Goal: Task Accomplishment & Management: Manage account settings

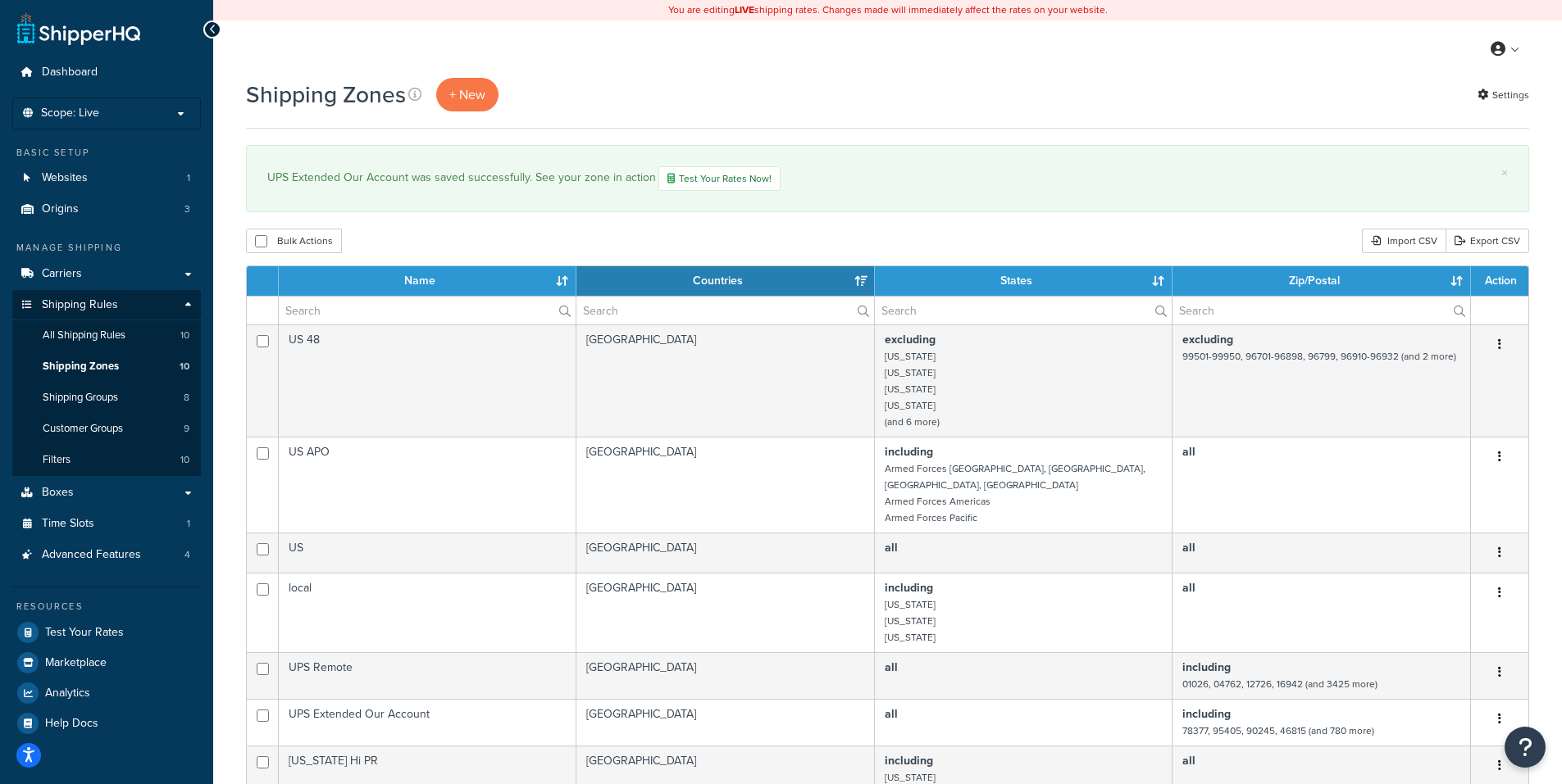
select select "15"
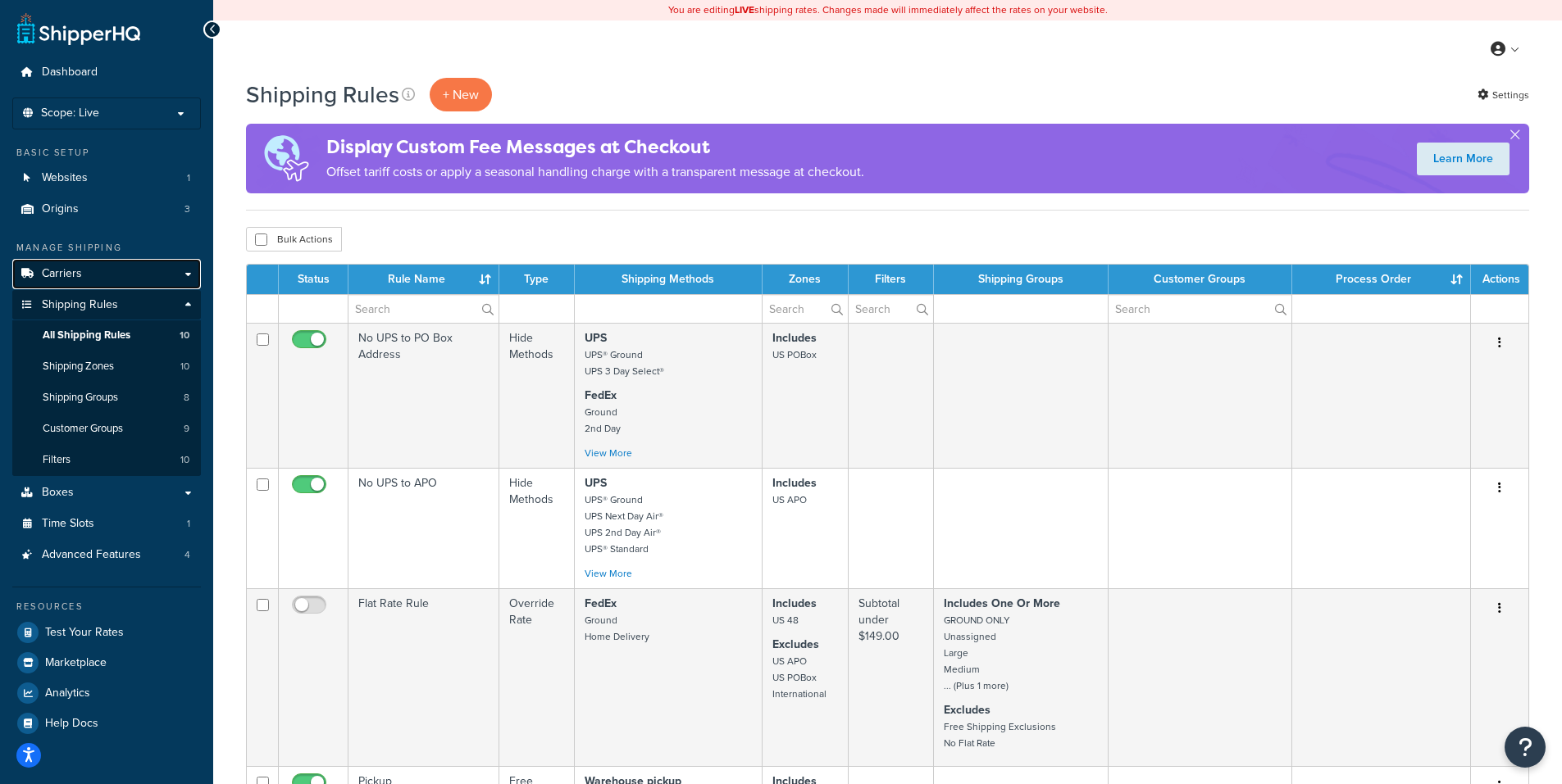
click at [71, 267] on span "Carriers" at bounding box center [62, 274] width 40 height 14
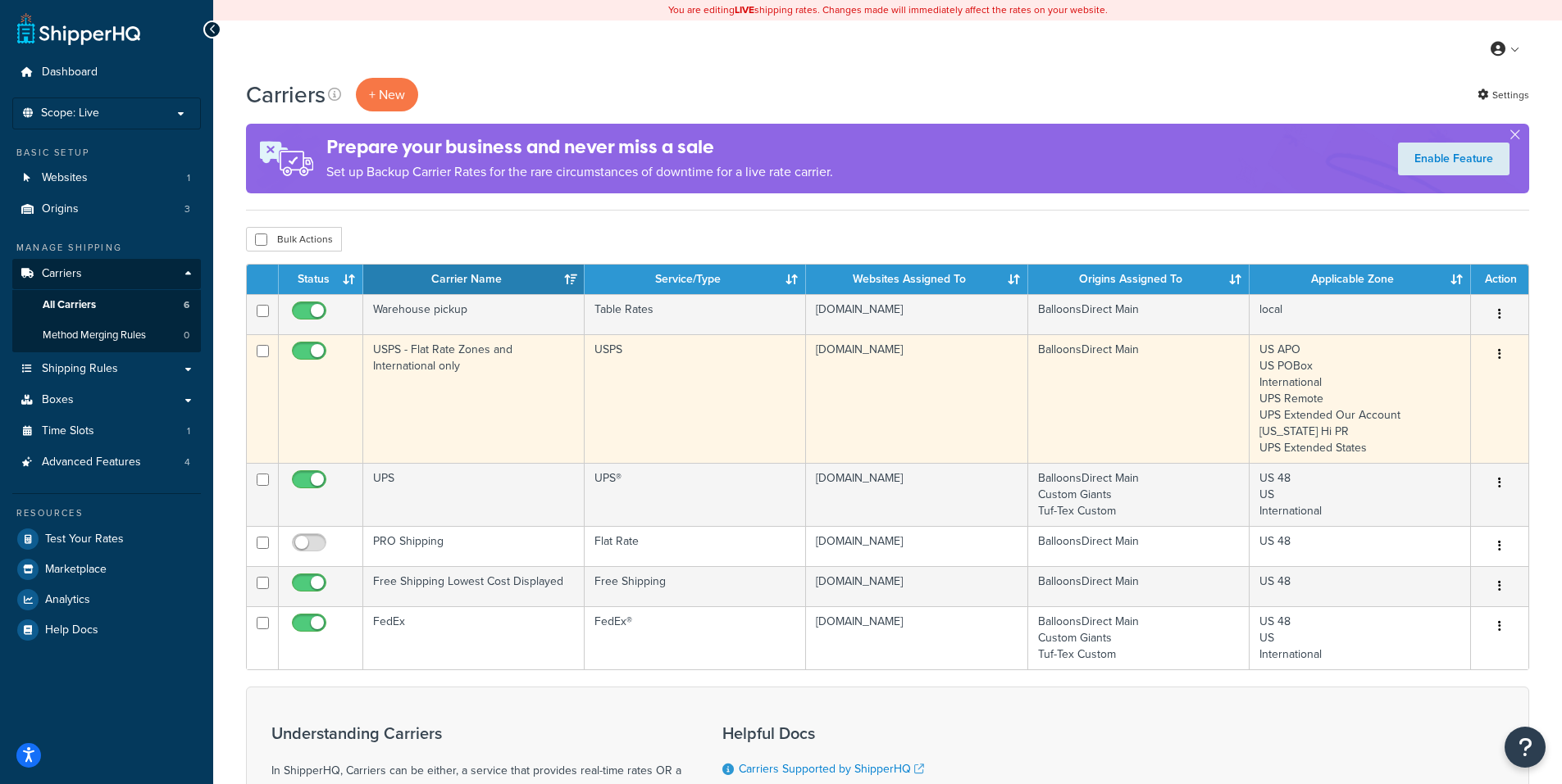
click at [1496, 356] on button "button" at bounding box center [1499, 354] width 23 height 26
click at [1419, 386] on link "Edit" at bounding box center [1433, 388] width 130 height 34
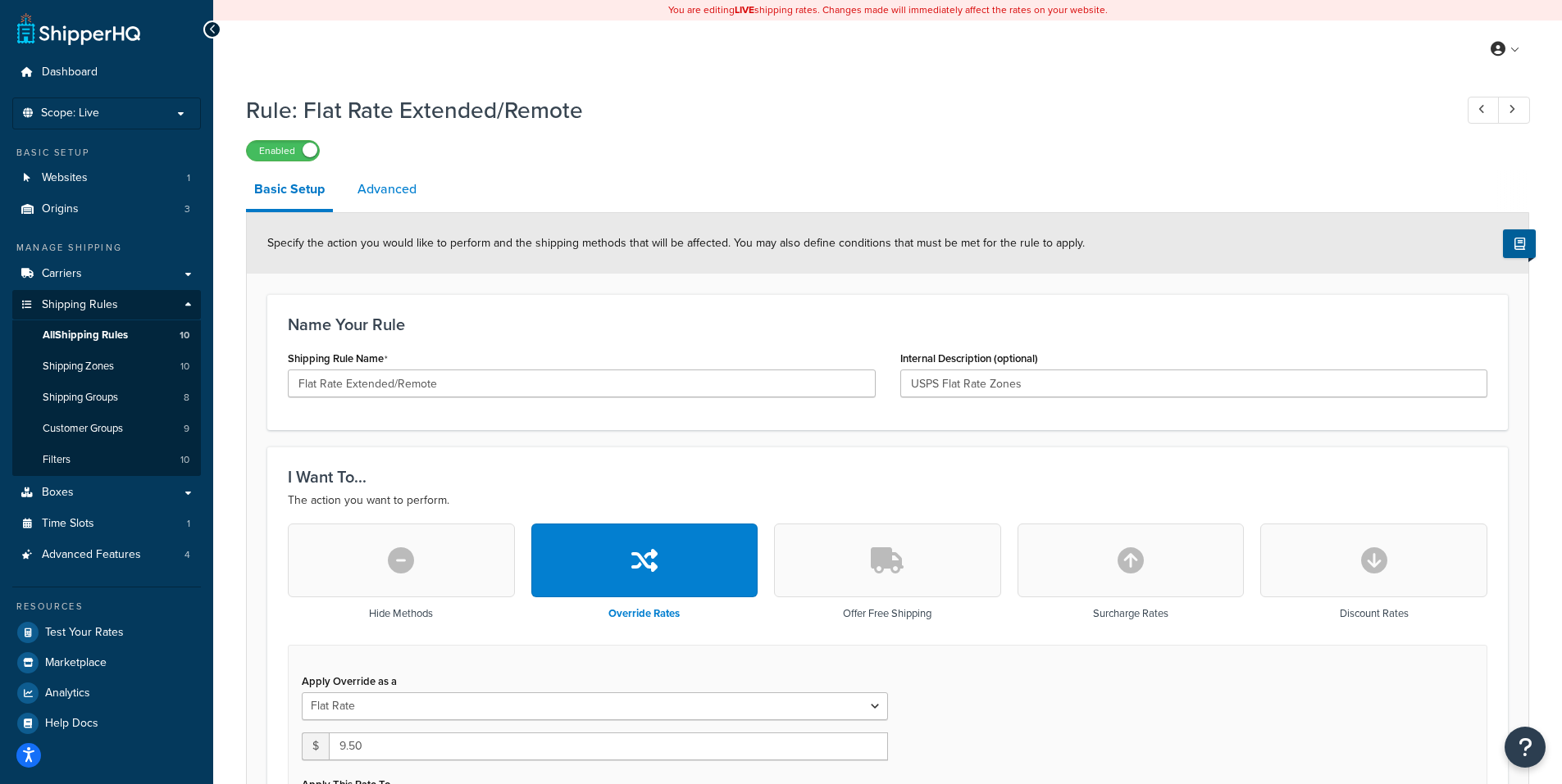
click at [395, 192] on link "Advanced" at bounding box center [386, 189] width 75 height 40
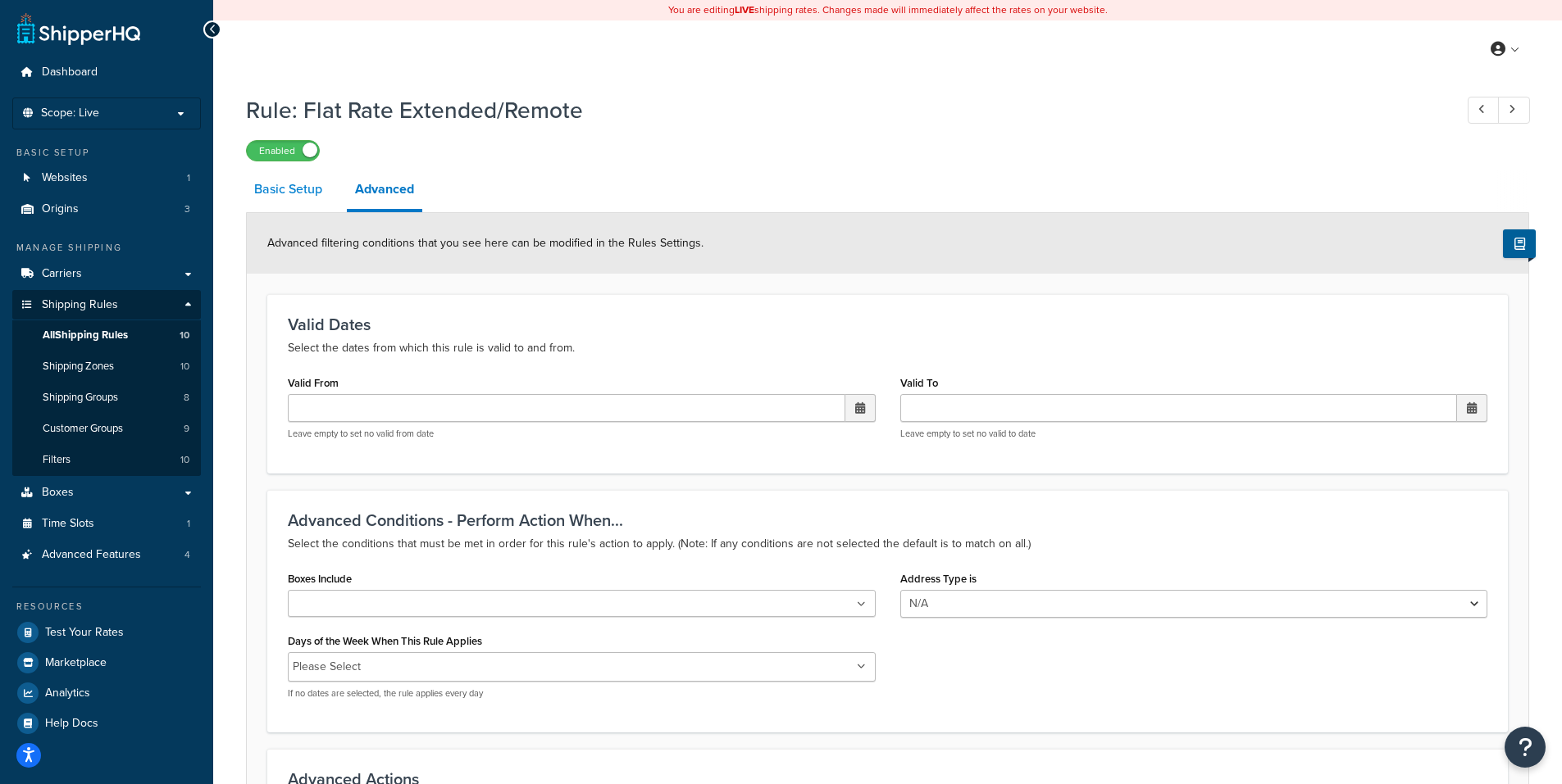
click at [292, 184] on link "Basic Setup" at bounding box center [288, 189] width 84 height 40
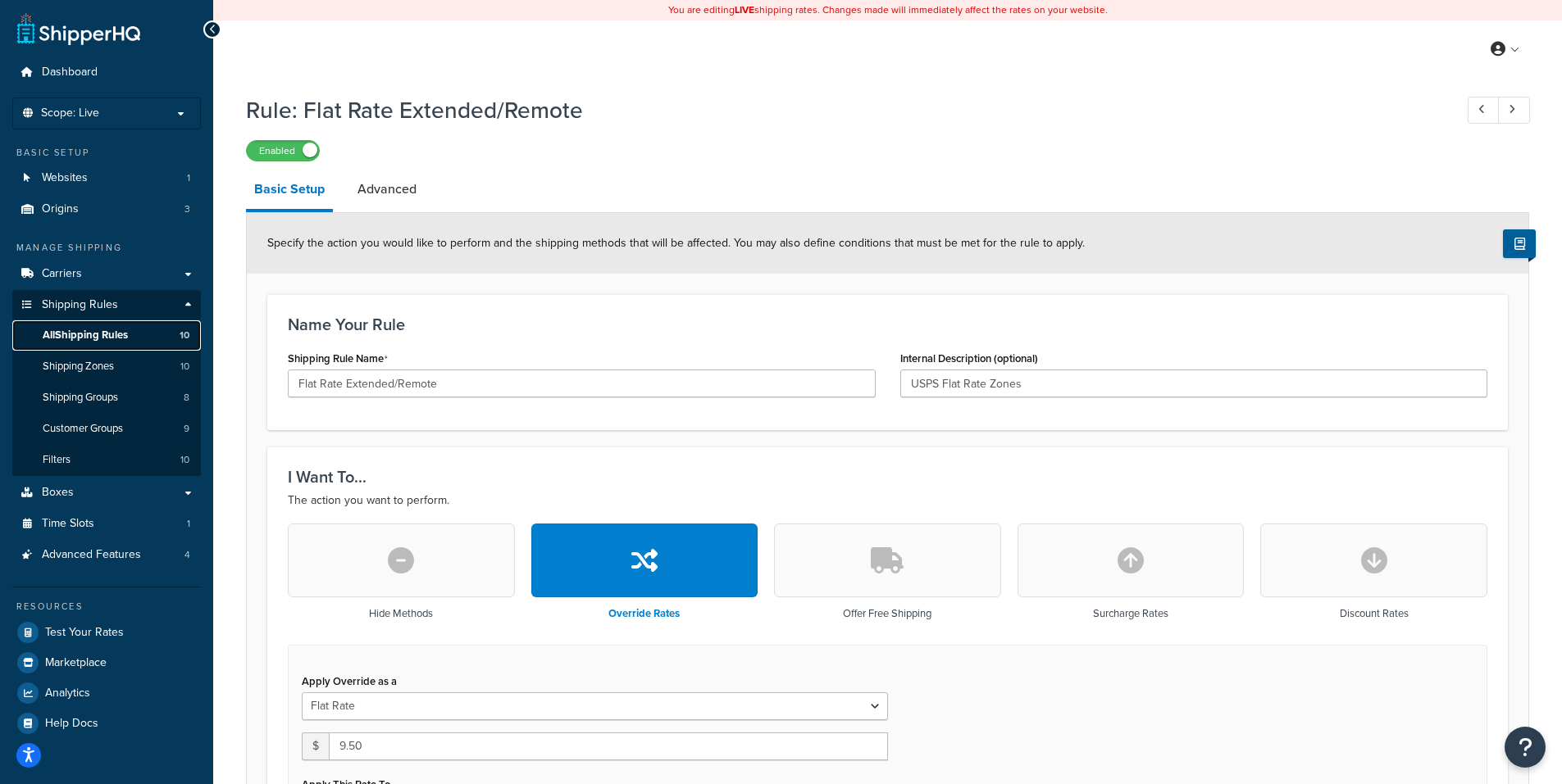
click at [89, 335] on span "All Shipping Rules" at bounding box center [85, 336] width 85 height 14
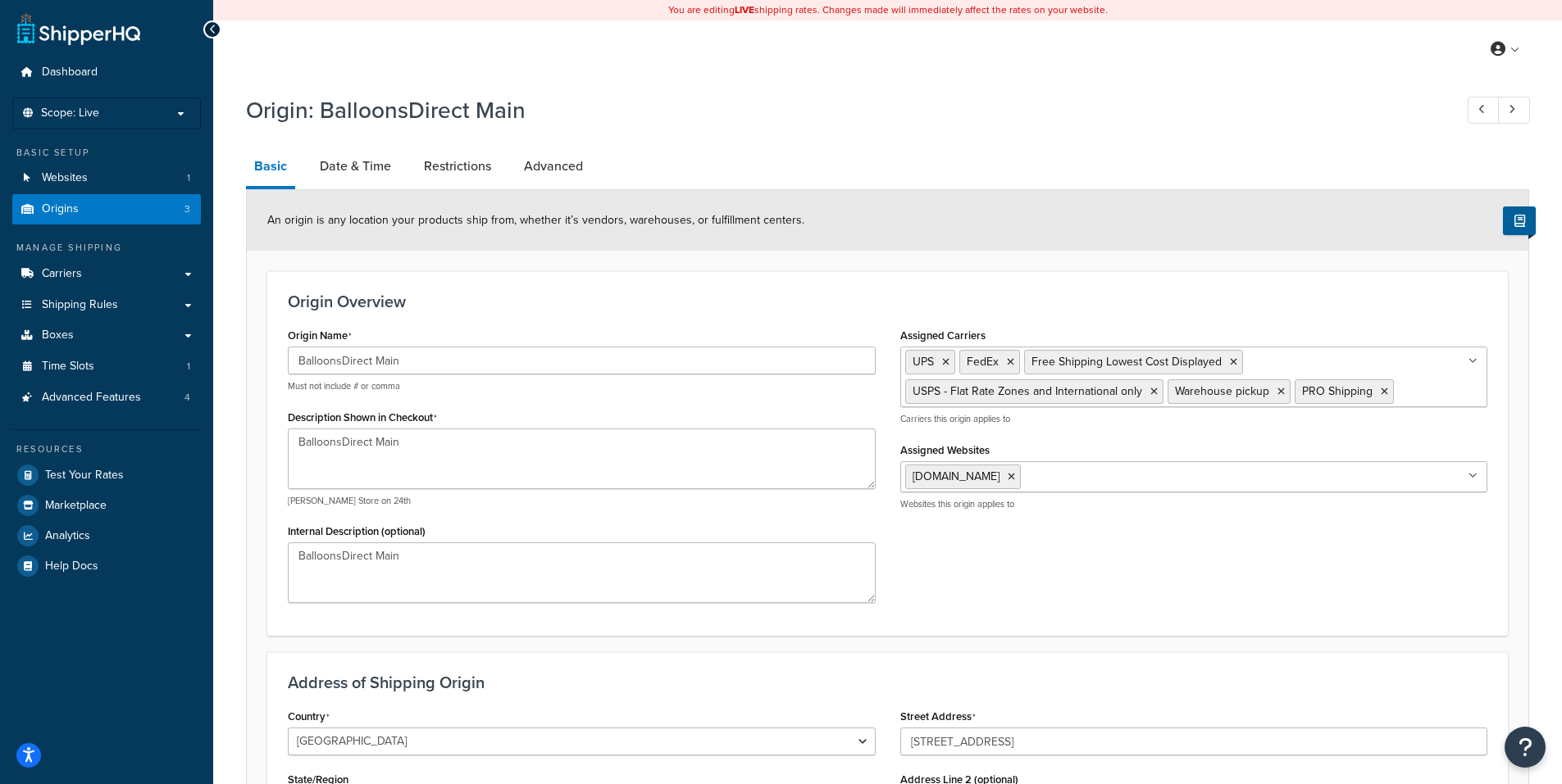
select select "46"
click at [358, 163] on link "Date & Time" at bounding box center [355, 166] width 88 height 40
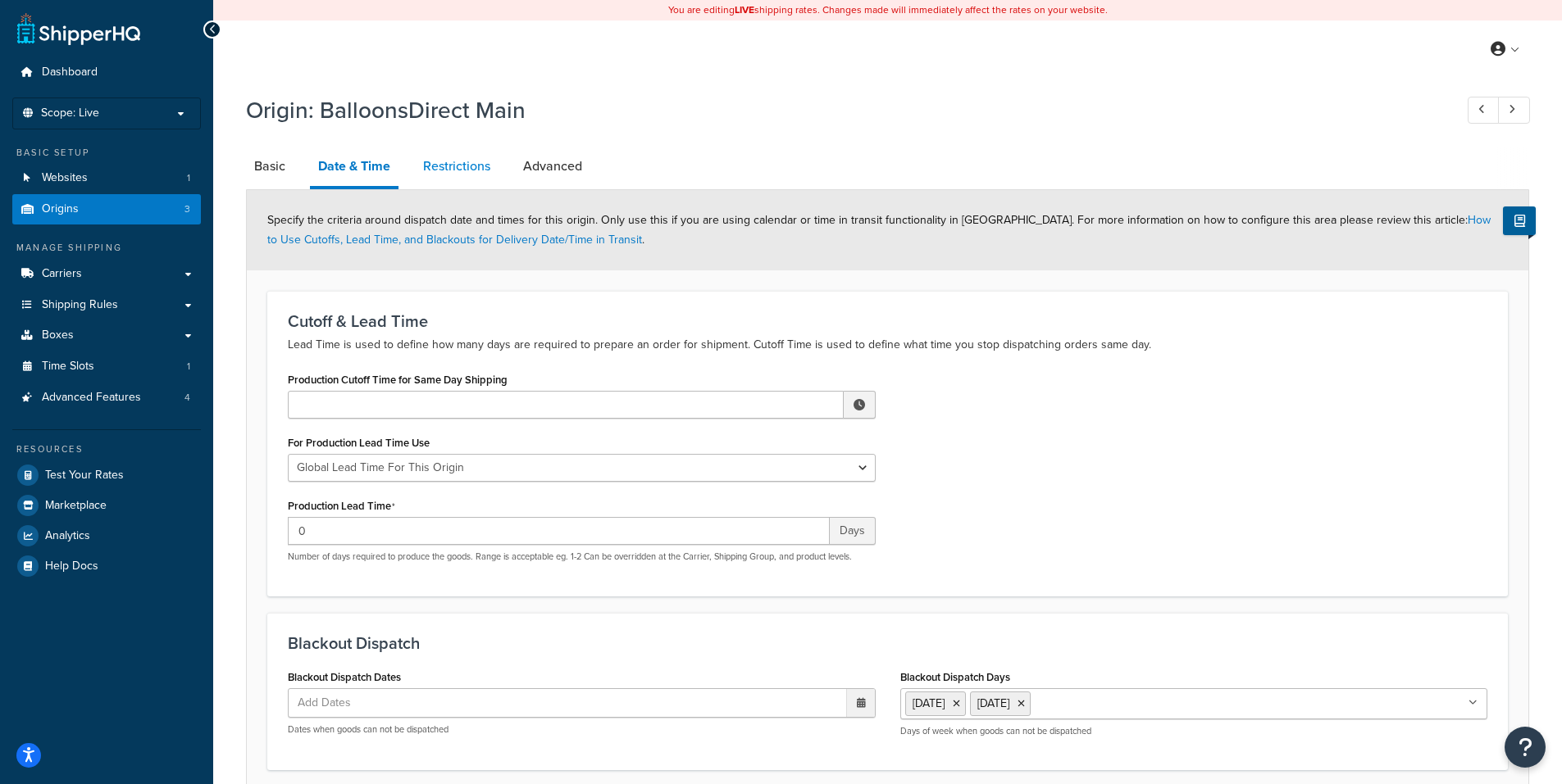
click at [466, 158] on link "Restrictions" at bounding box center [456, 166] width 83 height 40
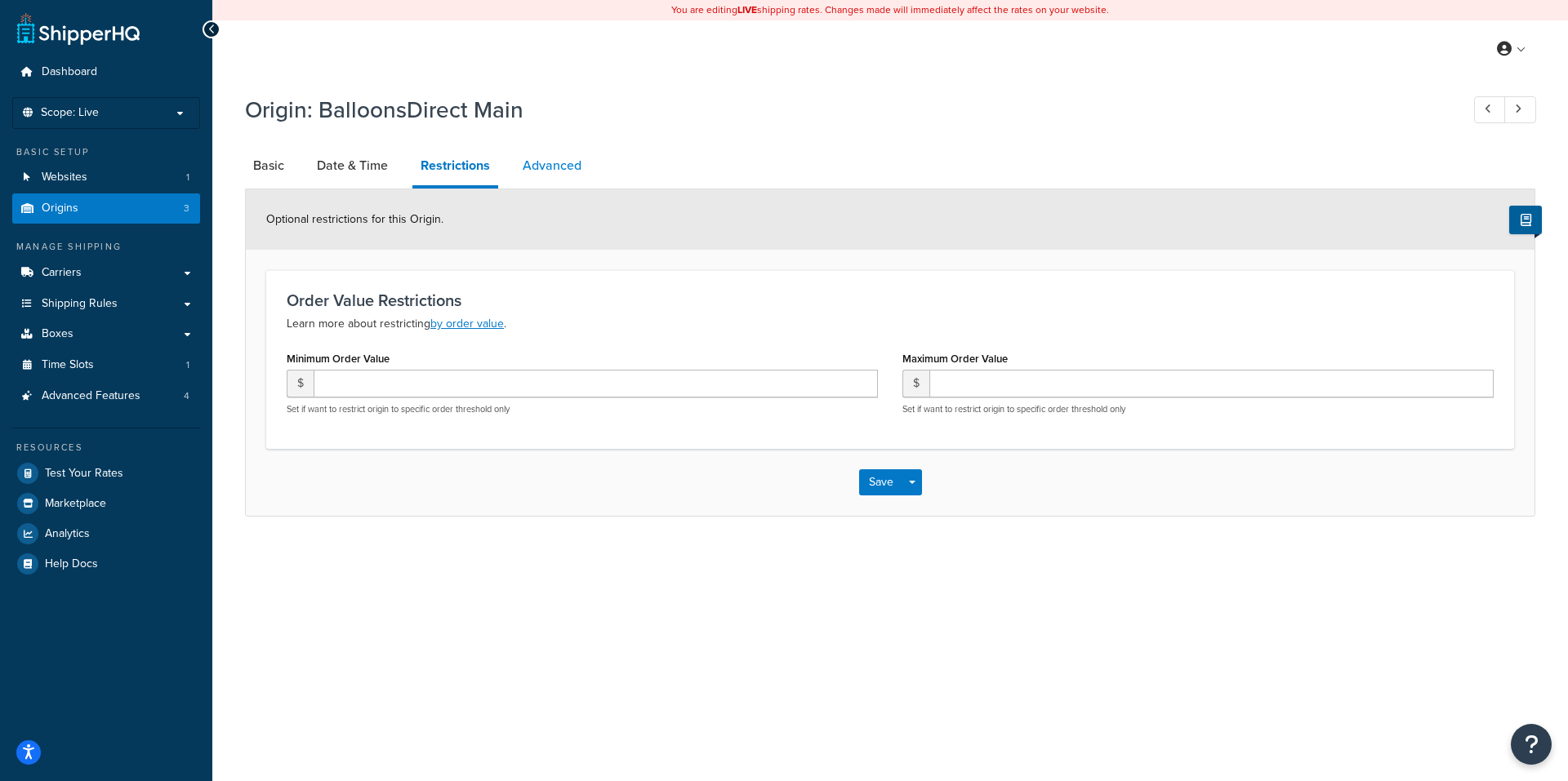
click at [549, 165] on link "Advanced" at bounding box center [551, 165] width 75 height 39
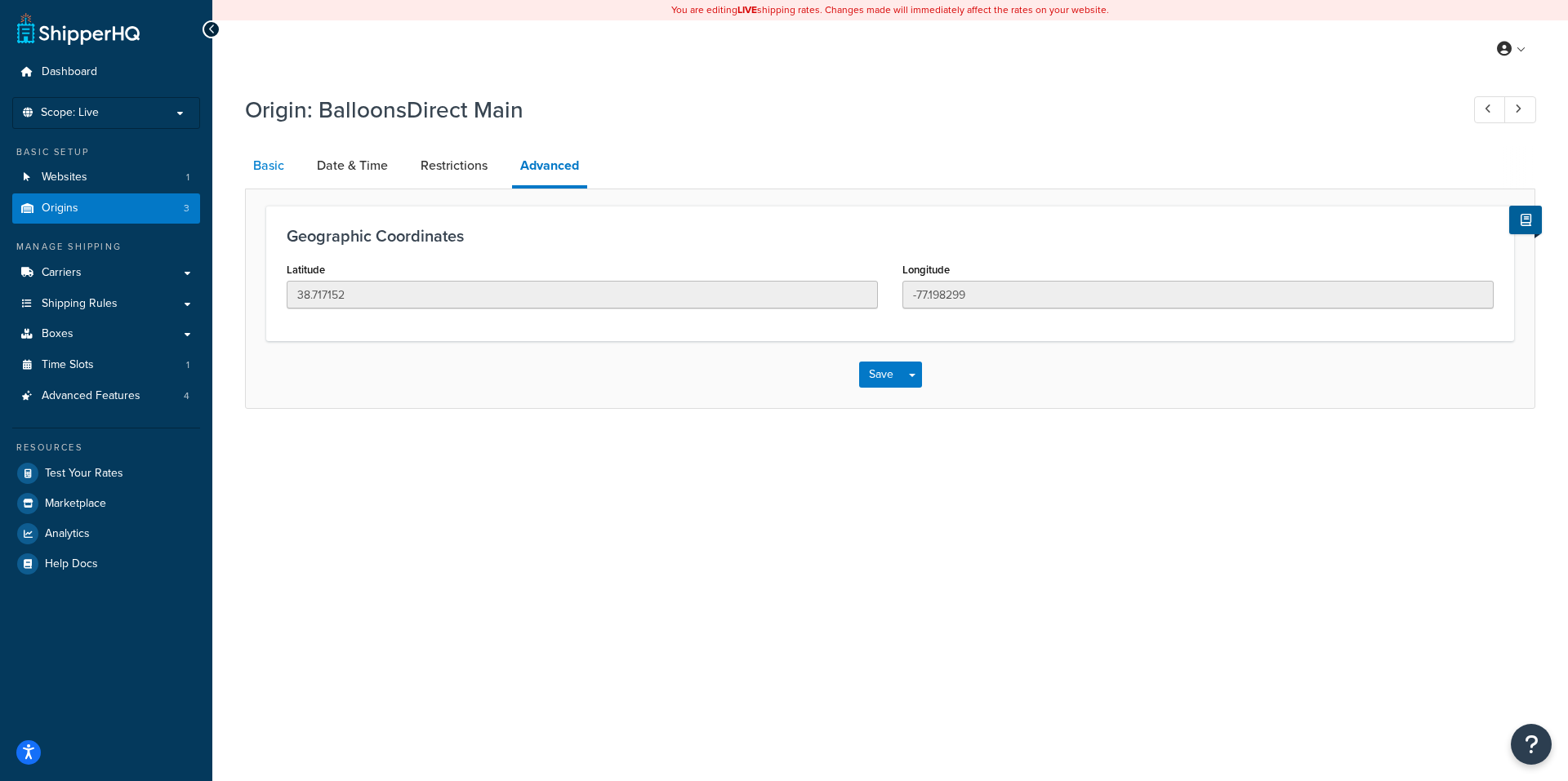
click at [271, 165] on link "Basic" at bounding box center [269, 165] width 47 height 39
select select "46"
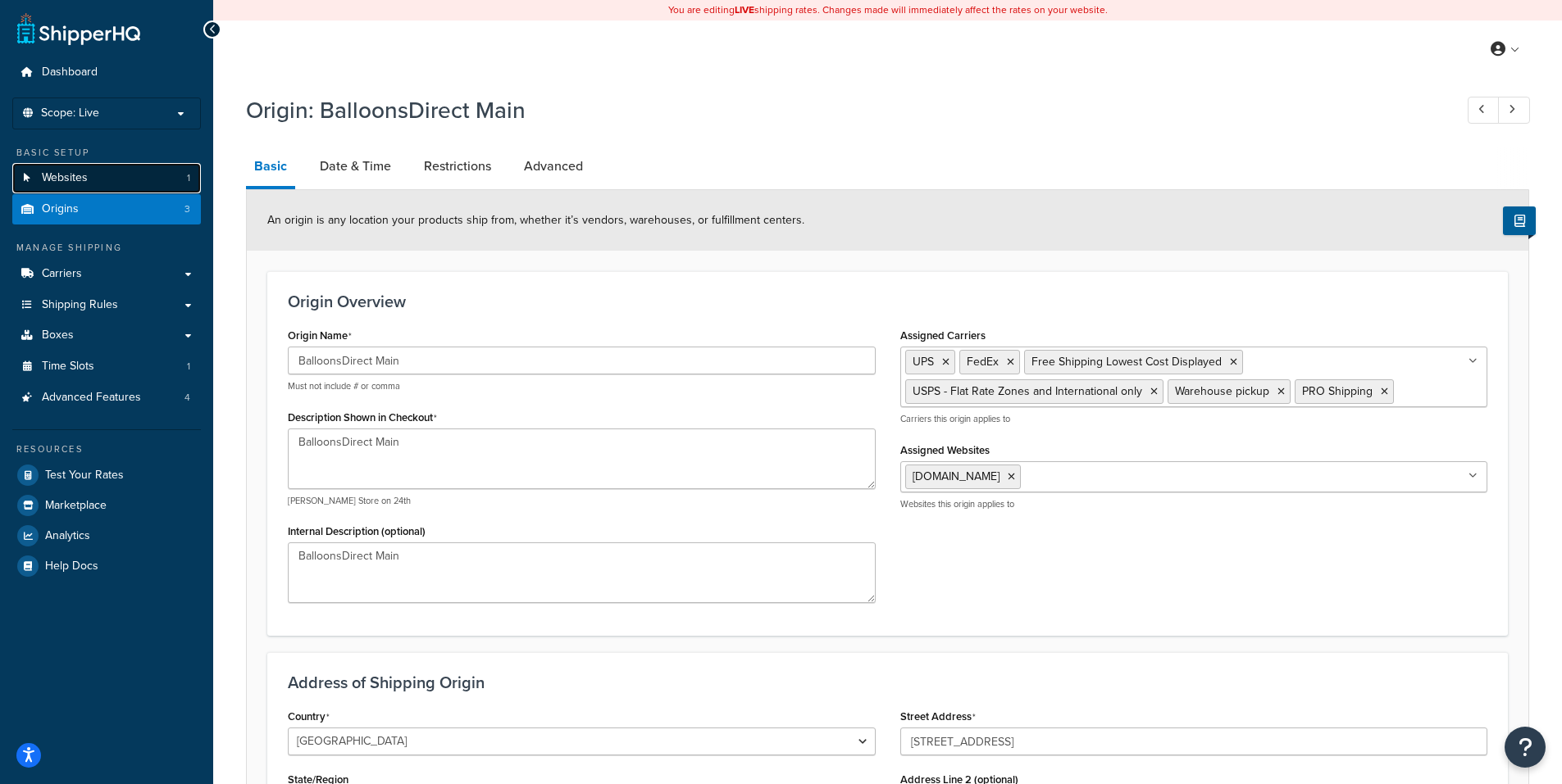
click at [55, 172] on span "Websites" at bounding box center [65, 178] width 46 height 14
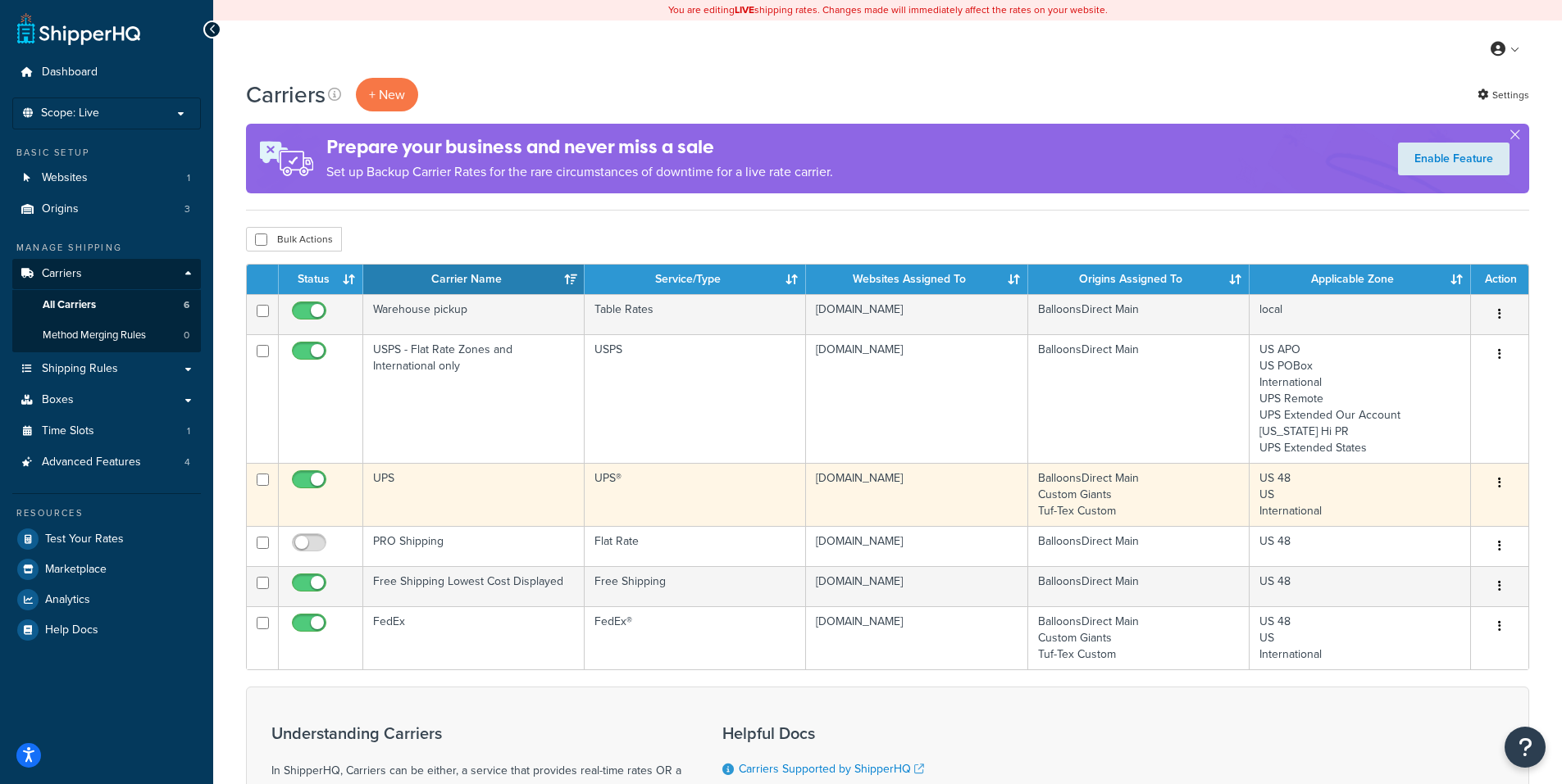
click at [1498, 482] on icon "button" at bounding box center [1500, 483] width 3 height 12
click at [1408, 513] on link "Edit" at bounding box center [1433, 517] width 130 height 34
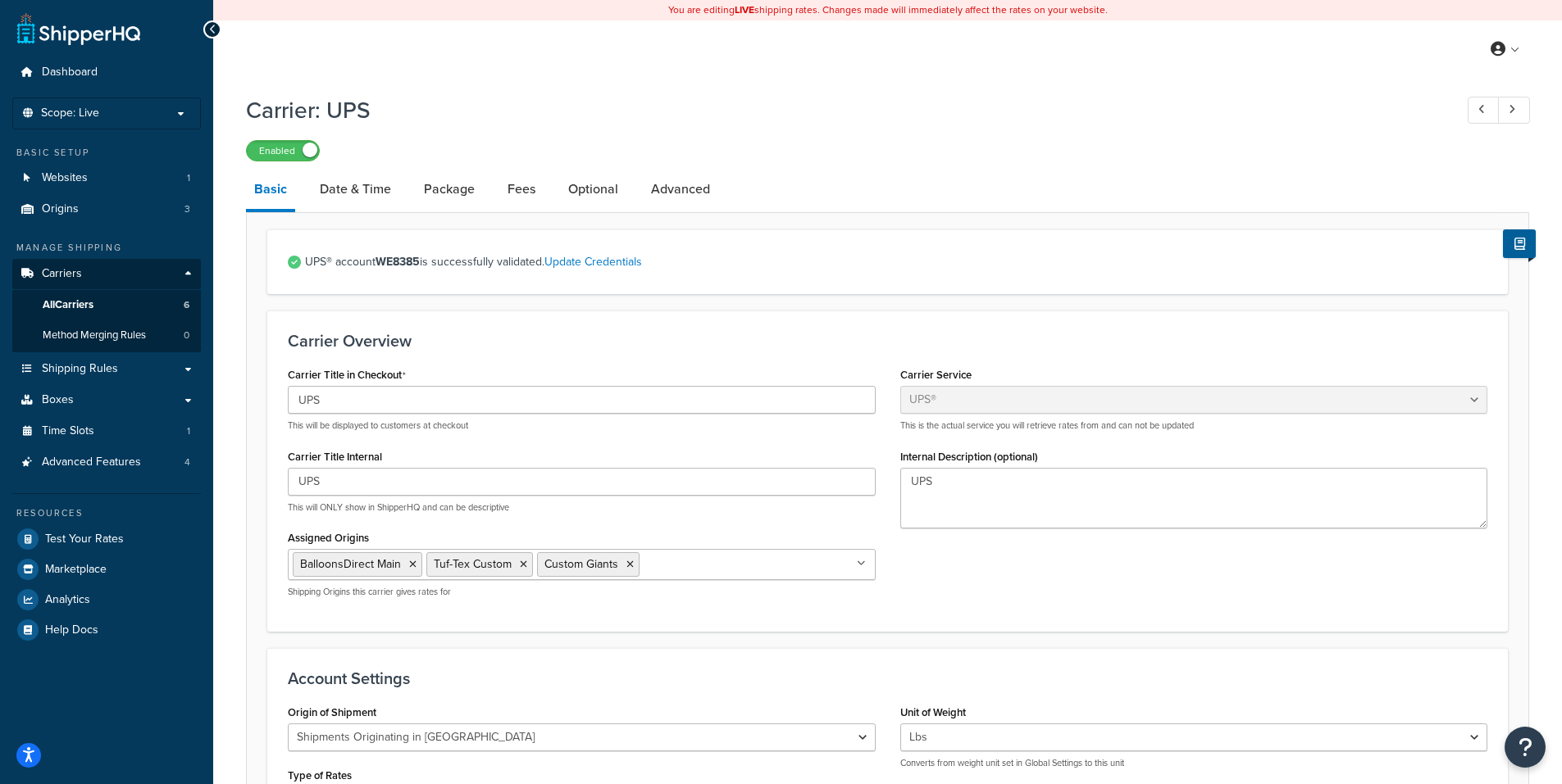
select select "ups"
select select "us"
select select "02"
click at [365, 193] on link "Date & Time" at bounding box center [355, 189] width 88 height 40
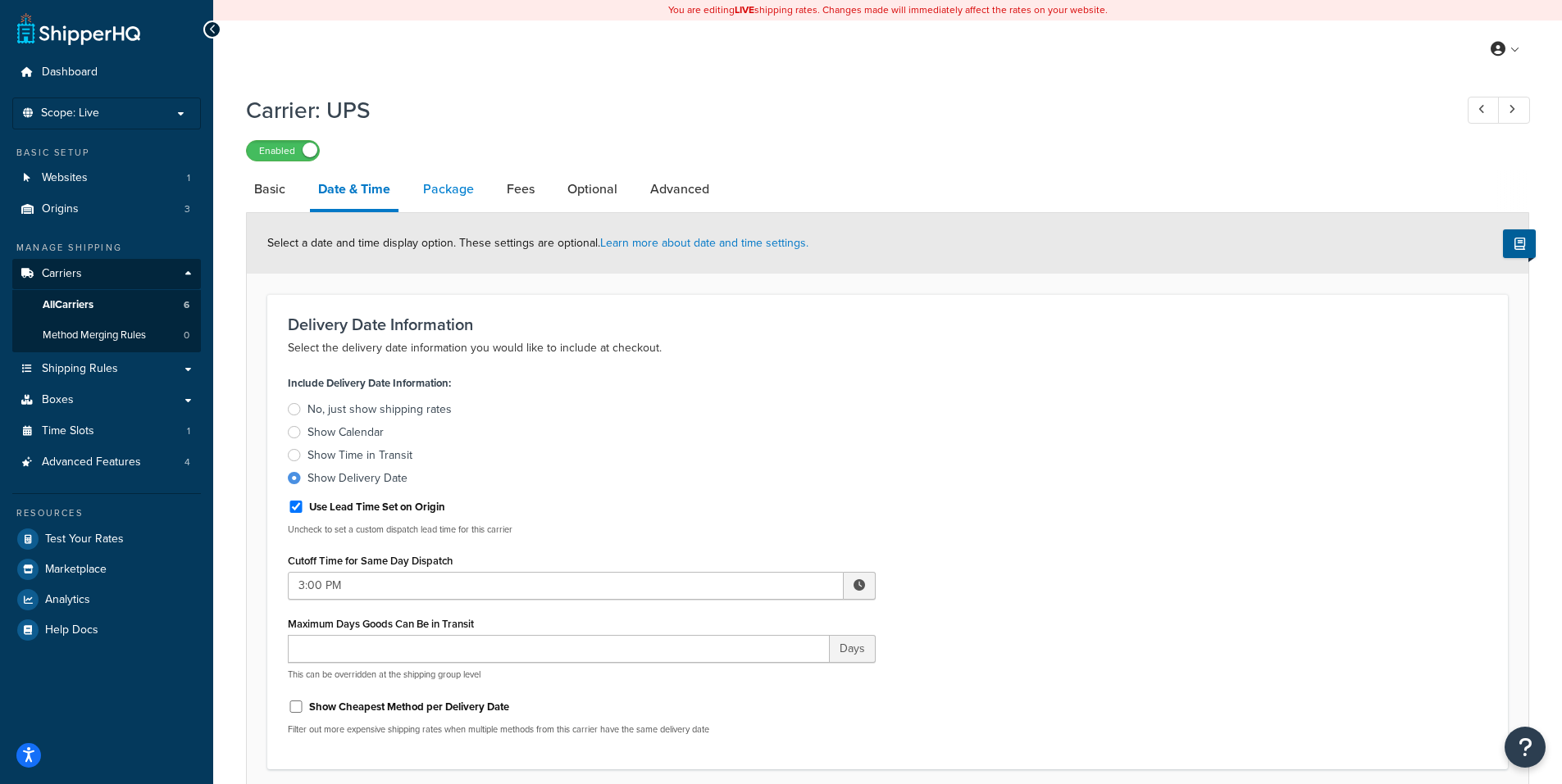
click at [449, 188] on link "Package" at bounding box center [449, 189] width 67 height 40
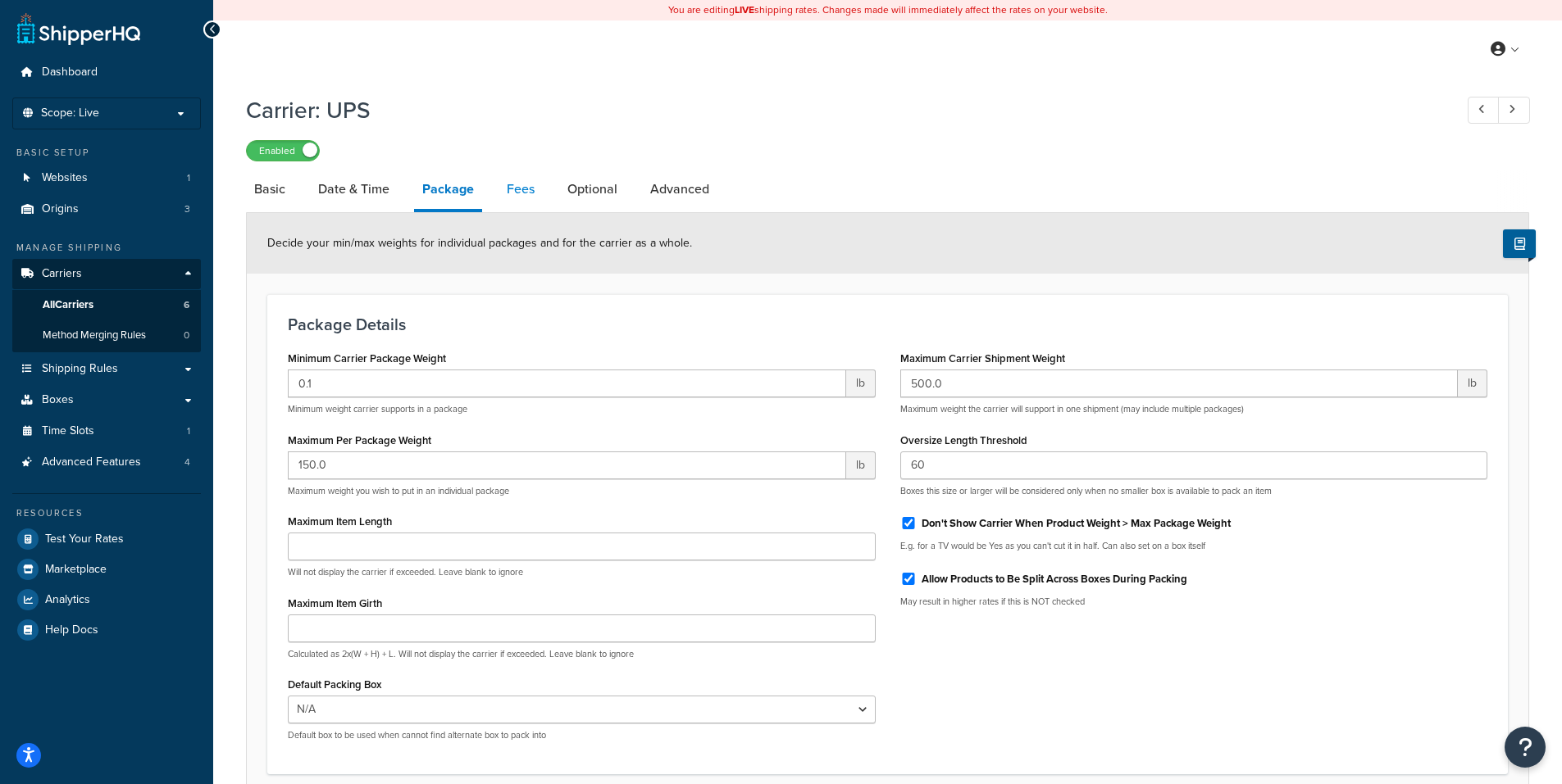
click at [527, 183] on link "Fees" at bounding box center [520, 189] width 44 height 40
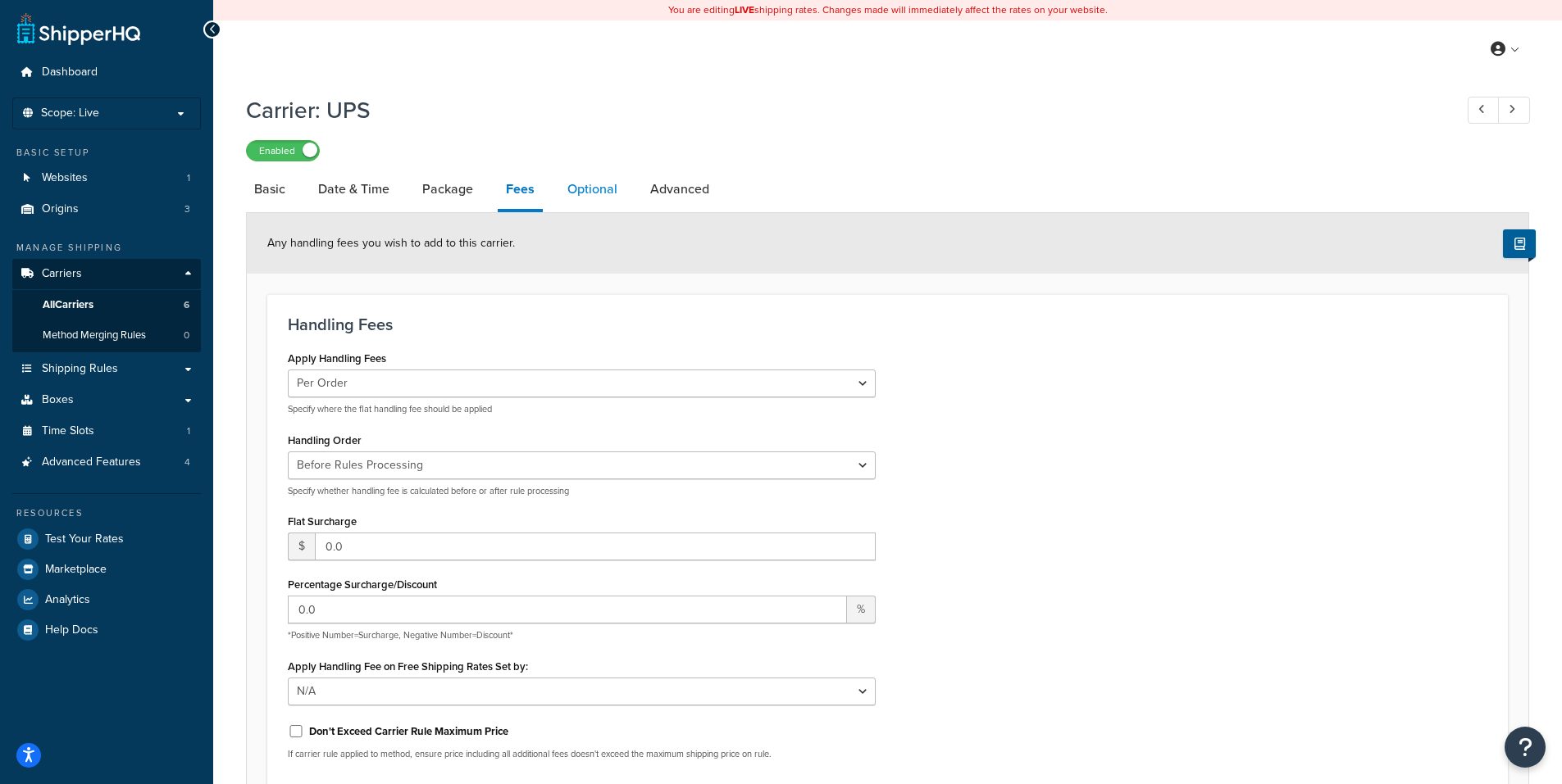
click at [585, 196] on link "Optional" at bounding box center [592, 189] width 67 height 40
select select "residential"
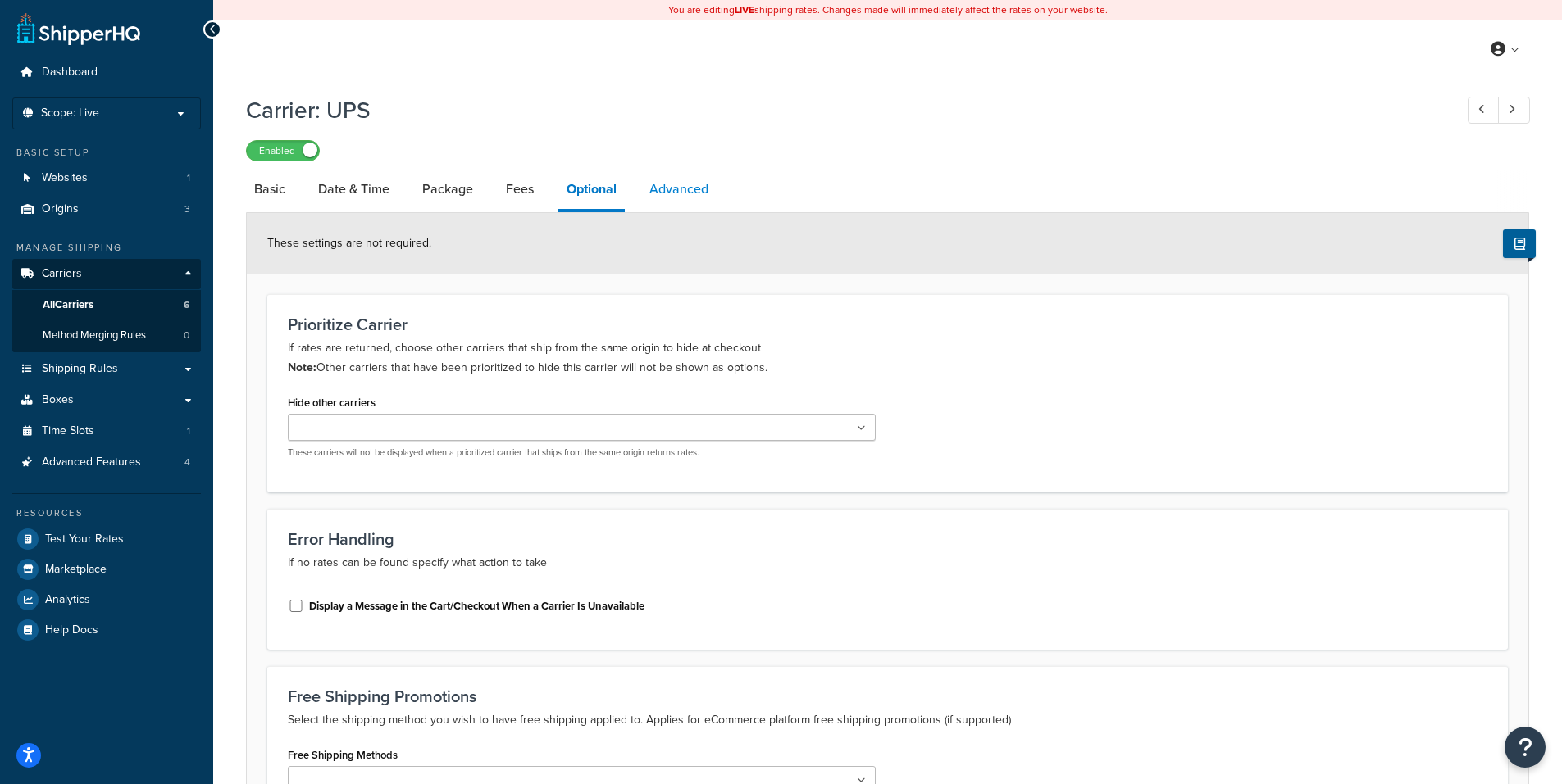
click at [675, 186] on link "Advanced" at bounding box center [678, 189] width 75 height 40
select select "false"
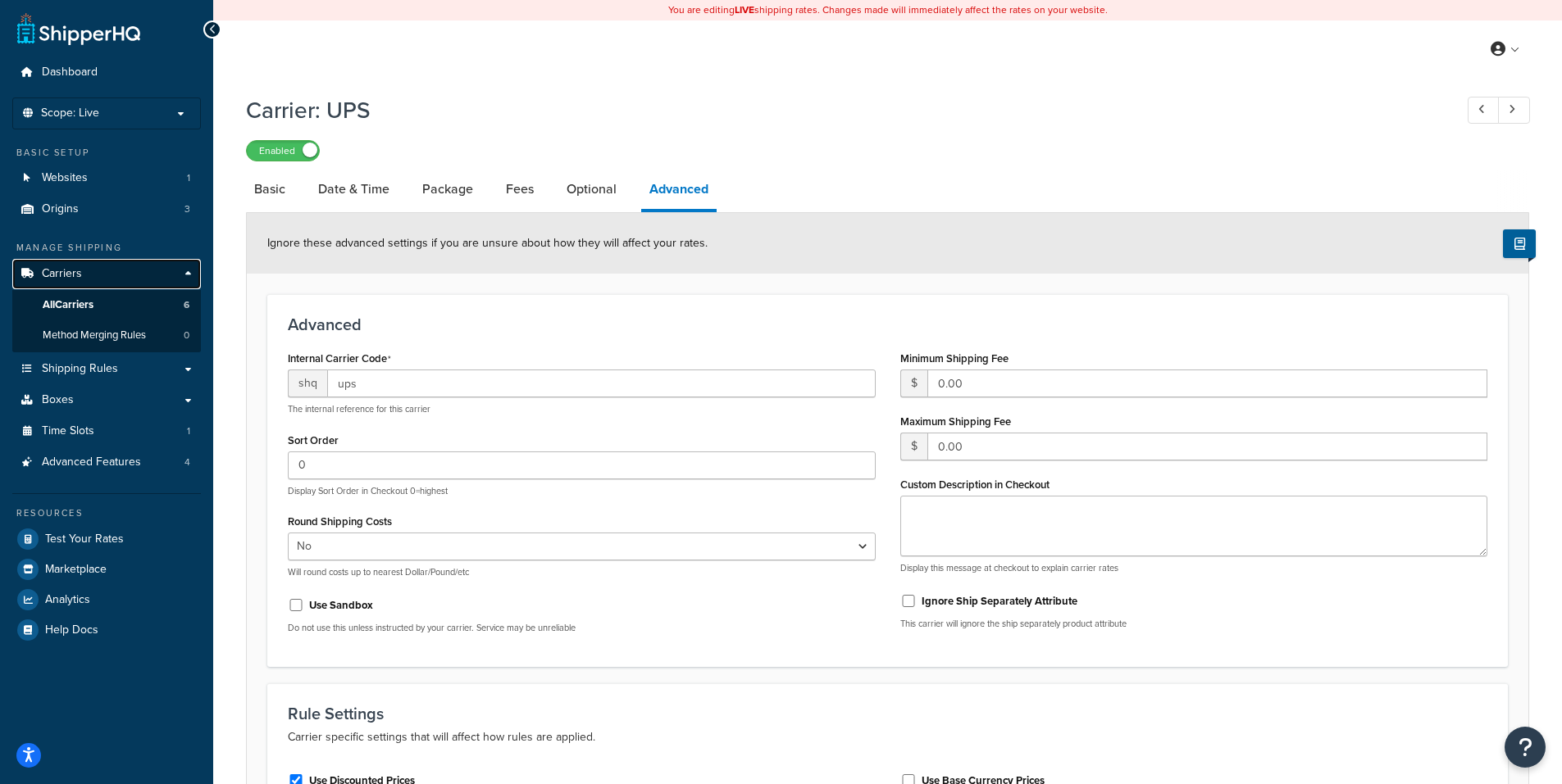
click at [60, 272] on span "Carriers" at bounding box center [62, 274] width 40 height 14
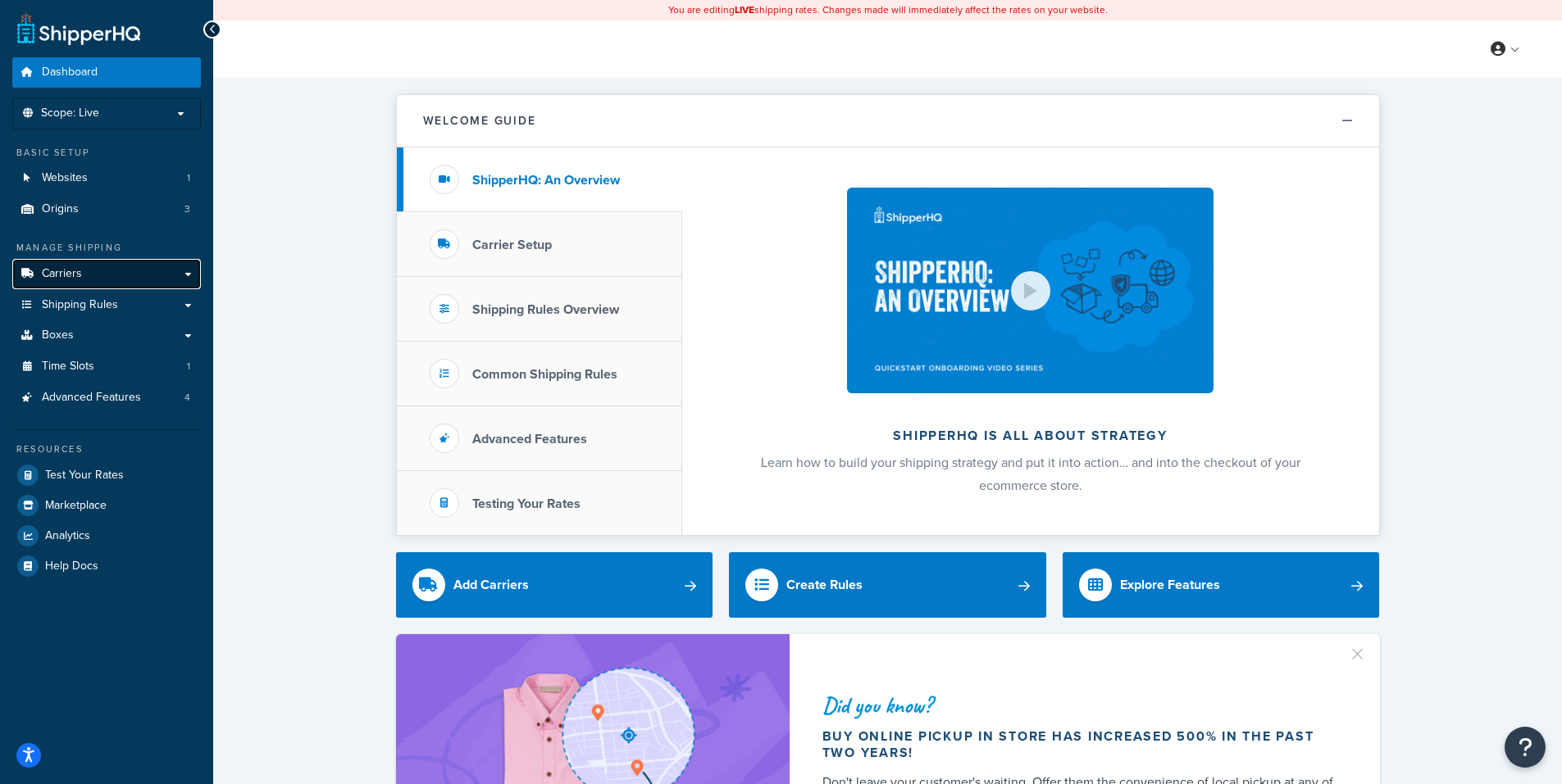
click at [83, 268] on link "Carriers" at bounding box center [107, 274] width 189 height 30
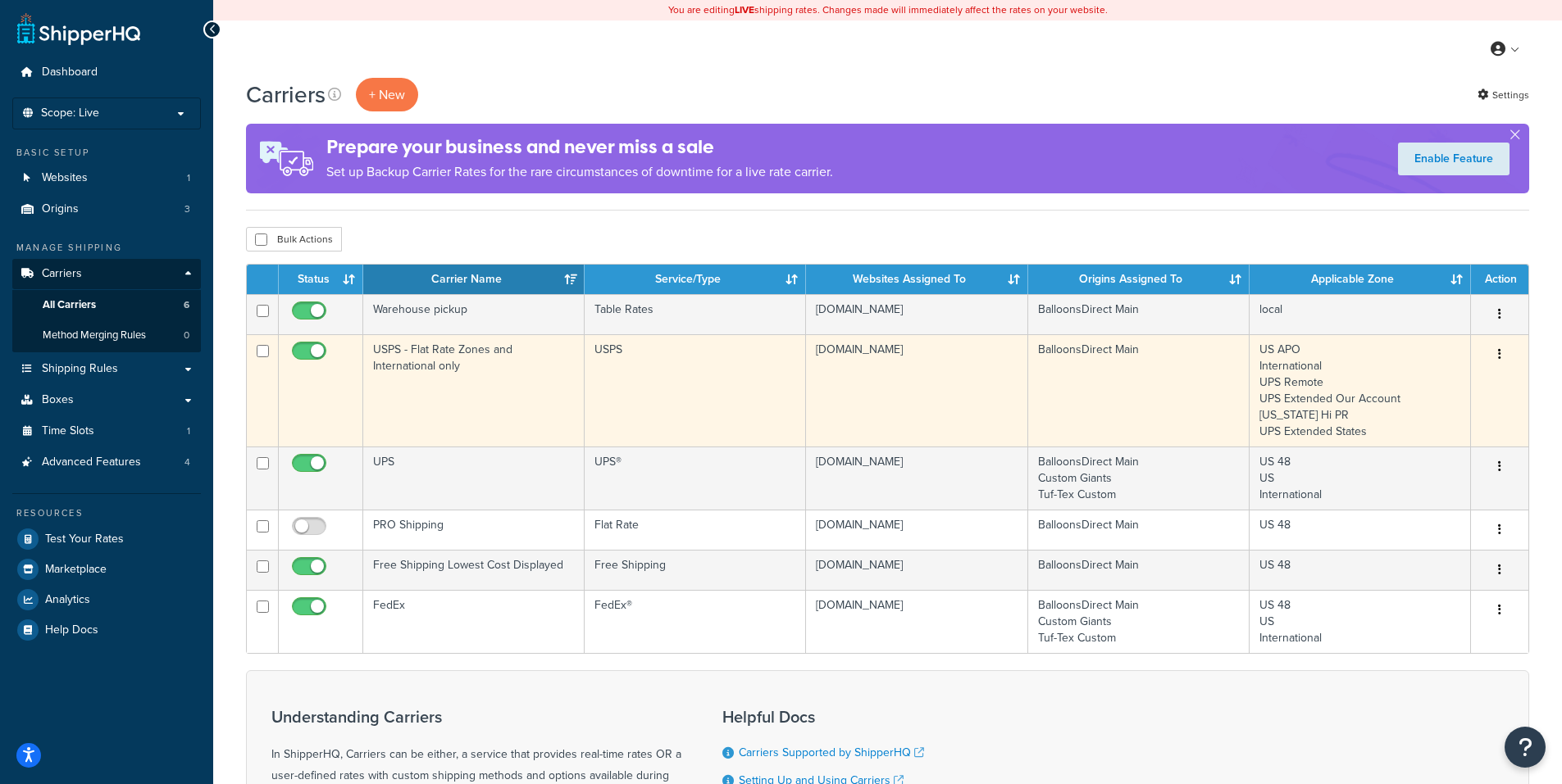
click at [1500, 354] on icon "button" at bounding box center [1500, 354] width 3 height 12
click at [1411, 383] on link "Edit" at bounding box center [1433, 388] width 130 height 34
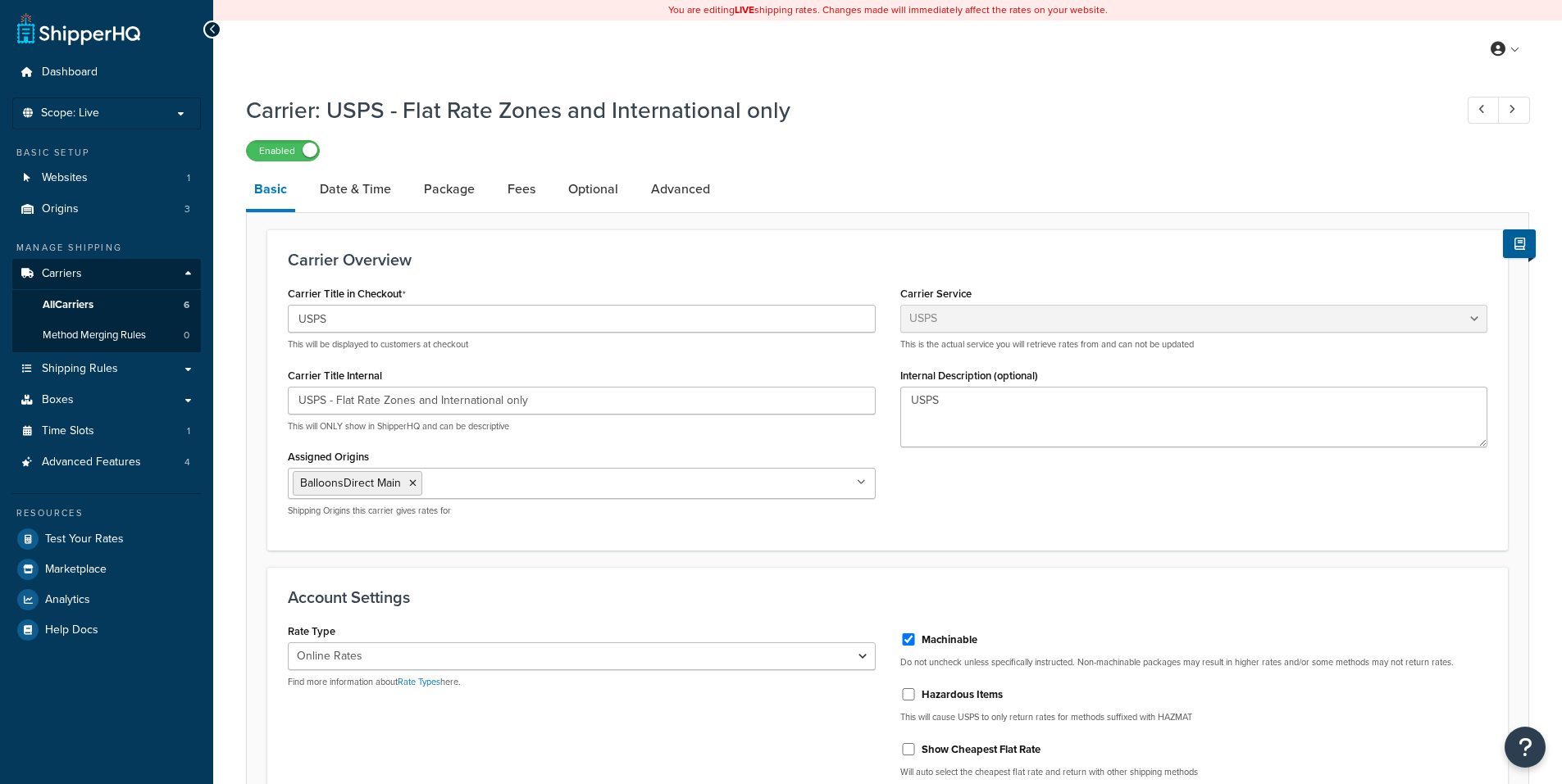
select select "usps"
select select "ONLINE"
click at [362, 196] on link "Date & Time" at bounding box center [355, 189] width 88 height 40
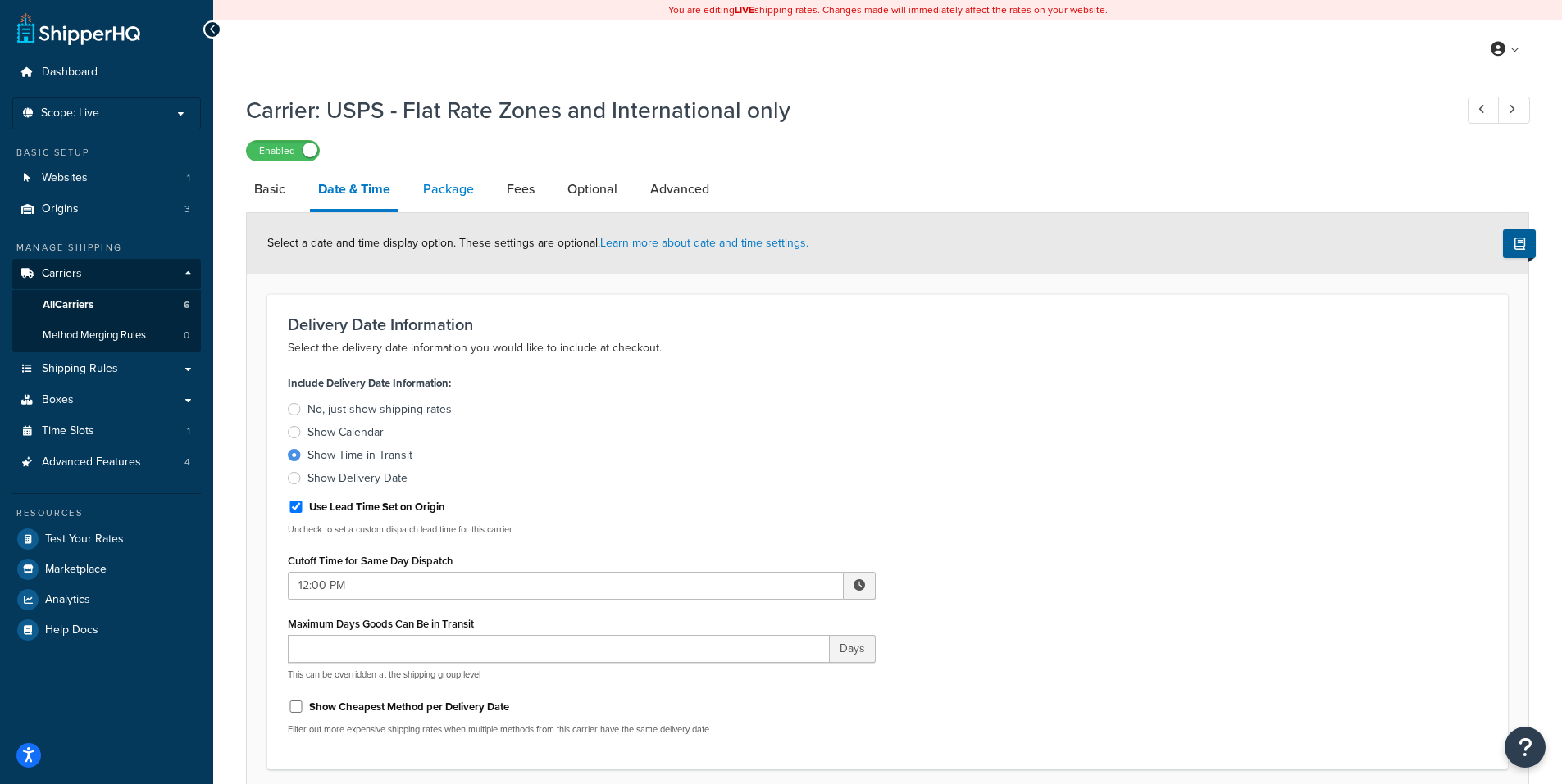
click at [455, 186] on link "Package" at bounding box center [449, 189] width 67 height 40
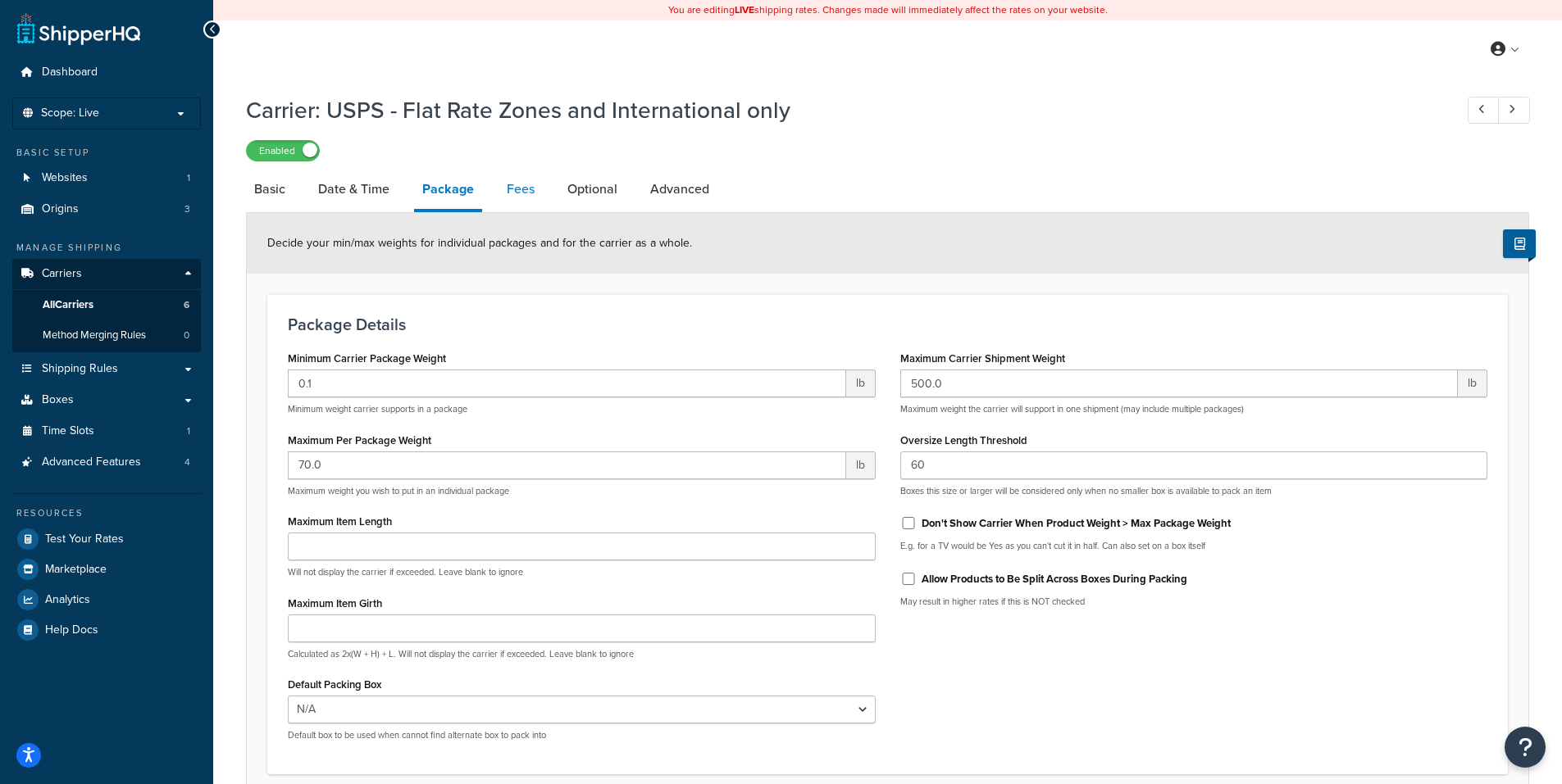
click at [521, 189] on link "Fees" at bounding box center [520, 189] width 44 height 40
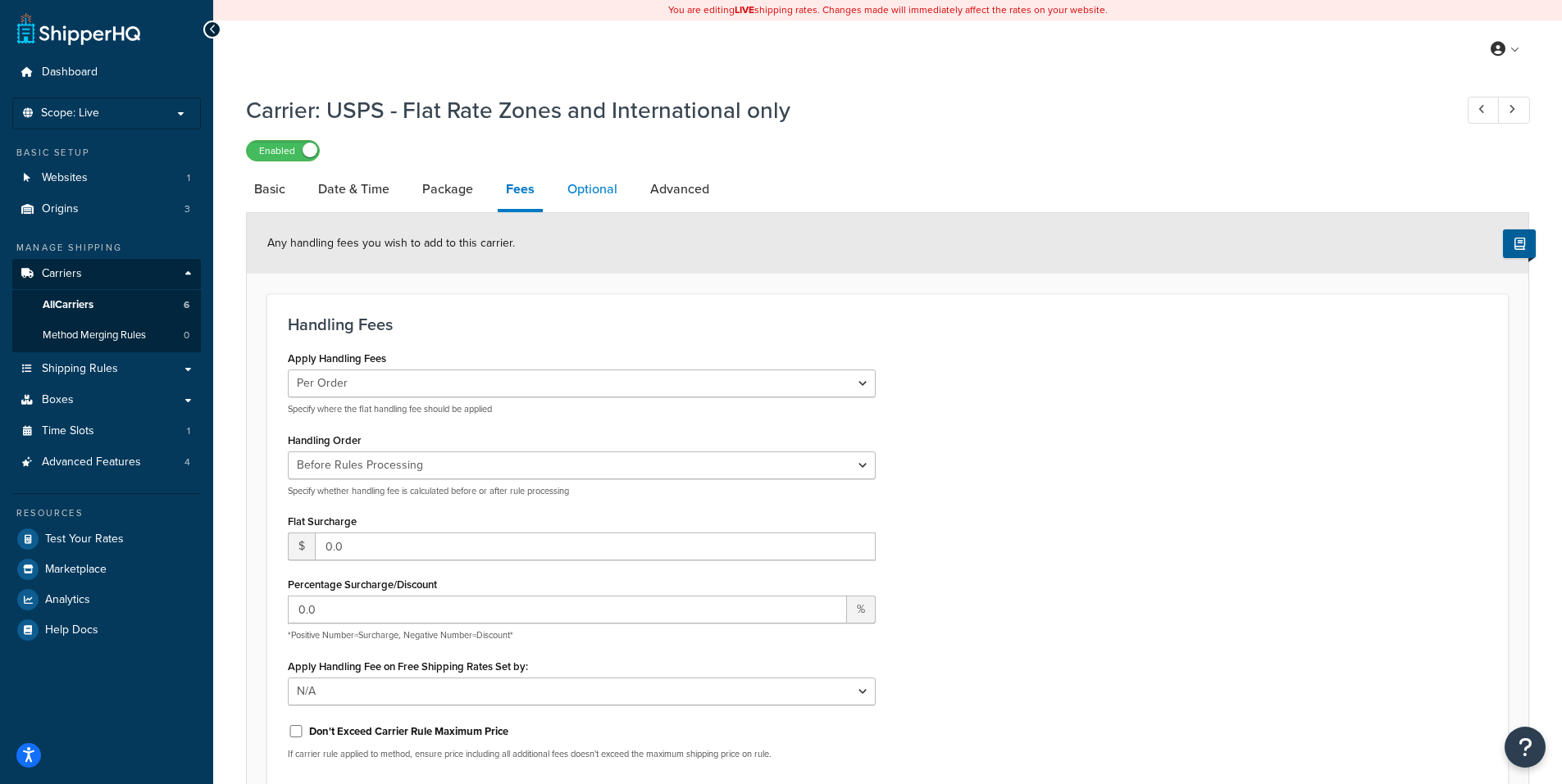
click at [593, 185] on link "Optional" at bounding box center [592, 189] width 67 height 40
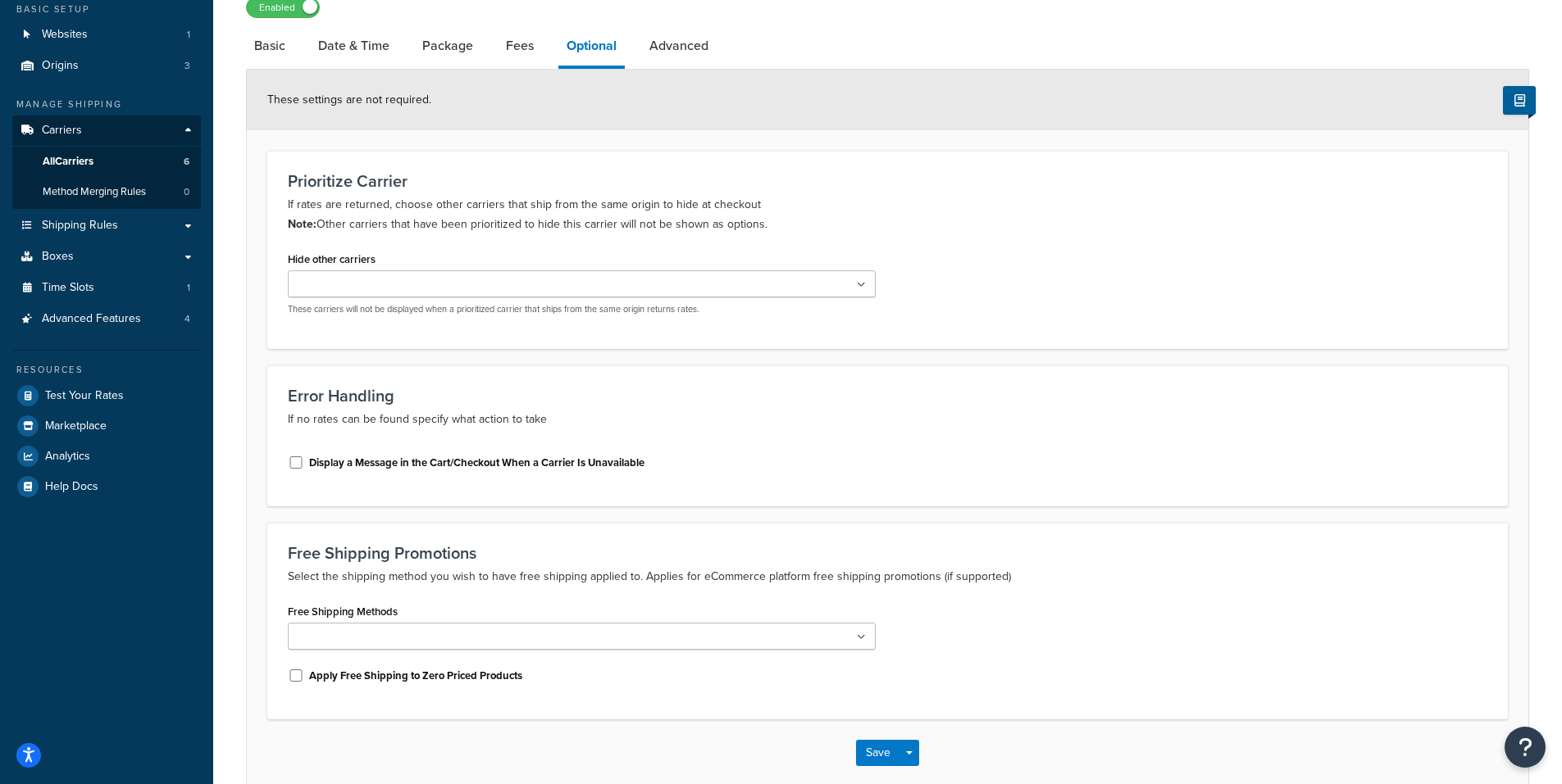
scroll to position [164, 0]
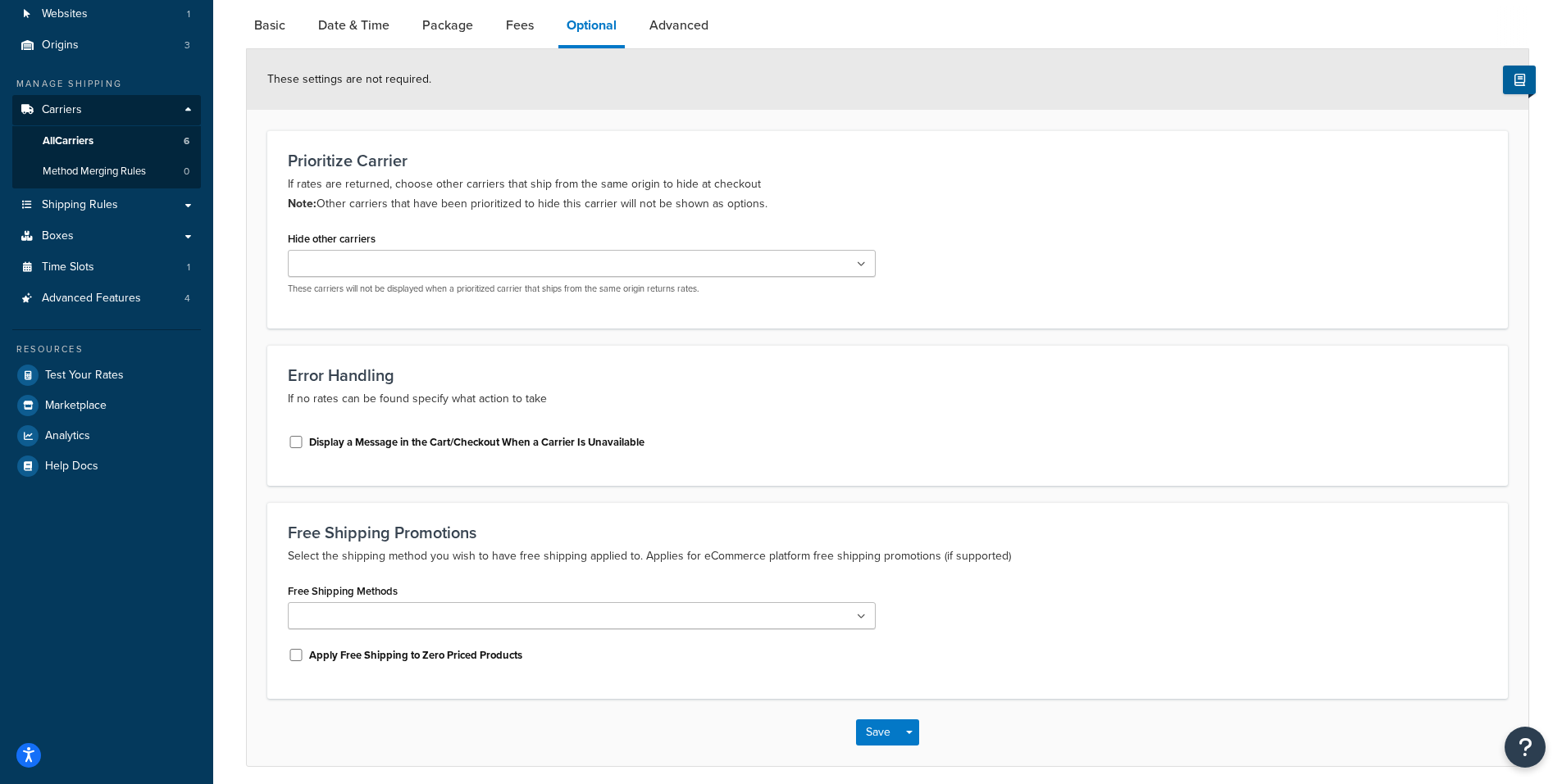
click at [417, 446] on label "Display a Message in the Cart/Checkout When a Carrier Is Unavailable" at bounding box center [477, 442] width 336 height 14
click at [304, 446] on input "Display a Message in the Cart/Checkout When a Carrier Is Unavailable" at bounding box center [295, 442] width 16 height 13
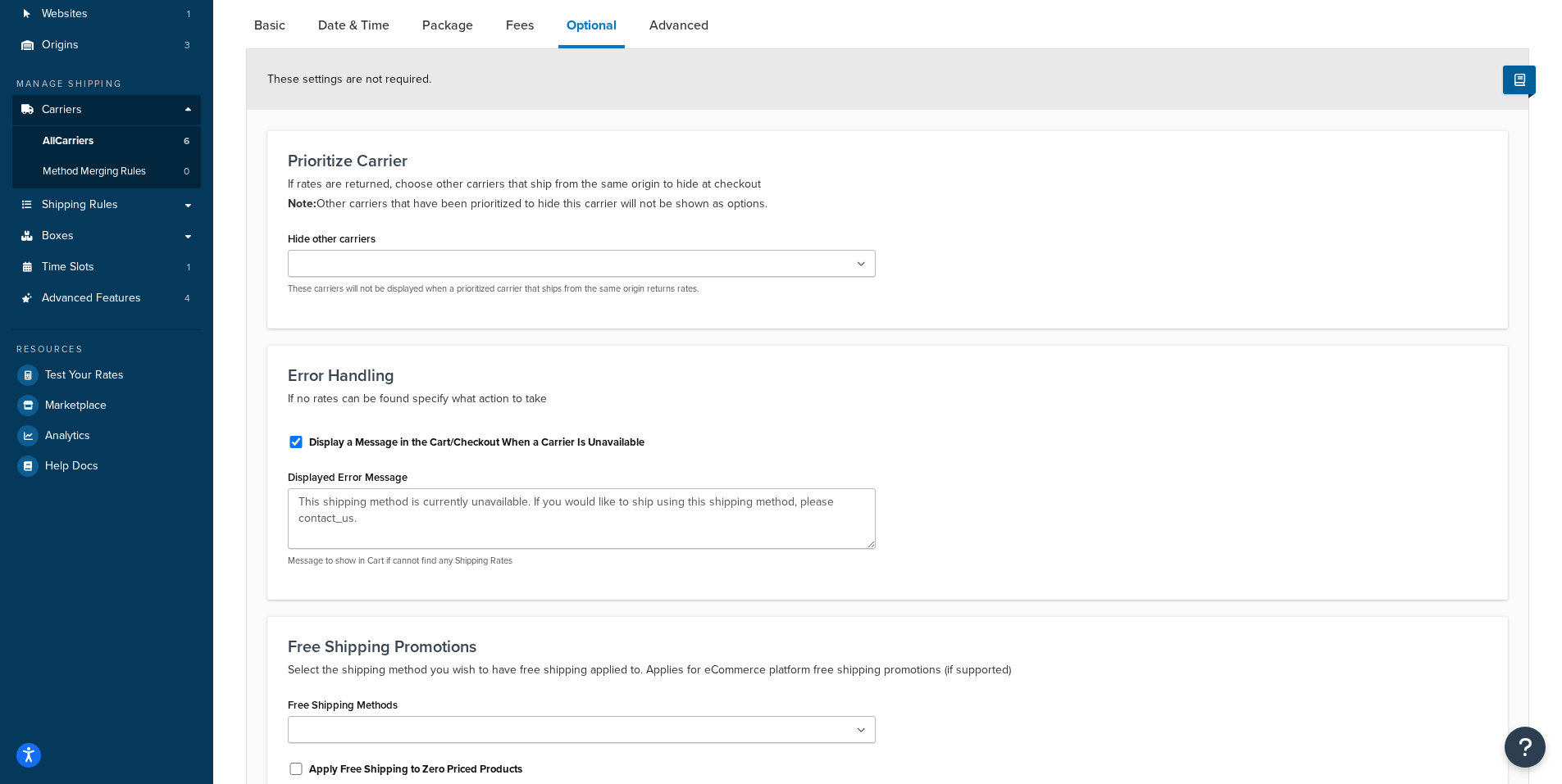
click at [417, 446] on label "Display a Message in the Cart/Checkout When a Carrier Is Unavailable" at bounding box center [477, 442] width 336 height 14
click at [304, 446] on input "Display a Message in the Cart/Checkout When a Carrier Is Unavailable" at bounding box center [295, 442] width 16 height 13
checkbox input "false"
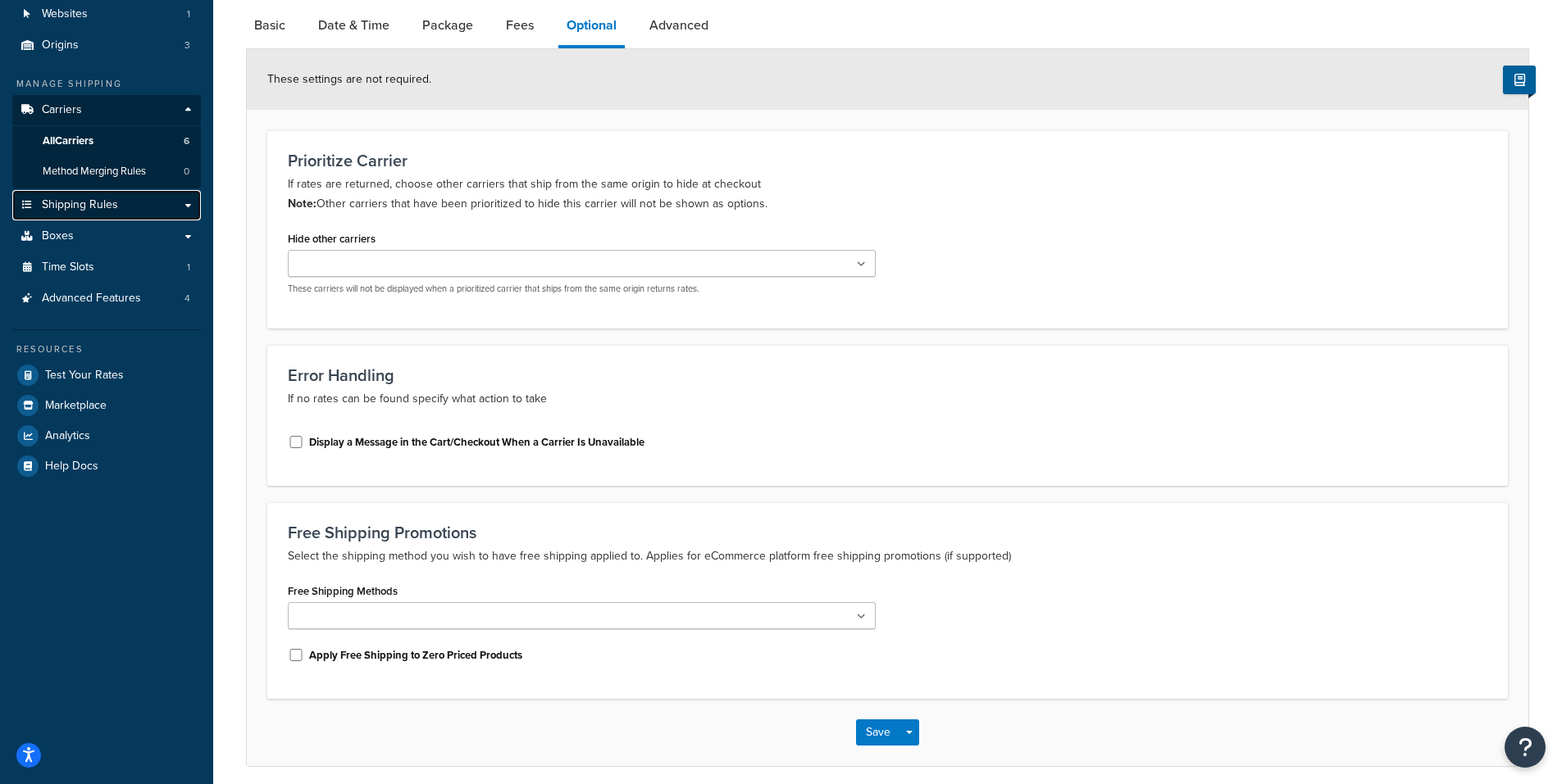
click at [67, 201] on span "Shipping Rules" at bounding box center [80, 205] width 76 height 14
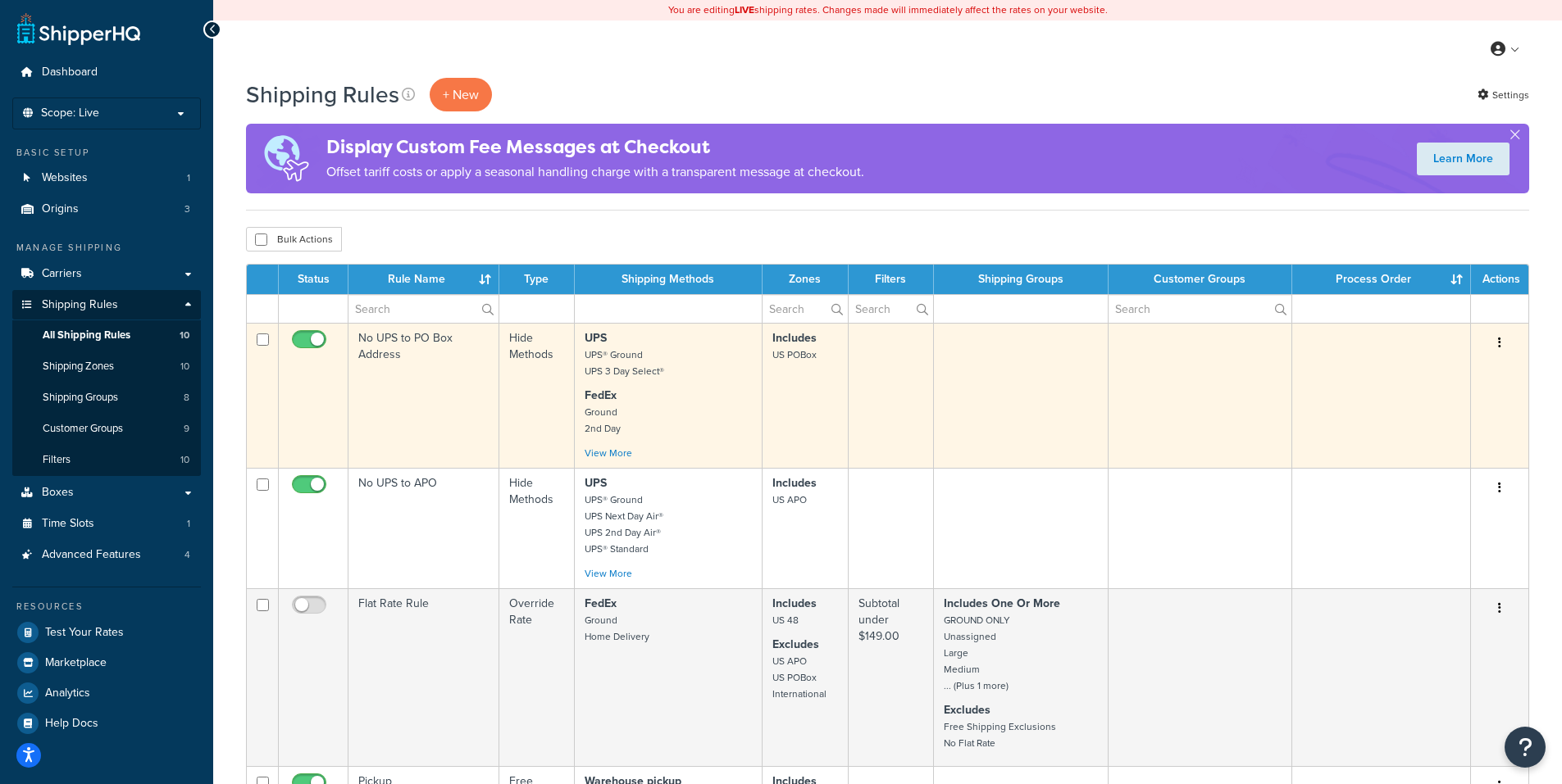
click at [1498, 338] on icon "button" at bounding box center [1500, 342] width 3 height 12
click at [1425, 372] on link "Edit" at bounding box center [1446, 374] width 130 height 34
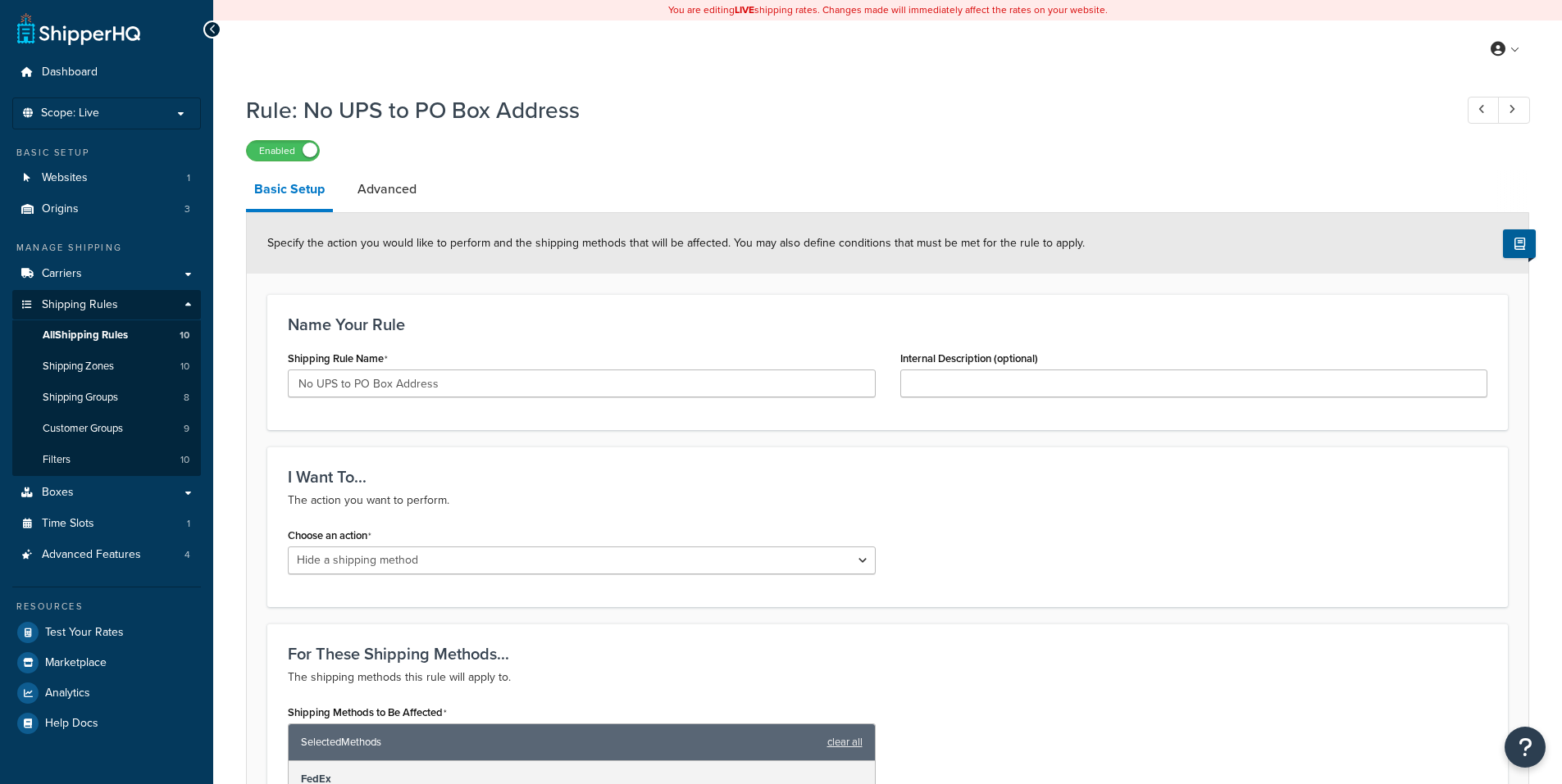
select select "HIDE"
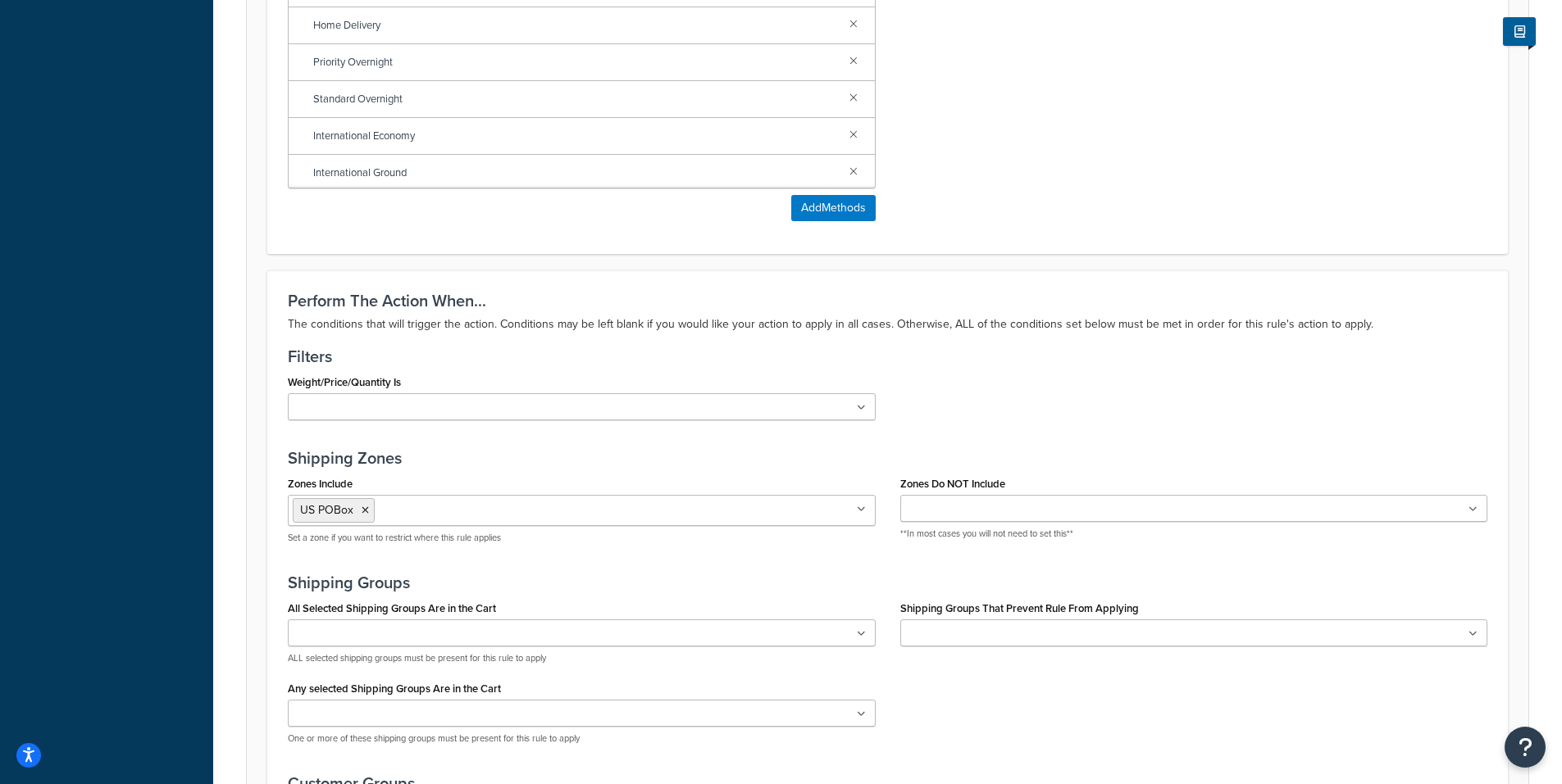
scroll to position [1066, 0]
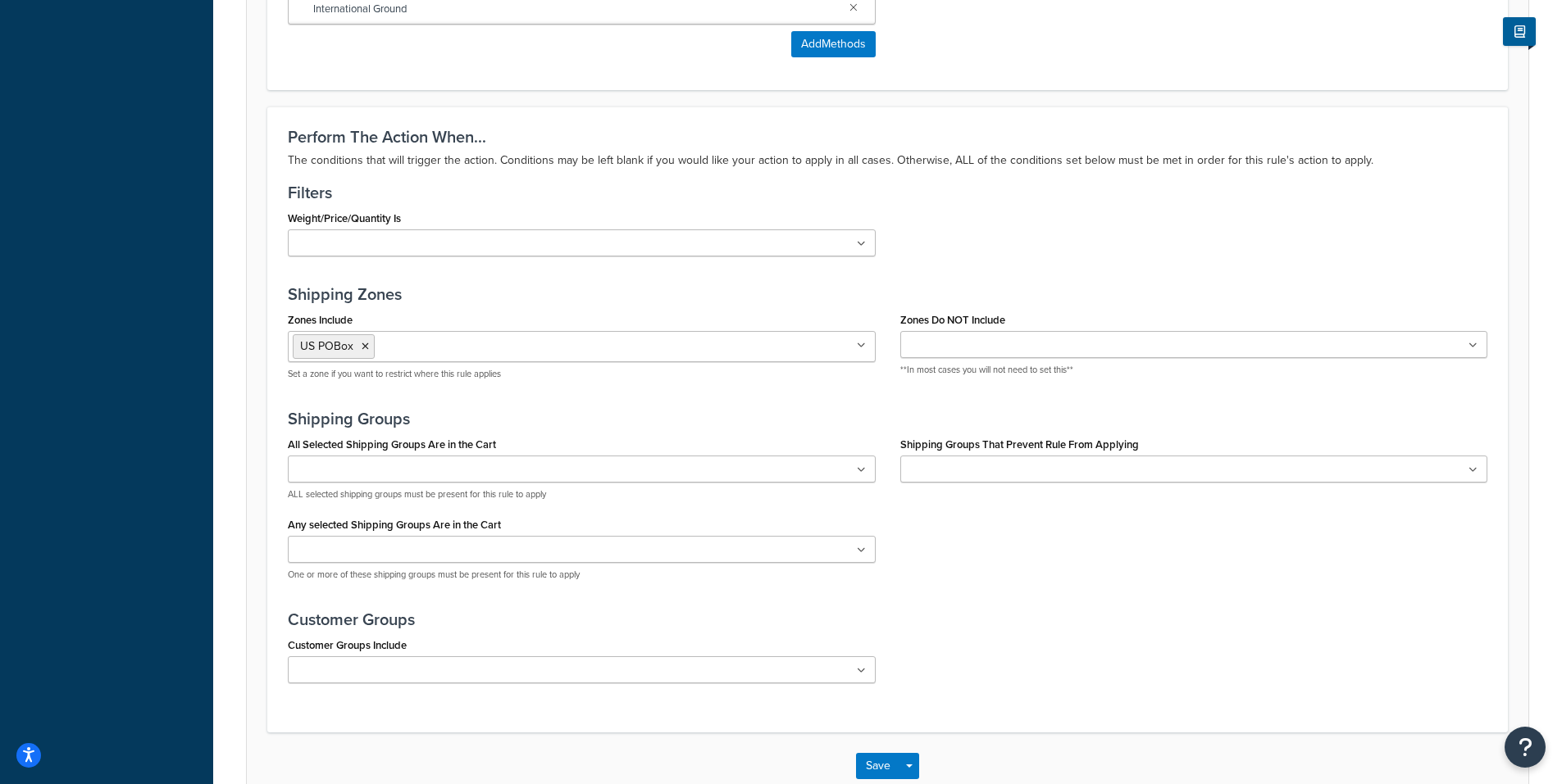
click at [478, 346] on input "Zones Include" at bounding box center [451, 345] width 145 height 18
click at [477, 346] on input "Zones Include" at bounding box center [451, 345] width 145 height 18
click at [717, 275] on div "Perform The Action When... The conditions that will trigger the action. Conditi…" at bounding box center [887, 419] width 1241 height 626
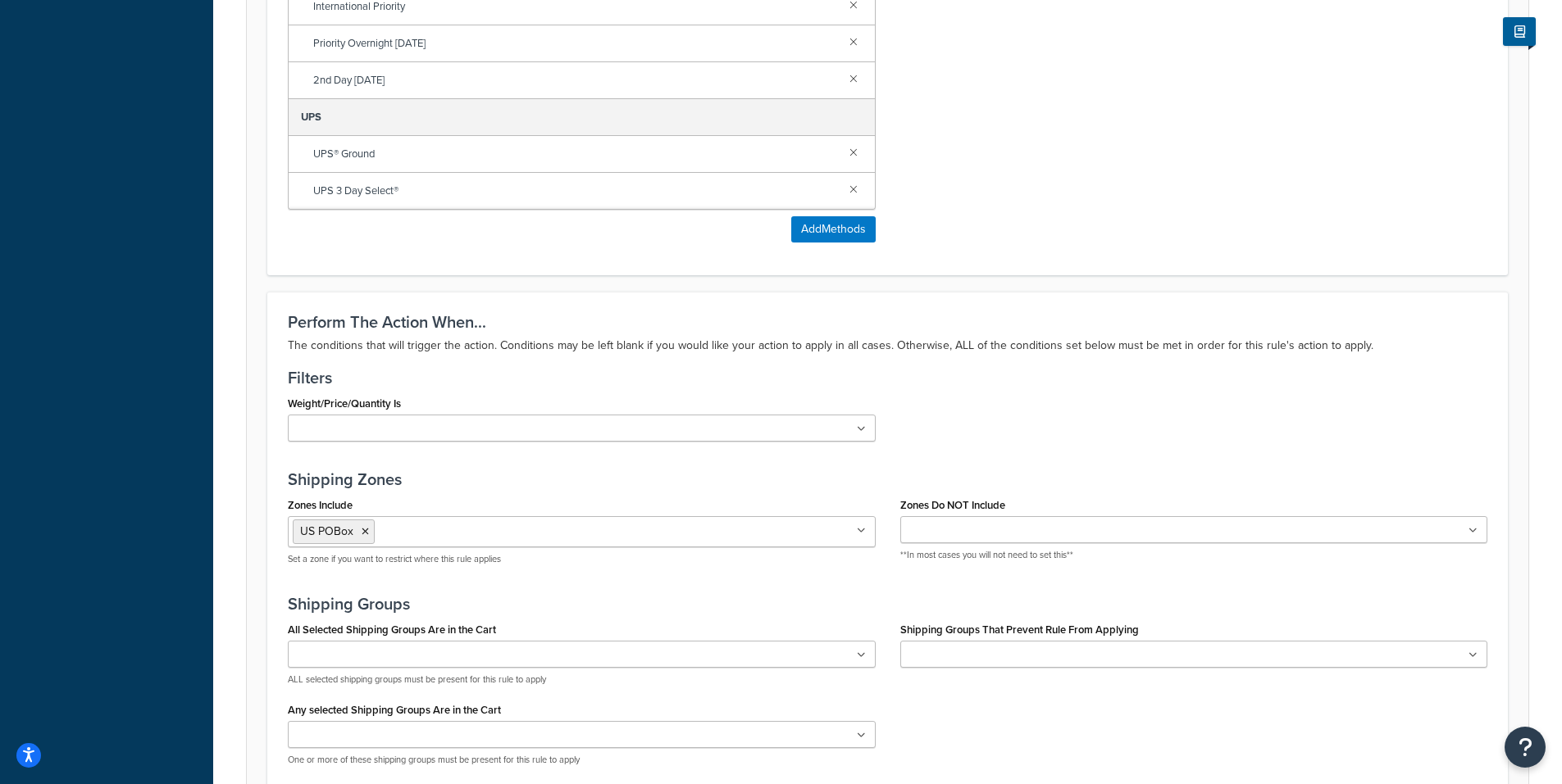
scroll to position [819, 0]
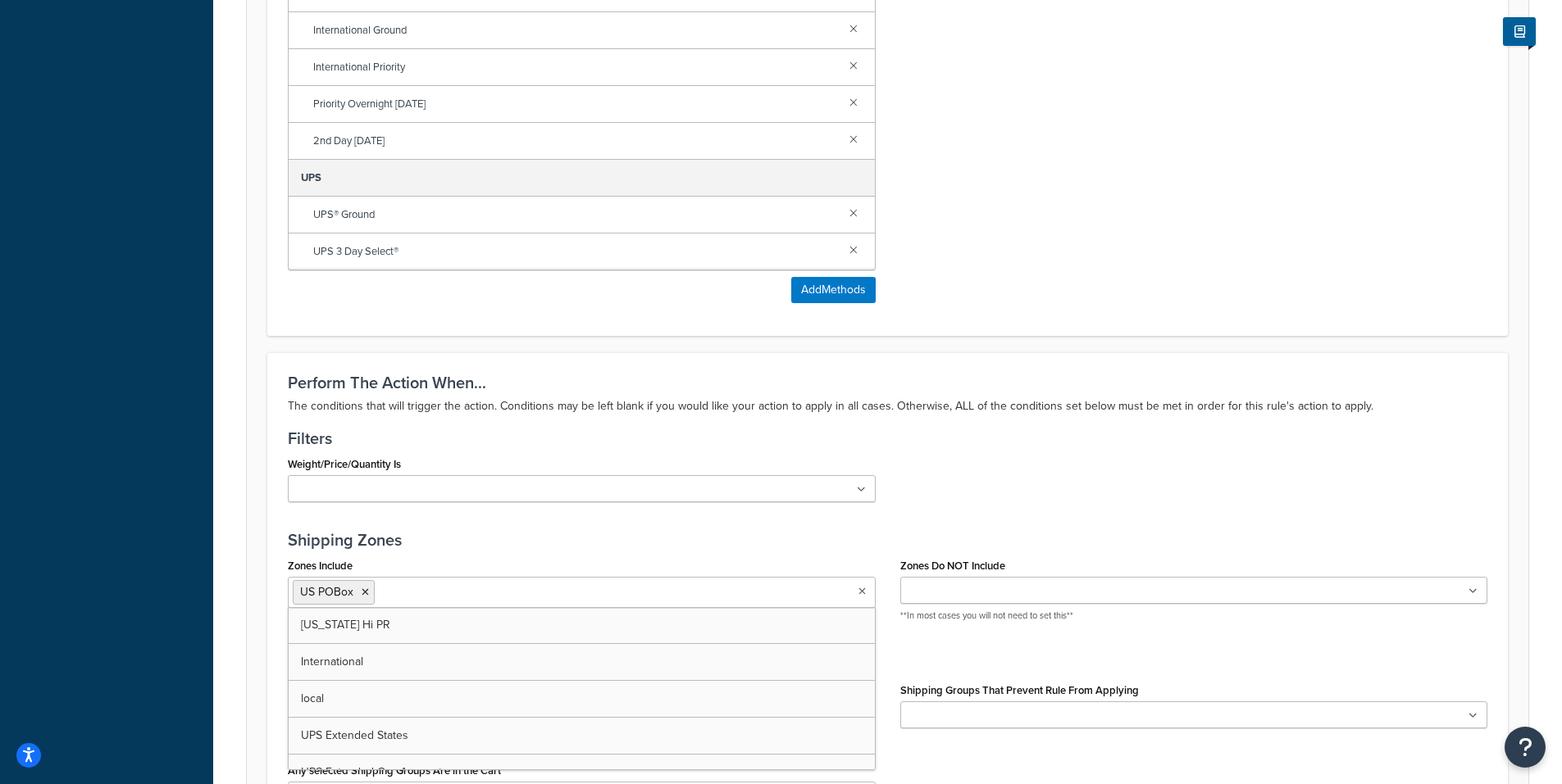
click at [465, 596] on input "Zones Include" at bounding box center [451, 591] width 145 height 18
click at [514, 544] on h3 "Shipping Zones" at bounding box center [887, 540] width 1199 height 18
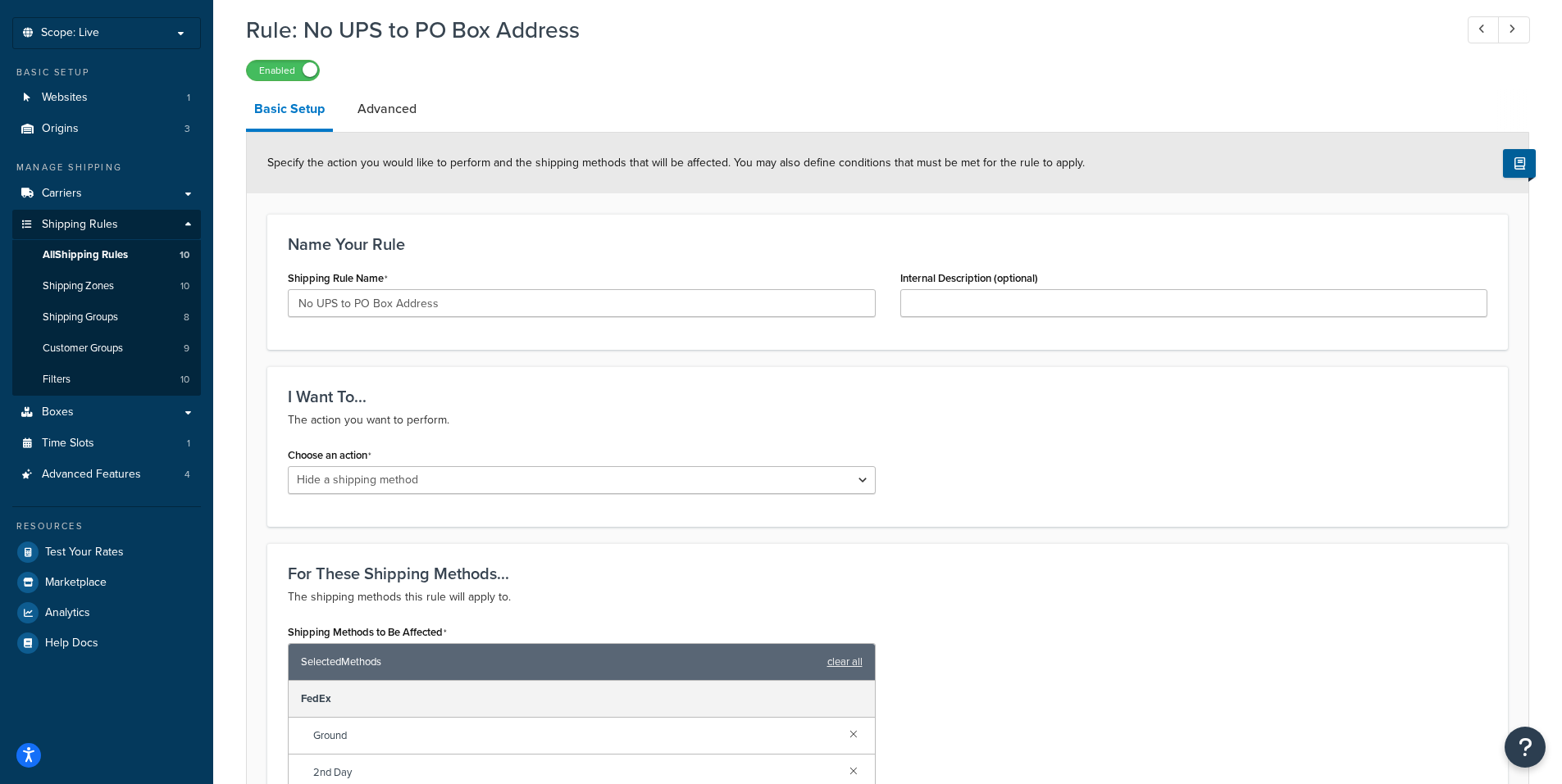
scroll to position [0, 0]
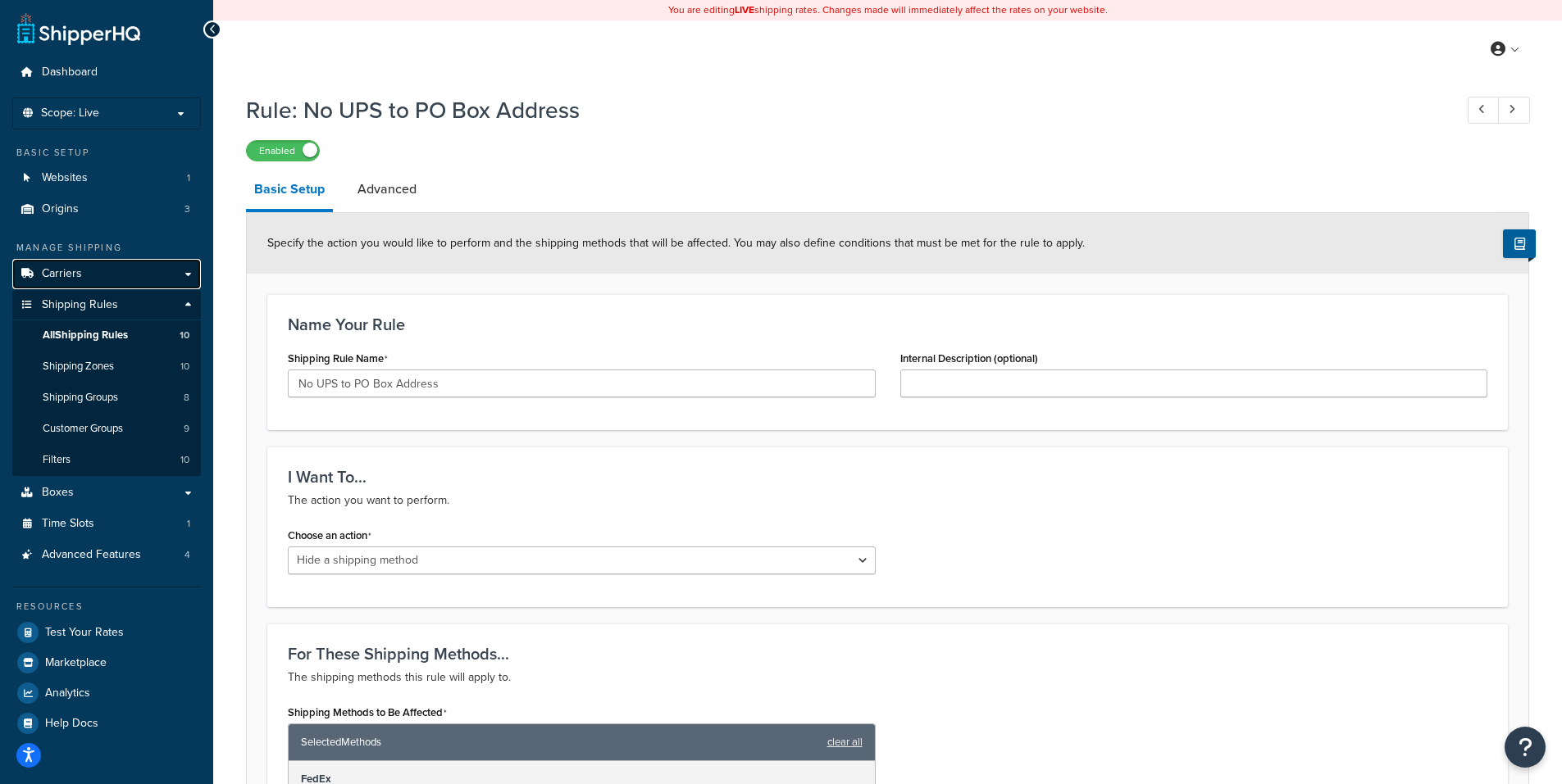
click at [61, 273] on span "Carriers" at bounding box center [62, 274] width 40 height 14
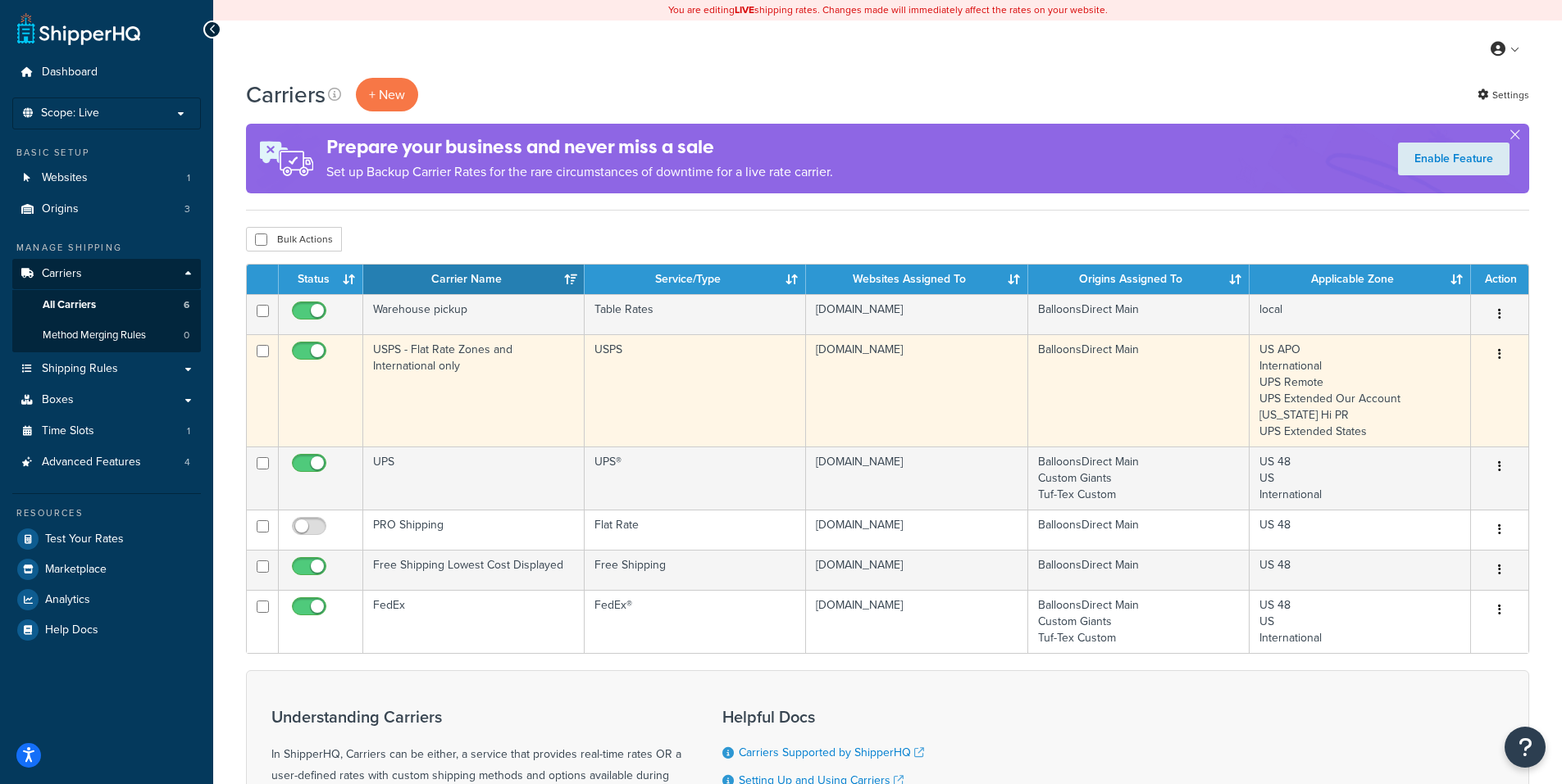
click at [1497, 347] on button "button" at bounding box center [1499, 354] width 23 height 26
click at [1409, 382] on link "Edit" at bounding box center [1433, 388] width 130 height 34
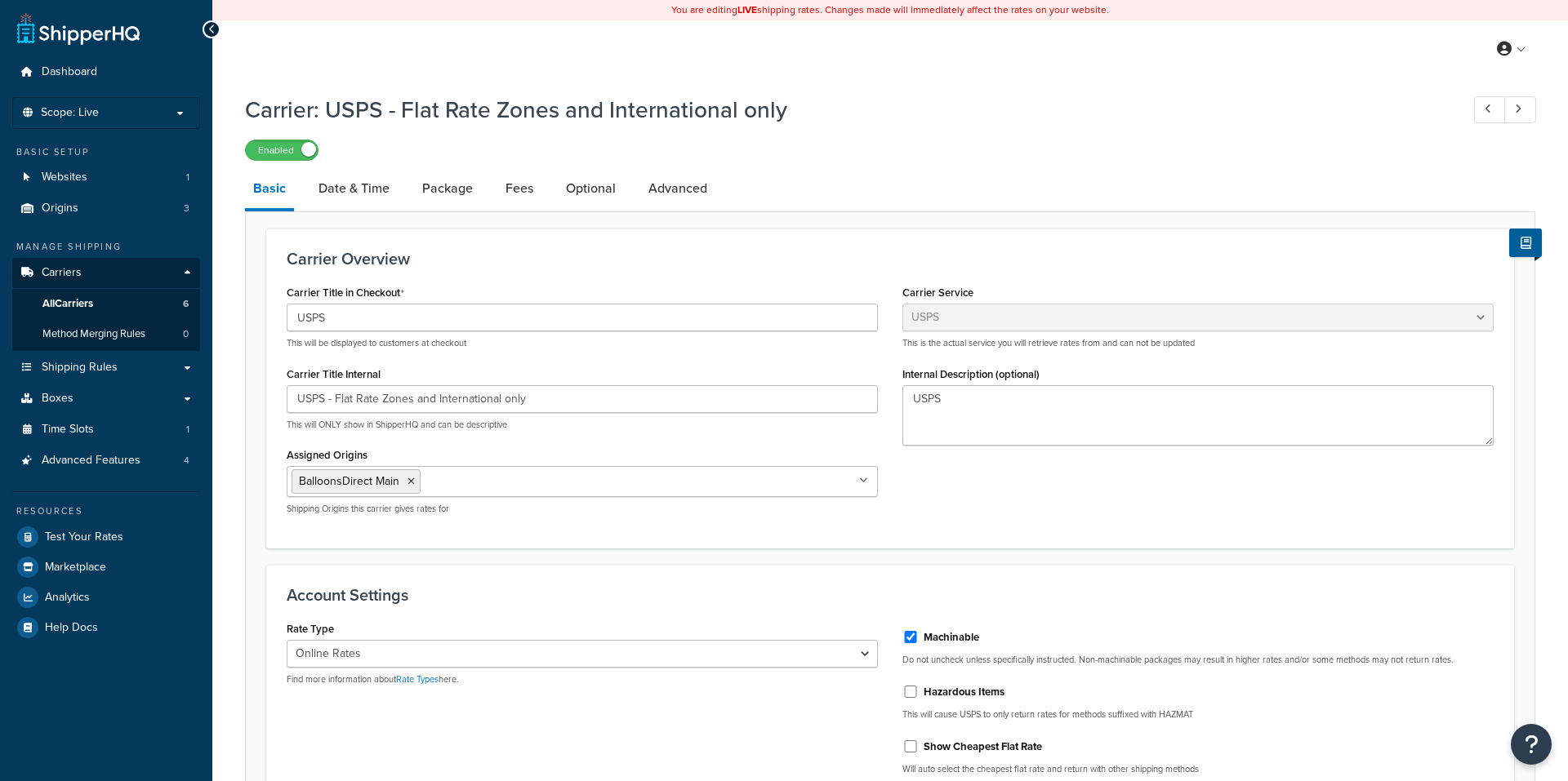
select select "usps"
select select "ONLINE"
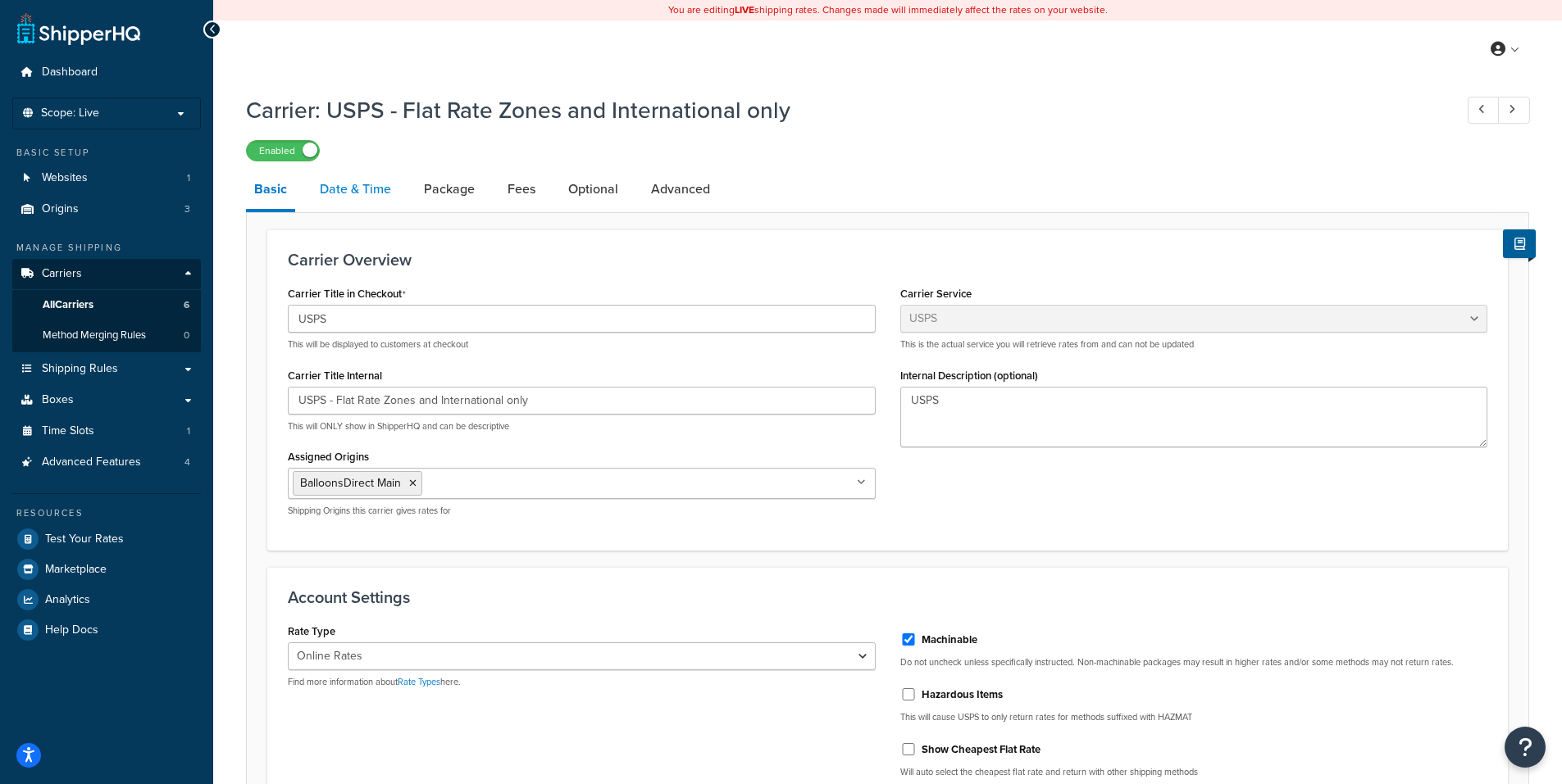
click at [356, 187] on link "Date & Time" at bounding box center [355, 189] width 88 height 40
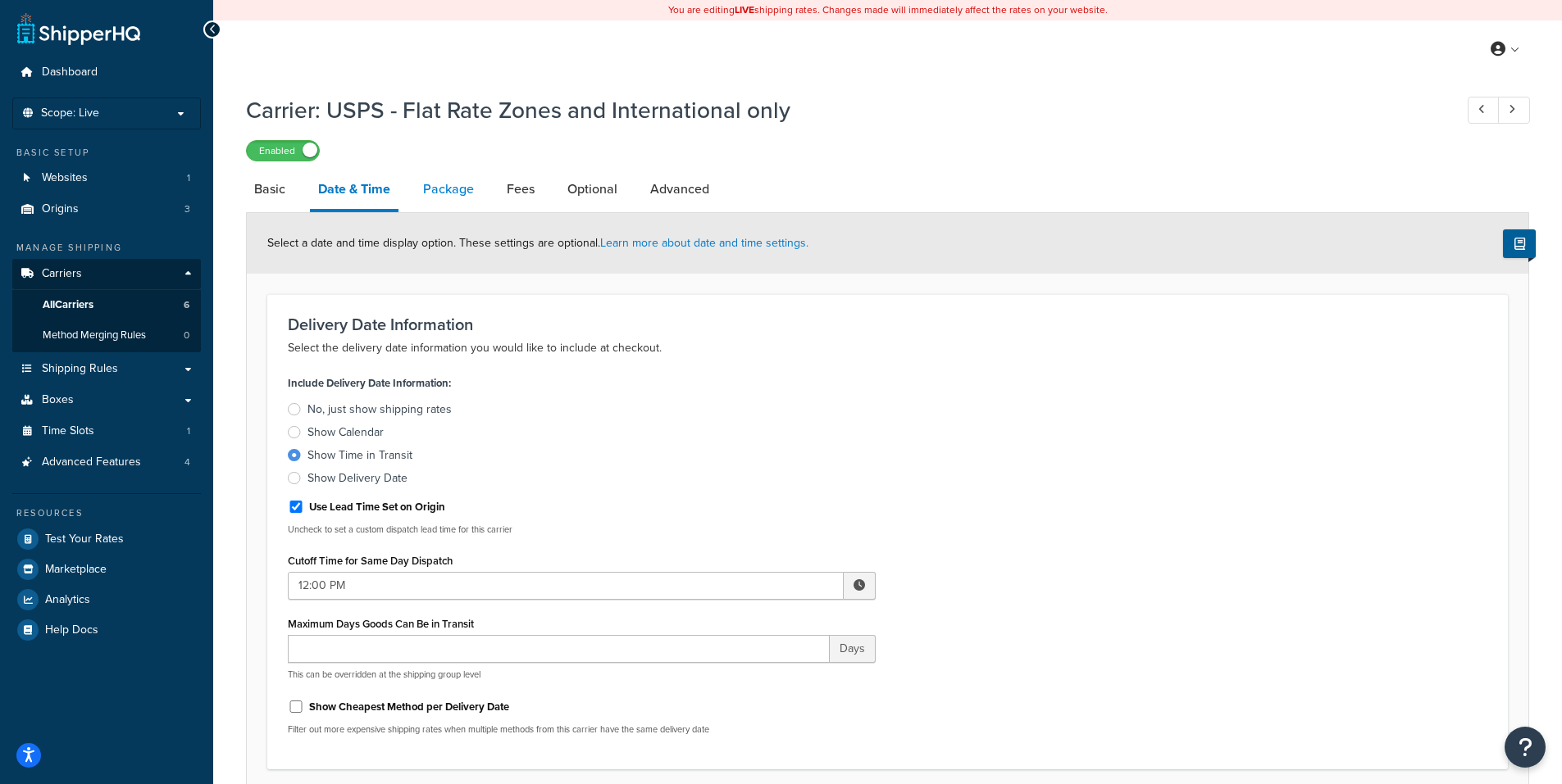
click at [445, 188] on link "Package" at bounding box center [449, 189] width 67 height 40
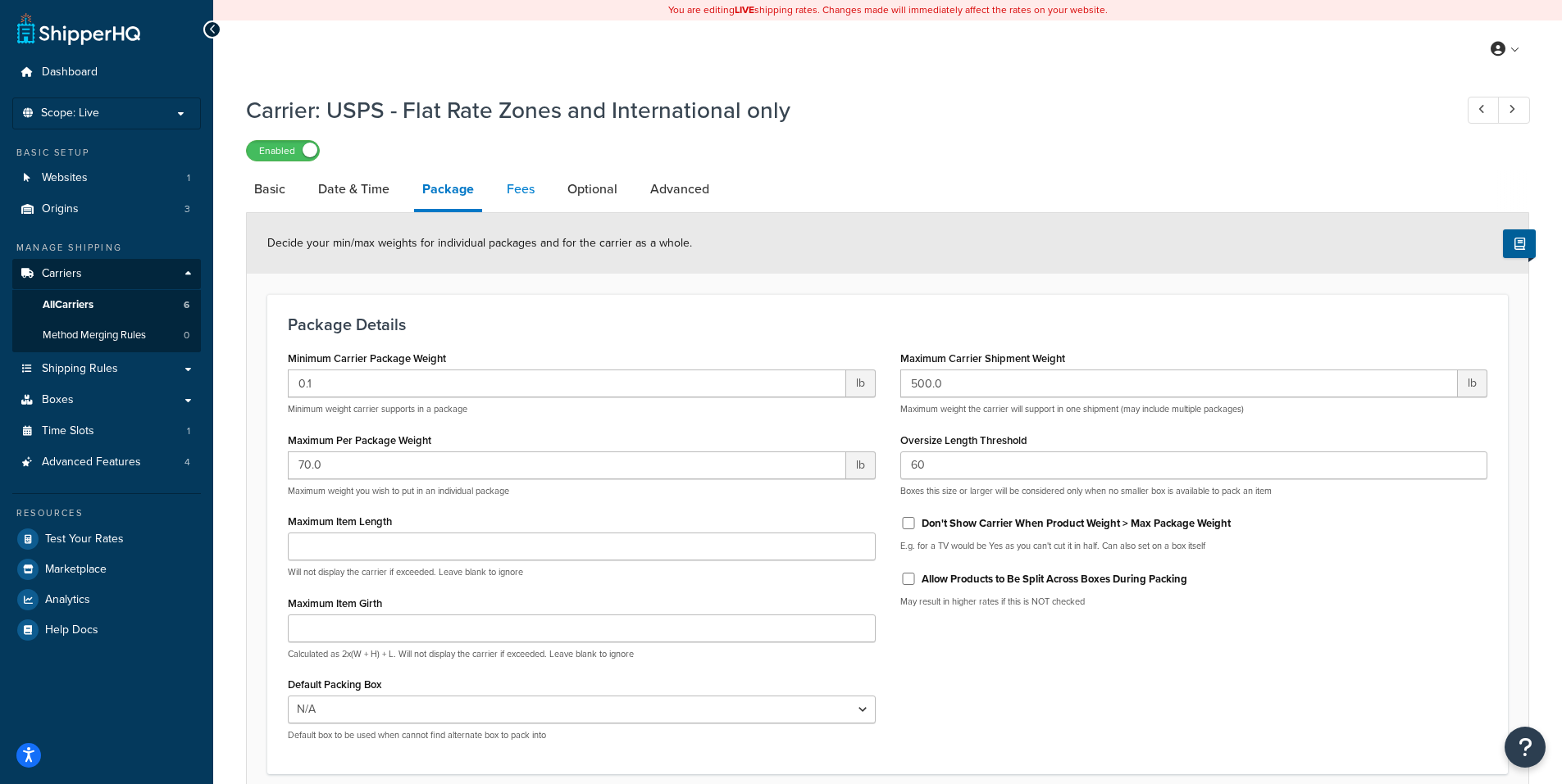
click at [523, 187] on link "Fees" at bounding box center [520, 189] width 44 height 40
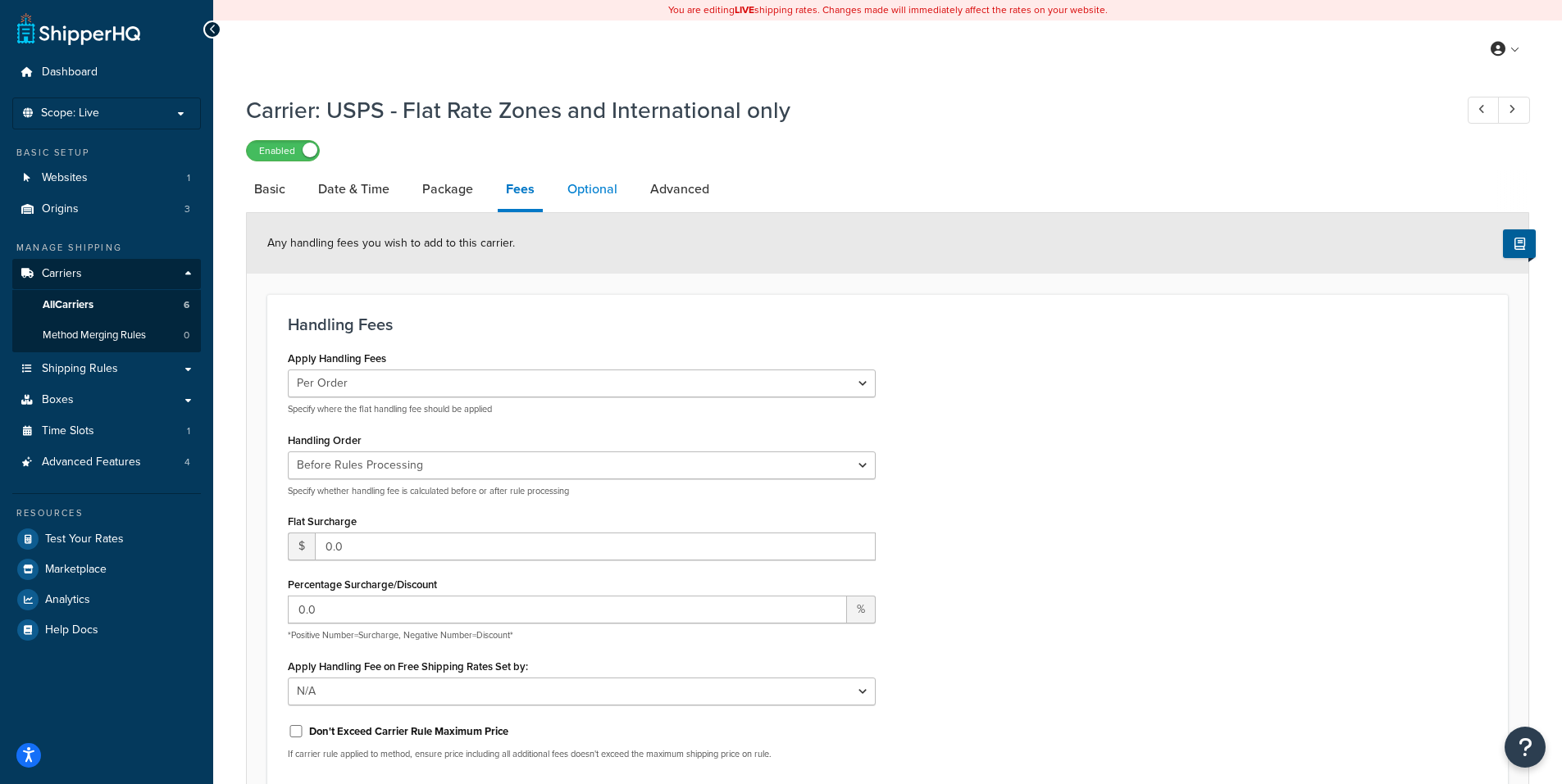
click at [587, 194] on link "Optional" at bounding box center [592, 189] width 67 height 40
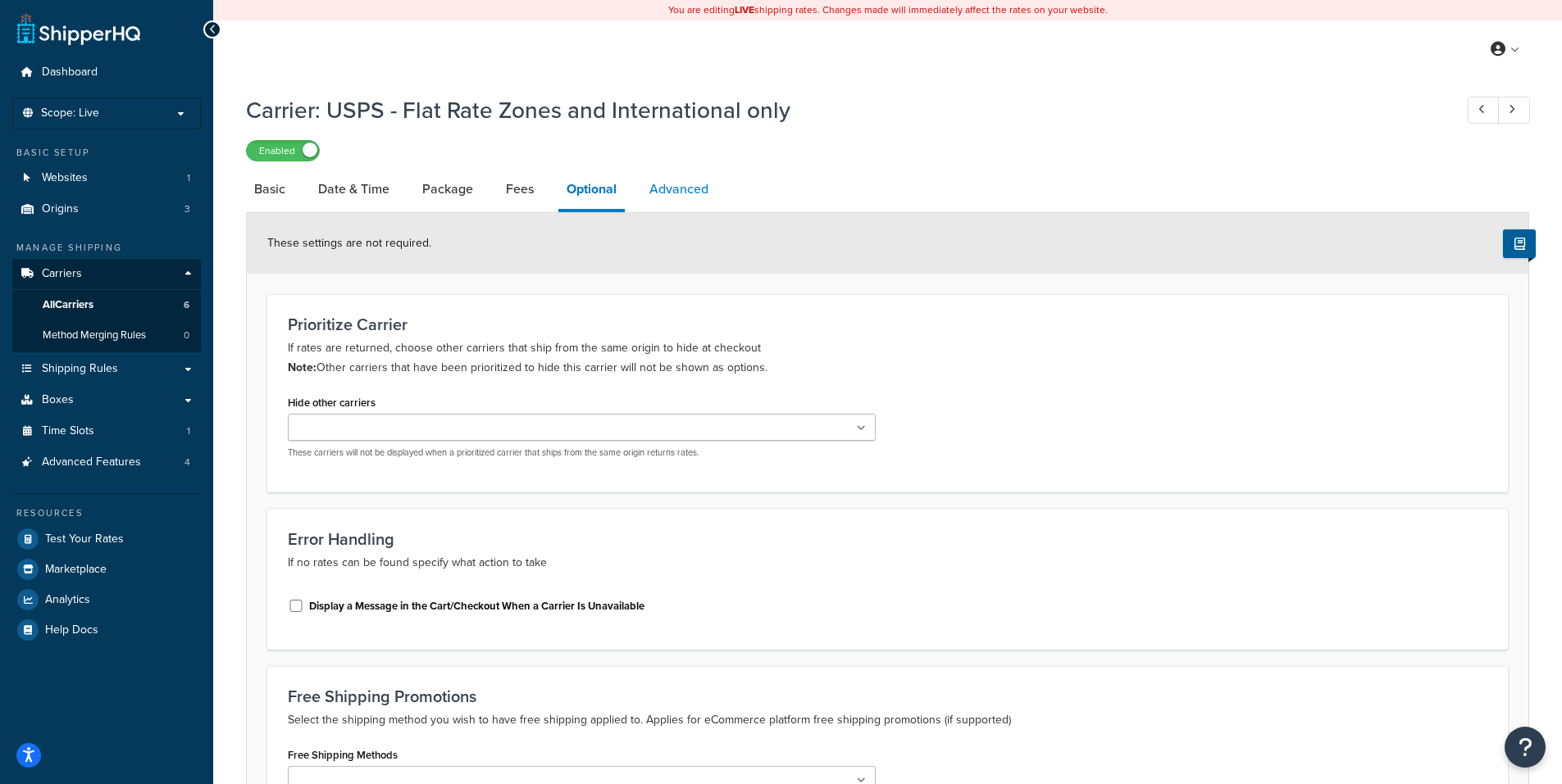
click at [677, 188] on link "Advanced" at bounding box center [678, 189] width 75 height 40
select select "false"
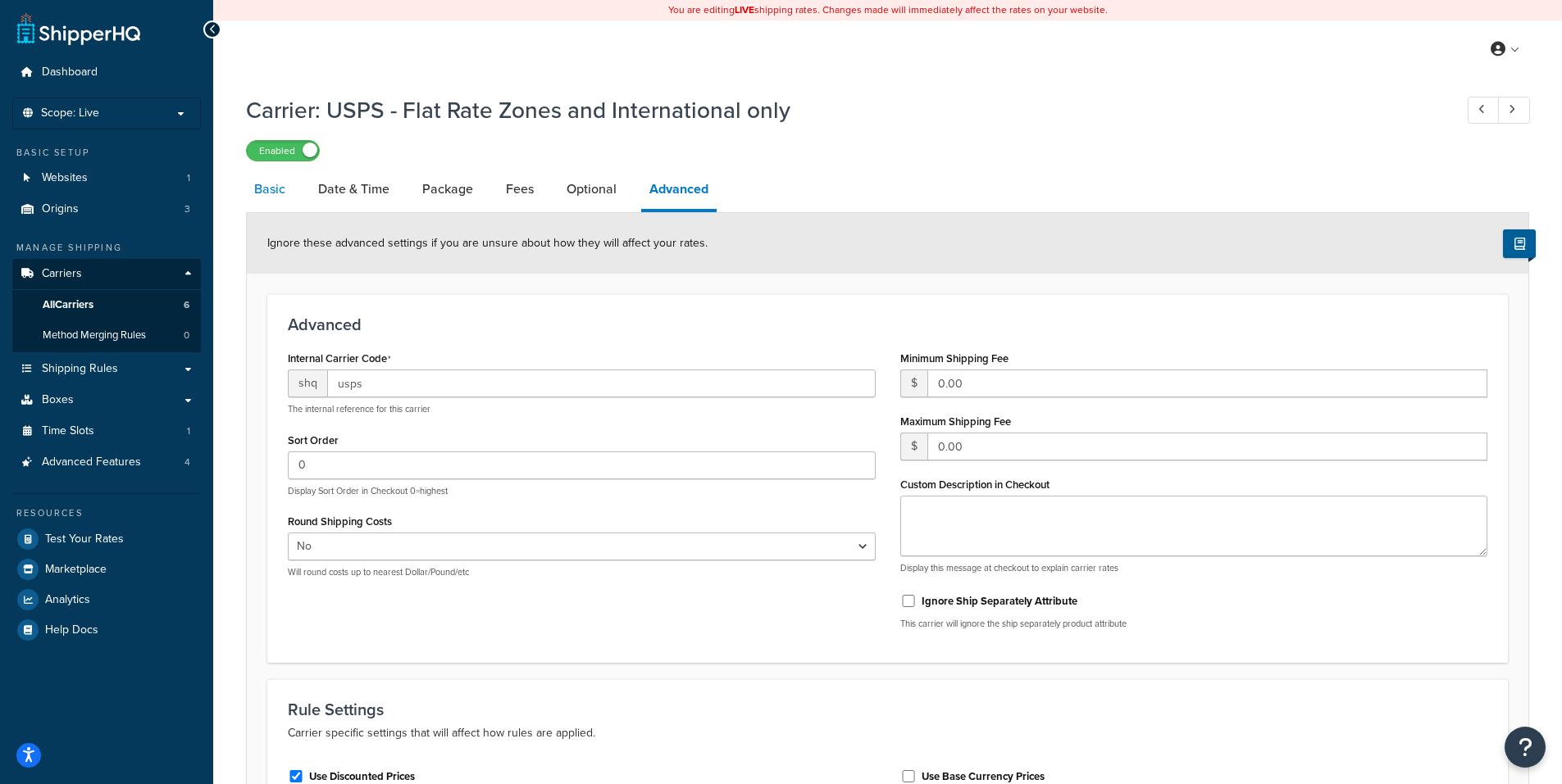
click at [278, 191] on link "Basic" at bounding box center [270, 189] width 47 height 40
select select "usps"
select select "ONLINE"
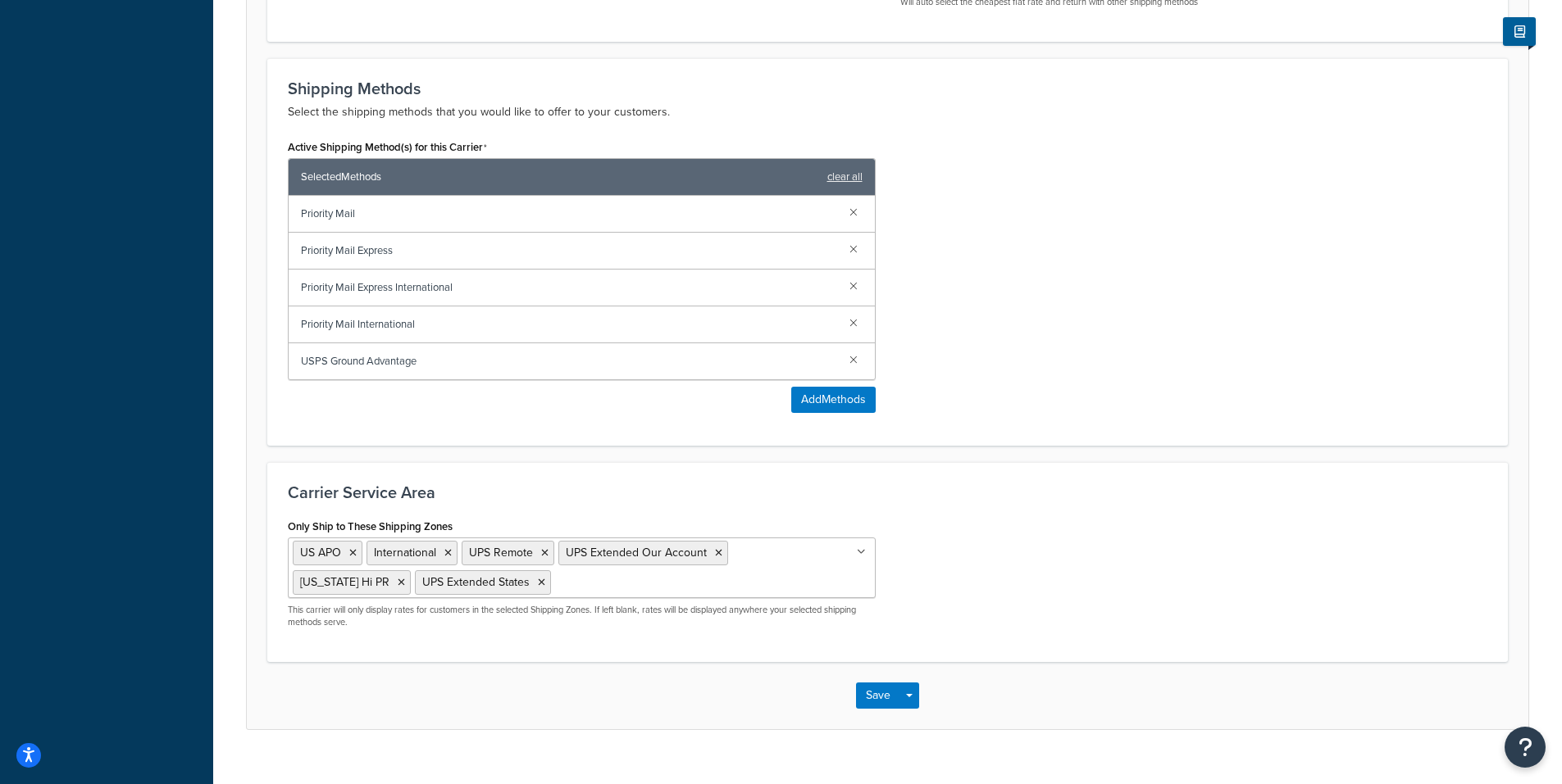
scroll to position [800, 0]
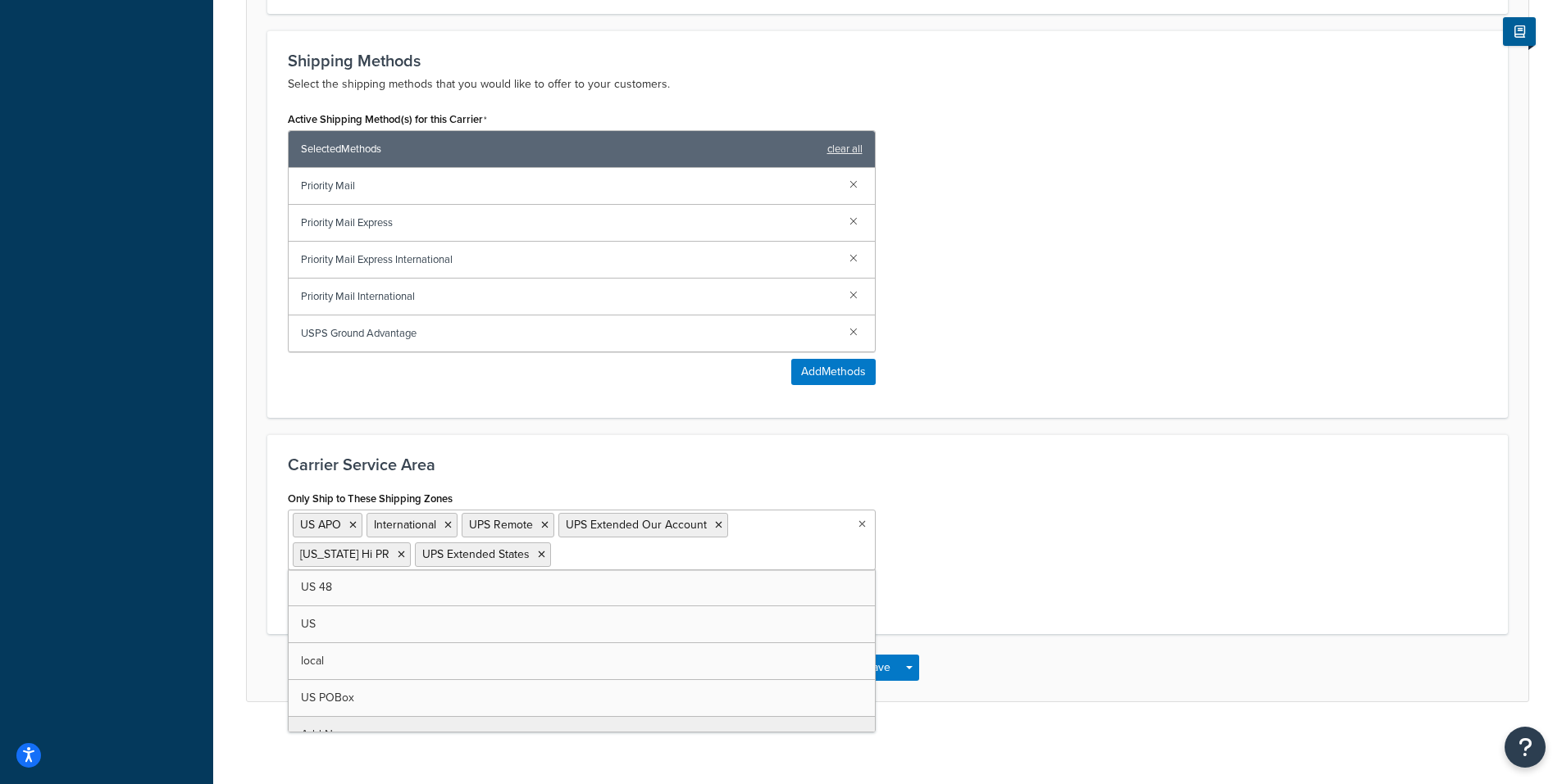
click at [551, 564] on ul "US APO International UPS Remote UPS Extended Our Account Alaska Hi PR UPS Exten…" at bounding box center [581, 540] width 588 height 61
click at [929, 564] on div "Only Ship to These Shipping Zones US APO International UPS Remote UPS Extended …" at bounding box center [887, 550] width 1224 height 127
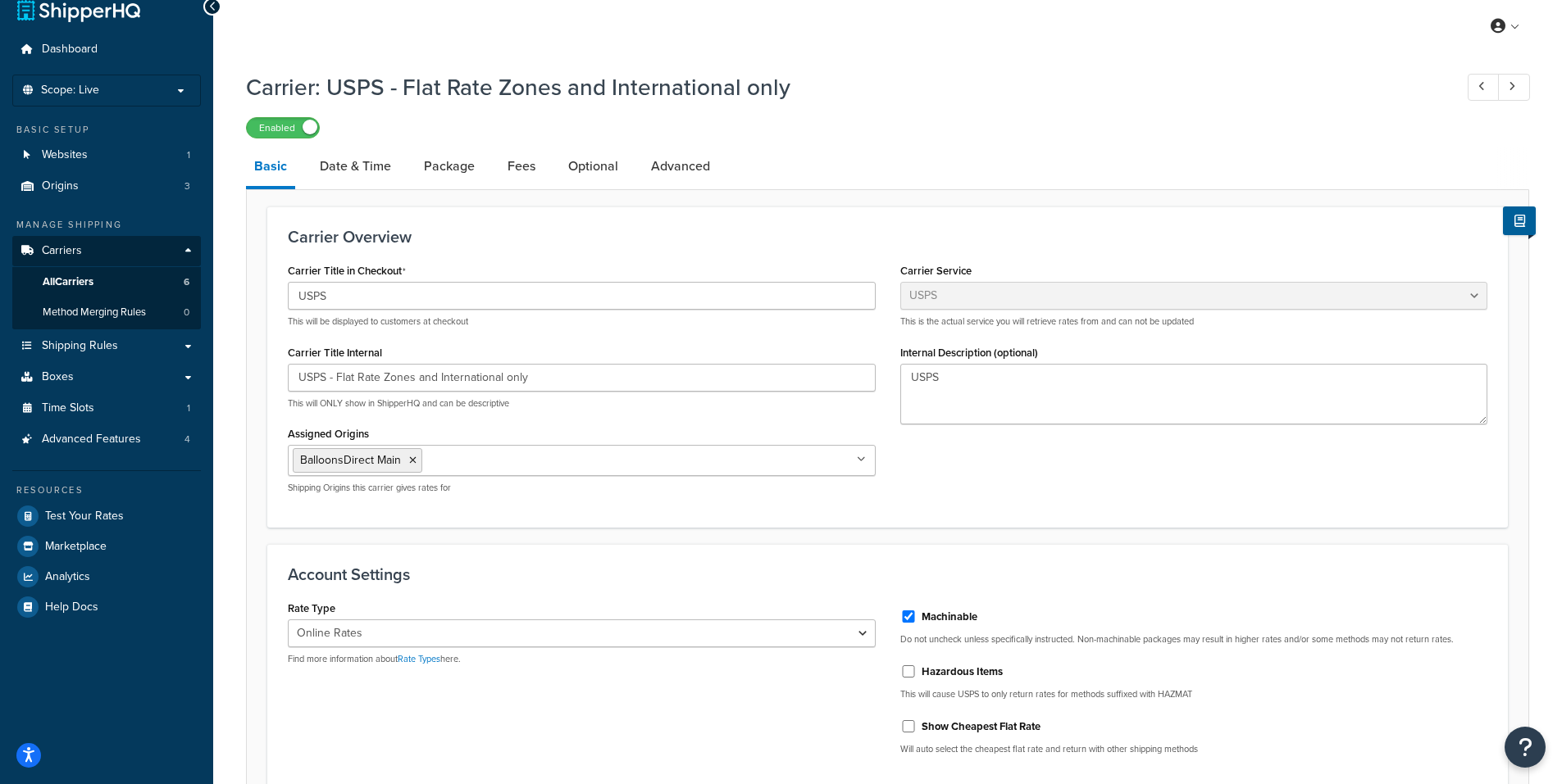
scroll to position [0, 0]
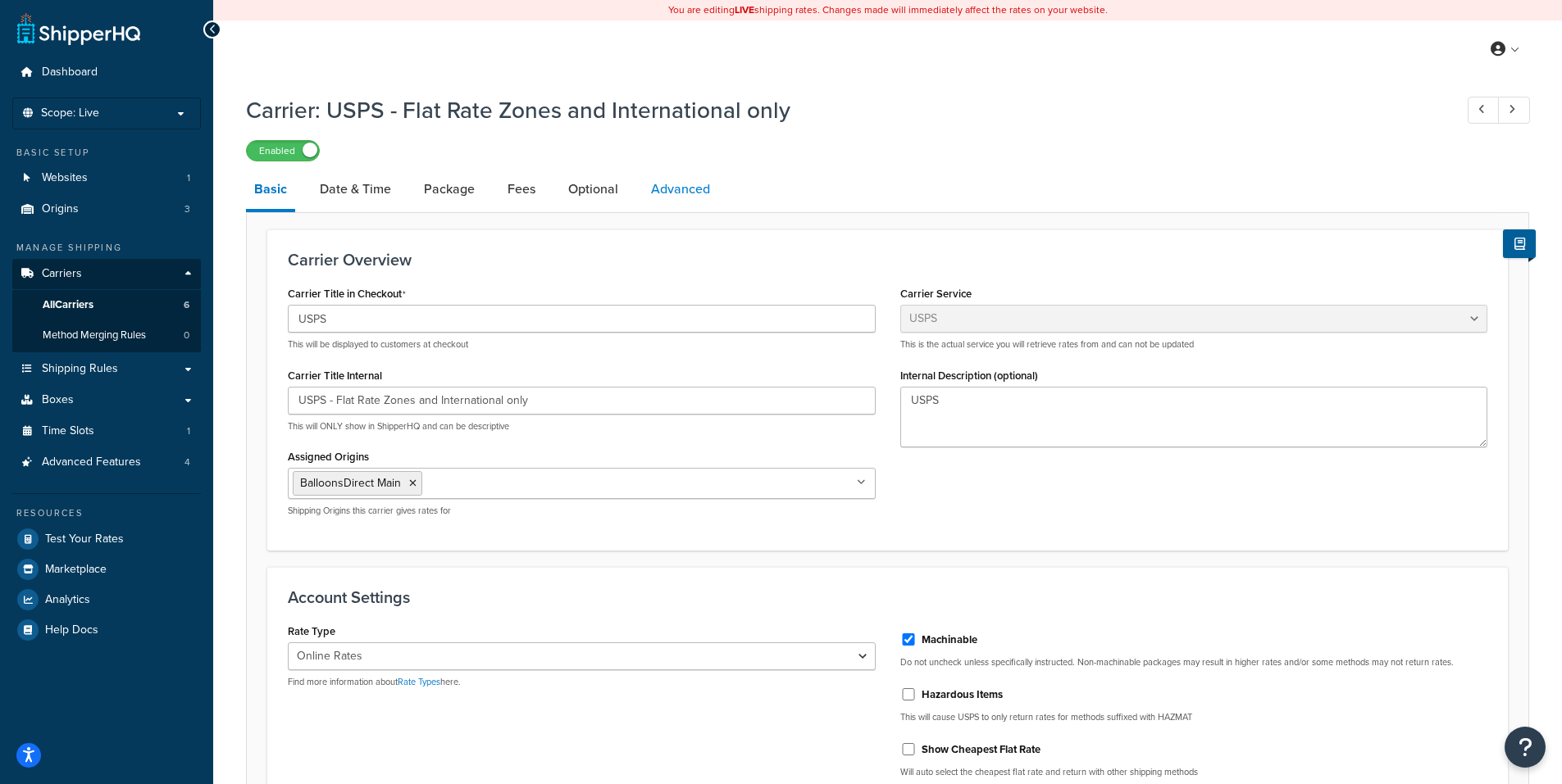
click at [676, 191] on link "Advanced" at bounding box center [680, 189] width 75 height 40
select select "false"
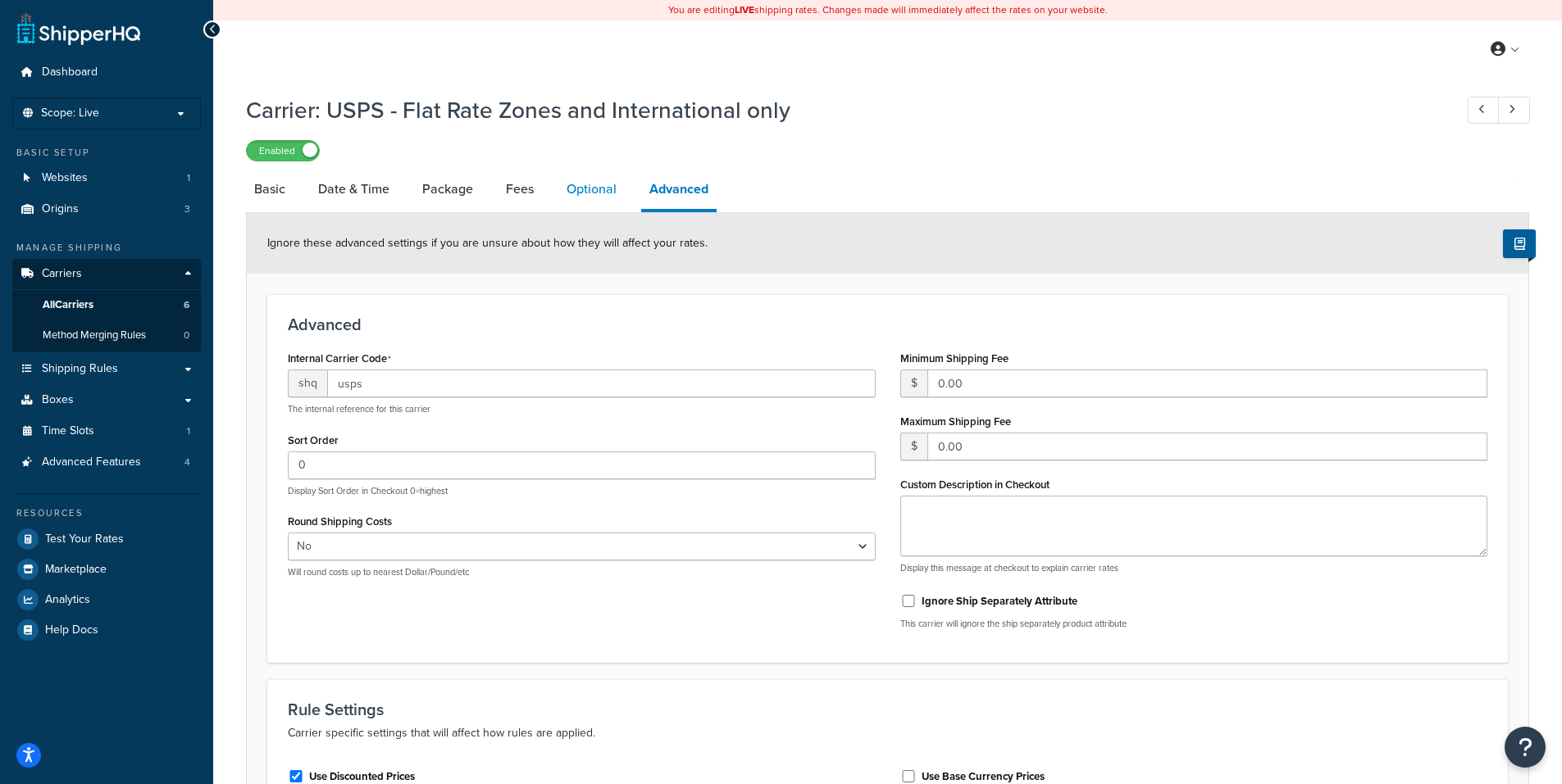
click at [600, 186] on link "Optional" at bounding box center [591, 189] width 67 height 40
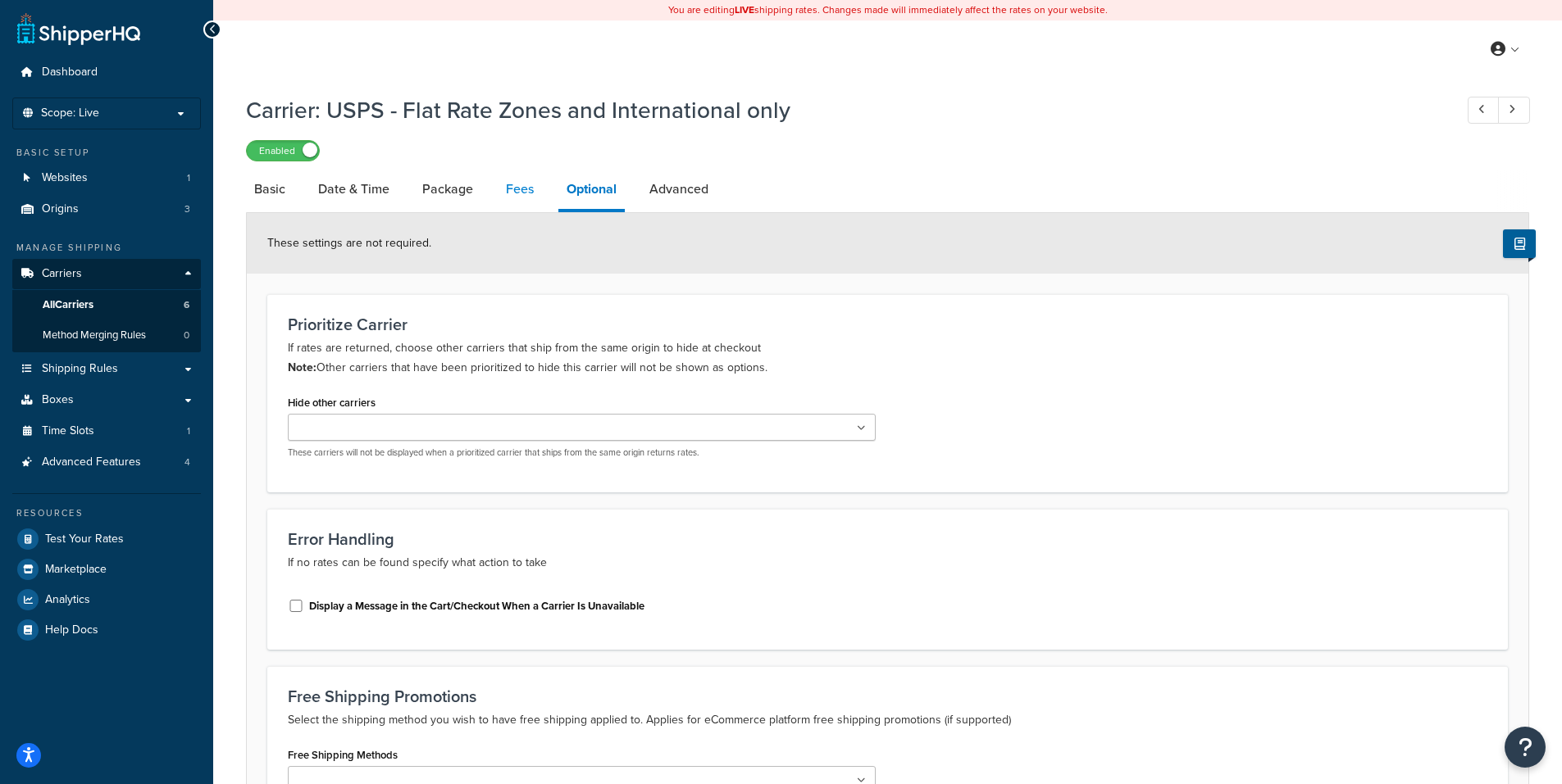
click at [514, 188] on link "Fees" at bounding box center [520, 189] width 44 height 40
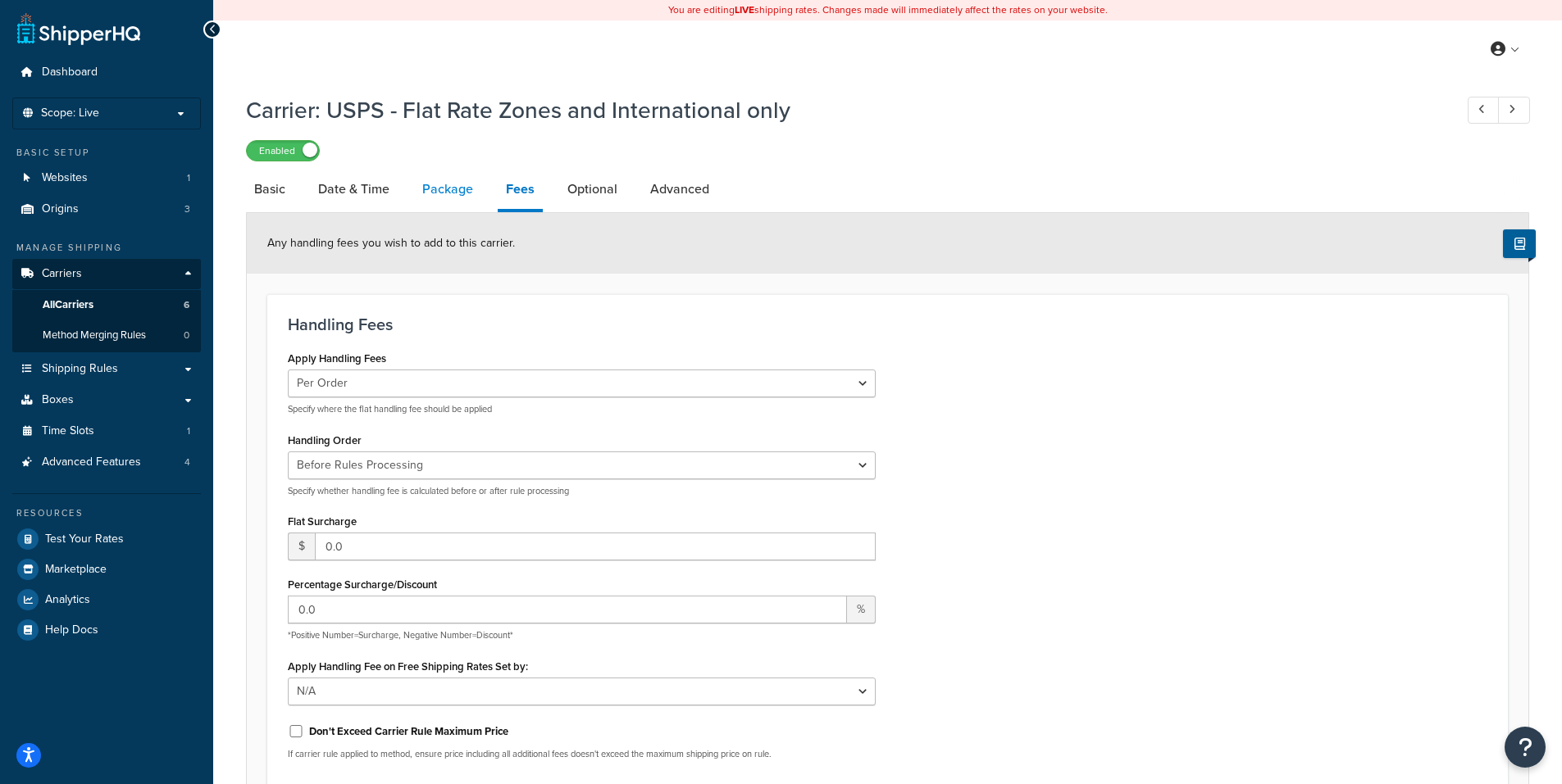
click at [452, 190] on link "Package" at bounding box center [448, 189] width 67 height 40
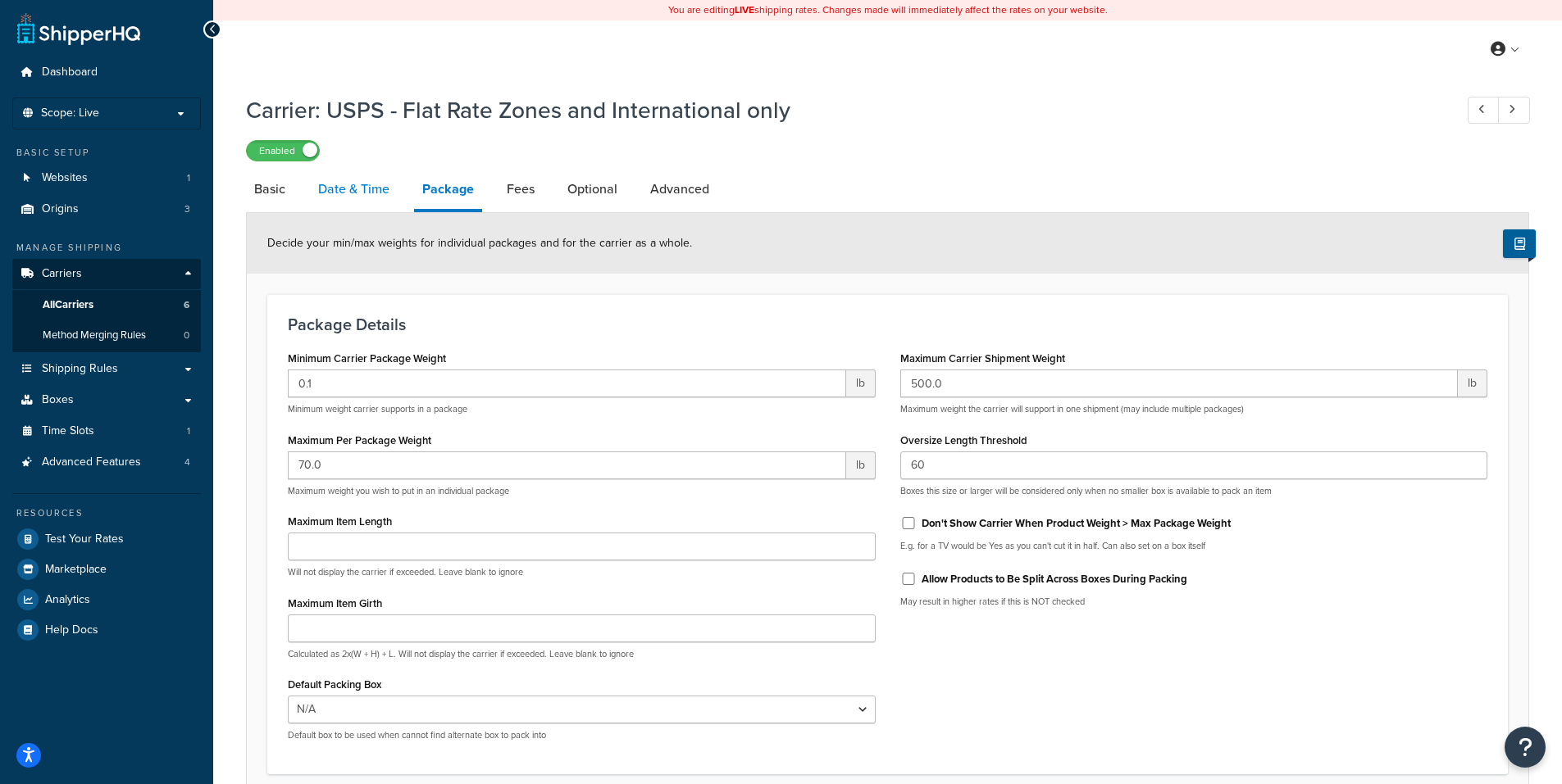
click at [340, 190] on link "Date & Time" at bounding box center [353, 189] width 88 height 40
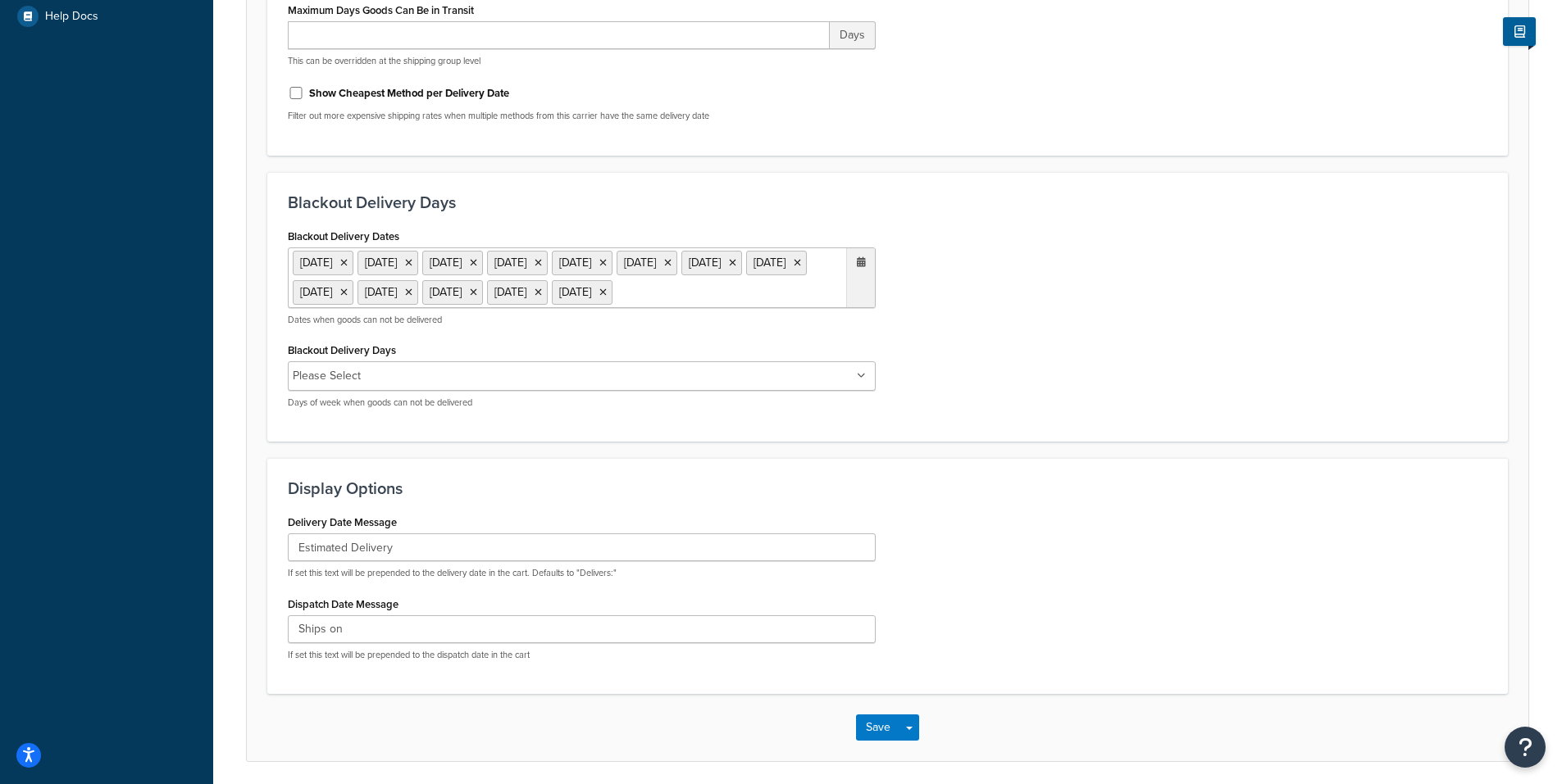
scroll to position [656, 0]
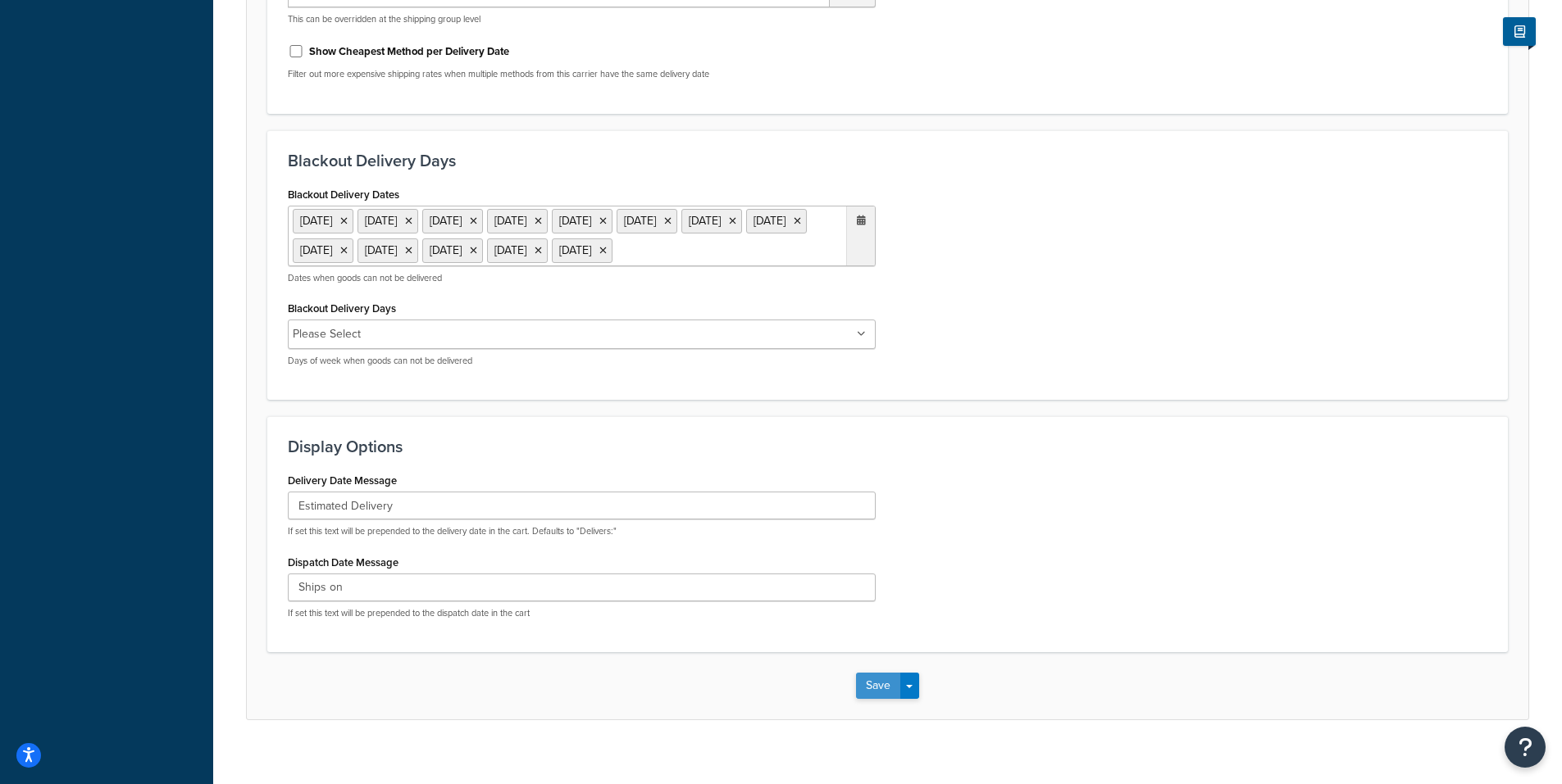
click at [876, 699] on button "Save" at bounding box center [878, 685] width 44 height 26
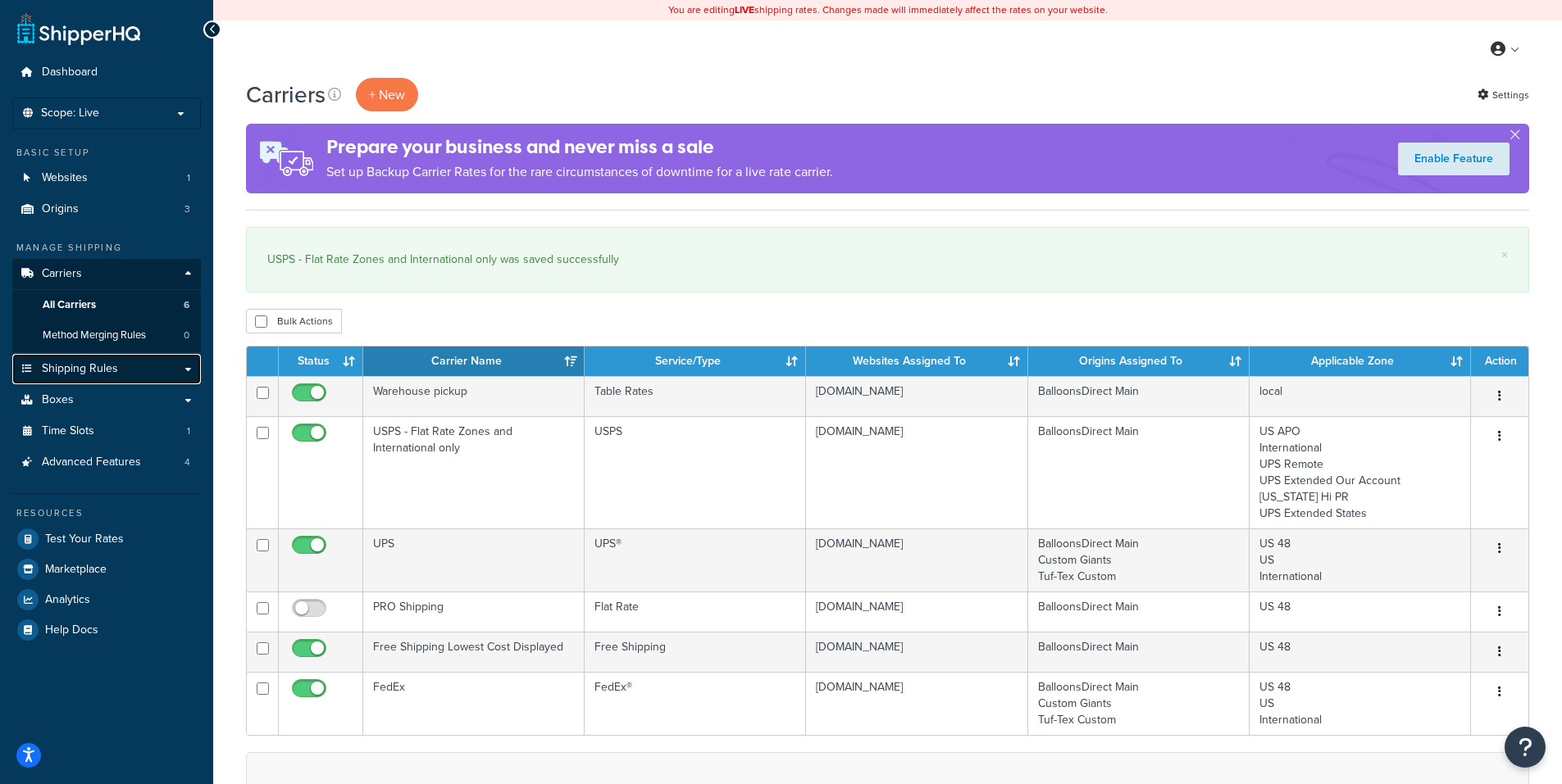
click at [81, 364] on span "Shipping Rules" at bounding box center [80, 369] width 76 height 14
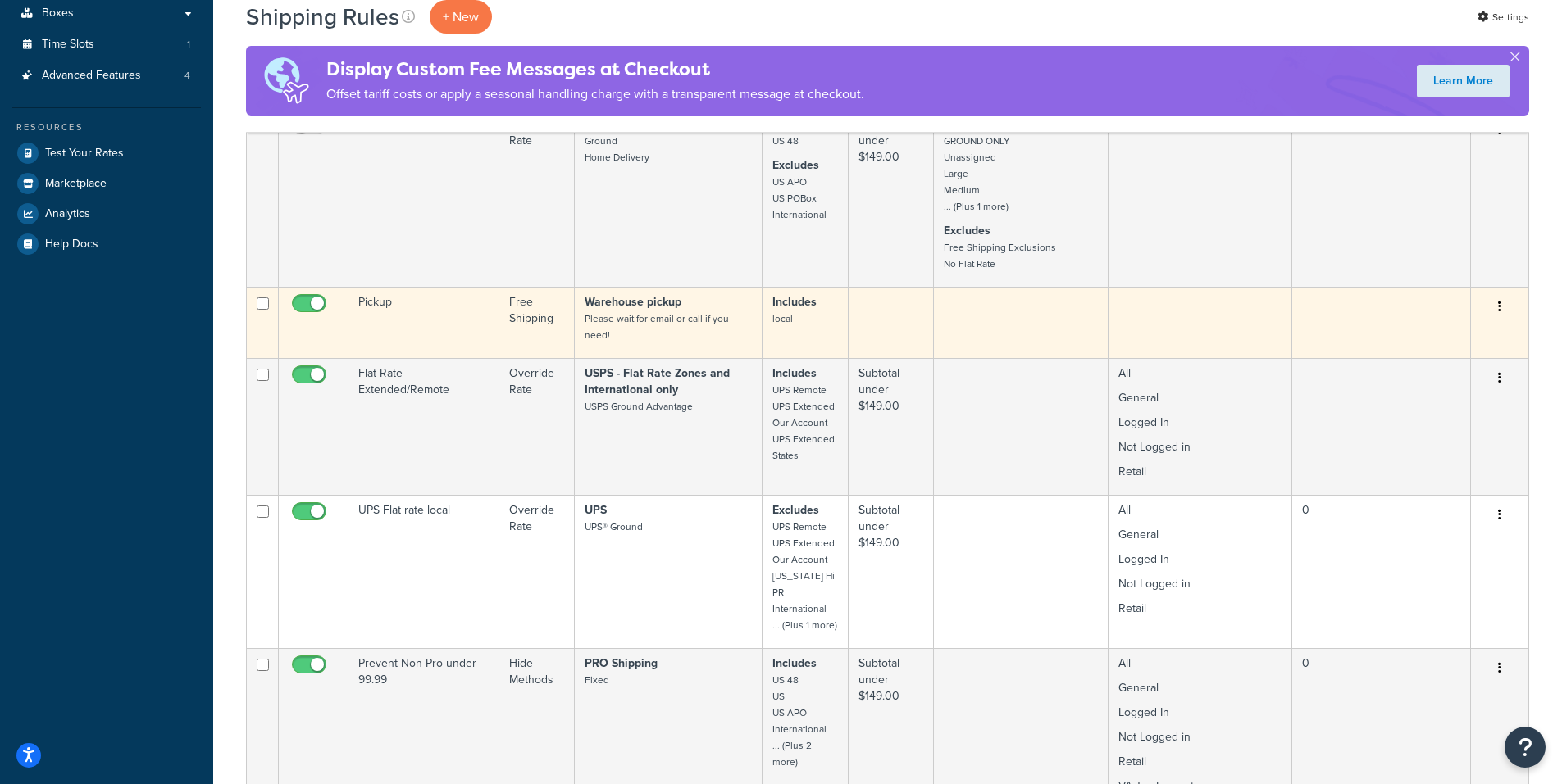
scroll to position [491, 0]
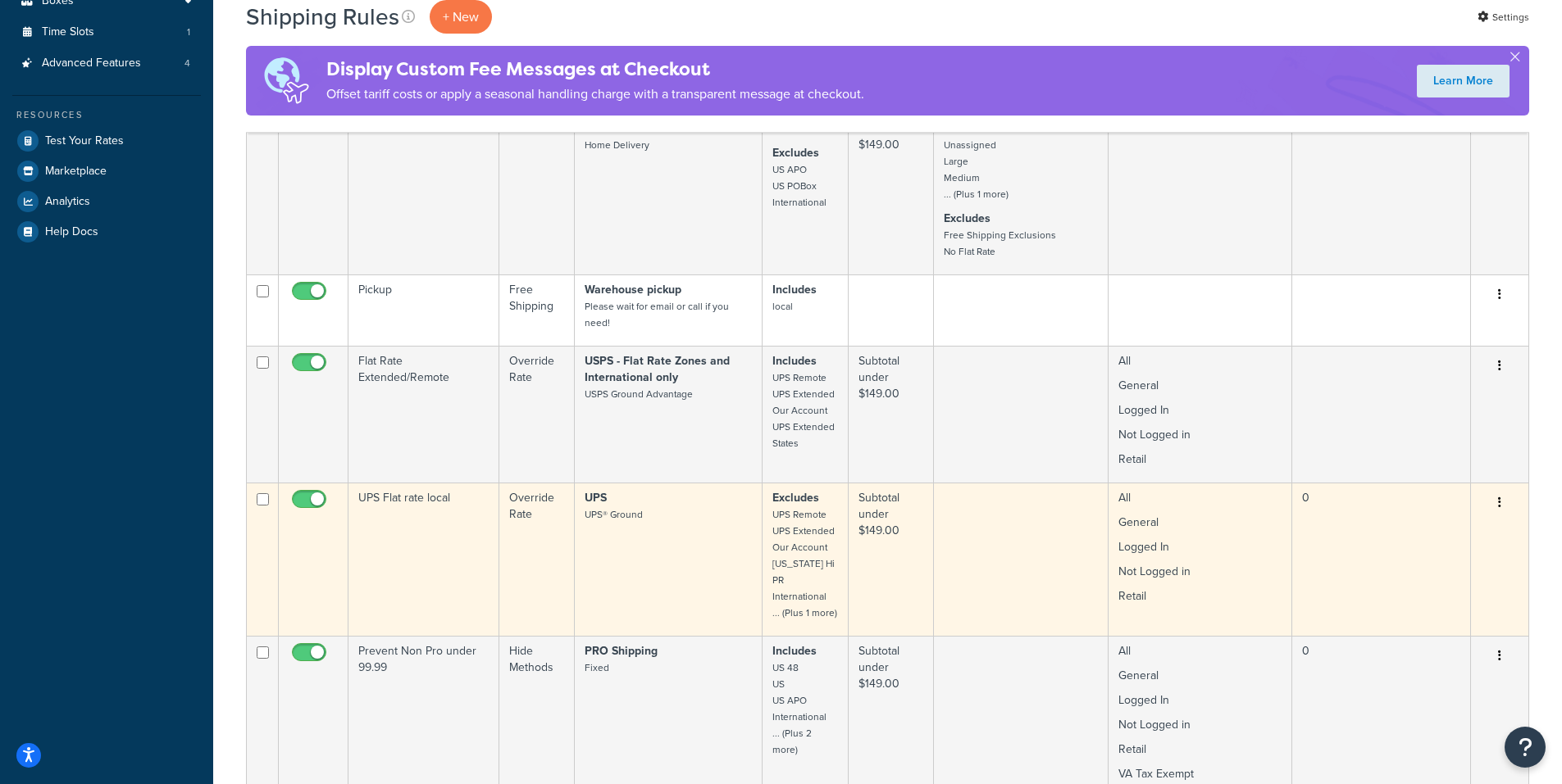
click at [1497, 499] on button "button" at bounding box center [1499, 502] width 23 height 26
click at [1417, 530] on link "Edit" at bounding box center [1446, 534] width 130 height 34
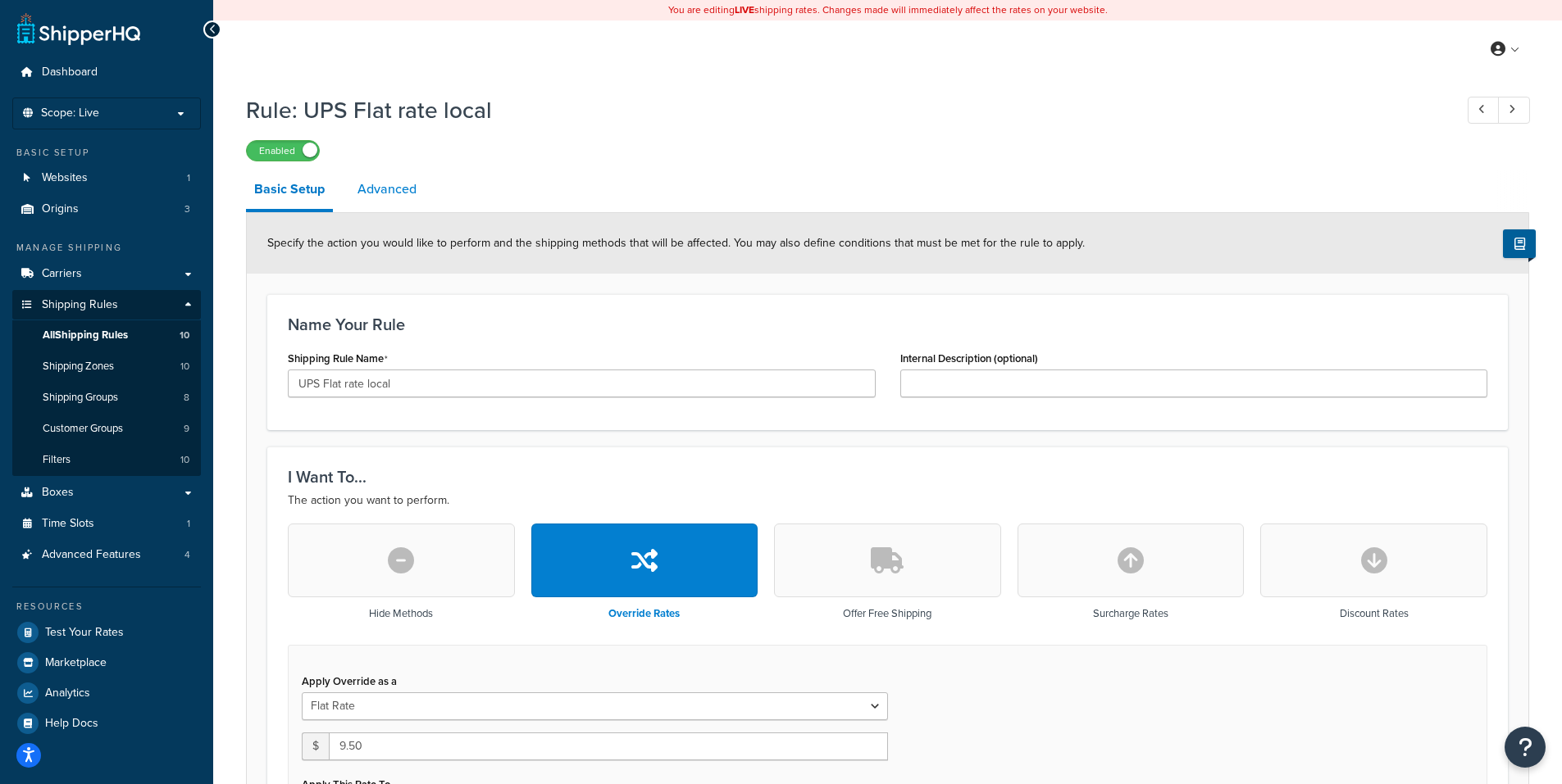
click at [380, 189] on link "Advanced" at bounding box center [386, 189] width 75 height 40
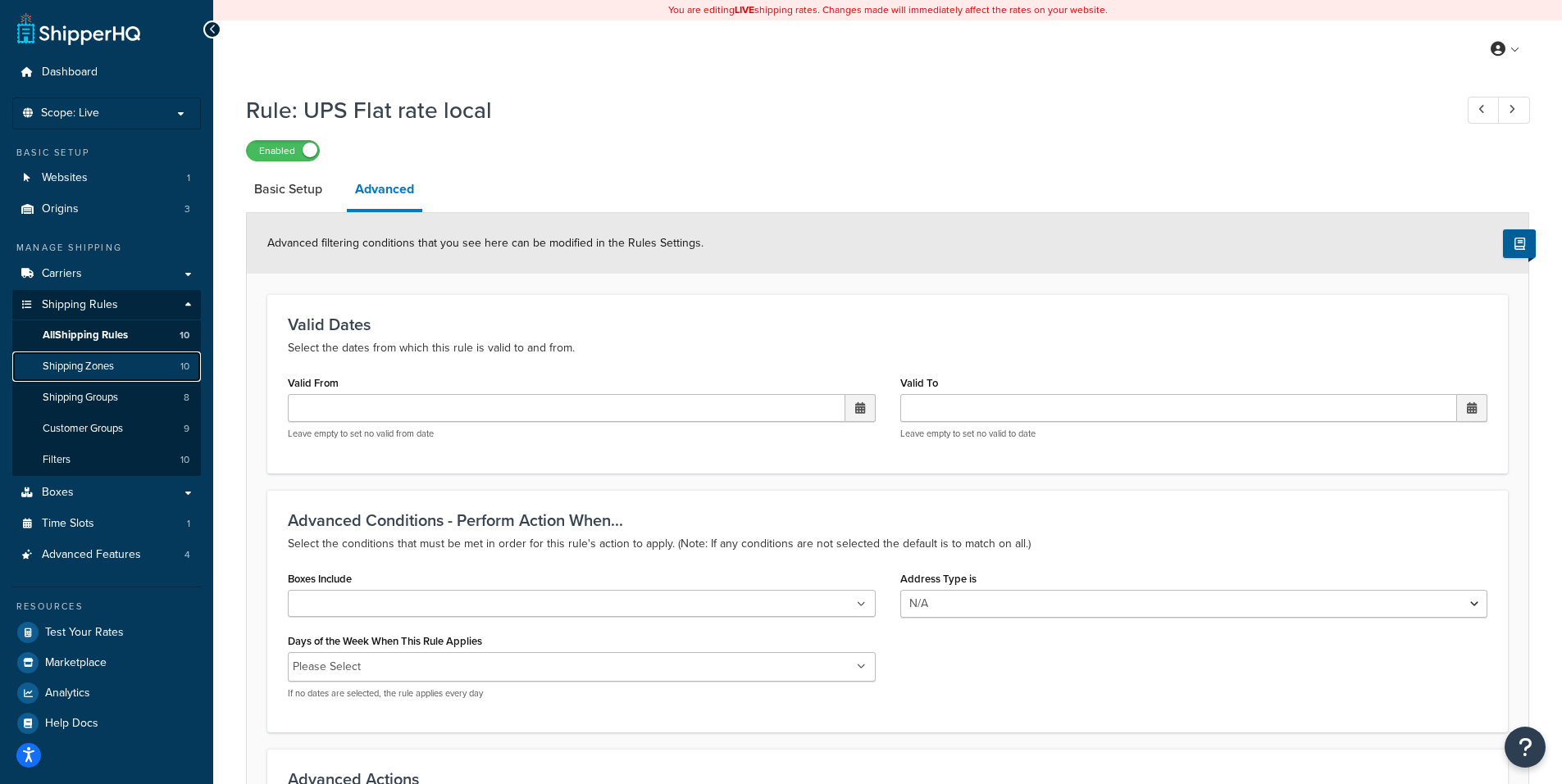
click at [76, 361] on span "Shipping Zones" at bounding box center [78, 367] width 72 height 14
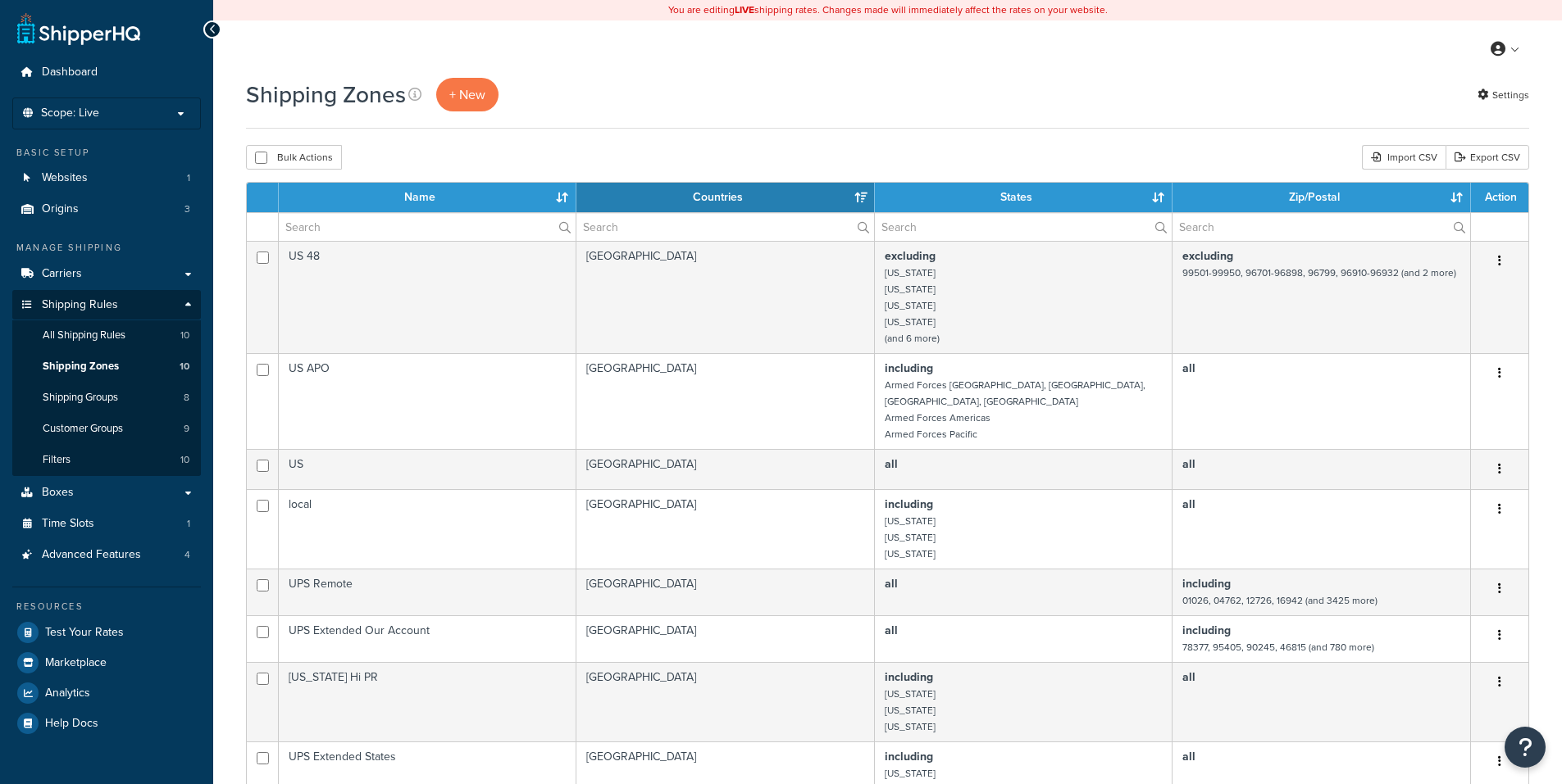
select select "15"
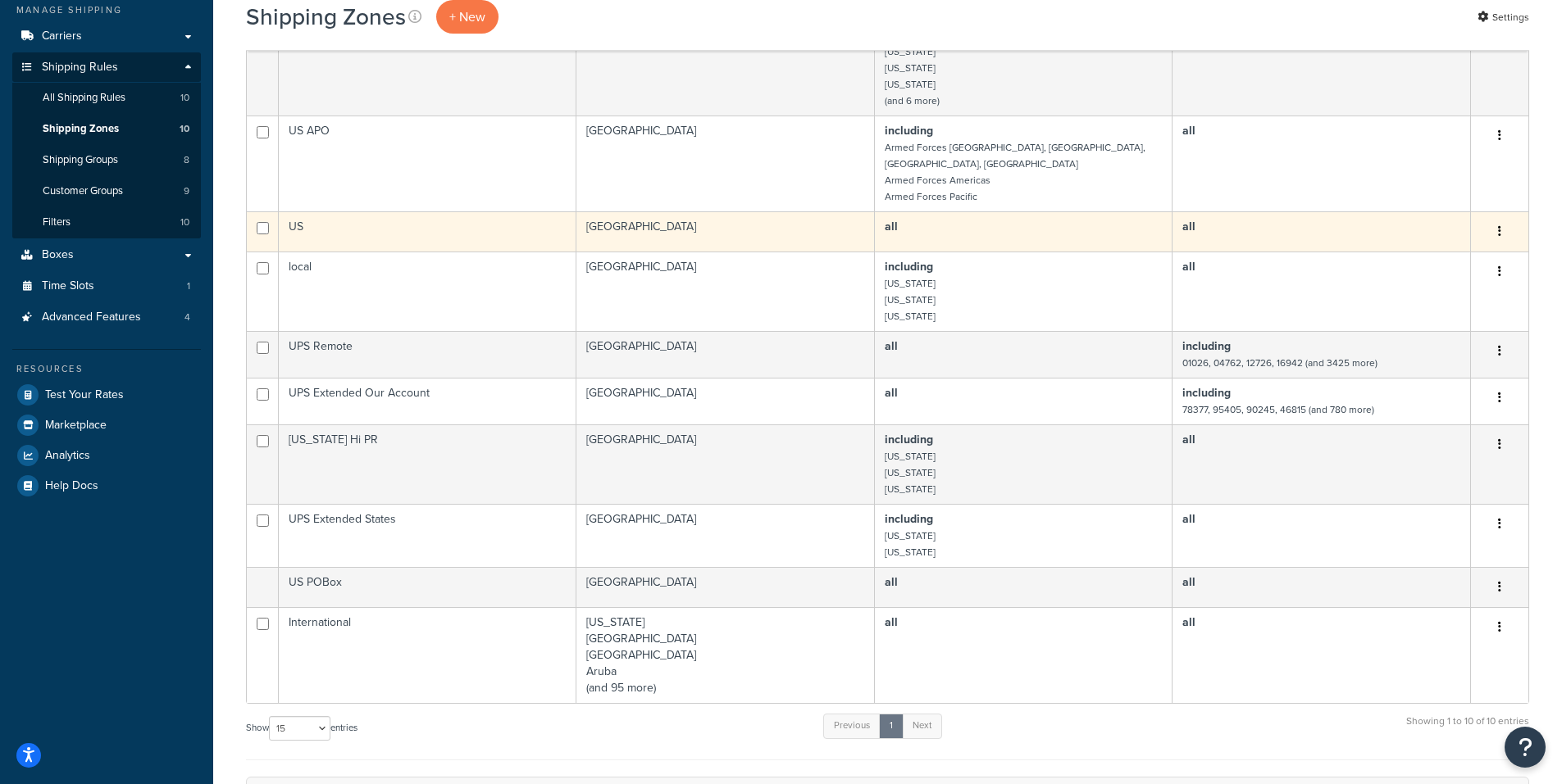
scroll to position [328, 0]
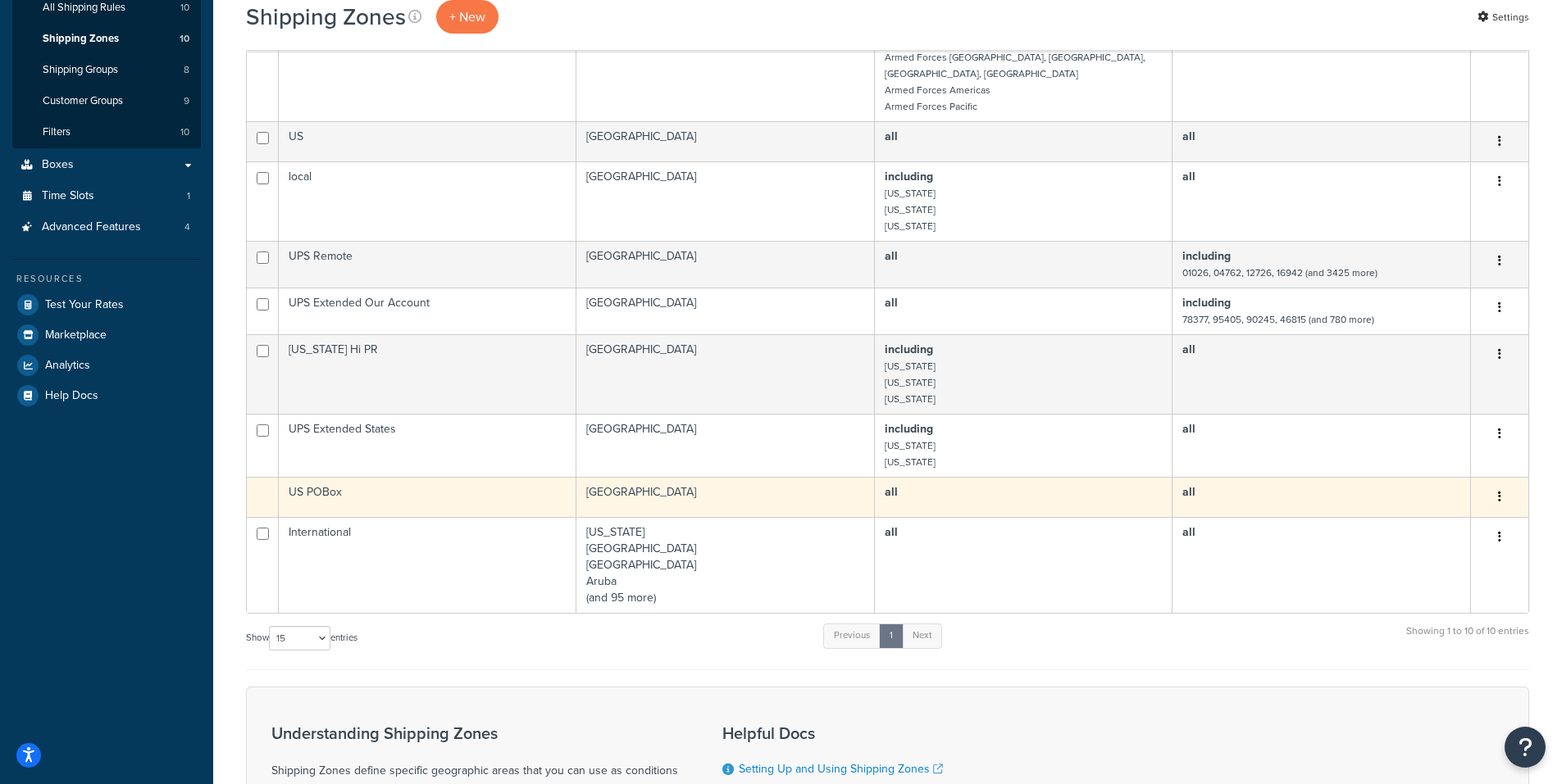
click at [1500, 491] on icon "button" at bounding box center [1500, 497] width 3 height 12
click at [830, 479] on td "United States" at bounding box center [725, 497] width 299 height 40
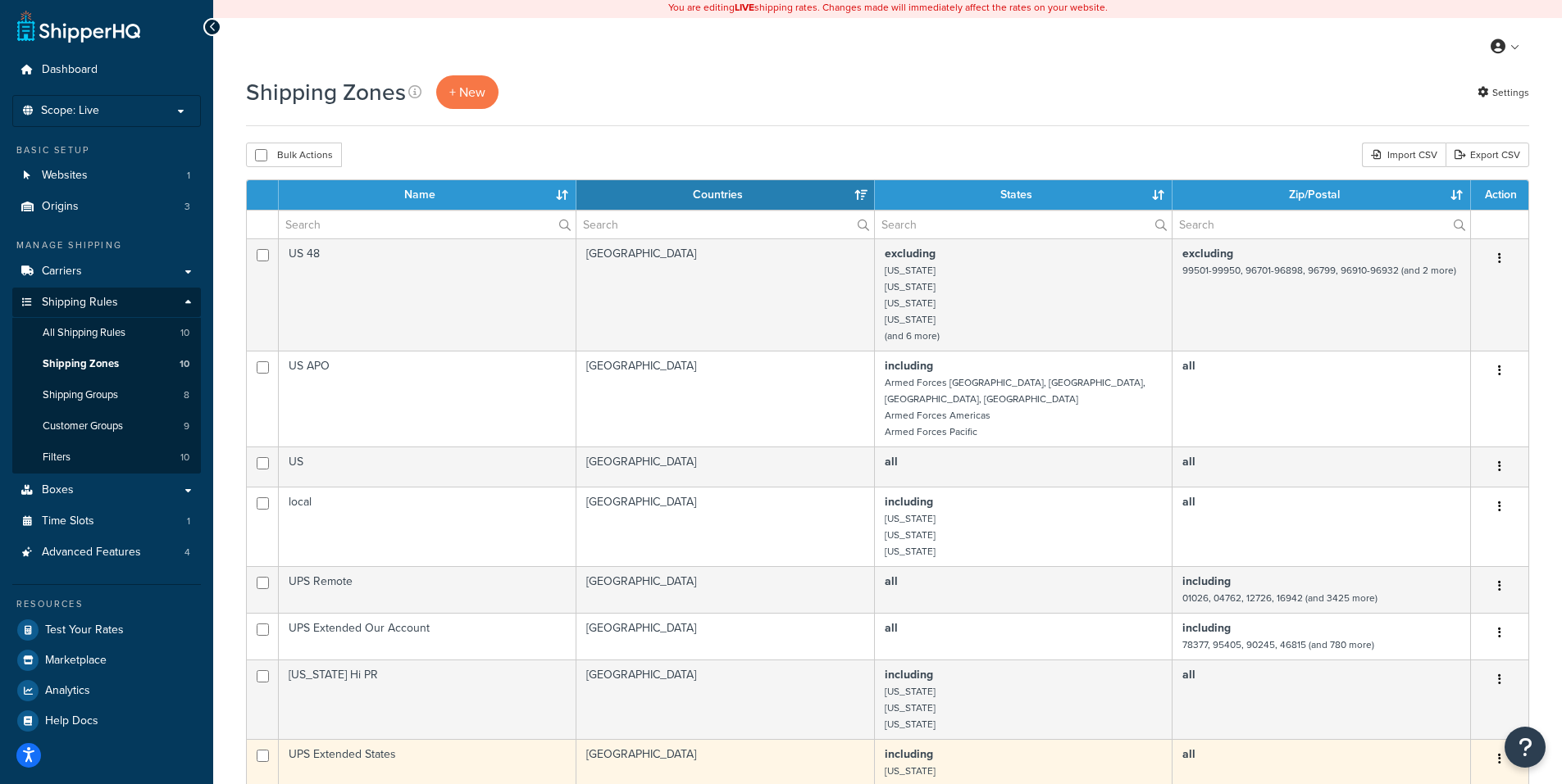
scroll to position [0, 0]
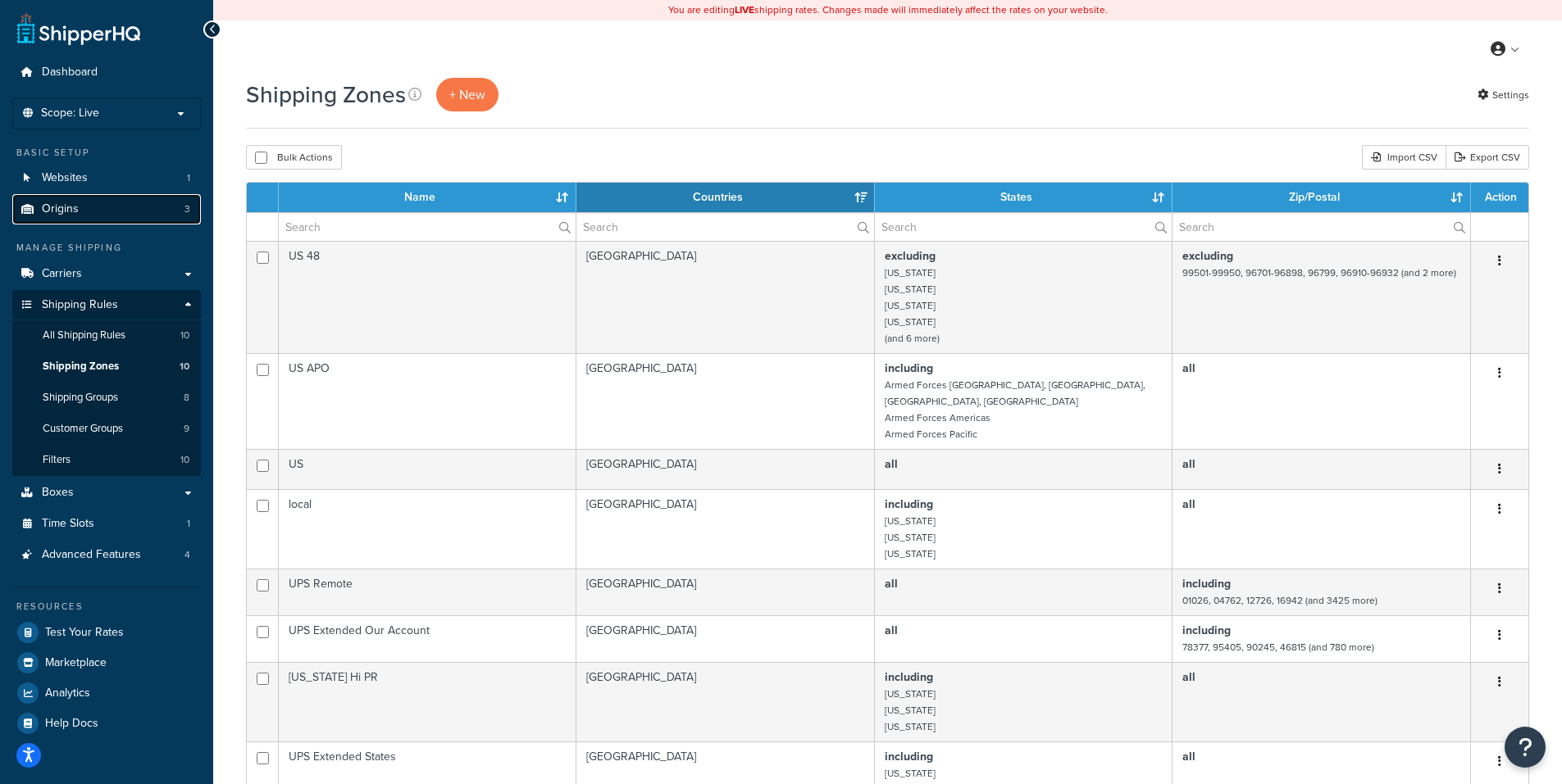
click at [67, 206] on span "Origins" at bounding box center [61, 209] width 37 height 14
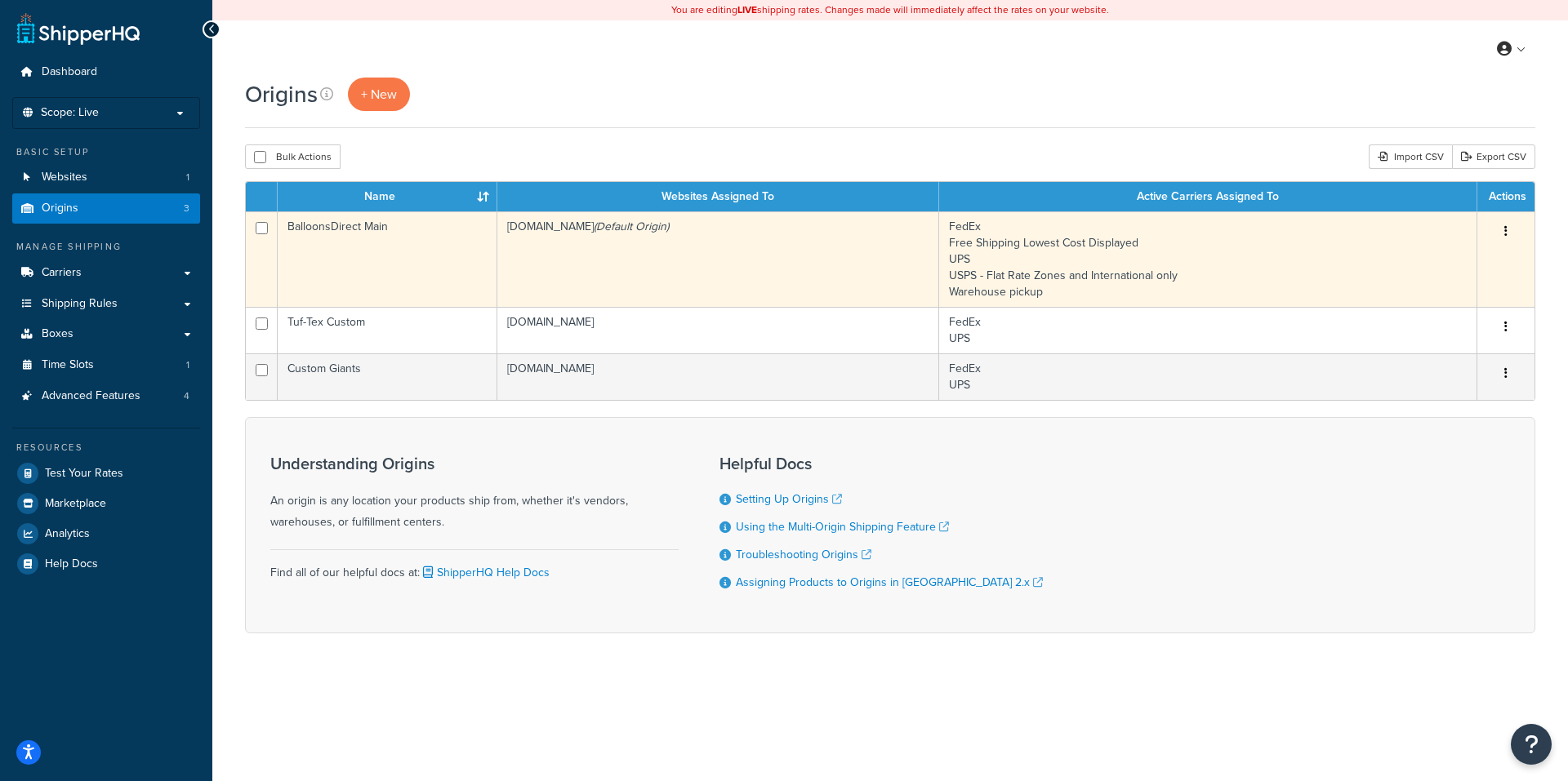
click at [1505, 228] on icon "button" at bounding box center [1506, 231] width 3 height 12
click at [1422, 258] on link "Edit" at bounding box center [1452, 263] width 129 height 34
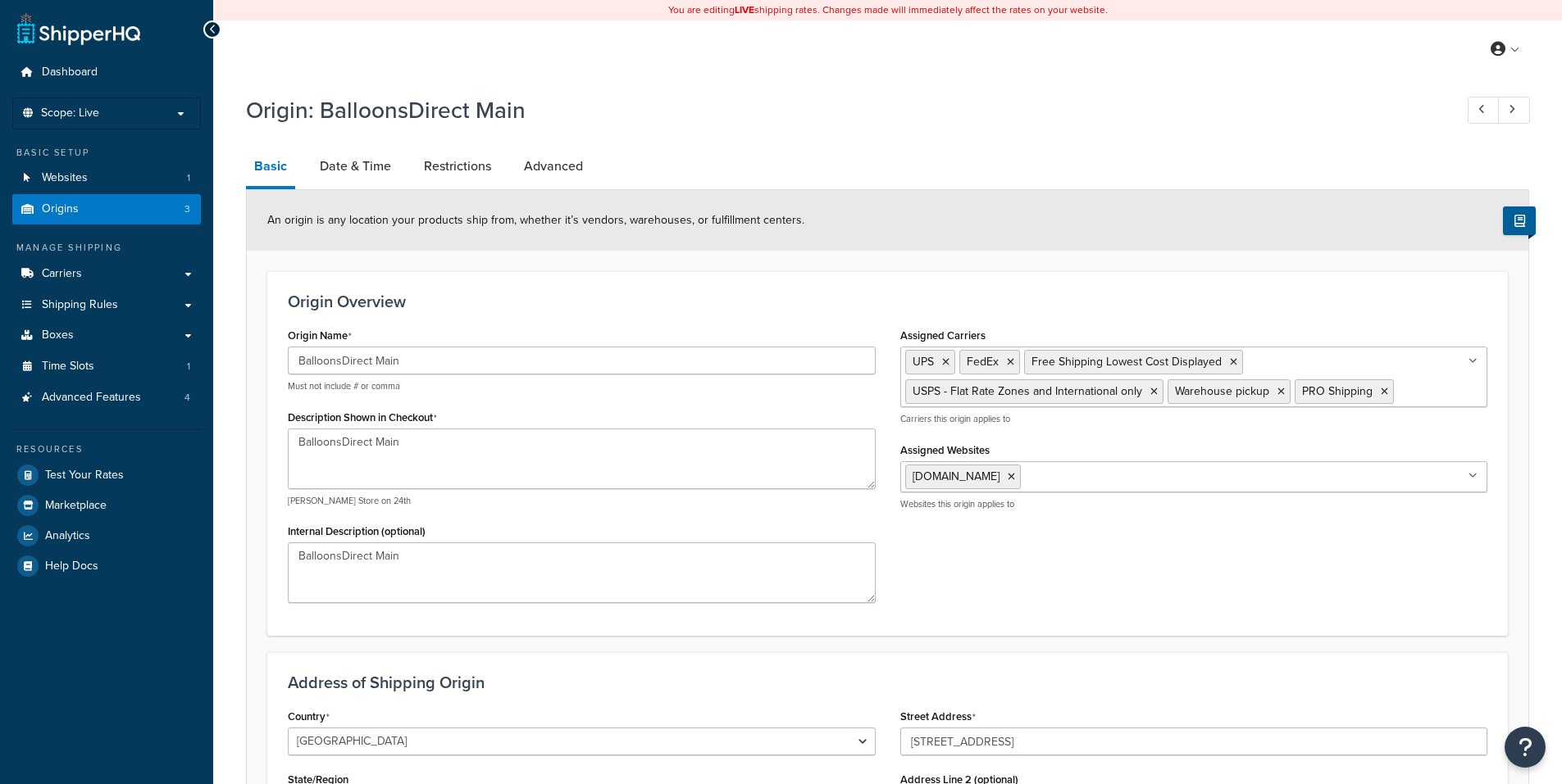
select select "46"
click at [369, 166] on link "Date & Time" at bounding box center [355, 166] width 88 height 40
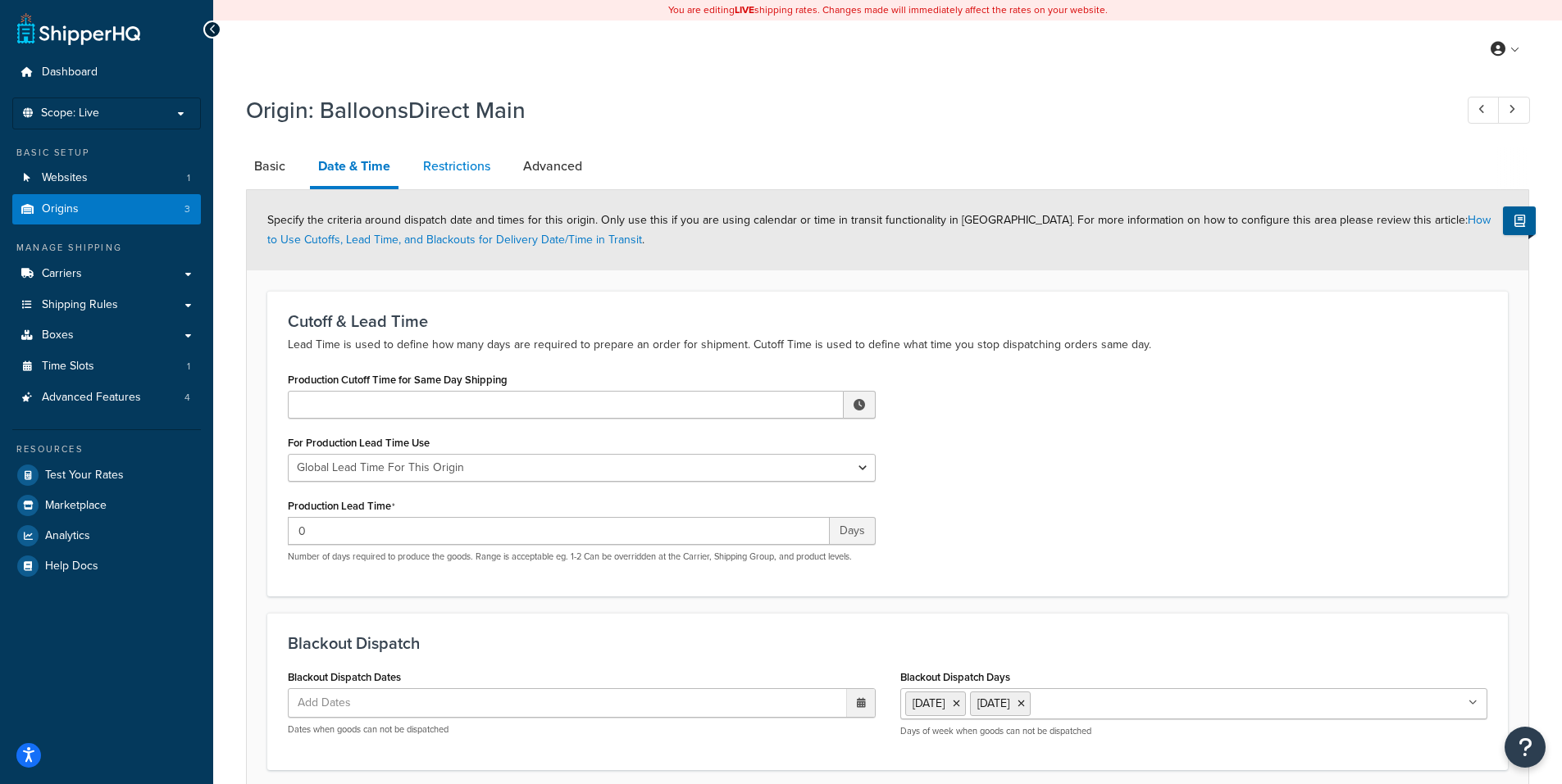
click at [463, 165] on link "Restrictions" at bounding box center [456, 166] width 83 height 40
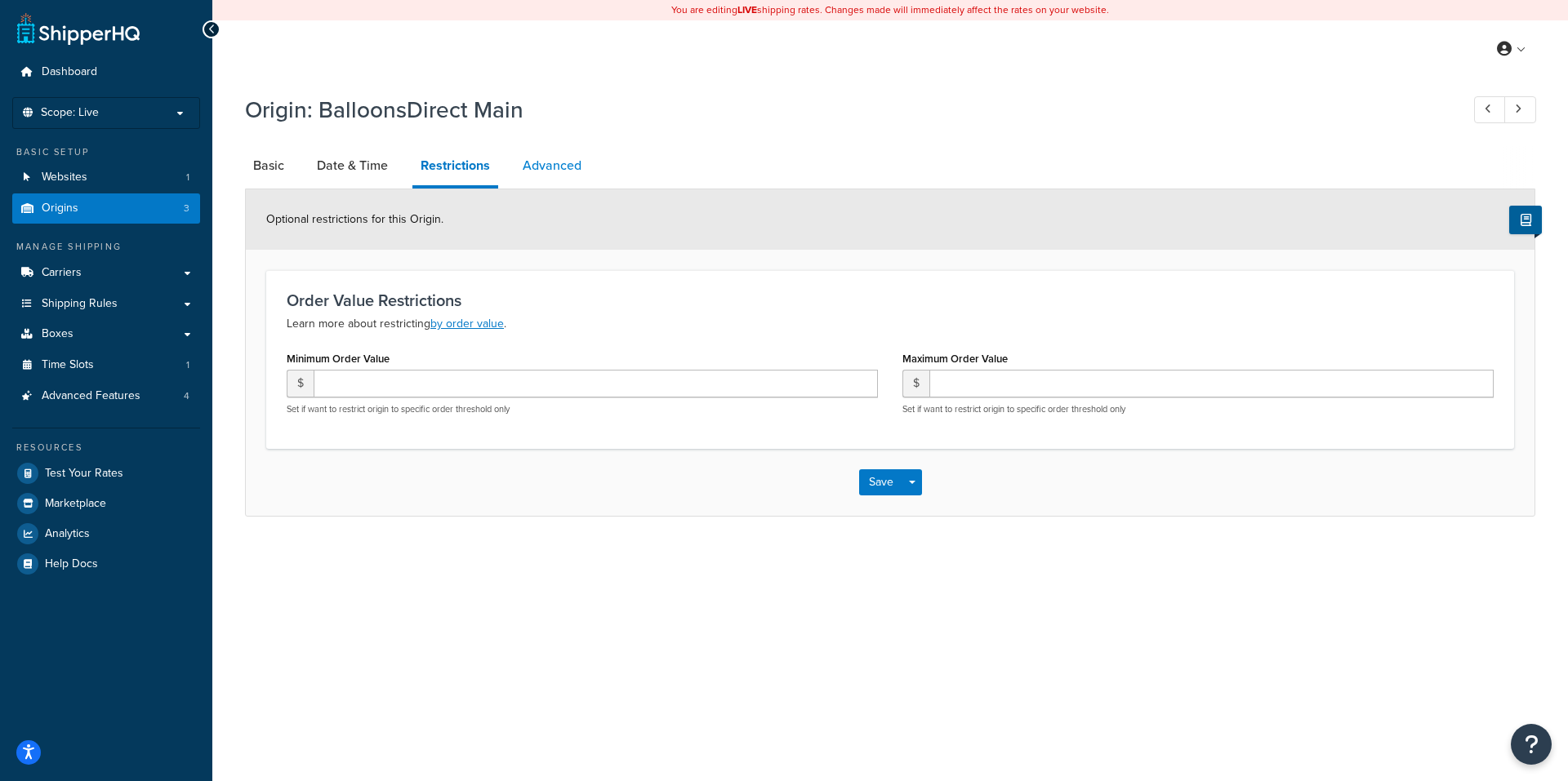
click at [539, 162] on link "Advanced" at bounding box center [551, 165] width 75 height 39
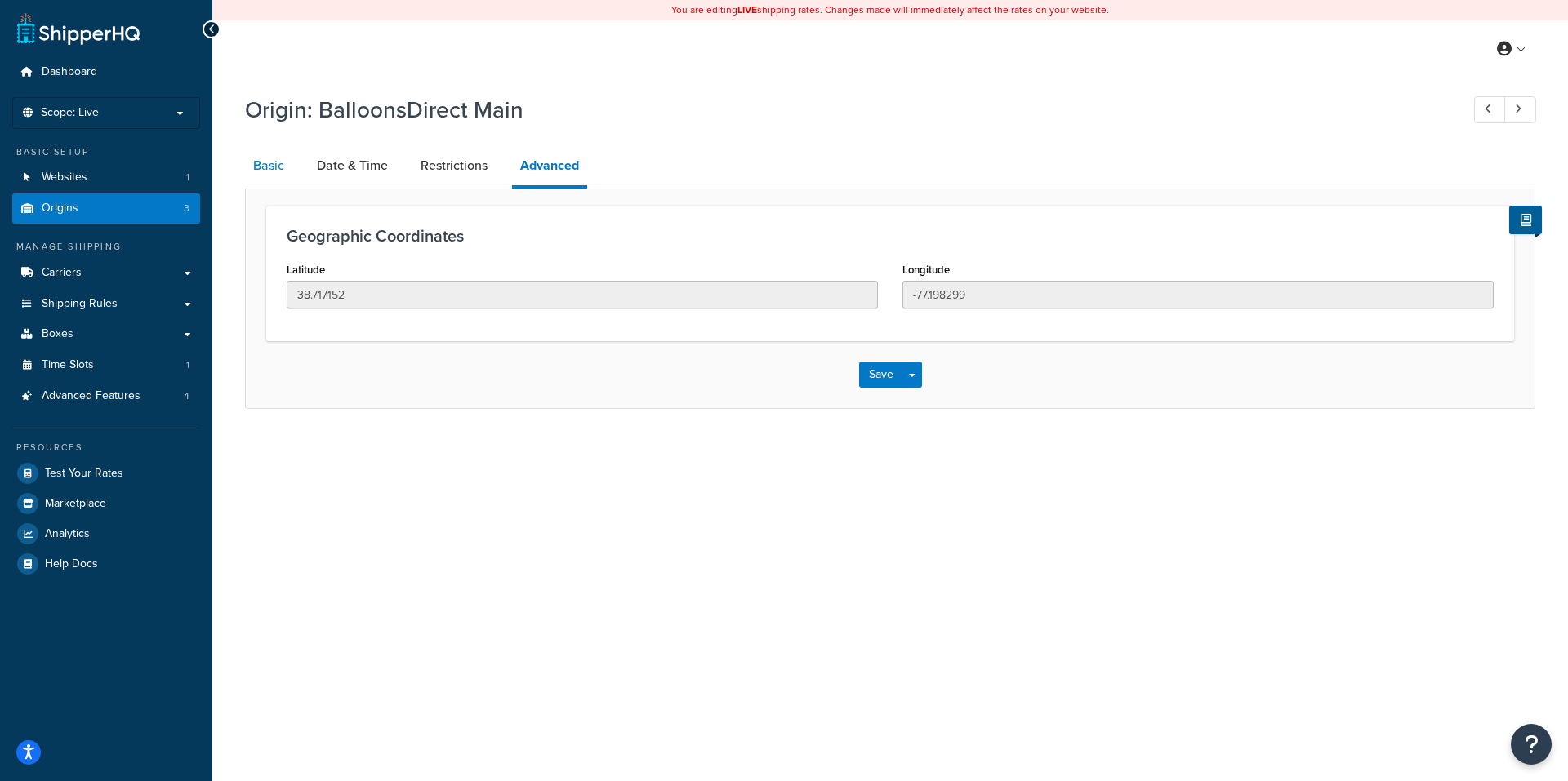
click at [283, 164] on link "Basic" at bounding box center [269, 165] width 47 height 39
select select "46"
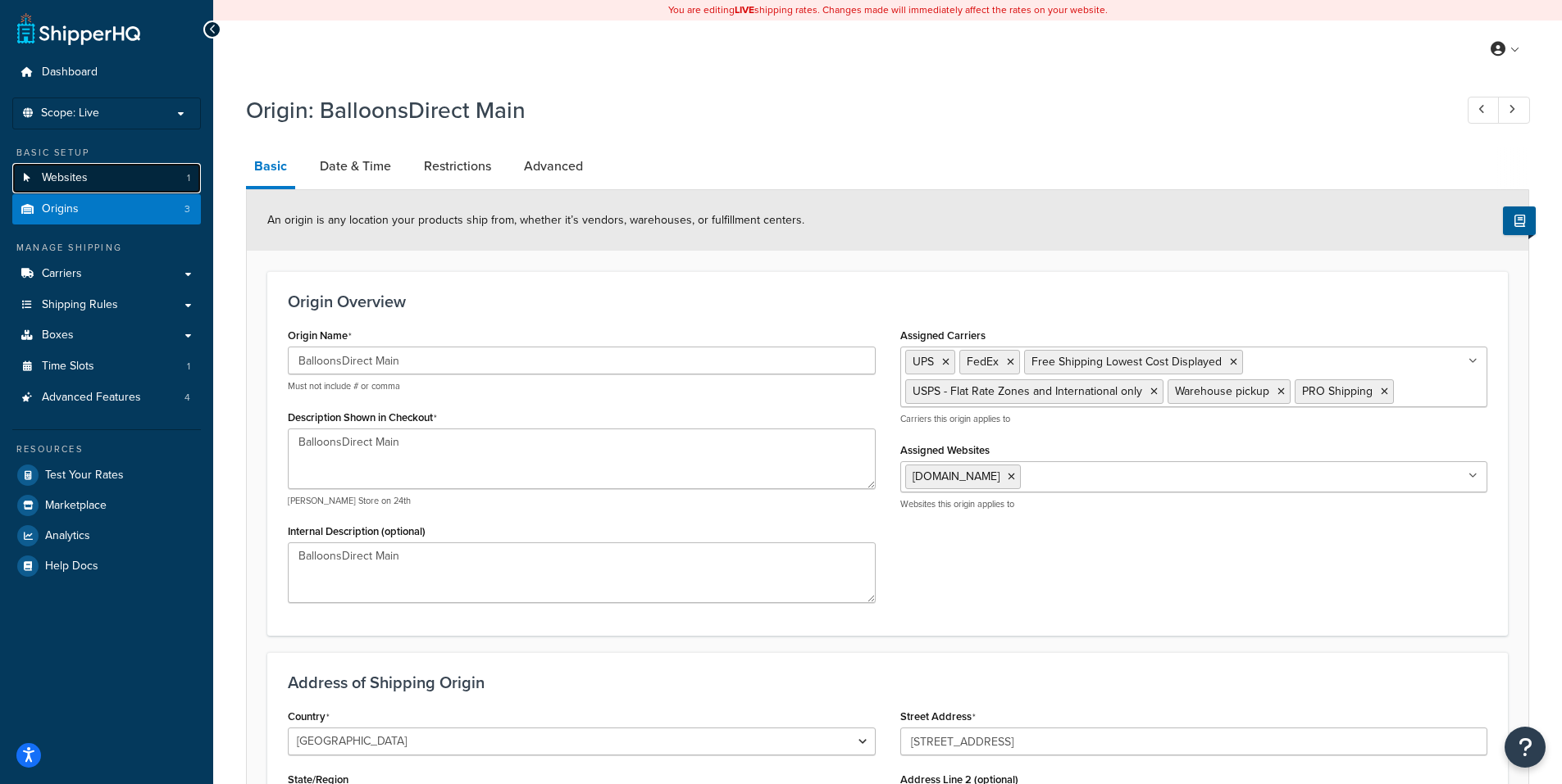
click at [66, 173] on span "Websites" at bounding box center [65, 178] width 46 height 14
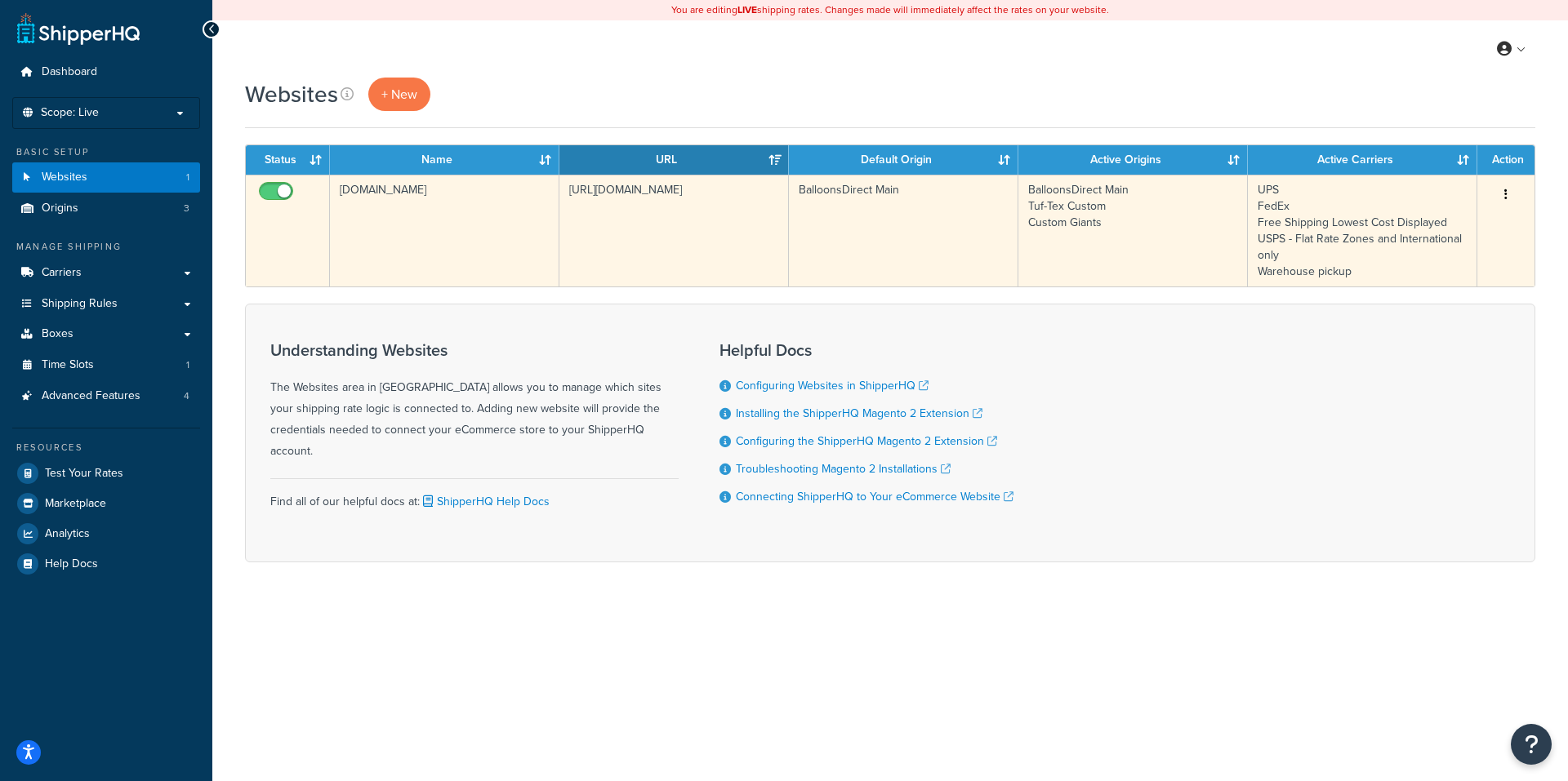
click at [1514, 185] on button "button" at bounding box center [1506, 195] width 23 height 26
click at [1415, 224] on link "Edit" at bounding box center [1440, 228] width 129 height 34
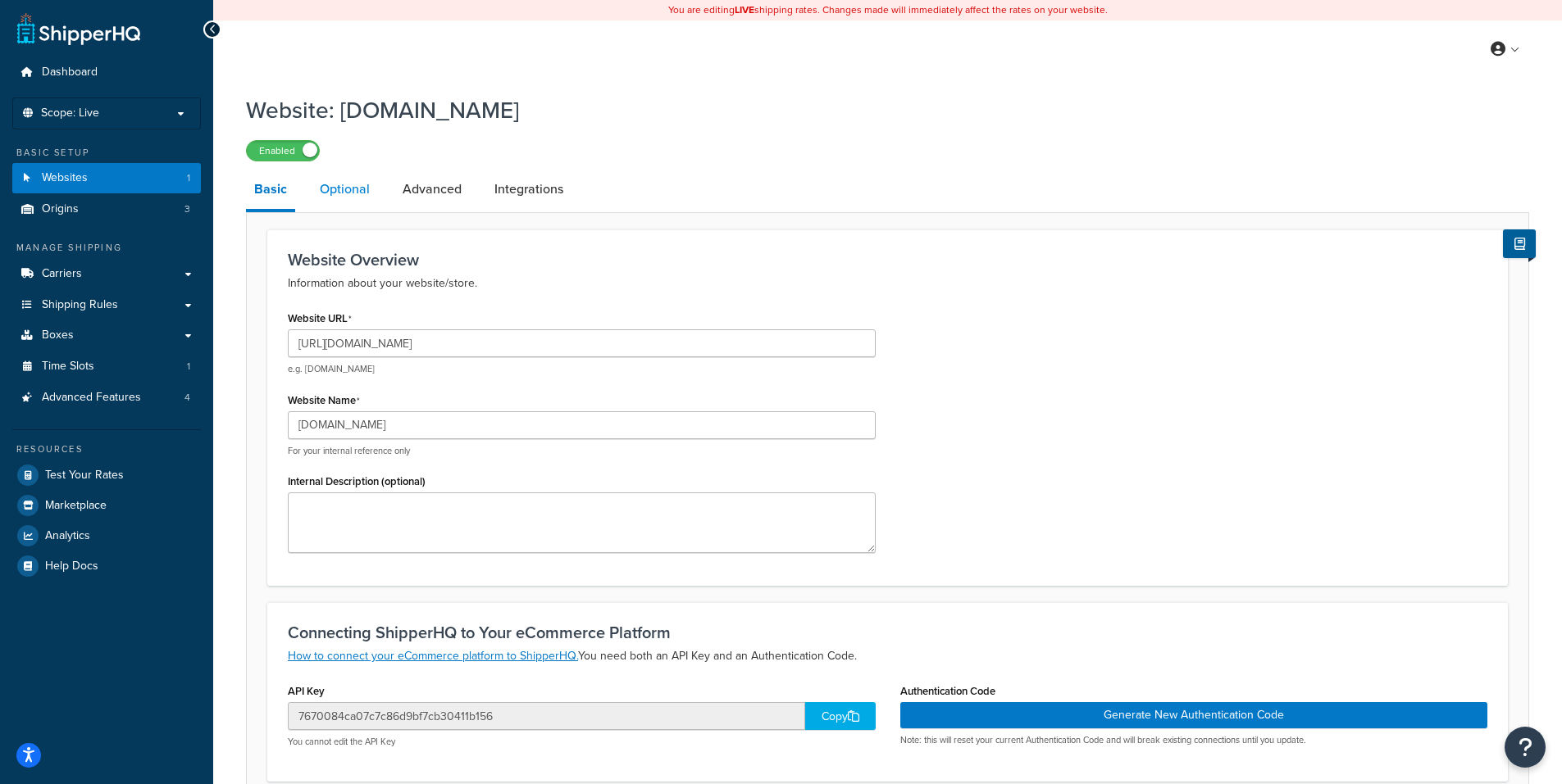
click at [340, 186] on link "Optional" at bounding box center [344, 189] width 67 height 40
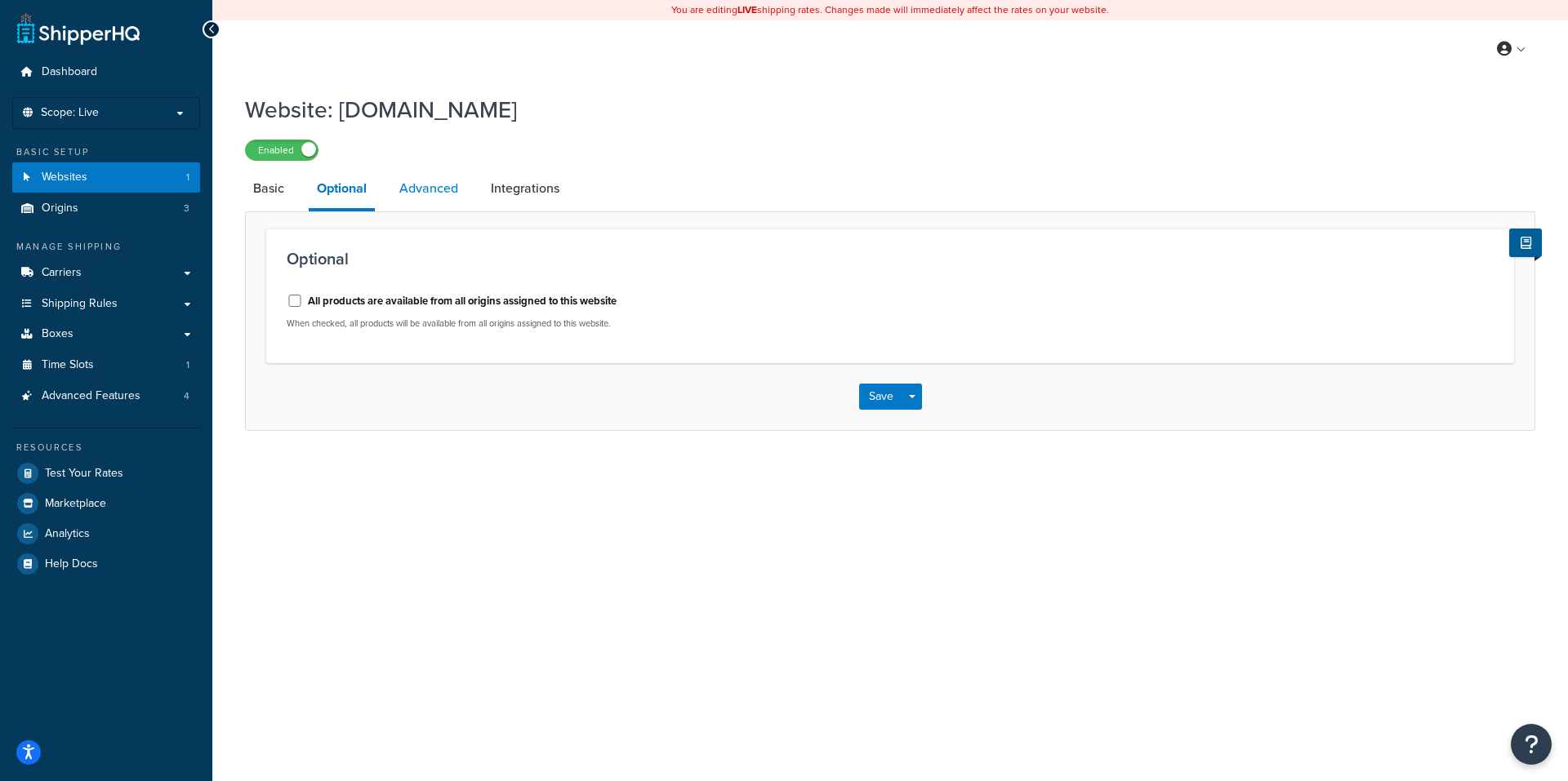
click at [417, 188] on link "Advanced" at bounding box center [429, 188] width 75 height 39
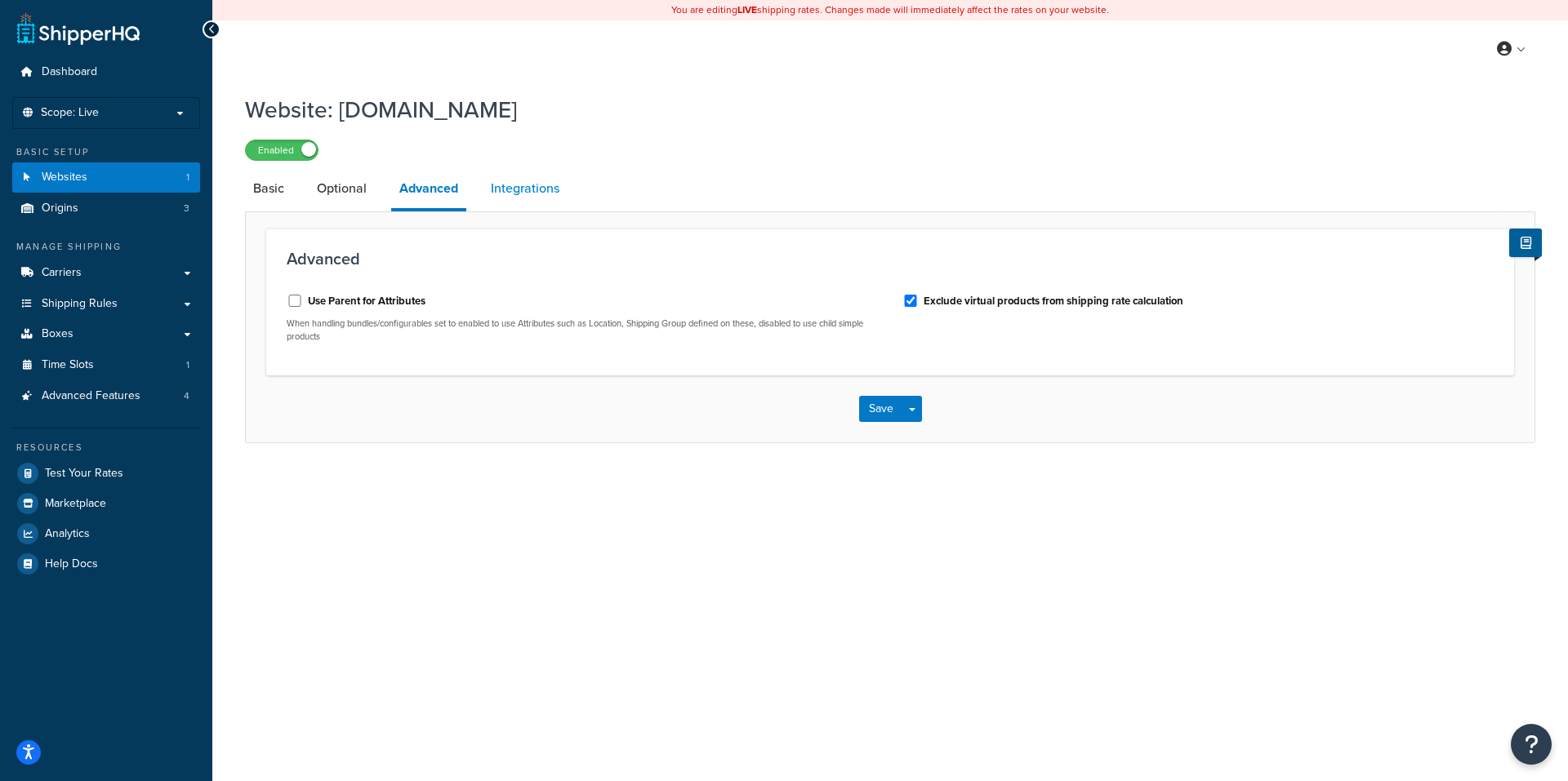
click at [539, 185] on link "Integrations" at bounding box center [524, 188] width 85 height 39
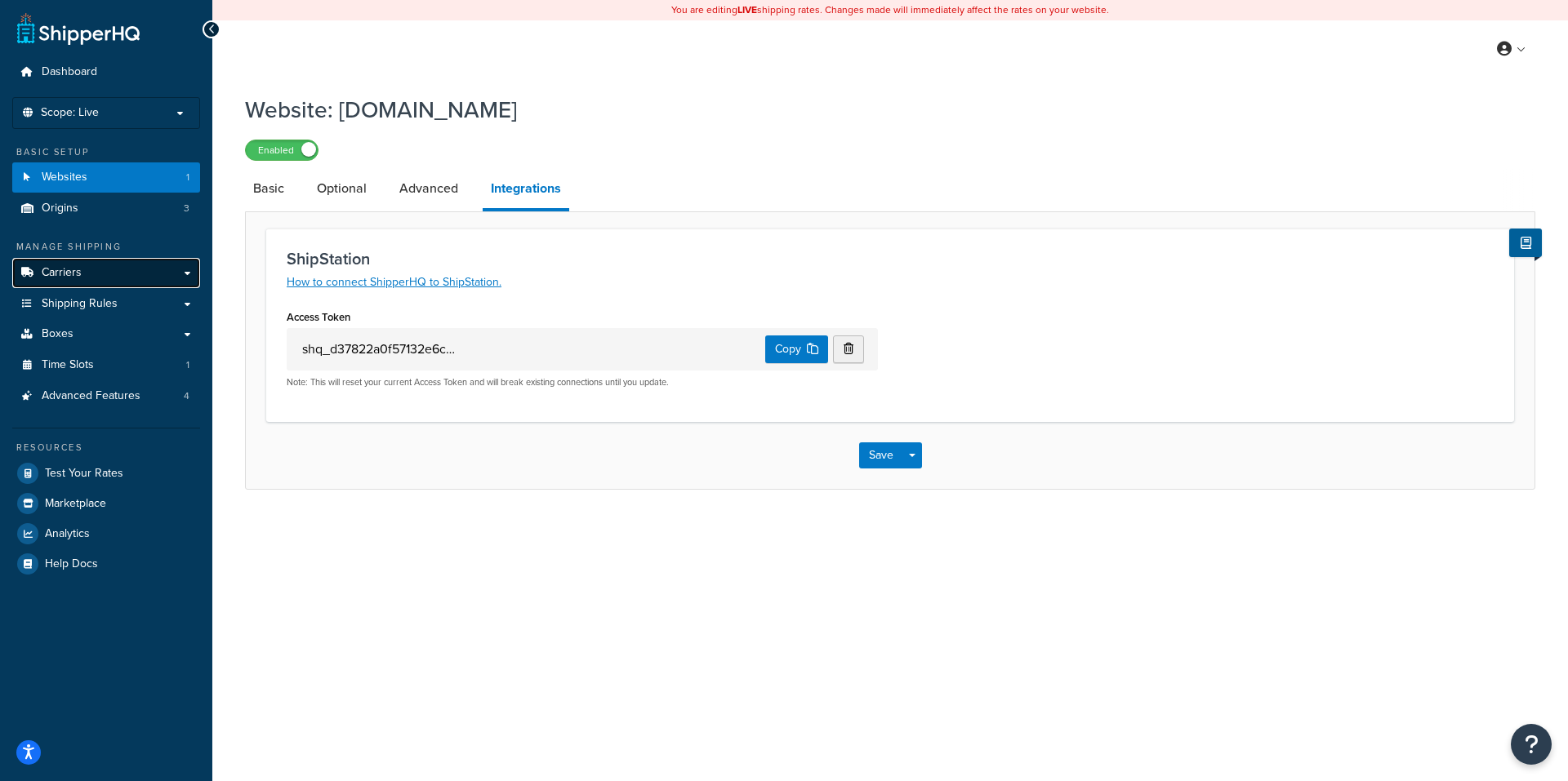
click at [73, 269] on span "Carriers" at bounding box center [62, 273] width 40 height 14
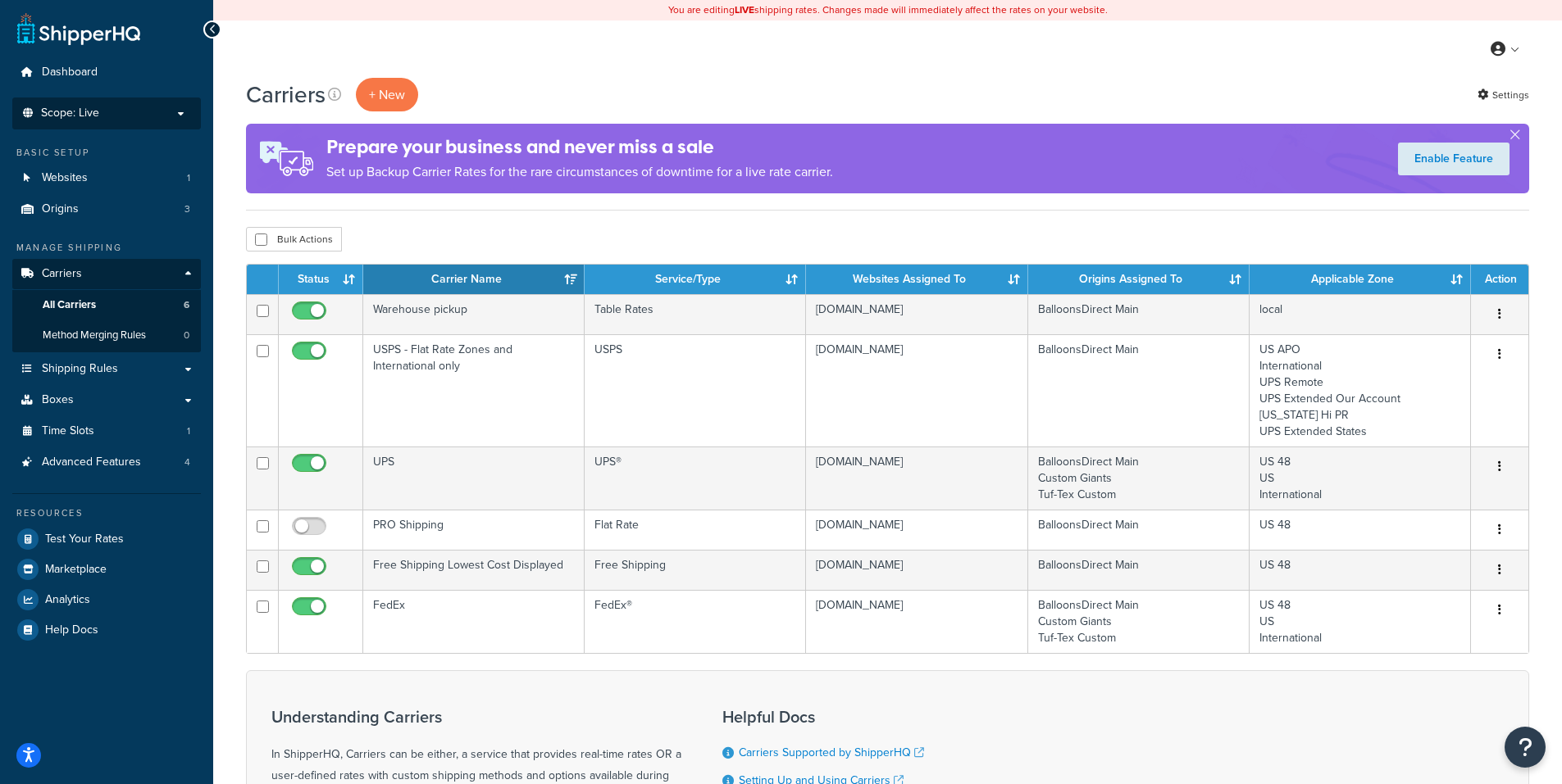
click at [103, 111] on p "Scope: Live" at bounding box center [106, 113] width 174 height 14
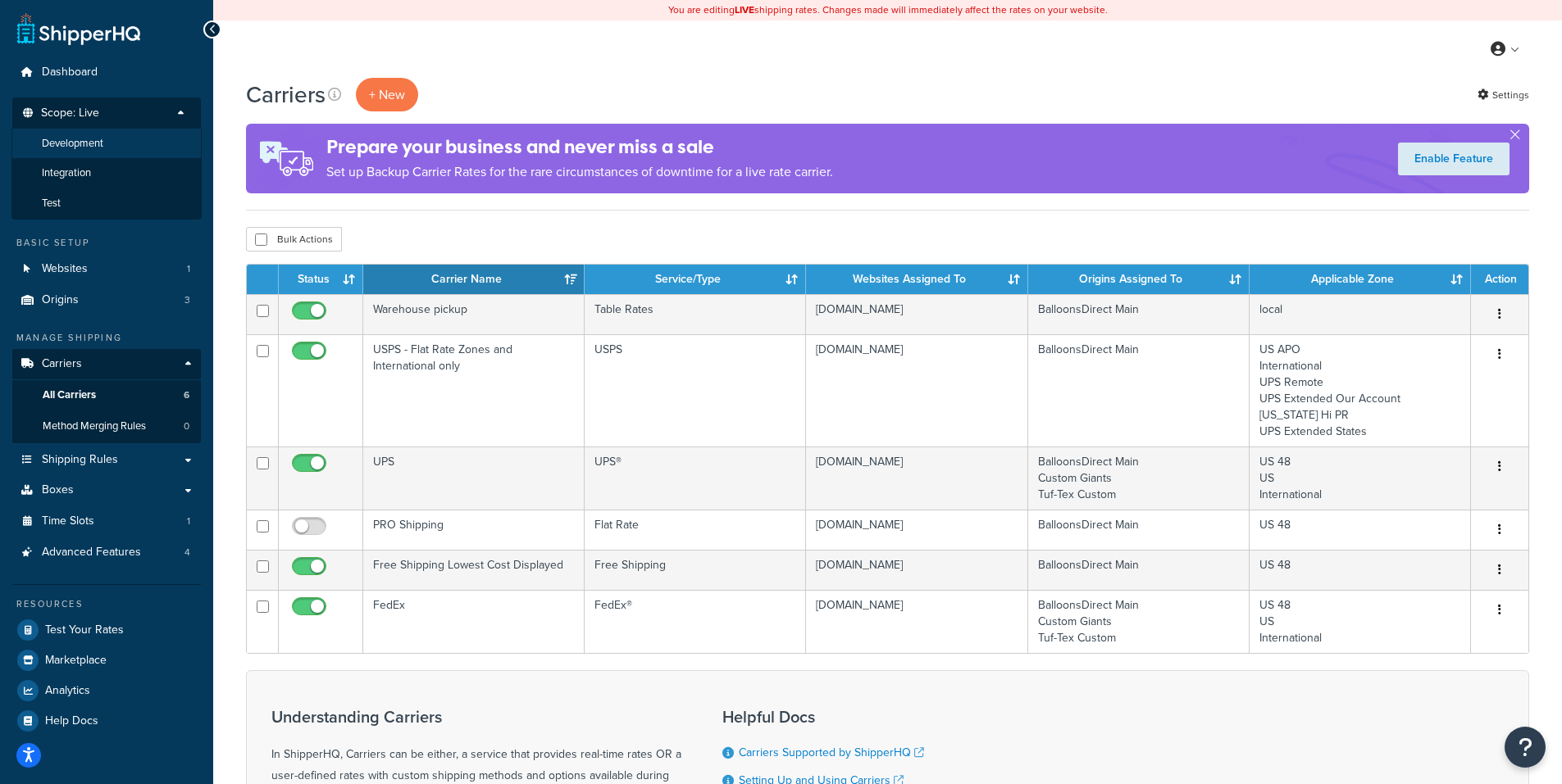
click at [92, 137] on span "Development" at bounding box center [73, 143] width 62 height 14
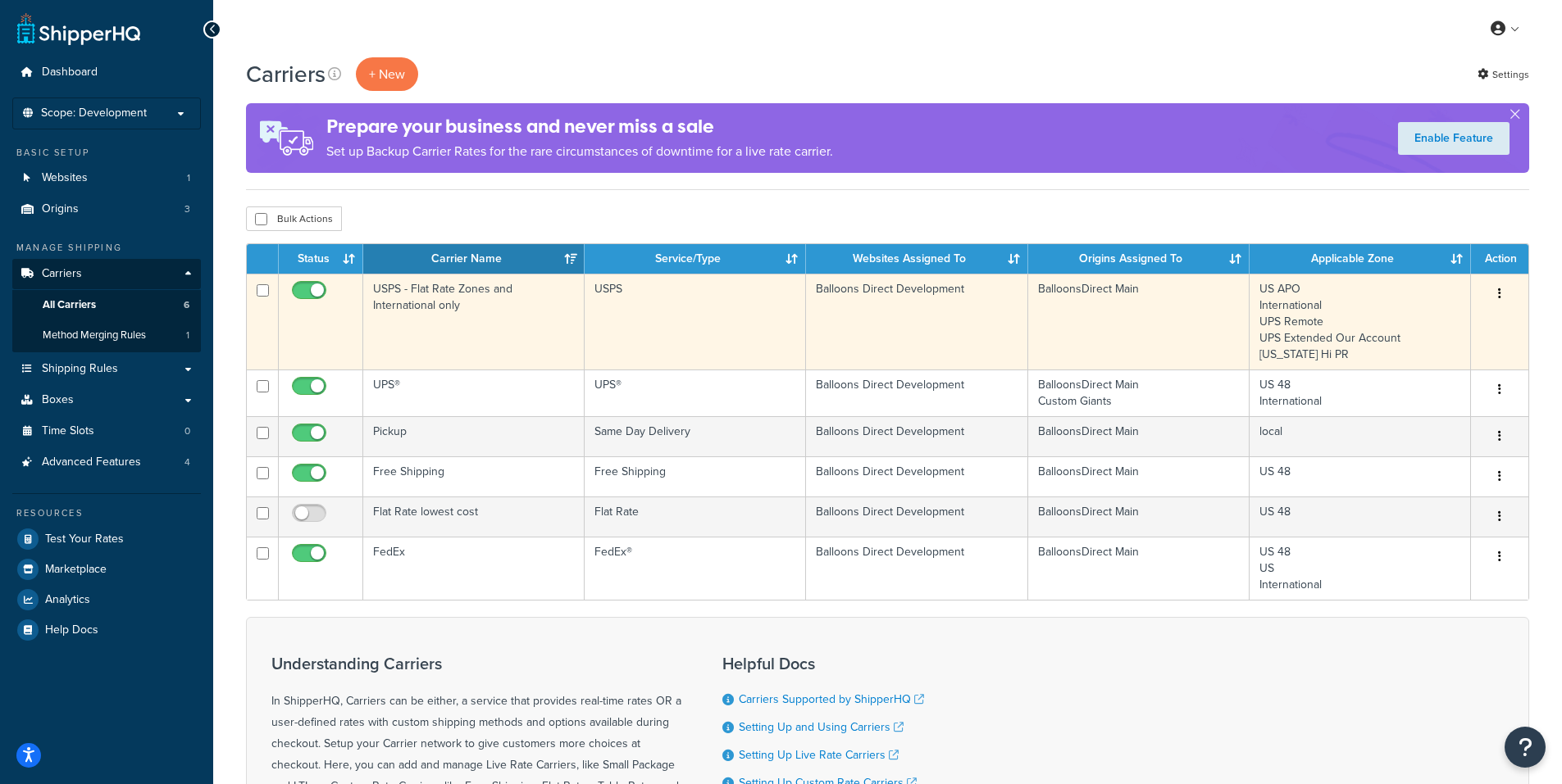
click at [1499, 293] on icon "button" at bounding box center [1500, 293] width 3 height 12
click at [1414, 322] on link "Edit" at bounding box center [1433, 327] width 130 height 34
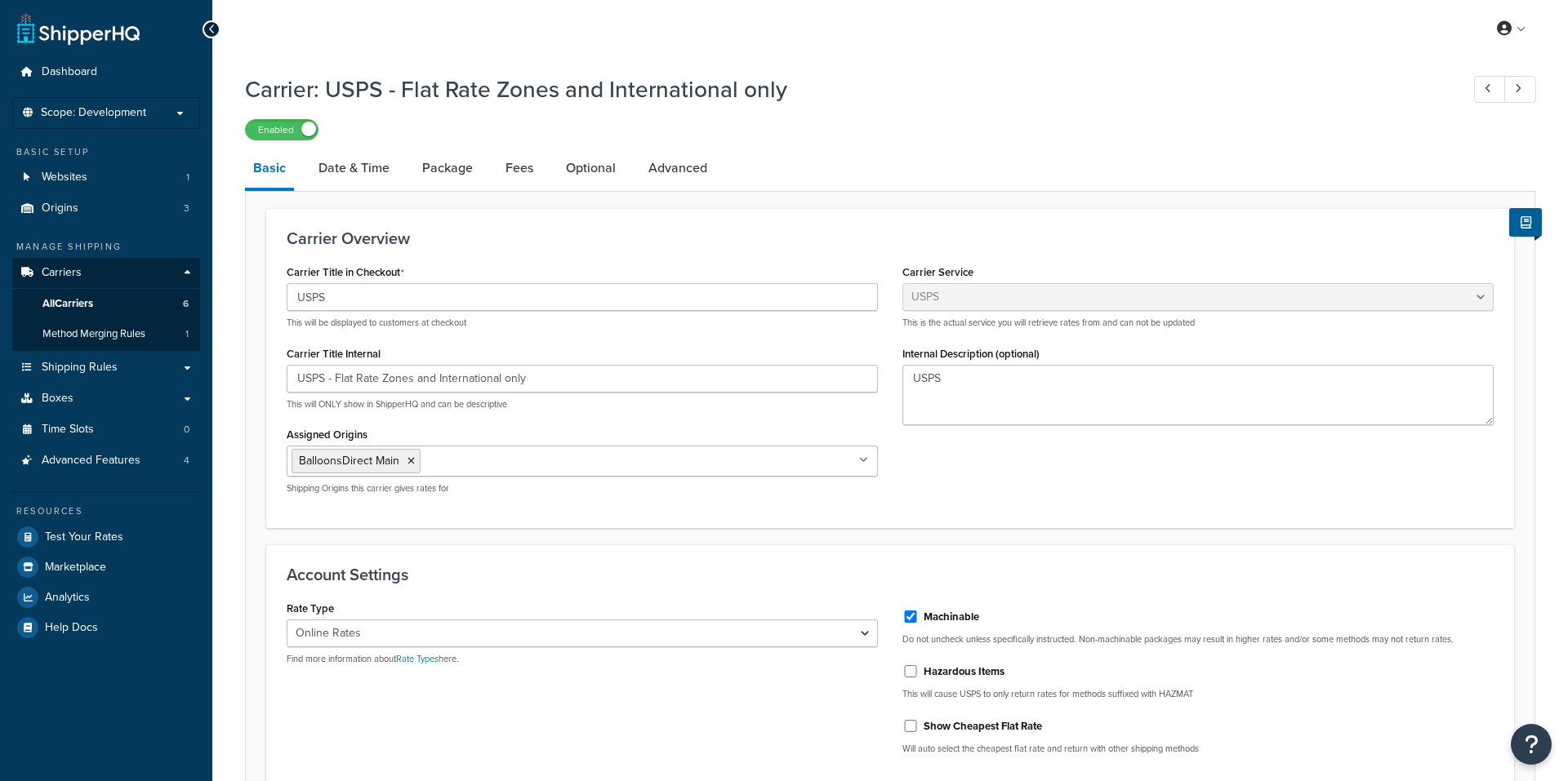
select select "usps"
select select "ONLINE"
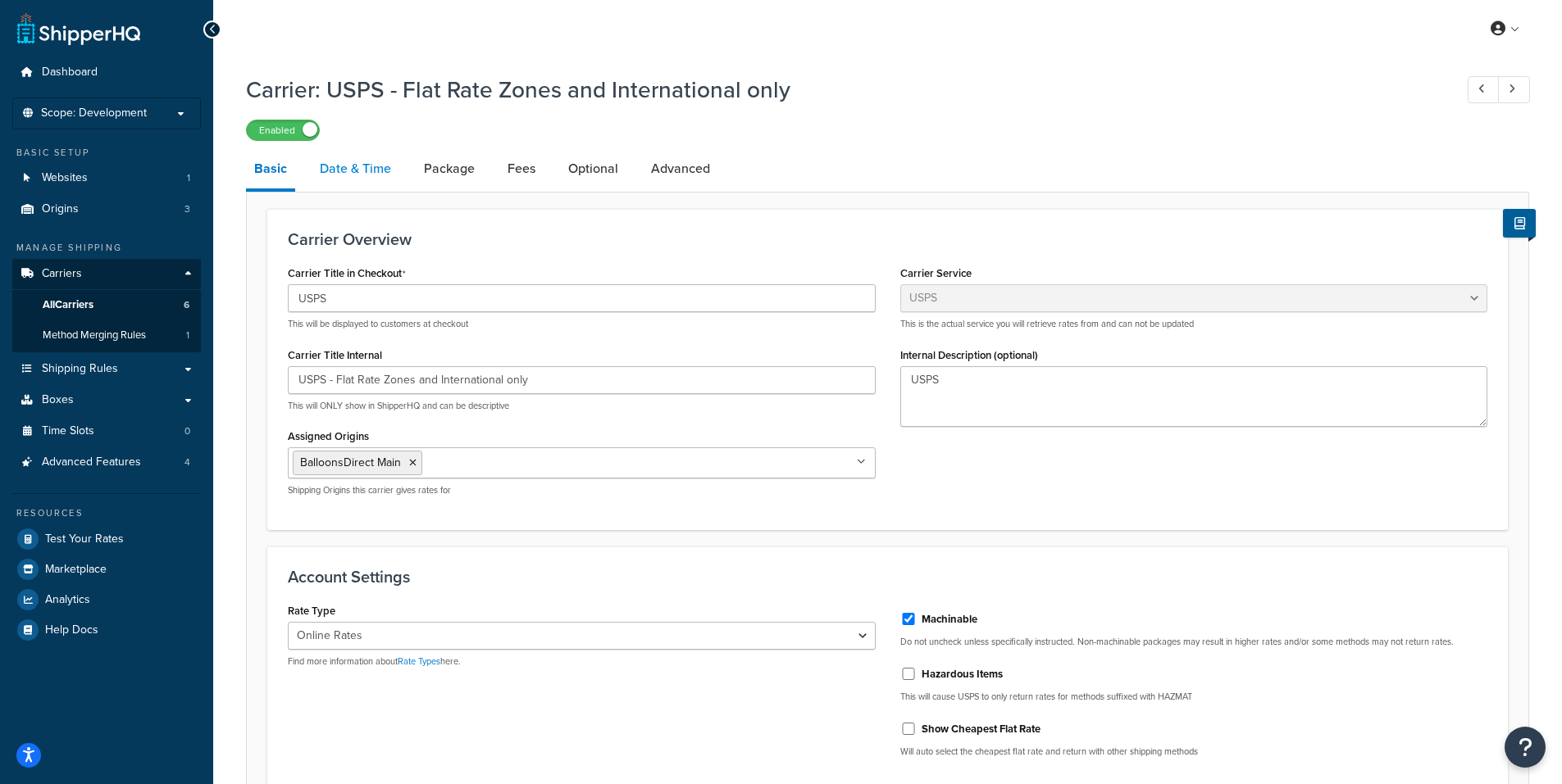
click at [370, 169] on link "Date & Time" at bounding box center [355, 169] width 88 height 40
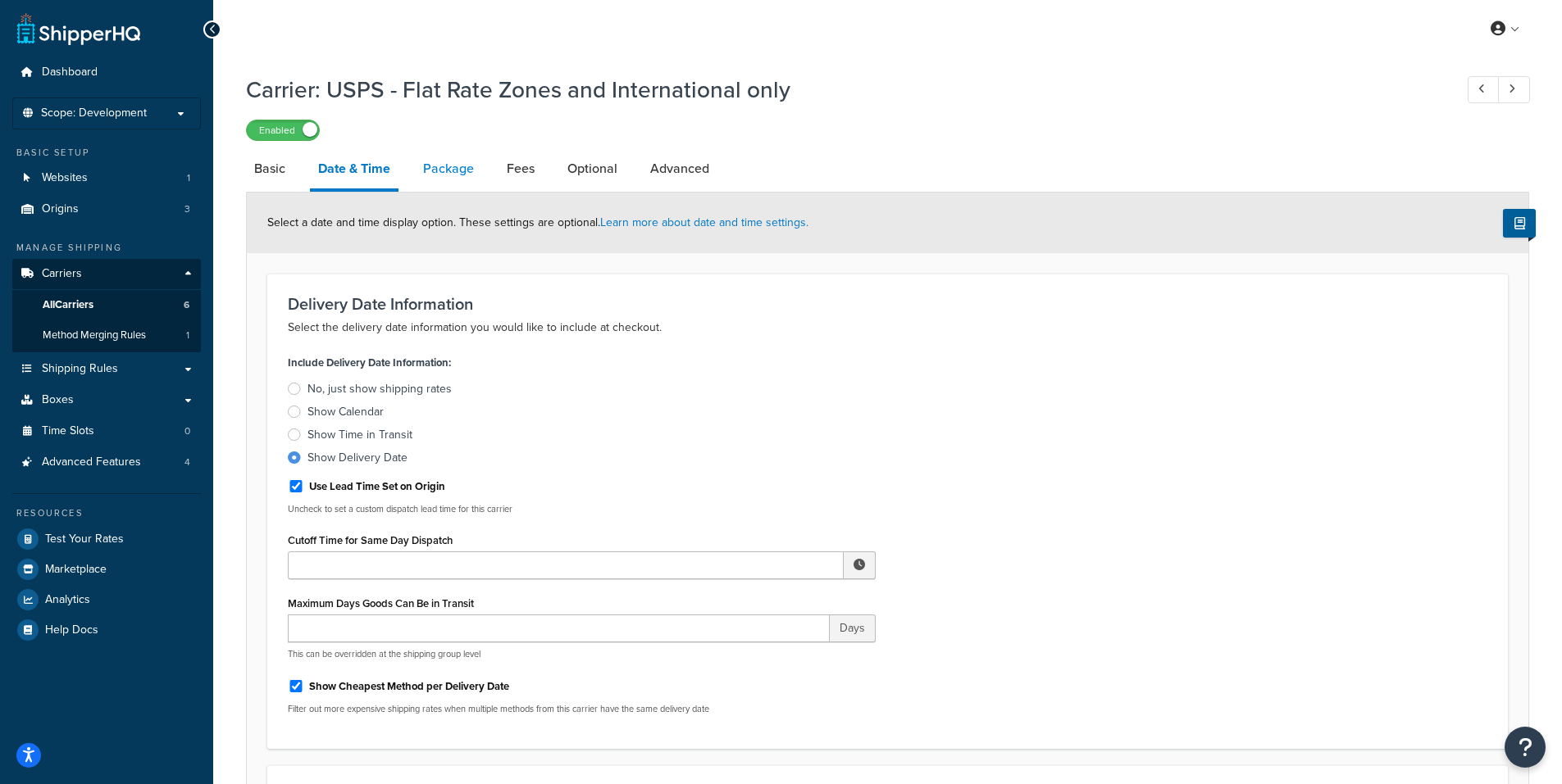
click at [445, 168] on link "Package" at bounding box center [449, 169] width 67 height 40
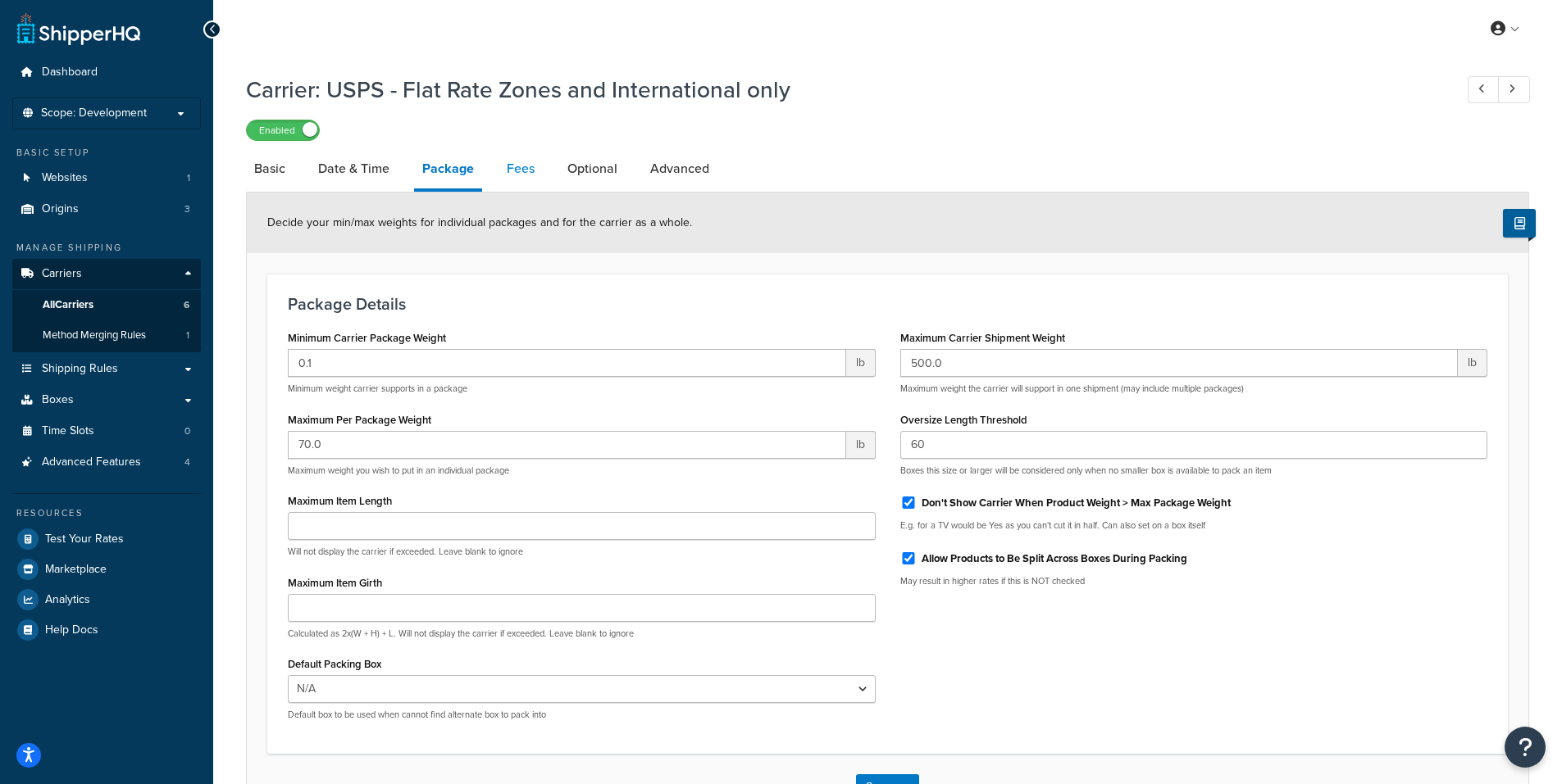
click at [525, 170] on link "Fees" at bounding box center [520, 169] width 44 height 40
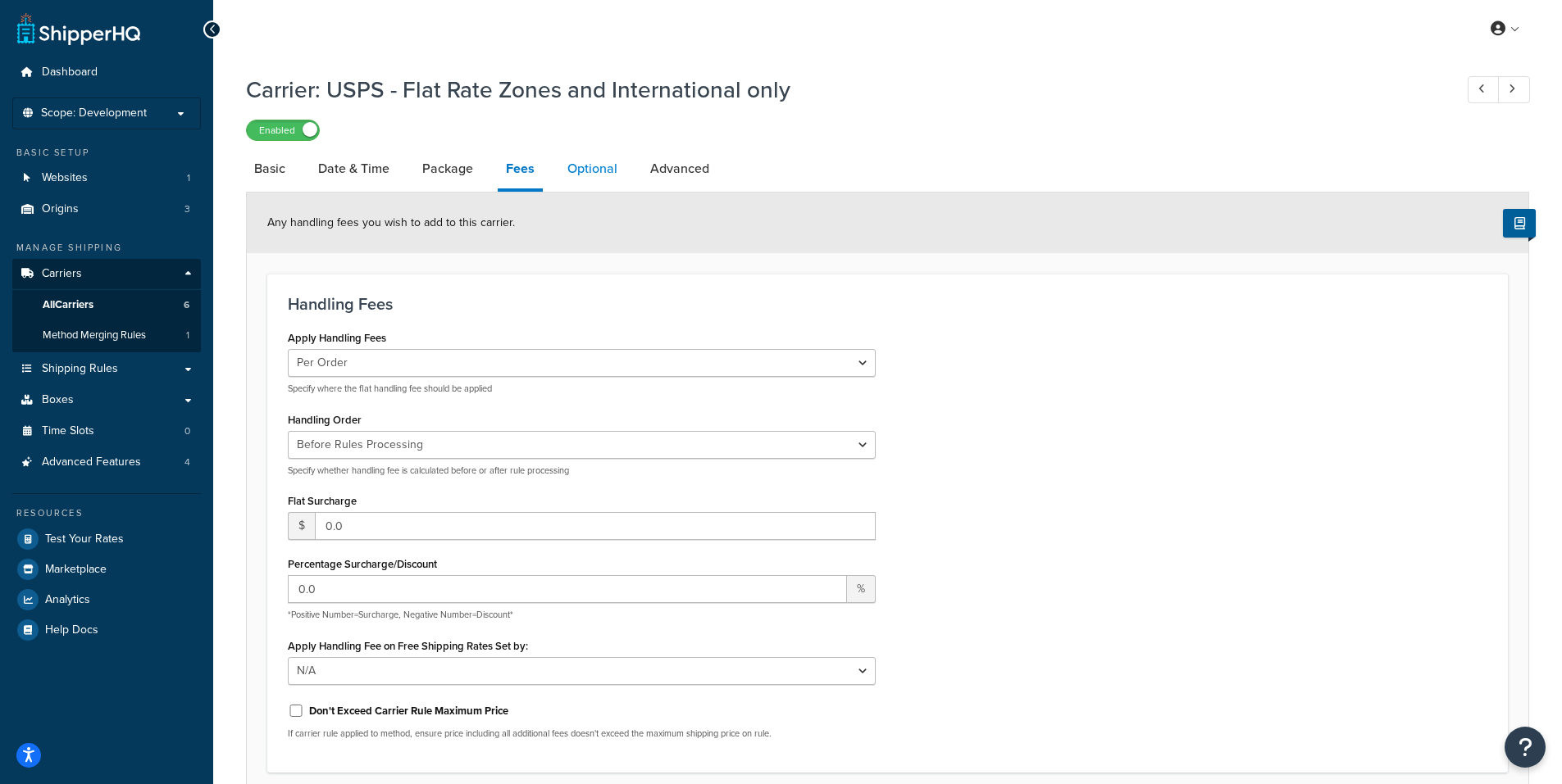
click at [594, 168] on link "Optional" at bounding box center [592, 169] width 67 height 40
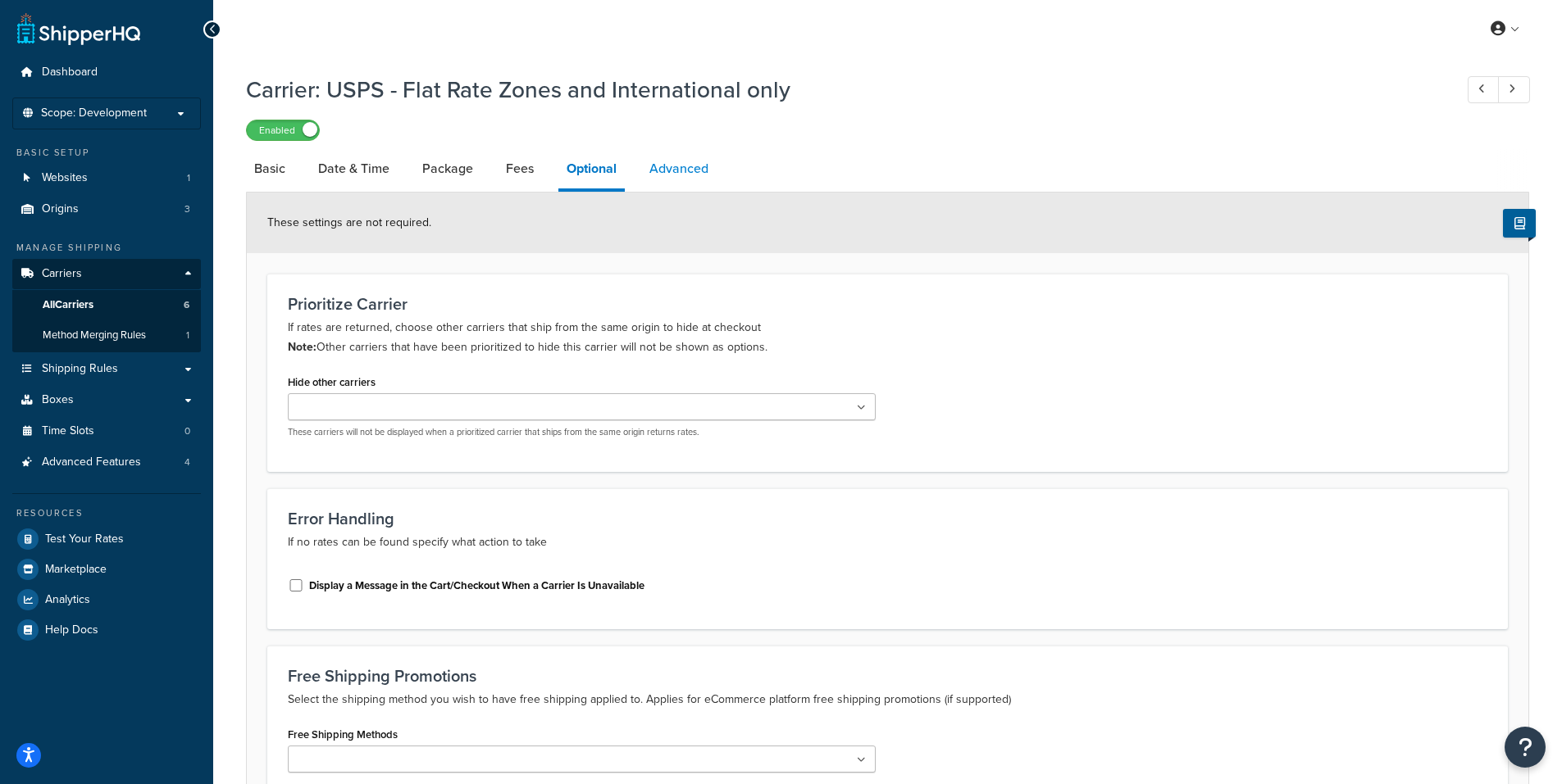
click at [673, 170] on link "Advanced" at bounding box center [678, 169] width 75 height 40
select select "false"
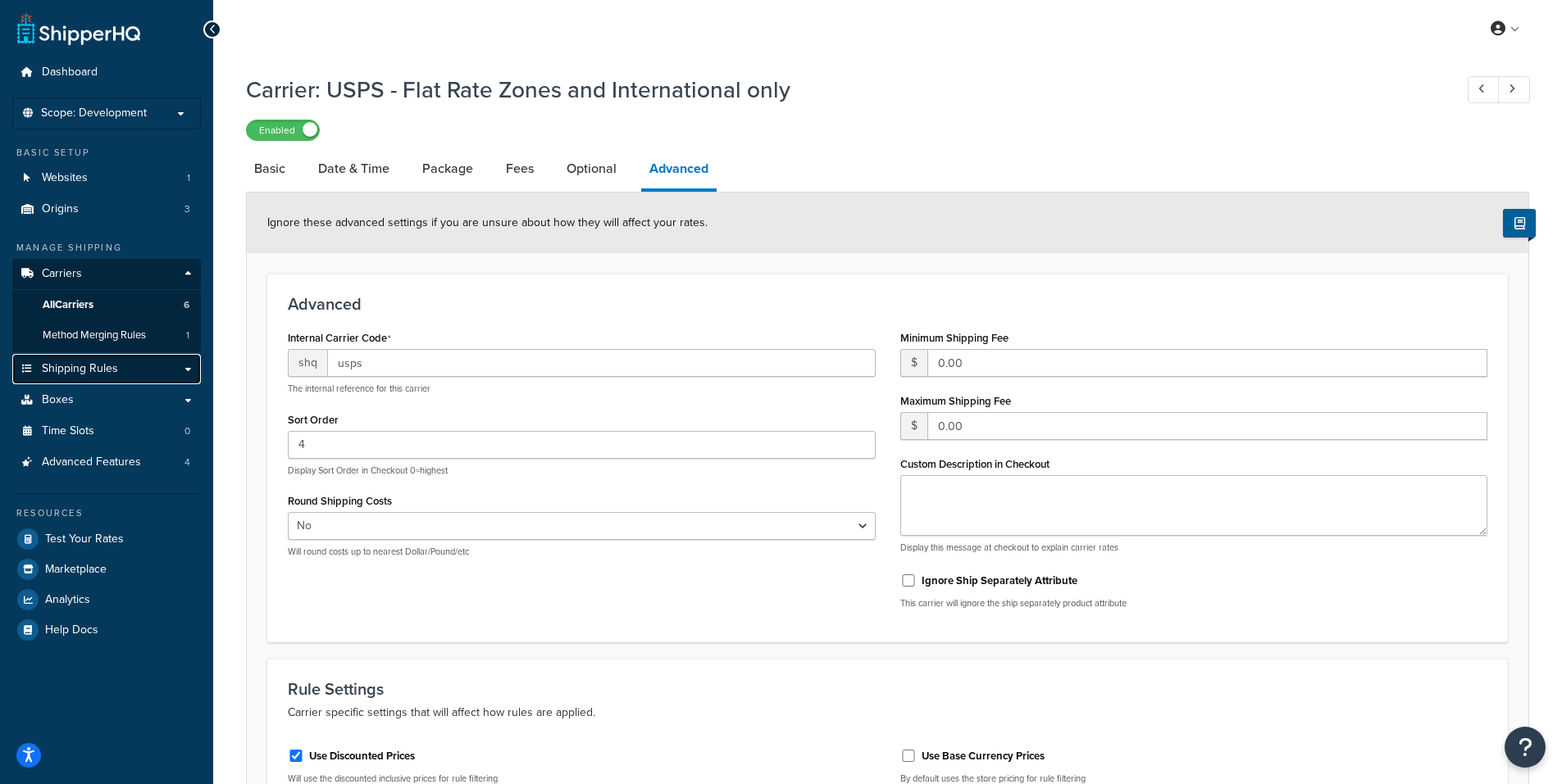
click at [81, 365] on span "Shipping Rules" at bounding box center [80, 369] width 76 height 14
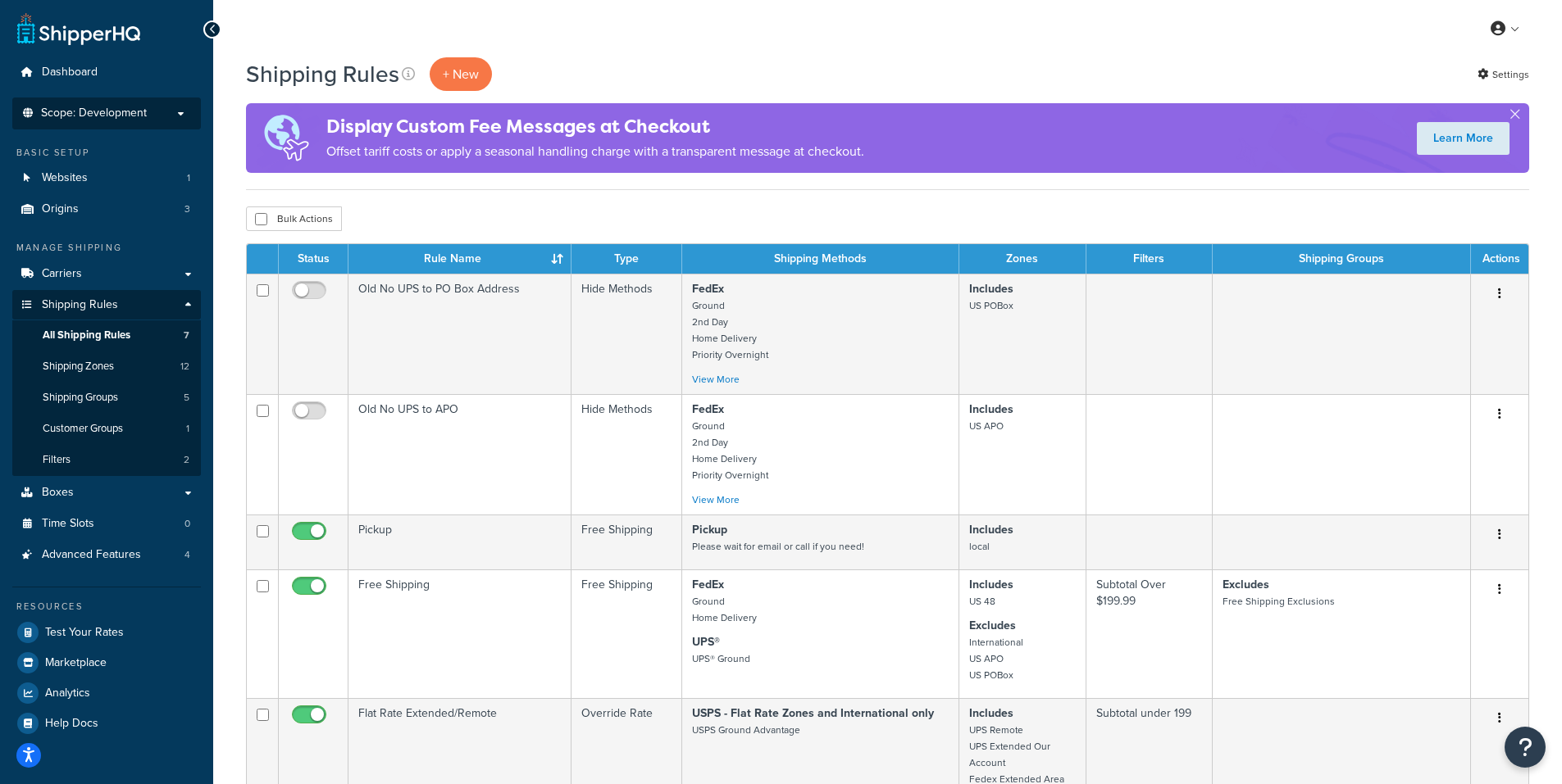
click at [124, 111] on span "Scope: Development" at bounding box center [94, 113] width 105 height 14
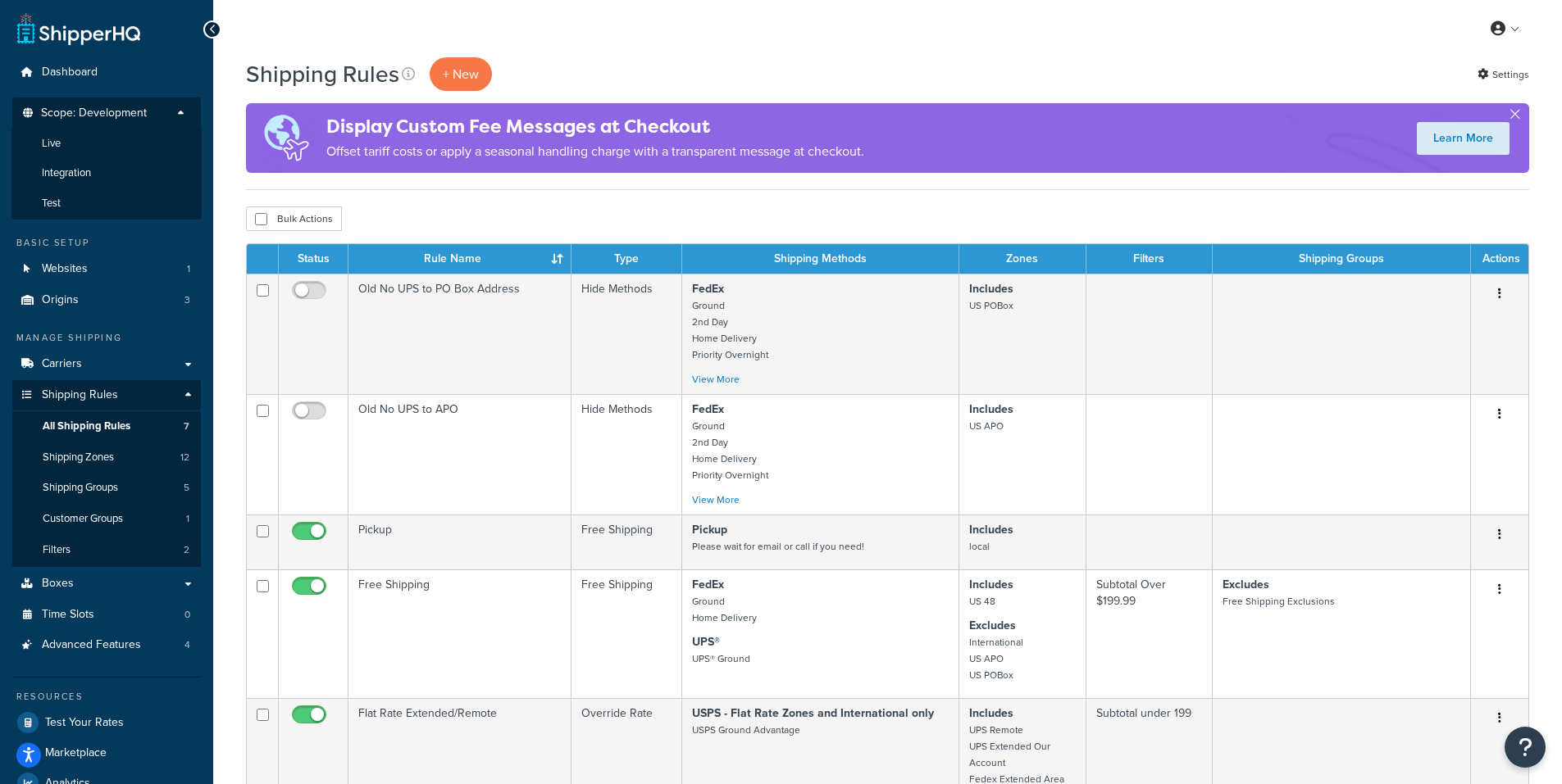
click at [80, 137] on li "Live" at bounding box center [106, 144] width 190 height 30
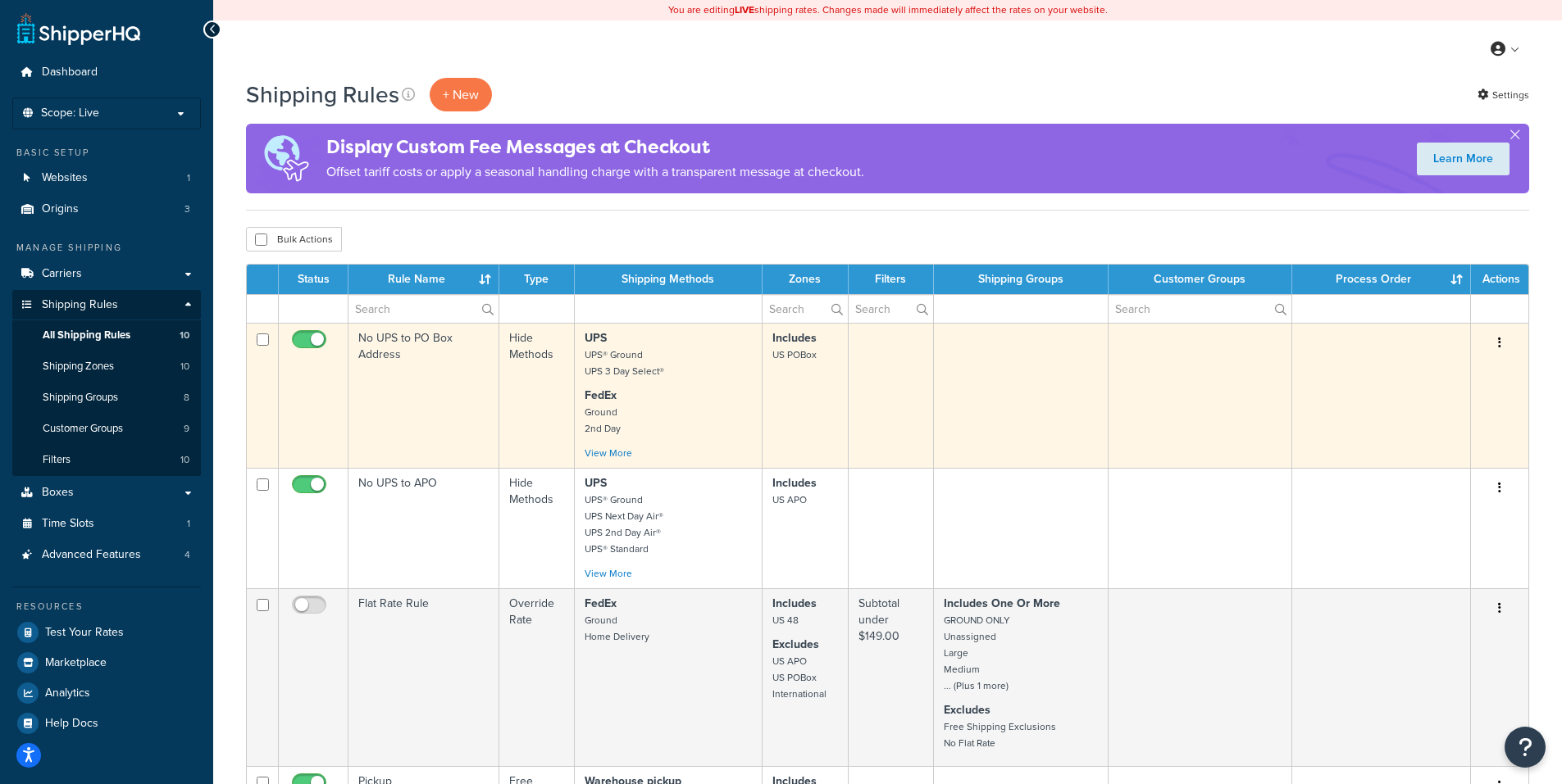
click at [302, 336] on input "checkbox" at bounding box center [310, 344] width 45 height 20
checkbox input "false"
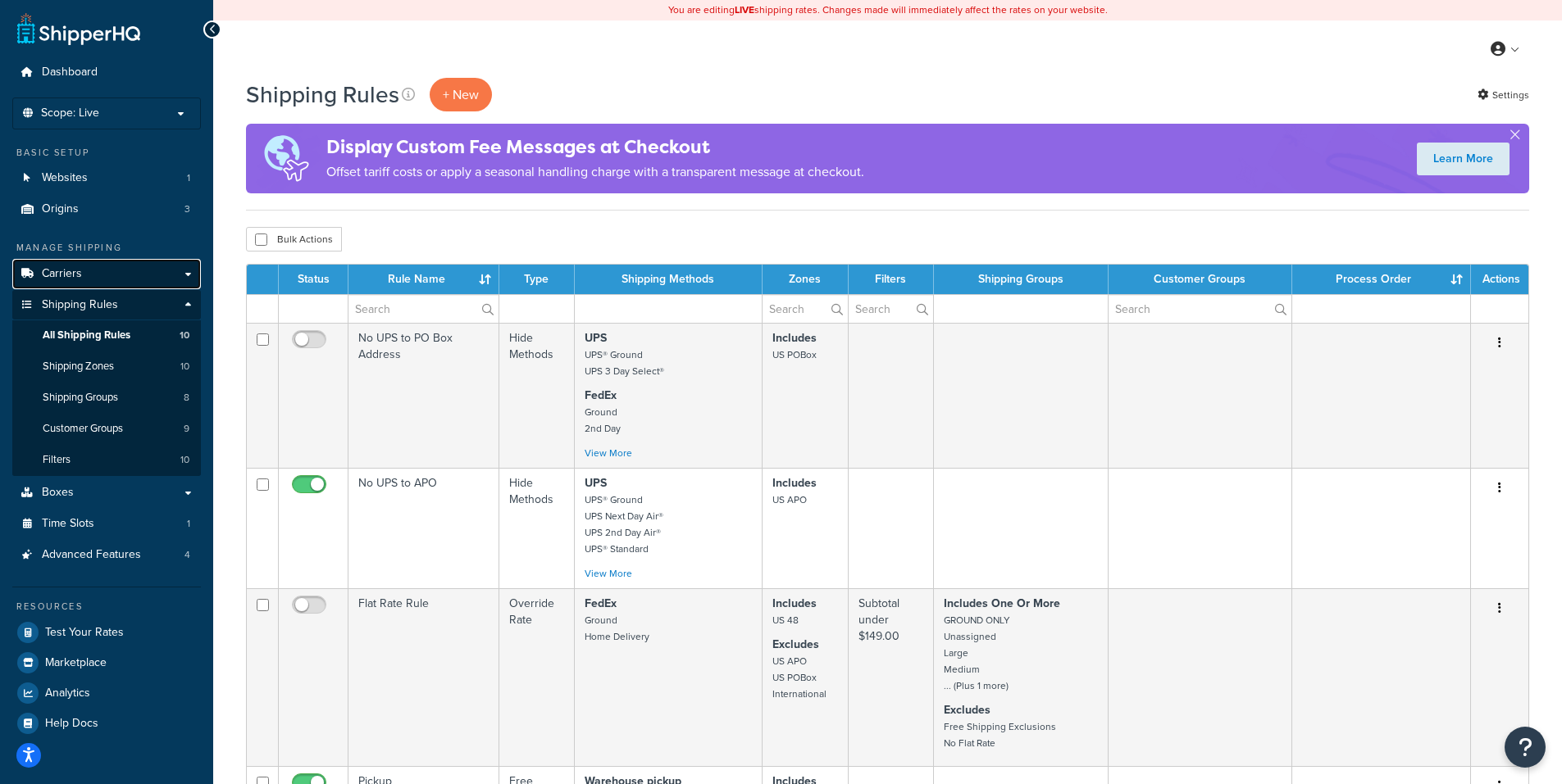
click at [71, 271] on span "Carriers" at bounding box center [62, 274] width 40 height 14
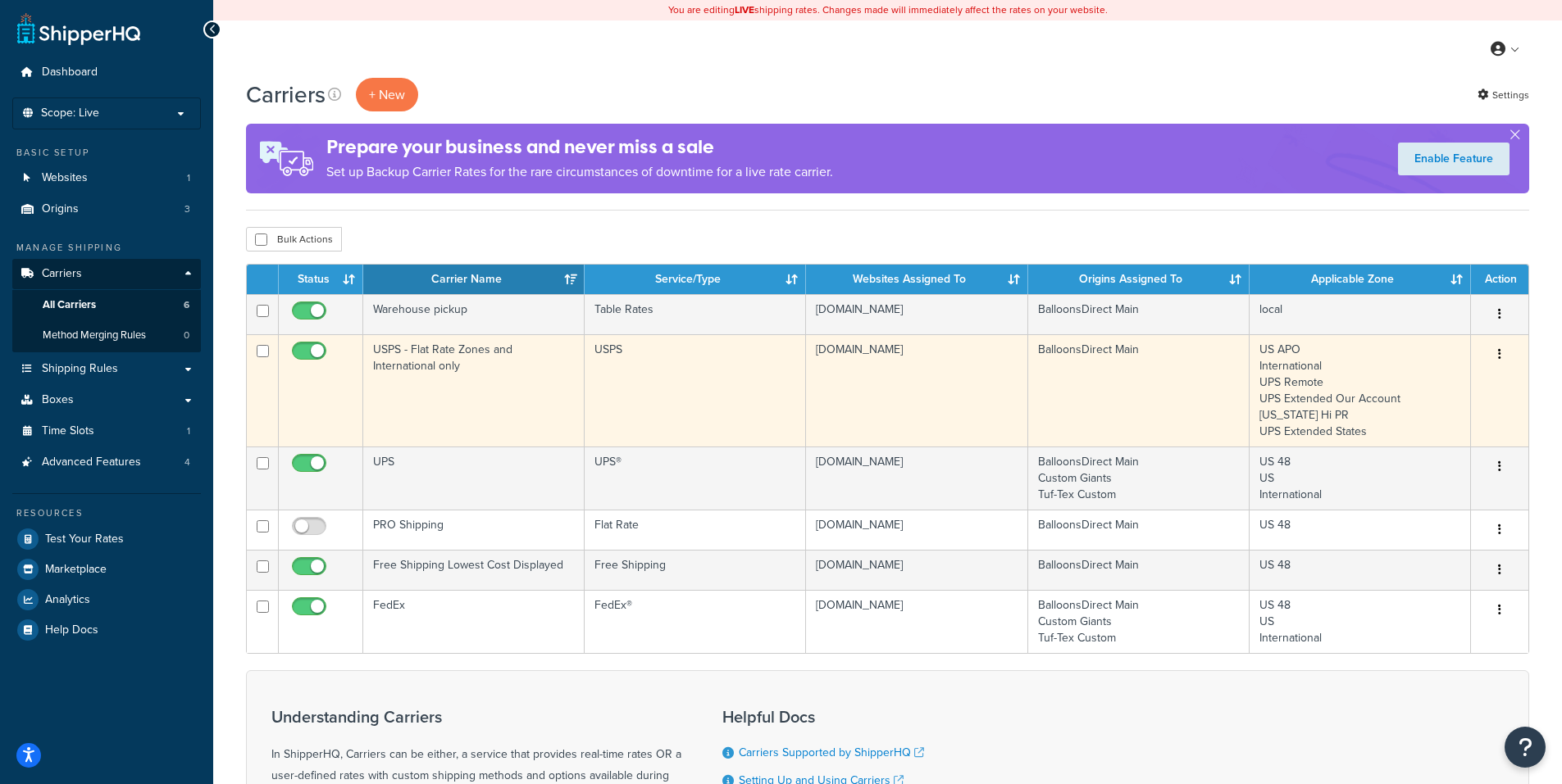
click at [1497, 350] on button "button" at bounding box center [1499, 354] width 23 height 26
click at [1421, 380] on link "Edit" at bounding box center [1433, 388] width 130 height 34
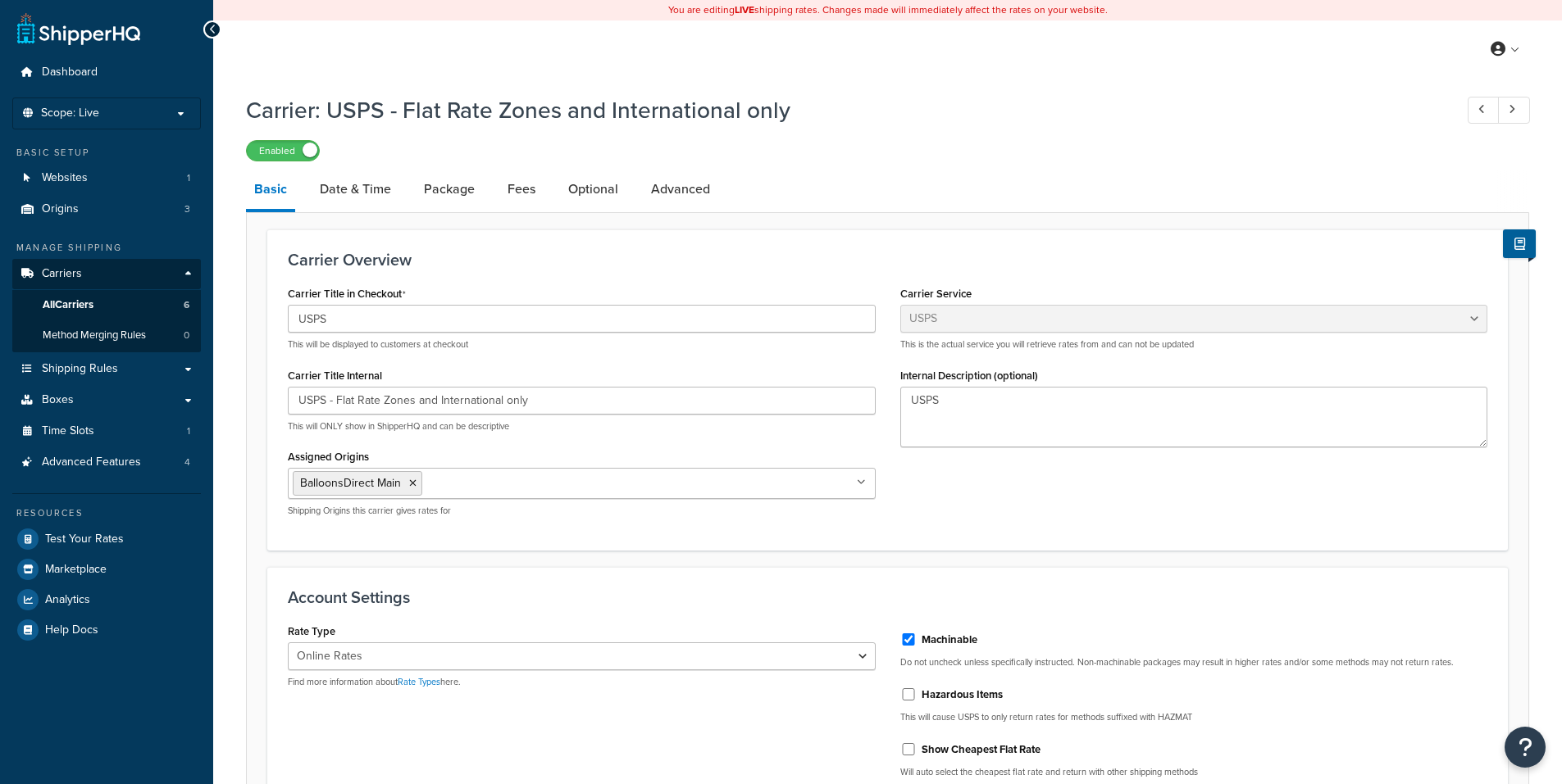
select select "usps"
select select "ONLINE"
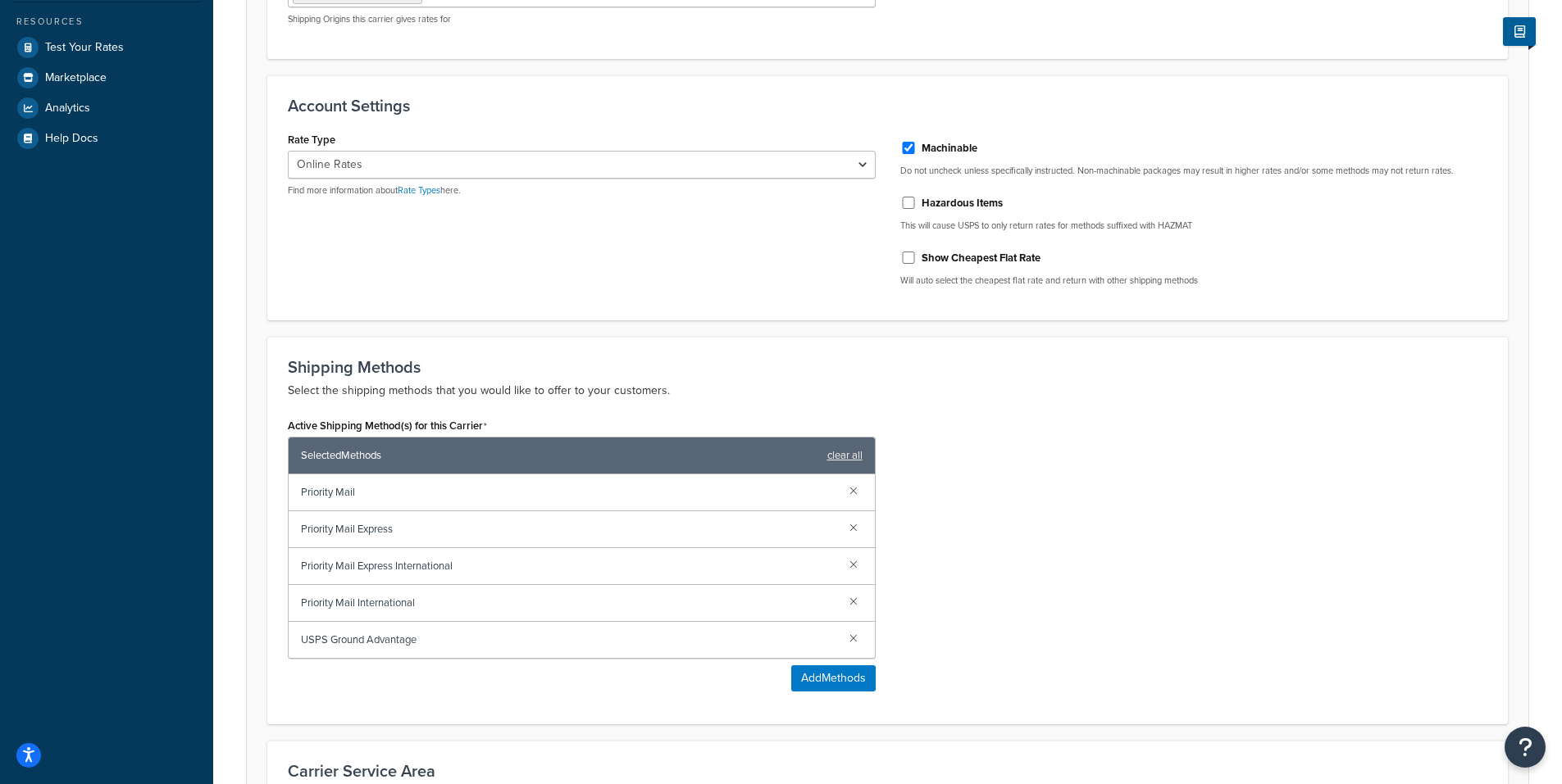
scroll to position [738, 0]
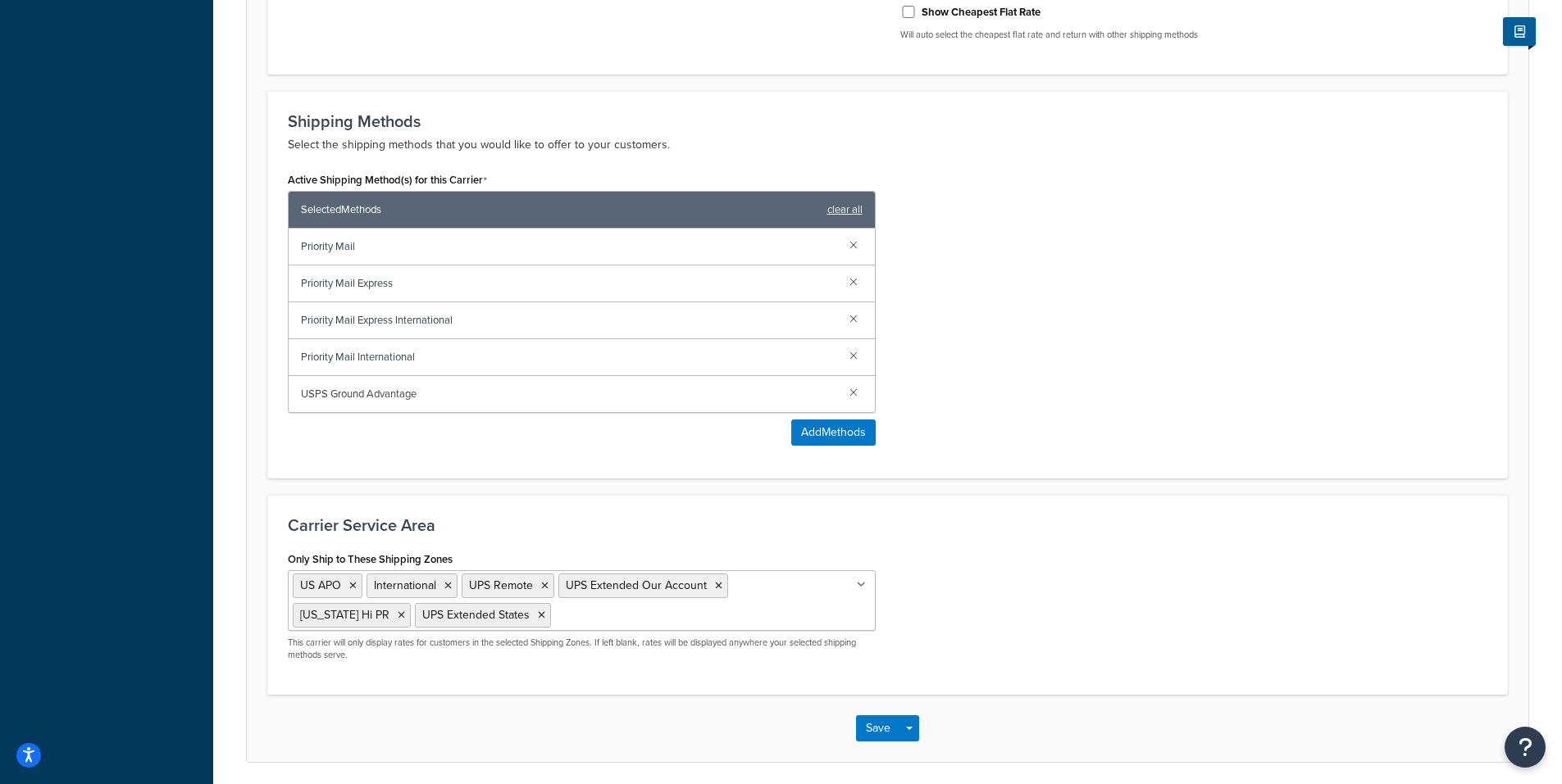
click at [606, 615] on ul "US APO International UPS Remote UPS Extended Our Account Alaska Hi PR UPS Exten…" at bounding box center [581, 600] width 588 height 61
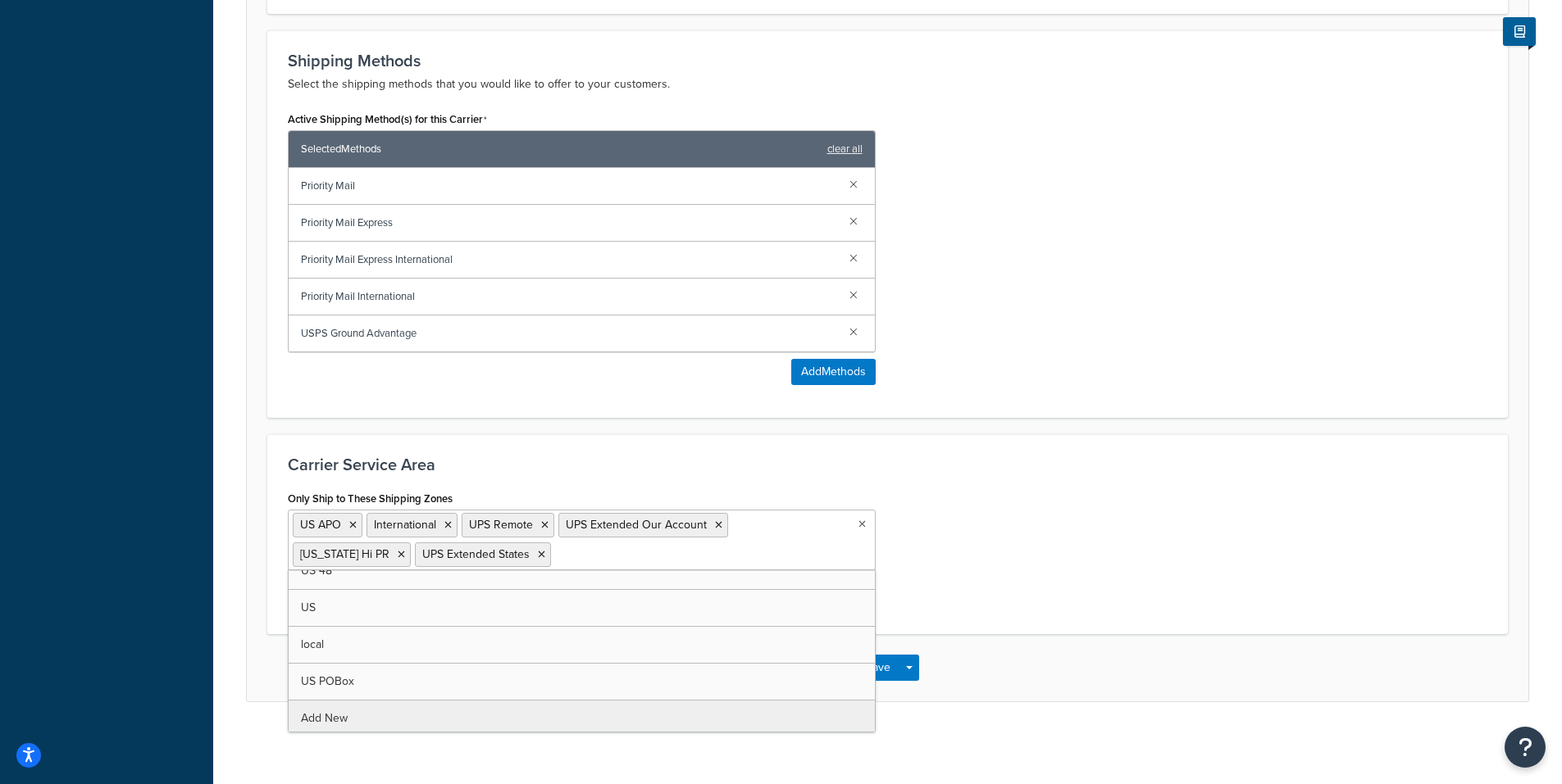
scroll to position [21, 0]
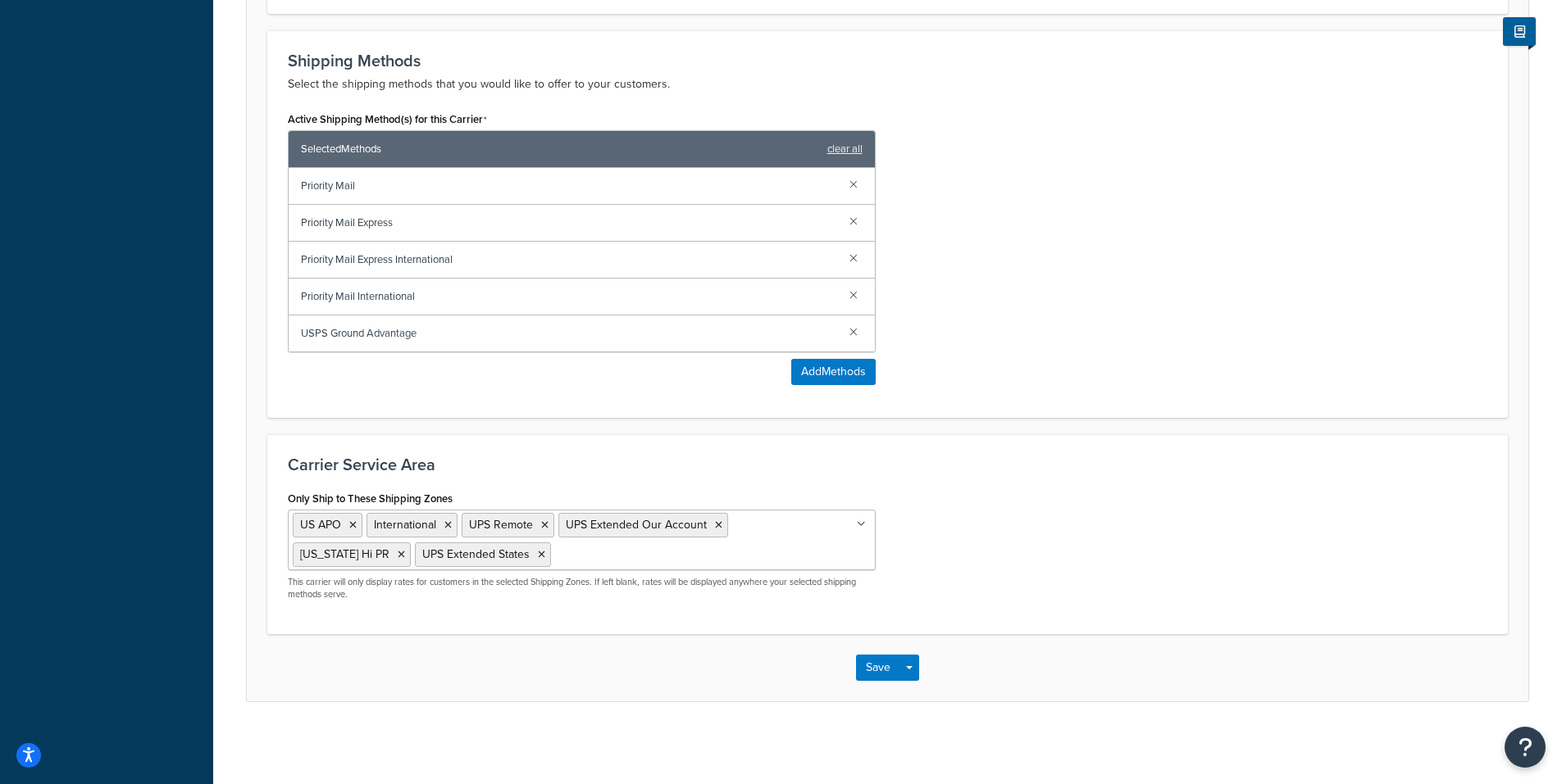
click at [938, 491] on div "Only Ship to These Shipping Zones US APO International UPS Remote UPS Extended …" at bounding box center [887, 550] width 1224 height 127
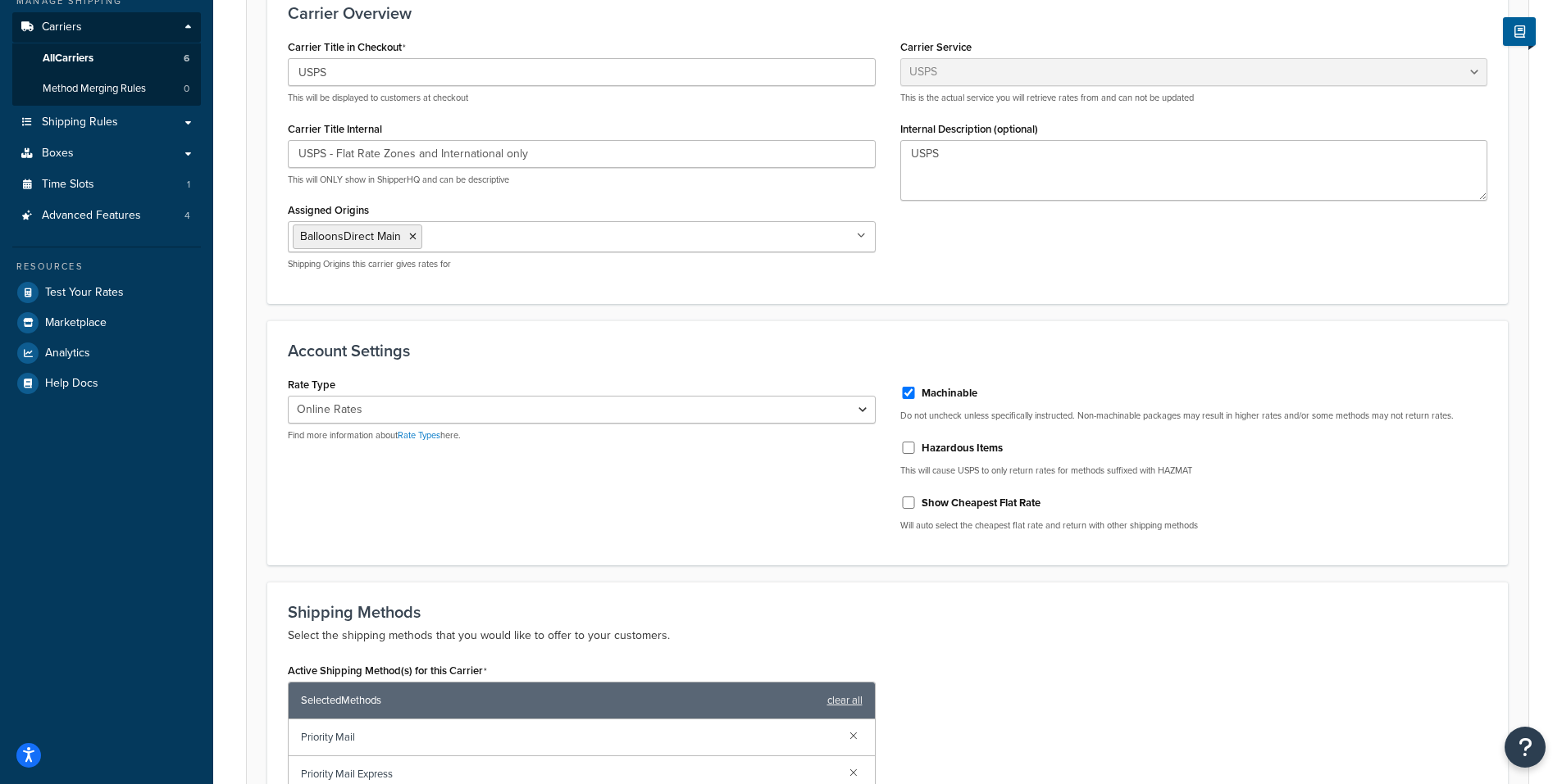
scroll to position [0, 0]
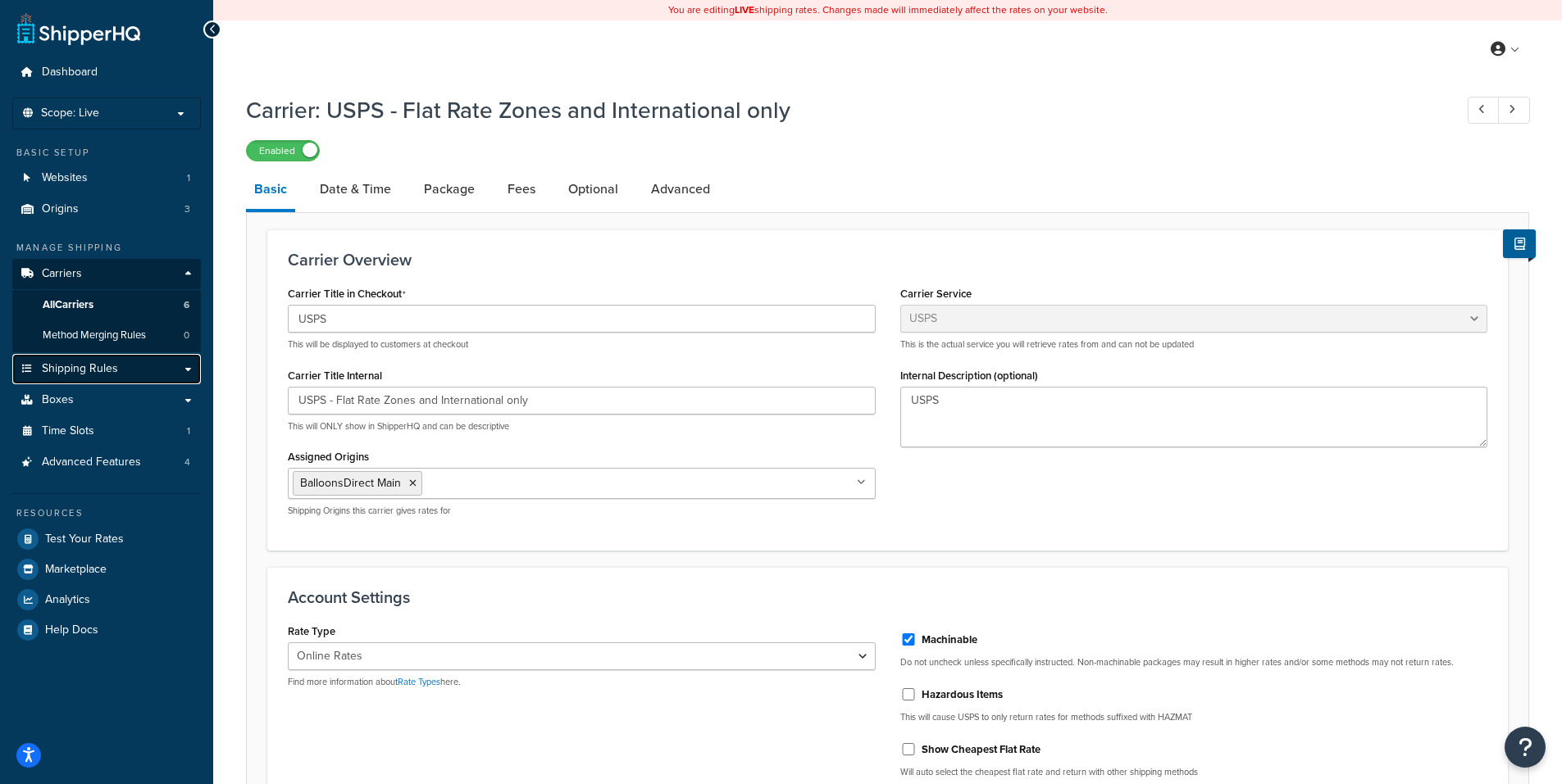
click at [76, 365] on span "Shipping Rules" at bounding box center [80, 369] width 76 height 14
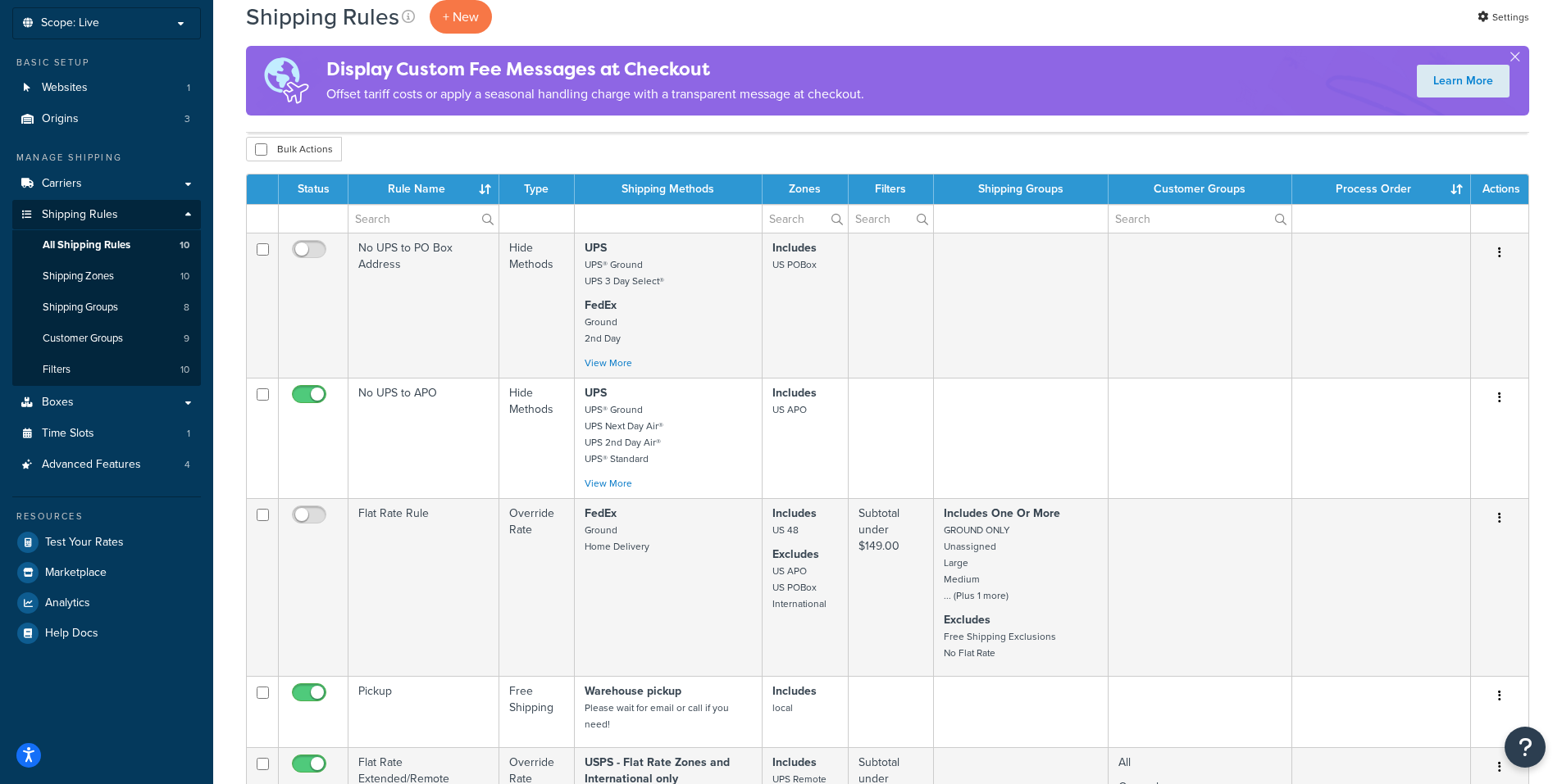
scroll to position [82, 0]
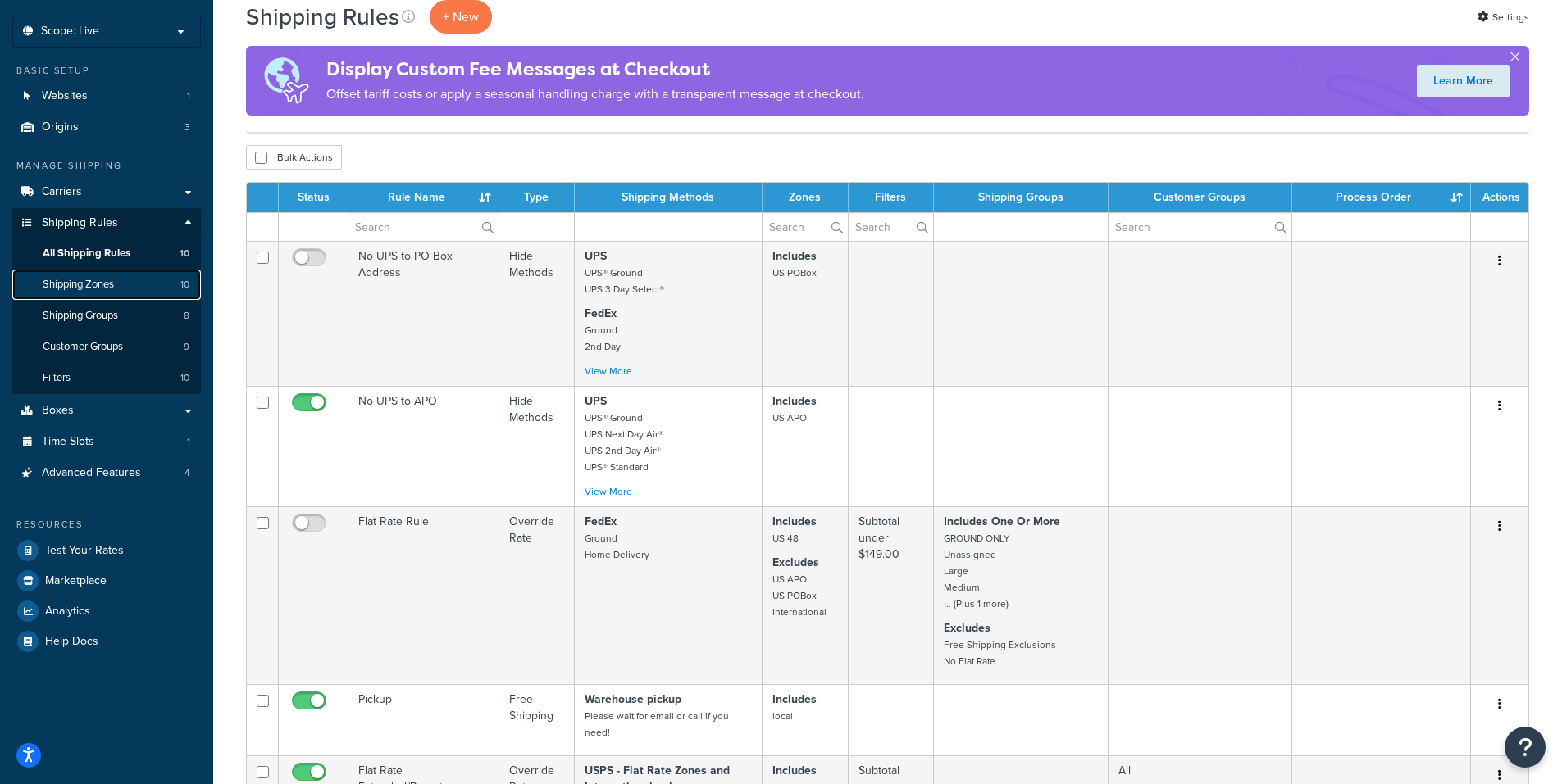
click at [92, 278] on span "Shipping Zones" at bounding box center [78, 285] width 72 height 14
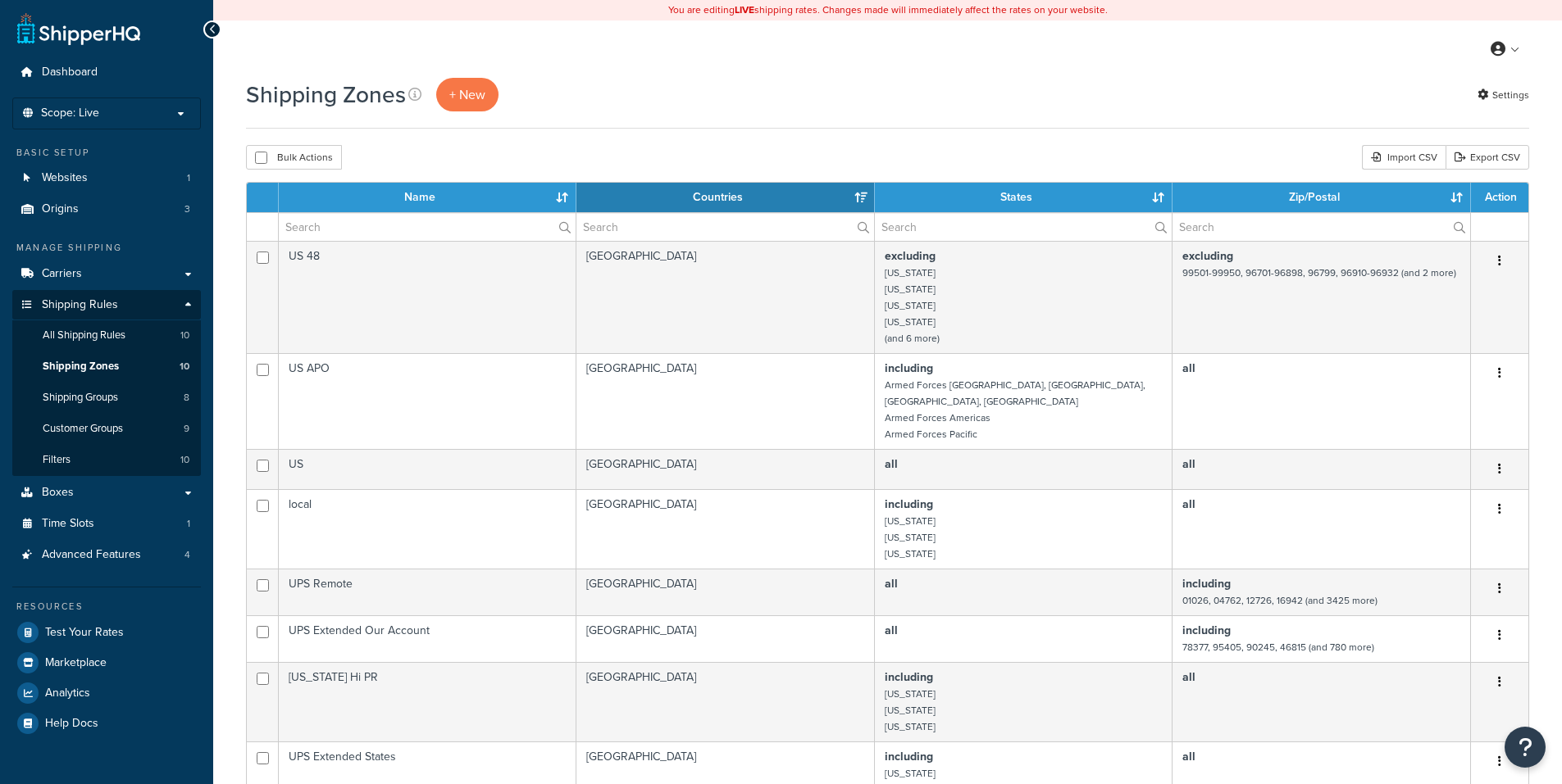
select select "15"
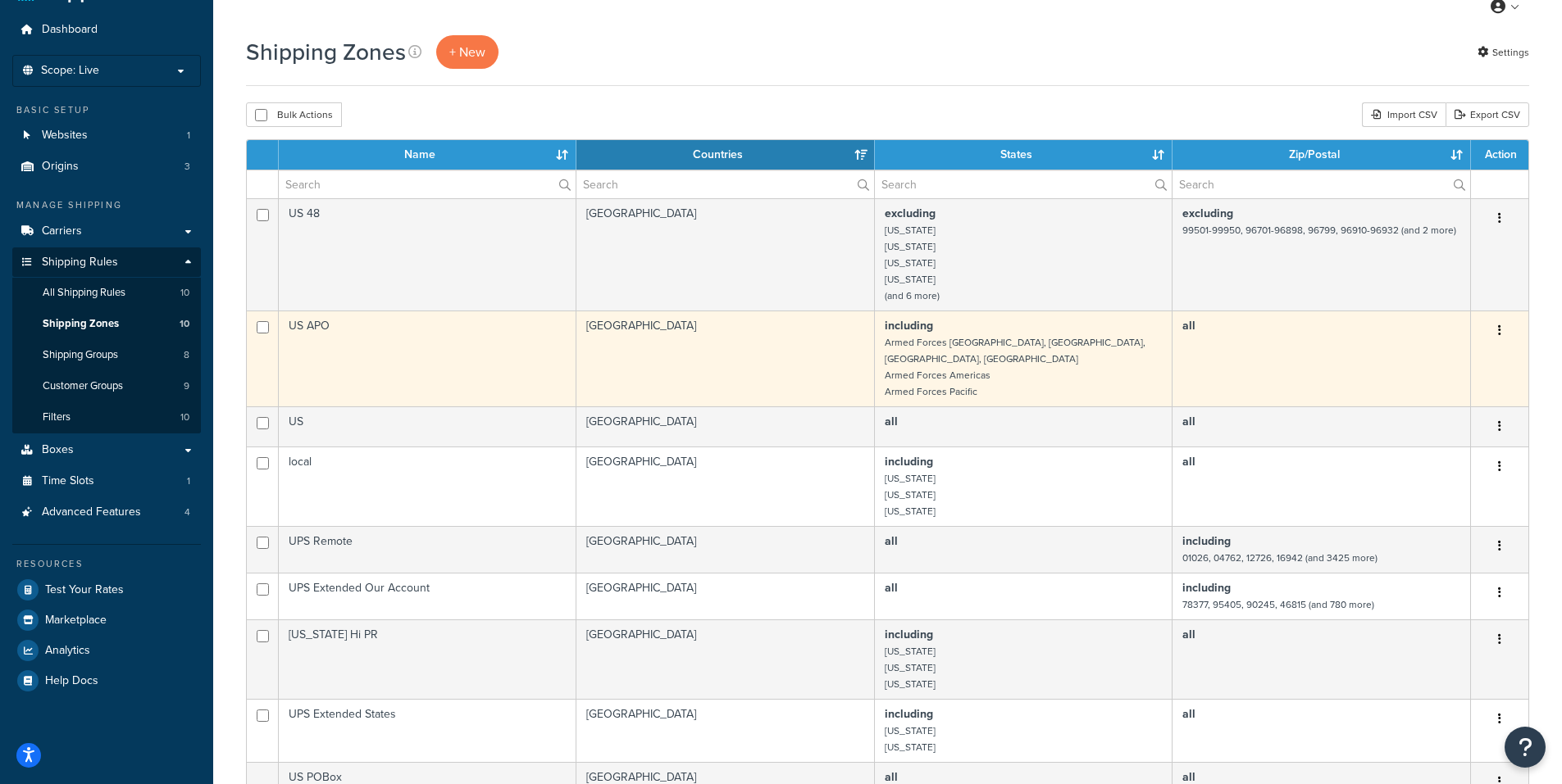
scroll to position [82, 0]
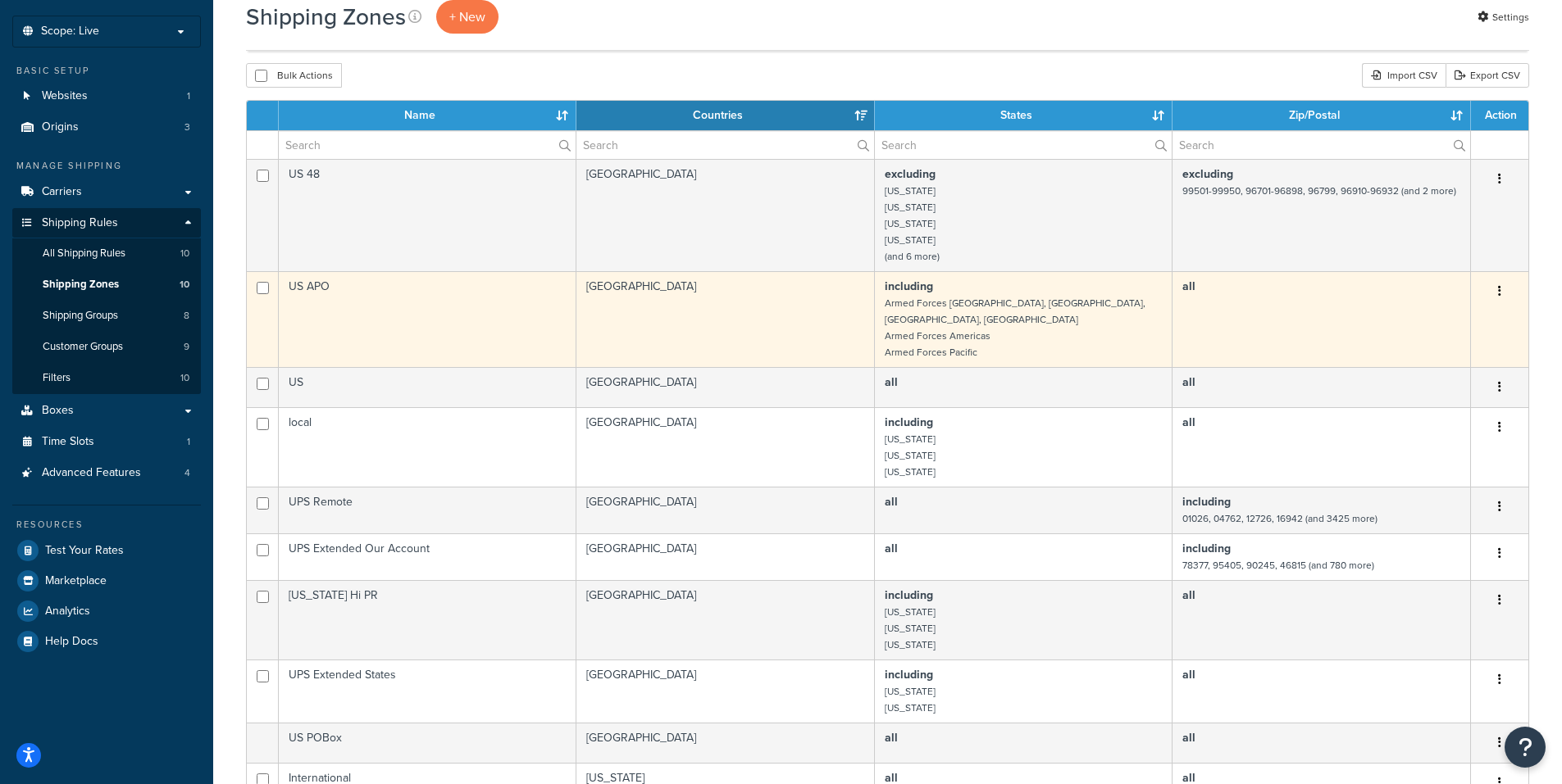
click at [1500, 291] on icon "button" at bounding box center [1500, 291] width 3 height 12
click at [1500, 289] on icon "button" at bounding box center [1500, 291] width 3 height 12
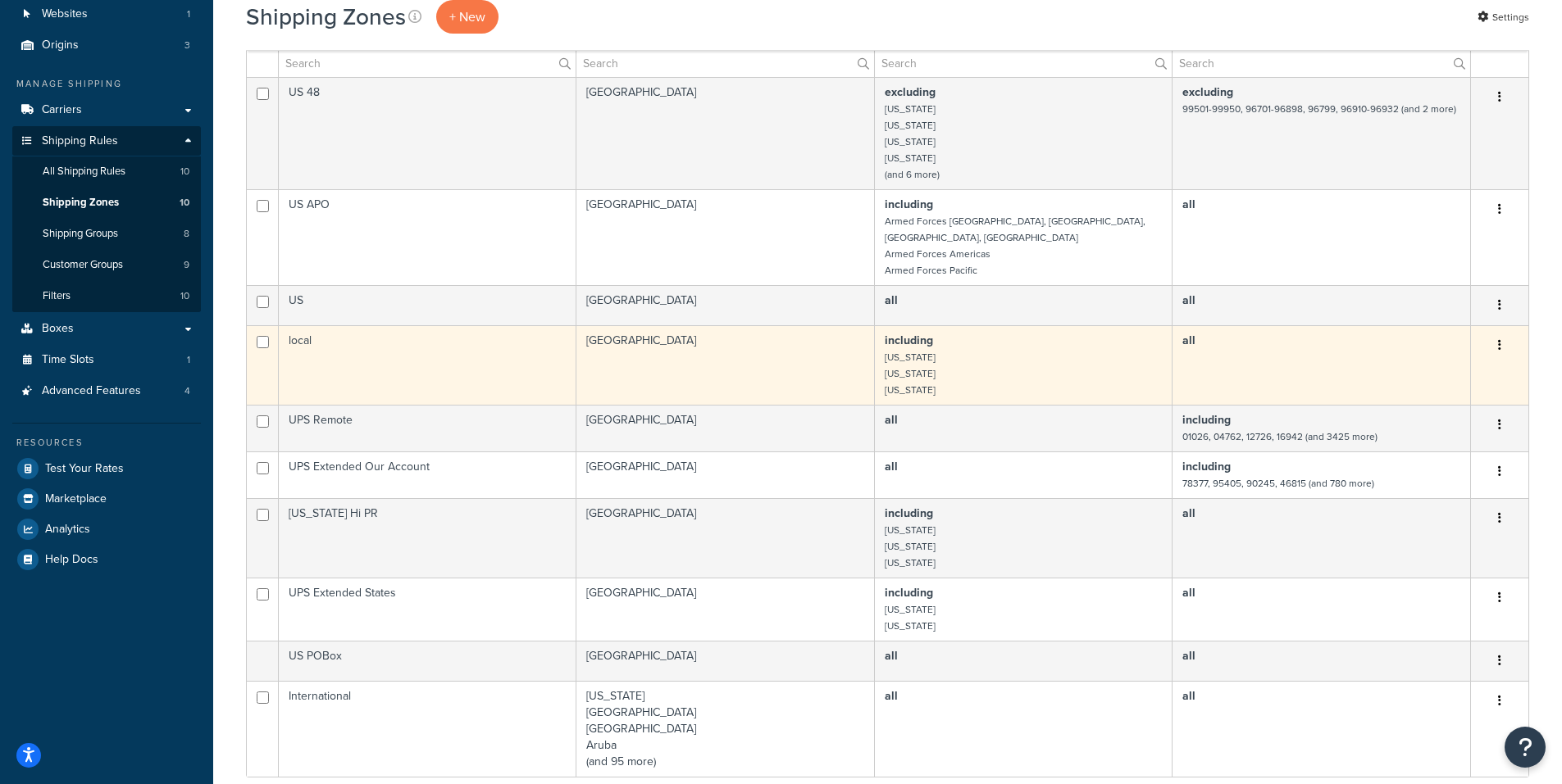
scroll to position [328, 0]
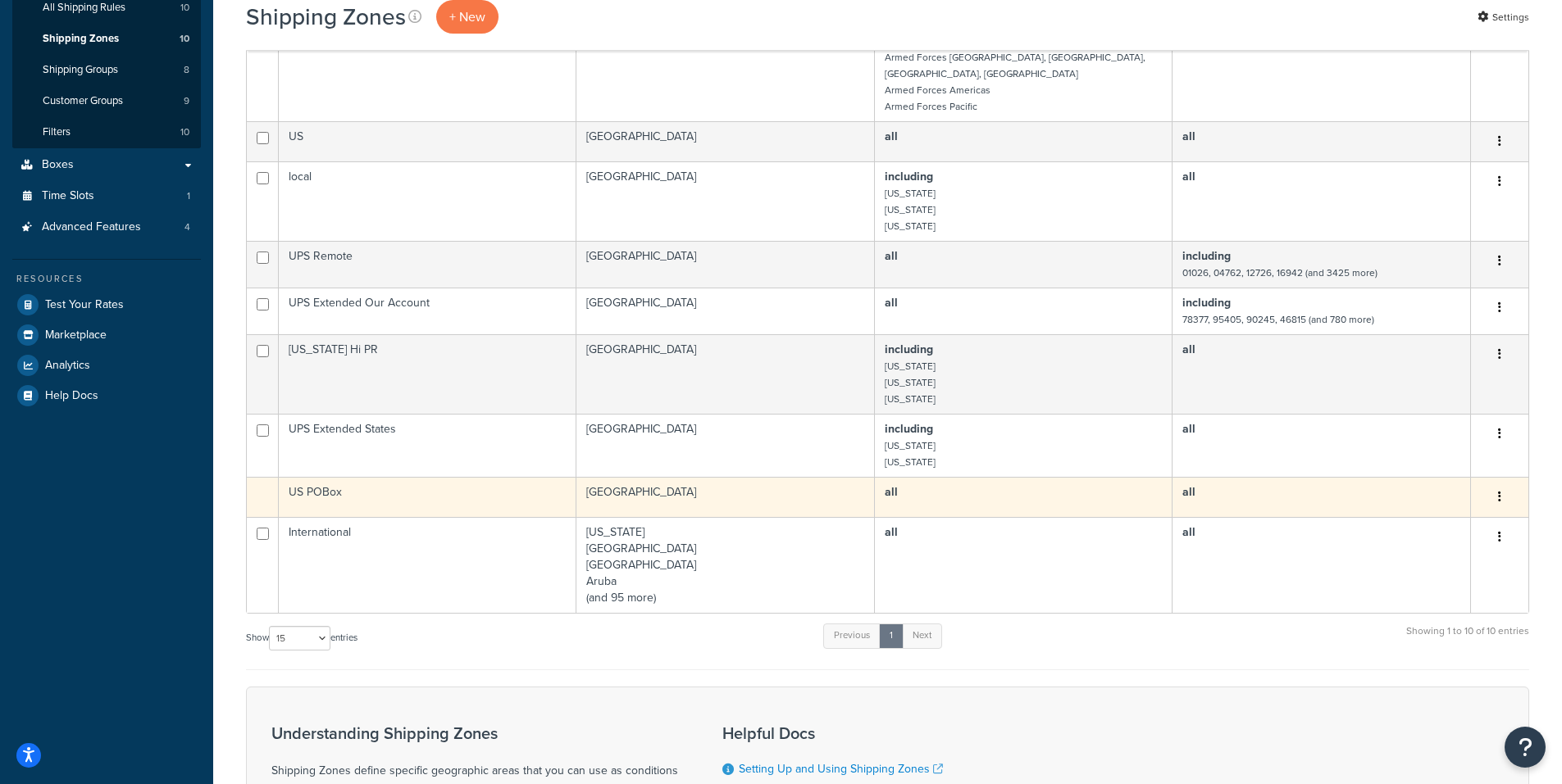
click at [1498, 491] on icon "button" at bounding box center [1500, 497] width 3 height 12
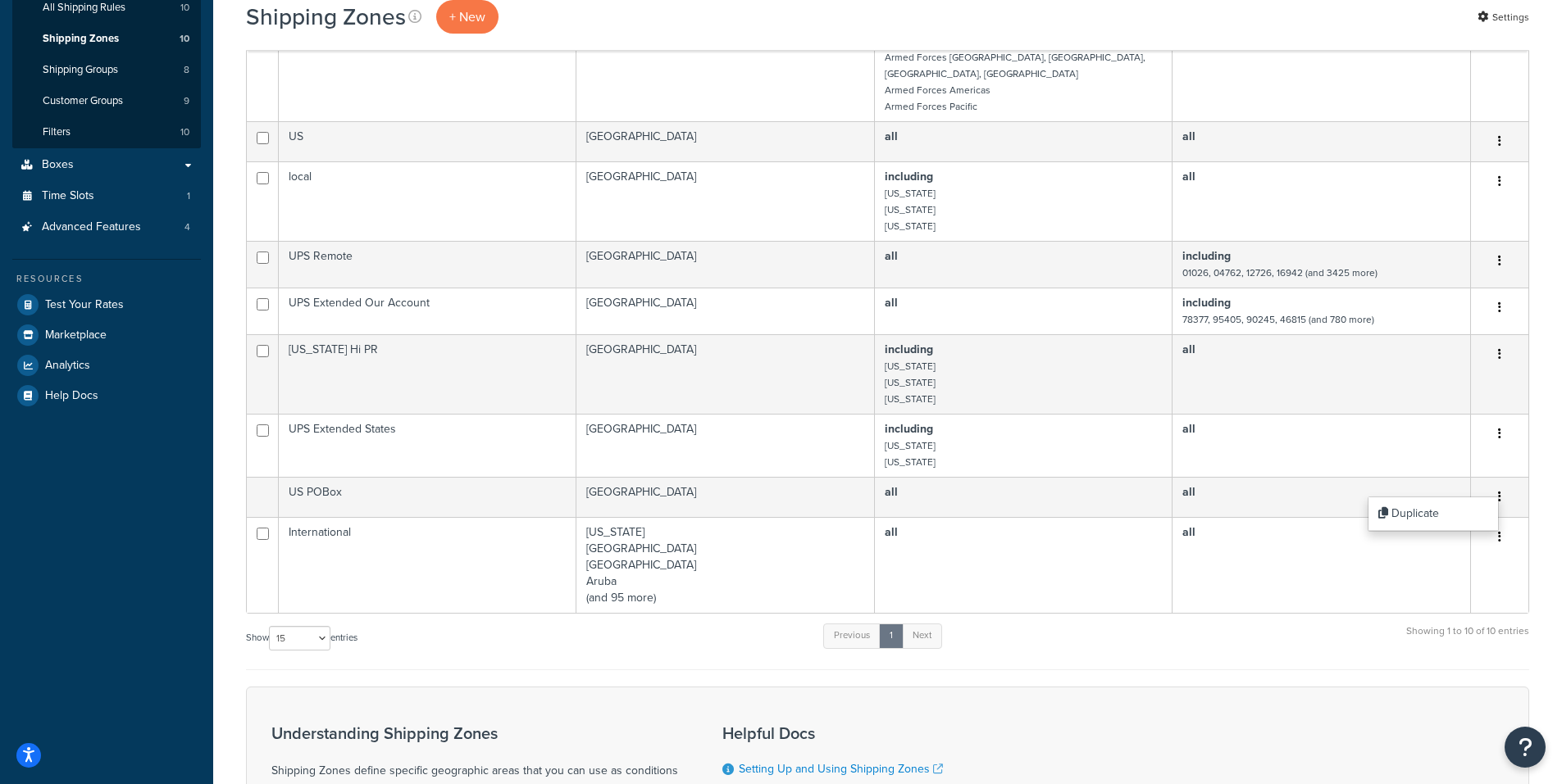
click at [1069, 624] on div "Show 10 15 25 50 100 entries Previous 1 Next Showing 1 to 10 of 10 entries" at bounding box center [887, 646] width 1283 height 48
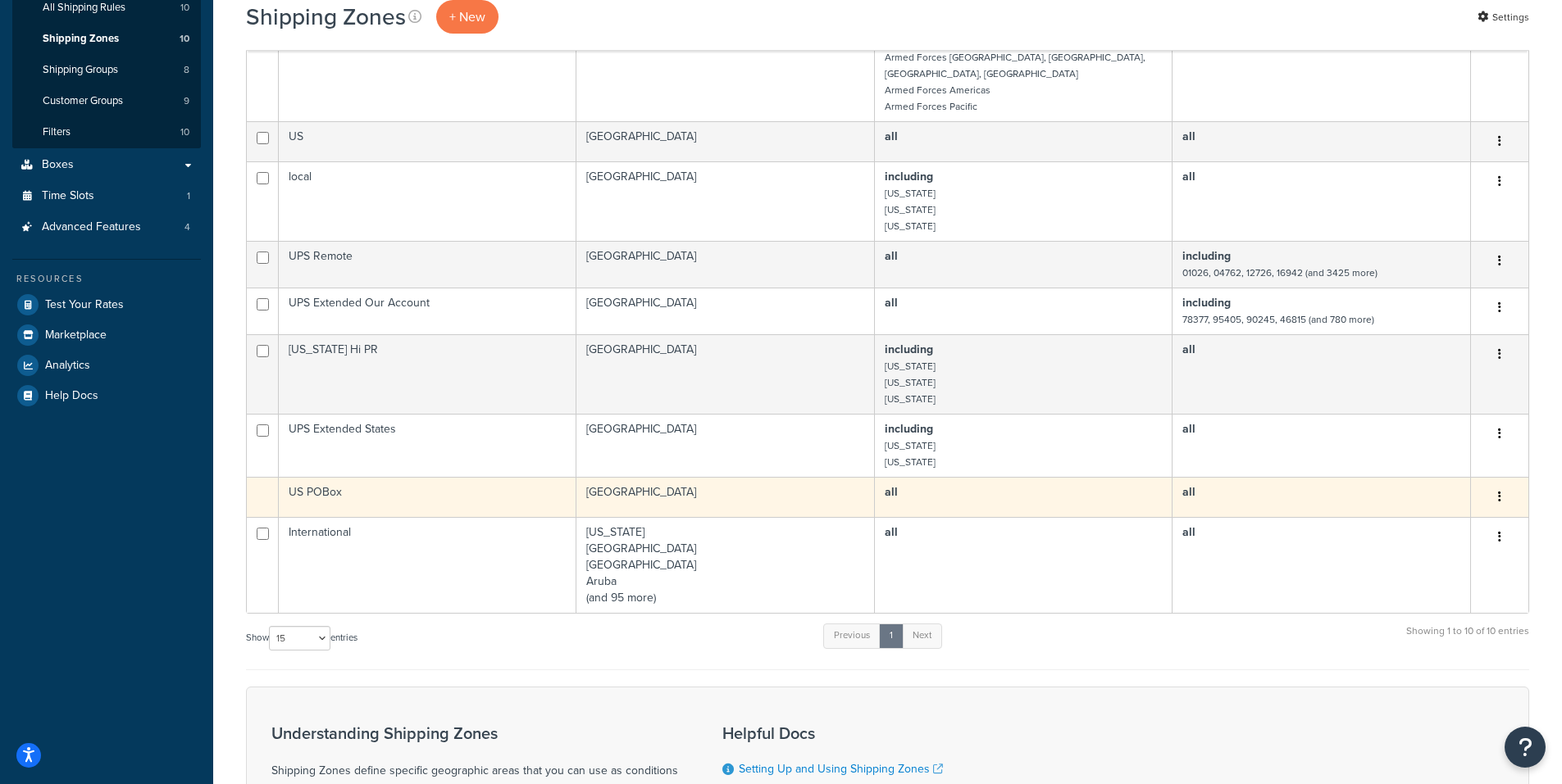
click at [448, 477] on td "US POBox" at bounding box center [427, 497] width 298 height 40
click at [1188, 483] on b "all" at bounding box center [1189, 491] width 13 height 17
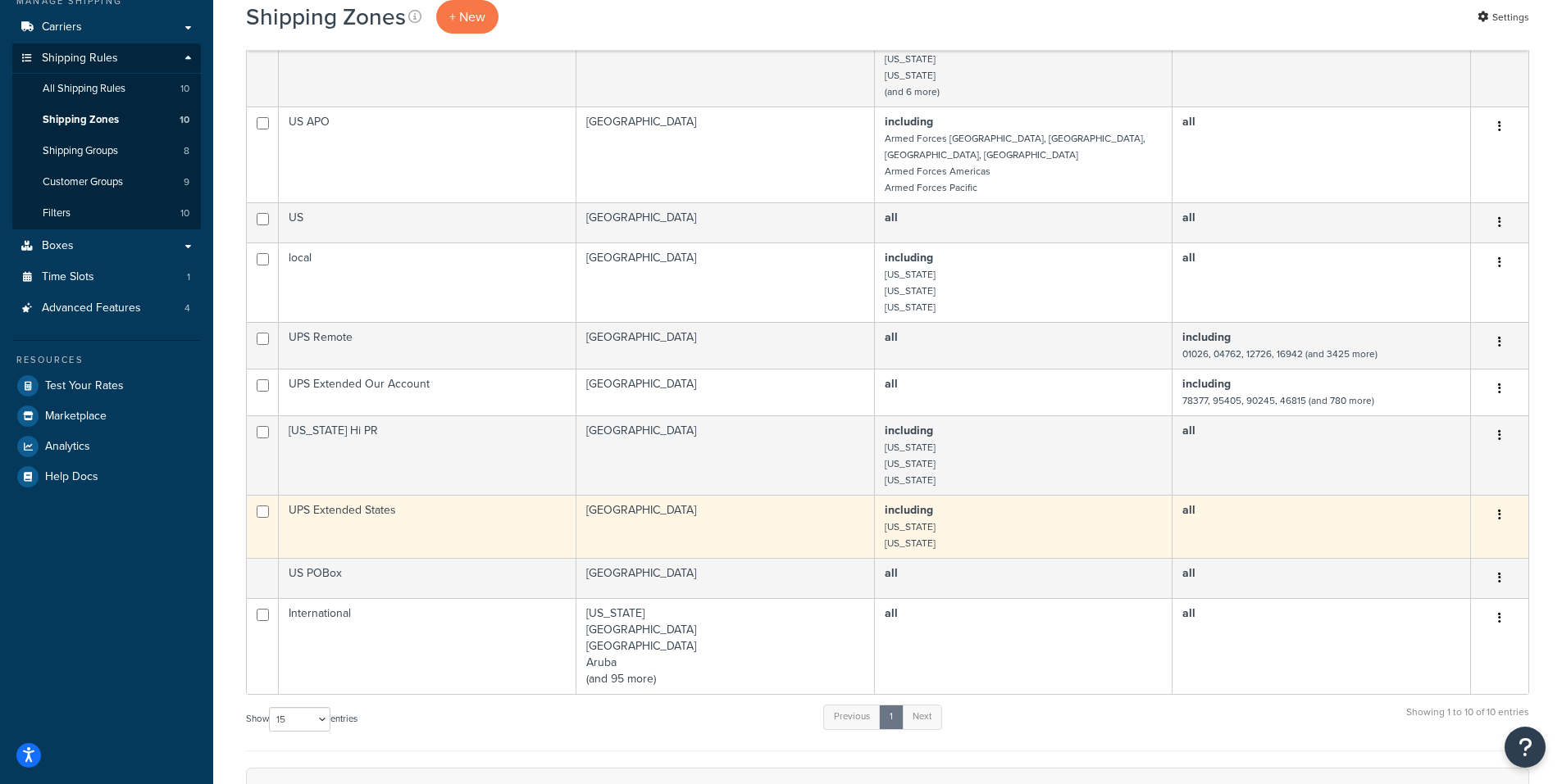
scroll to position [246, 0]
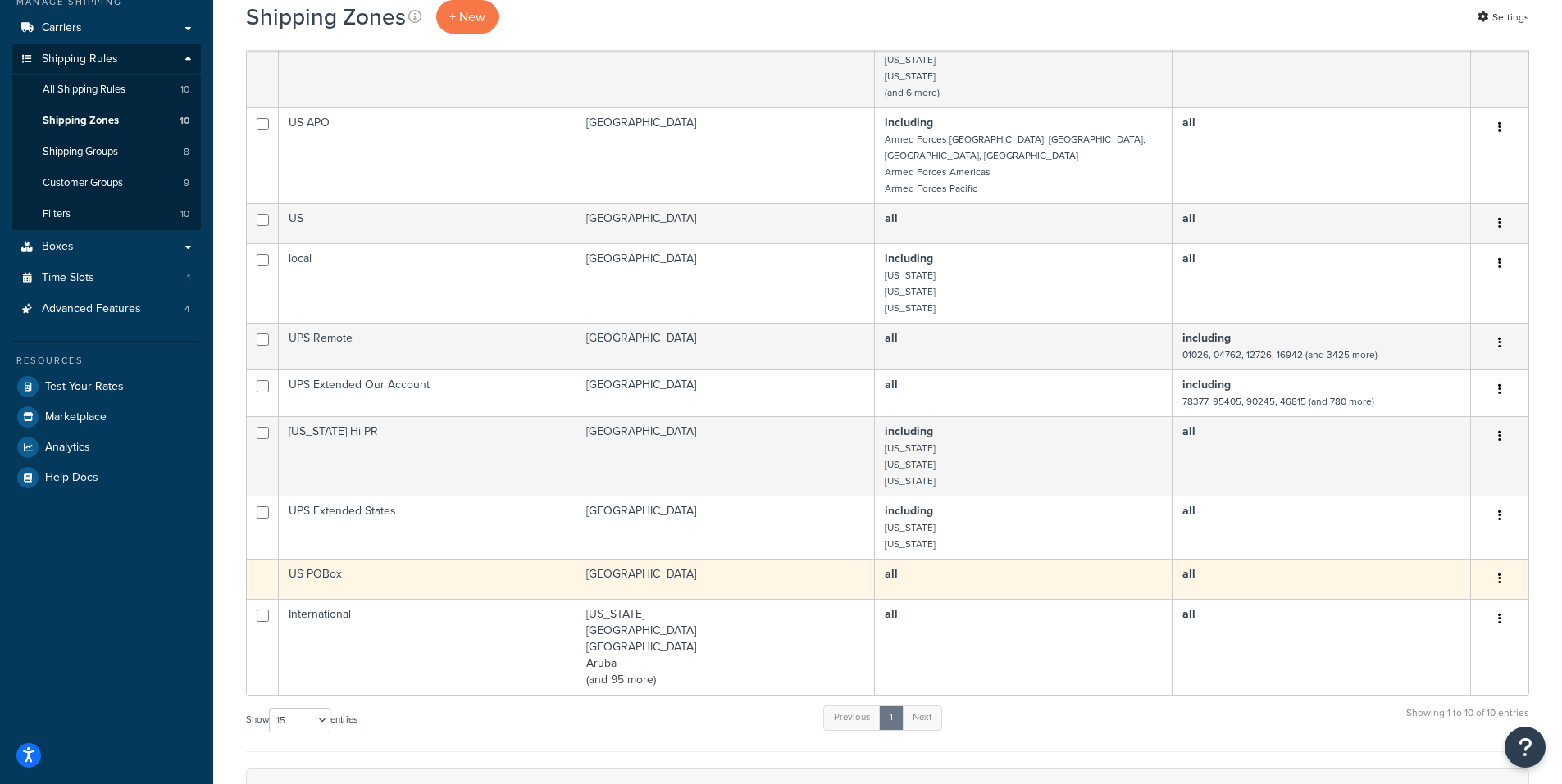
click at [1500, 572] on icon "button" at bounding box center [1500, 578] width 3 height 12
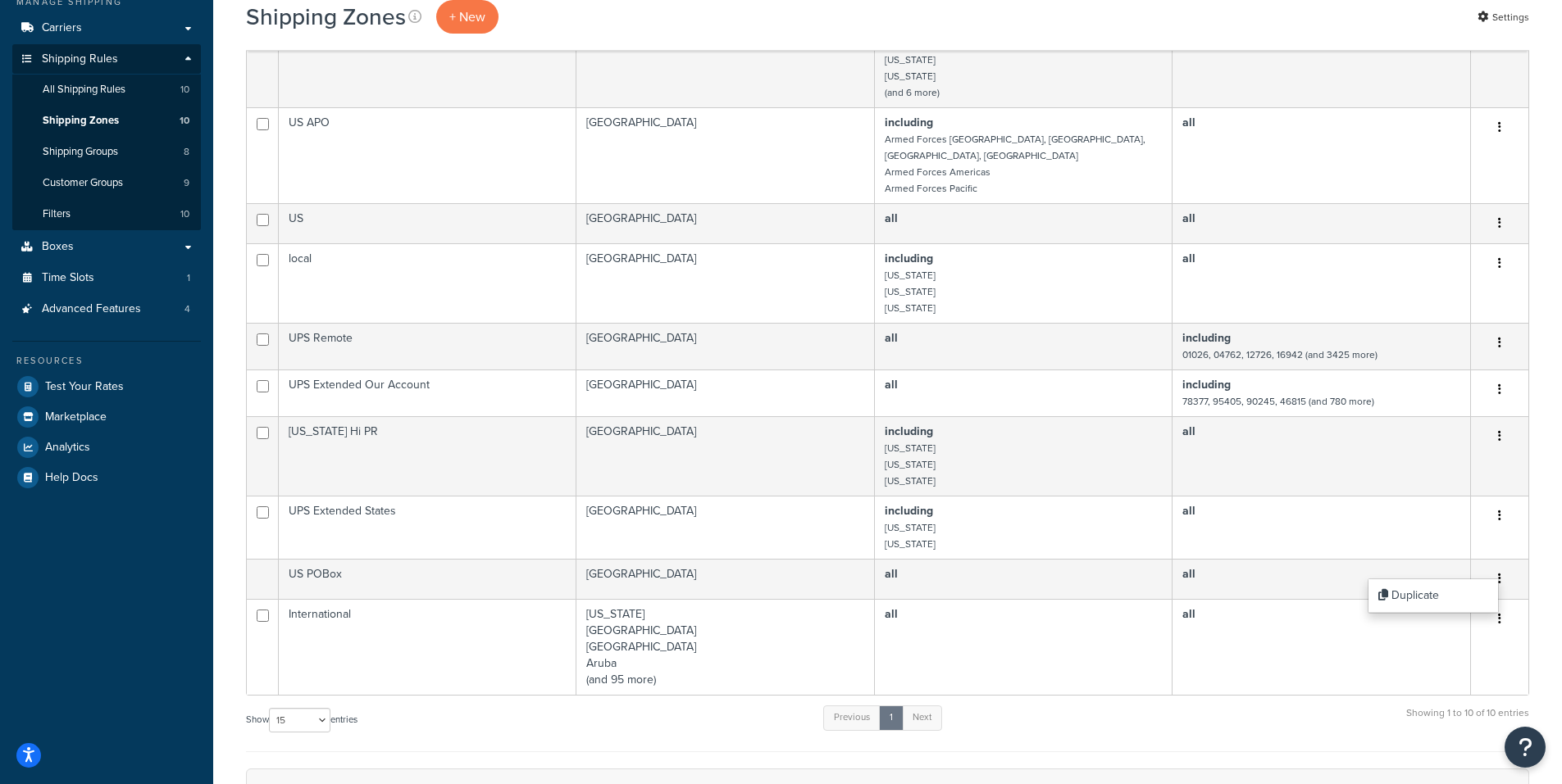
click at [1328, 704] on div "Show 10 15 25 50 100 entries Previous 1 Next Showing 1 to 10 of 10 entries" at bounding box center [887, 728] width 1283 height 48
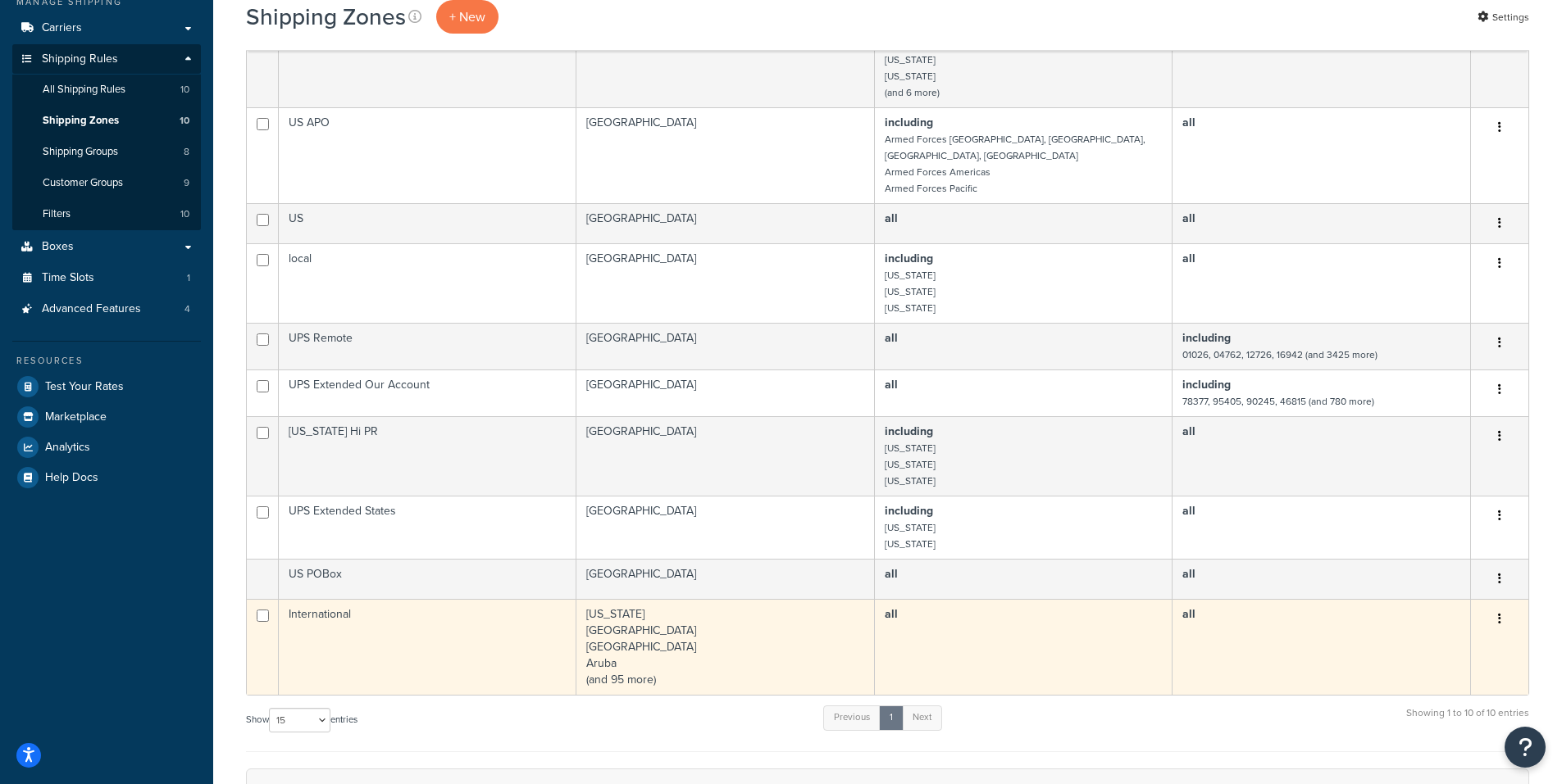
click at [1500, 613] on icon "button" at bounding box center [1500, 619] width 3 height 12
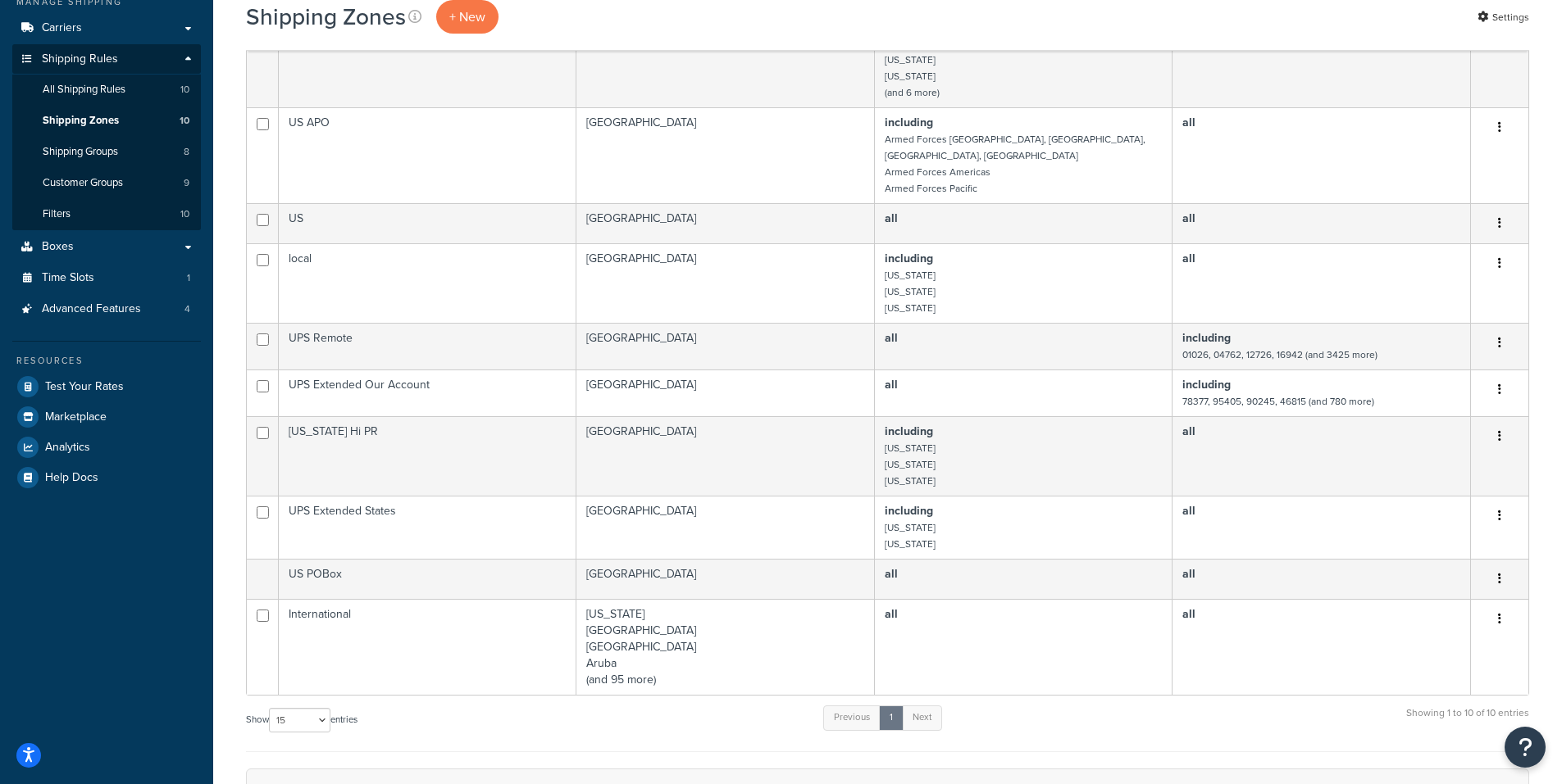
click at [1340, 706] on div "Show 10 15 25 50 100 entries Previous 1 Next Showing 1 to 10 of 10 entries" at bounding box center [887, 728] width 1283 height 48
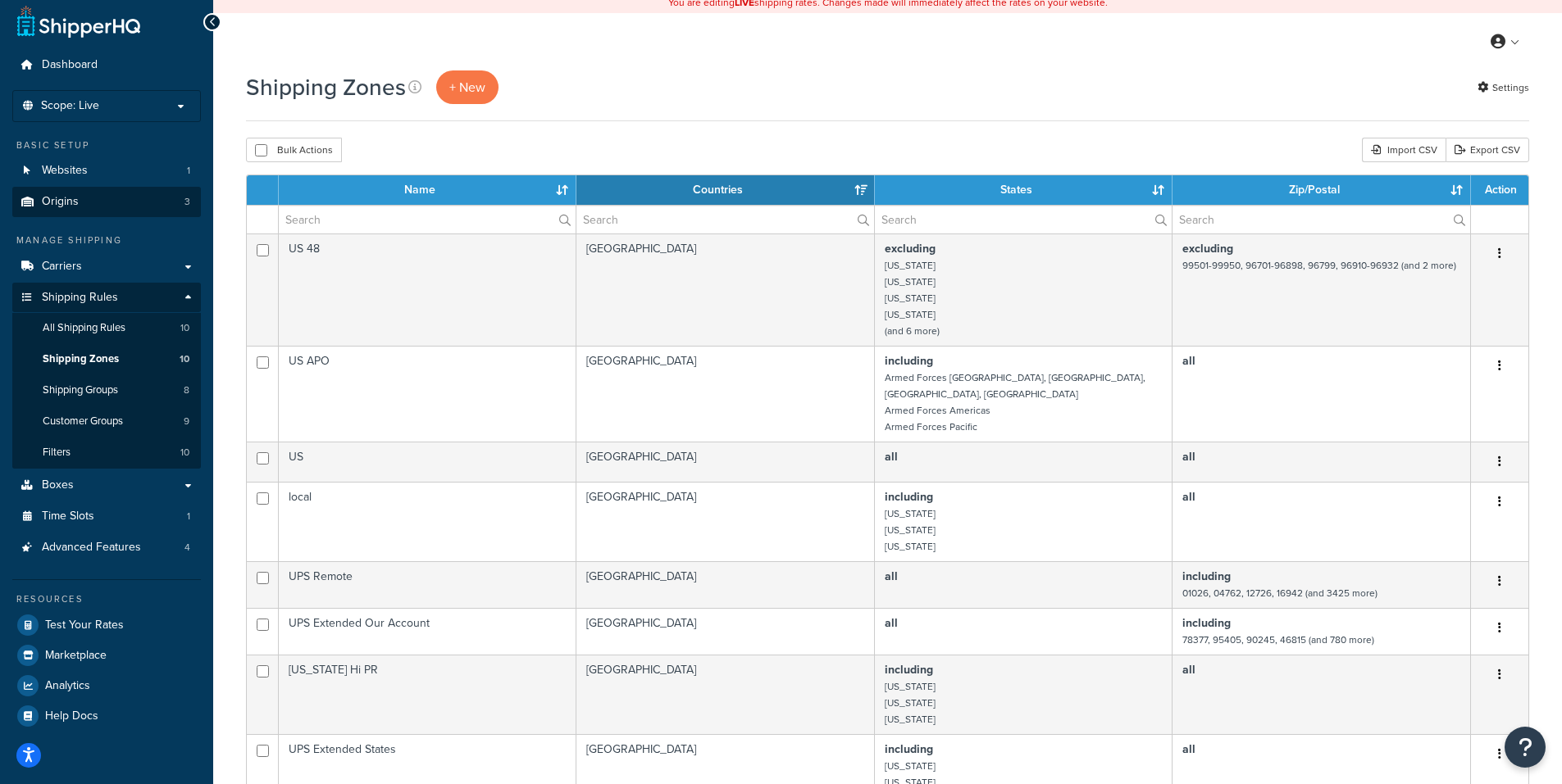
scroll to position [0, 0]
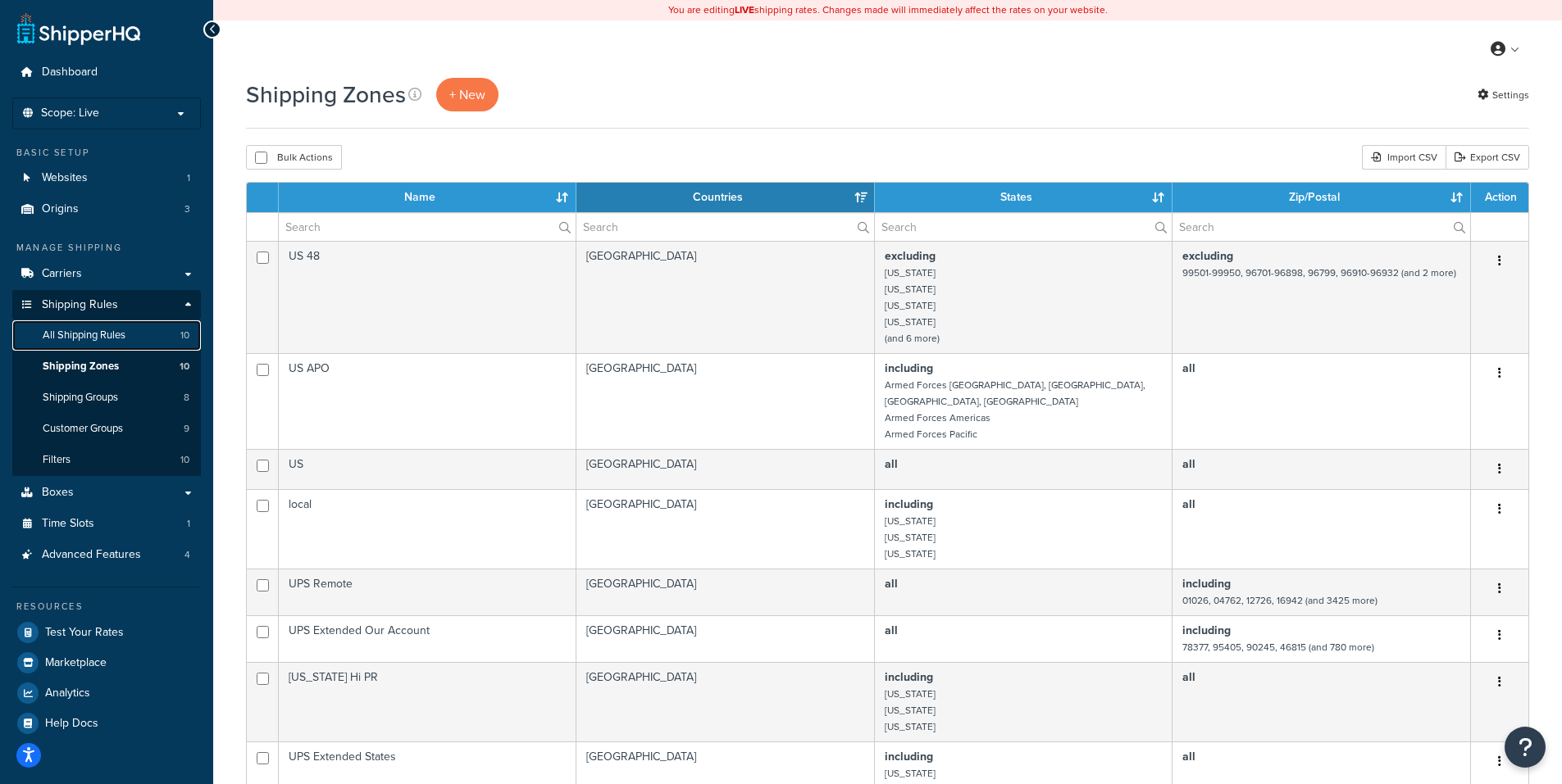
click at [73, 330] on span "All Shipping Rules" at bounding box center [84, 336] width 83 height 14
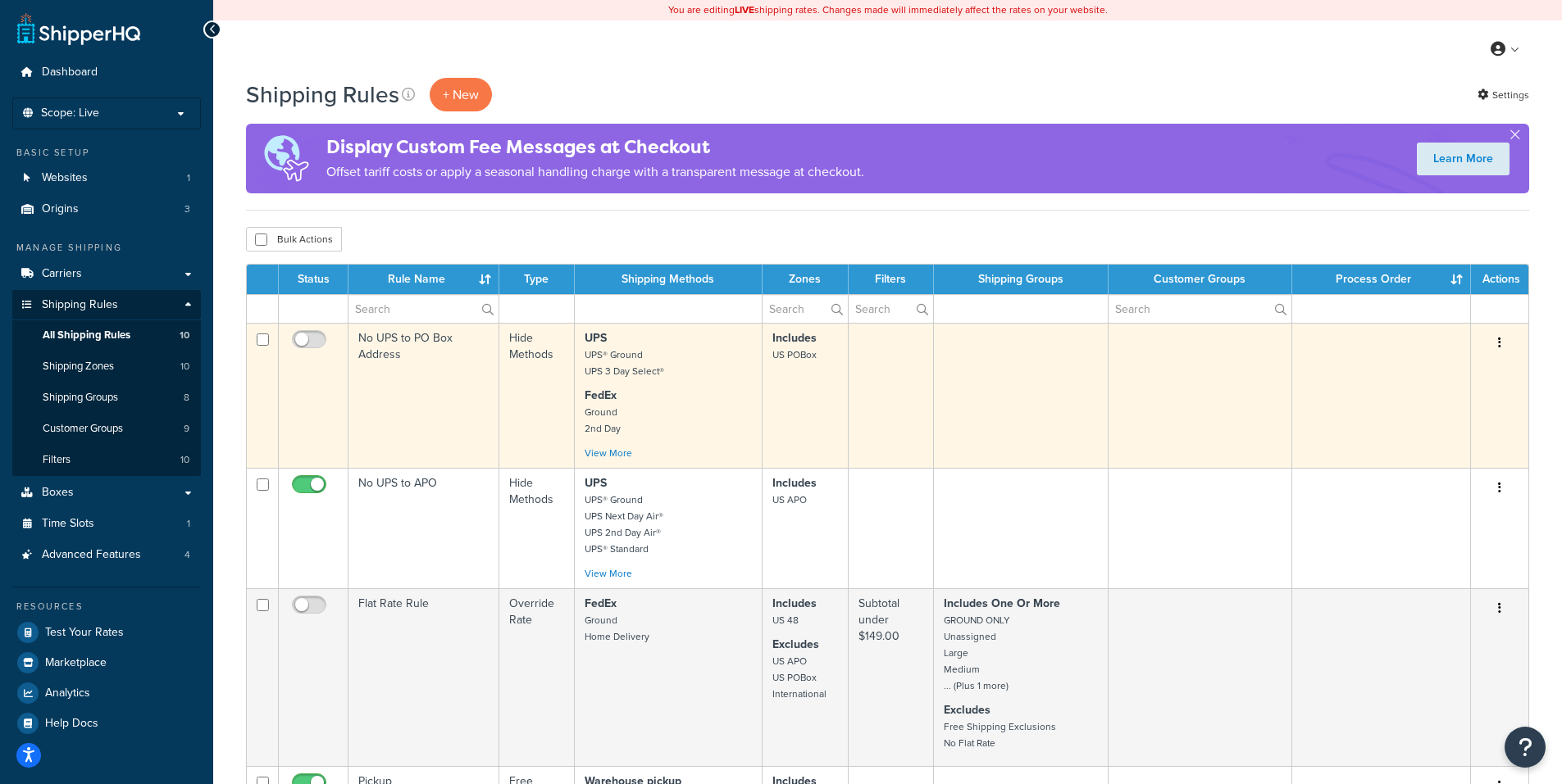
click at [1499, 341] on icon "button" at bounding box center [1500, 342] width 3 height 12
click at [1426, 368] on link "Edit" at bounding box center [1446, 374] width 130 height 34
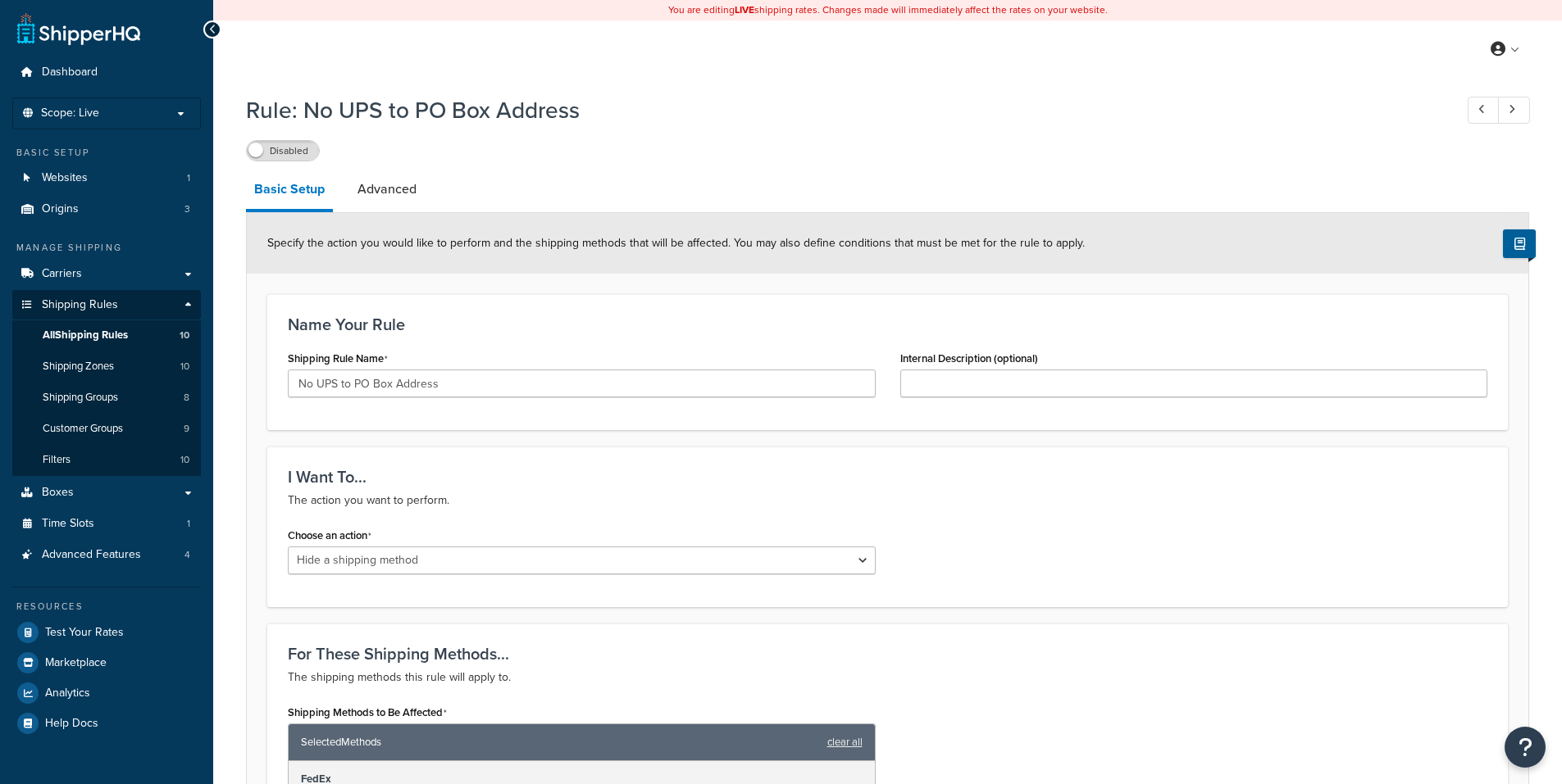
select select "HIDE"
click at [63, 551] on span "Advanced Features" at bounding box center [92, 555] width 100 height 14
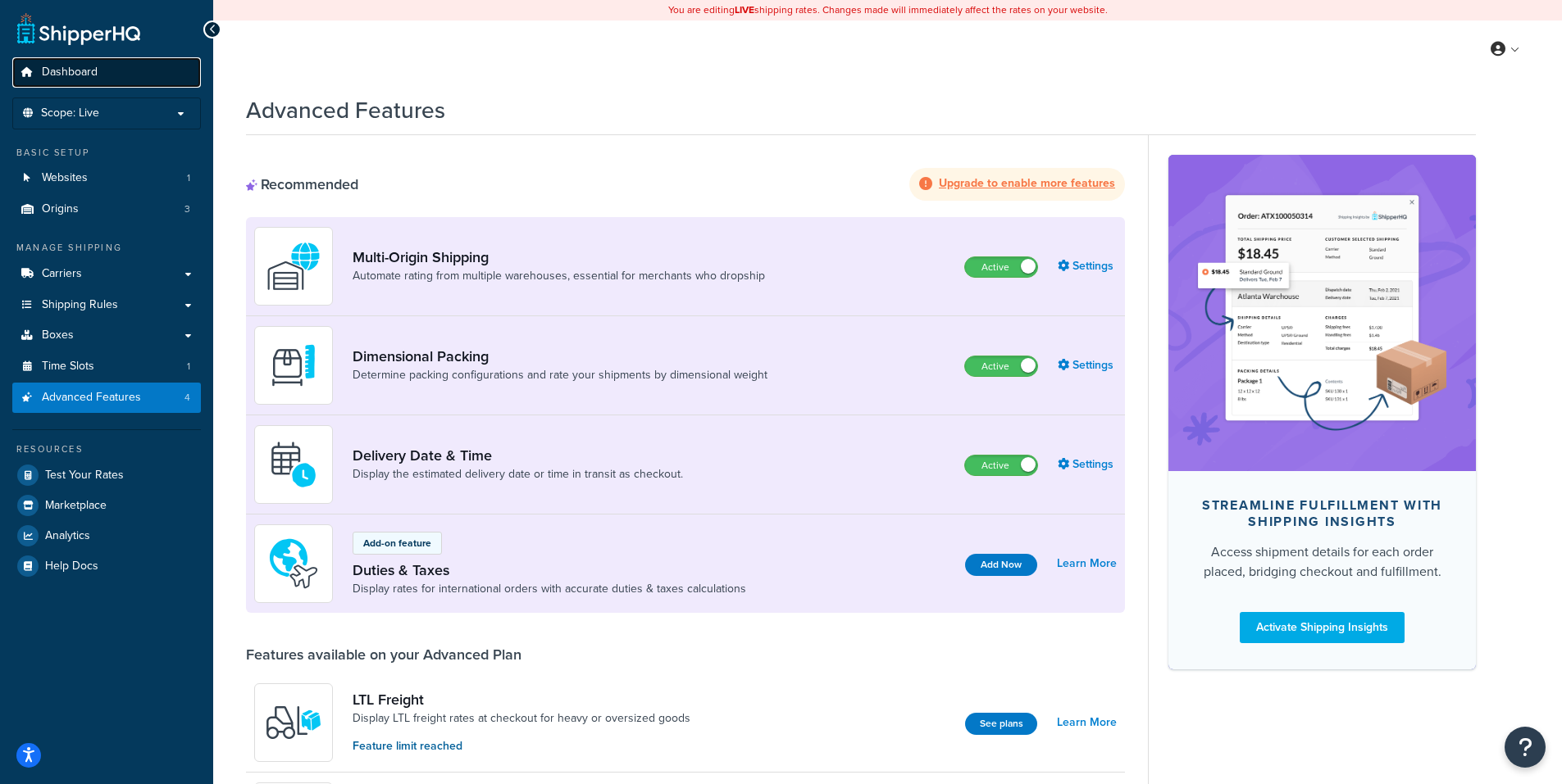
click at [83, 71] on span "Dashboard" at bounding box center [70, 72] width 56 height 14
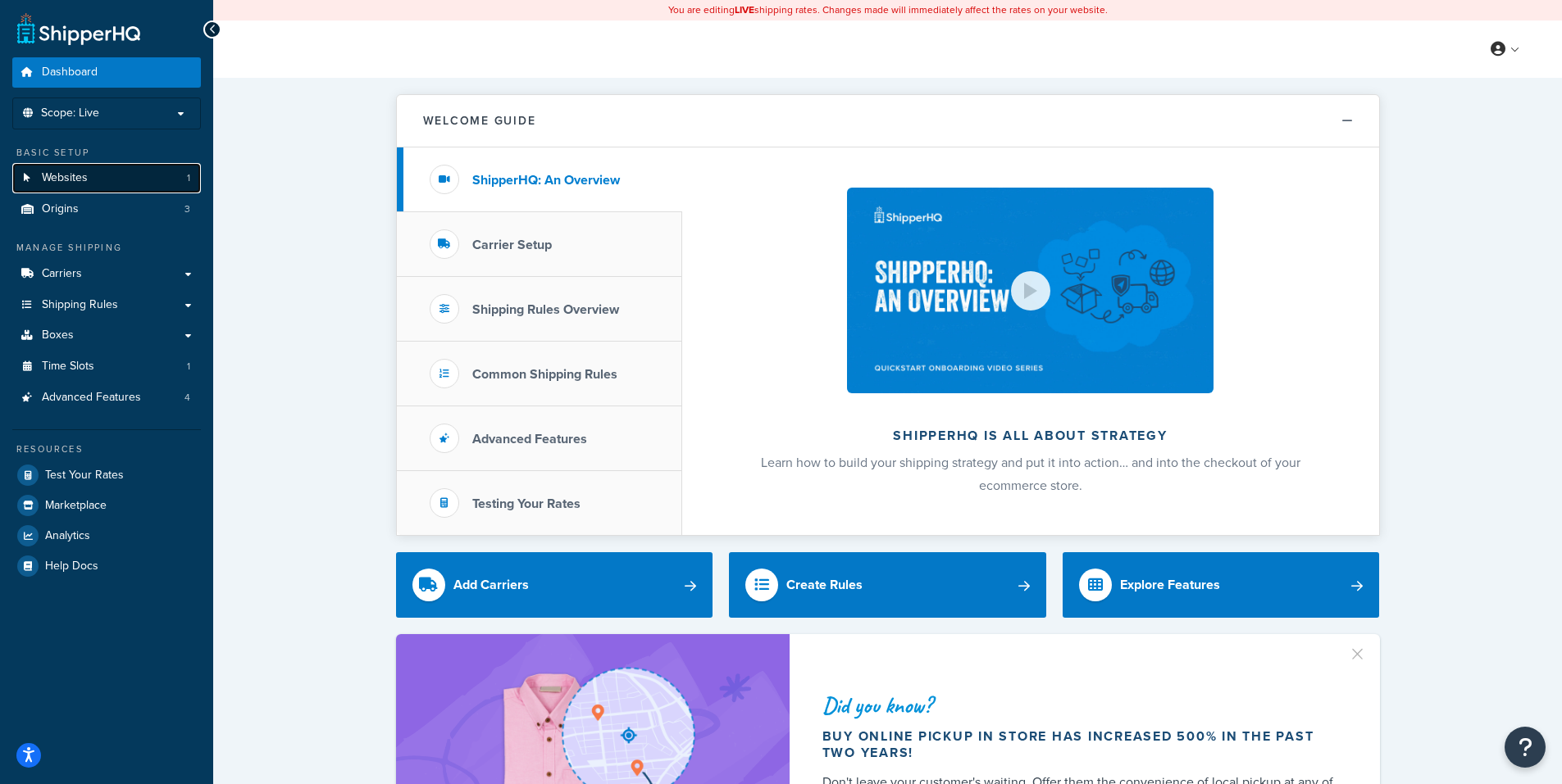
click at [76, 172] on span "Websites" at bounding box center [65, 178] width 46 height 14
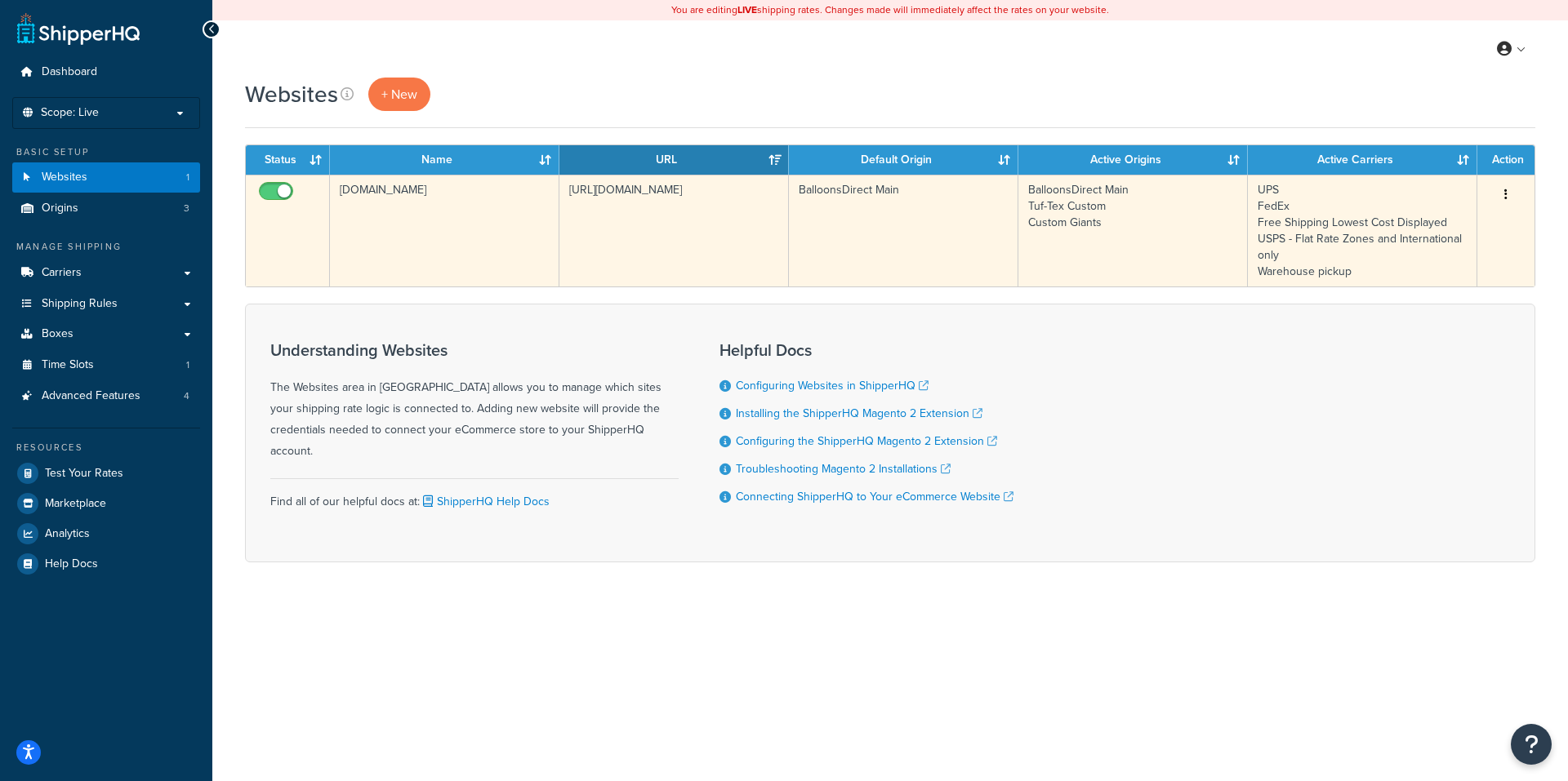
click at [1504, 192] on icon "button" at bounding box center [1506, 195] width 3 height 12
click at [1427, 223] on link "Edit" at bounding box center [1440, 228] width 129 height 34
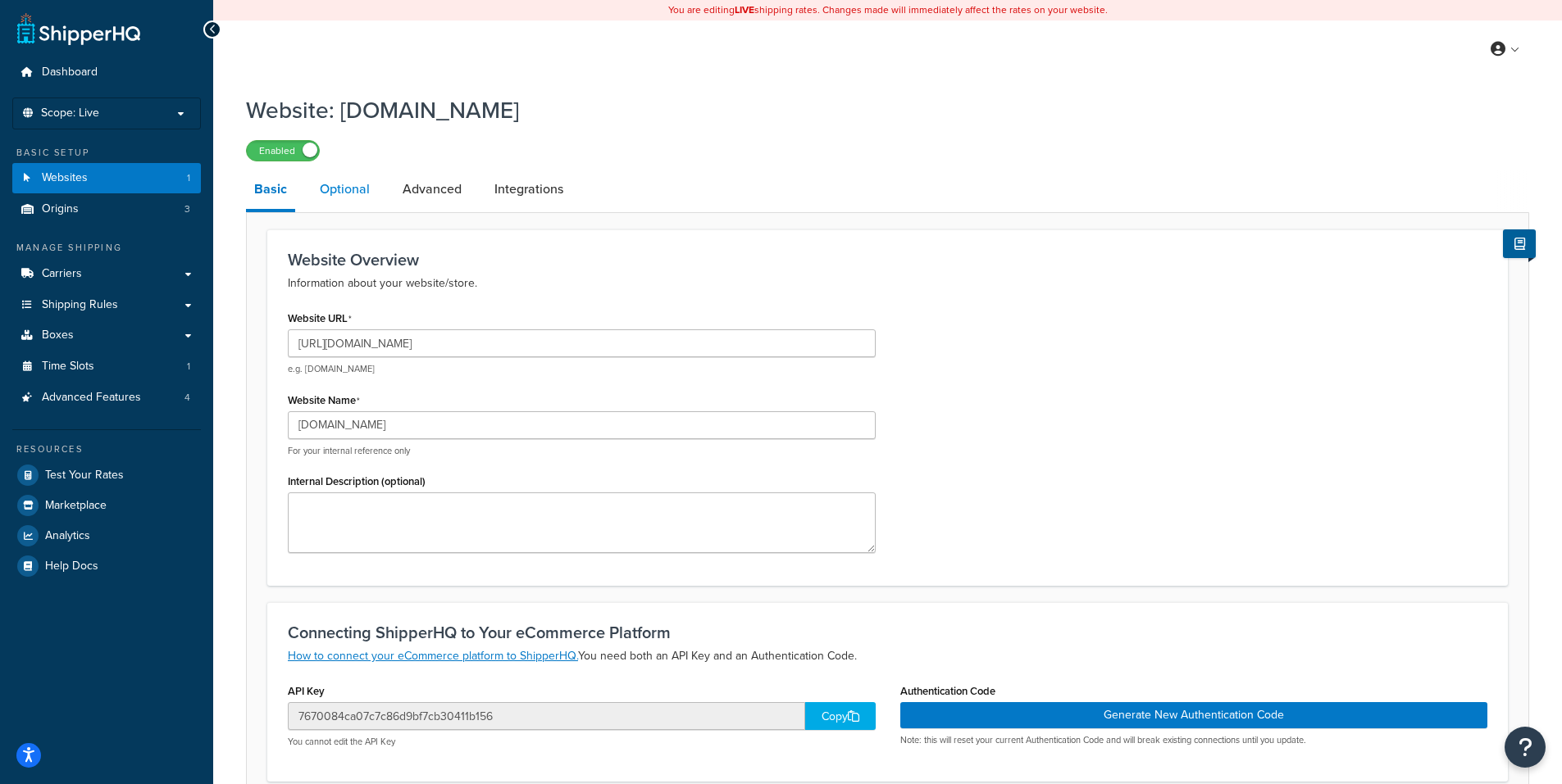
click at [342, 190] on link "Optional" at bounding box center [344, 189] width 67 height 40
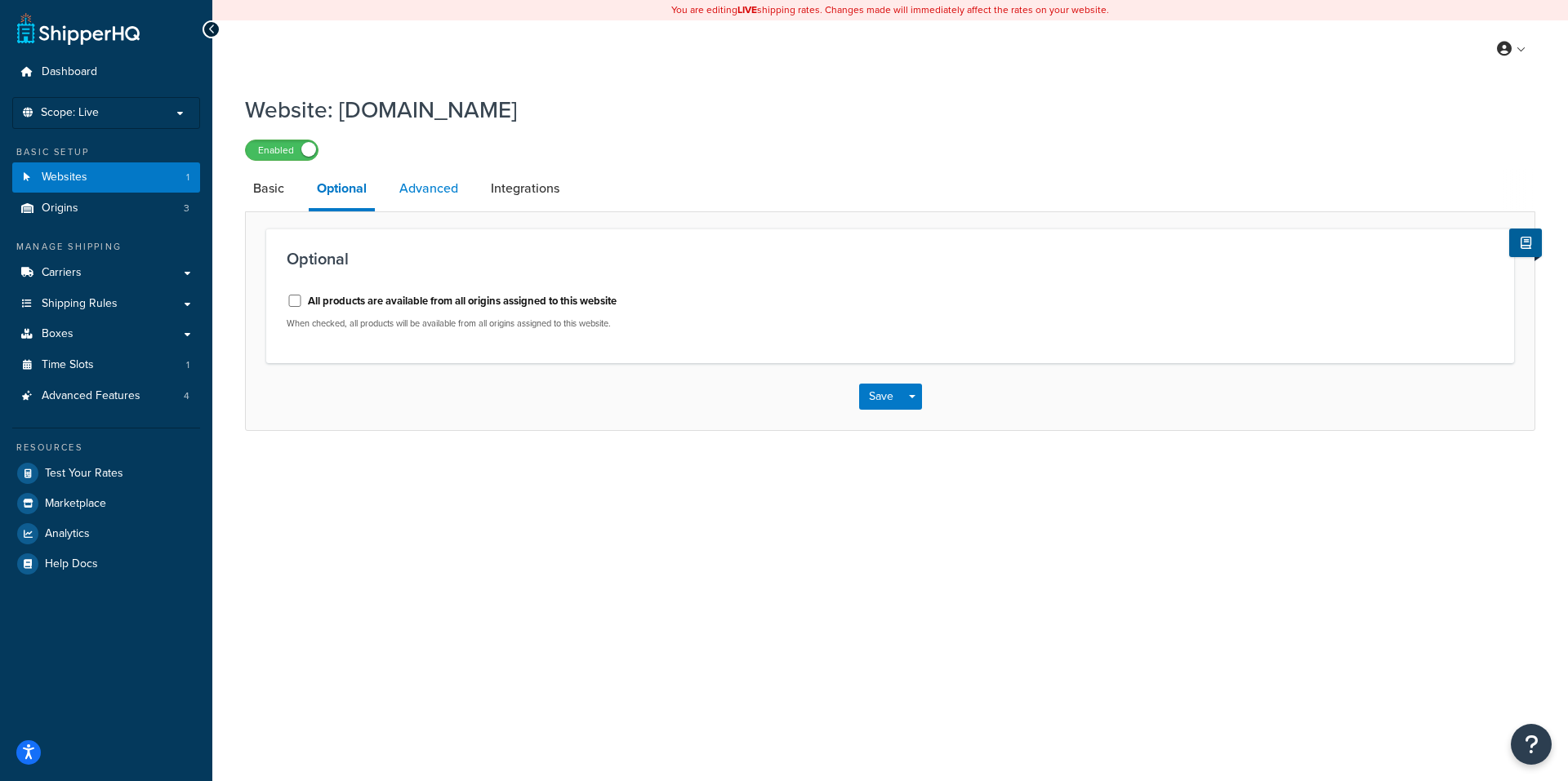
click at [433, 187] on link "Advanced" at bounding box center [429, 188] width 75 height 39
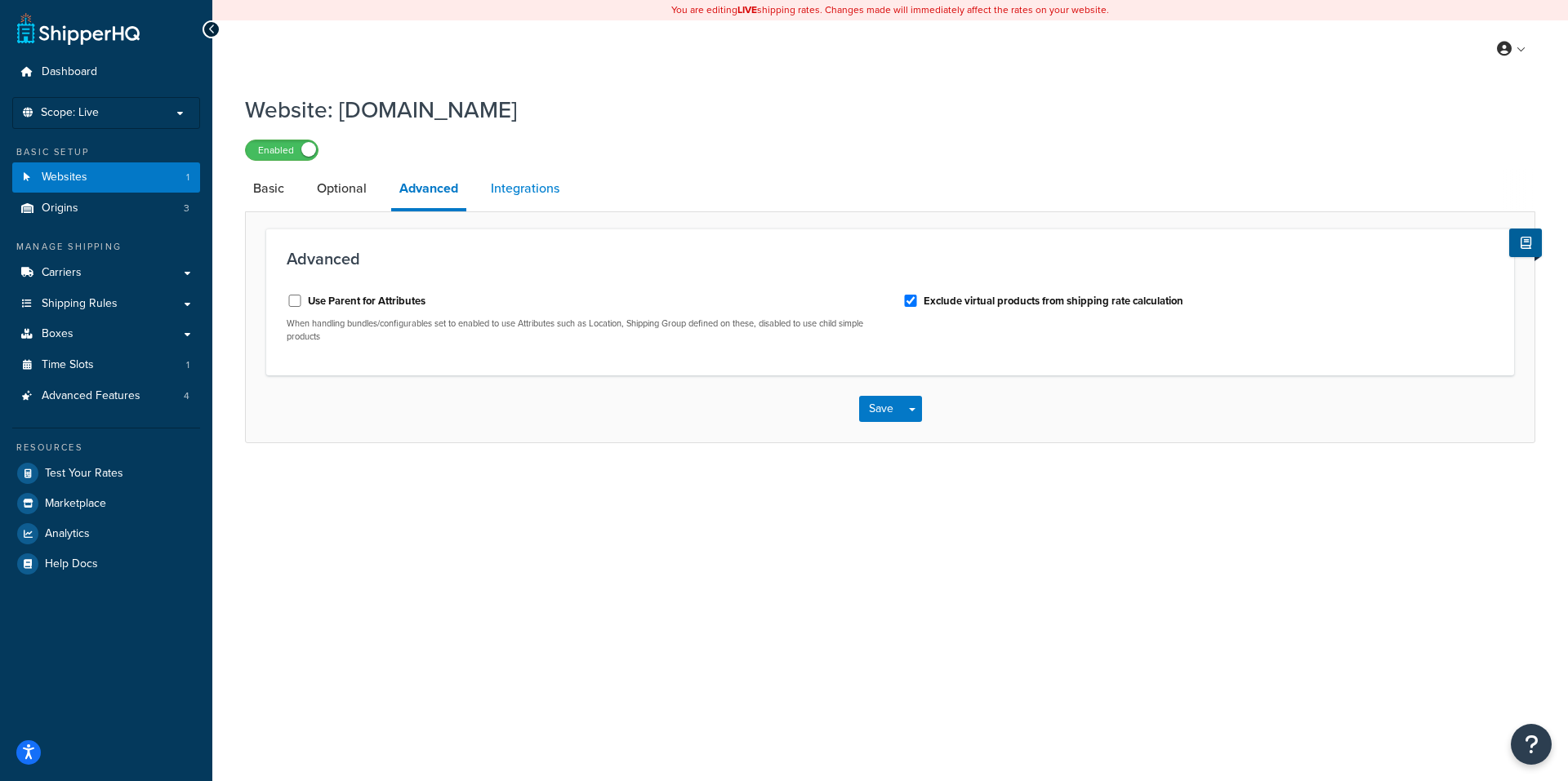
click at [507, 191] on link "Integrations" at bounding box center [524, 188] width 85 height 39
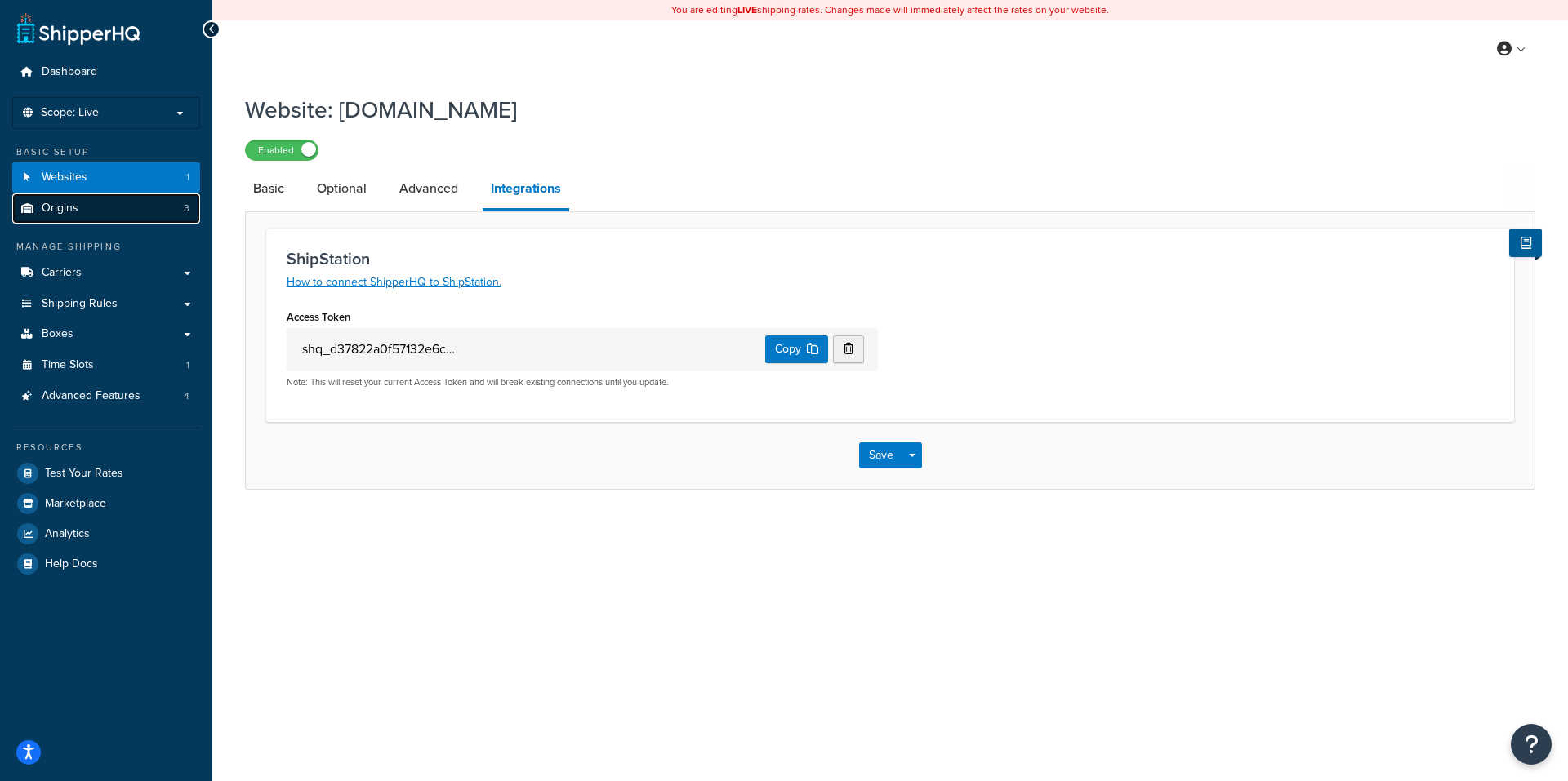
click at [76, 207] on span "Origins" at bounding box center [61, 208] width 37 height 14
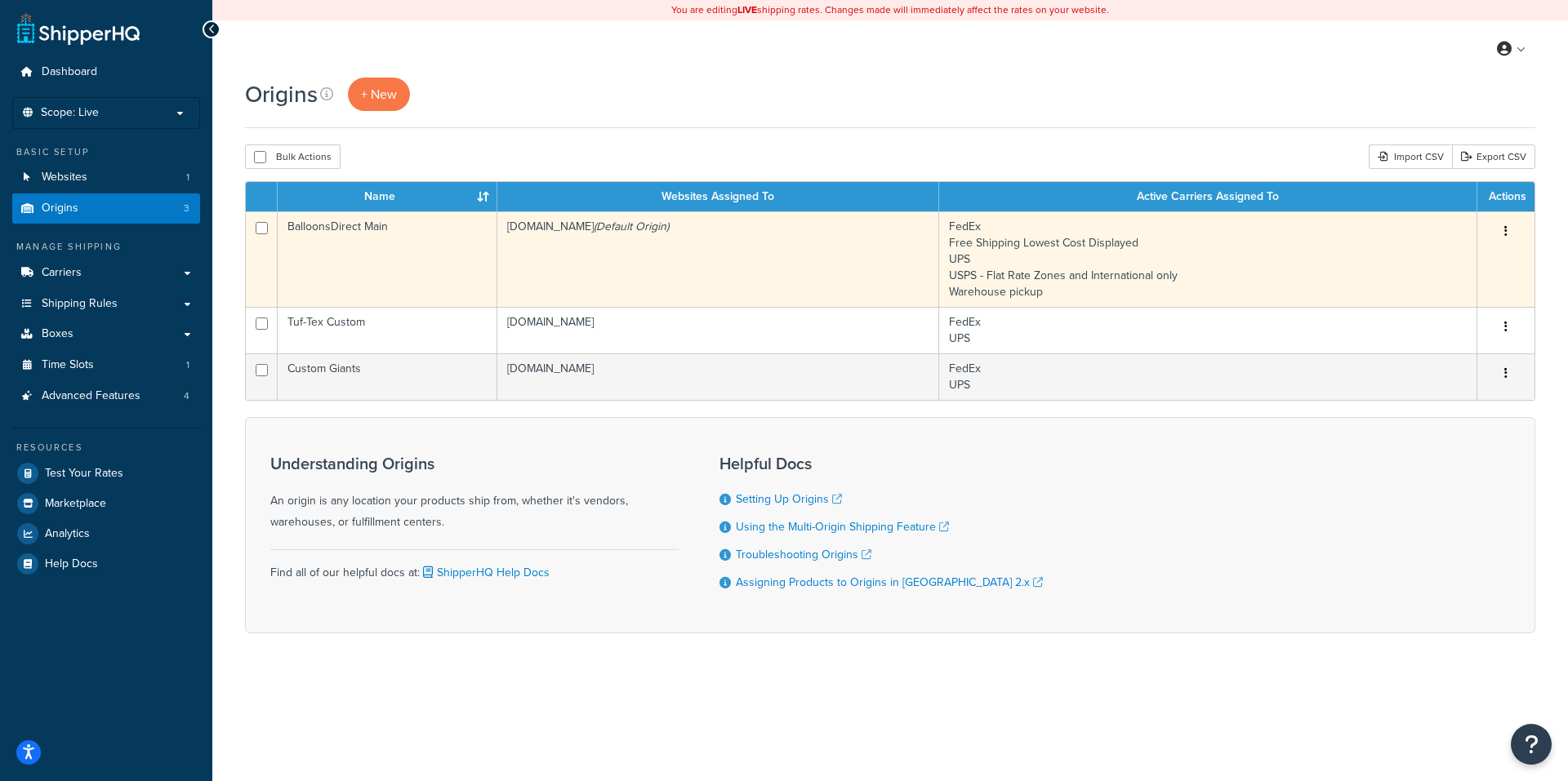
click at [1345, 259] on td "FedEx Free Shipping Lowest Cost Displayed UPS USPS - Flat Rate Zones and Intern…" at bounding box center [1208, 259] width 539 height 96
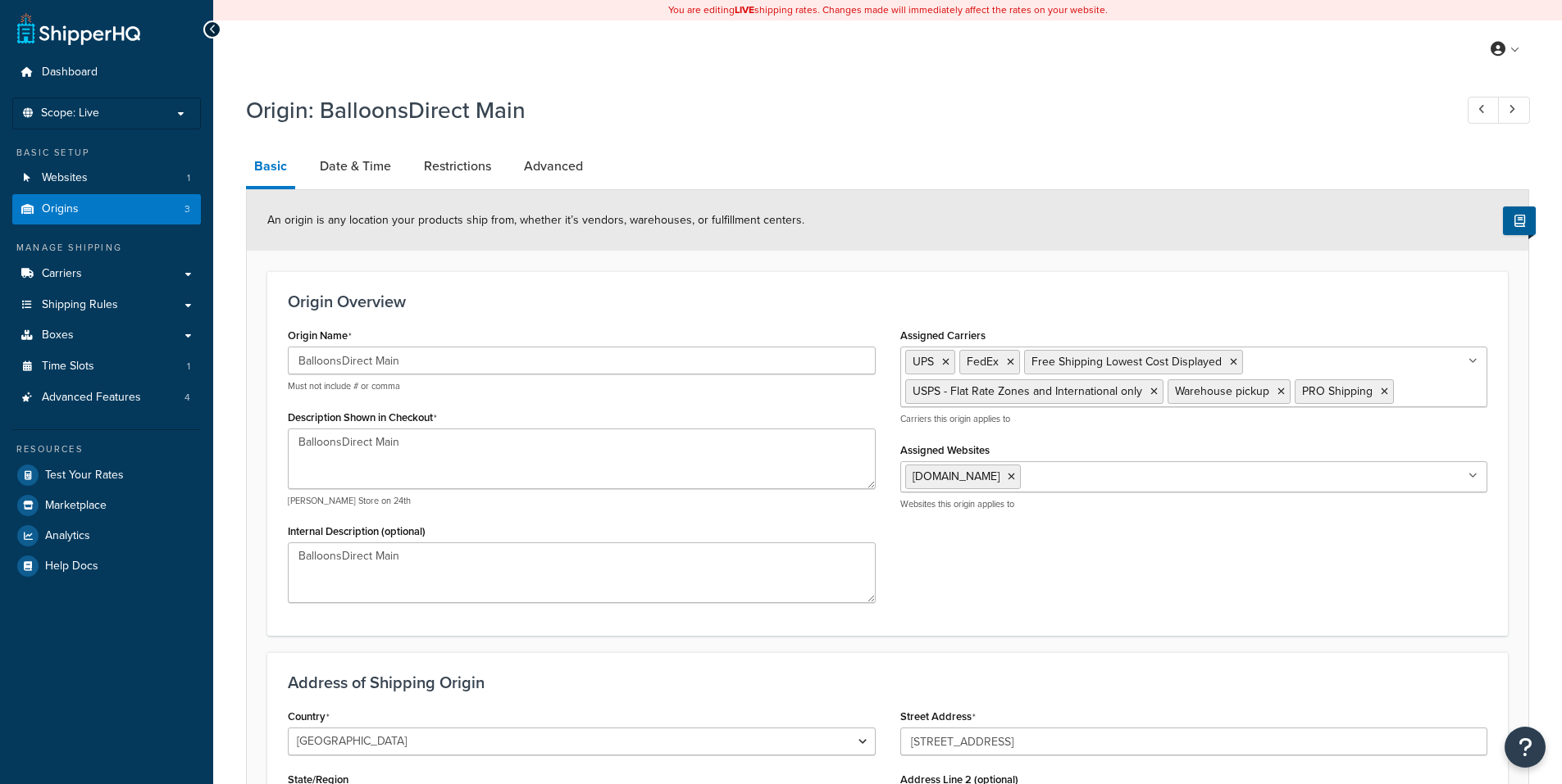
select select "46"
click at [357, 163] on link "Date & Time" at bounding box center [355, 166] width 88 height 40
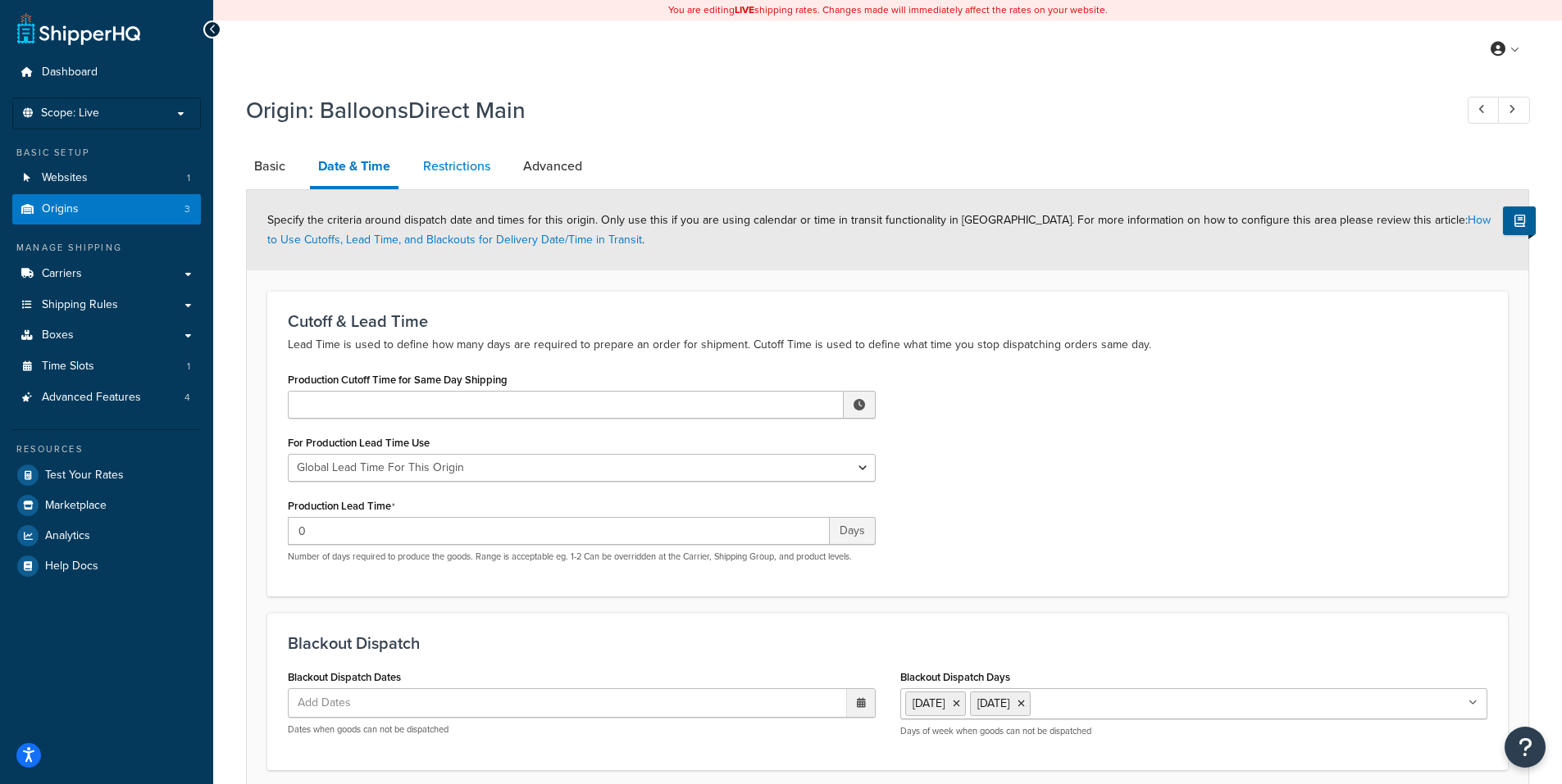
click at [469, 167] on link "Restrictions" at bounding box center [456, 166] width 83 height 40
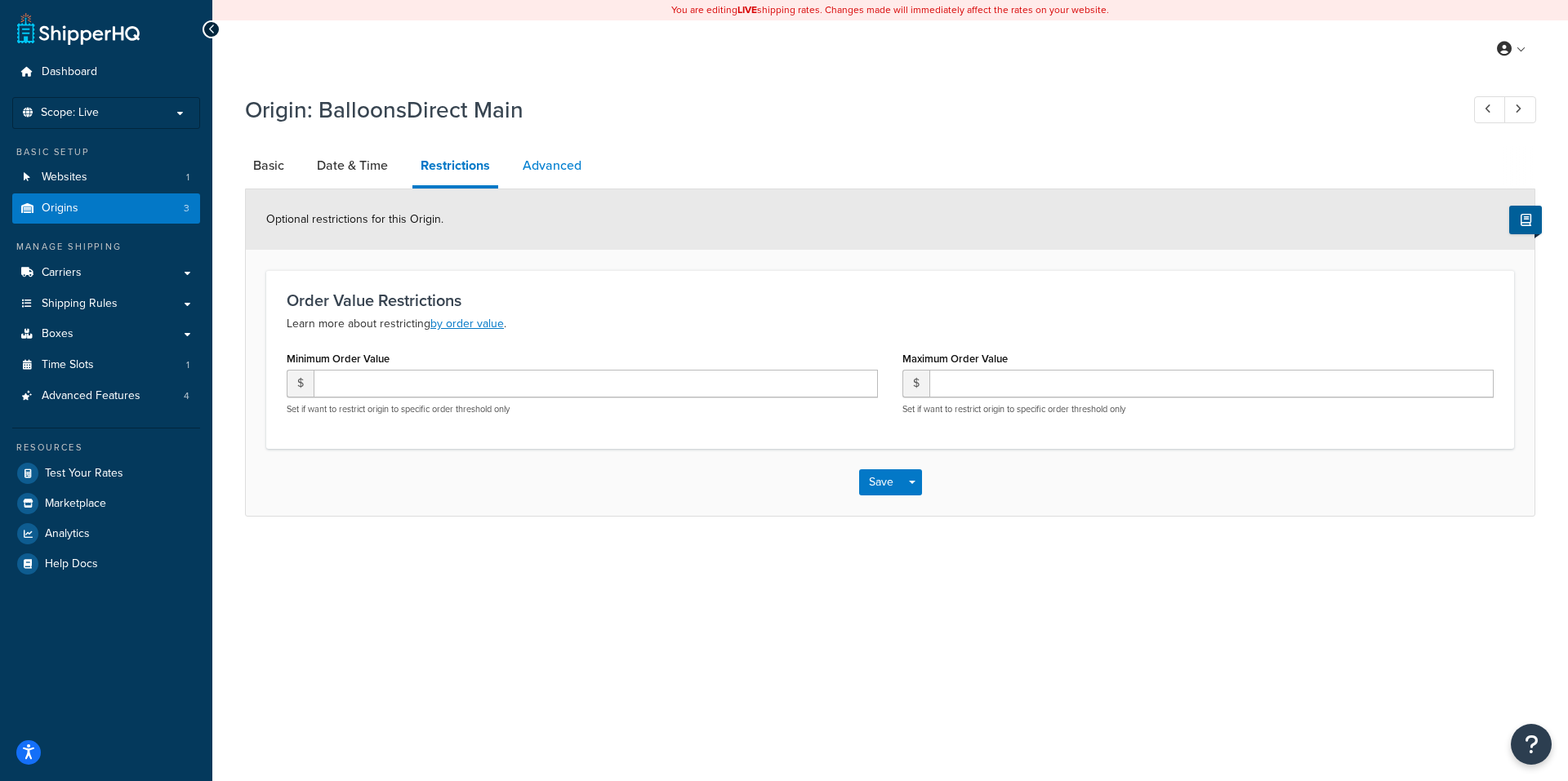
click at [550, 165] on link "Advanced" at bounding box center [551, 165] width 75 height 39
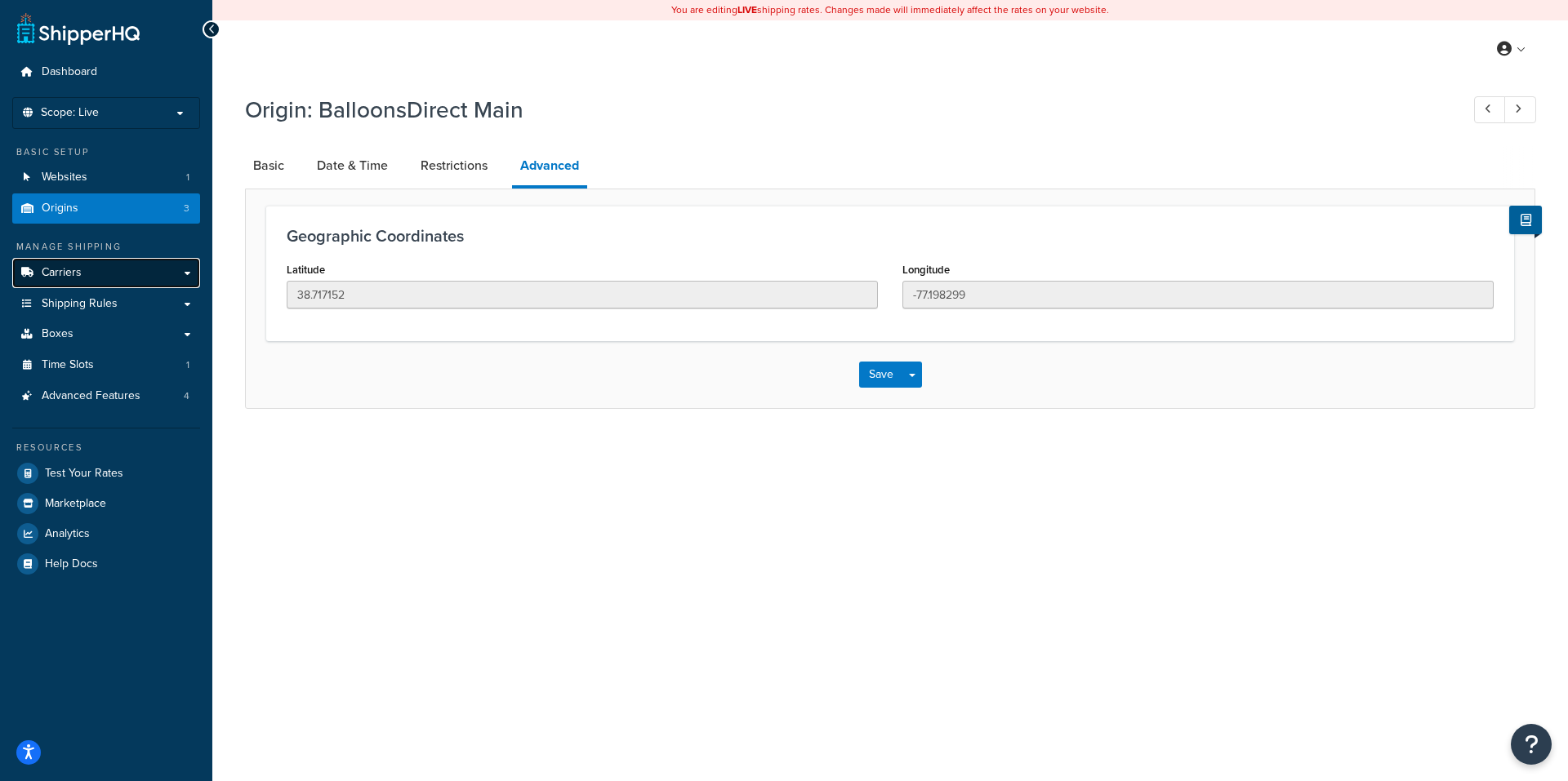
click at [113, 270] on link "Carriers" at bounding box center [107, 273] width 188 height 30
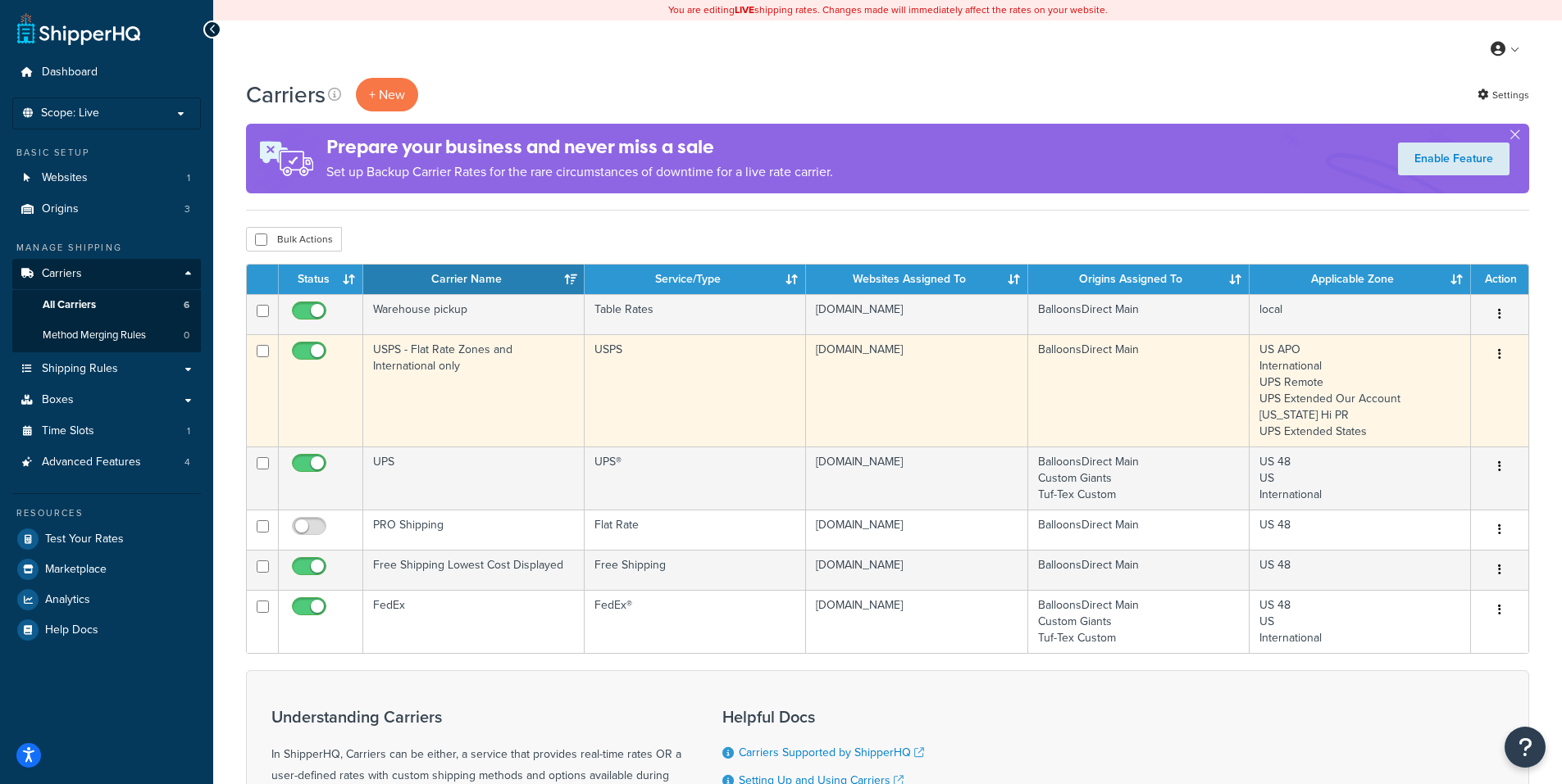
click at [1497, 354] on button "button" at bounding box center [1499, 354] width 23 height 26
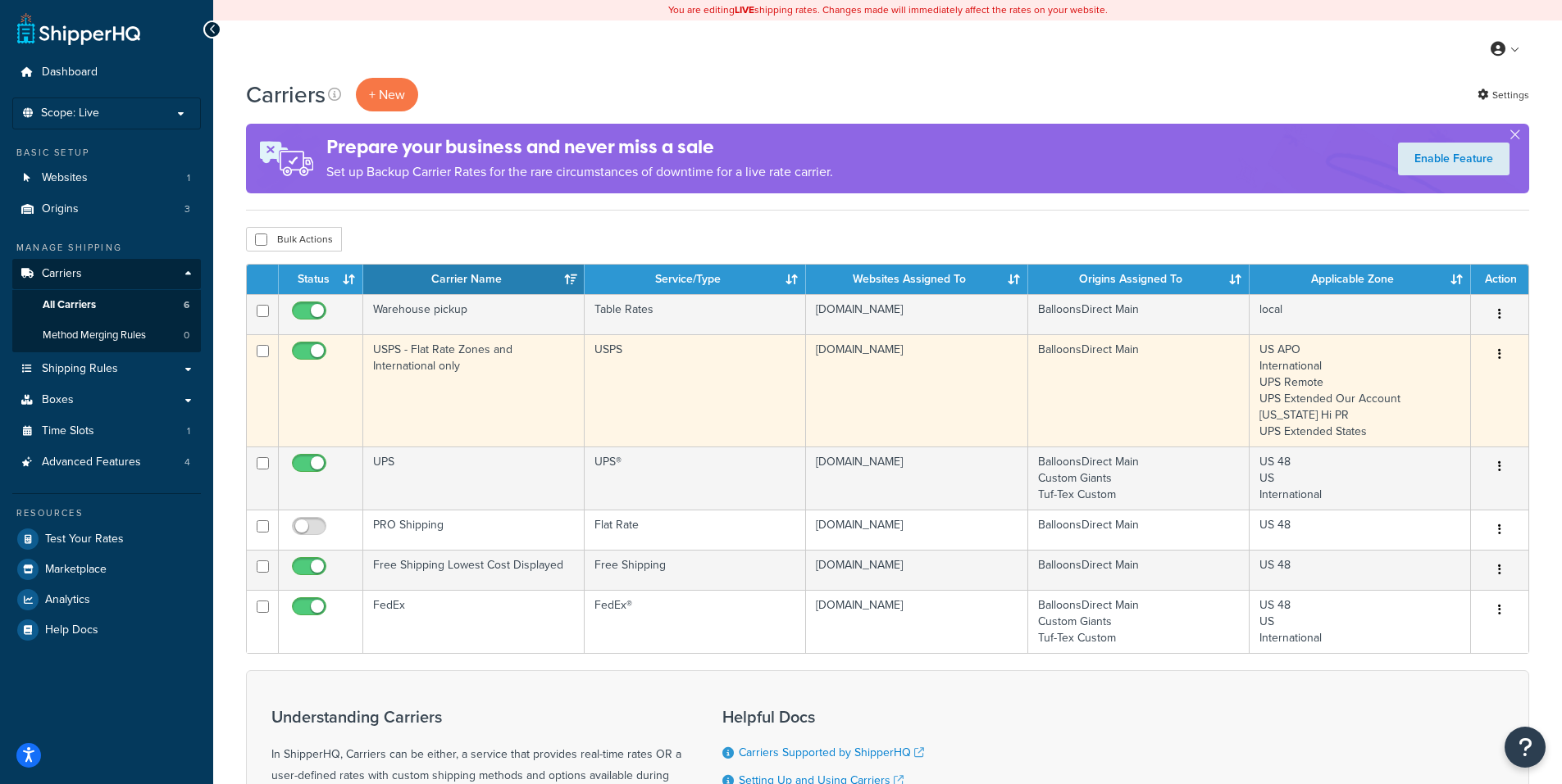
click at [301, 352] on input "checkbox" at bounding box center [310, 355] width 45 height 20
checkbox input "false"
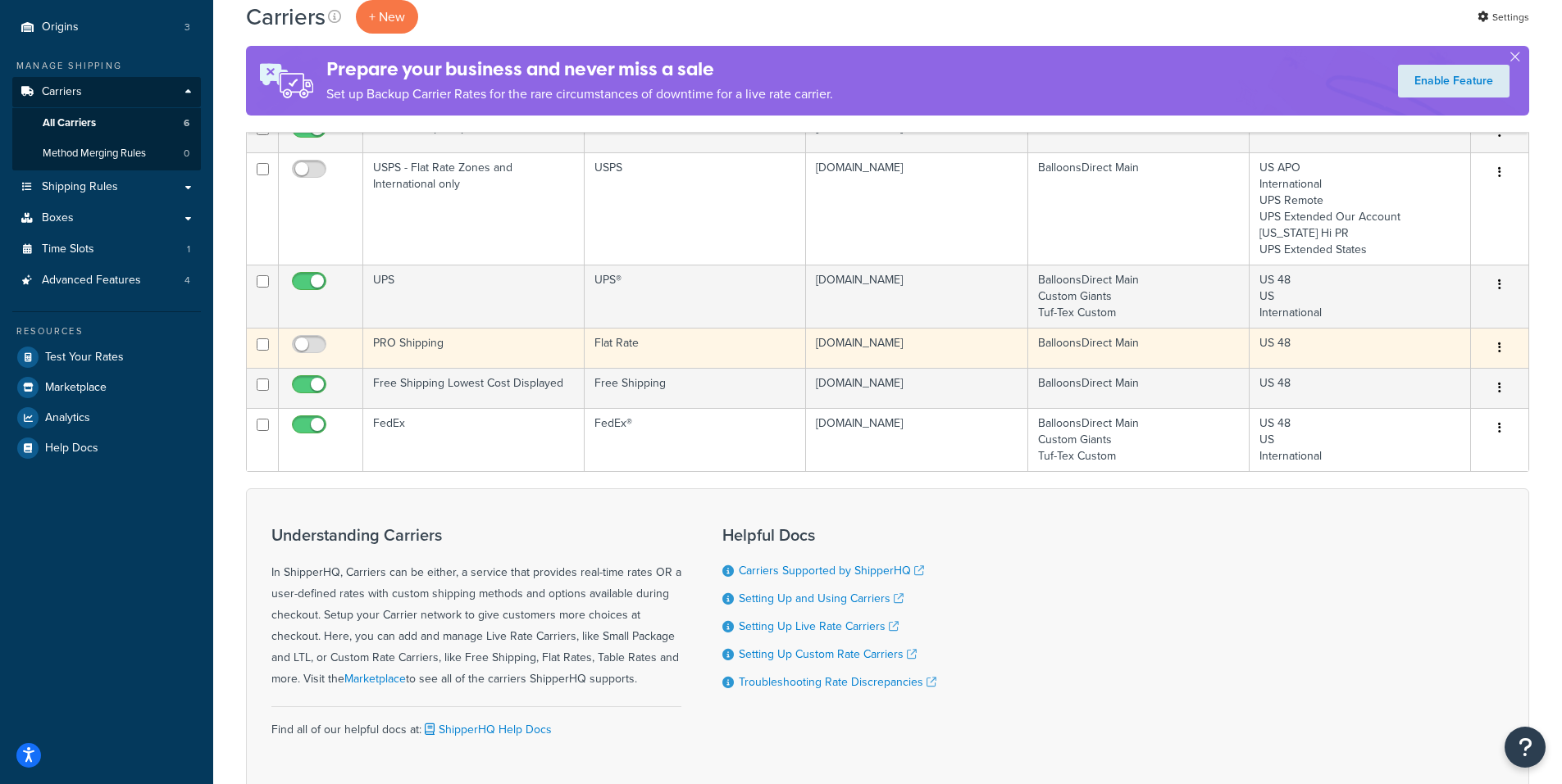
scroll to position [82, 0]
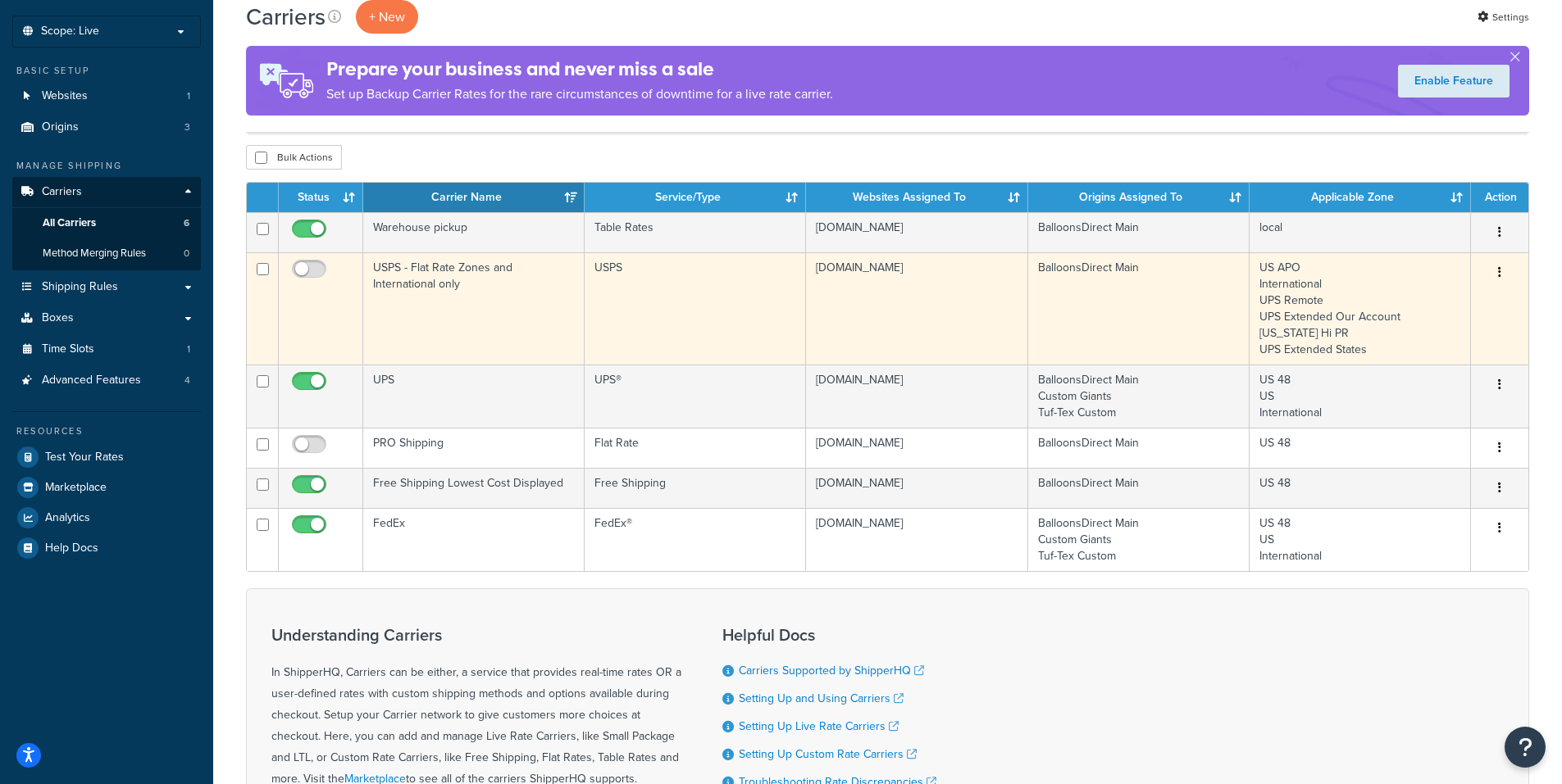
click at [1500, 271] on icon "button" at bounding box center [1500, 272] width 3 height 12
click at [1415, 303] on link "Edit" at bounding box center [1433, 306] width 130 height 34
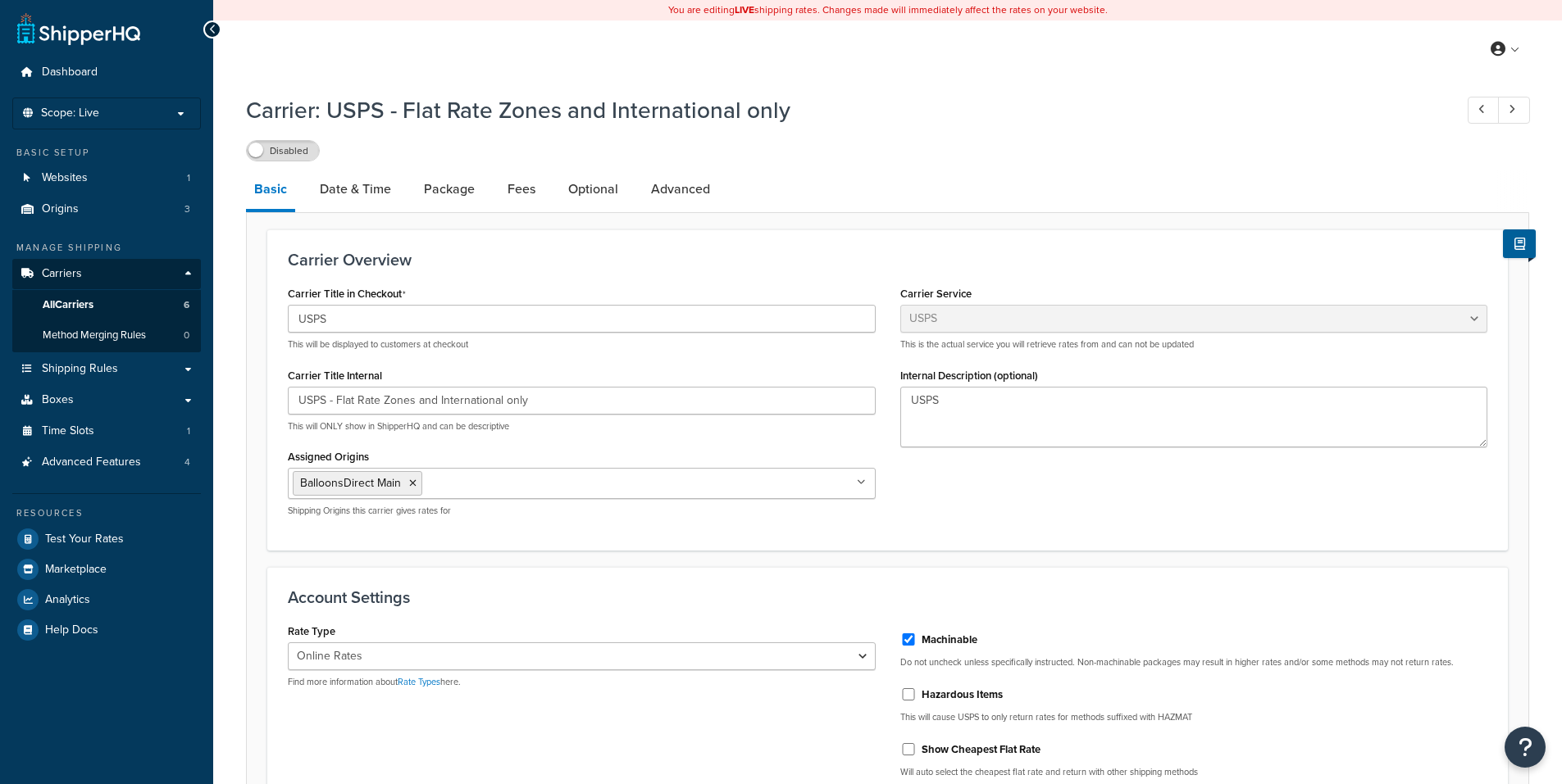
select select "usps"
select select "ONLINE"
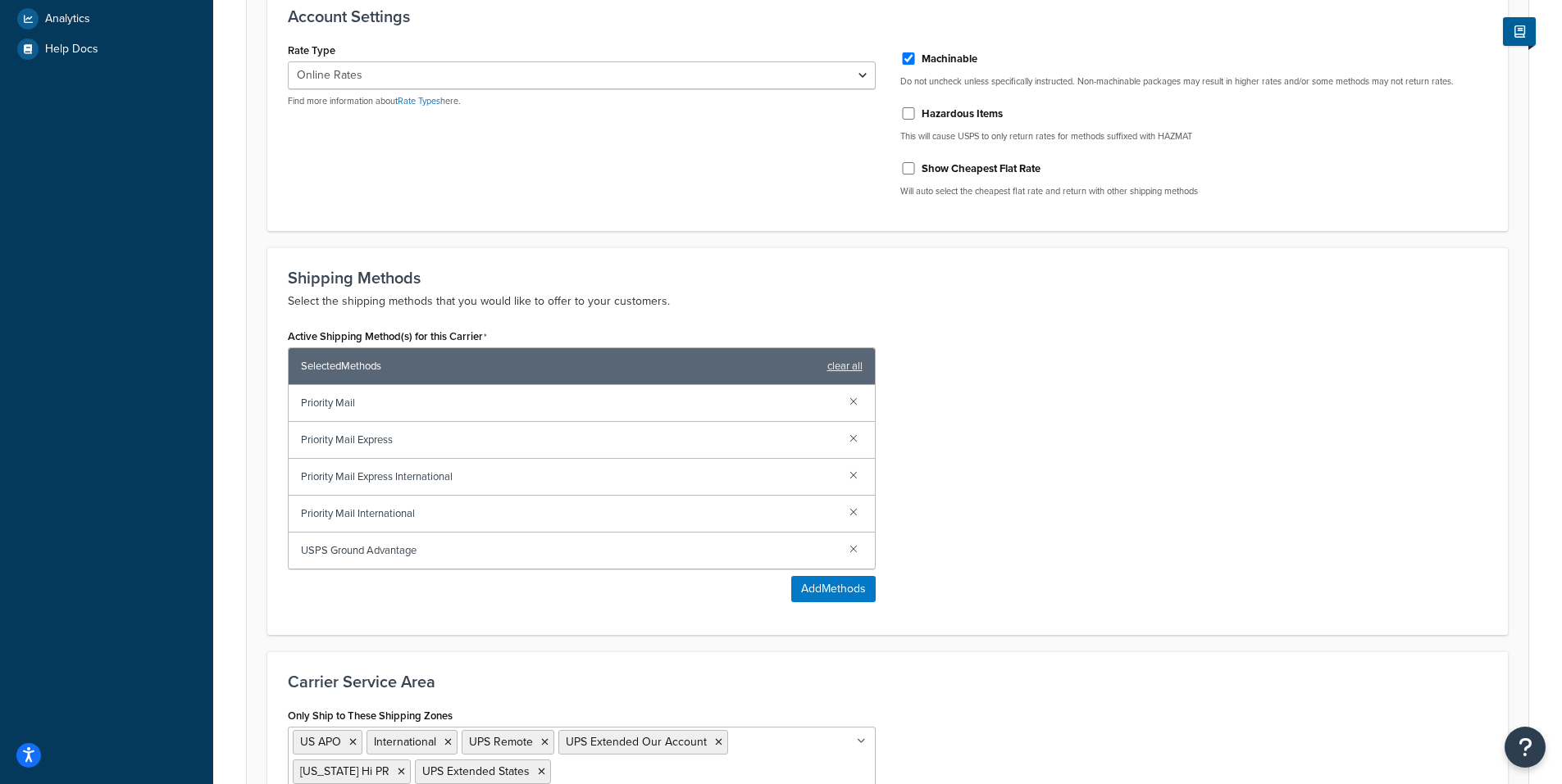
scroll to position [800, 0]
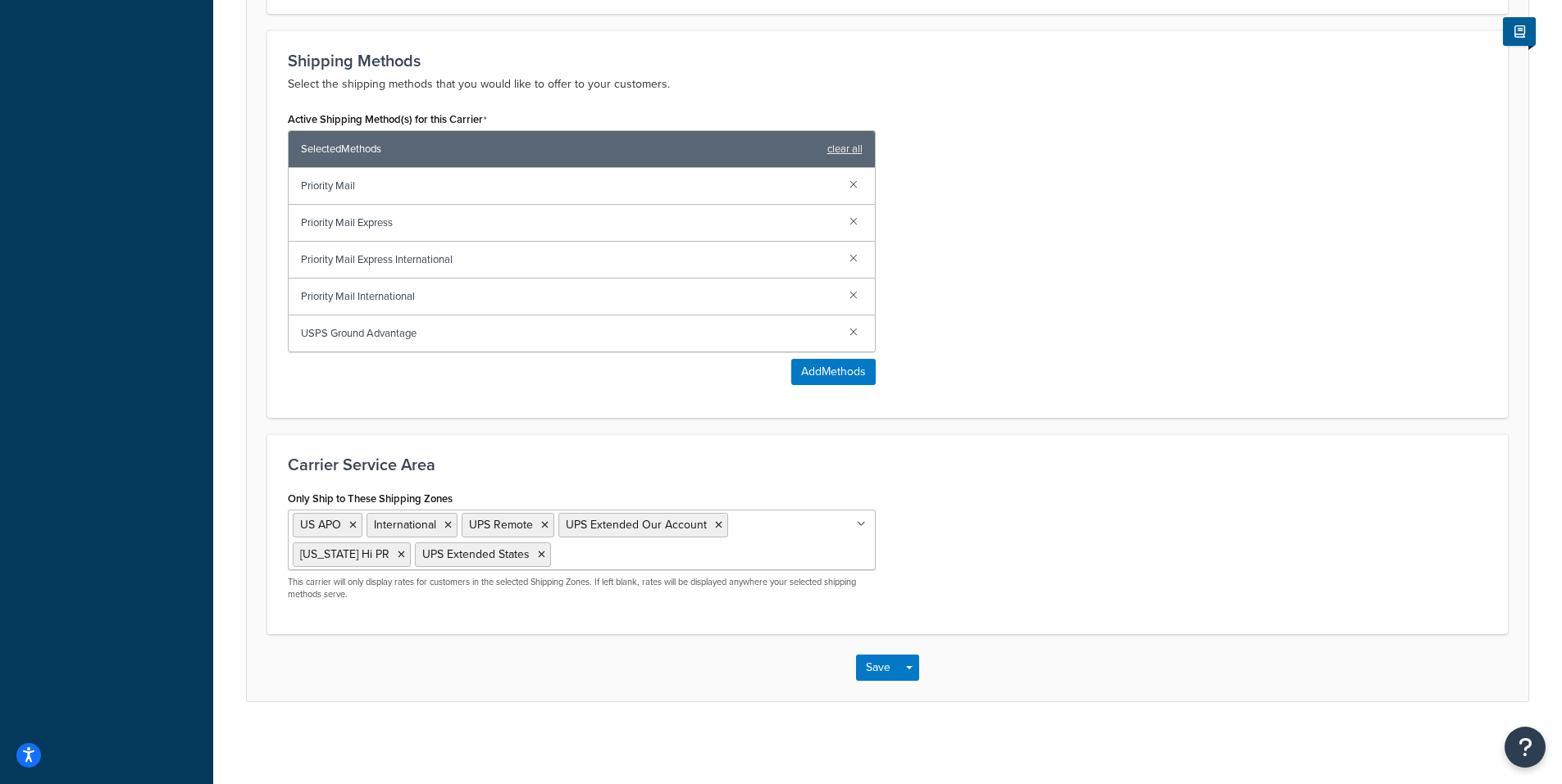
click at [555, 560] on input "Only Ship to These Shipping Zones" at bounding box center [627, 553] width 145 height 18
click at [987, 525] on div "Only Ship to These Shipping Zones US APO International UPS Remote UPS Extended …" at bounding box center [887, 550] width 1224 height 127
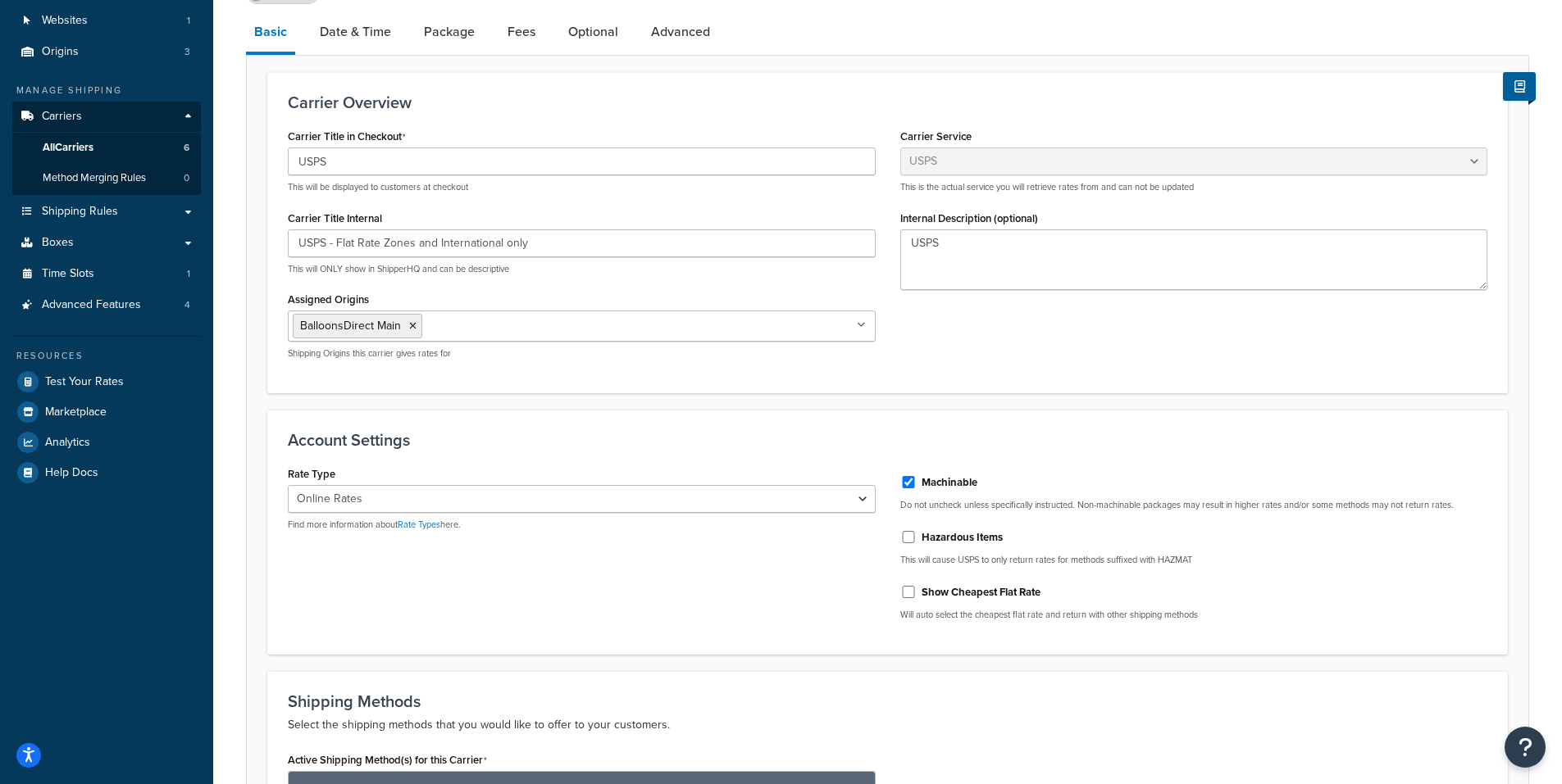
scroll to position [62, 0]
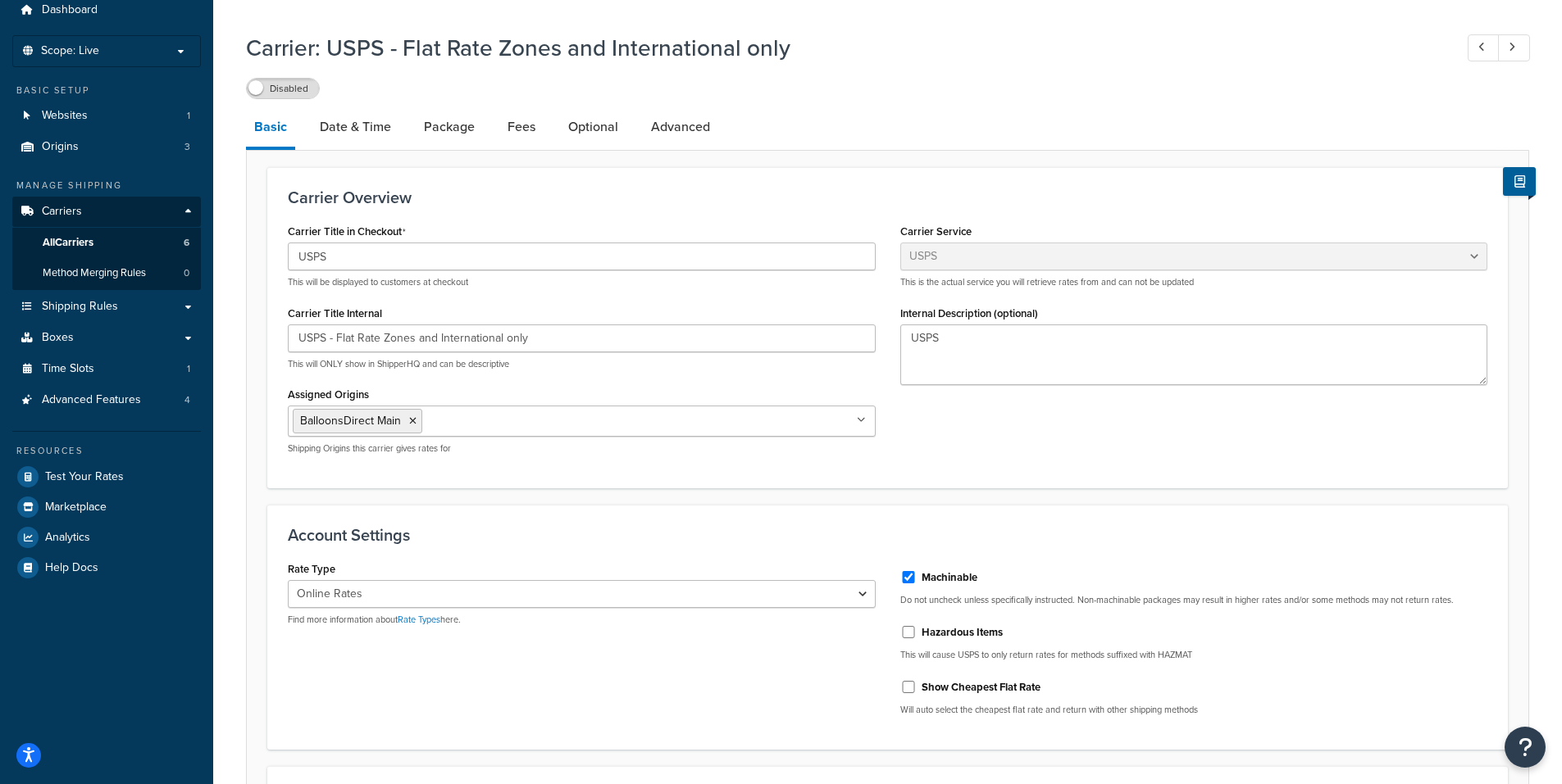
click at [606, 615] on p "Find more information about Rate Types here." at bounding box center [581, 620] width 588 height 13
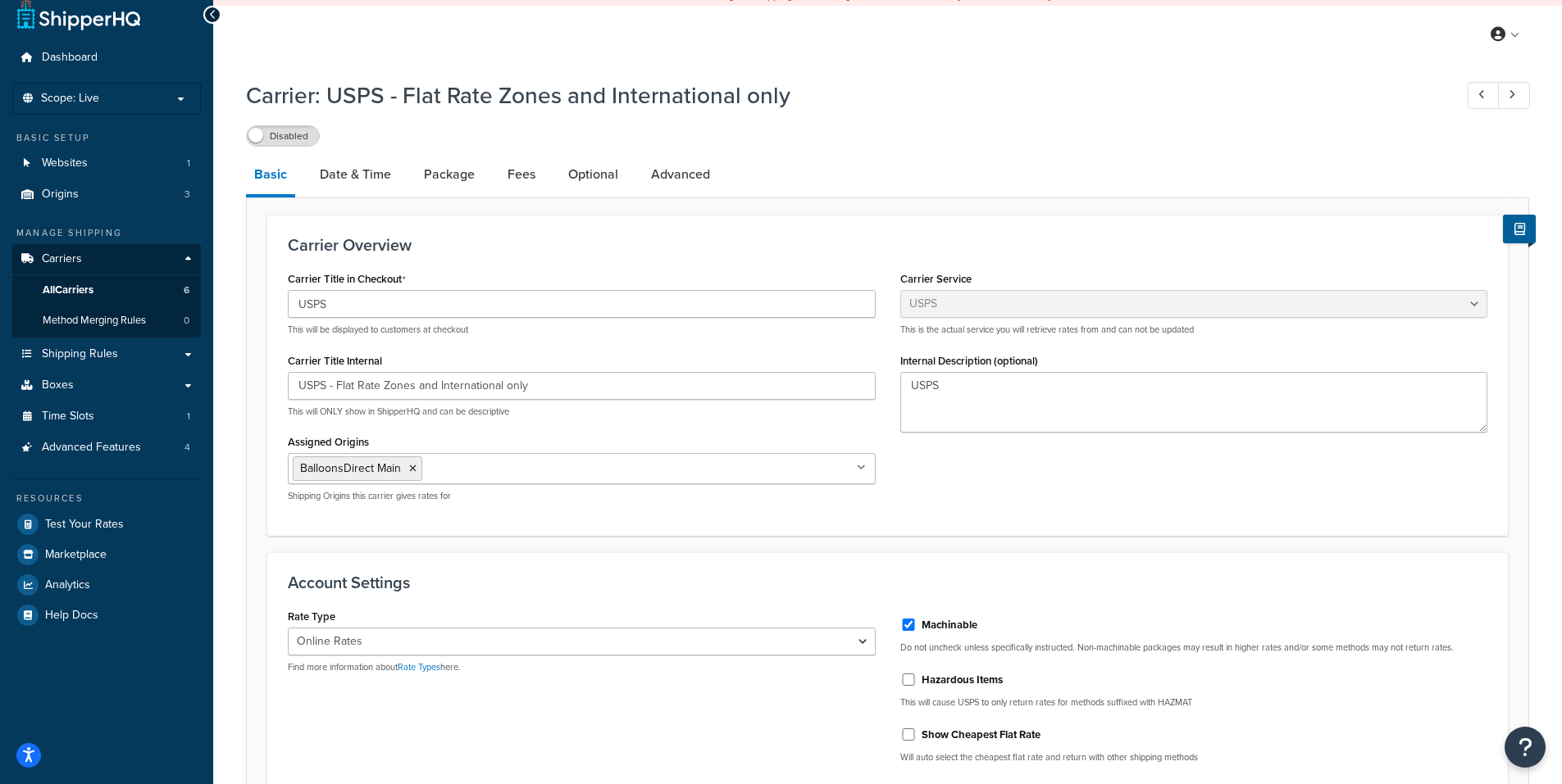
scroll to position [0, 0]
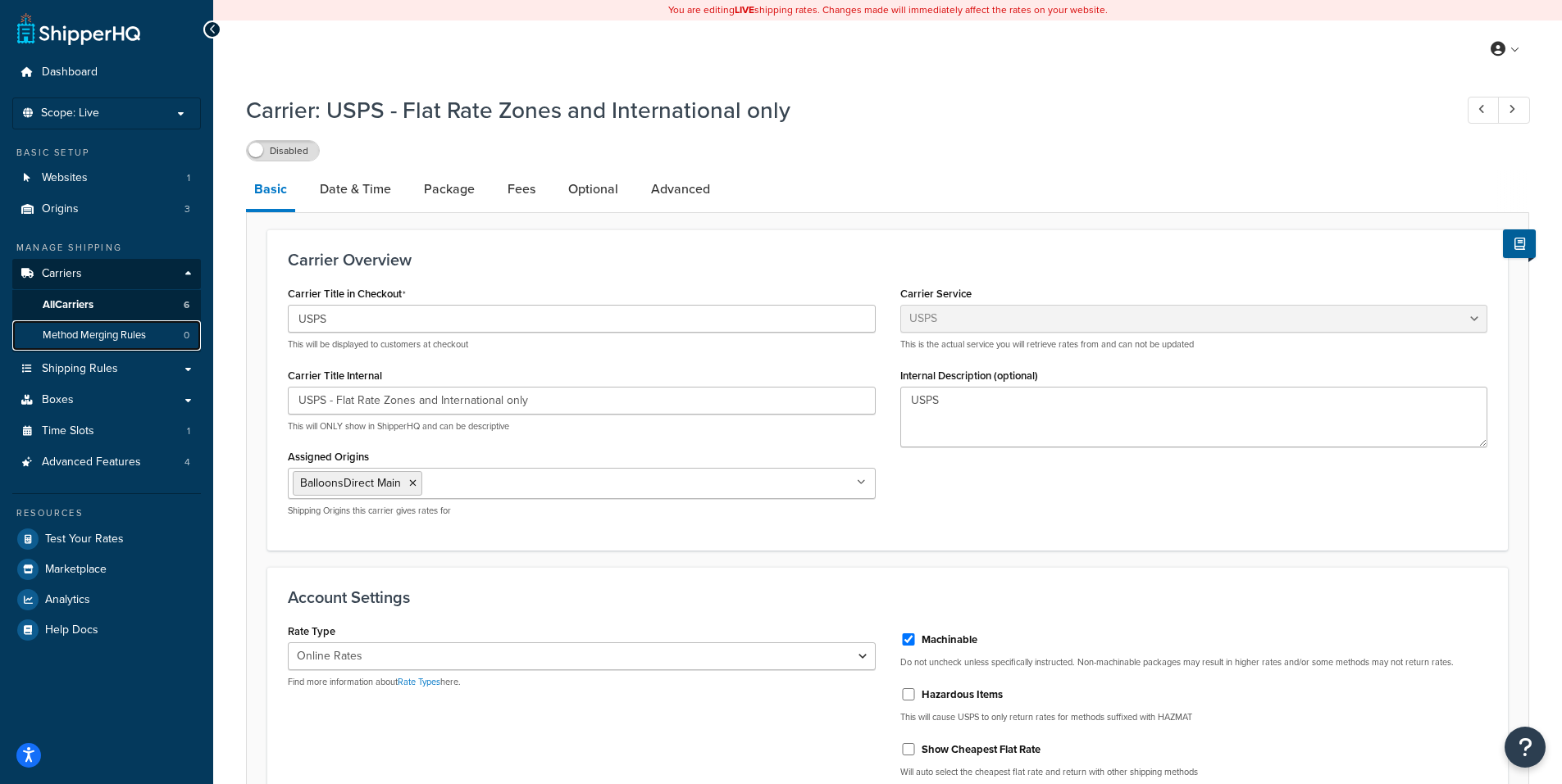
click at [71, 330] on span "Method Merging Rules" at bounding box center [94, 336] width 103 height 14
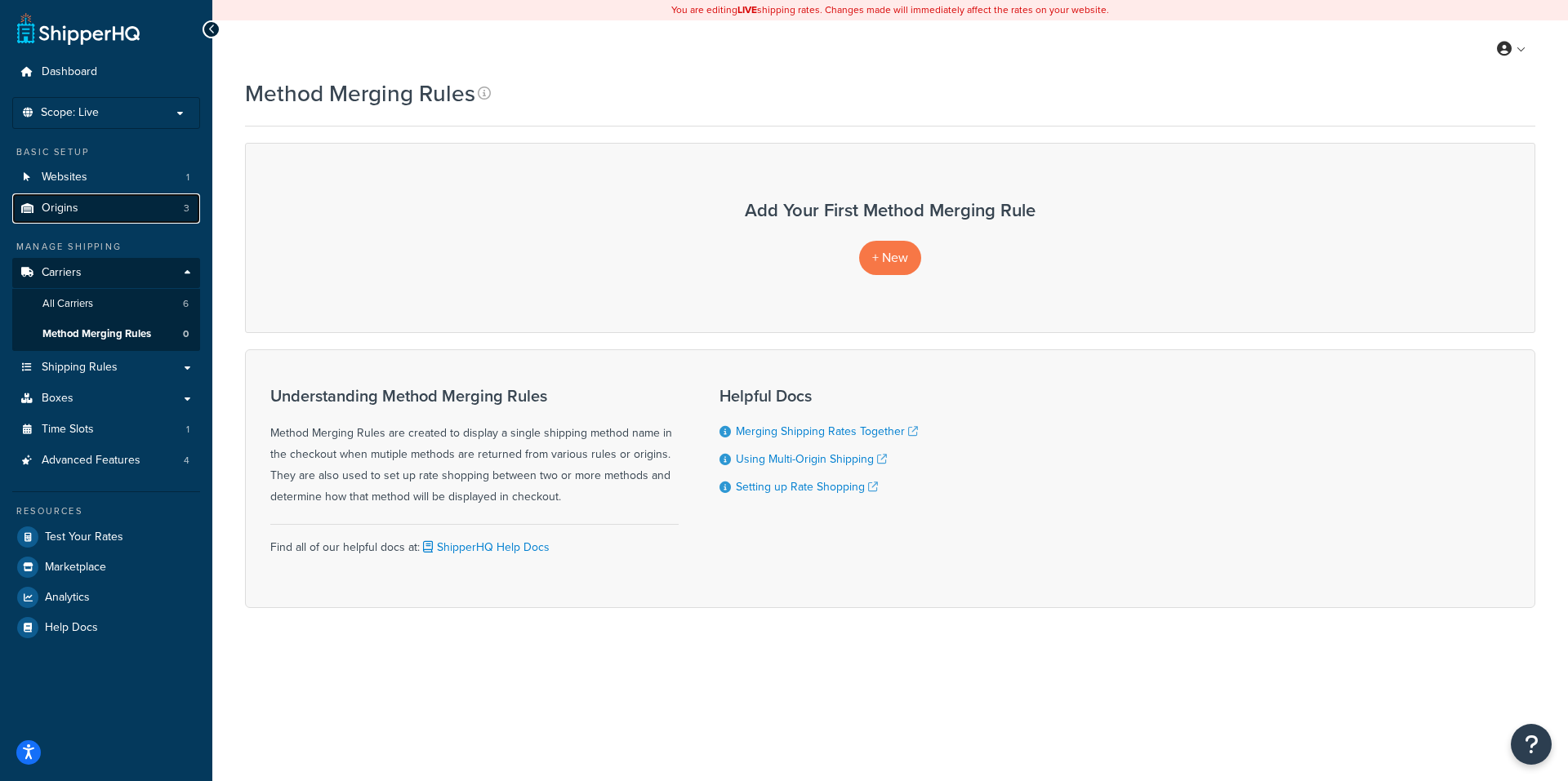
click at [59, 204] on span "Origins" at bounding box center [61, 208] width 37 height 14
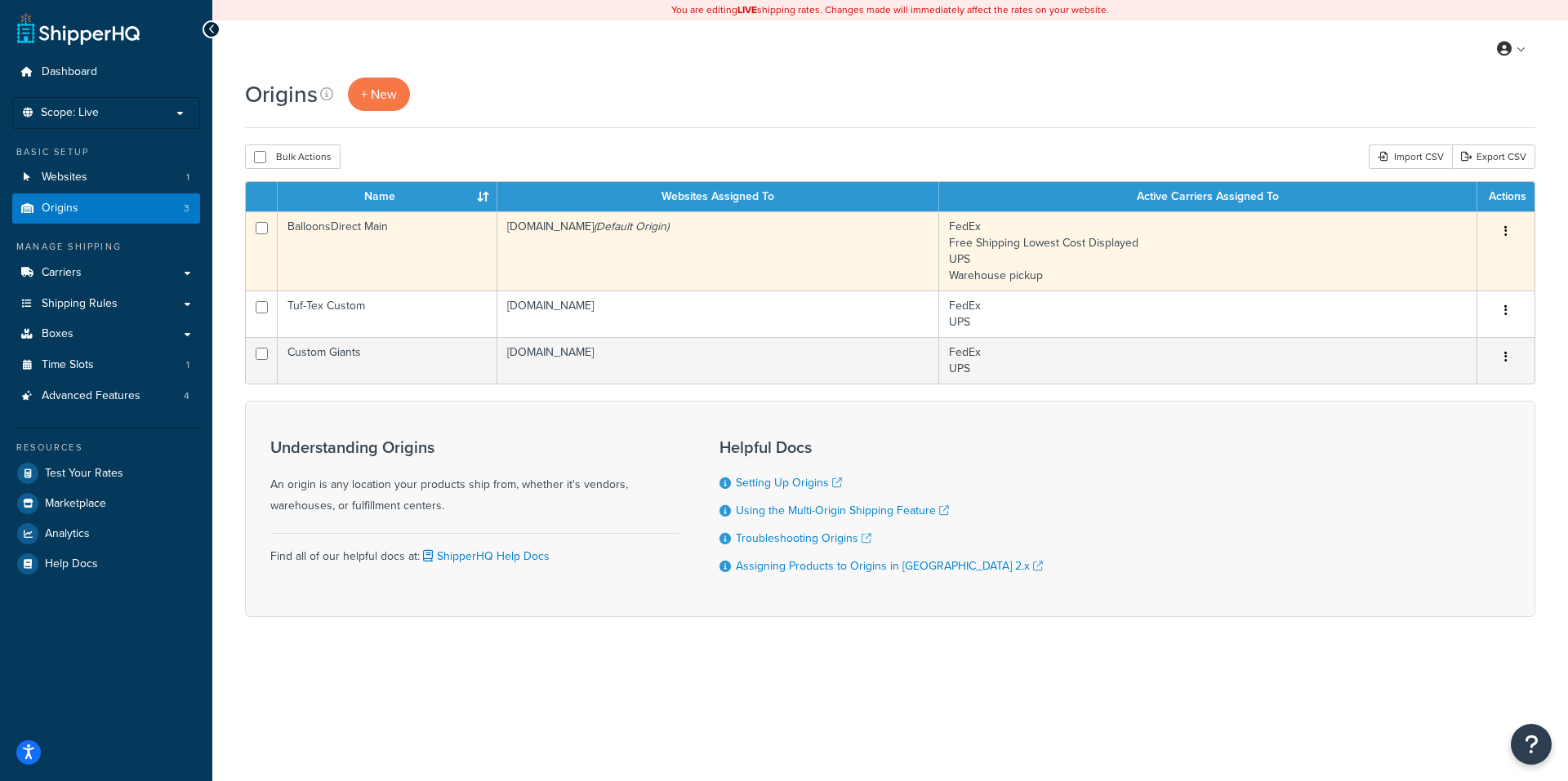
click at [1509, 227] on button "button" at bounding box center [1506, 231] width 23 height 26
click at [1420, 254] on link "Edit" at bounding box center [1452, 263] width 129 height 34
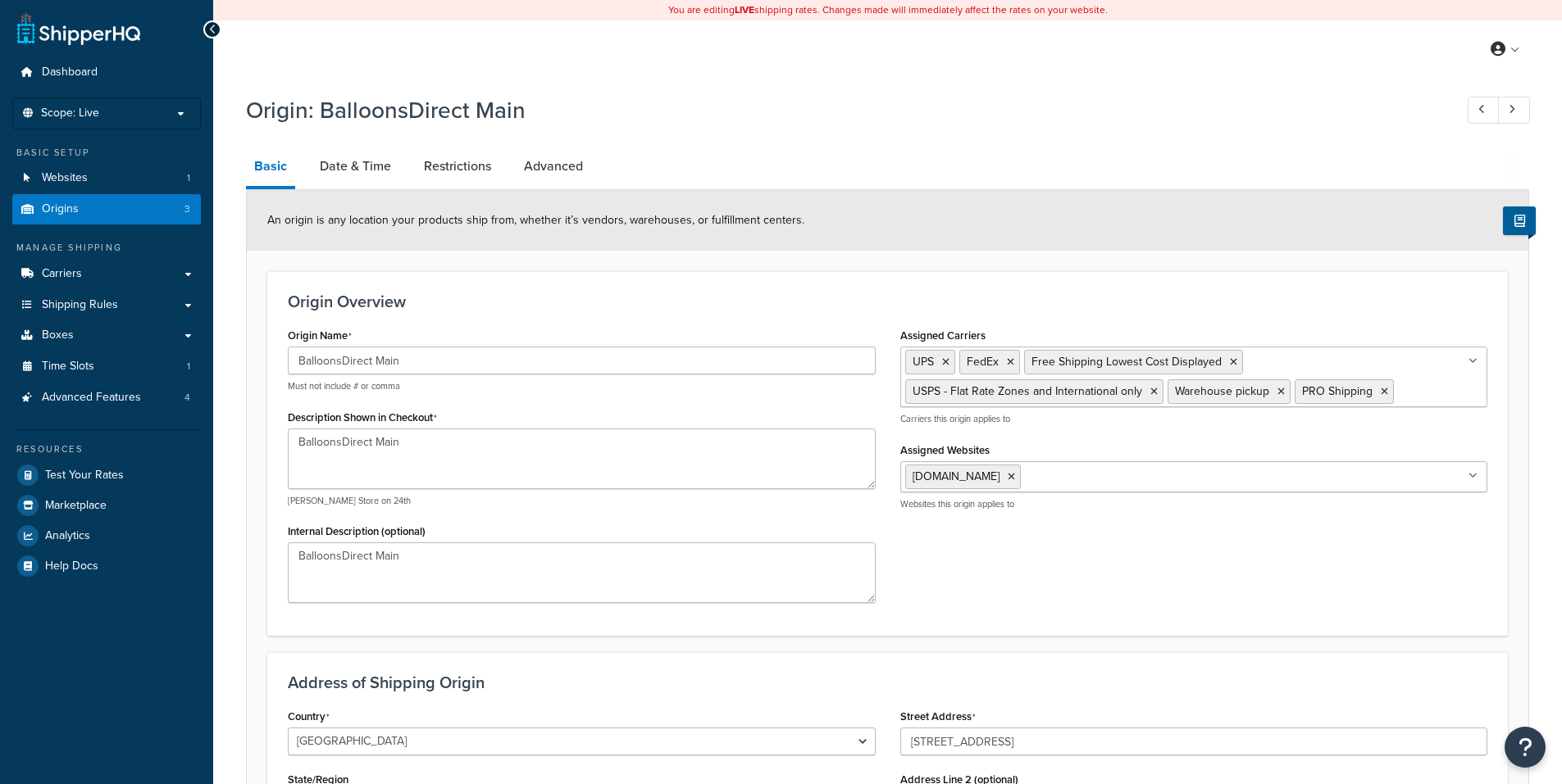
select select "46"
click at [370, 162] on link "Date & Time" at bounding box center [355, 166] width 88 height 40
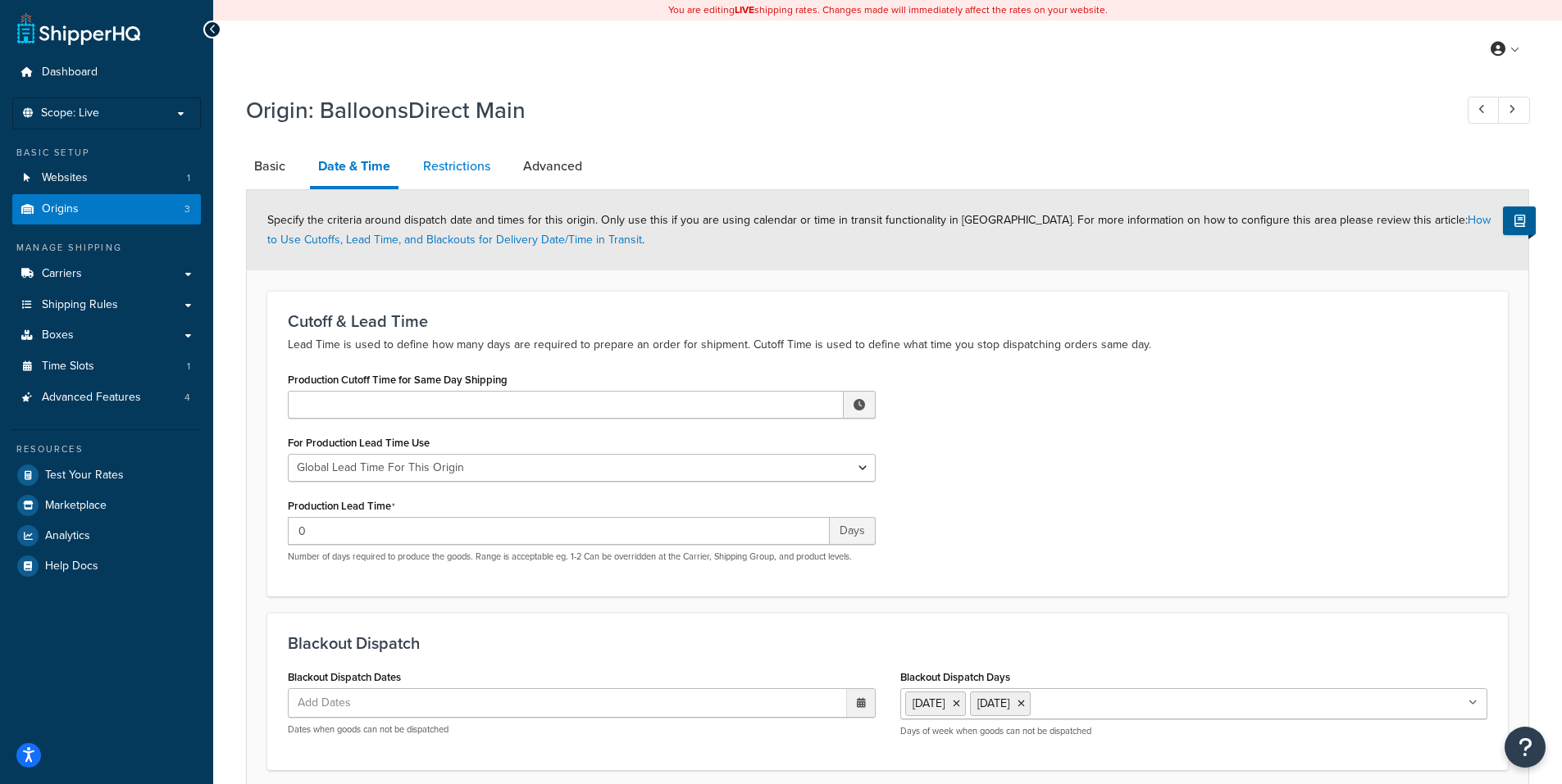
click at [473, 167] on link "Restrictions" at bounding box center [456, 166] width 83 height 40
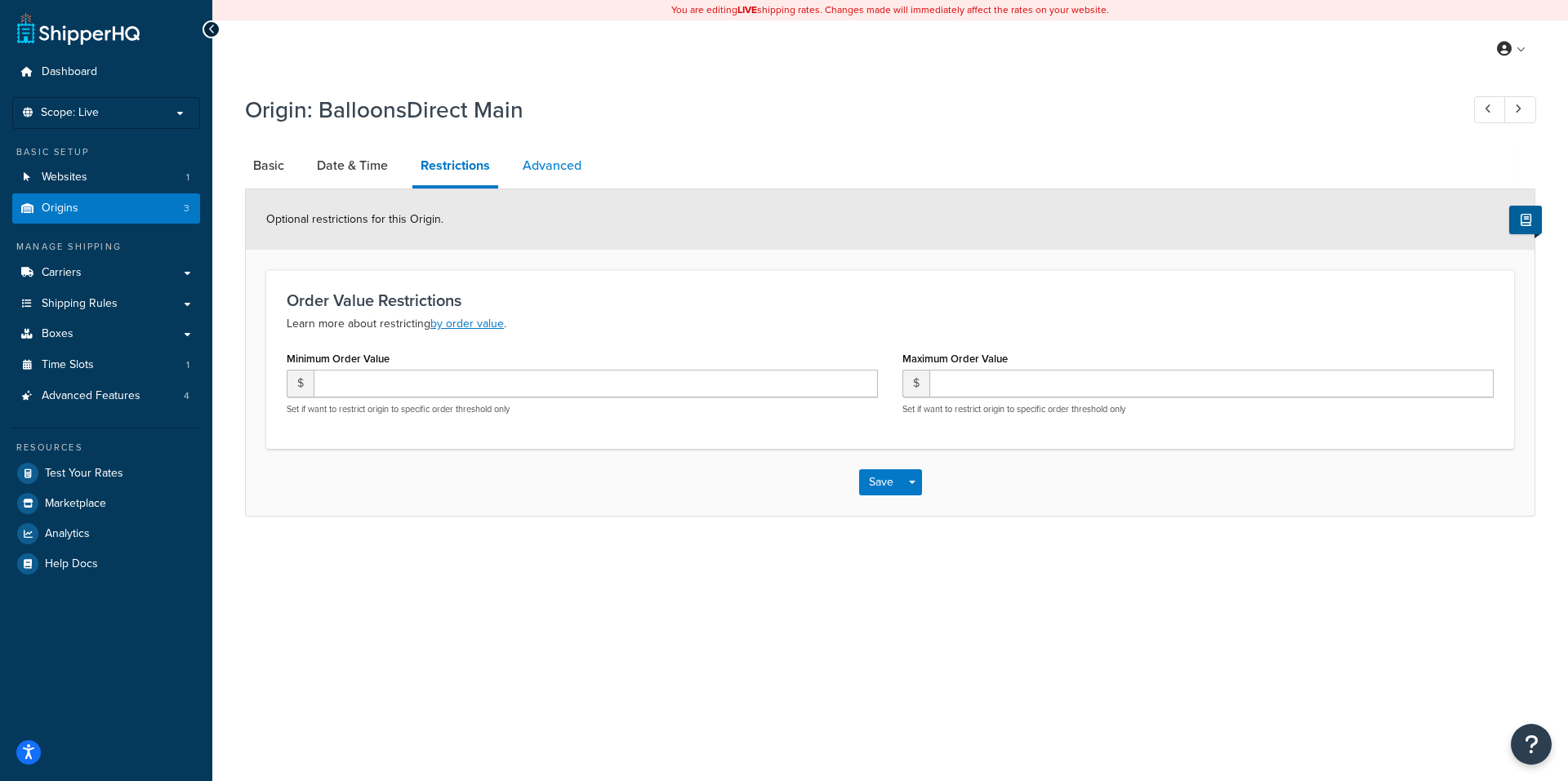
click at [559, 165] on link "Advanced" at bounding box center [551, 165] width 75 height 39
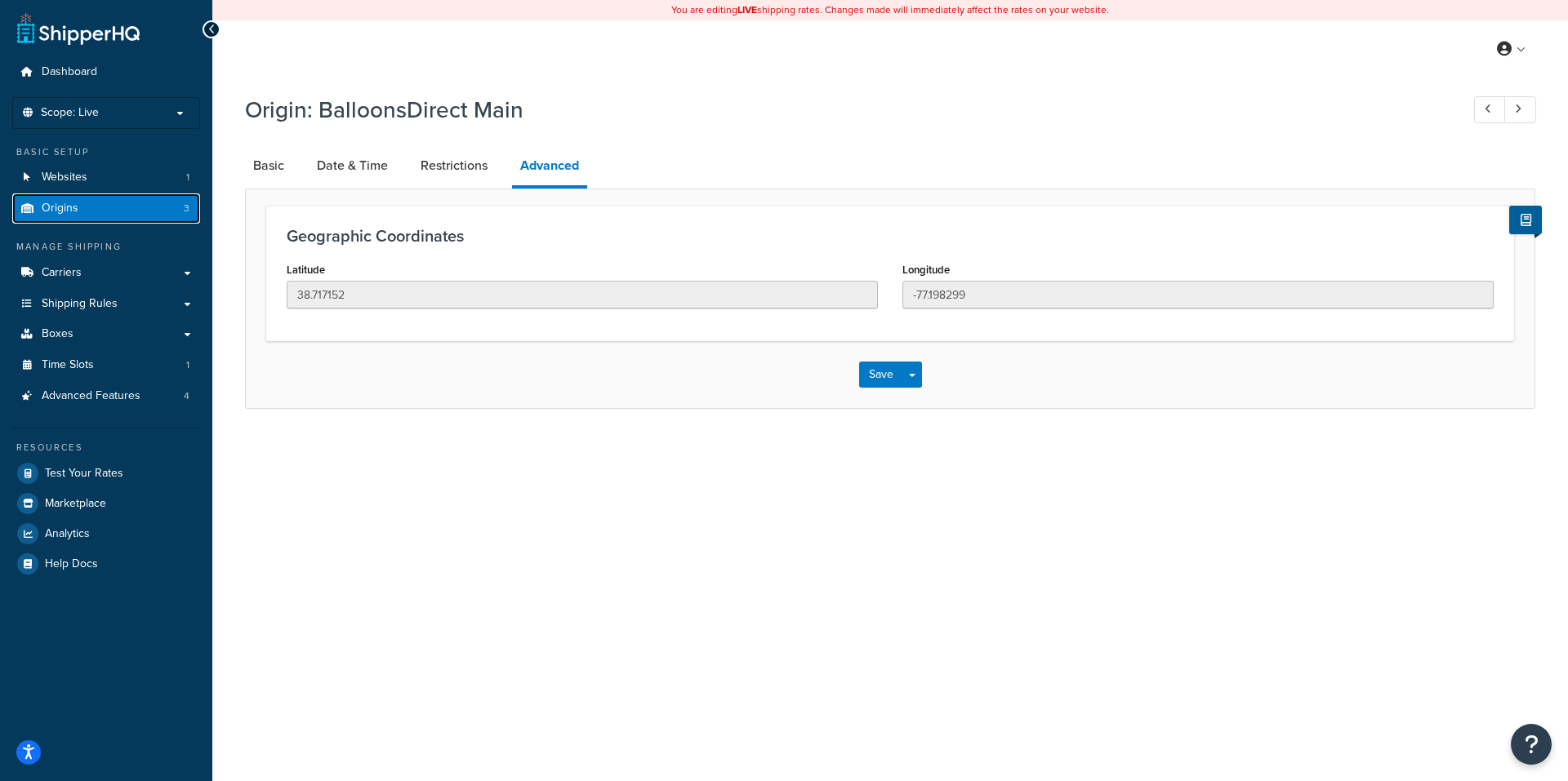
click at [65, 202] on span "Origins" at bounding box center [61, 208] width 37 height 14
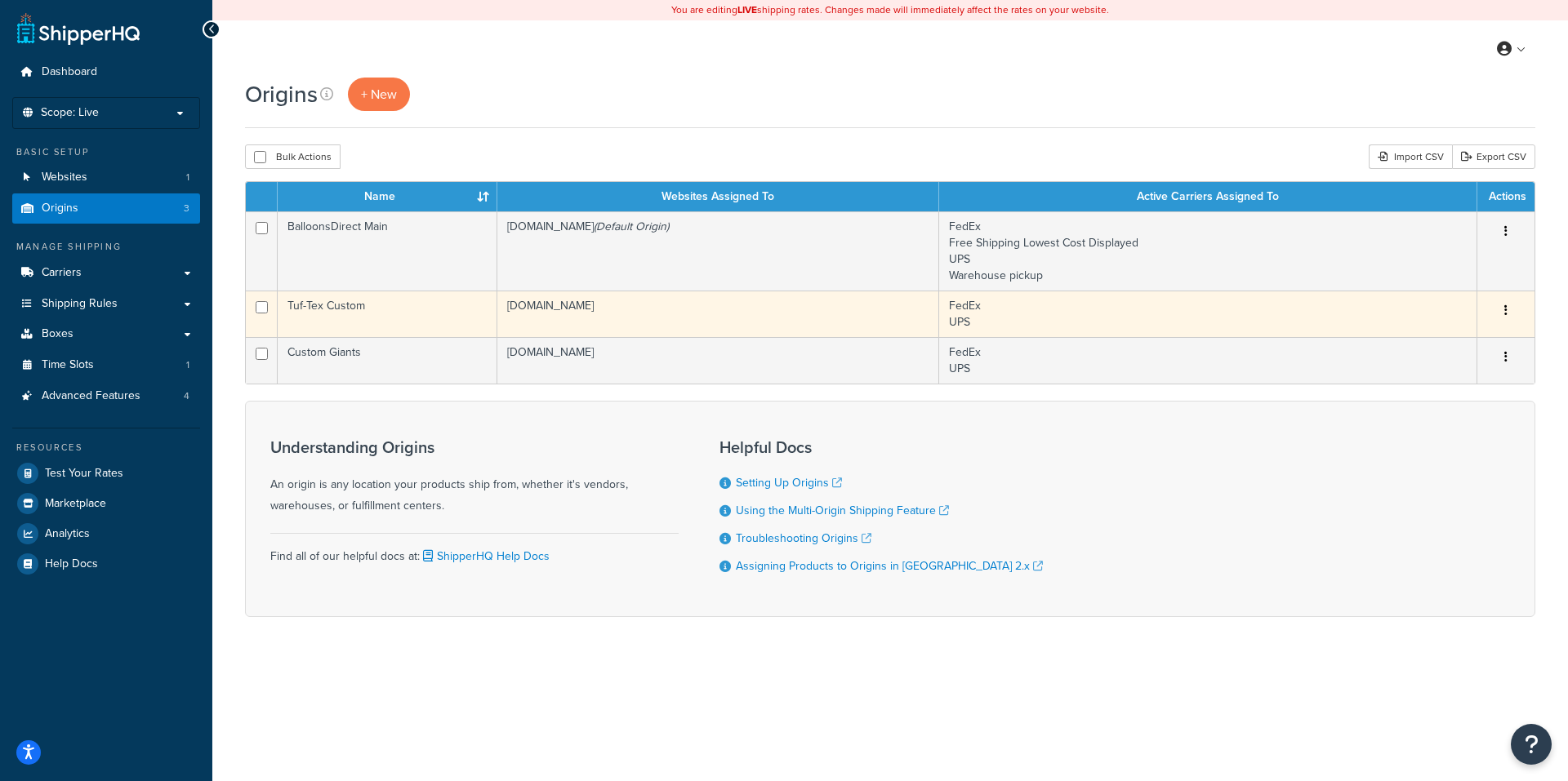
click at [1506, 306] on icon "button" at bounding box center [1506, 311] width 3 height 12
click at [1437, 335] on link "Edit" at bounding box center [1452, 342] width 129 height 34
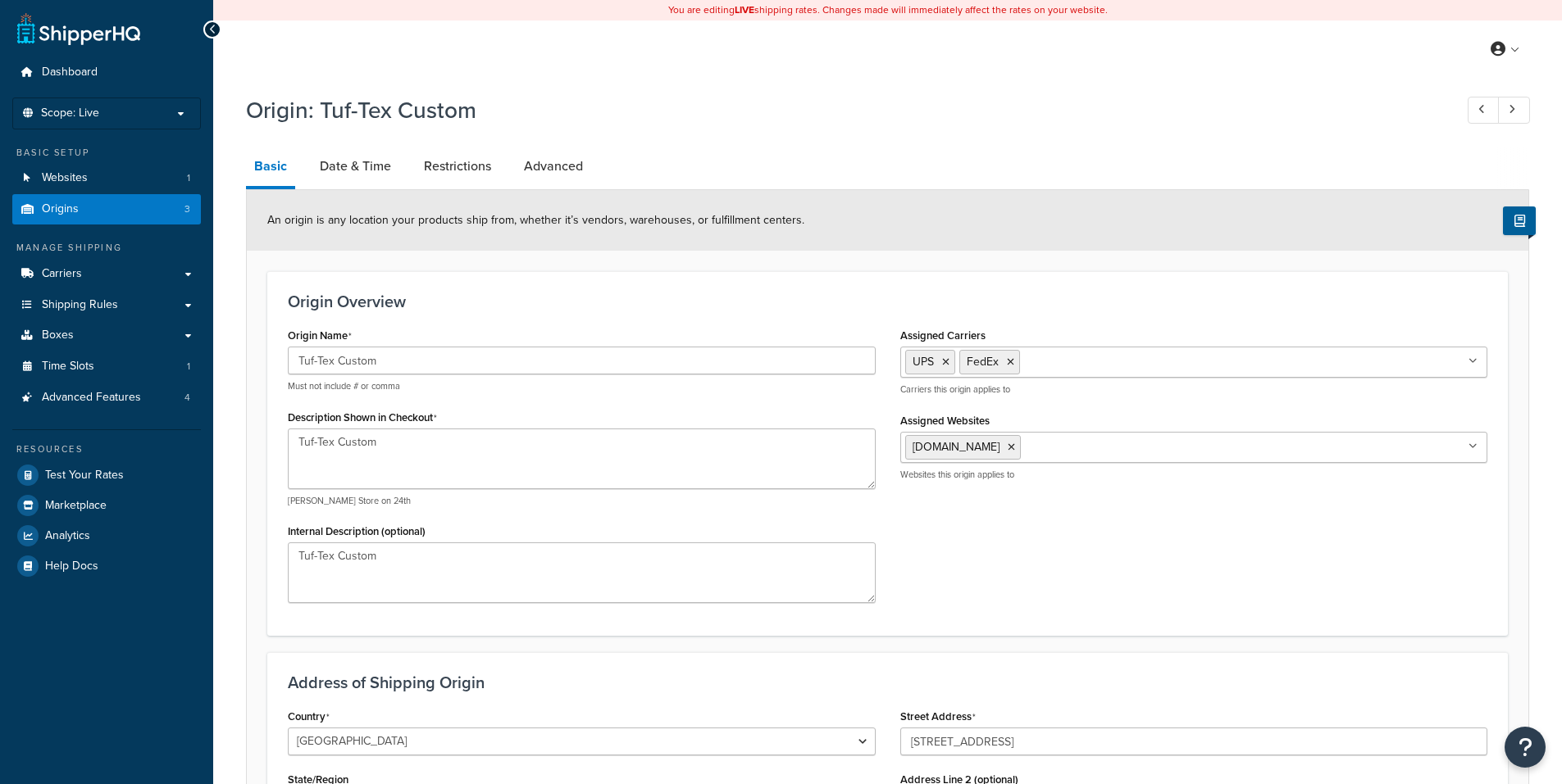
select select "1039"
select select "69"
click at [472, 164] on link "Restrictions" at bounding box center [457, 166] width 83 height 40
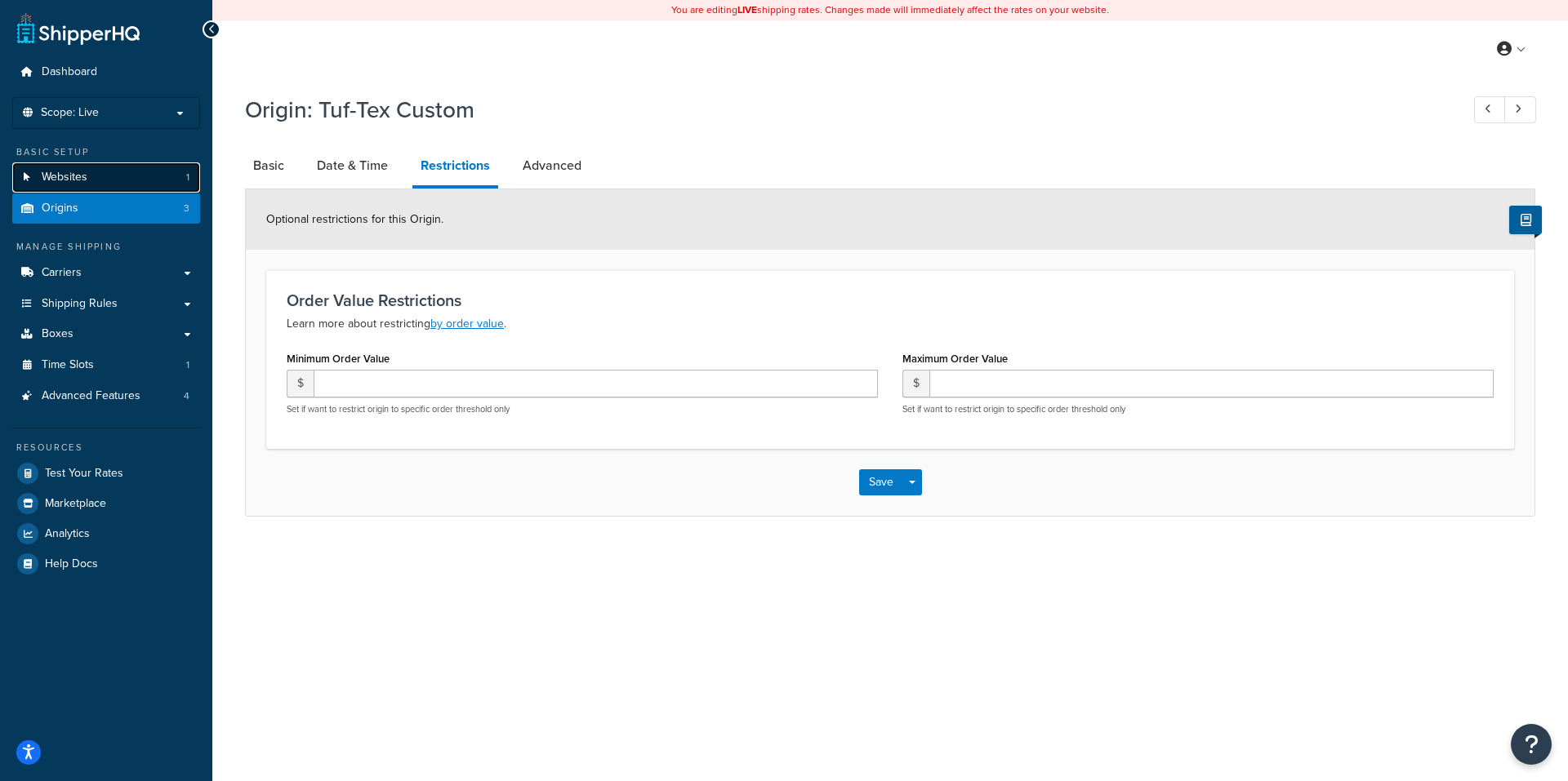
click at [69, 174] on span "Websites" at bounding box center [65, 177] width 45 height 14
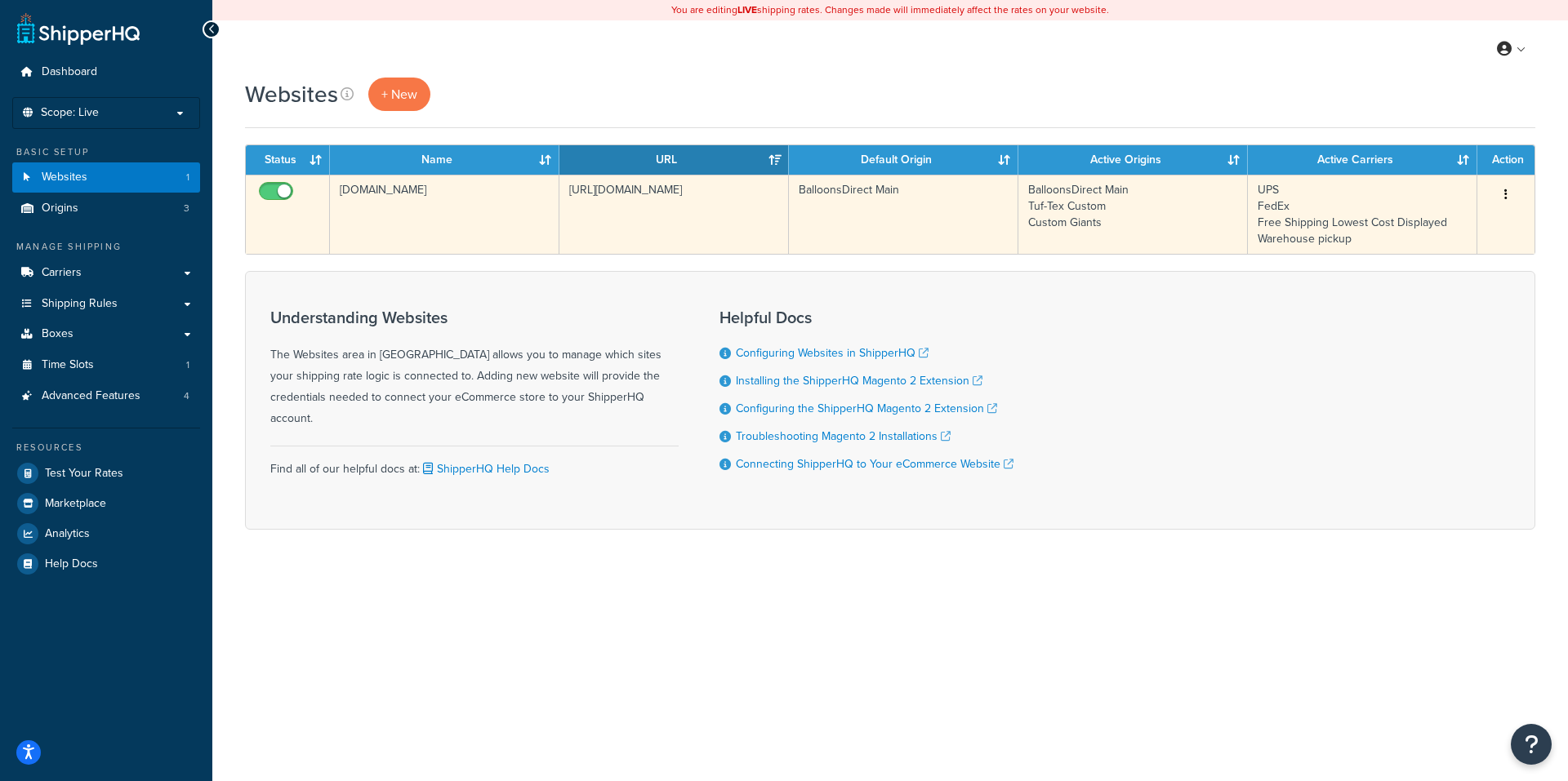
click at [1506, 189] on icon "button" at bounding box center [1506, 195] width 3 height 12
click at [1410, 224] on link "Edit" at bounding box center [1440, 228] width 129 height 34
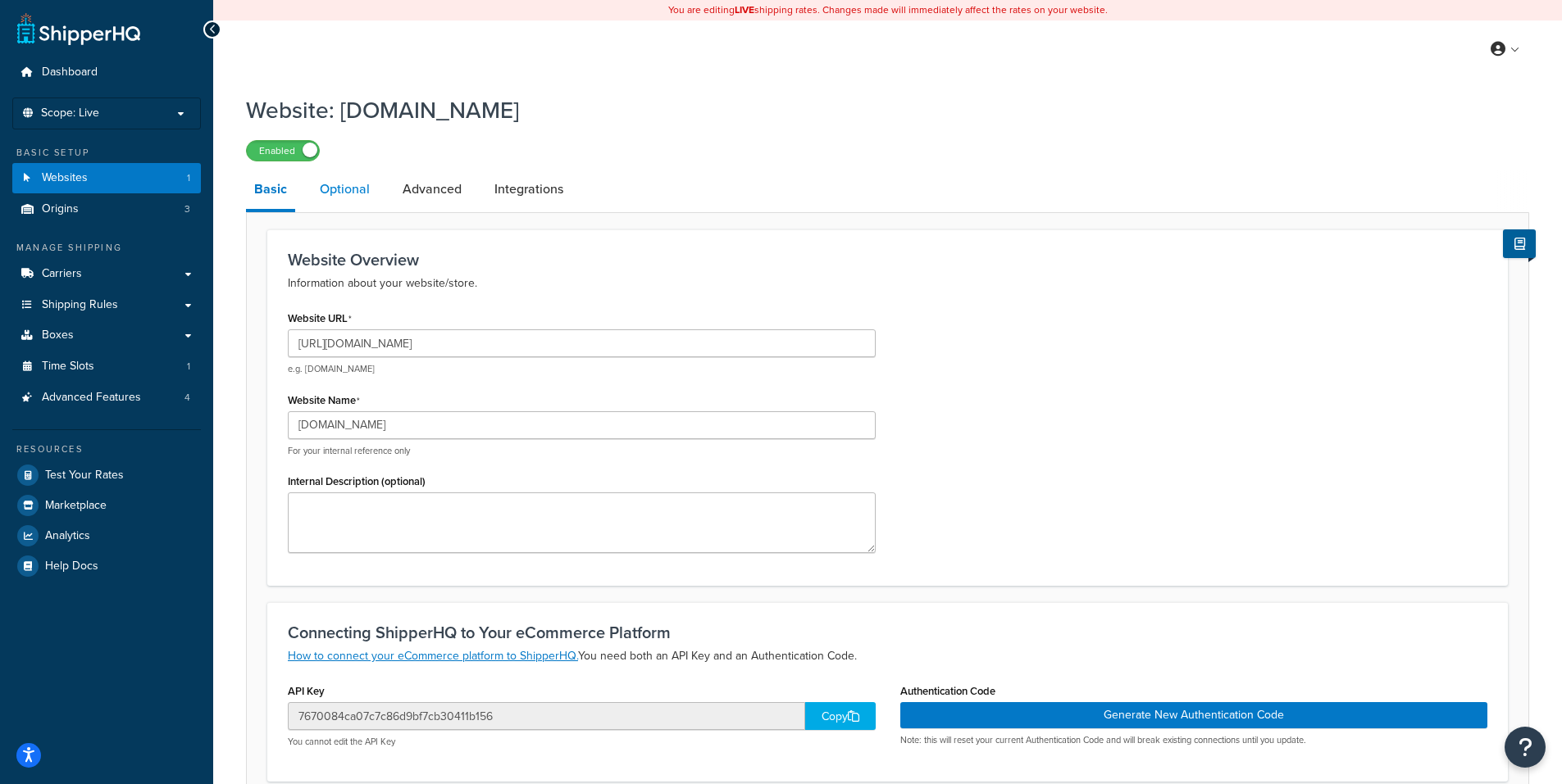
click at [341, 189] on link "Optional" at bounding box center [344, 189] width 67 height 40
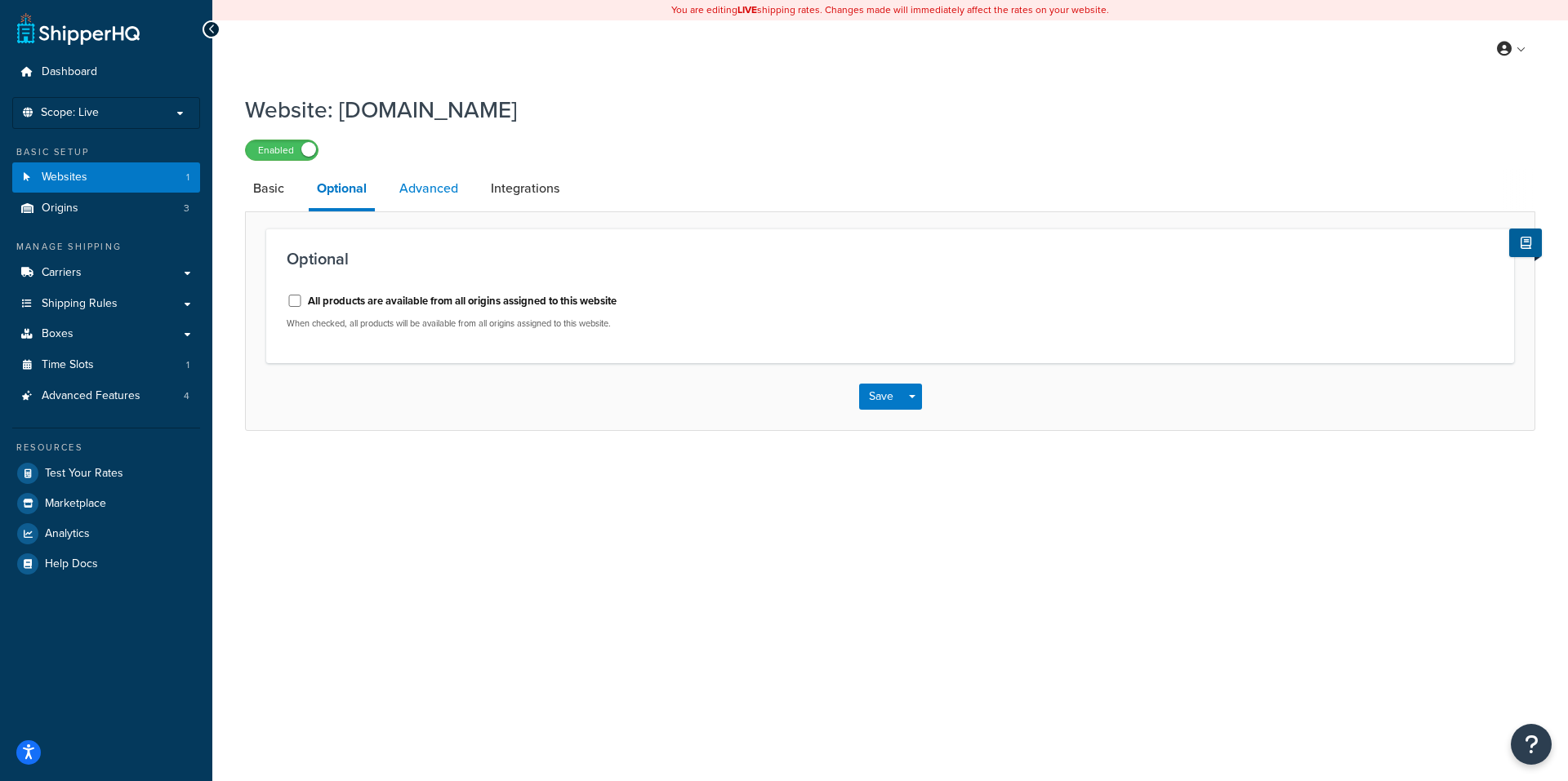
click at [417, 189] on link "Advanced" at bounding box center [429, 188] width 75 height 39
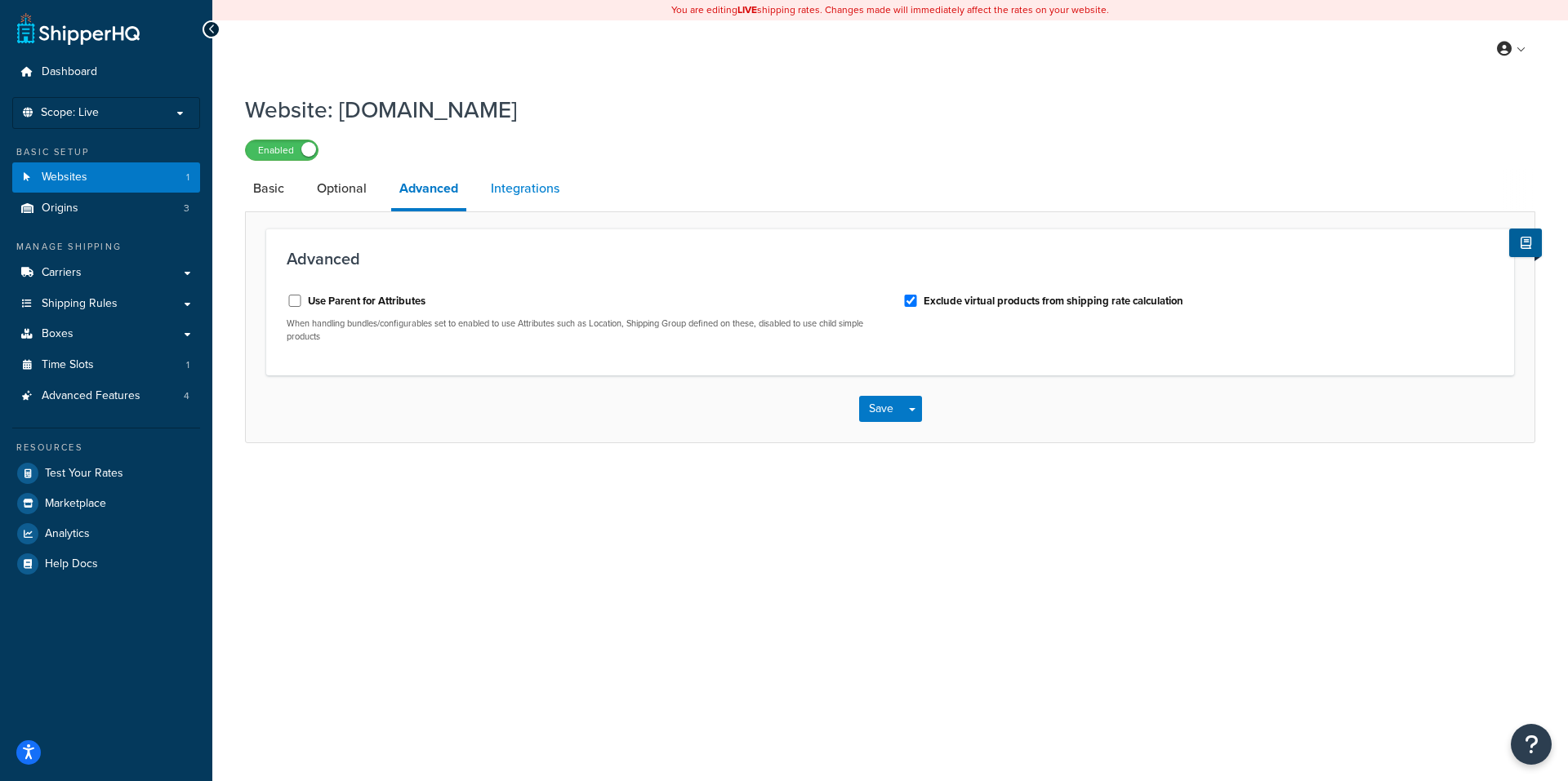
click at [530, 182] on link "Integrations" at bounding box center [524, 188] width 85 height 39
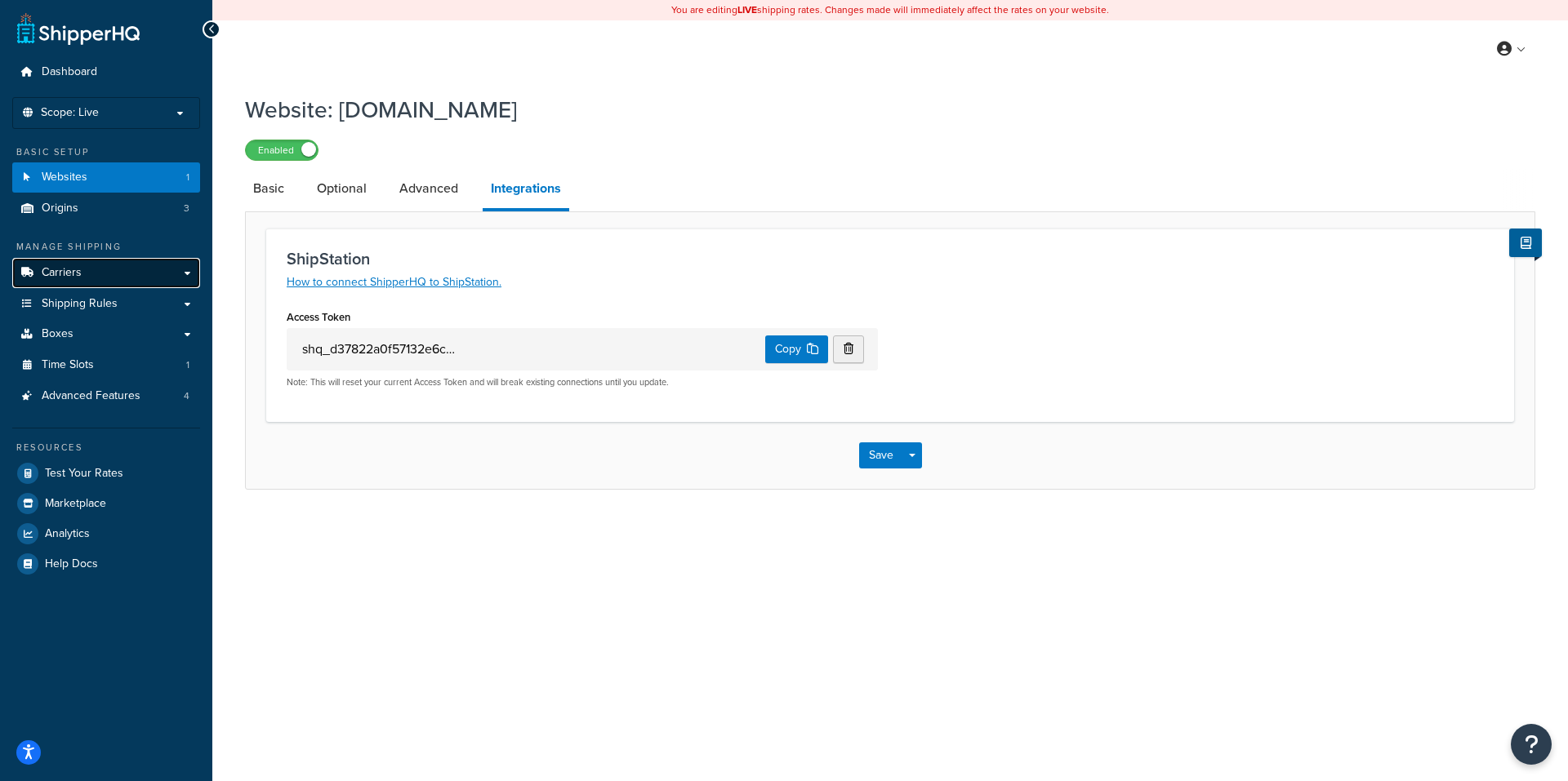
click at [57, 267] on span "Carriers" at bounding box center [62, 273] width 40 height 14
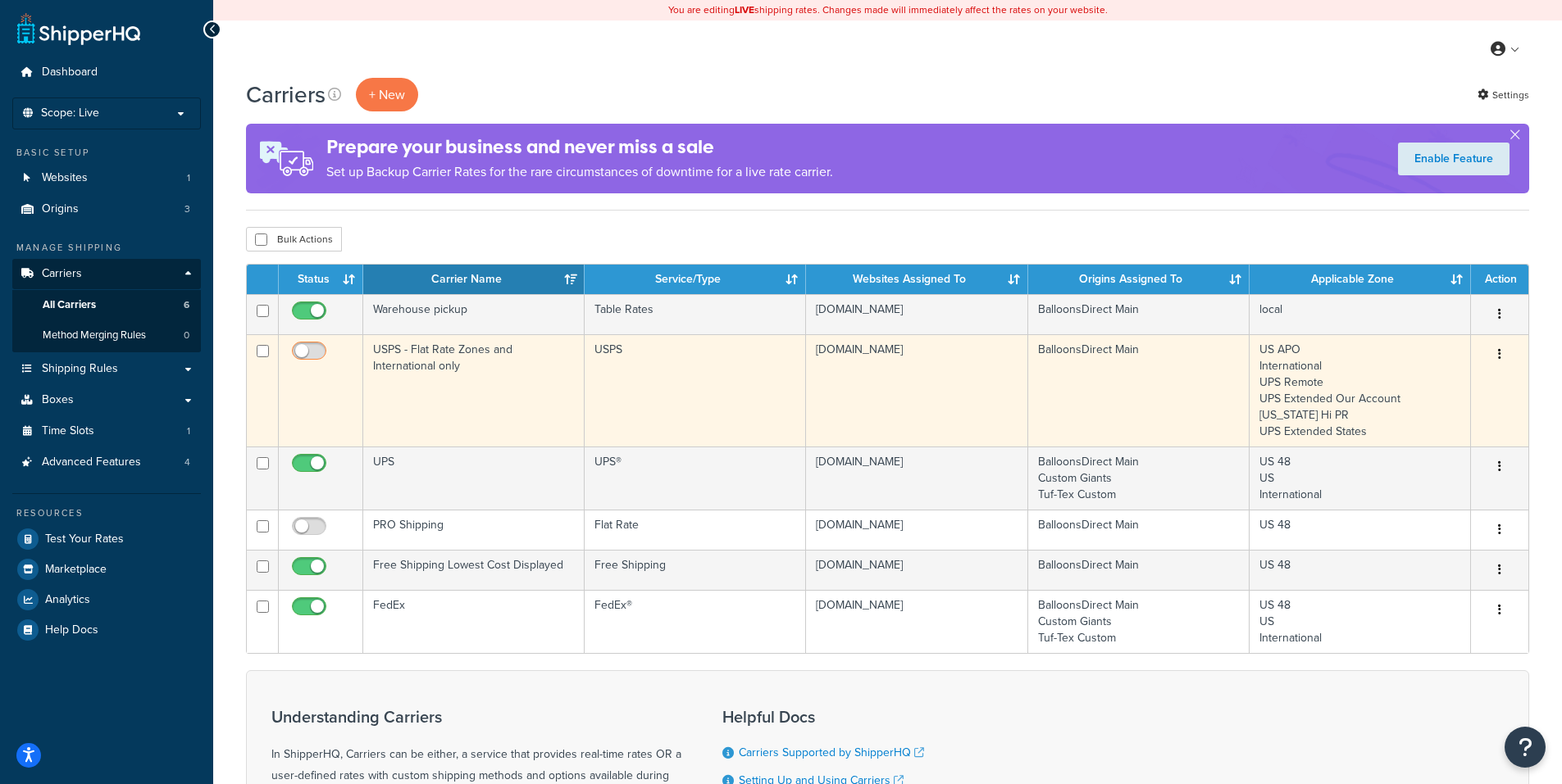
click at [312, 348] on input "checkbox" at bounding box center [310, 355] width 45 height 20
checkbox input "true"
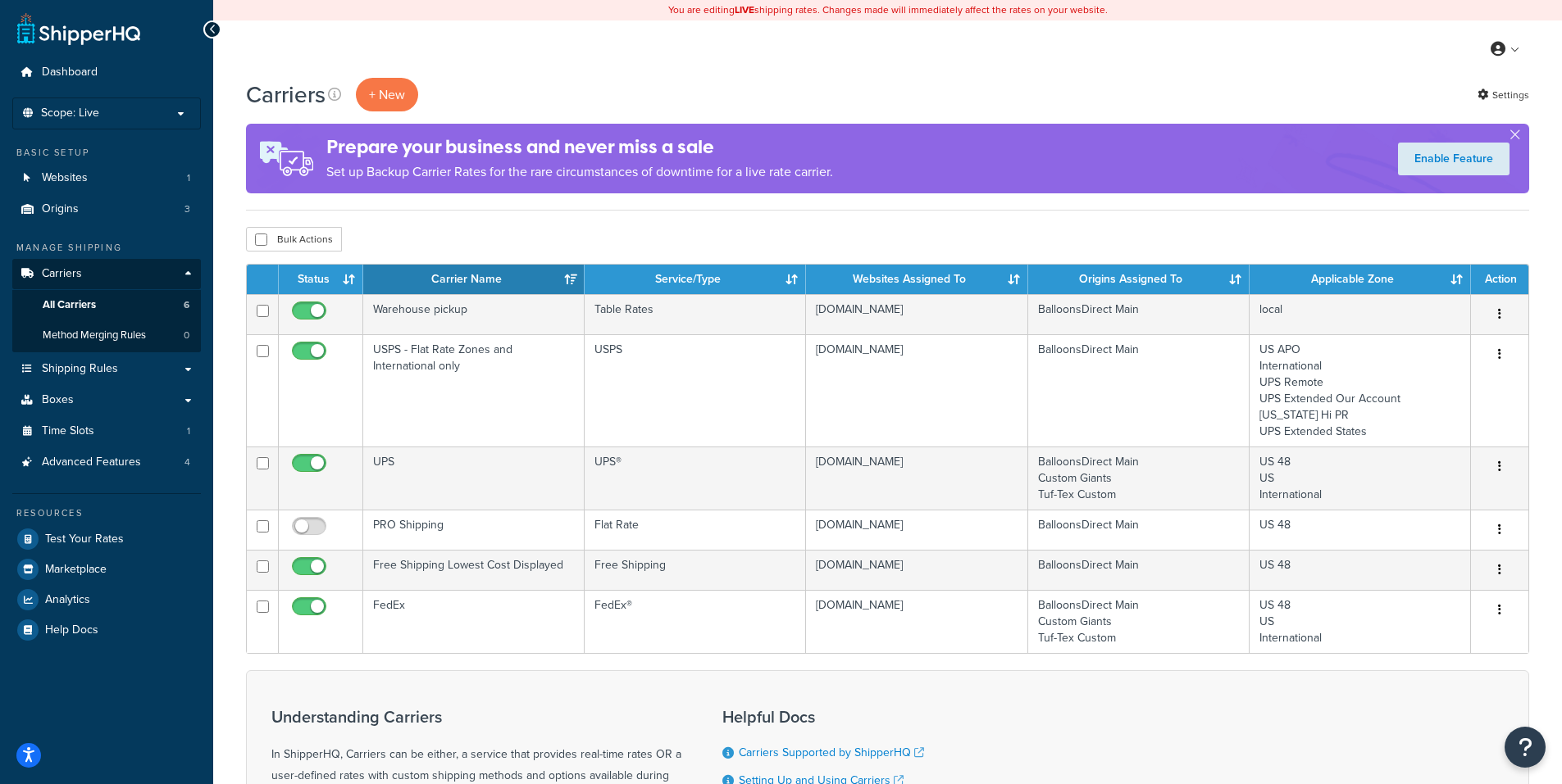
click at [74, 365] on span "Shipping Rules" at bounding box center [80, 369] width 76 height 14
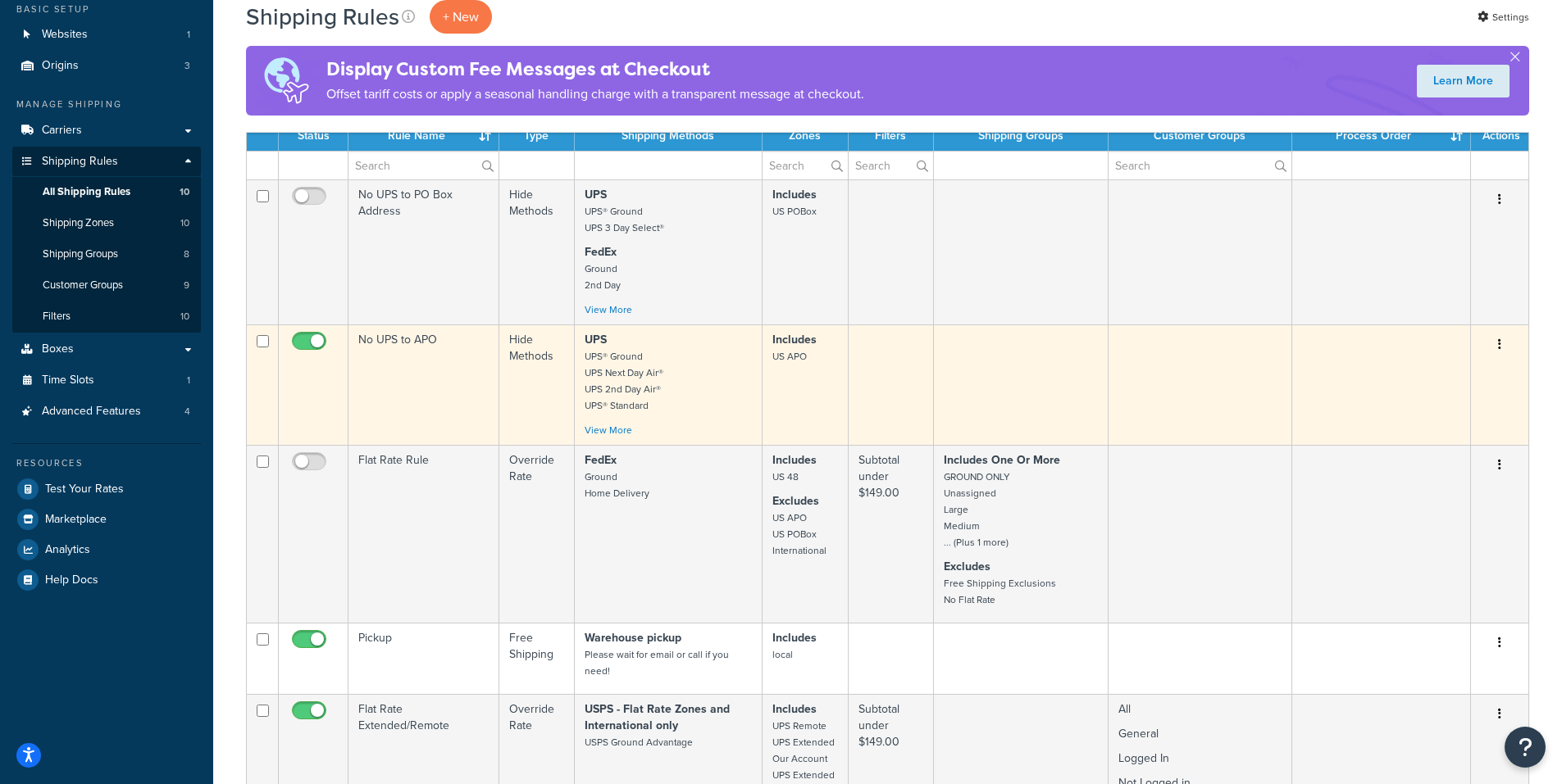
scroll to position [164, 0]
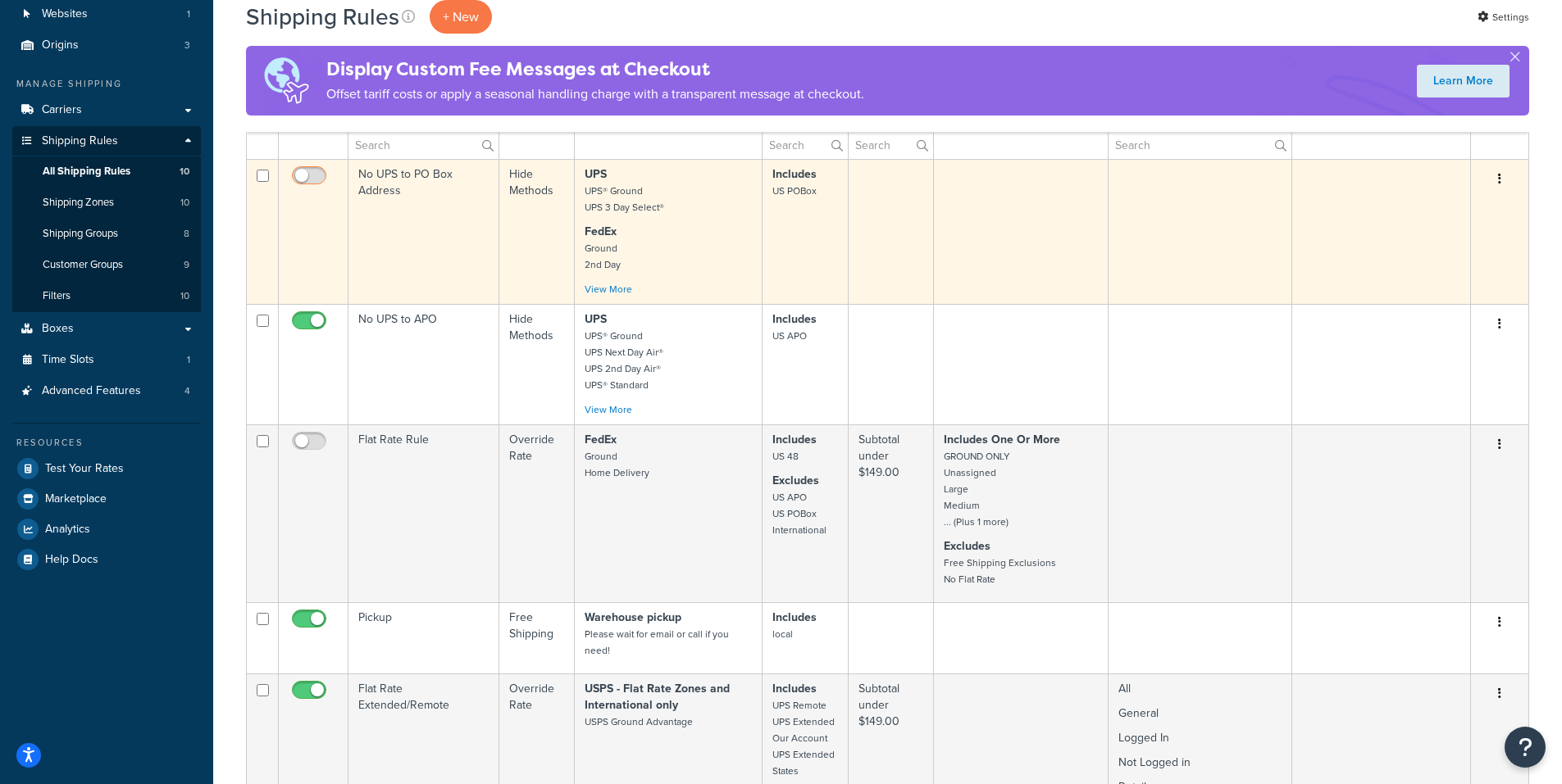
click at [312, 175] on input "checkbox" at bounding box center [310, 180] width 45 height 20
checkbox input "true"
click at [1498, 179] on icon "button" at bounding box center [1500, 179] width 3 height 12
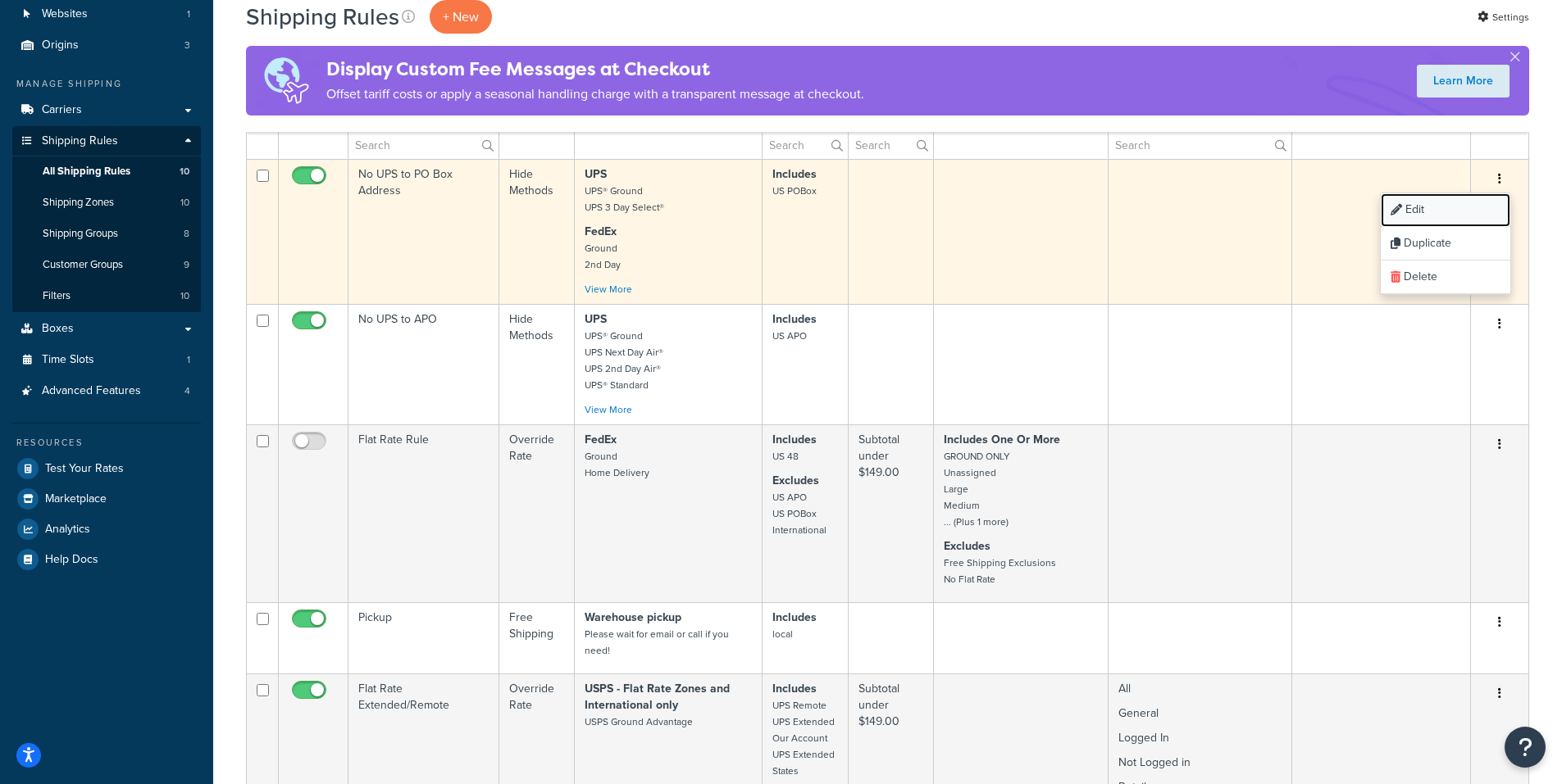
click at [1423, 206] on link "Edit" at bounding box center [1446, 210] width 130 height 34
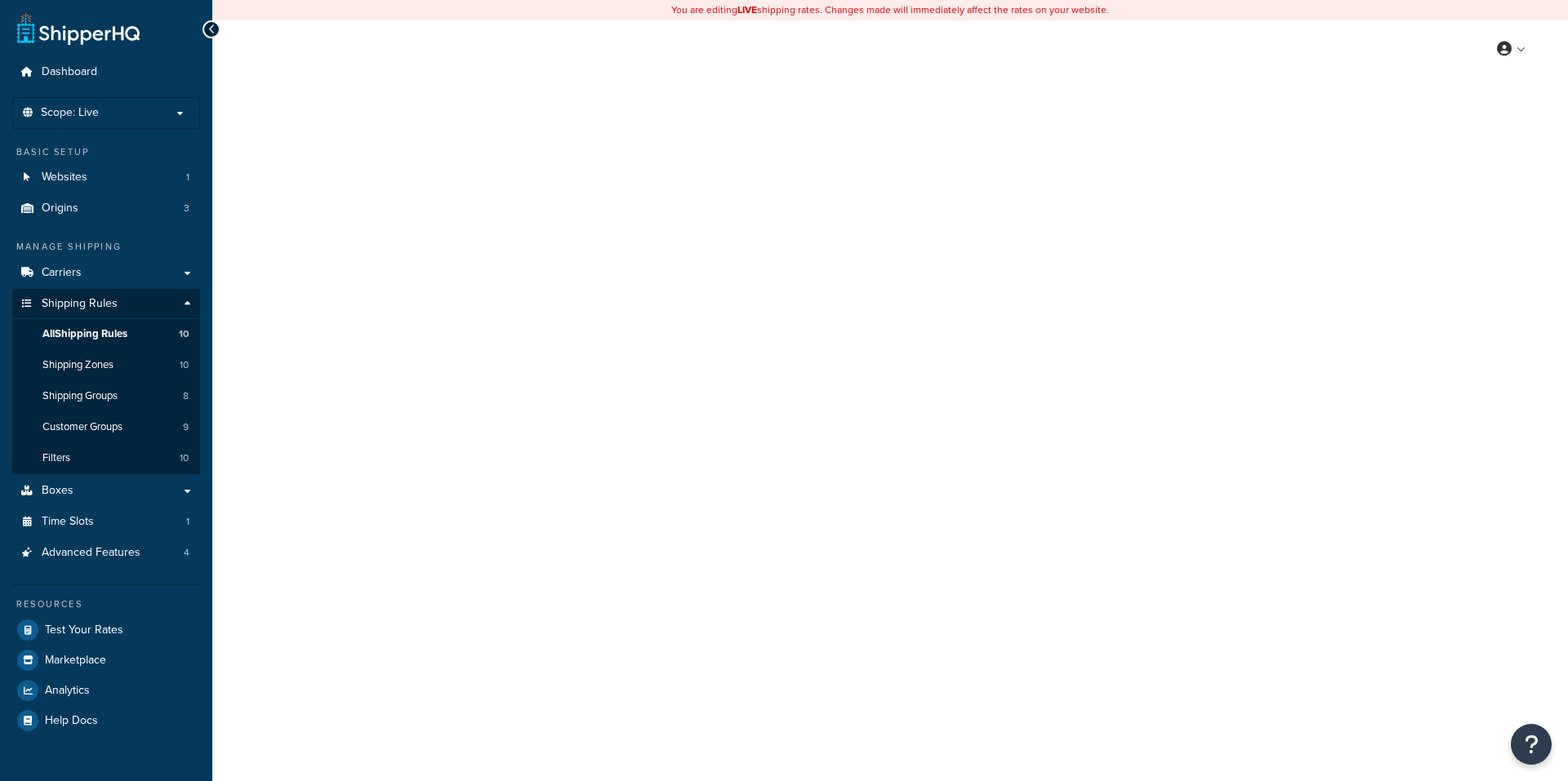
select select "HIDE"
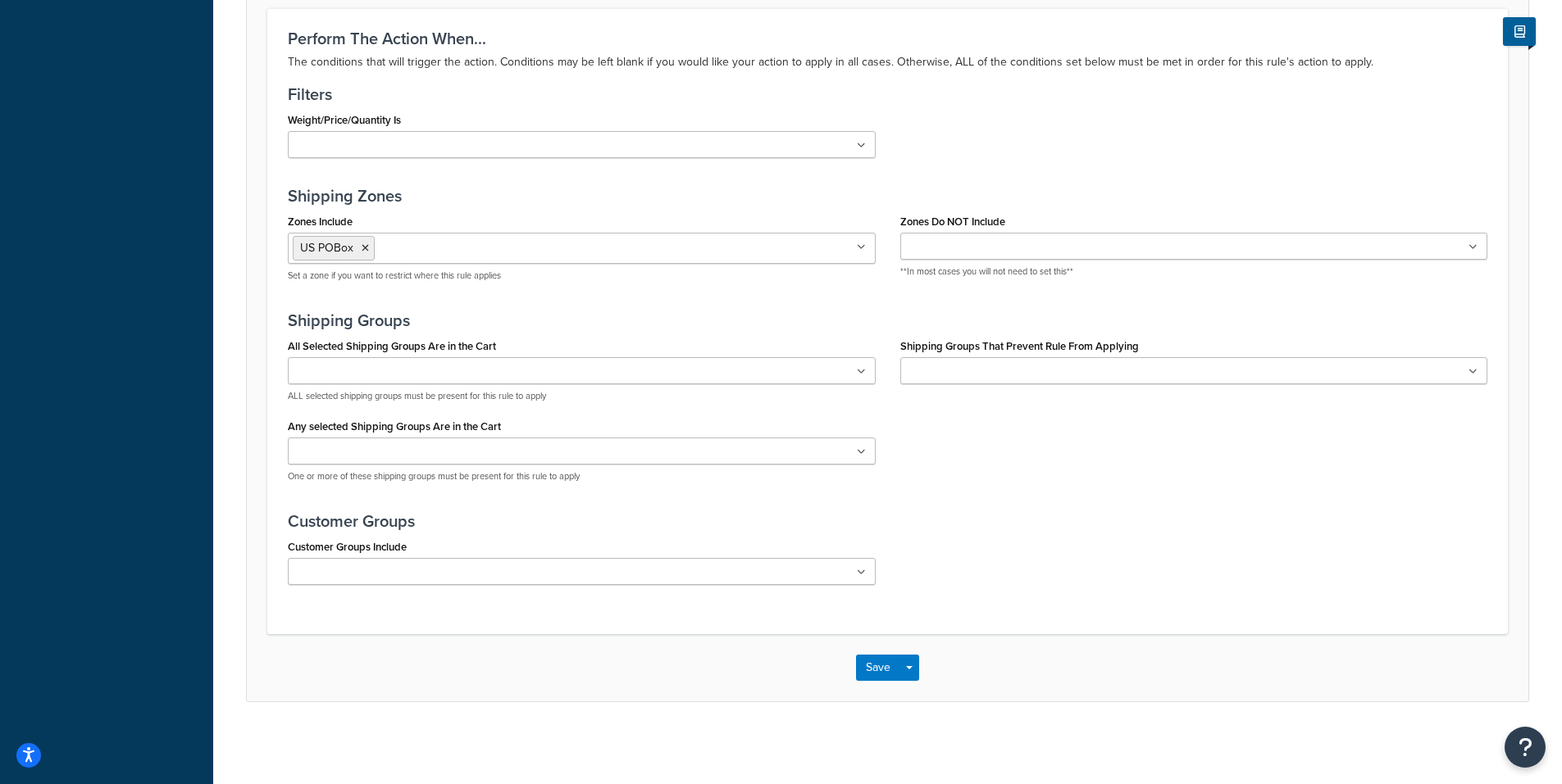
scroll to position [1165, 0]
click at [388, 249] on input "Zones Include" at bounding box center [451, 247] width 145 height 18
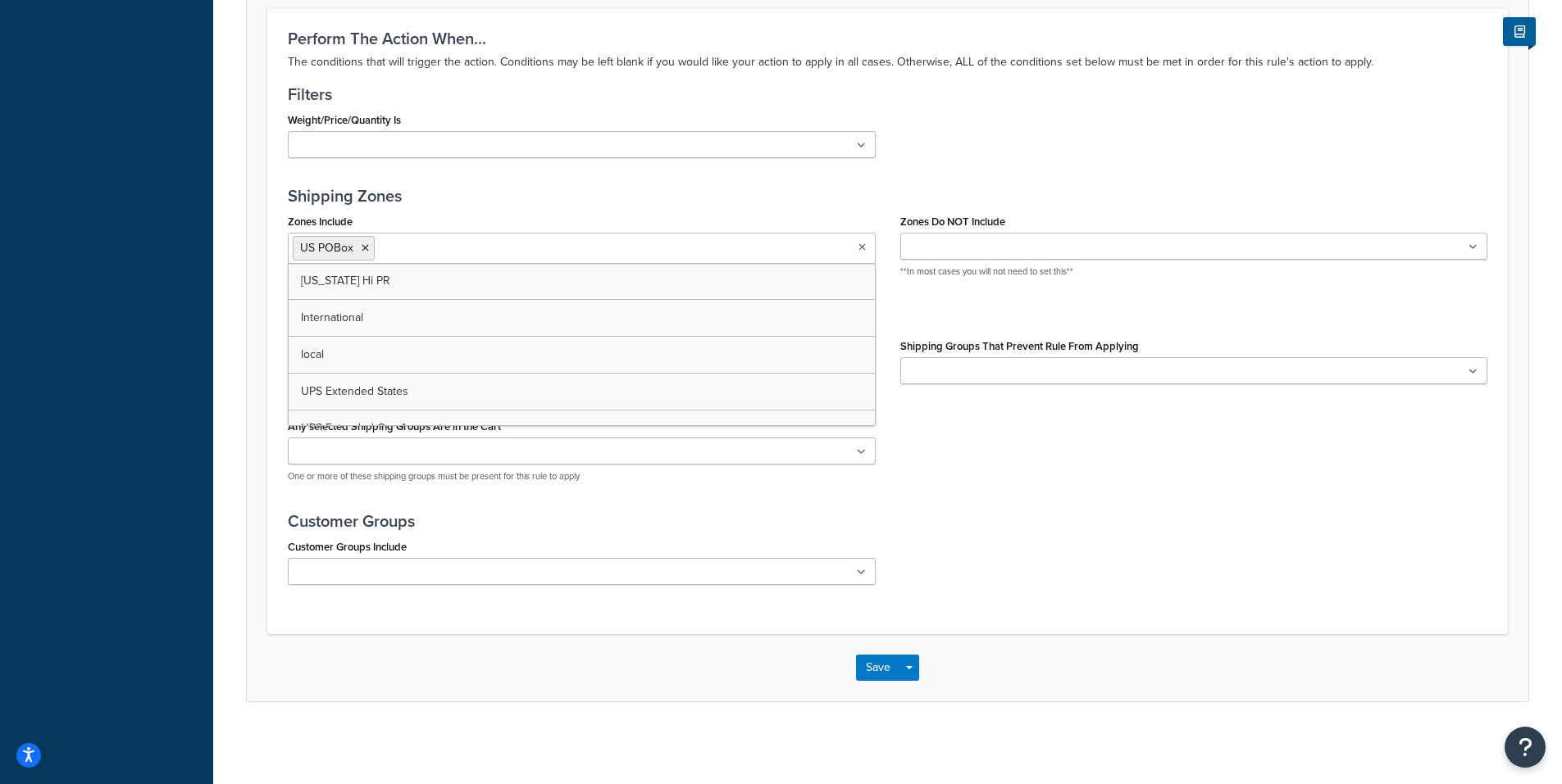
click at [812, 200] on h3 "Shipping Zones" at bounding box center [887, 196] width 1199 height 18
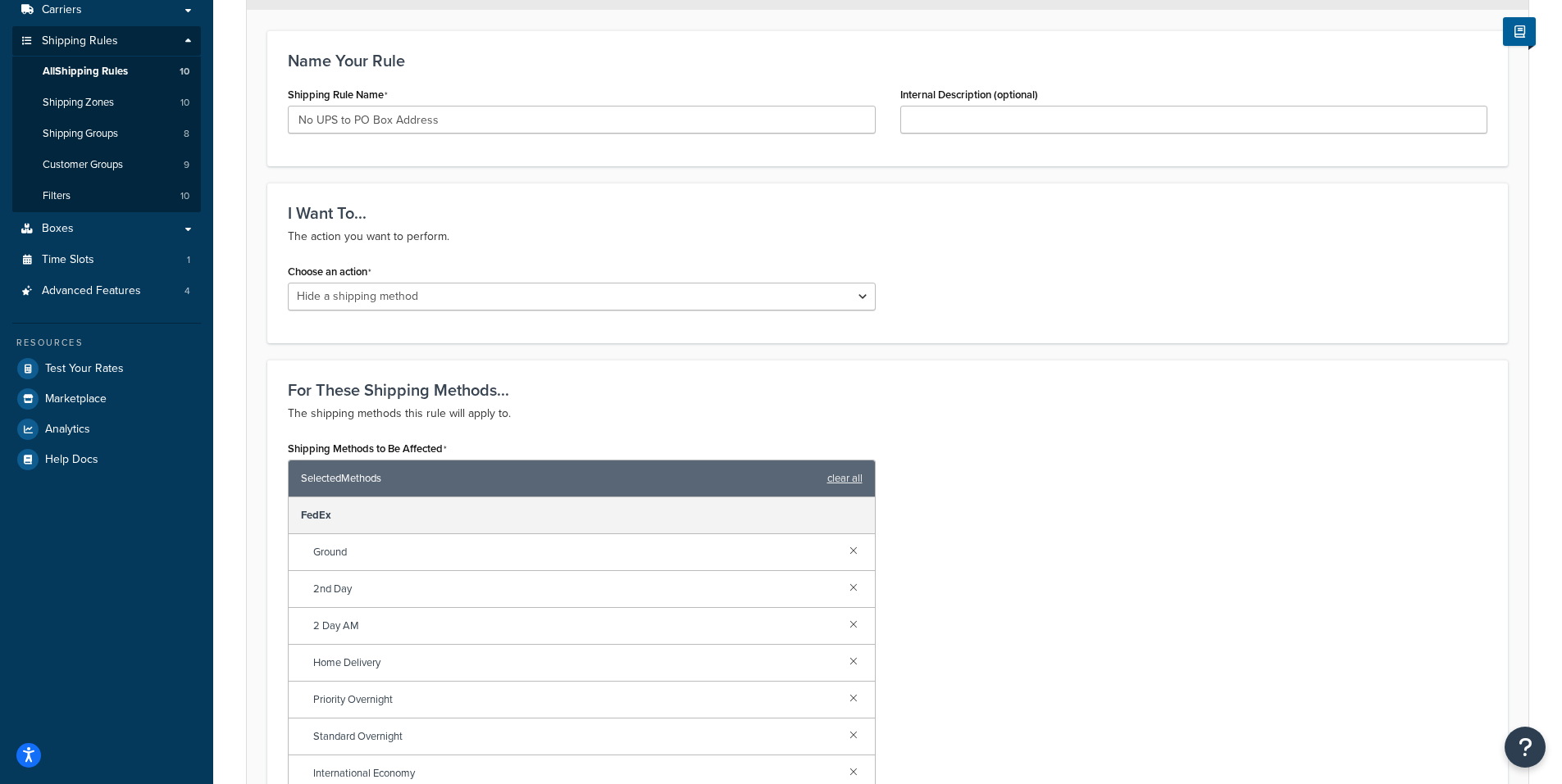
scroll to position [0, 0]
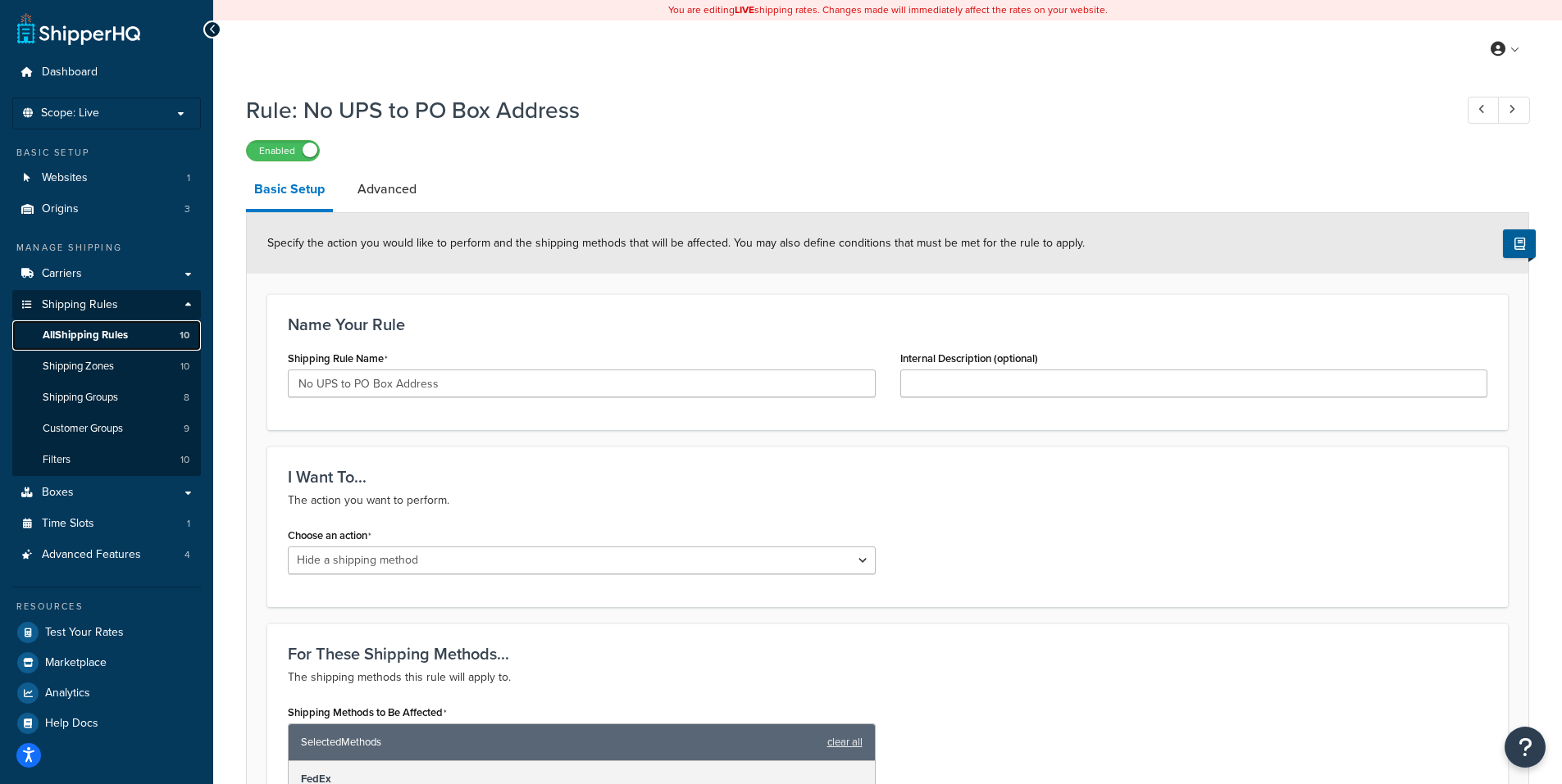
click at [92, 326] on link "All Shipping Rules 10" at bounding box center [107, 336] width 189 height 30
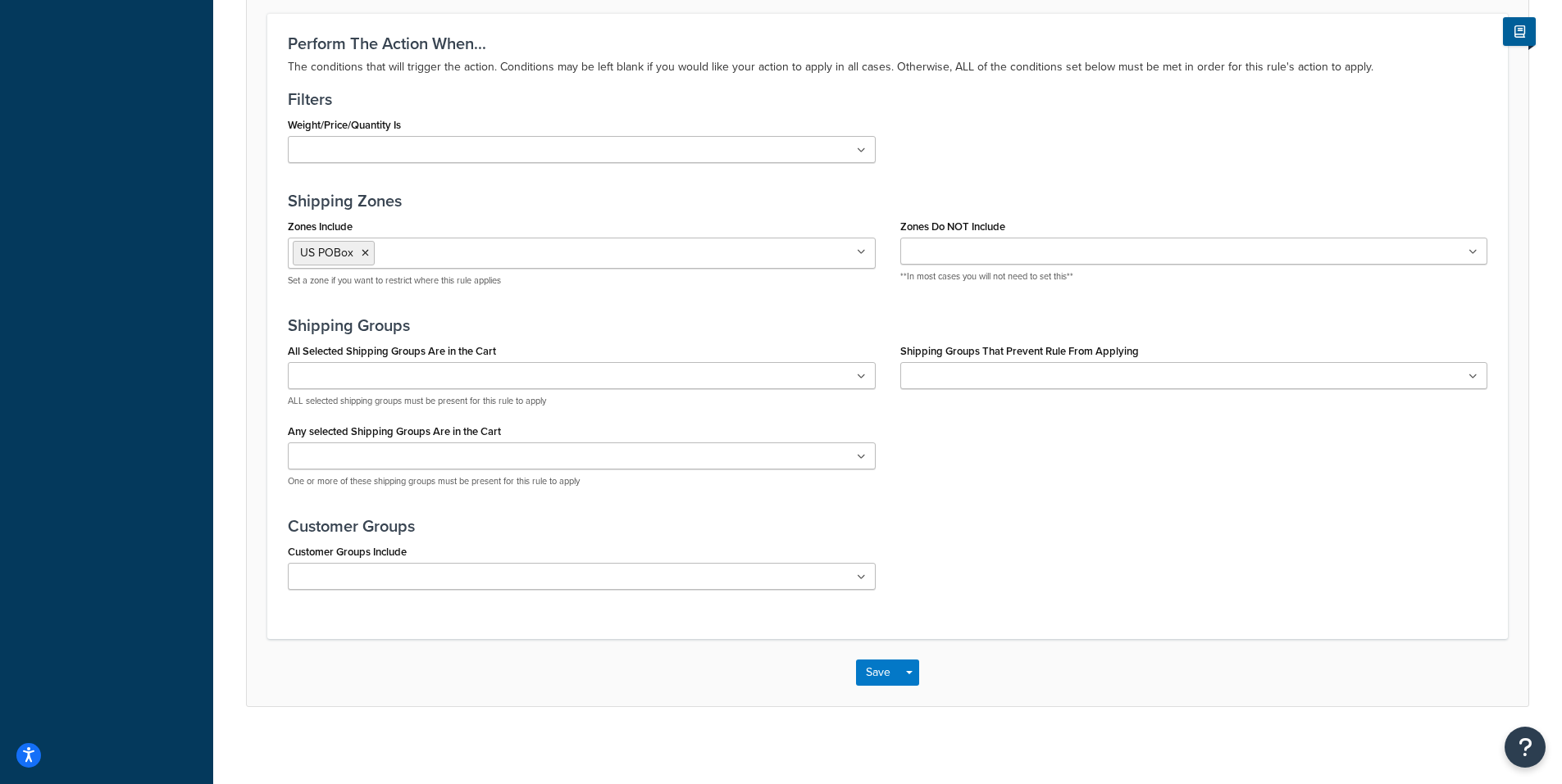
scroll to position [1165, 0]
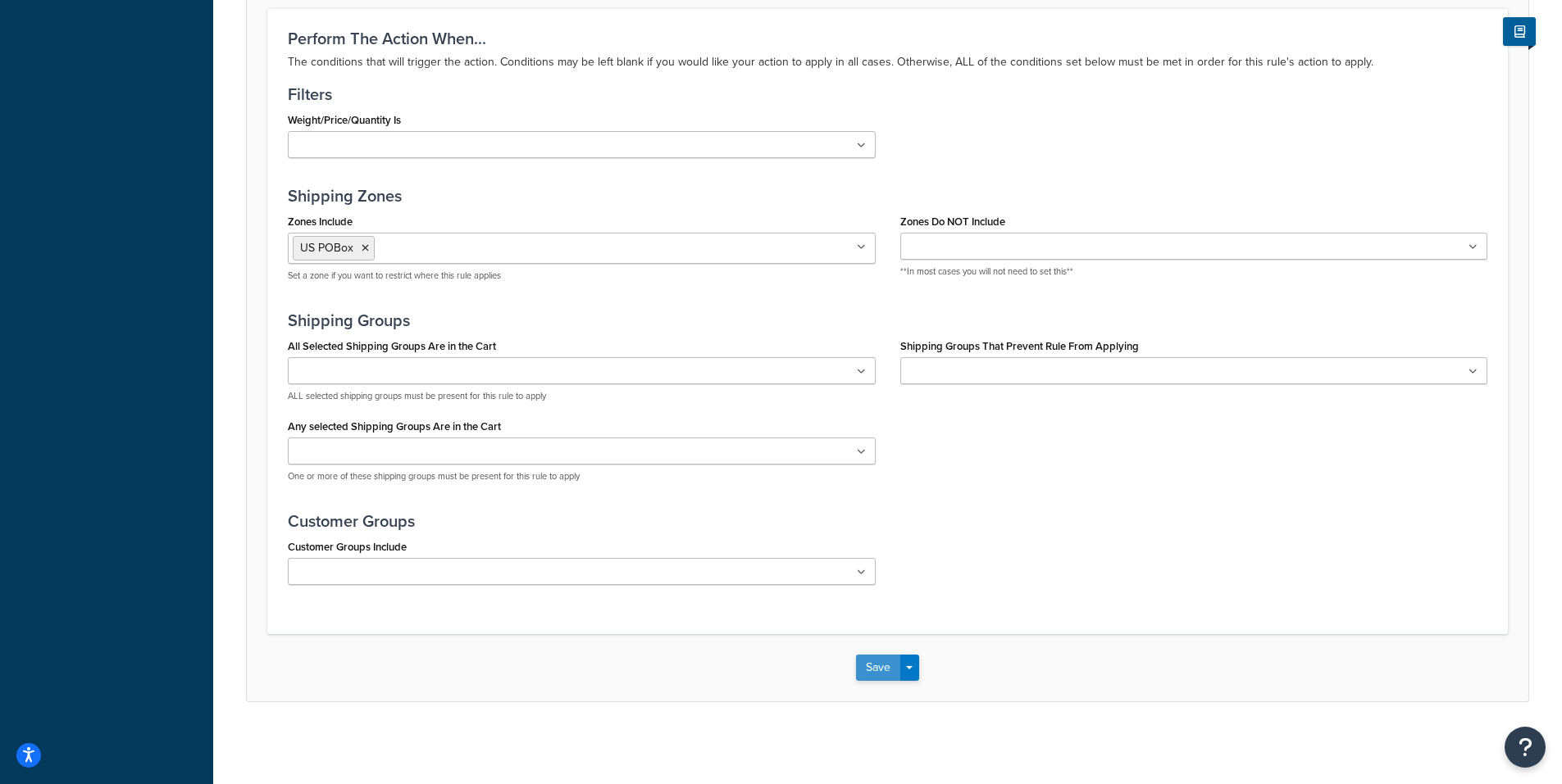
click at [879, 661] on button "Save" at bounding box center [878, 668] width 44 height 26
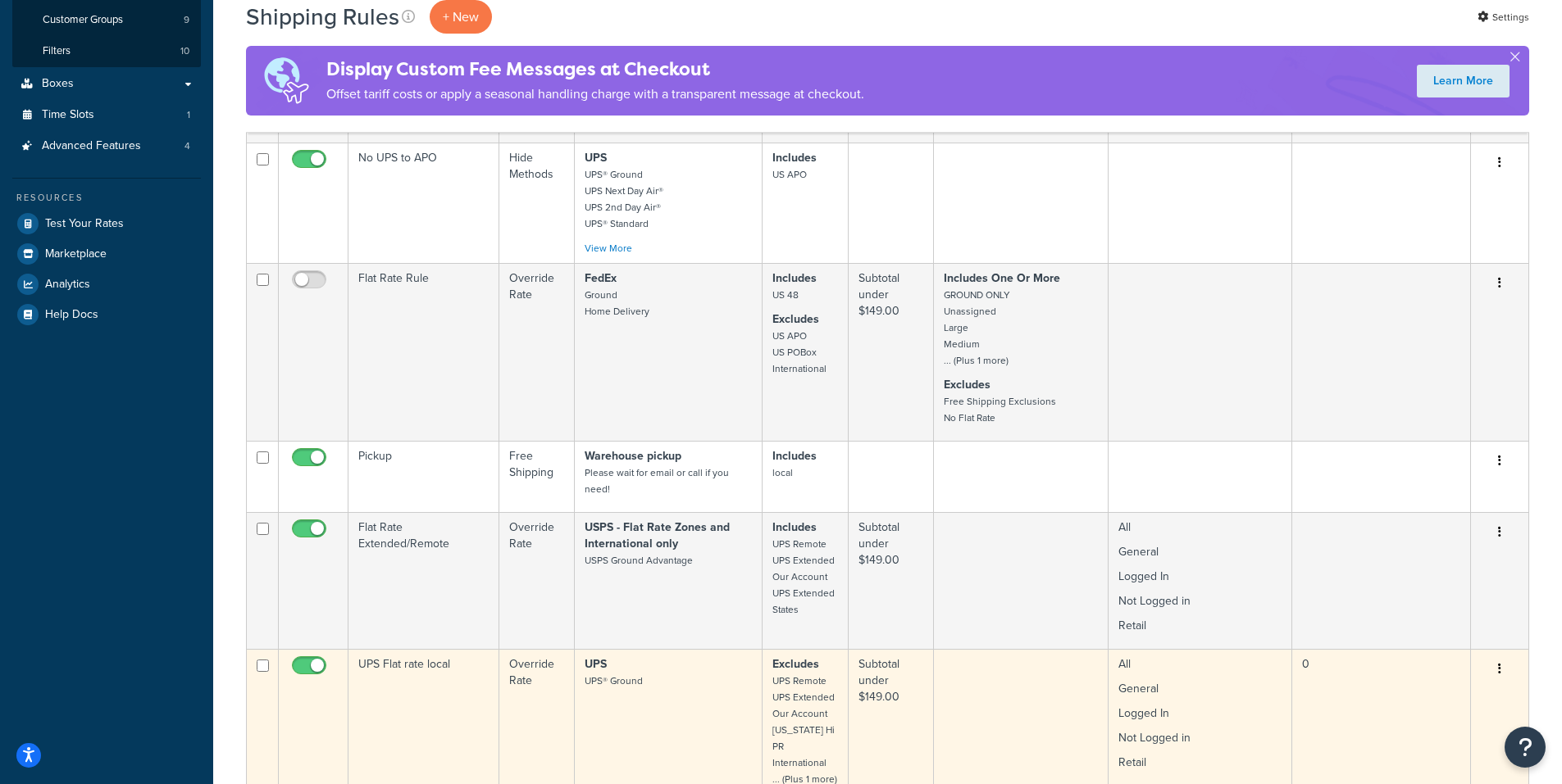
scroll to position [573, 0]
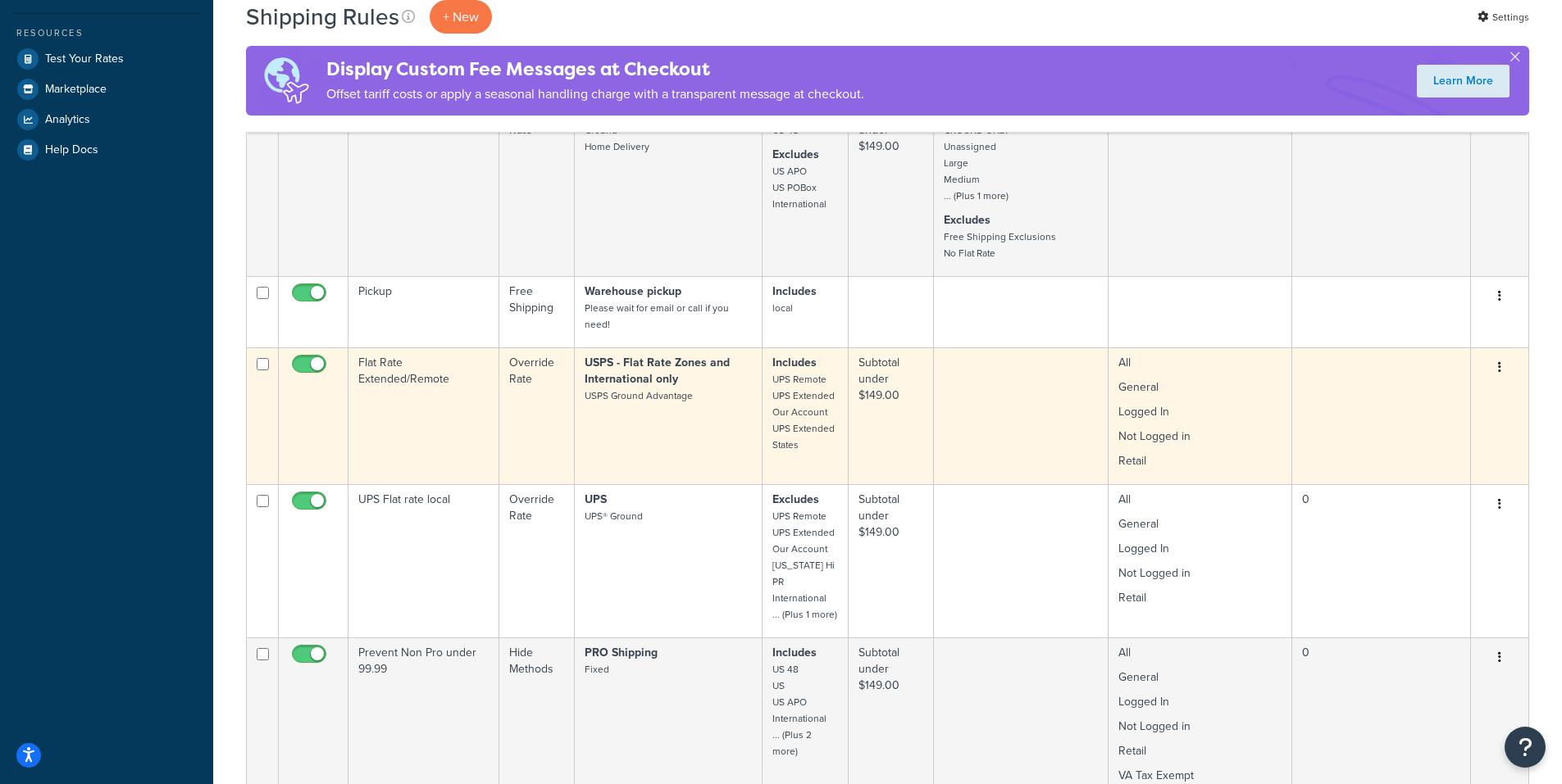
click at [1498, 363] on icon "button" at bounding box center [1500, 368] width 3 height 12
click at [1431, 395] on link "Edit" at bounding box center [1446, 399] width 130 height 34
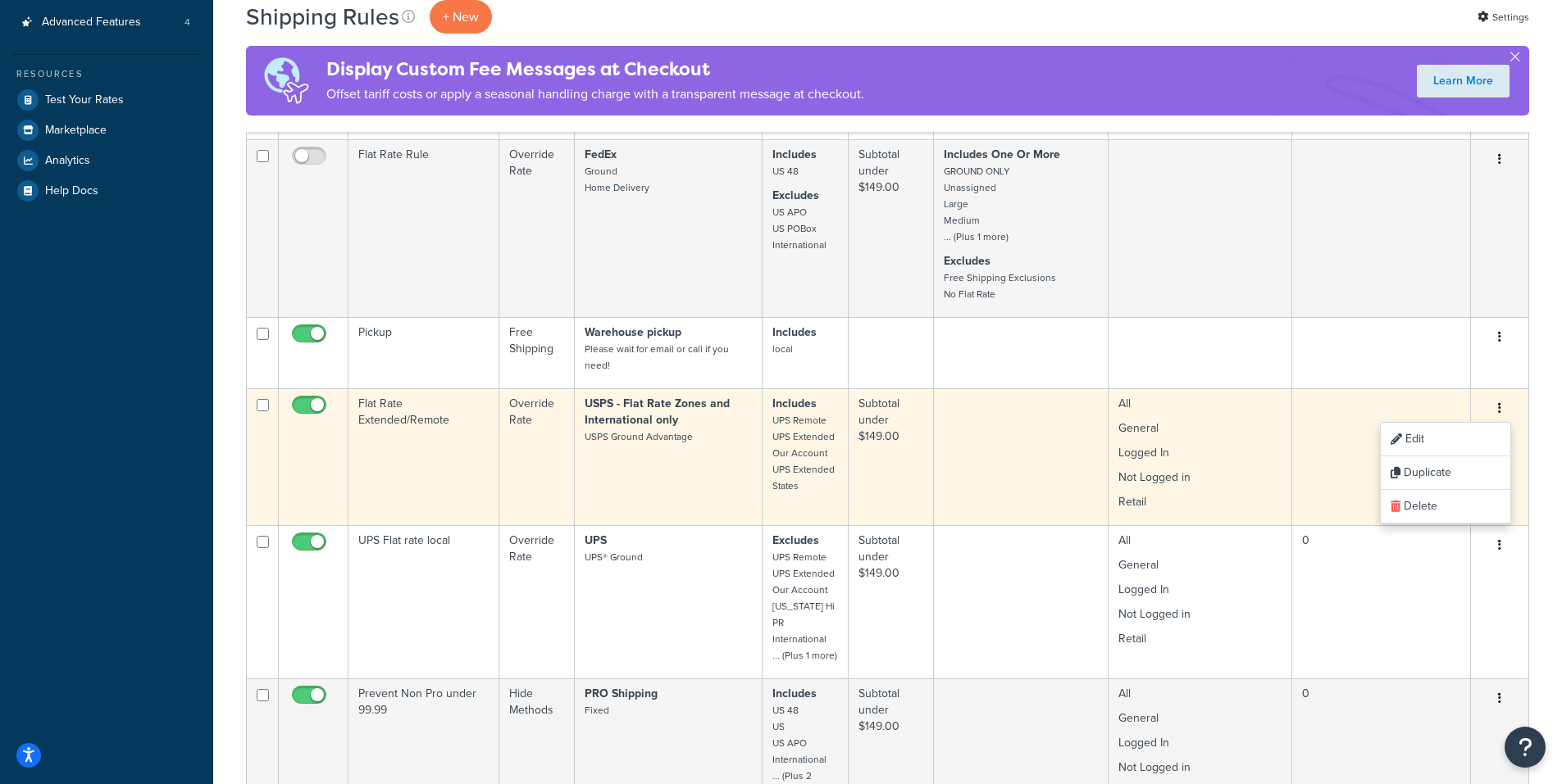
scroll to position [491, 0]
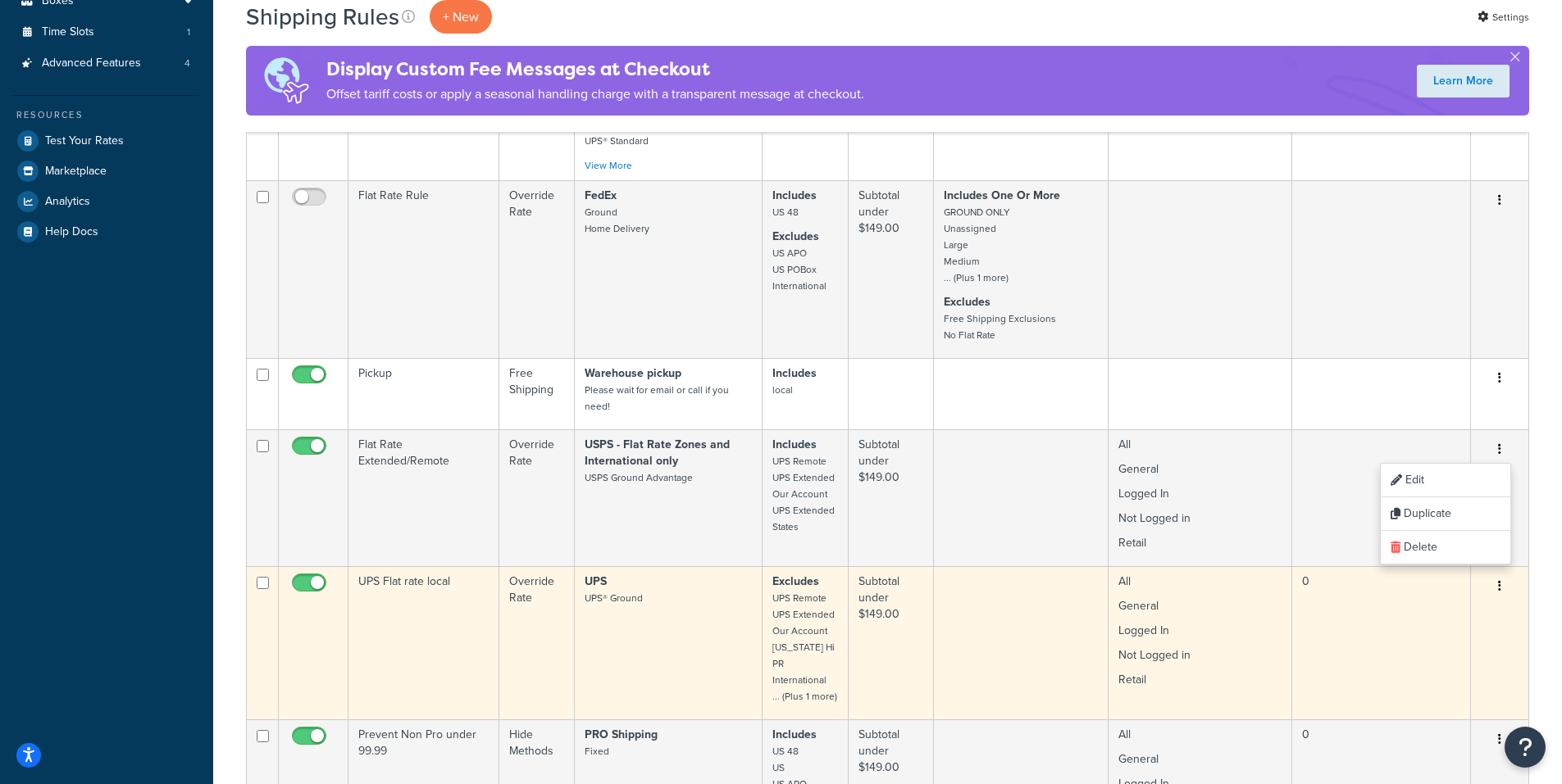
click at [1500, 586] on icon "button" at bounding box center [1500, 586] width 3 height 12
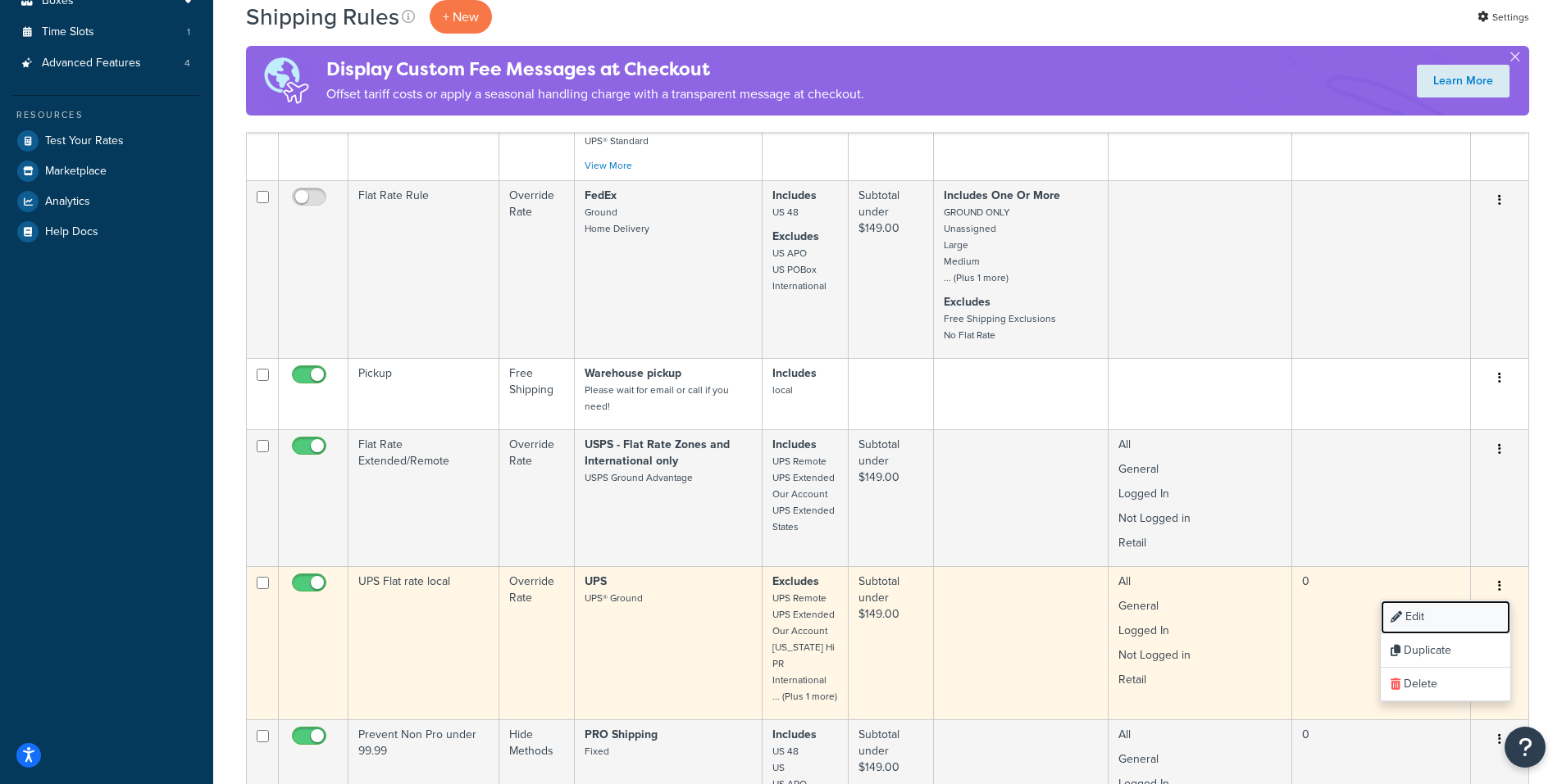
click at [1420, 613] on link "Edit" at bounding box center [1446, 617] width 130 height 34
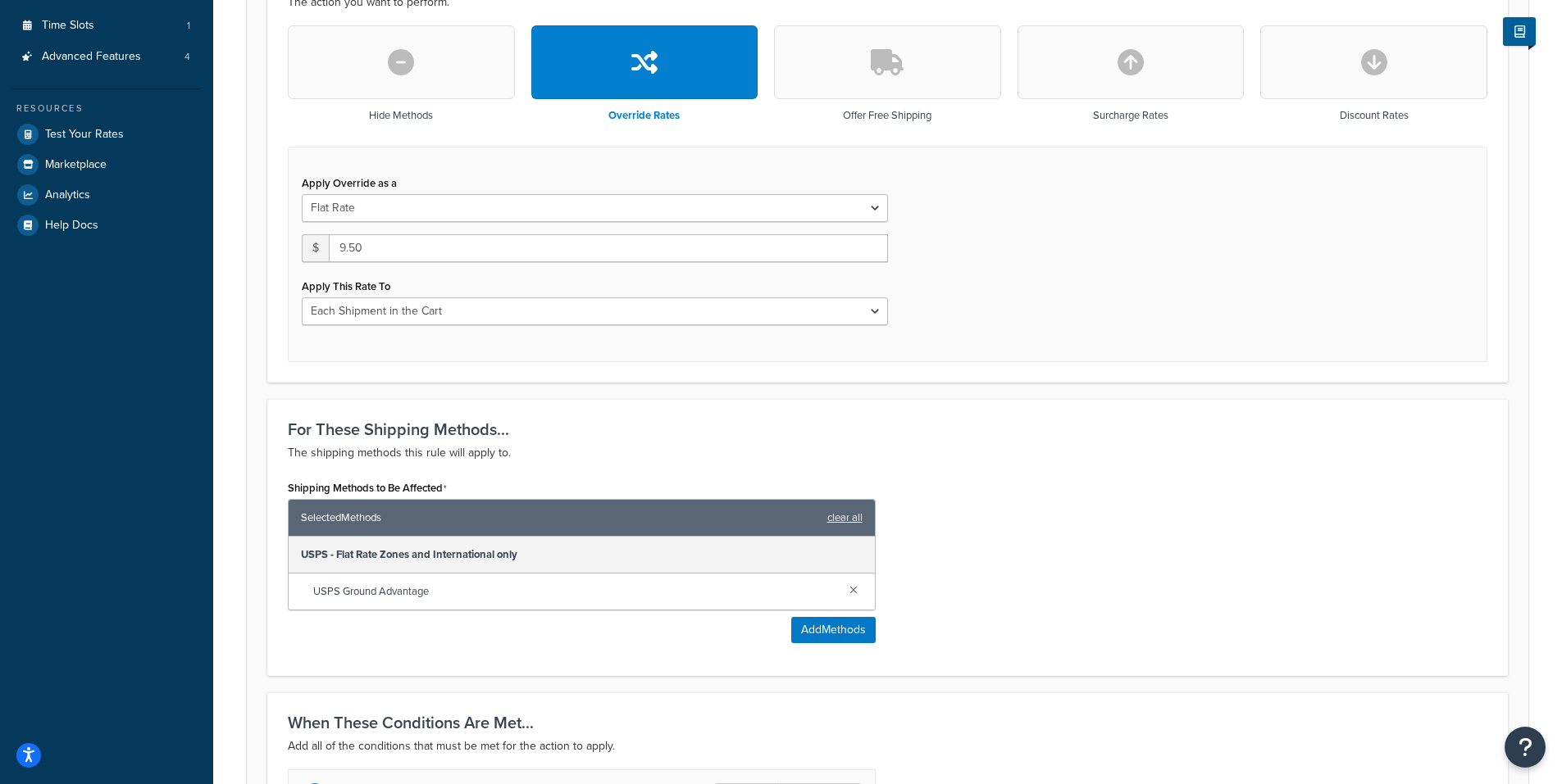
scroll to position [246, 0]
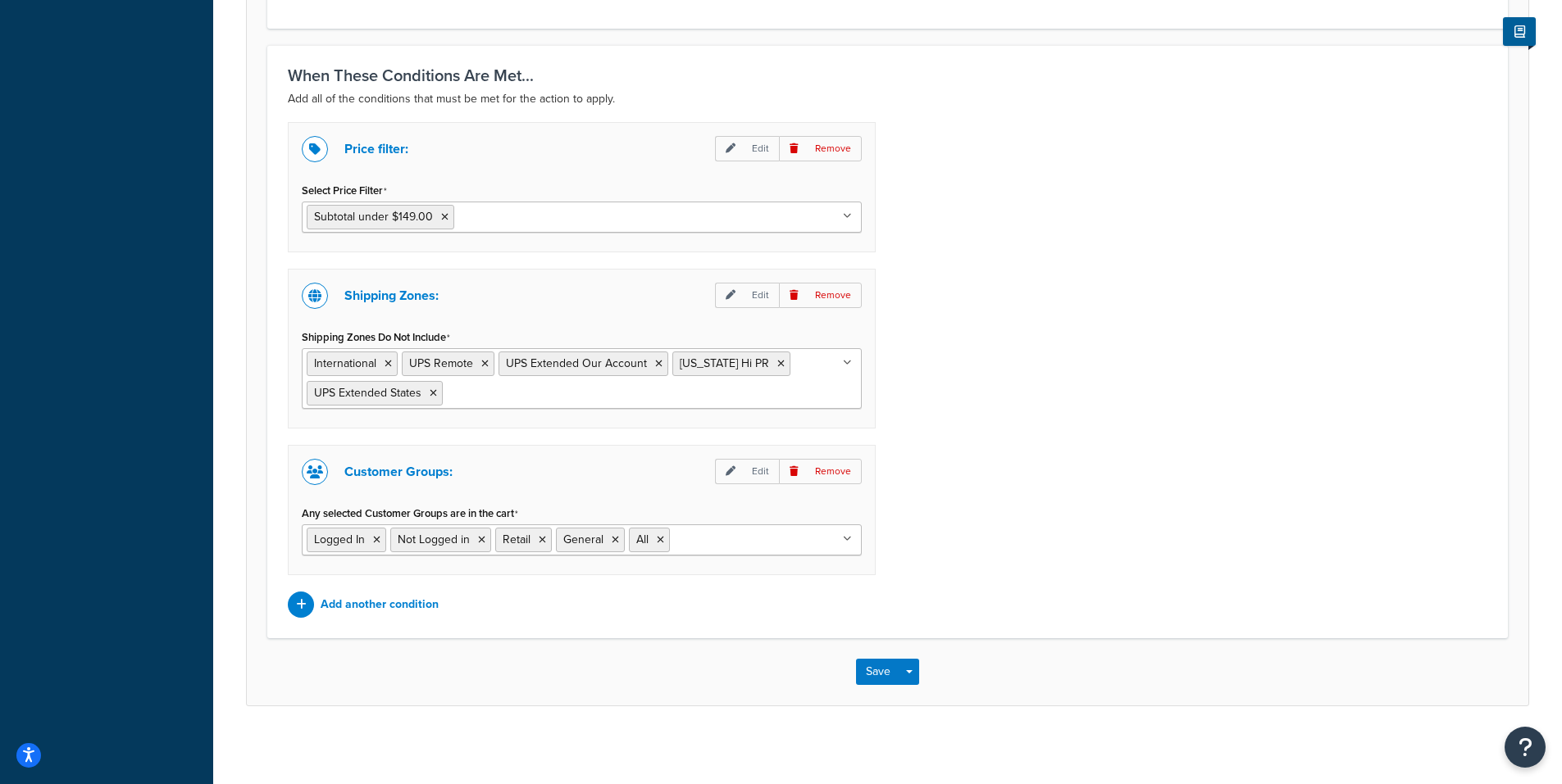
scroll to position [1147, 0]
click at [843, 539] on icon at bounding box center [847, 538] width 9 height 10
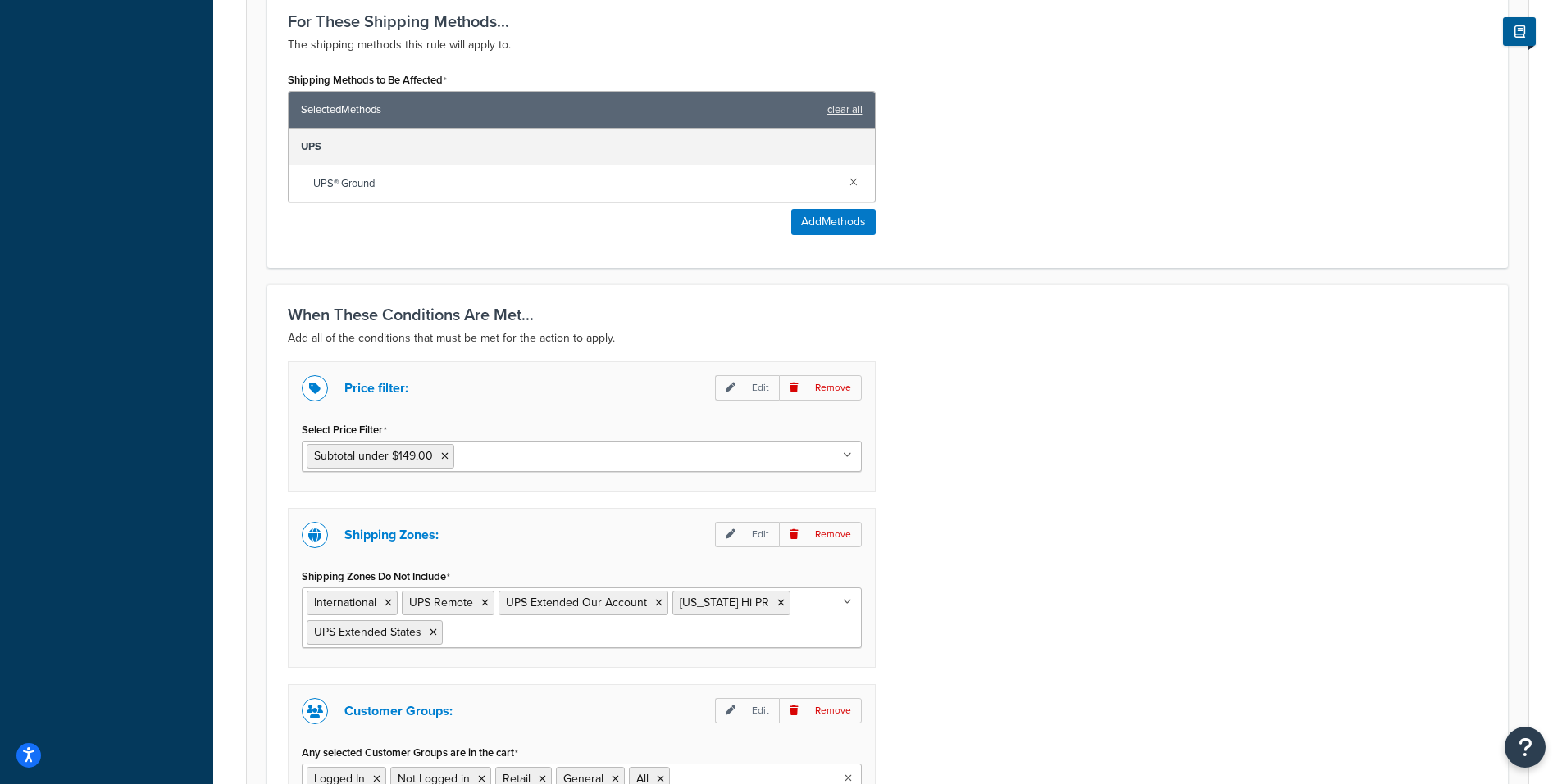
scroll to position [905, 0]
click at [1025, 550] on div "Price filter: Edit Remove Select Price Filter Subtotal under $149.00 Subtotal O…" at bounding box center [887, 610] width 1224 height 496
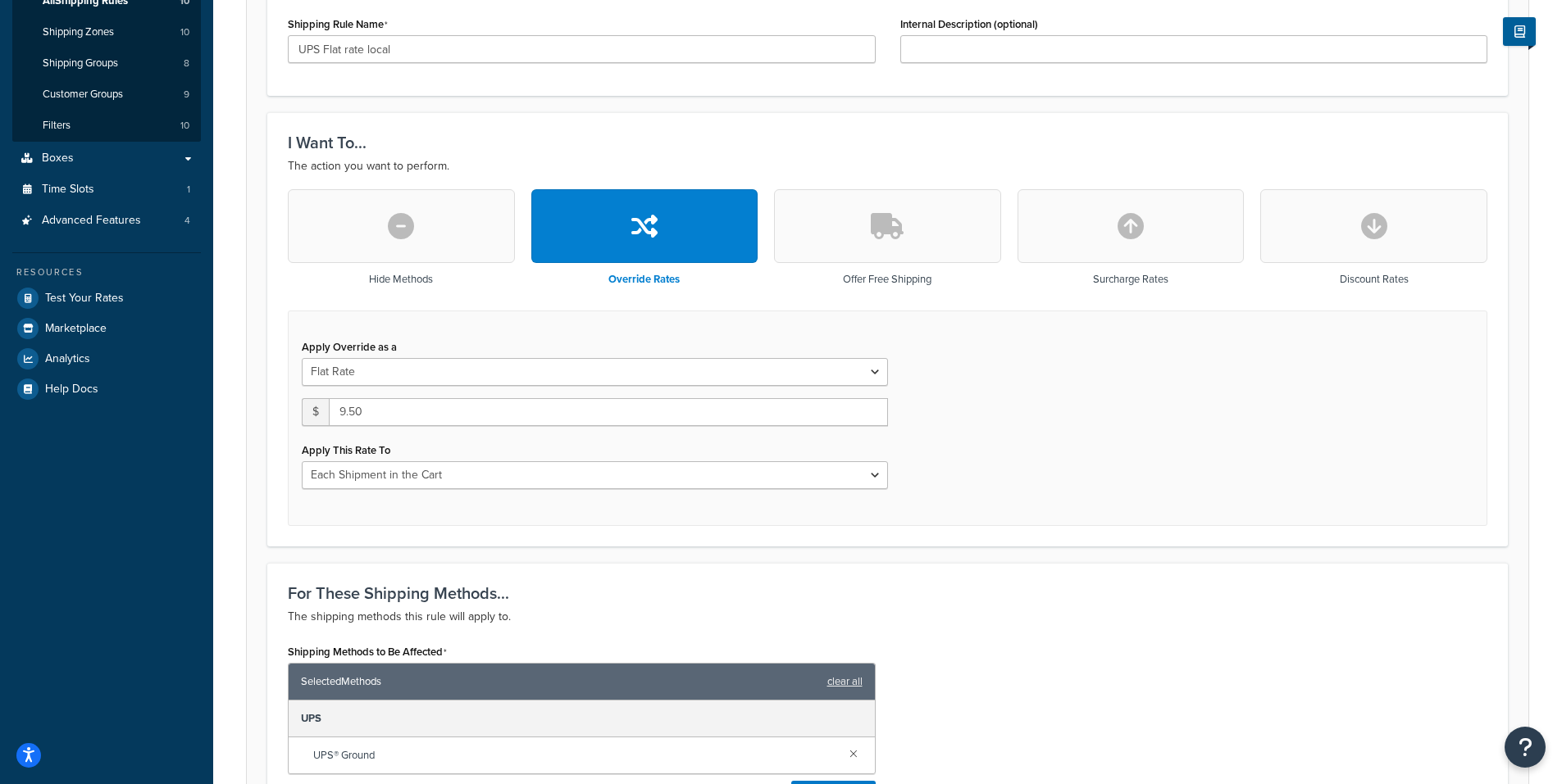
scroll to position [332, 0]
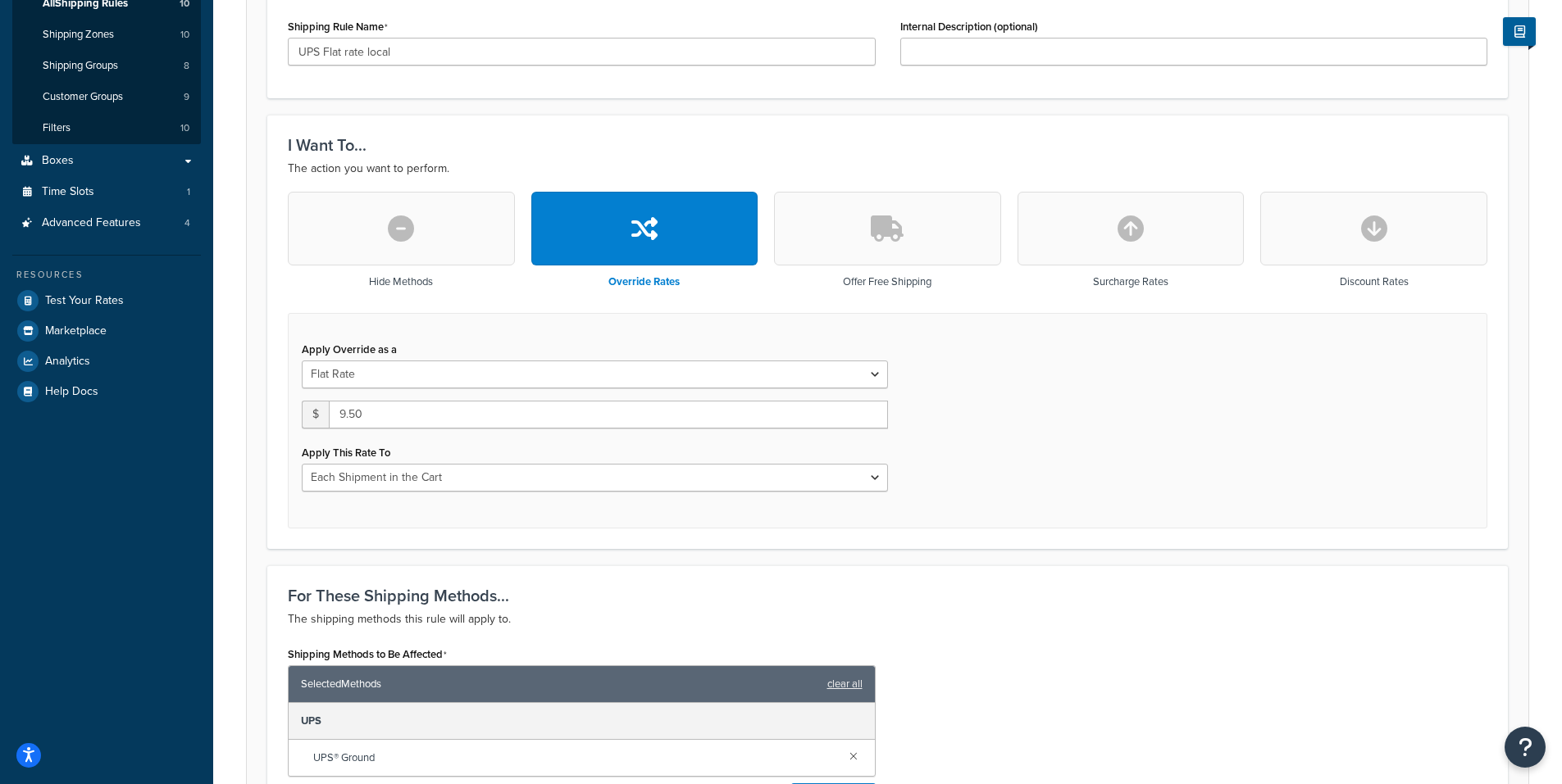
click at [887, 110] on form "Specify the action you would like to perform and the shipping methods that will…" at bounding box center [887, 700] width 1281 height 1637
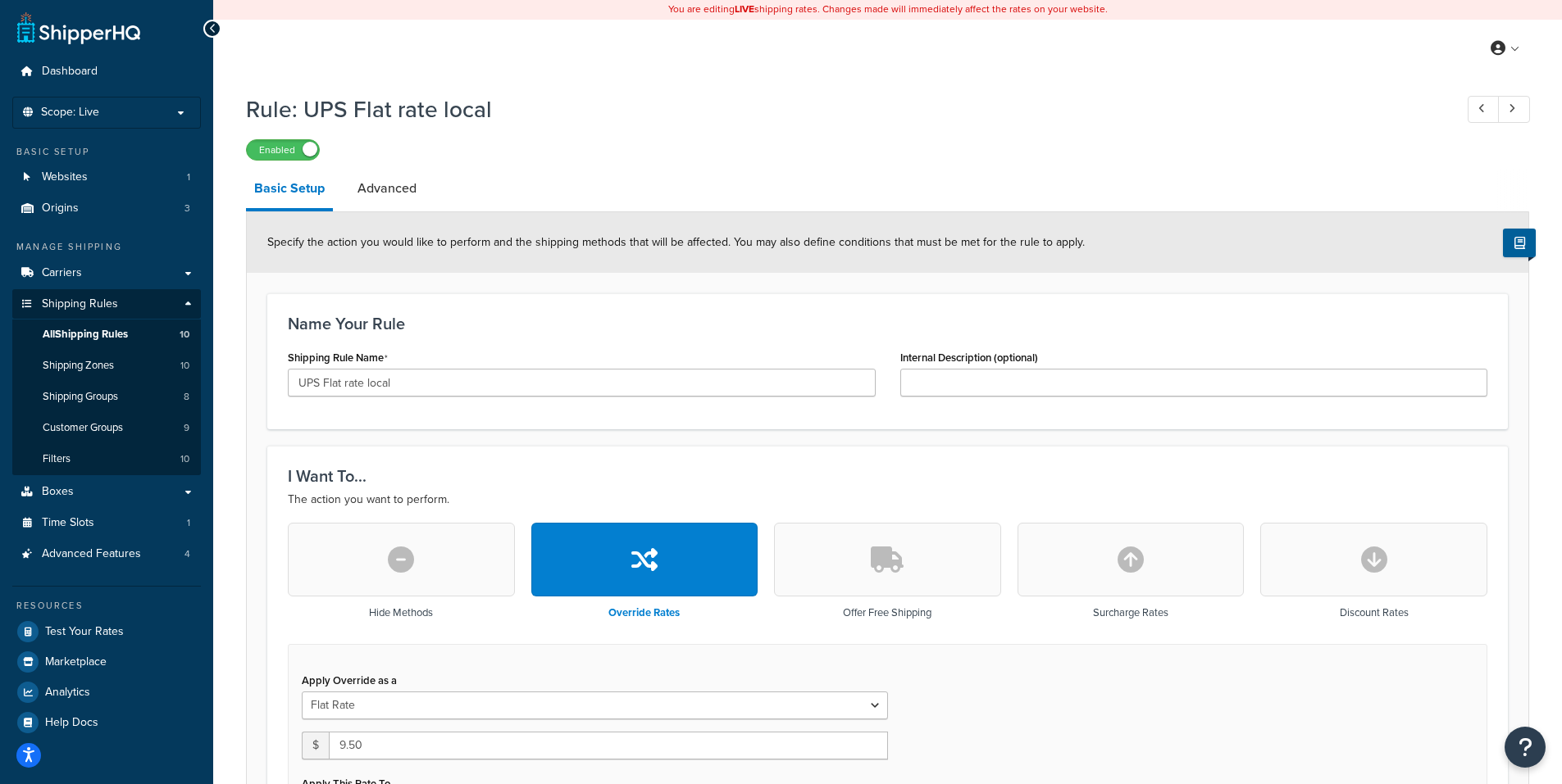
scroll to position [0, 0]
click at [1001, 97] on h1 "Rule: UPS Flat rate local" at bounding box center [842, 110] width 1191 height 32
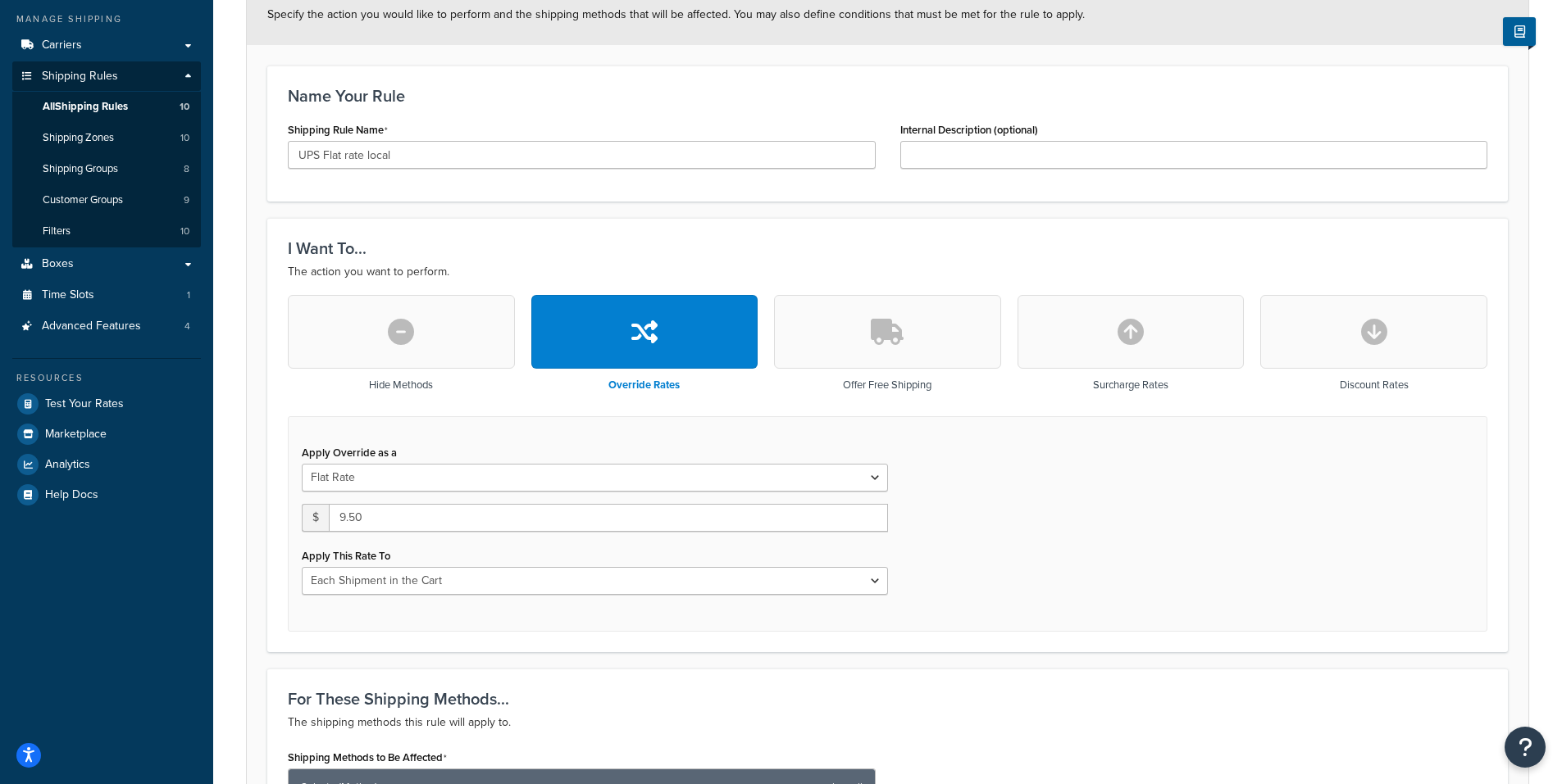
scroll to position [246, 0]
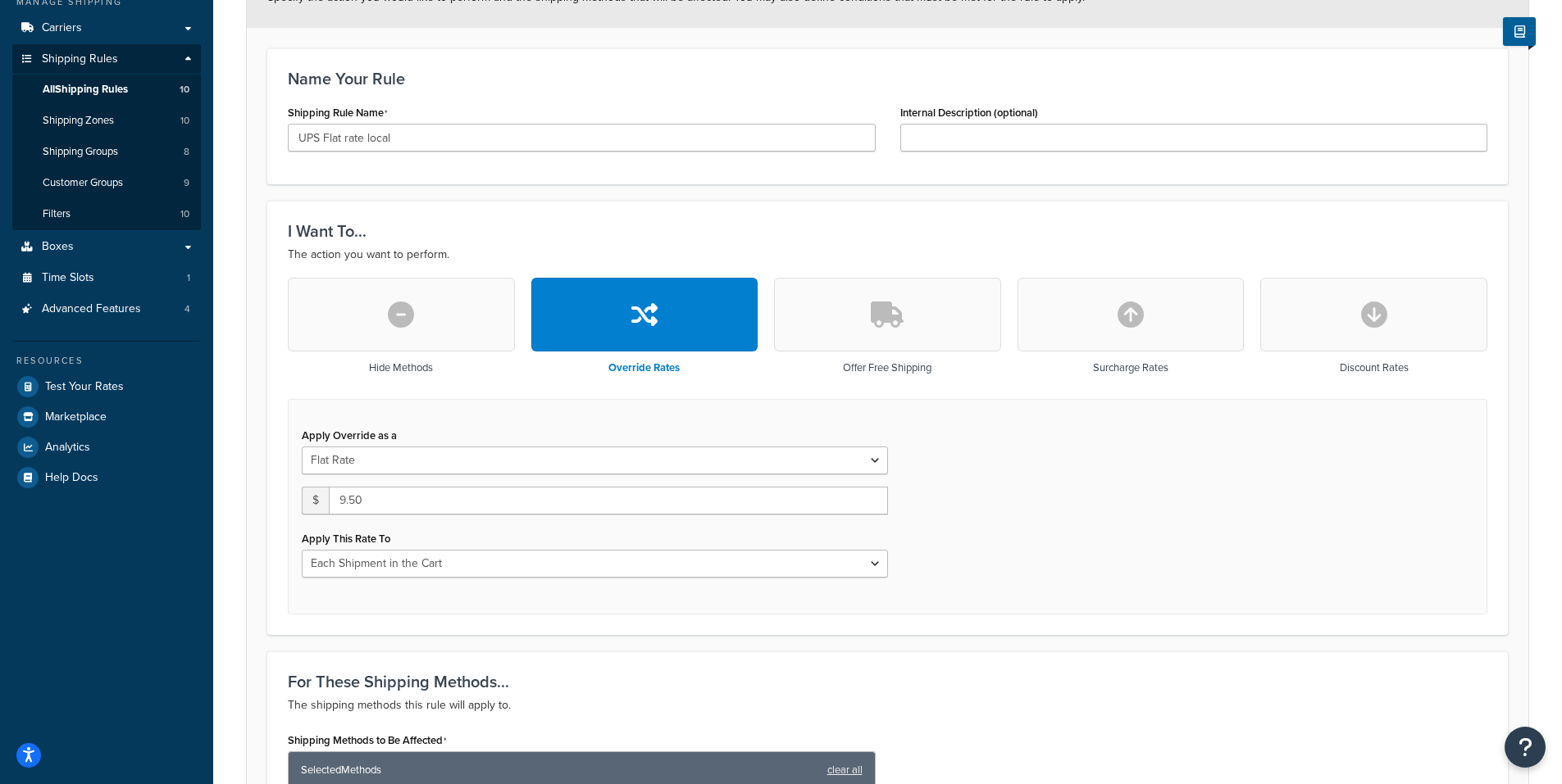
click at [885, 194] on form "Specify the action you would like to perform and the shipping methods that will…" at bounding box center [887, 786] width 1281 height 1637
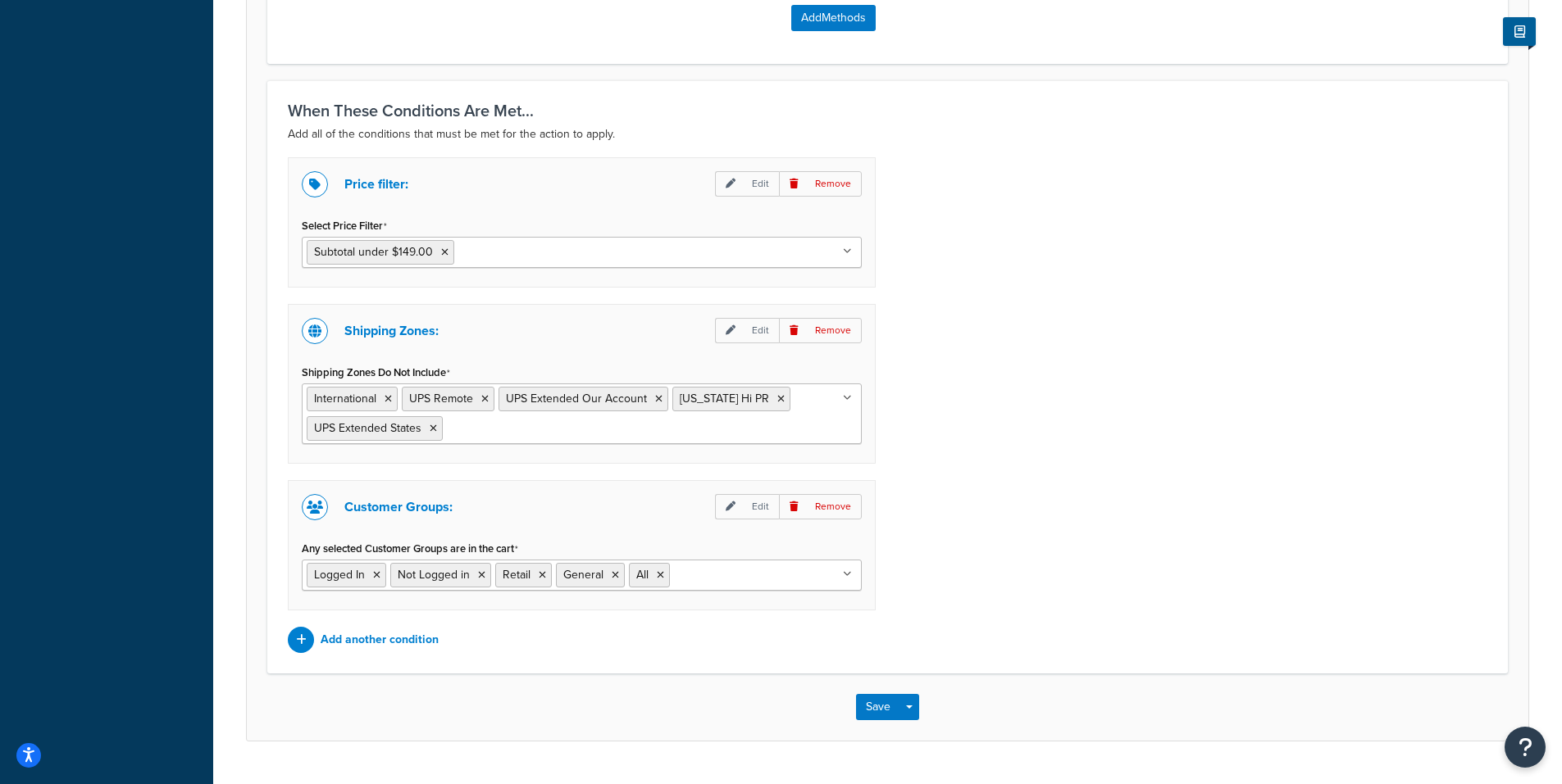
scroll to position [1147, 0]
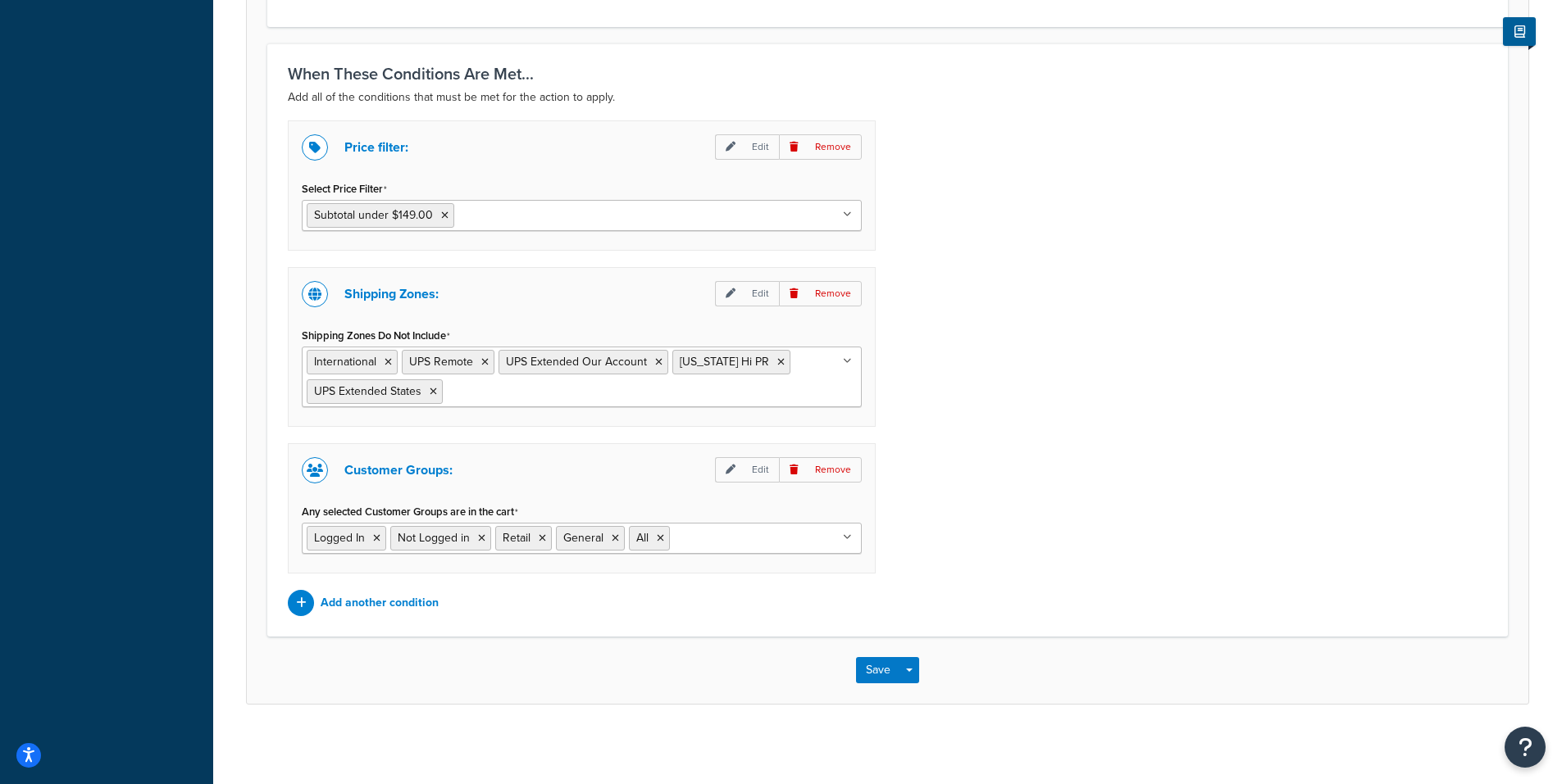
click at [933, 464] on div "Price filter: Edit Remove Select Price Filter Subtotal under $149.00 Subtotal O…" at bounding box center [887, 368] width 1224 height 496
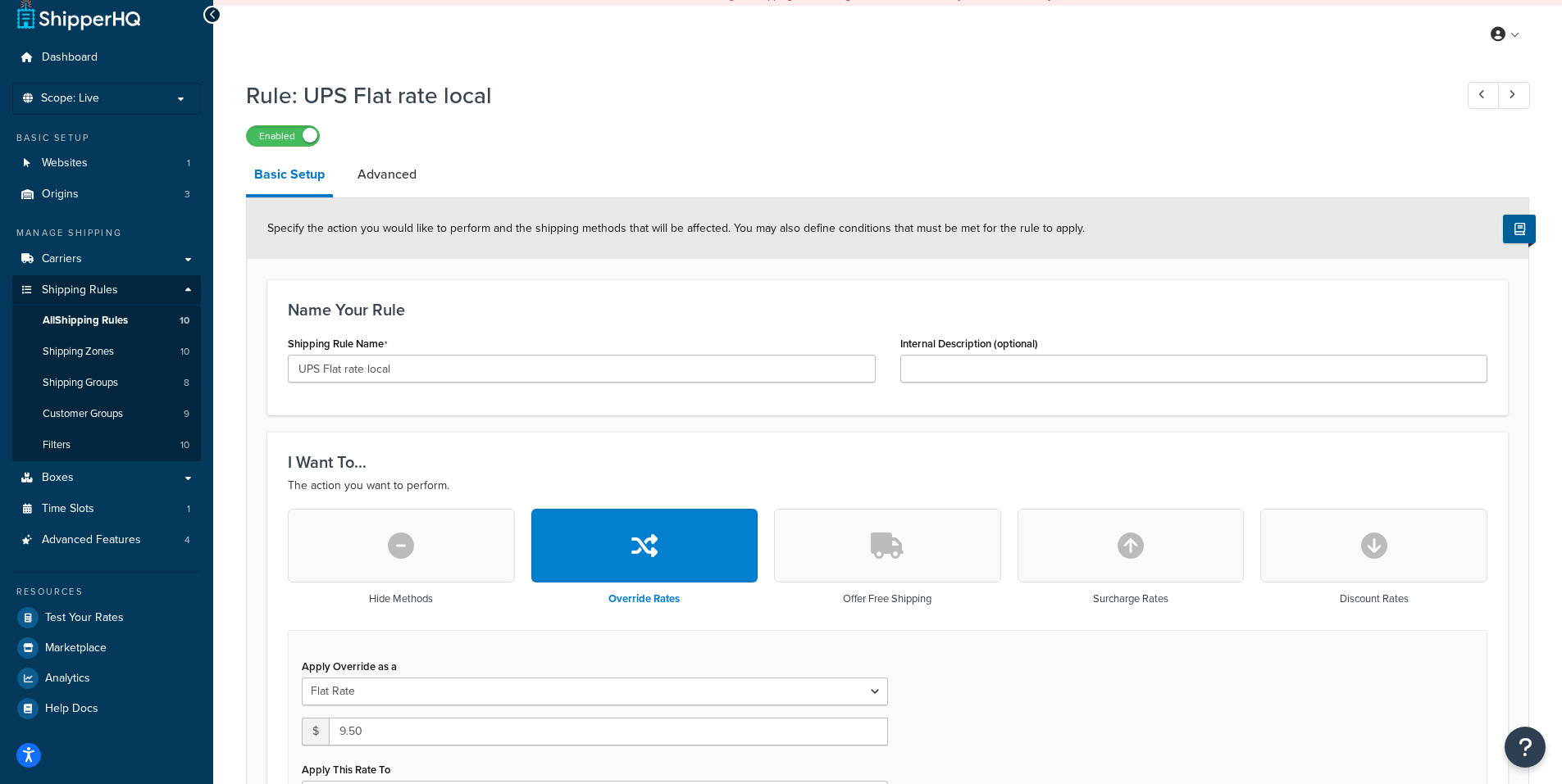
scroll to position [0, 0]
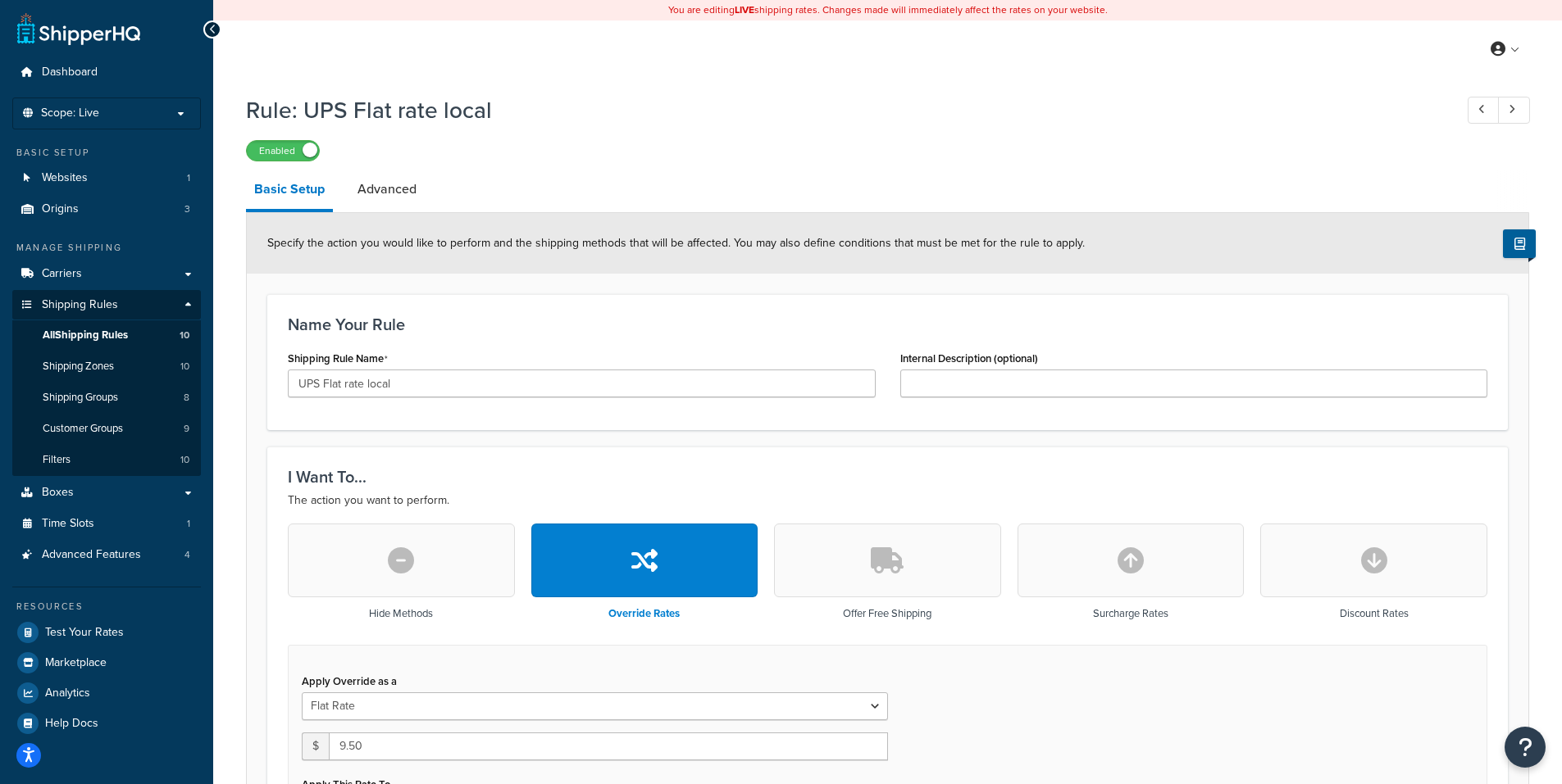
click at [859, 142] on div "Enabled" at bounding box center [887, 149] width 1283 height 23
click at [376, 190] on link "Advanced" at bounding box center [386, 189] width 75 height 40
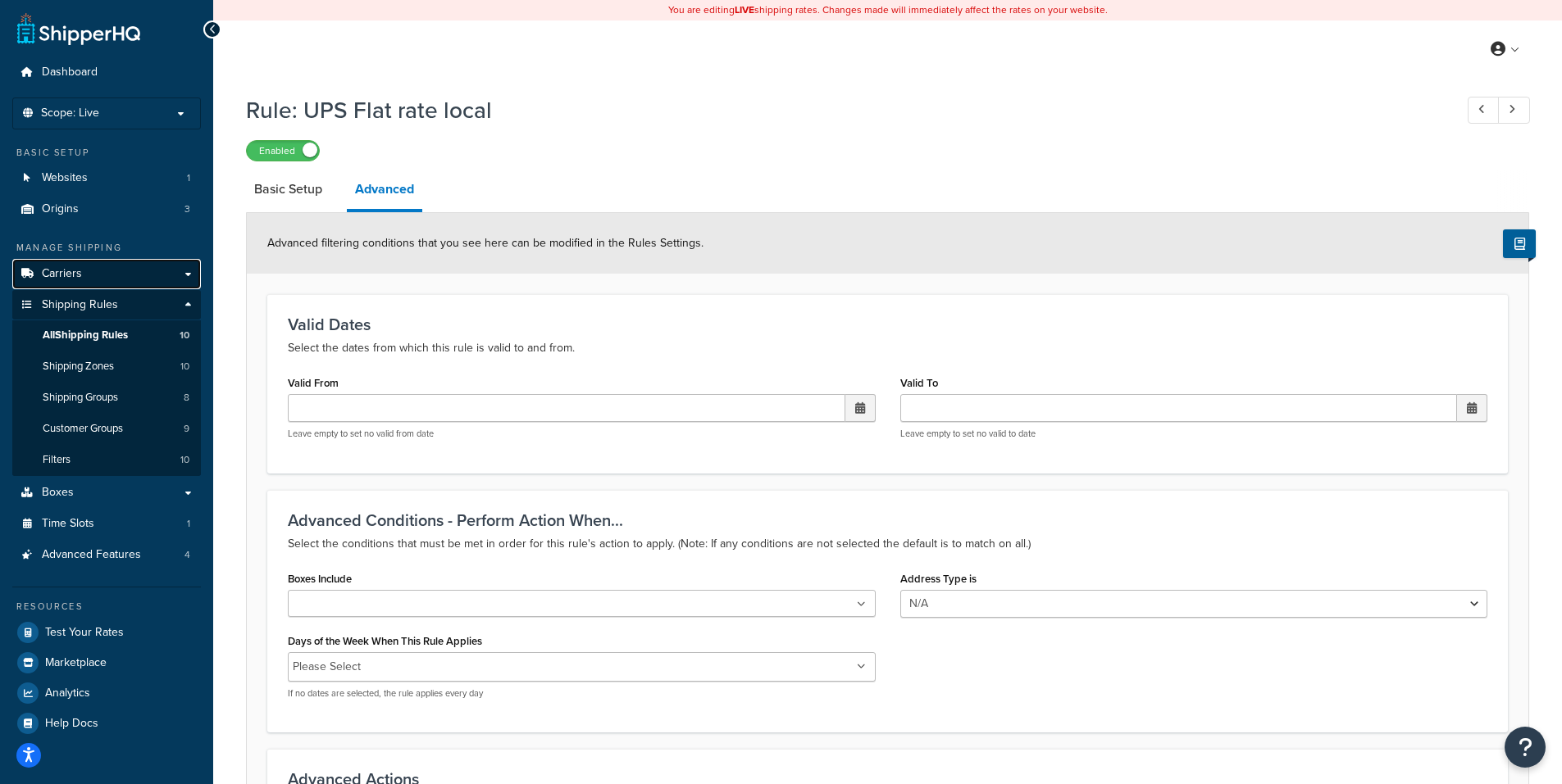
click at [65, 271] on span "Carriers" at bounding box center [62, 274] width 40 height 14
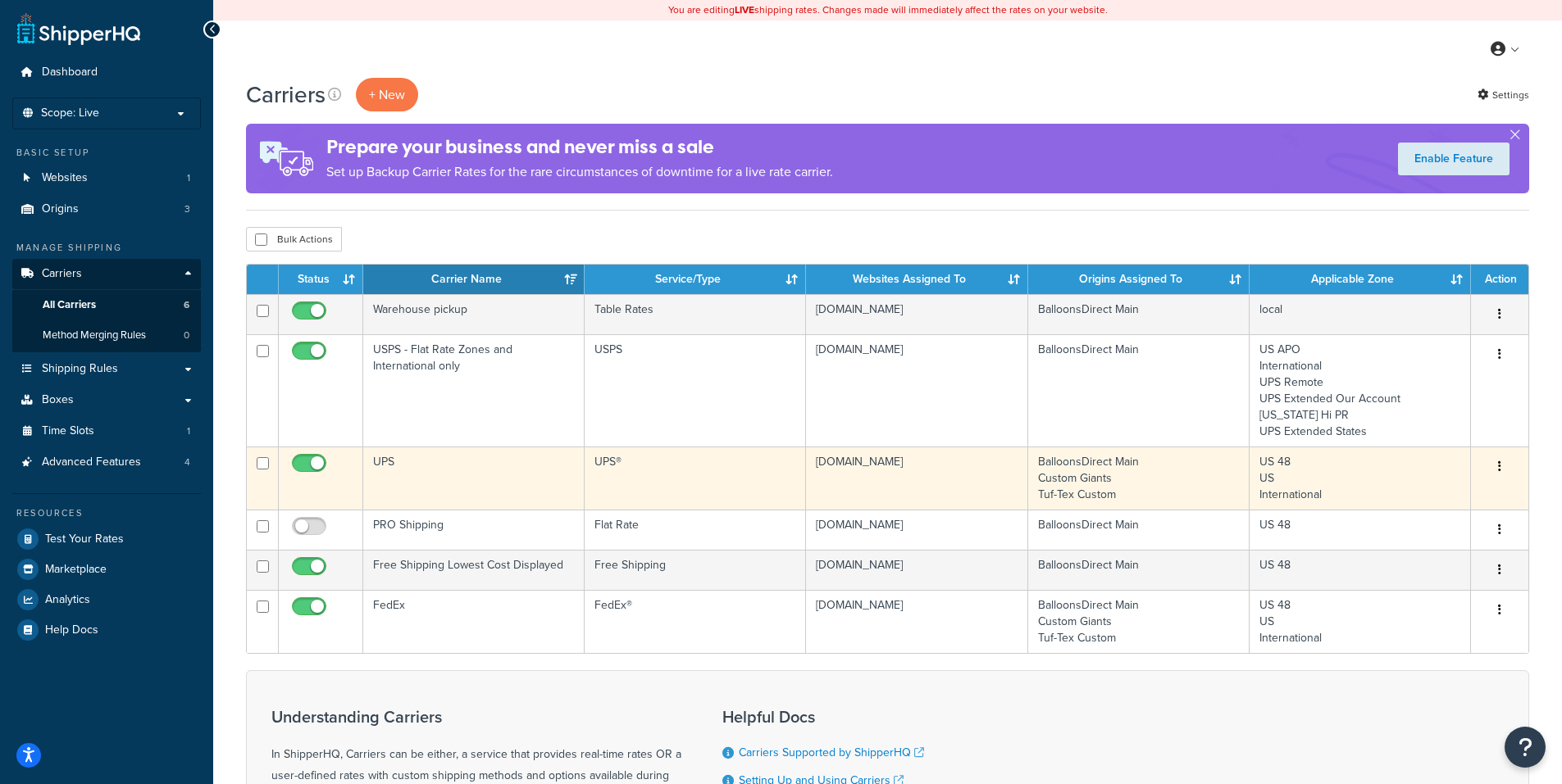
click at [1498, 464] on icon "button" at bounding box center [1500, 466] width 3 height 12
click at [1404, 498] on link "Edit" at bounding box center [1433, 500] width 130 height 34
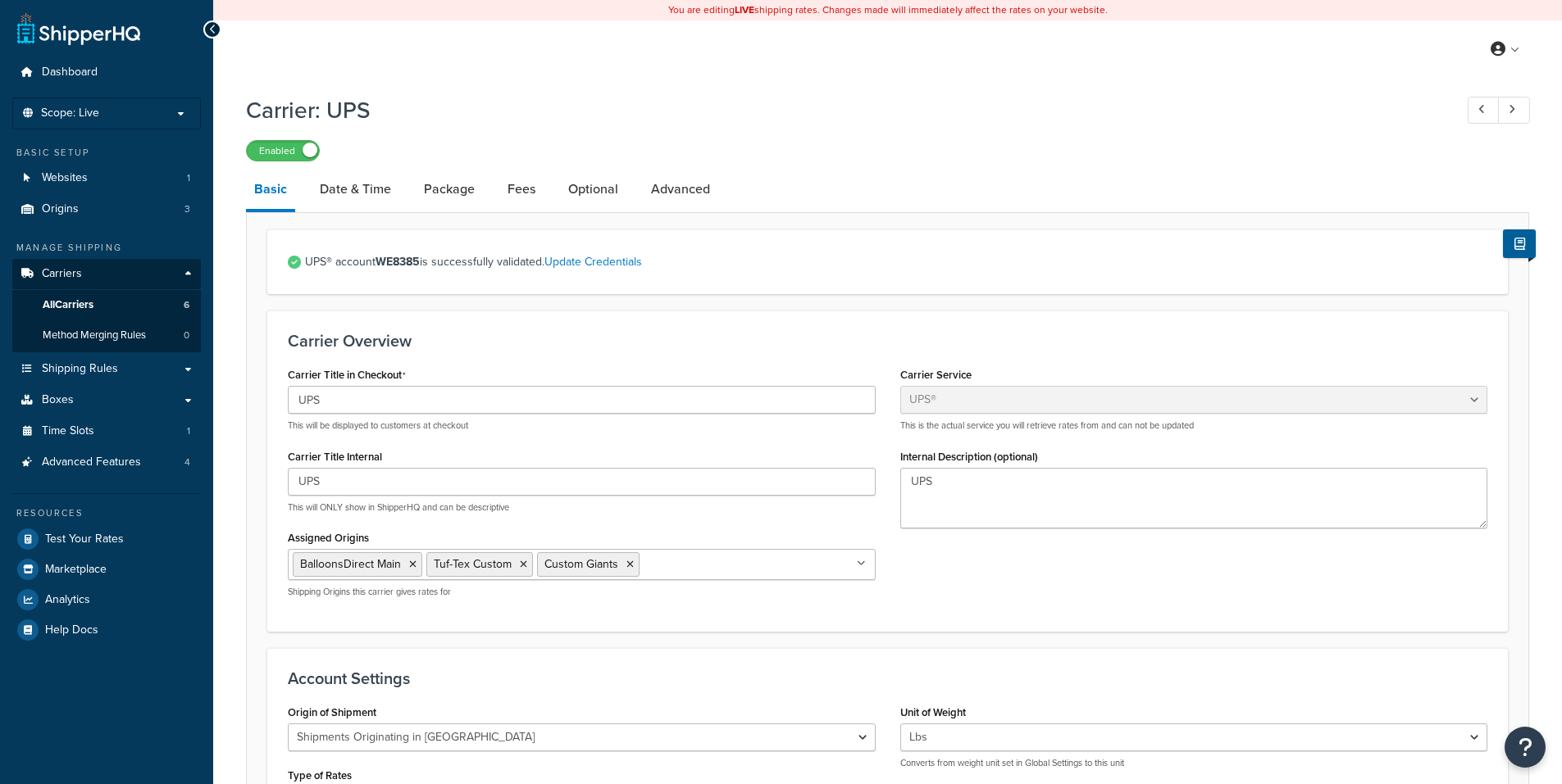
select select "ups"
select select "us"
select select "02"
click at [69, 362] on span "Shipping Rules" at bounding box center [80, 369] width 76 height 14
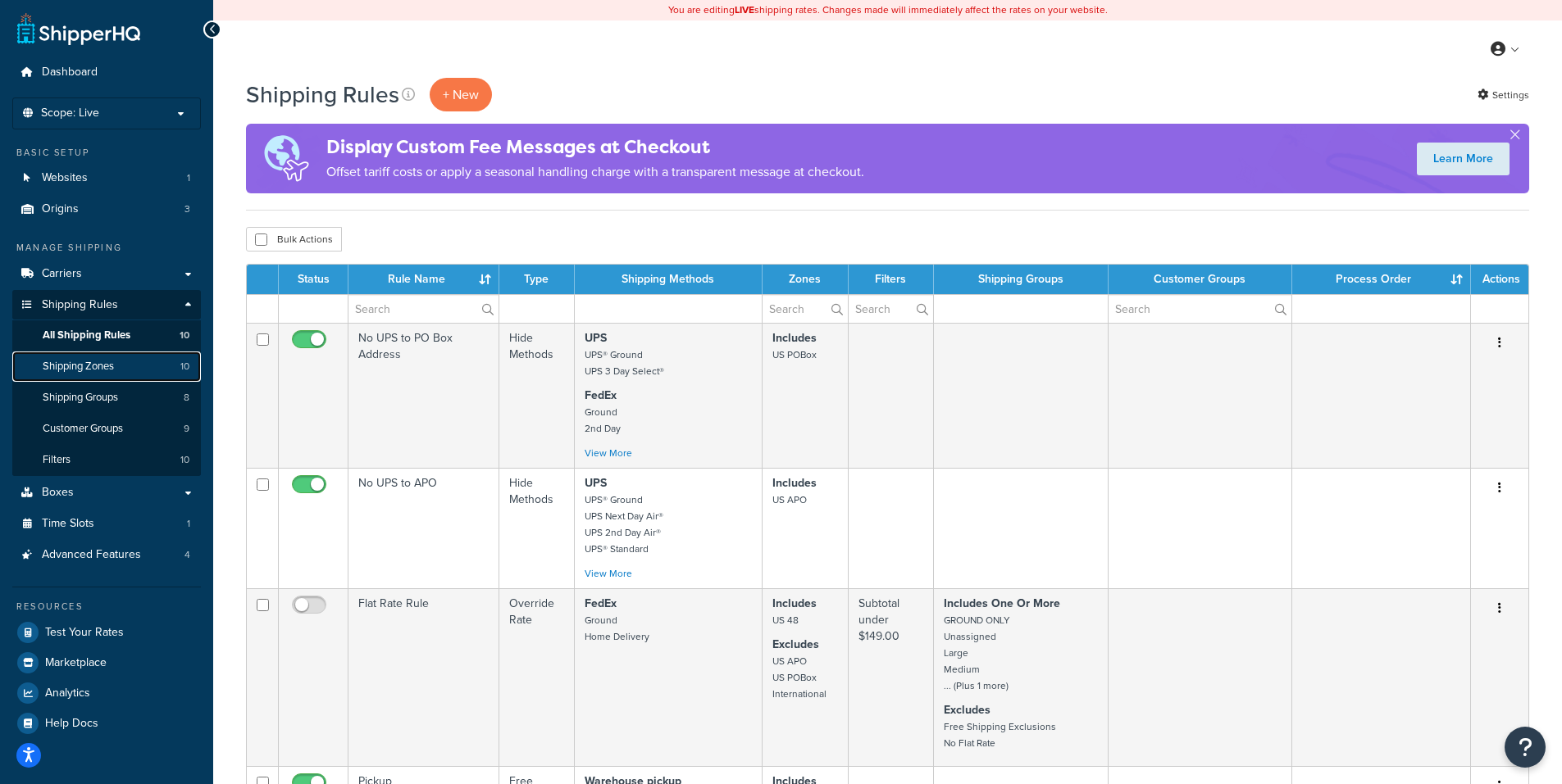
click at [95, 366] on span "Shipping Zones" at bounding box center [78, 367] width 72 height 14
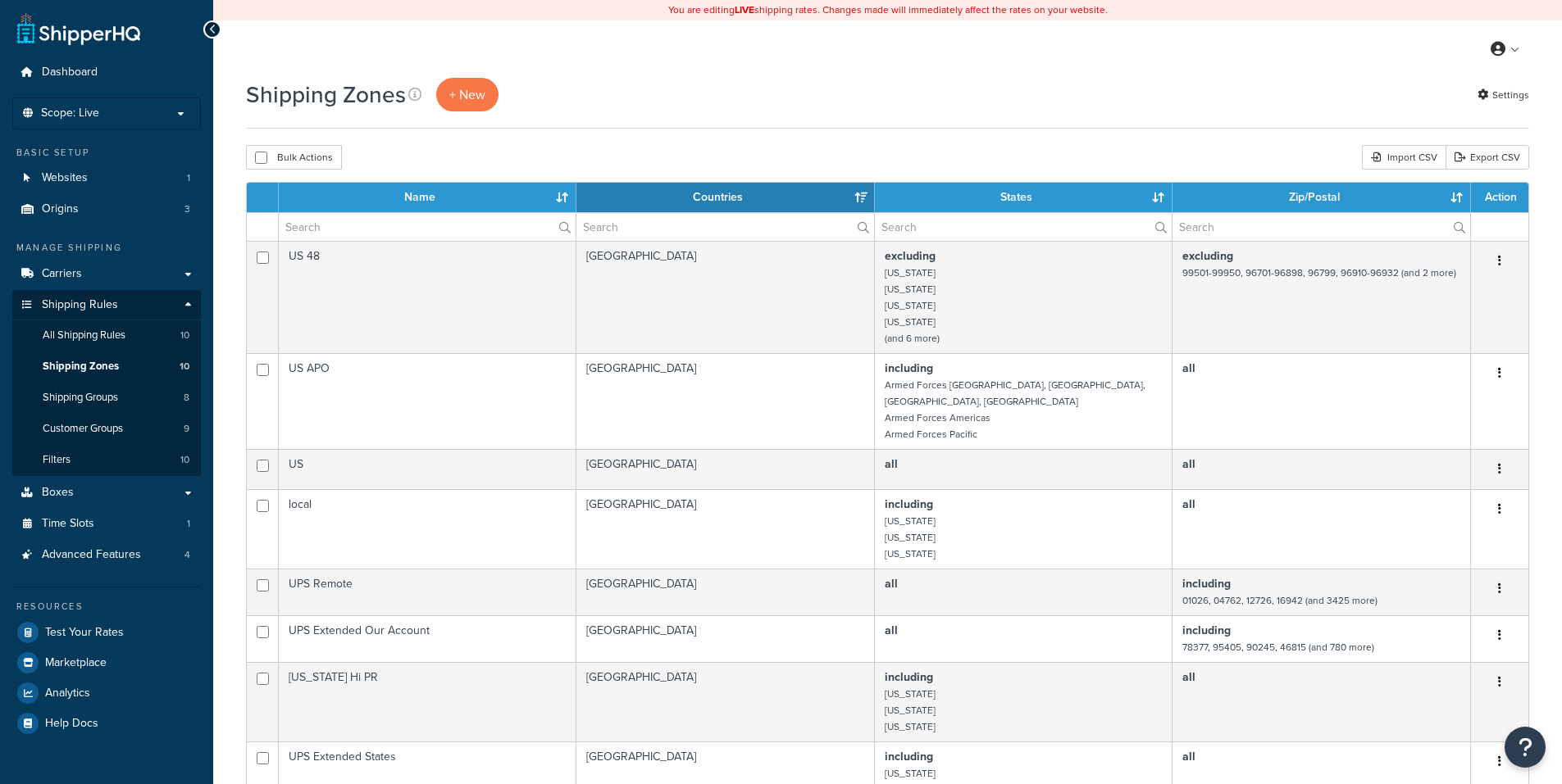
select select "15"
click at [280, 158] on button "Bulk Actions" at bounding box center [294, 157] width 96 height 24
checkbox input "true"
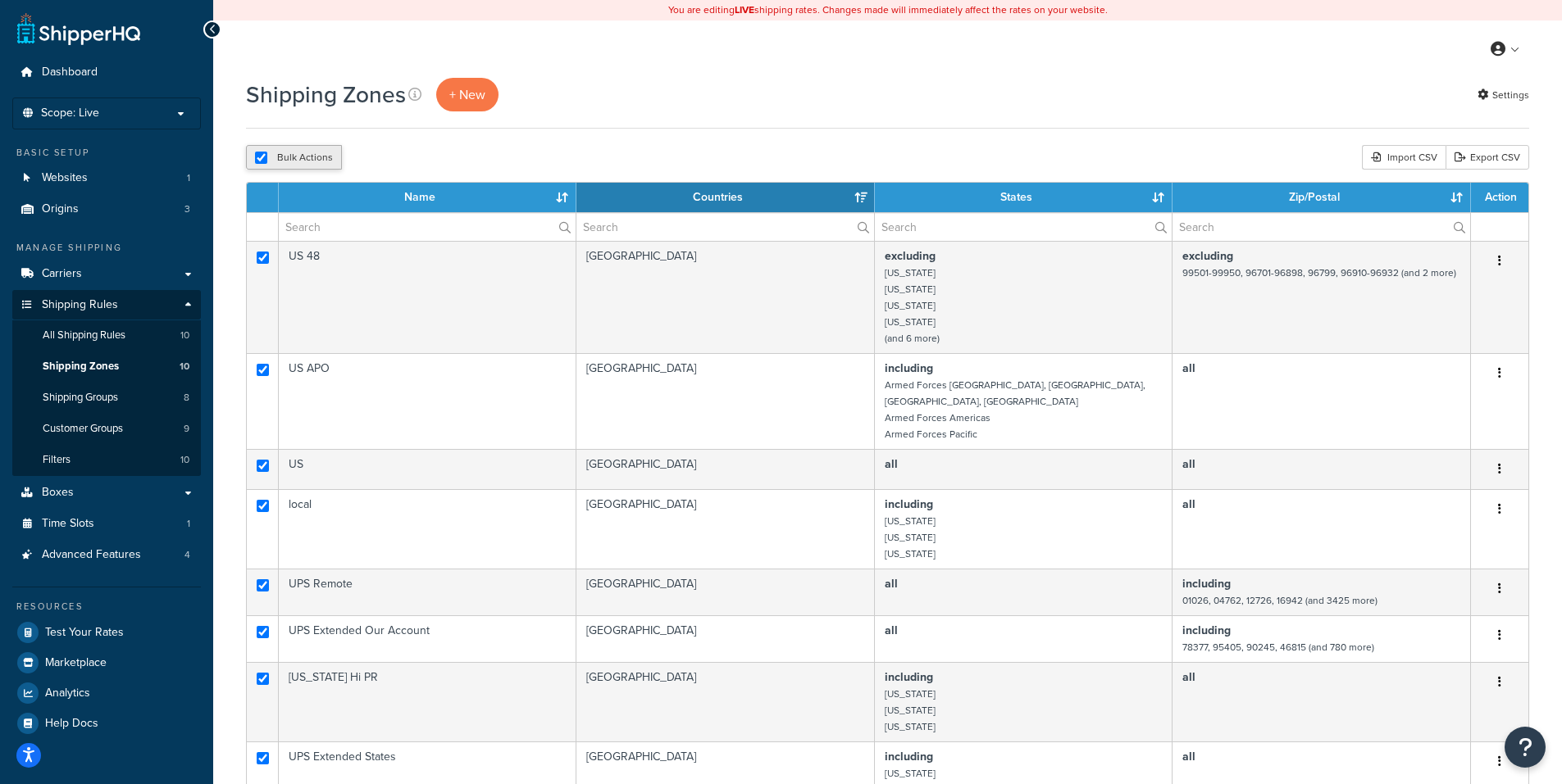
checkbox input "true"
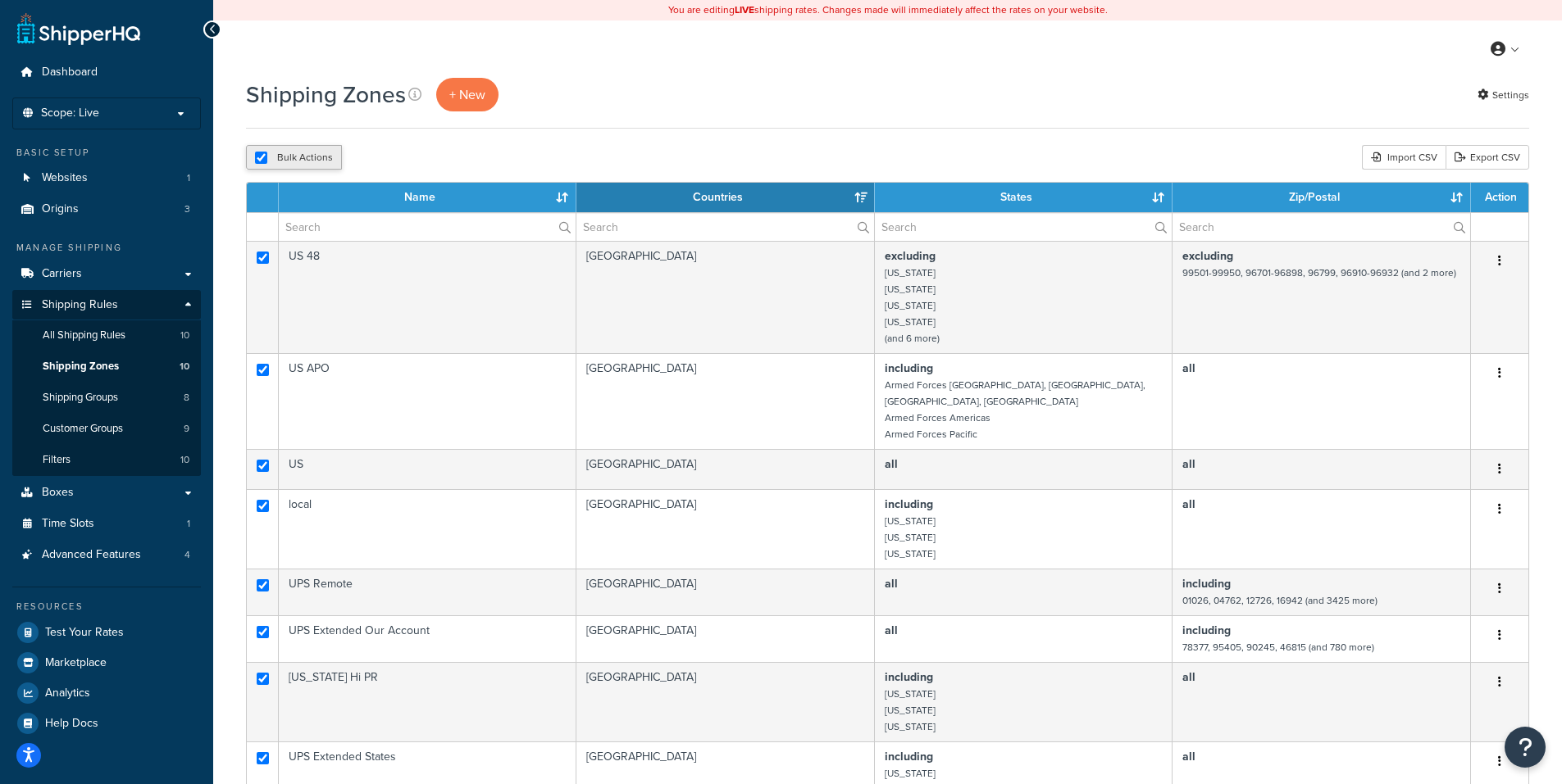
checkbox input "true"
click at [286, 158] on button "Bulk Actions" at bounding box center [294, 157] width 96 height 24
checkbox input "false"
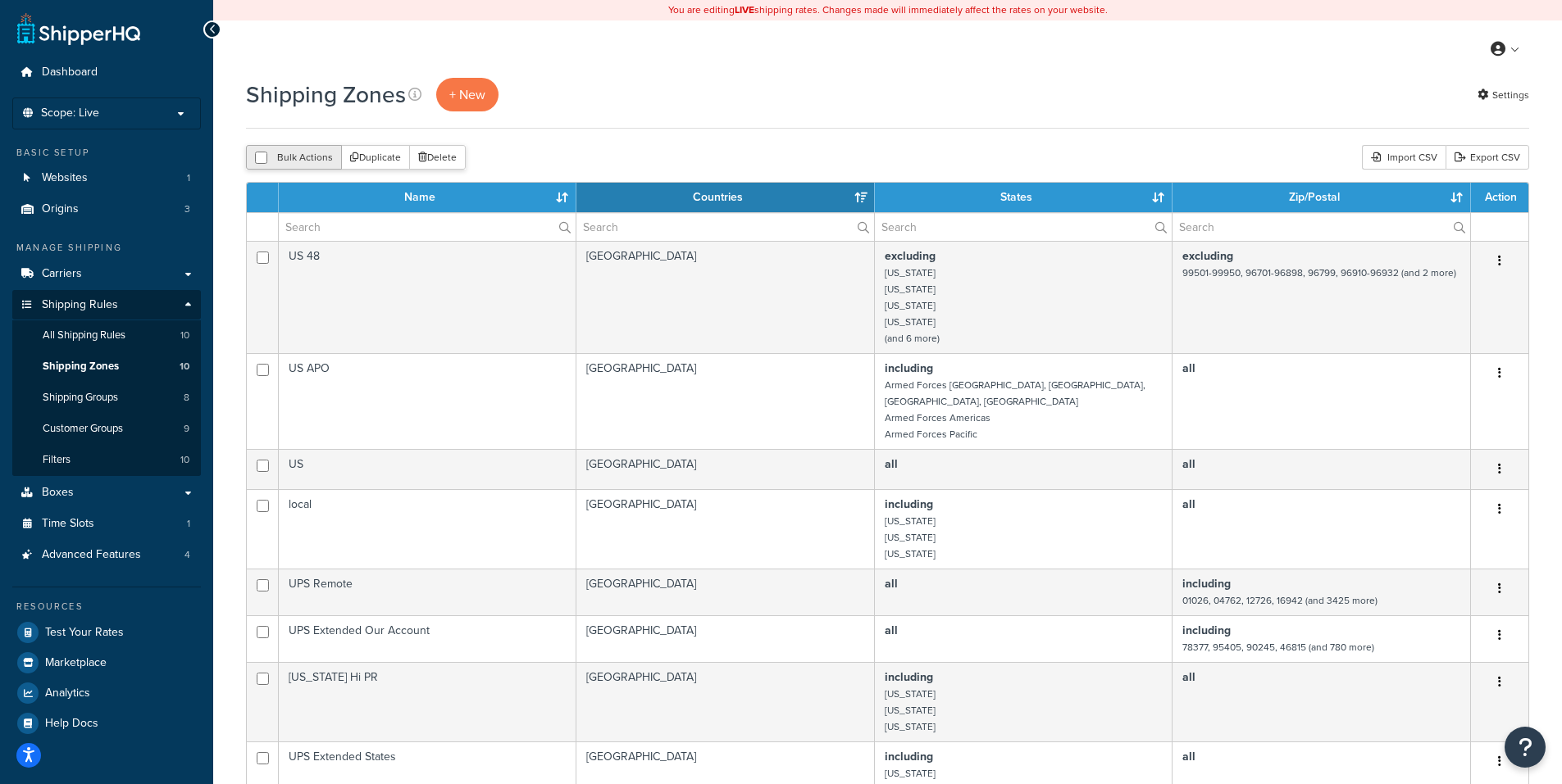
checkbox input "false"
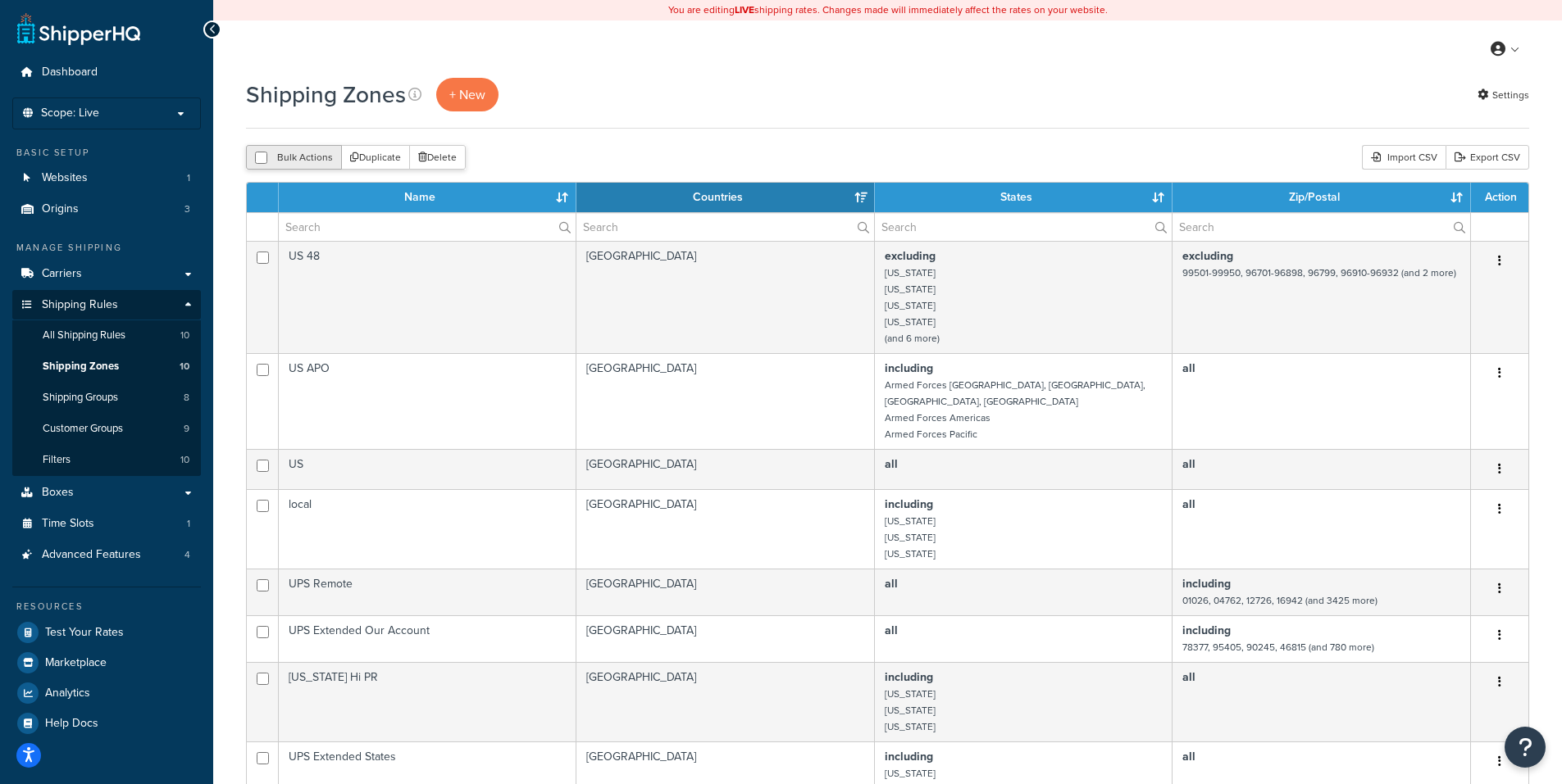
checkbox input "false"
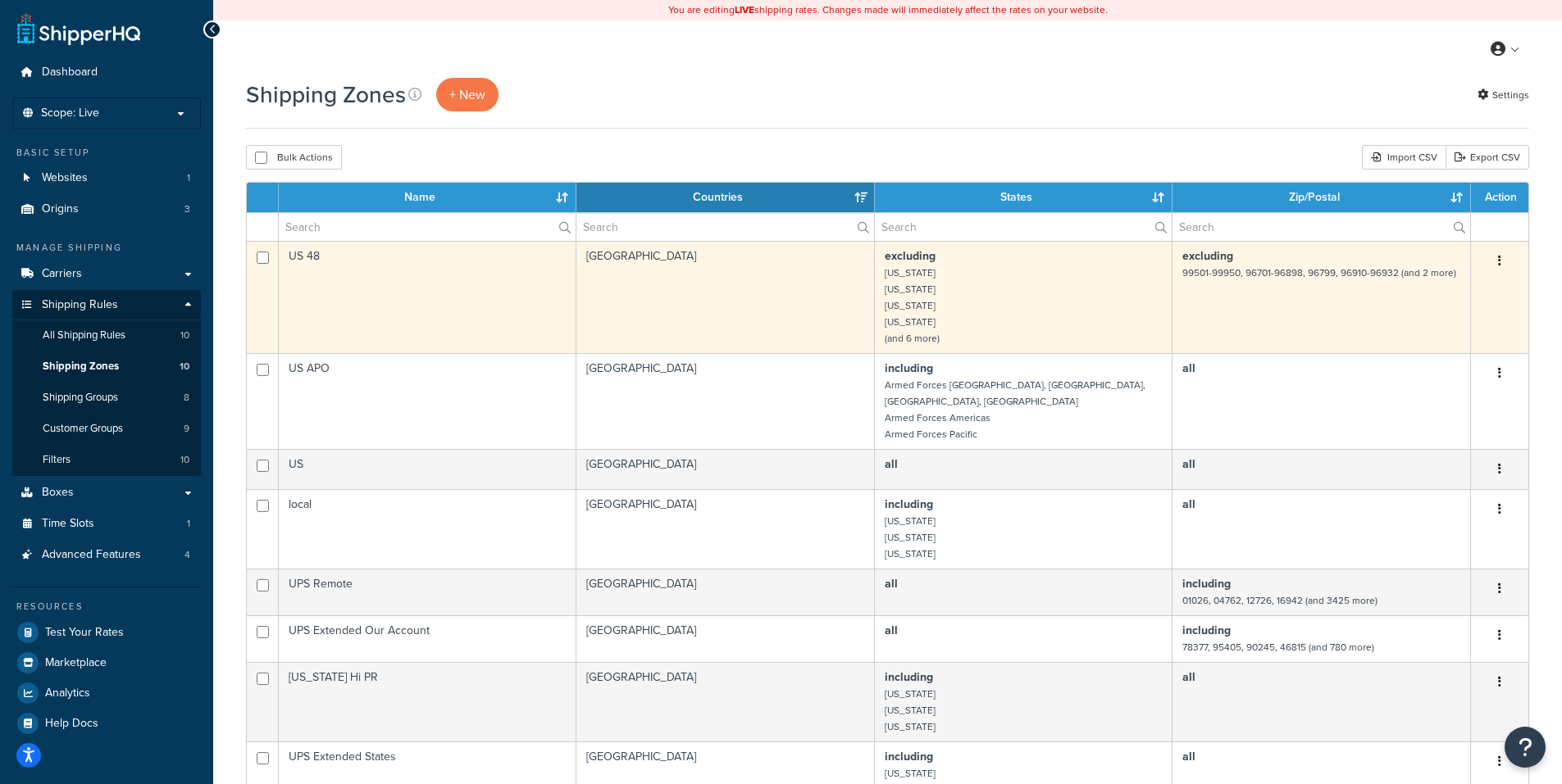
click at [1500, 260] on icon "button" at bounding box center [1500, 260] width 3 height 12
click at [1440, 292] on link "Edit" at bounding box center [1433, 295] width 130 height 34
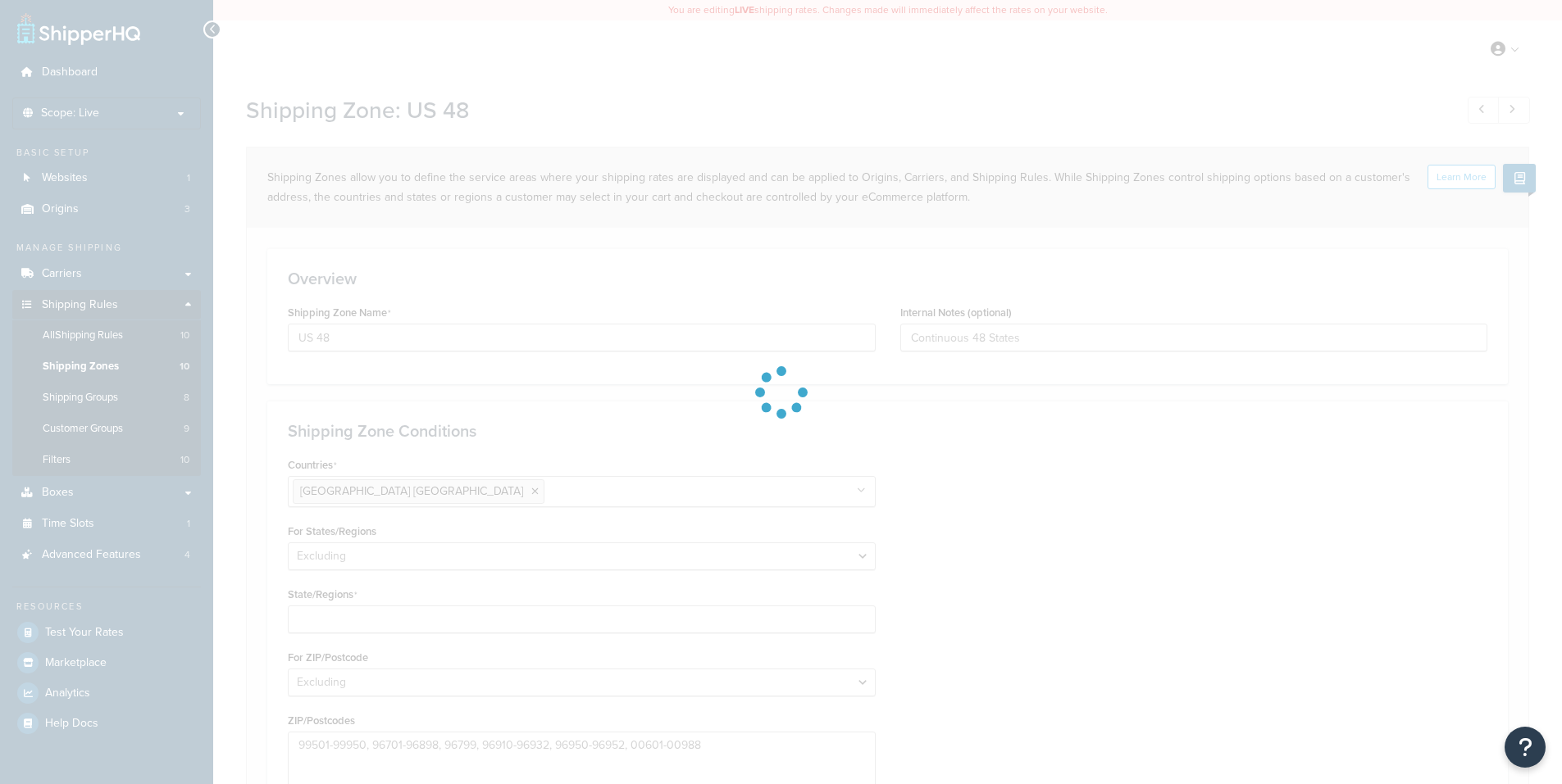
select select "excluding"
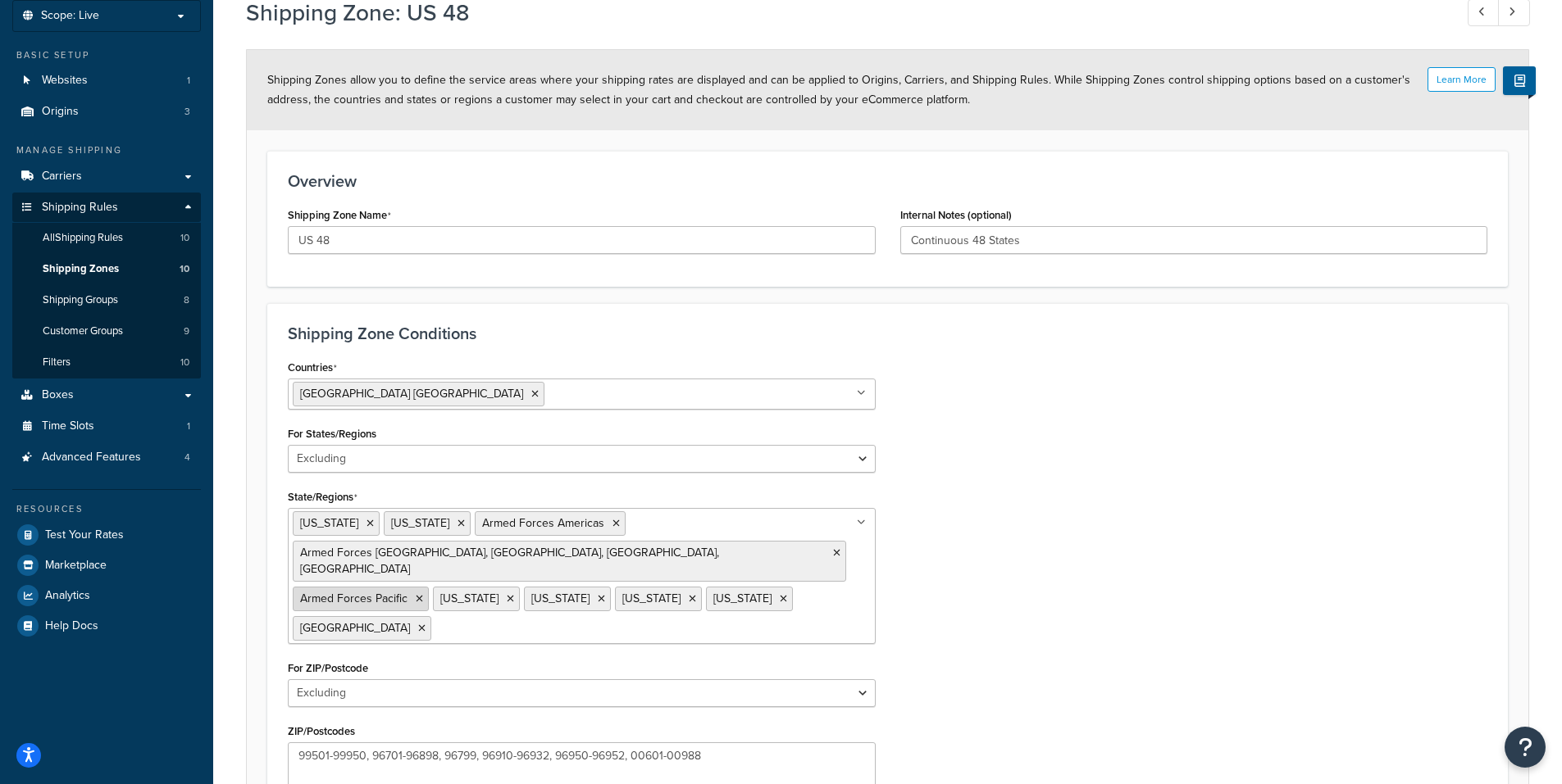
scroll to position [272, 0]
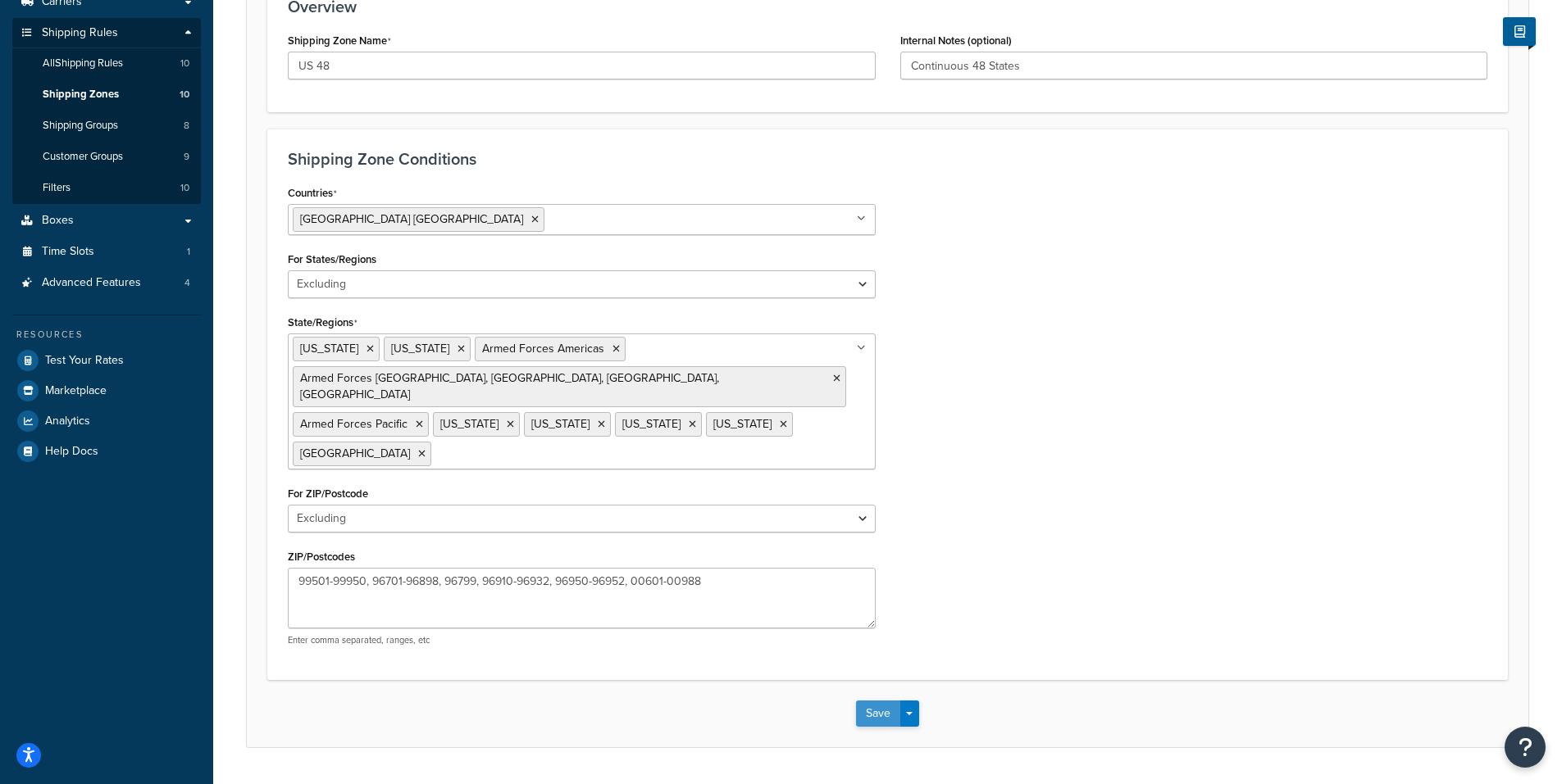
click at [884, 701] on button "Save" at bounding box center [878, 713] width 44 height 26
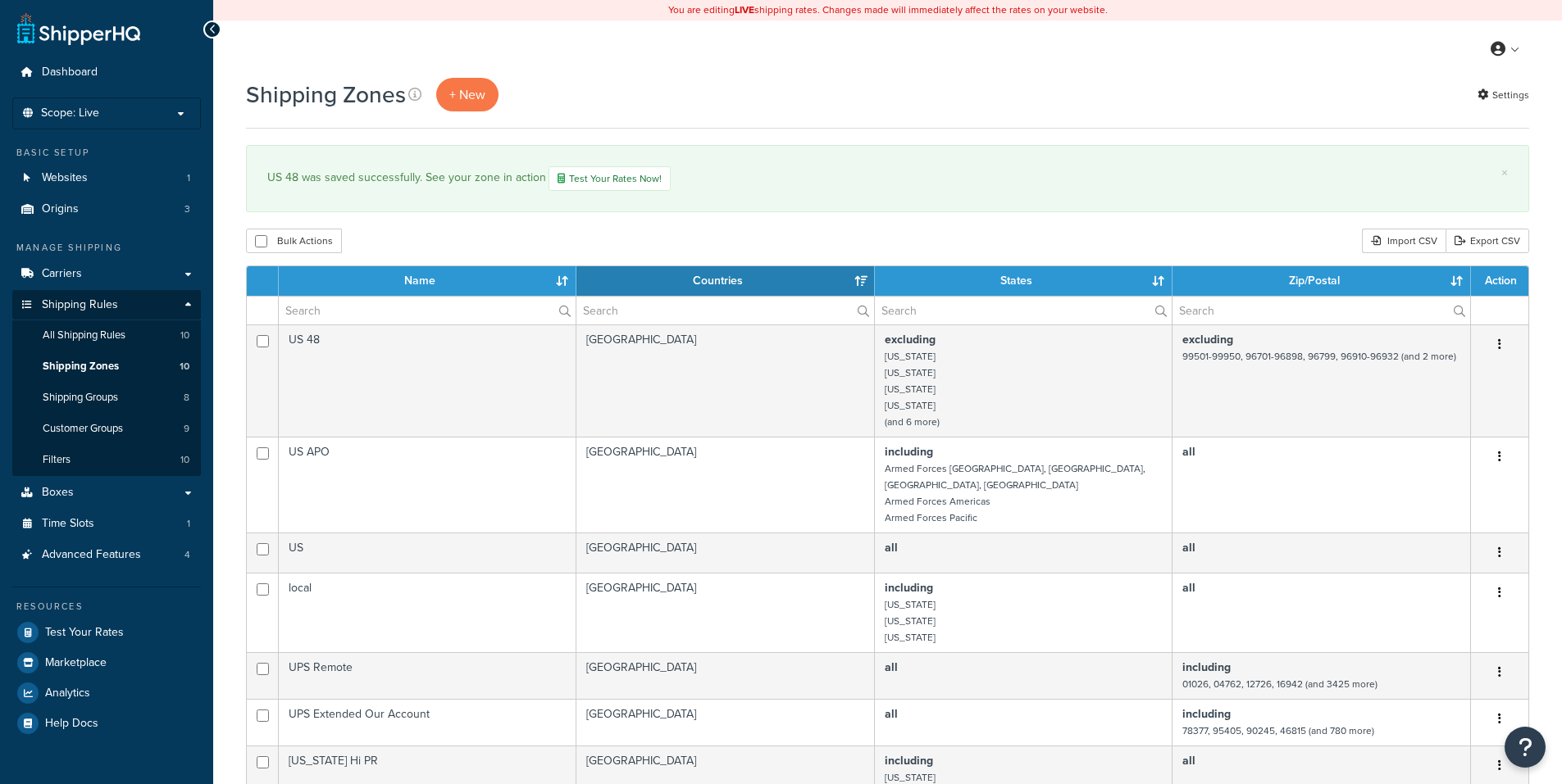
select select "15"
click at [617, 180] on link "Test Your Rates Now!" at bounding box center [609, 178] width 122 height 24
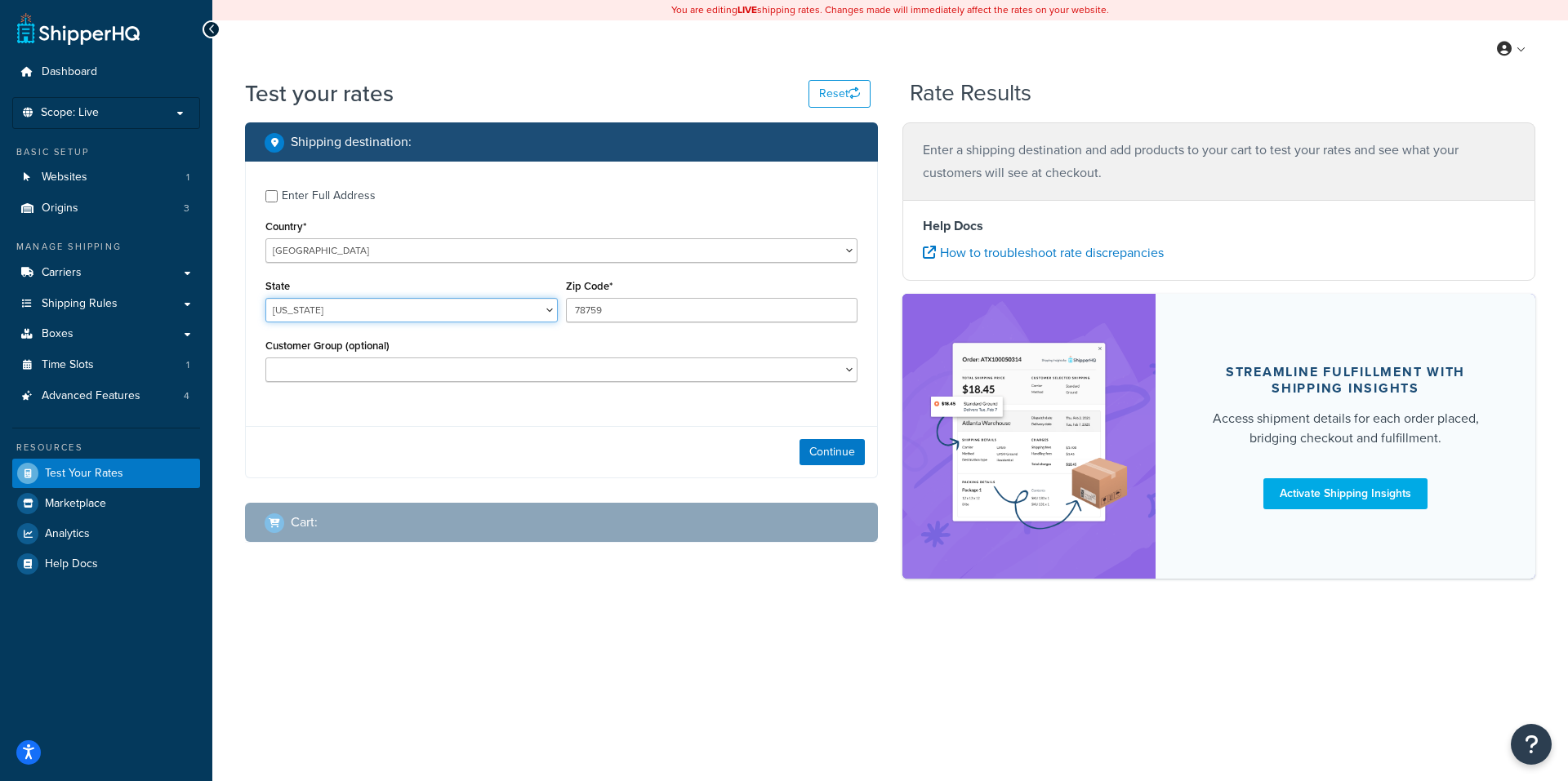
click at [447, 319] on select "[US_STATE] [US_STATE] [US_STATE] [US_STATE] [US_STATE] Armed Forces Americas Ar…" at bounding box center [412, 310] width 292 height 24
select select "OH"
click at [266, 299] on select "Alabama Alaska American Samoa Arizona Arkansas Armed Forces Americas Armed Forc…" at bounding box center [412, 310] width 292 height 24
drag, startPoint x: 677, startPoint y: 307, endPoint x: 409, endPoint y: 359, distance: 273.0
click at [409, 359] on div "Enter Full Address Country* United States United Kingdom Afghanistan Åland Isla…" at bounding box center [561, 287] width 631 height 252
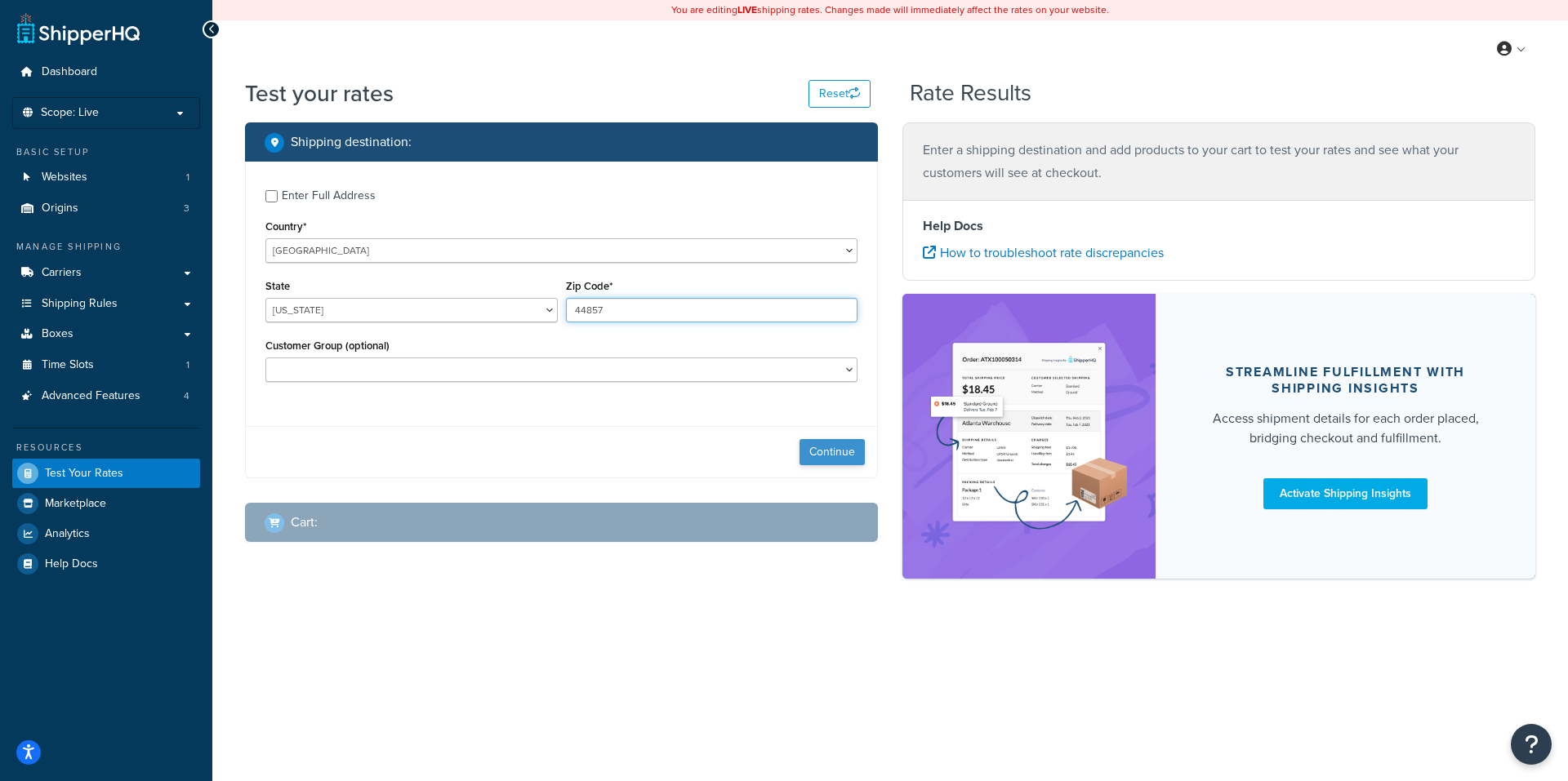
type input "44857"
click at [831, 448] on button "Continue" at bounding box center [833, 452] width 66 height 26
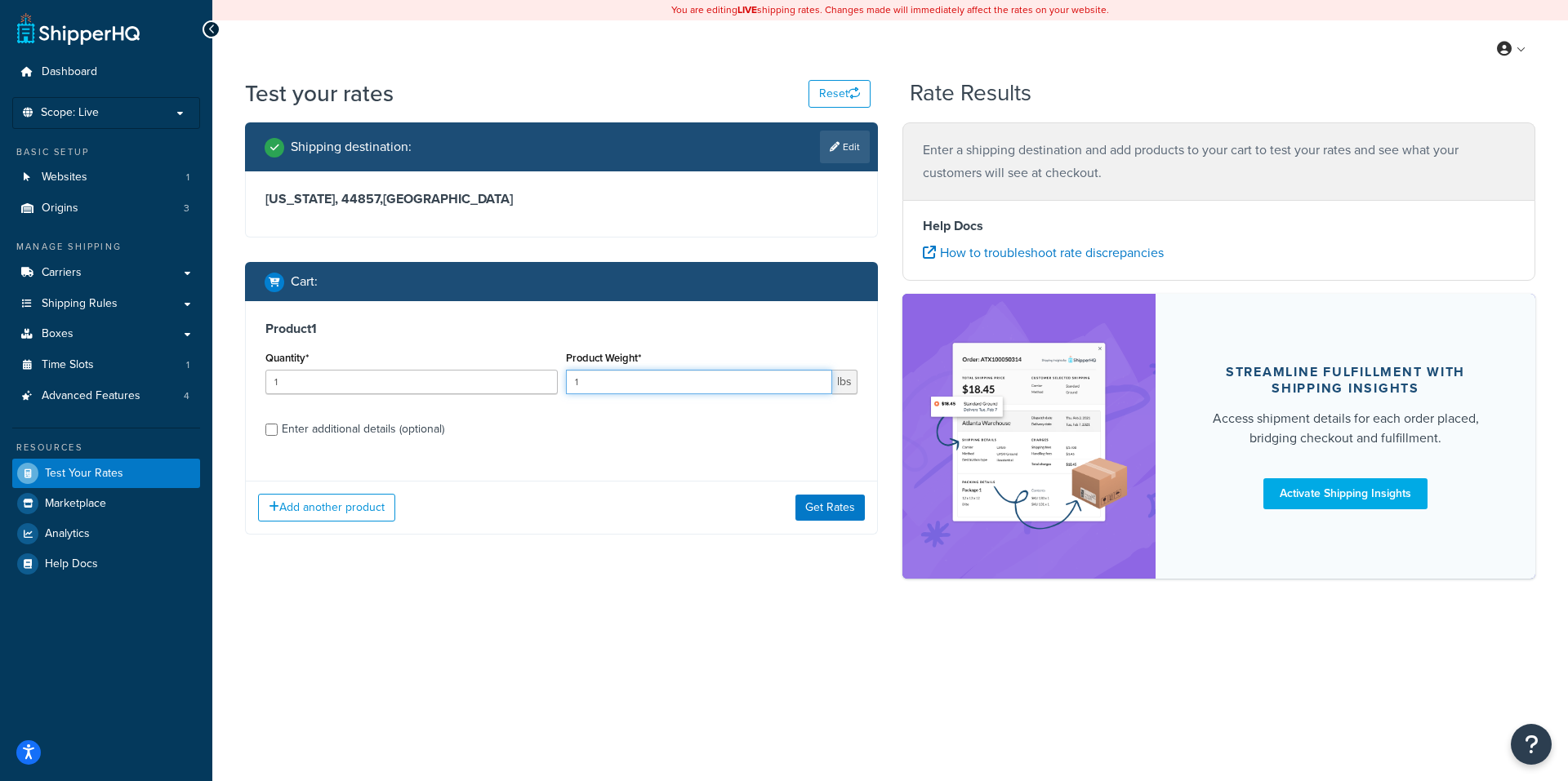
drag, startPoint x: 596, startPoint y: 382, endPoint x: 559, endPoint y: 393, distance: 38.6
click at [559, 393] on div "Quantity* 1 Product Weight* 1 lbs" at bounding box center [561, 376] width 600 height 60
type input "3"
click at [312, 432] on div "Enter additional details (optional)" at bounding box center [362, 429] width 162 height 23
click at [277, 432] on input "Enter additional details (optional)" at bounding box center [271, 429] width 13 height 13
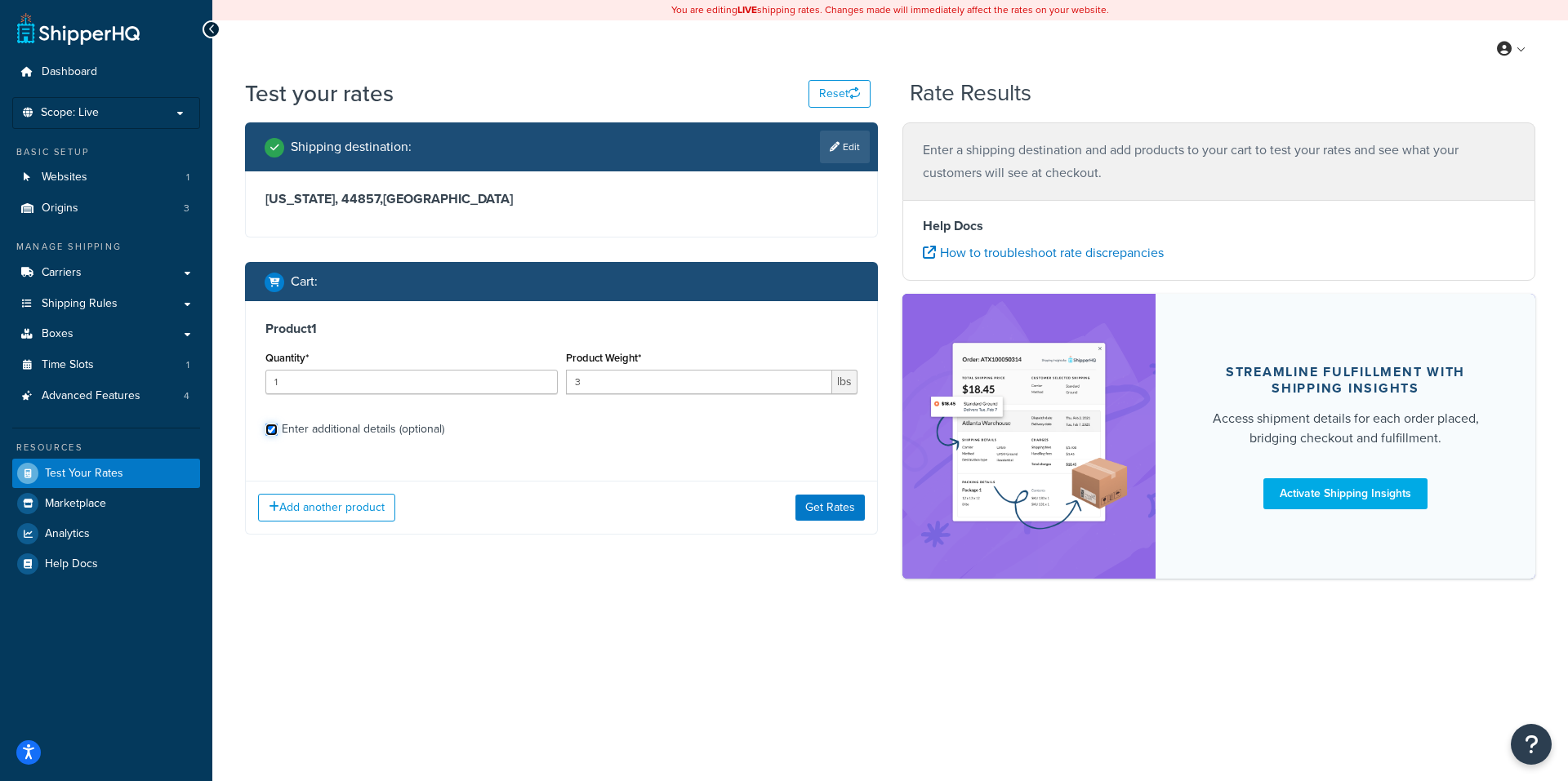
checkbox input "true"
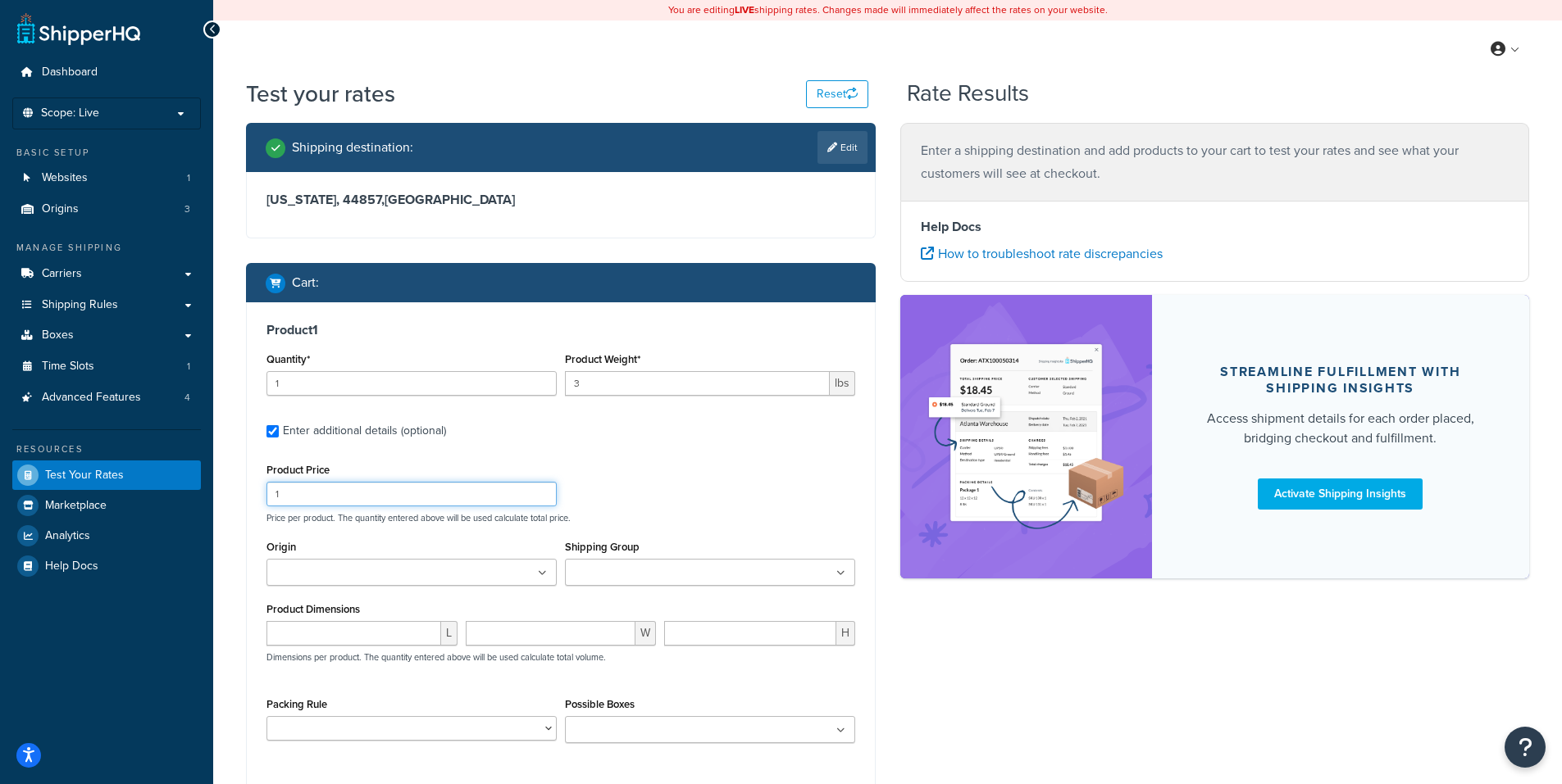
drag, startPoint x: 290, startPoint y: 497, endPoint x: 245, endPoint y: 505, distance: 45.7
click at [245, 505] on div "Shipping destination : Edit Ohio, 44857 , United States Cart : Product 1 Quanti…" at bounding box center [561, 495] width 654 height 744
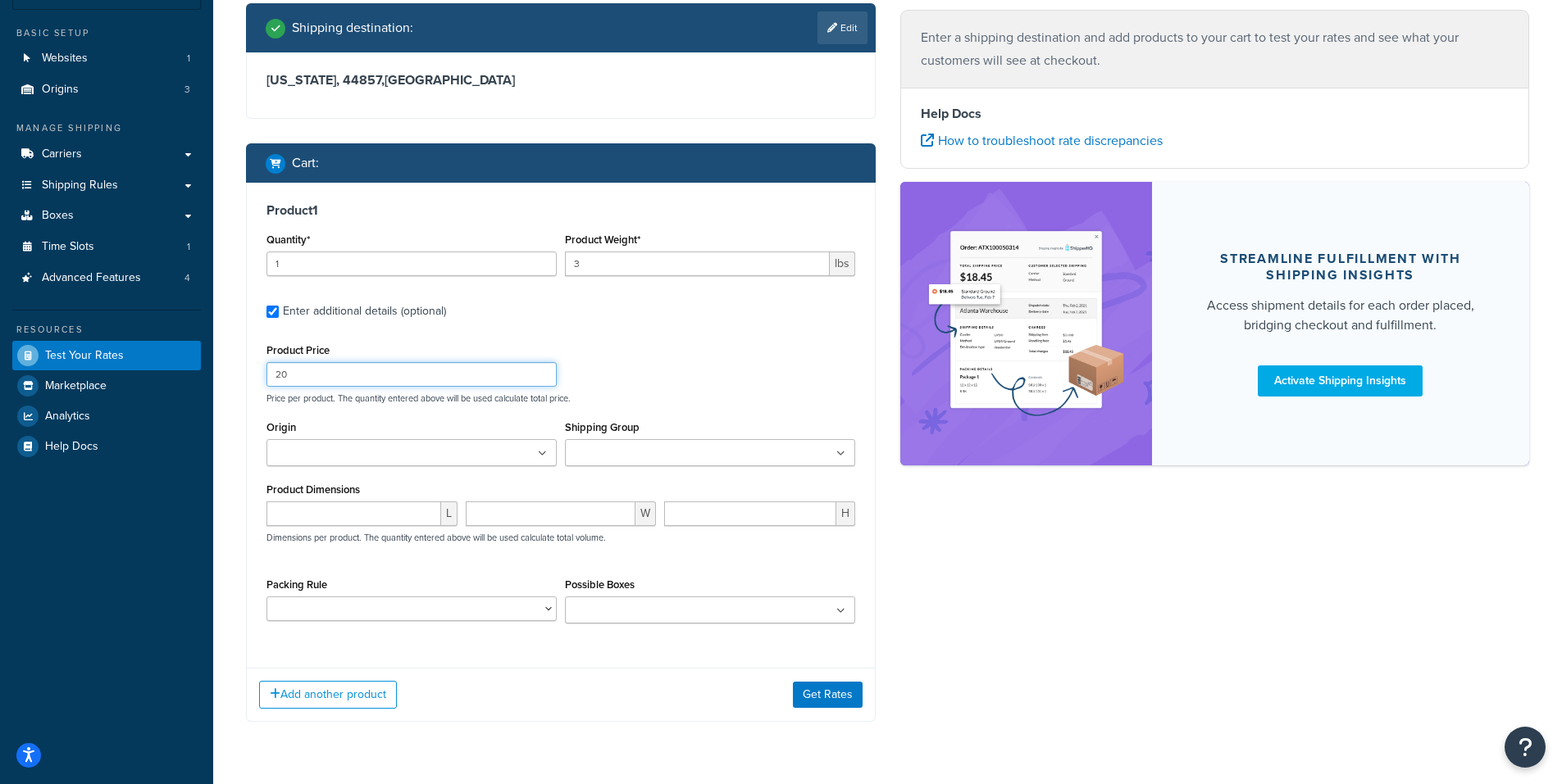
scroll to position [164, 0]
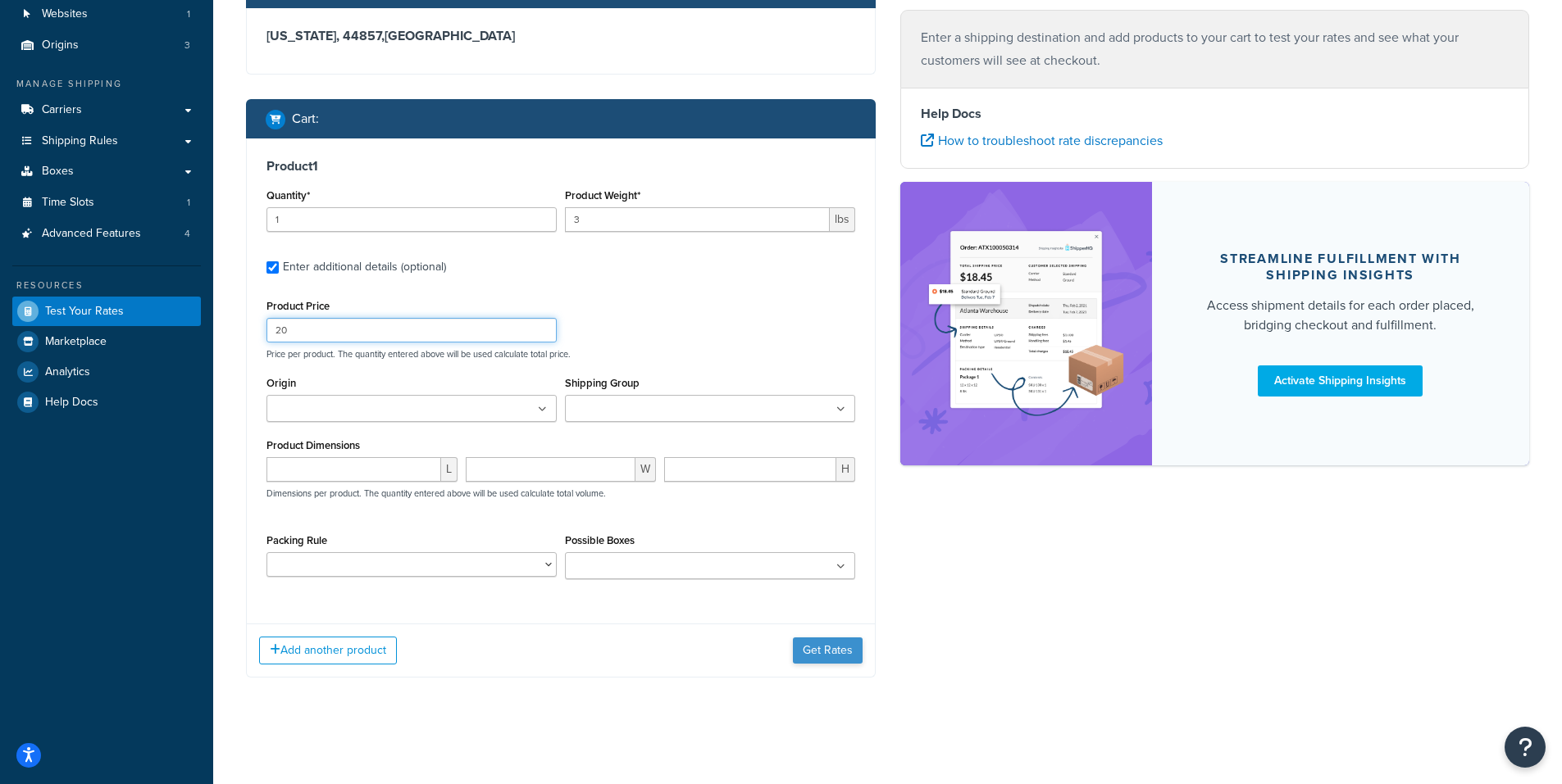
type input "20"
click at [836, 645] on button "Get Rates" at bounding box center [827, 650] width 70 height 26
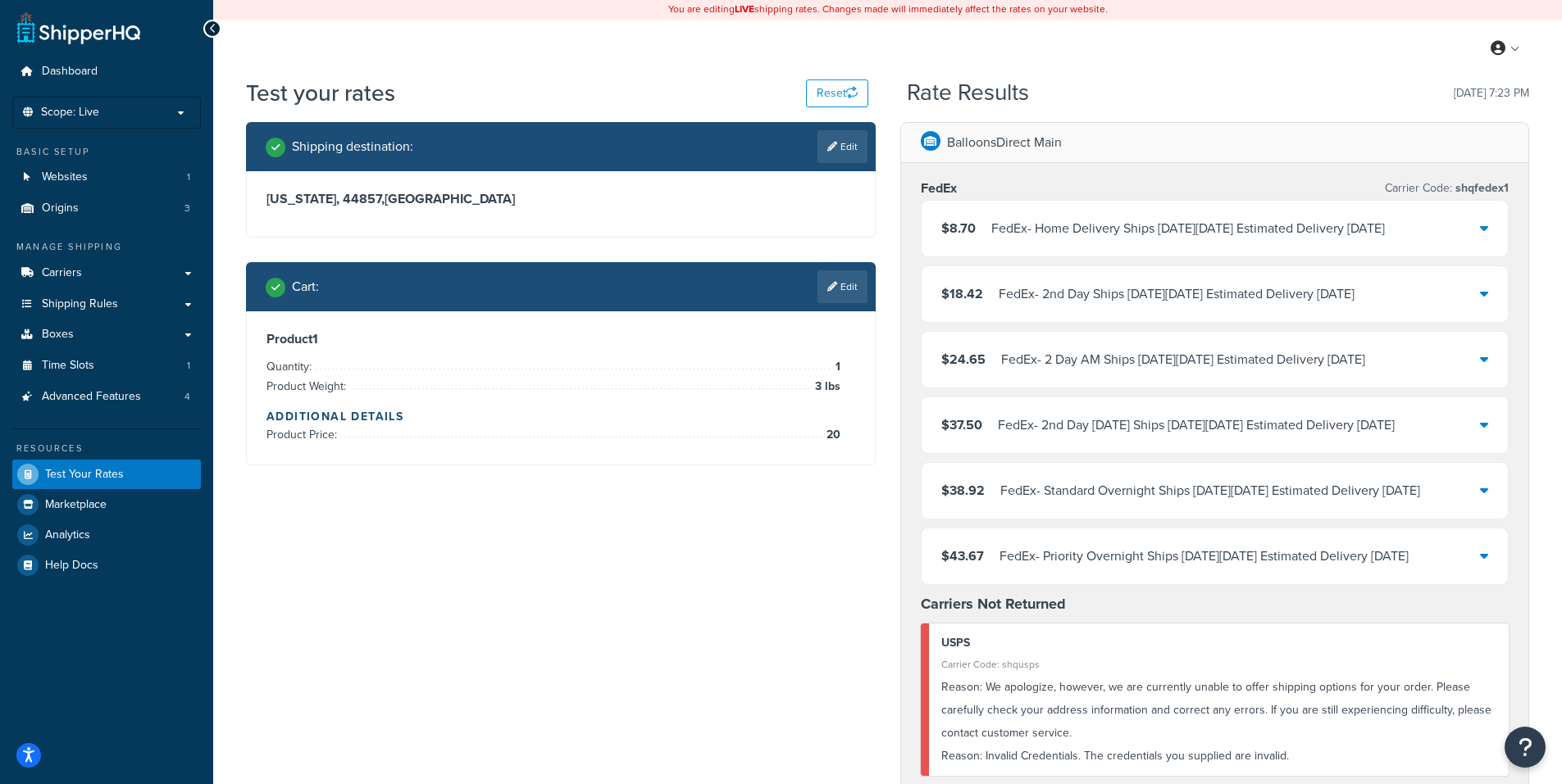
scroll to position [0, 0]
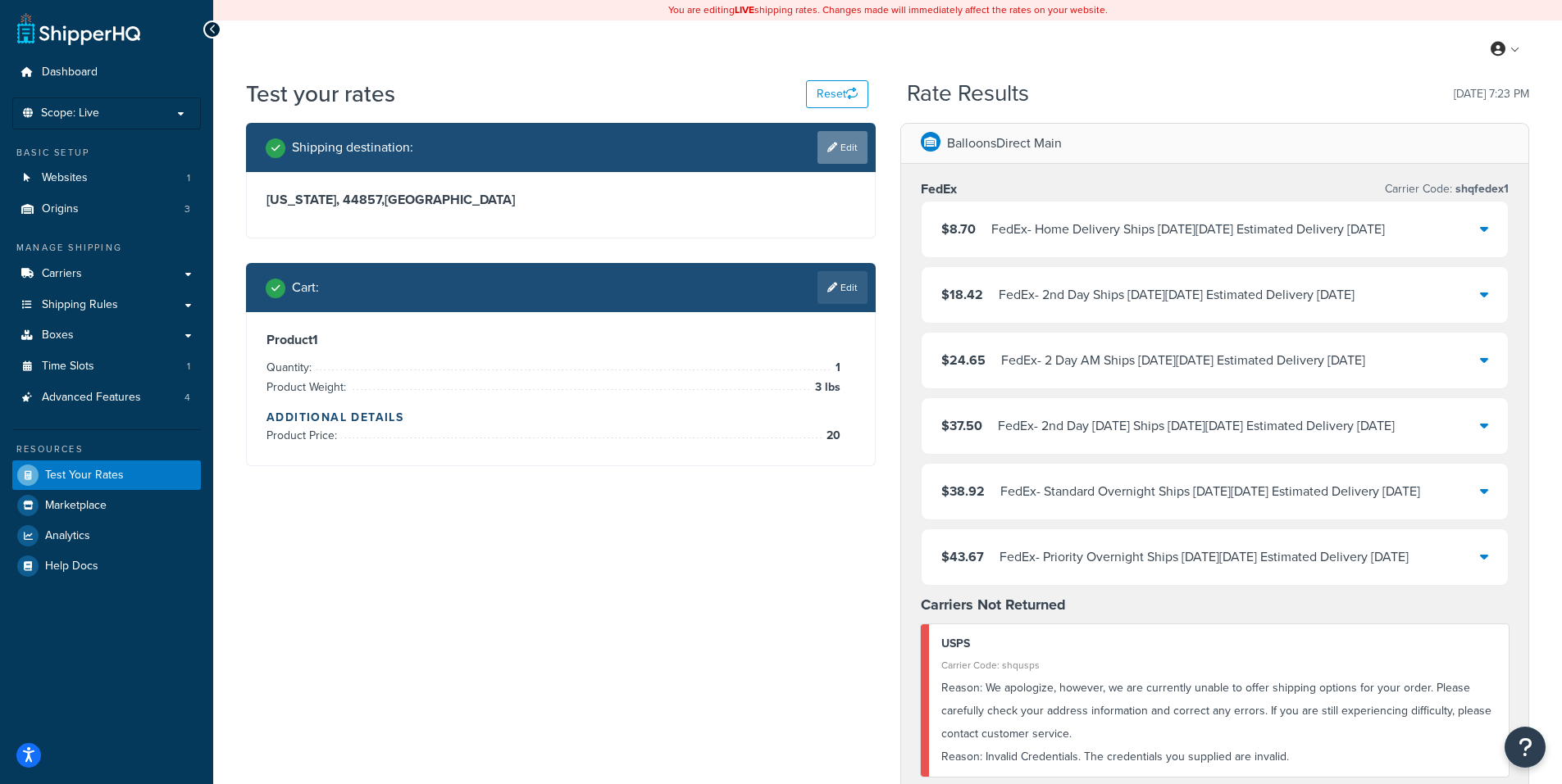
click at [844, 145] on link "Edit" at bounding box center [842, 148] width 50 height 33
select select "OH"
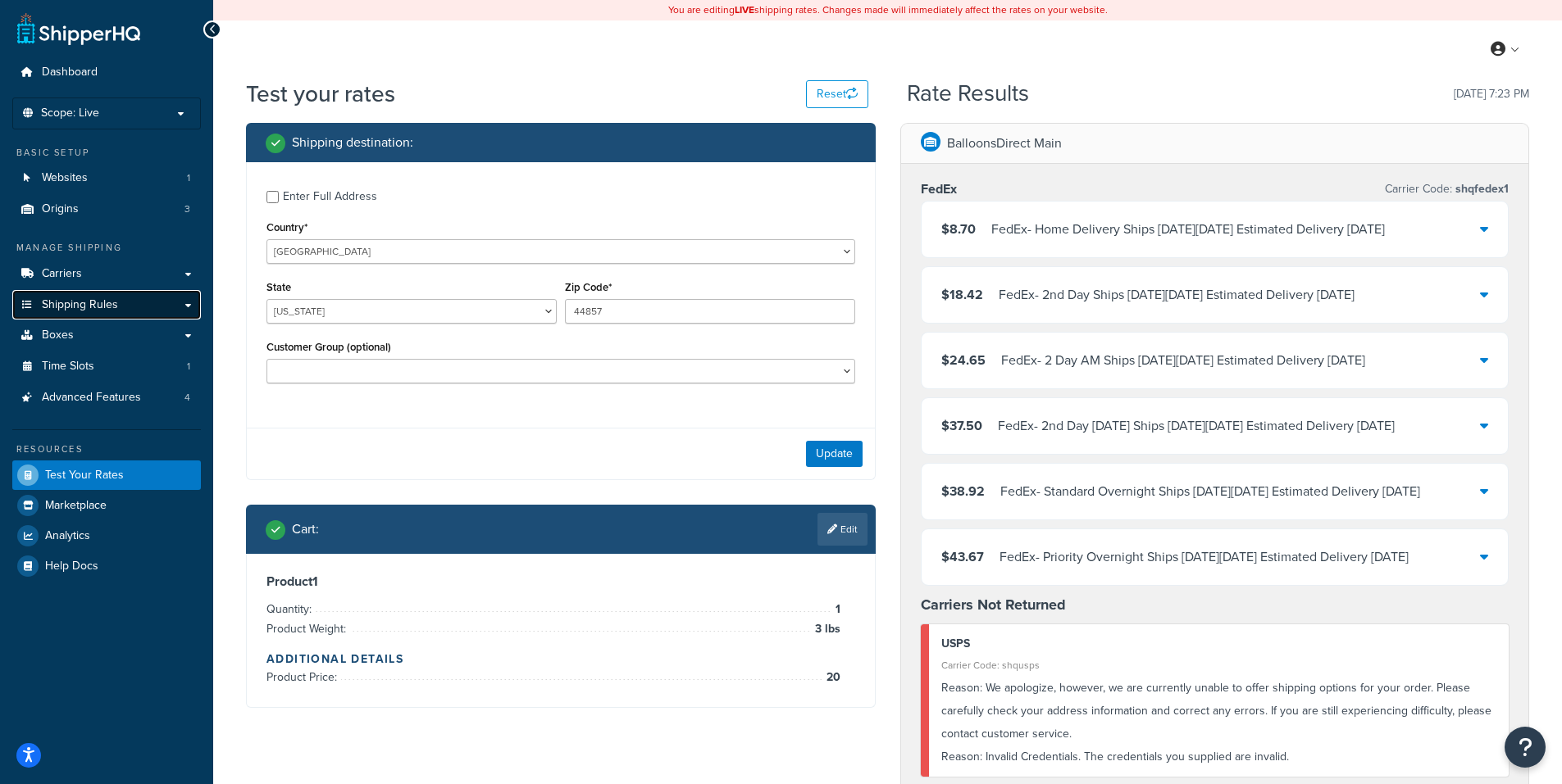
click at [69, 307] on span "Shipping Rules" at bounding box center [80, 305] width 76 height 14
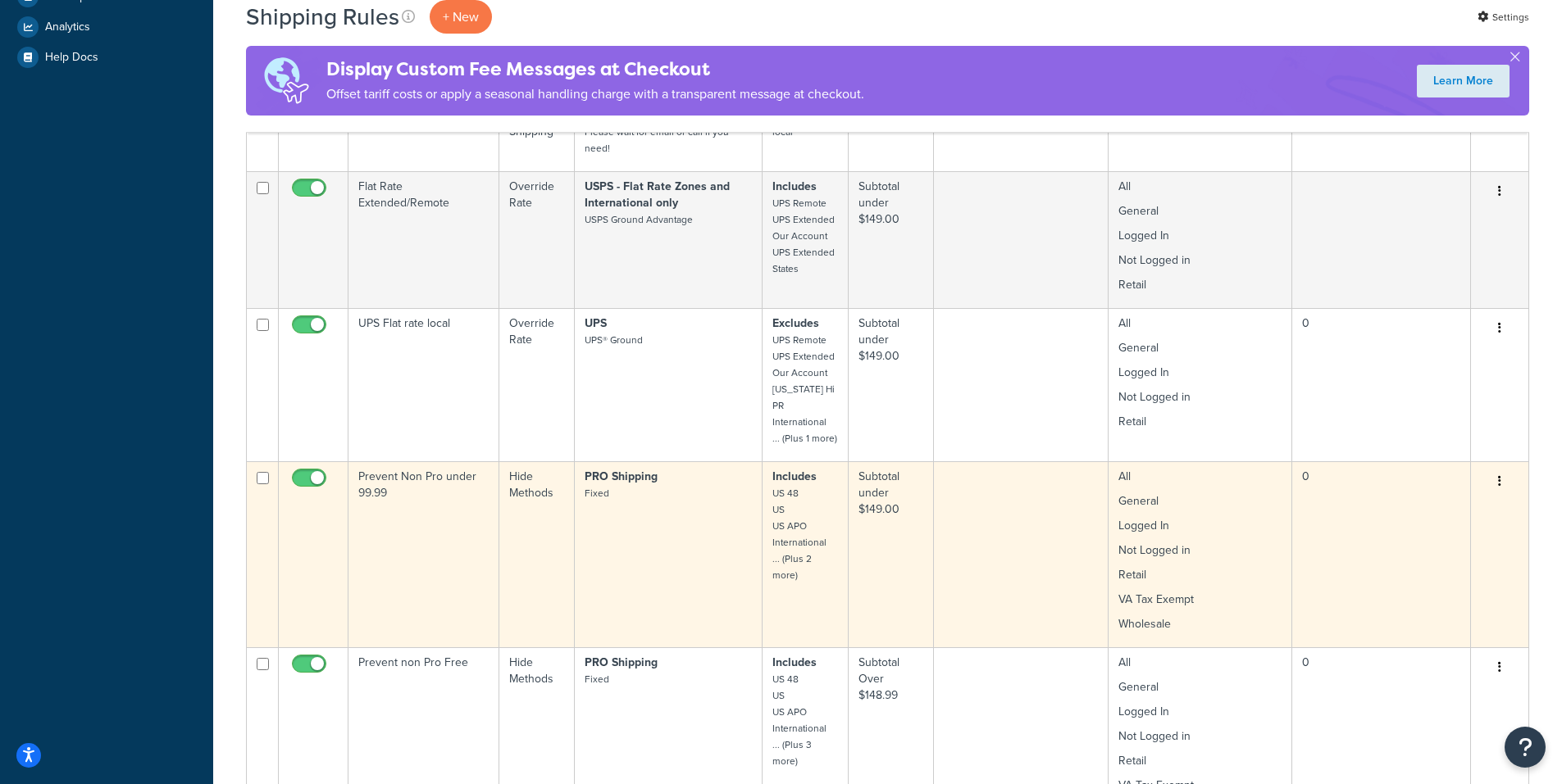
scroll to position [738, 0]
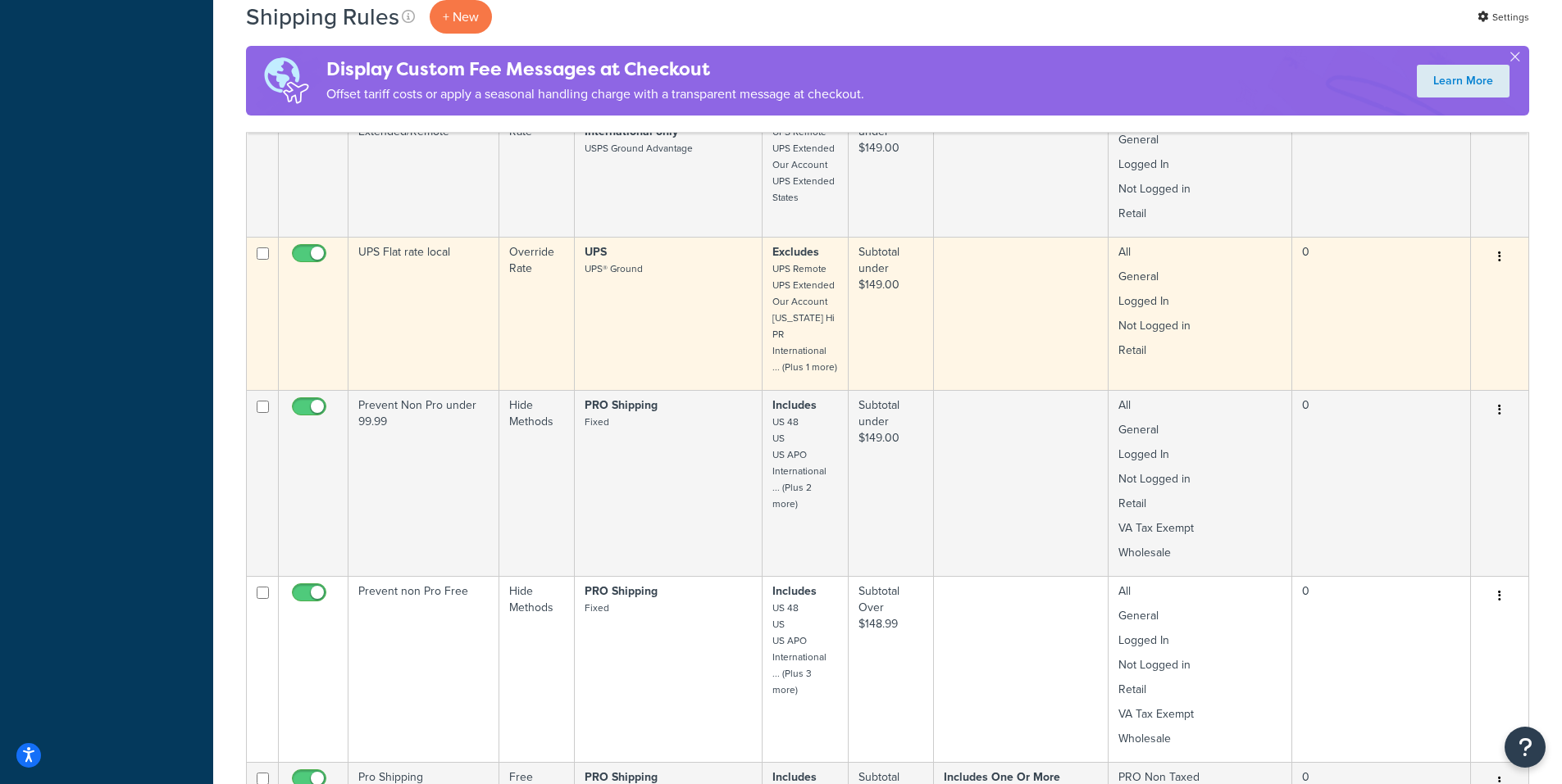
click at [1497, 255] on button "button" at bounding box center [1499, 257] width 23 height 26
click at [1430, 284] on link "Edit" at bounding box center [1446, 288] width 130 height 34
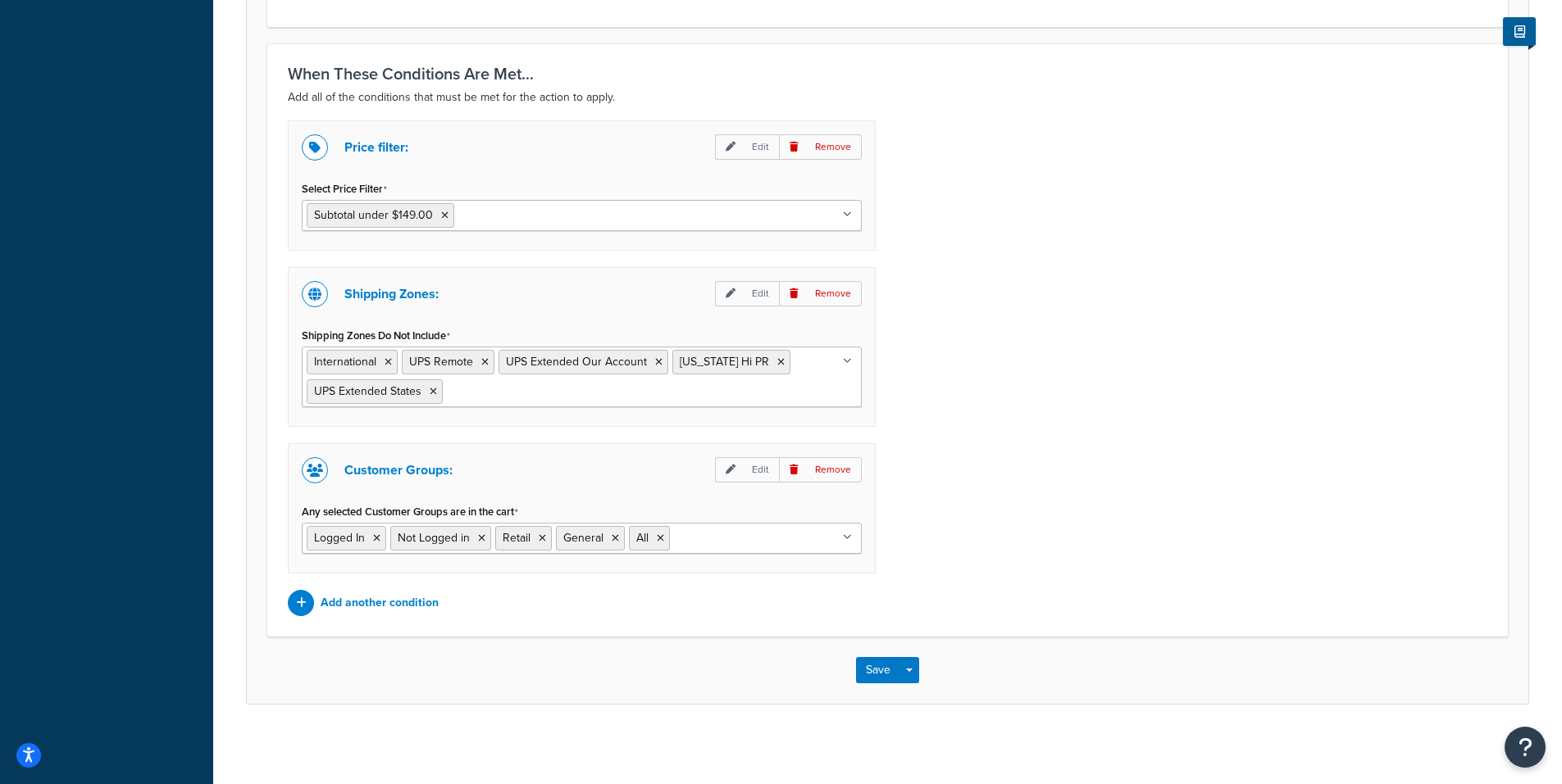
scroll to position [1152, 0]
click at [878, 663] on button "Save" at bounding box center [878, 668] width 44 height 26
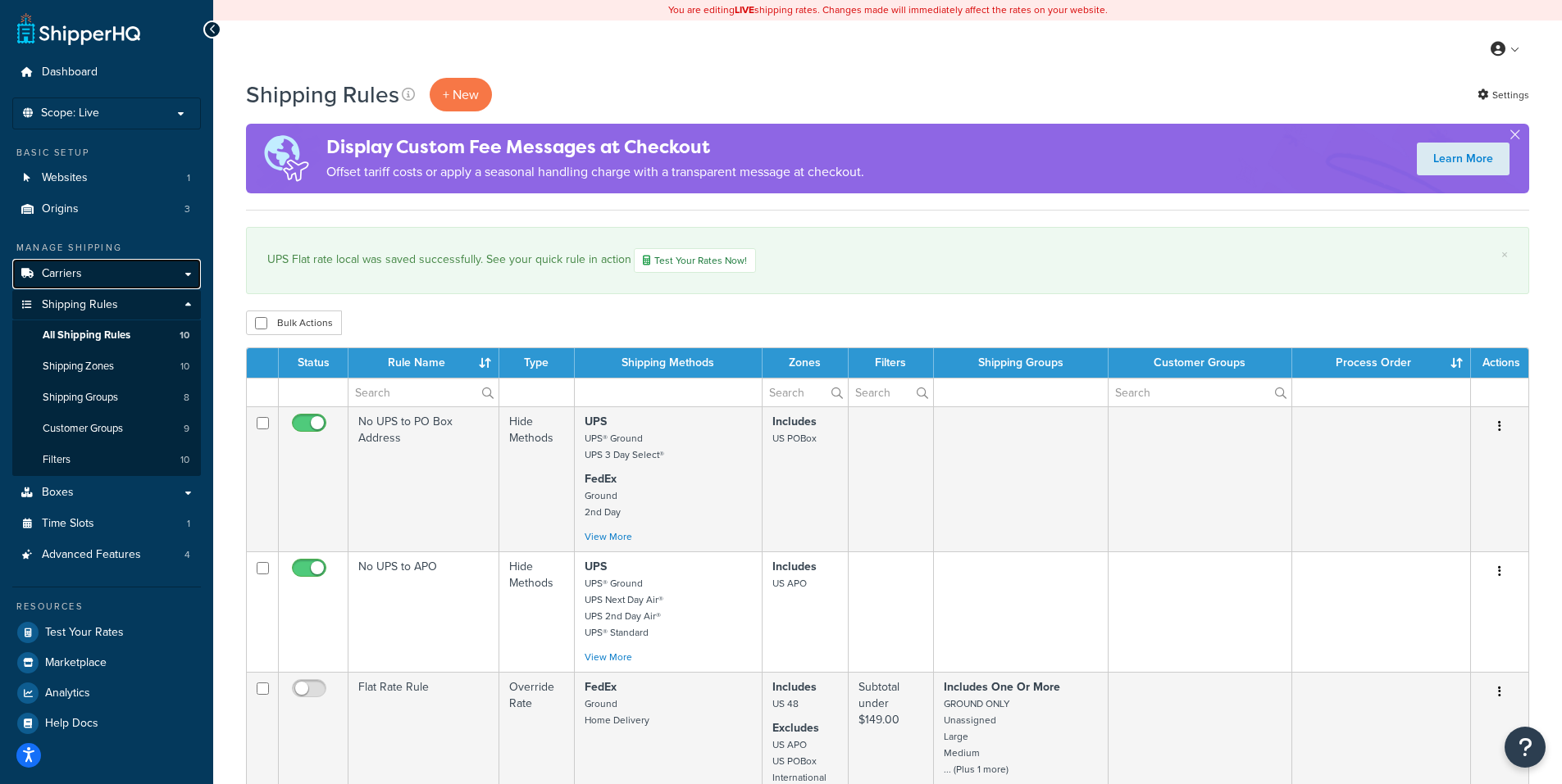
click at [73, 269] on span "Carriers" at bounding box center [62, 274] width 40 height 14
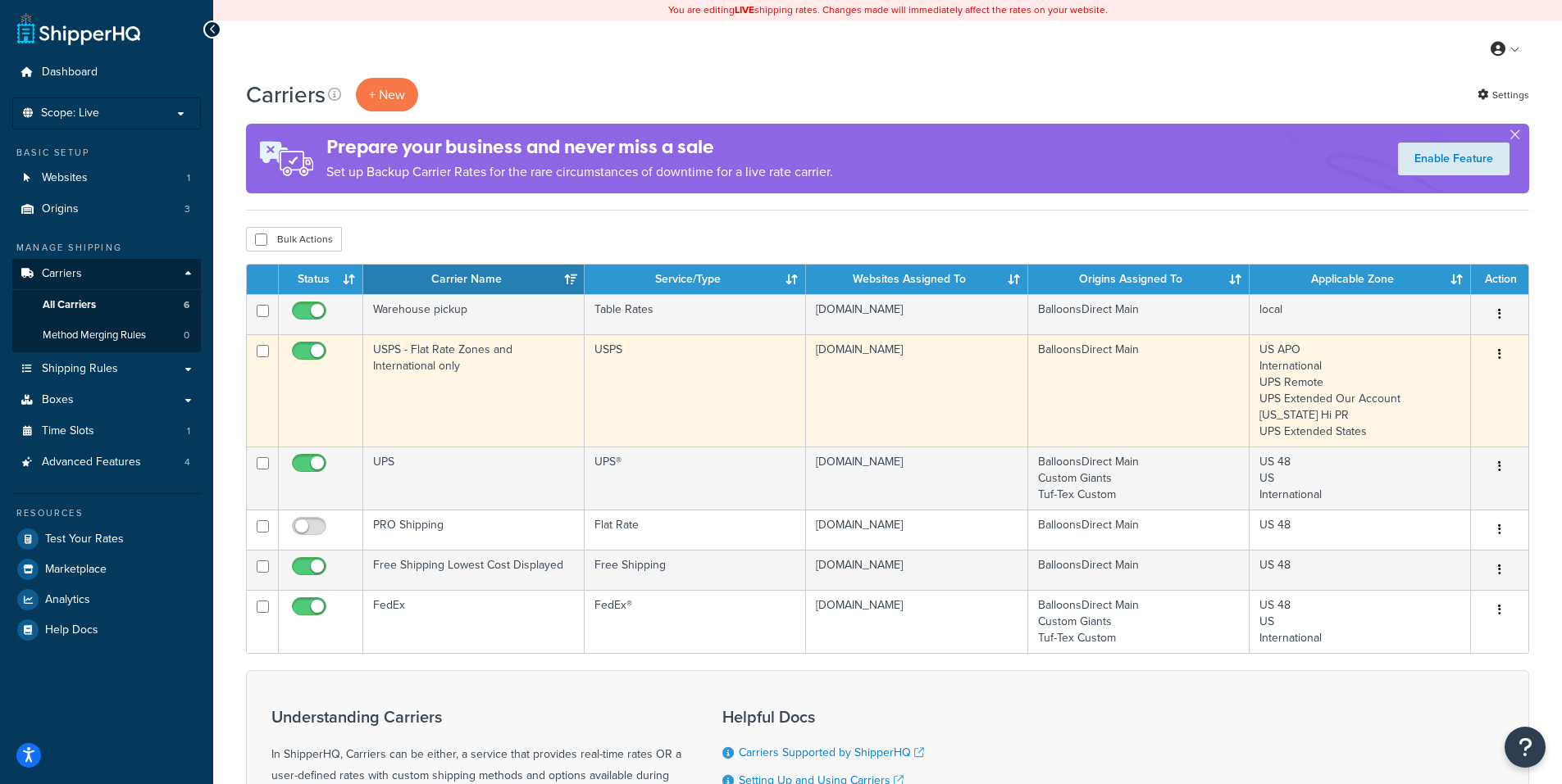
click at [1498, 352] on icon "button" at bounding box center [1500, 354] width 3 height 12
click at [1408, 387] on link "Edit" at bounding box center [1433, 388] width 130 height 34
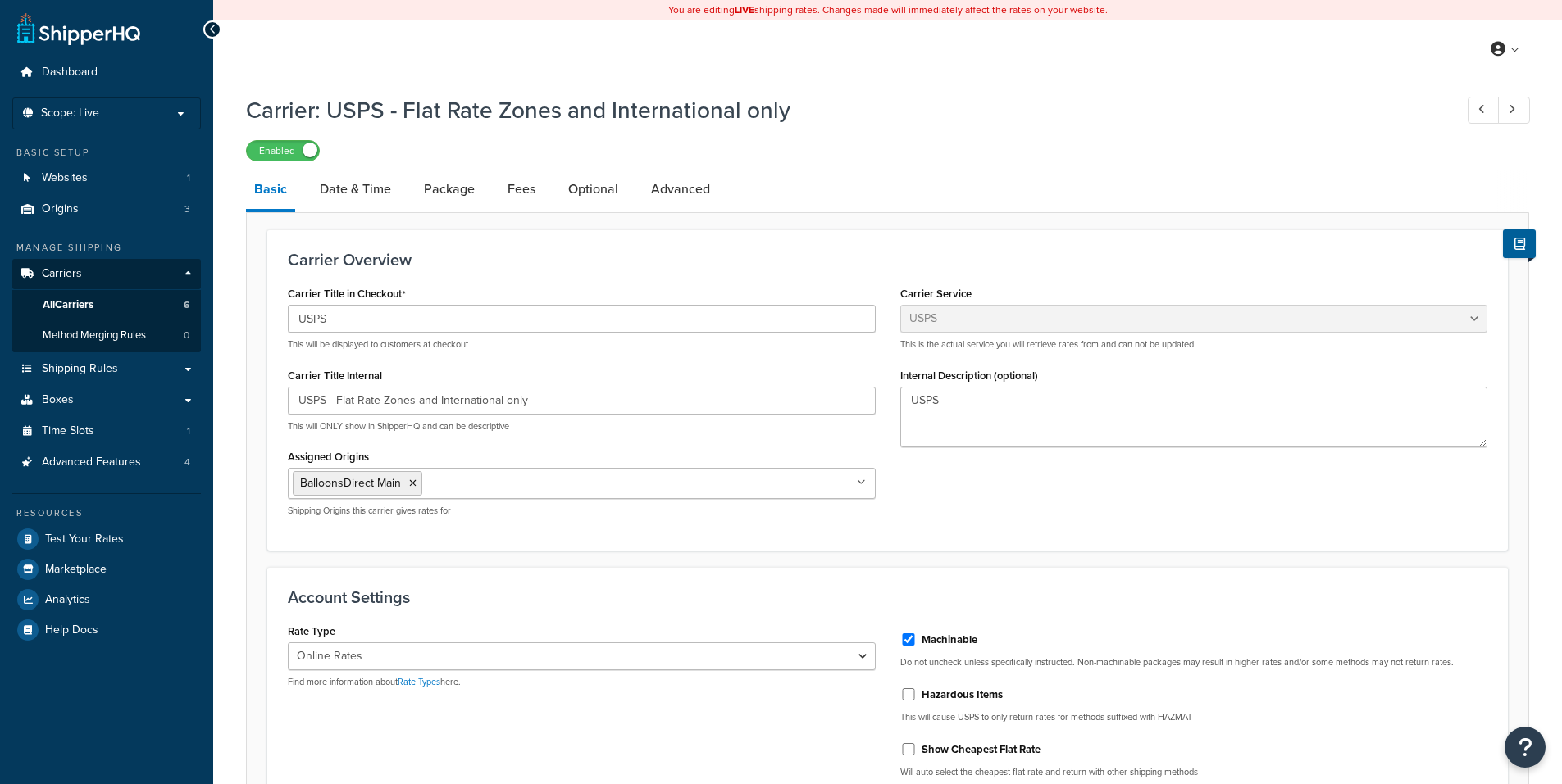
select select "usps"
select select "ONLINE"
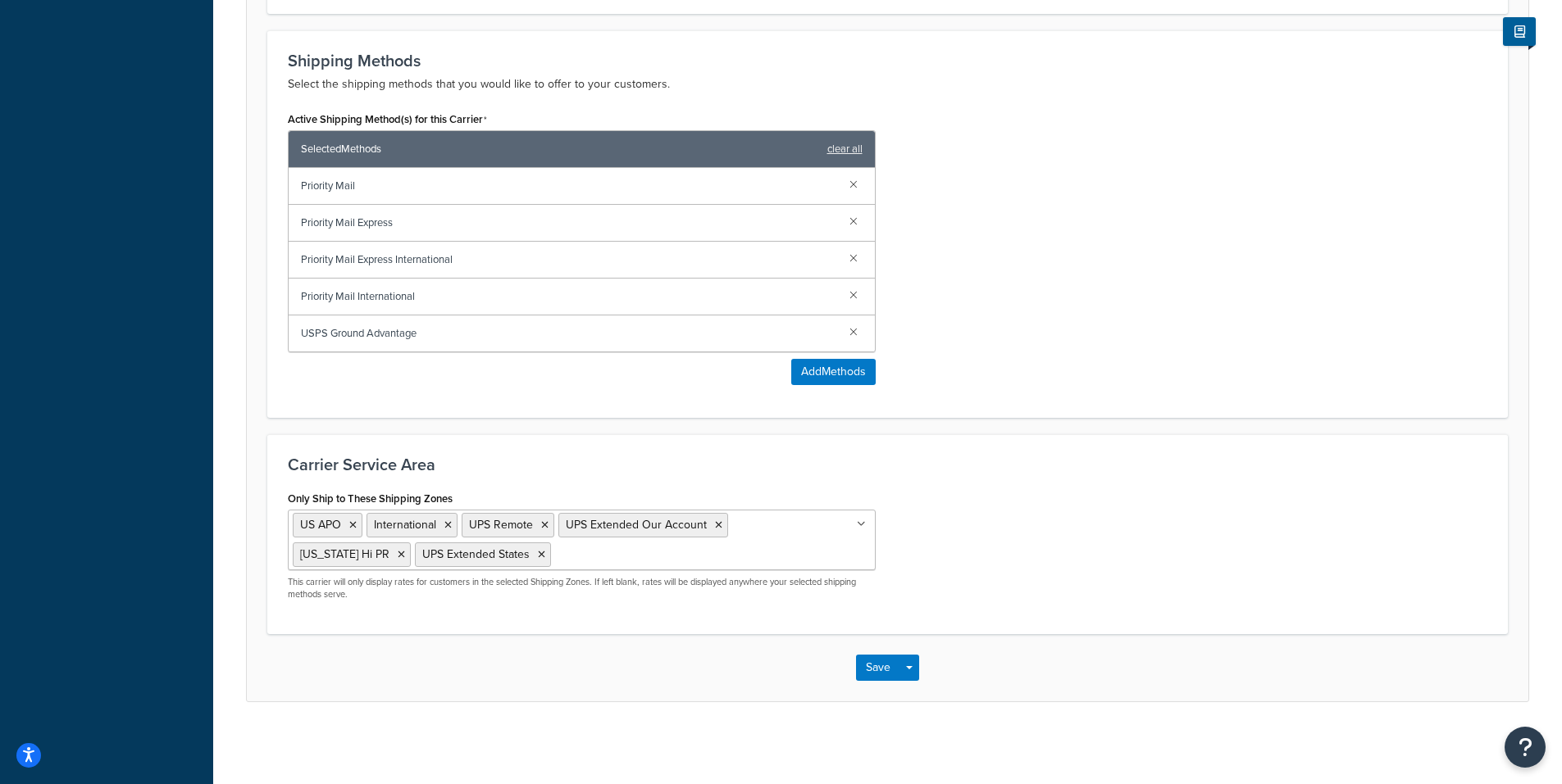
scroll to position [800, 0]
click at [634, 555] on ul "US APO International UPS Remote UPS Extended Our Account [US_STATE] Hi PR UPS E…" at bounding box center [581, 540] width 588 height 61
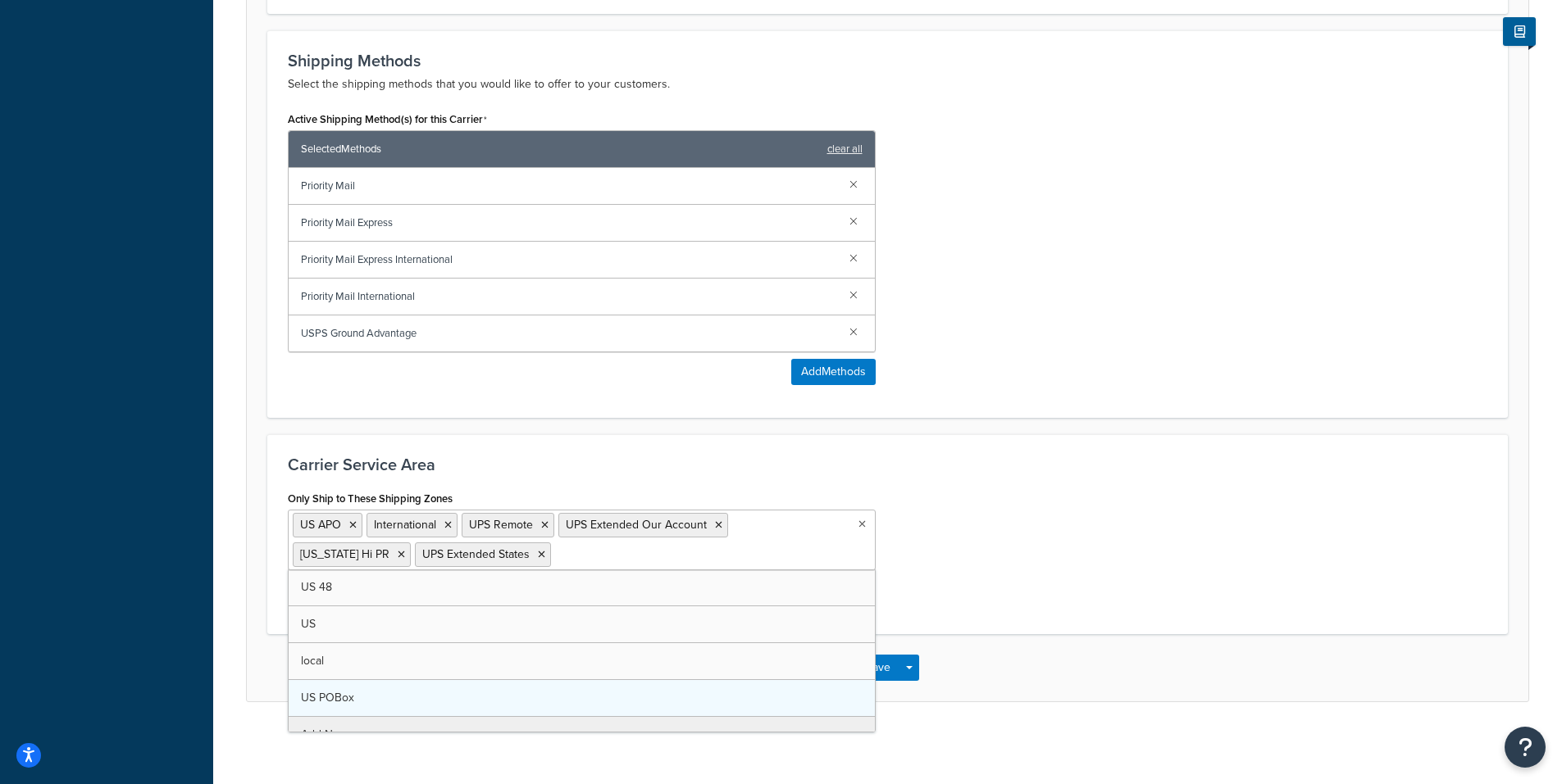
scroll to position [21, 0]
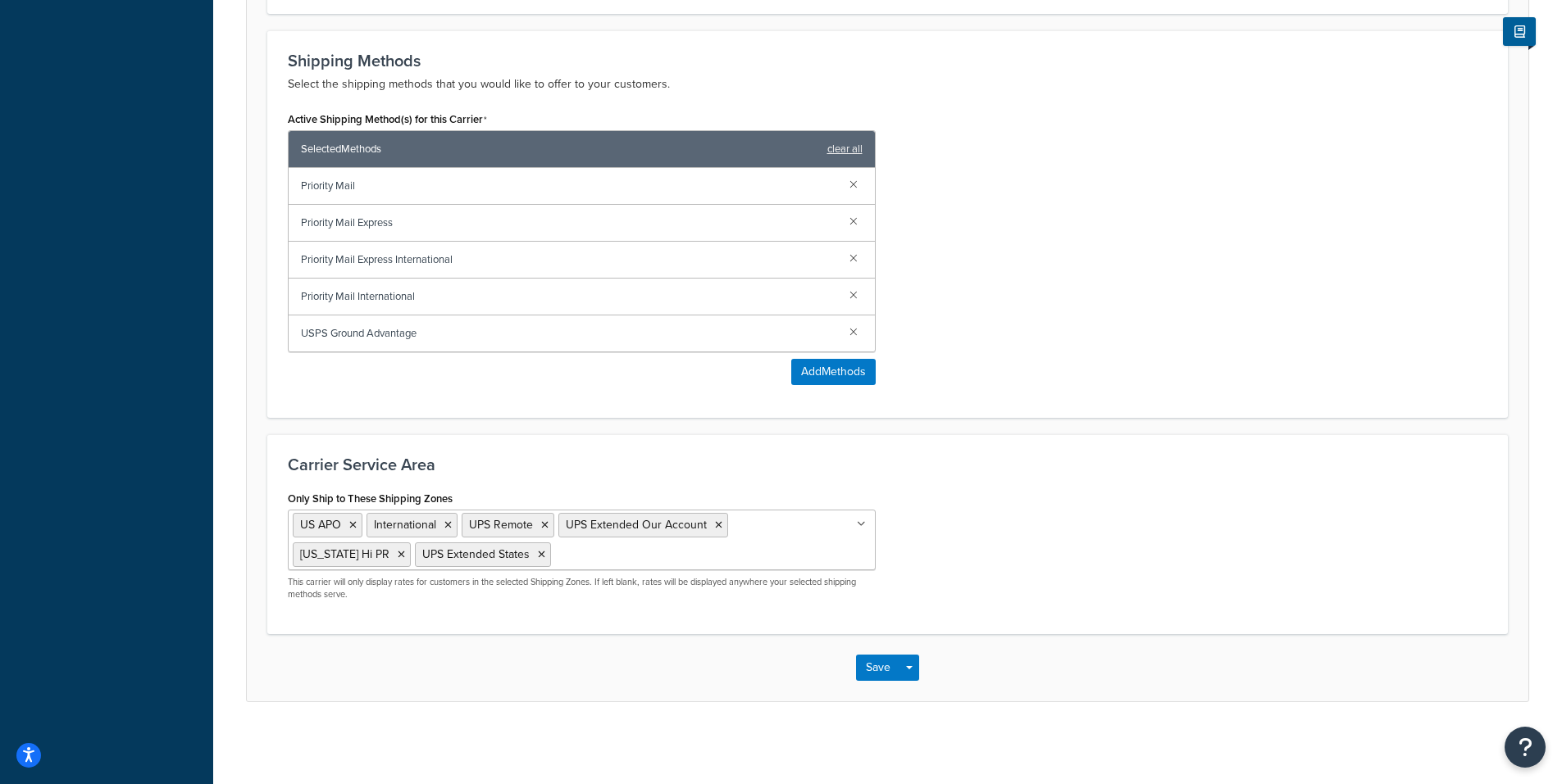
click at [953, 518] on div "Only Ship to These Shipping Zones US APO International UPS Remote UPS Extended …" at bounding box center [887, 550] width 1224 height 127
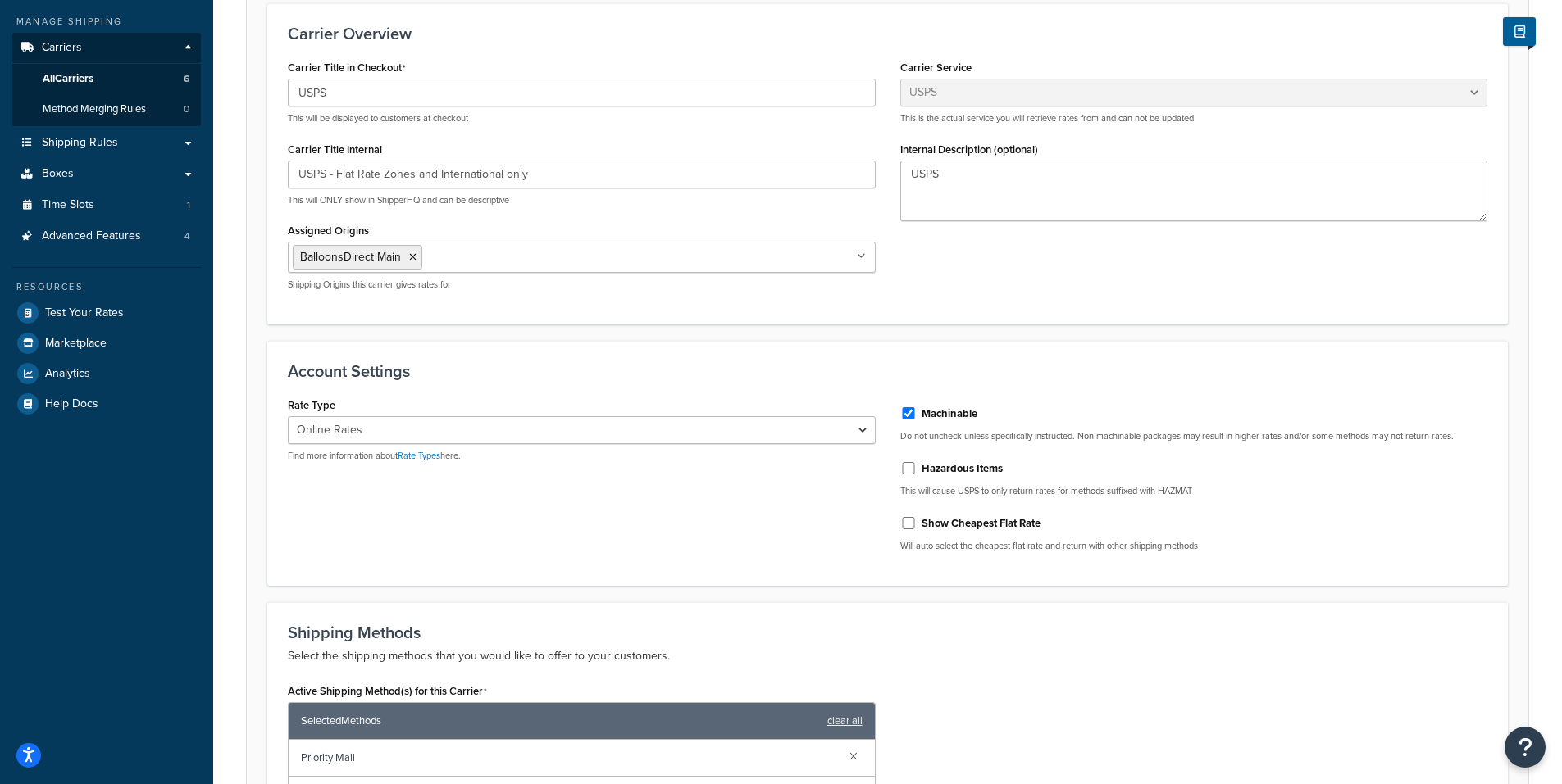
scroll to position [0, 0]
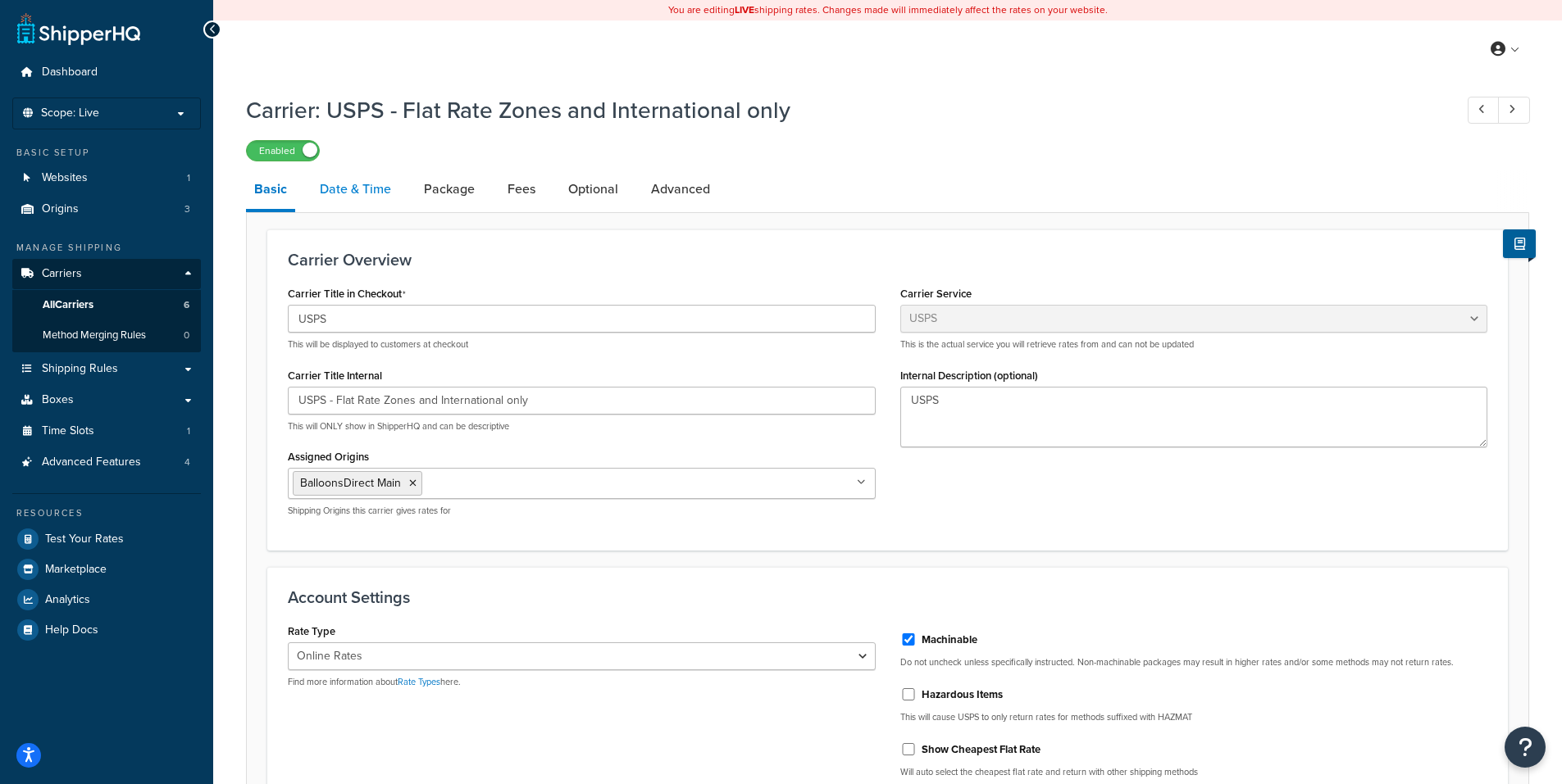
click at [366, 188] on link "Date & Time" at bounding box center [355, 189] width 88 height 40
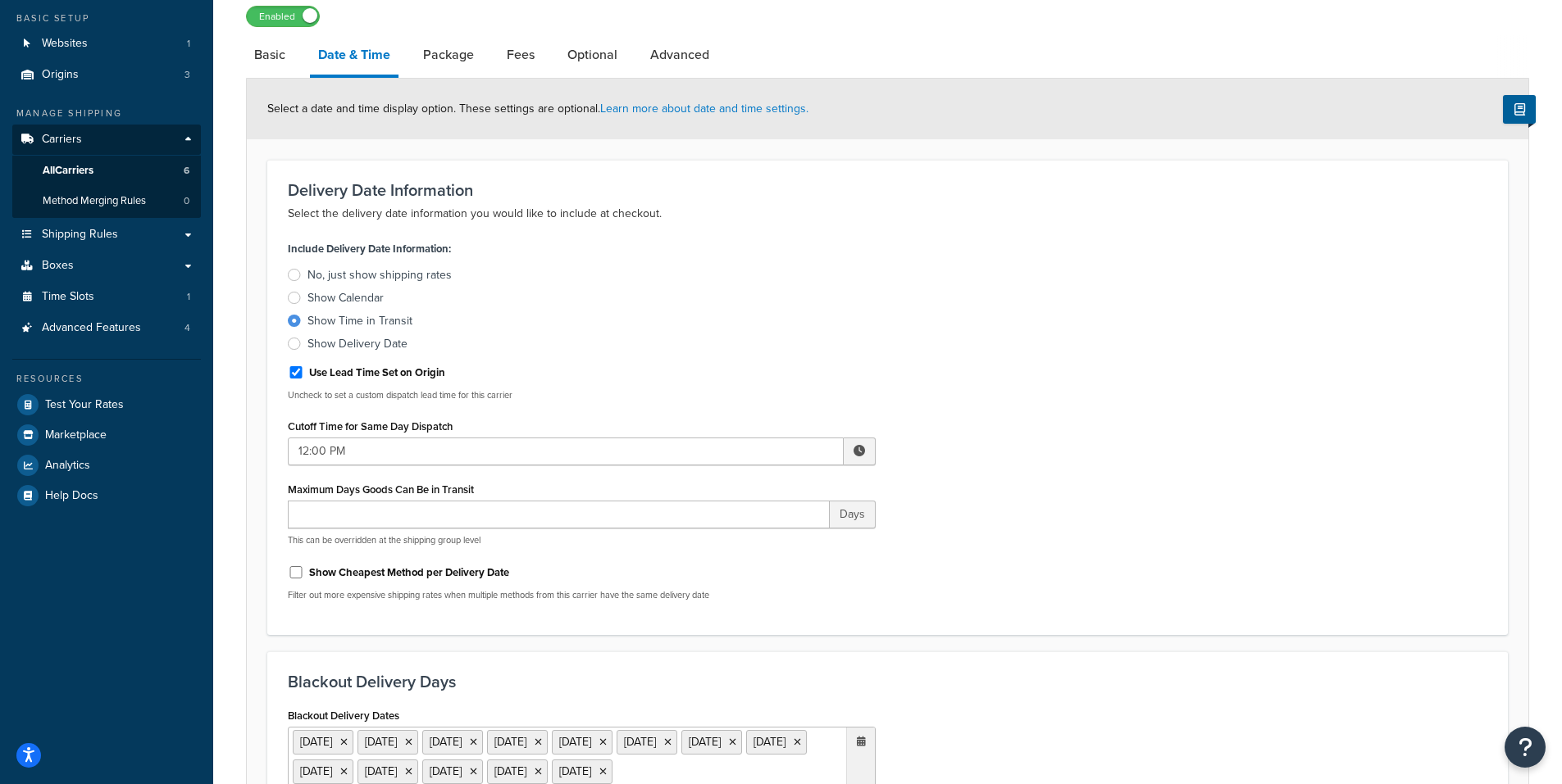
scroll to position [132, 0]
click at [465, 58] on link "Package" at bounding box center [449, 57] width 67 height 40
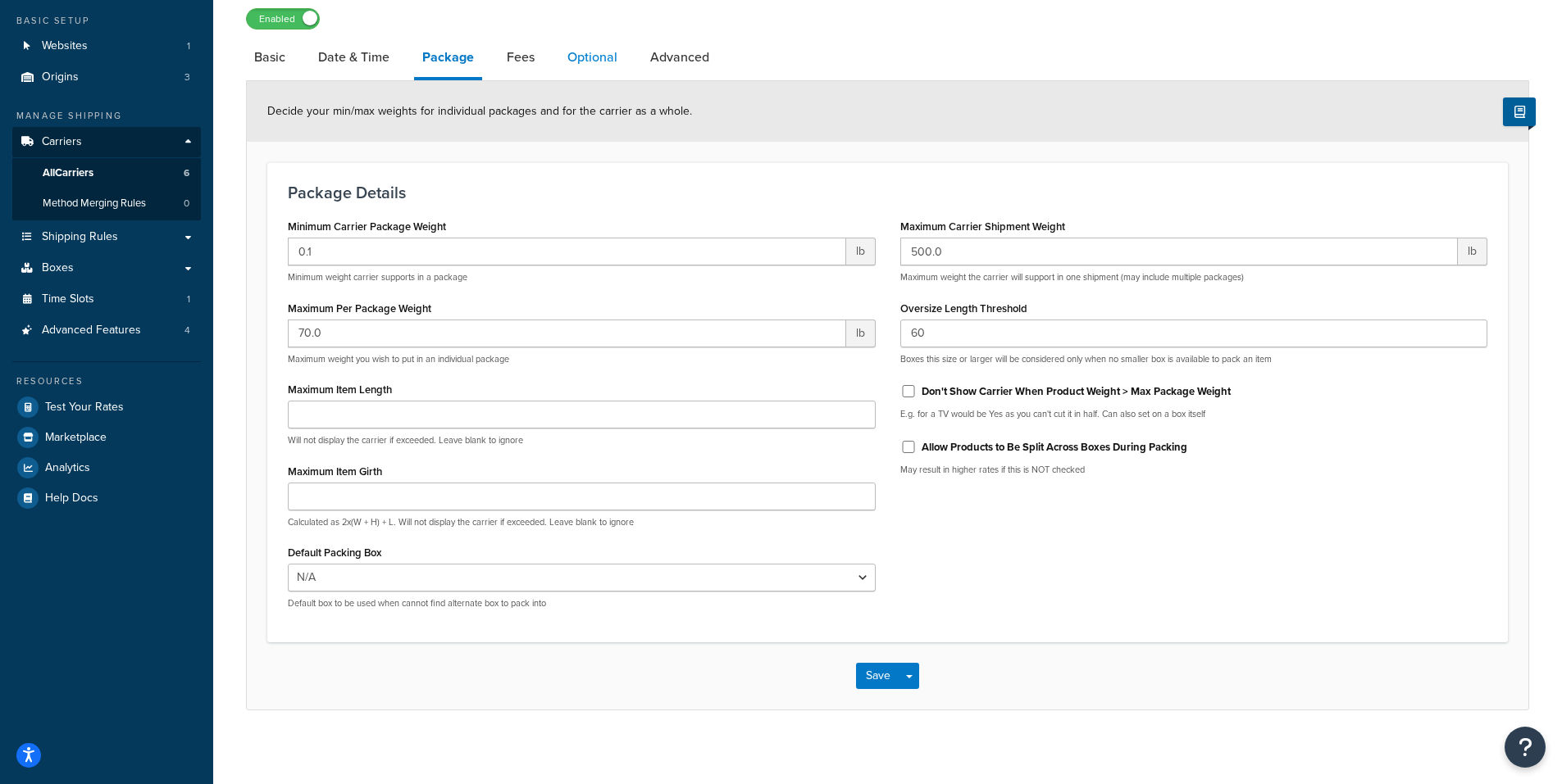
click at [601, 56] on link "Optional" at bounding box center [592, 57] width 67 height 40
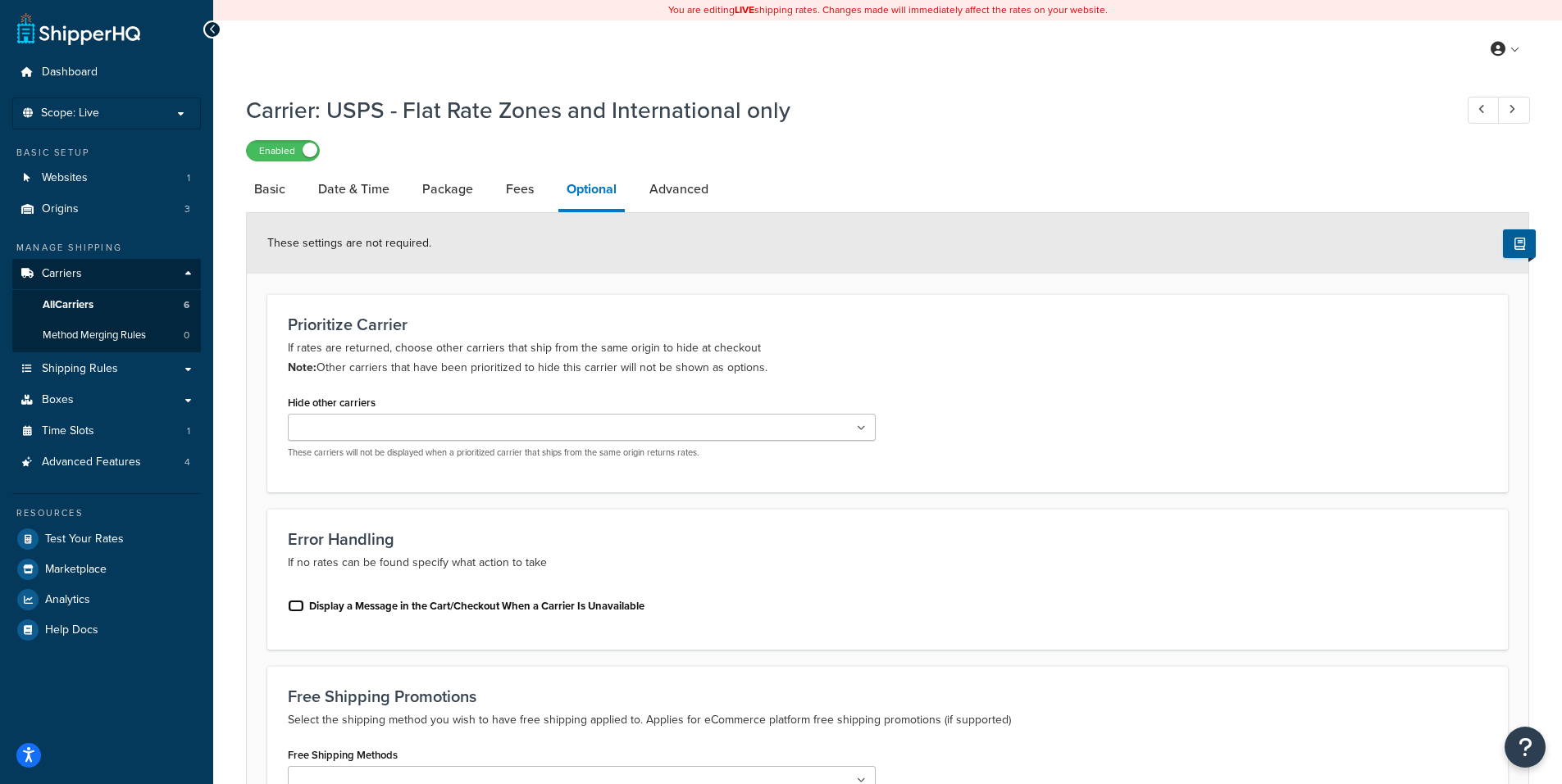
click at [294, 606] on input "Display a Message in the Cart/Checkout When a Carrier Is Unavailable" at bounding box center [295, 605] width 16 height 13
checkbox input "true"
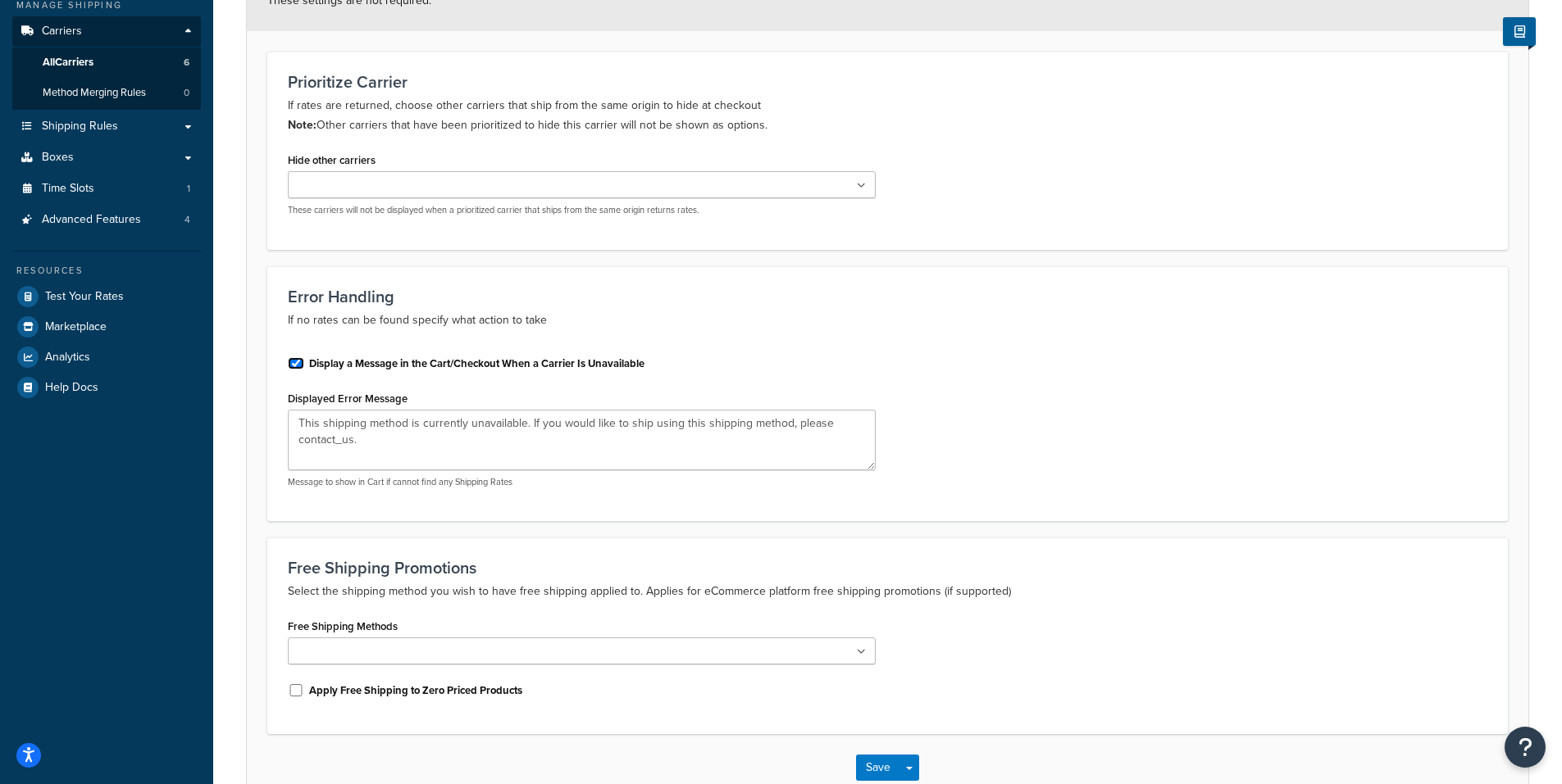
scroll to position [344, 0]
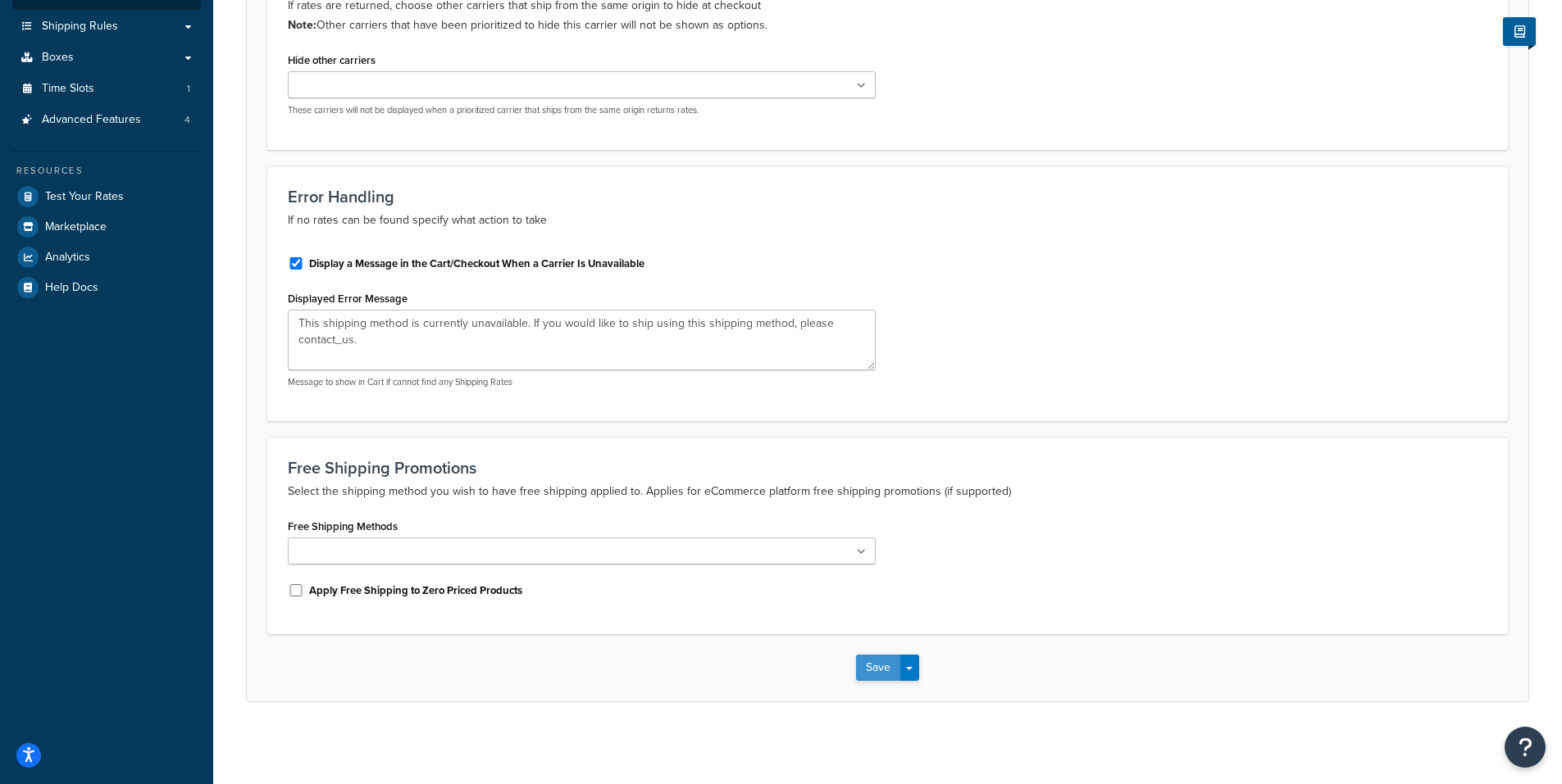
click at [883, 662] on button "Save" at bounding box center [878, 668] width 44 height 26
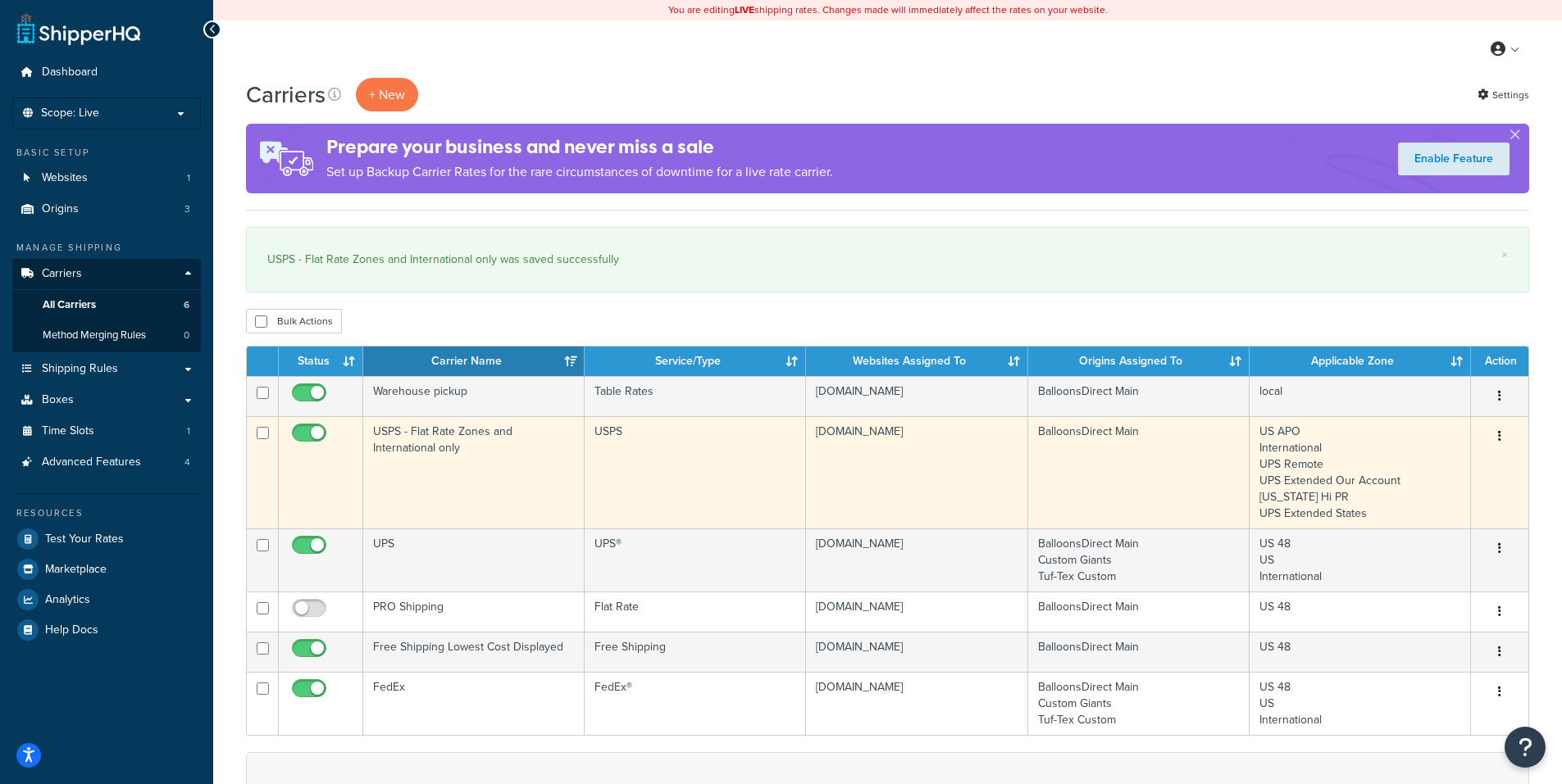
click at [1494, 437] on button "button" at bounding box center [1499, 437] width 23 height 26
click at [1399, 466] on link "Edit" at bounding box center [1433, 470] width 130 height 34
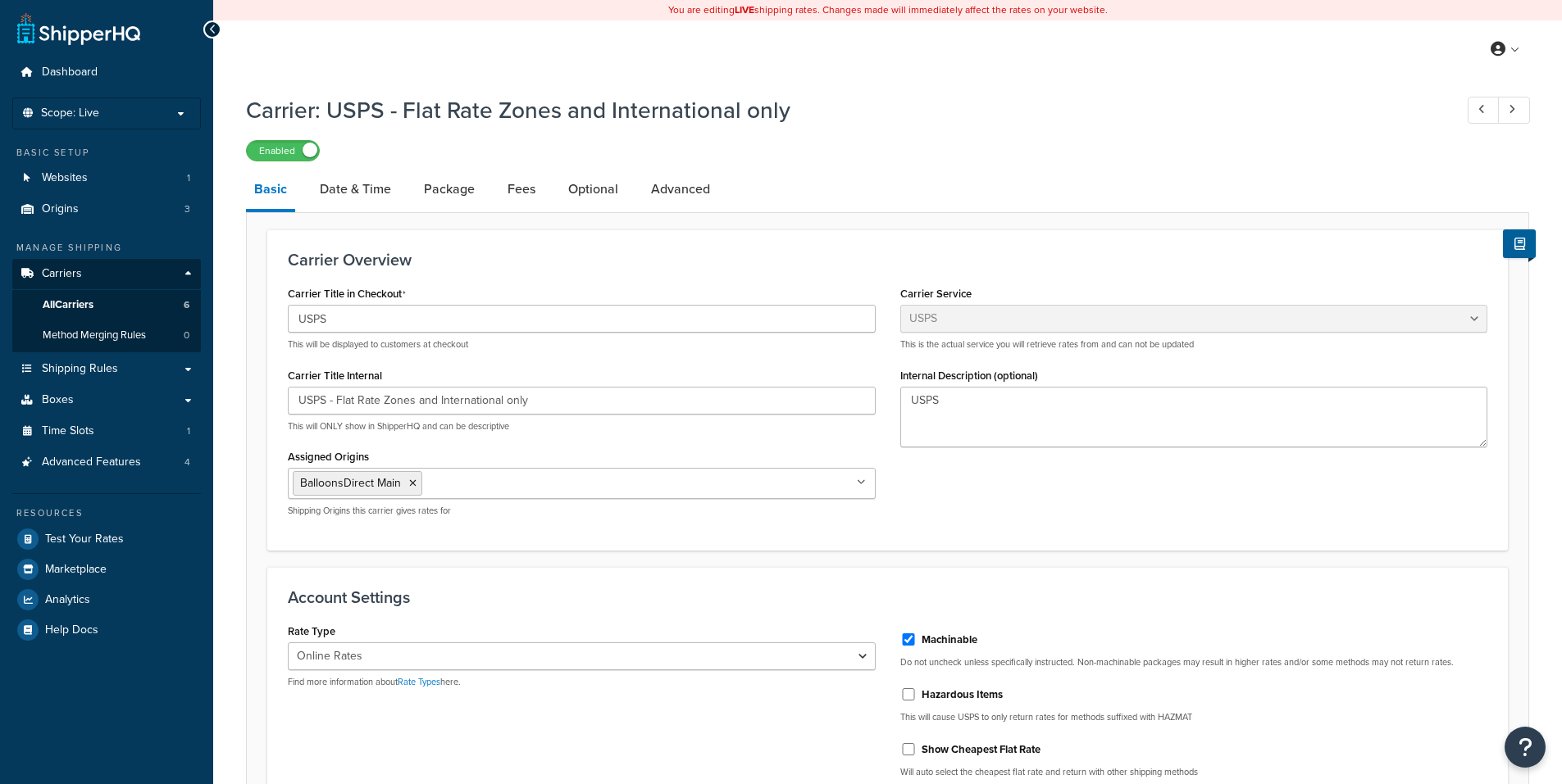
select select "usps"
select select "ONLINE"
click at [341, 185] on link "Date & Time" at bounding box center [355, 189] width 88 height 40
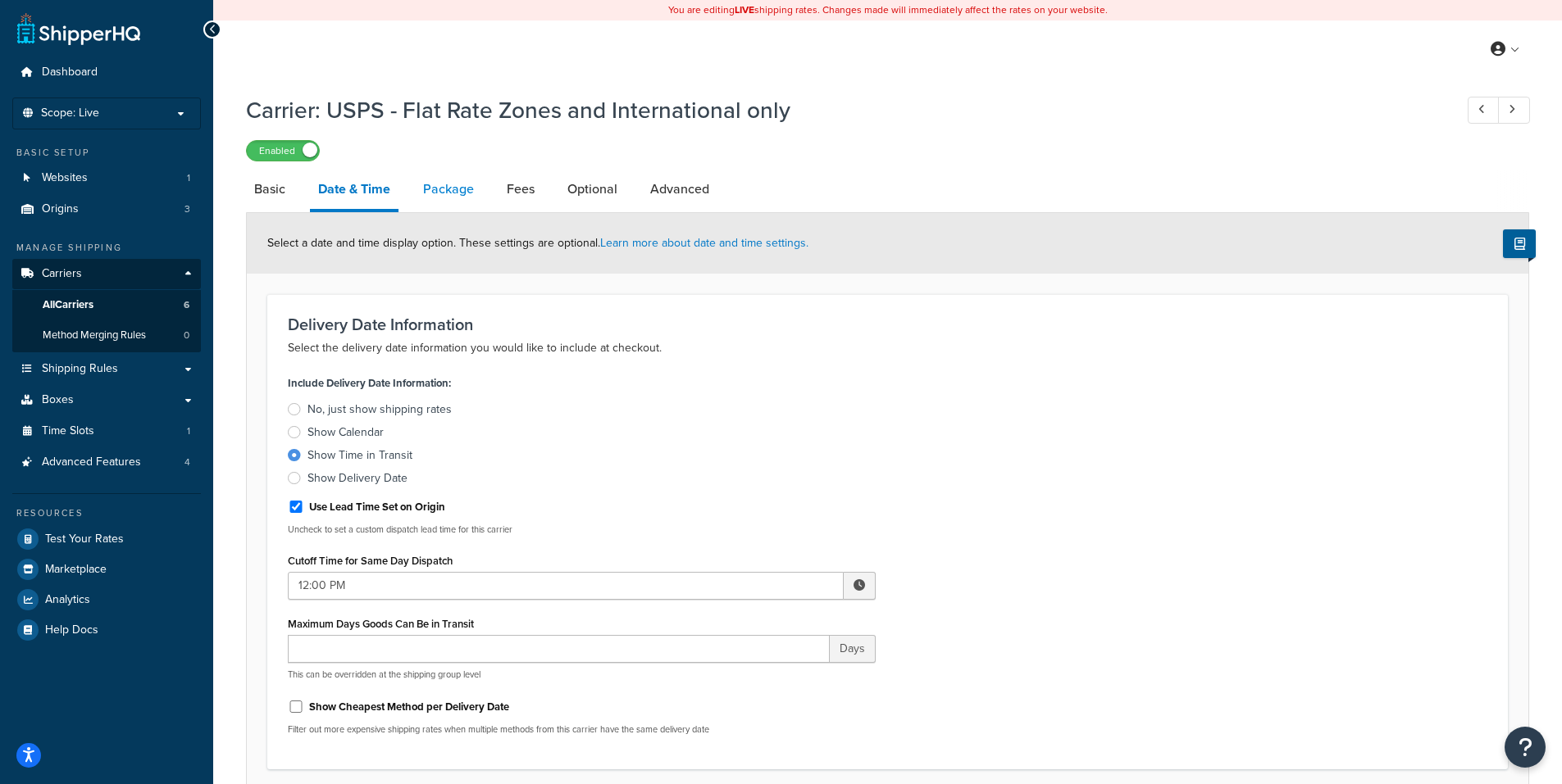
click at [457, 192] on link "Package" at bounding box center [449, 189] width 67 height 40
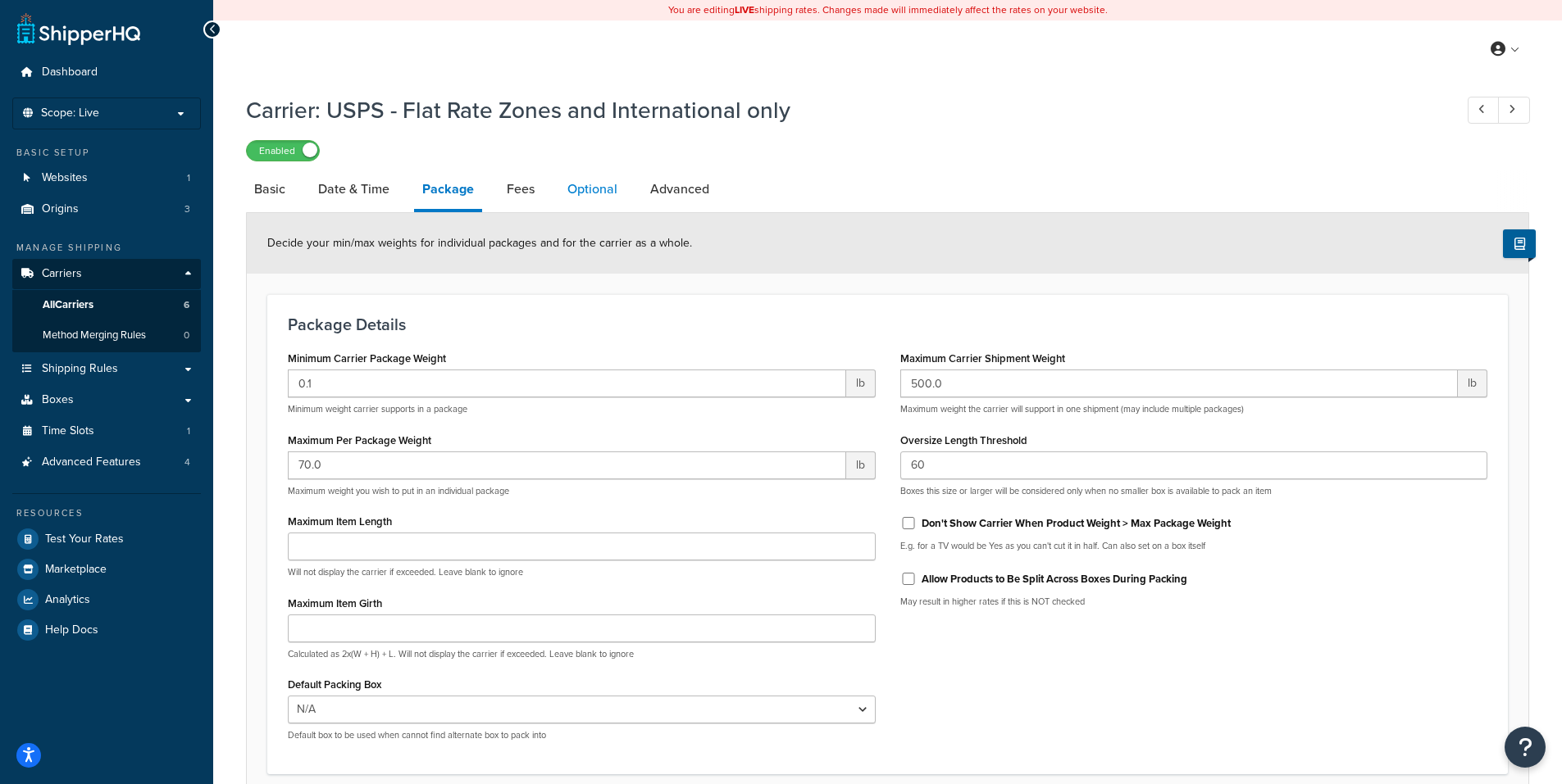
click at [577, 189] on link "Optional" at bounding box center [592, 189] width 67 height 40
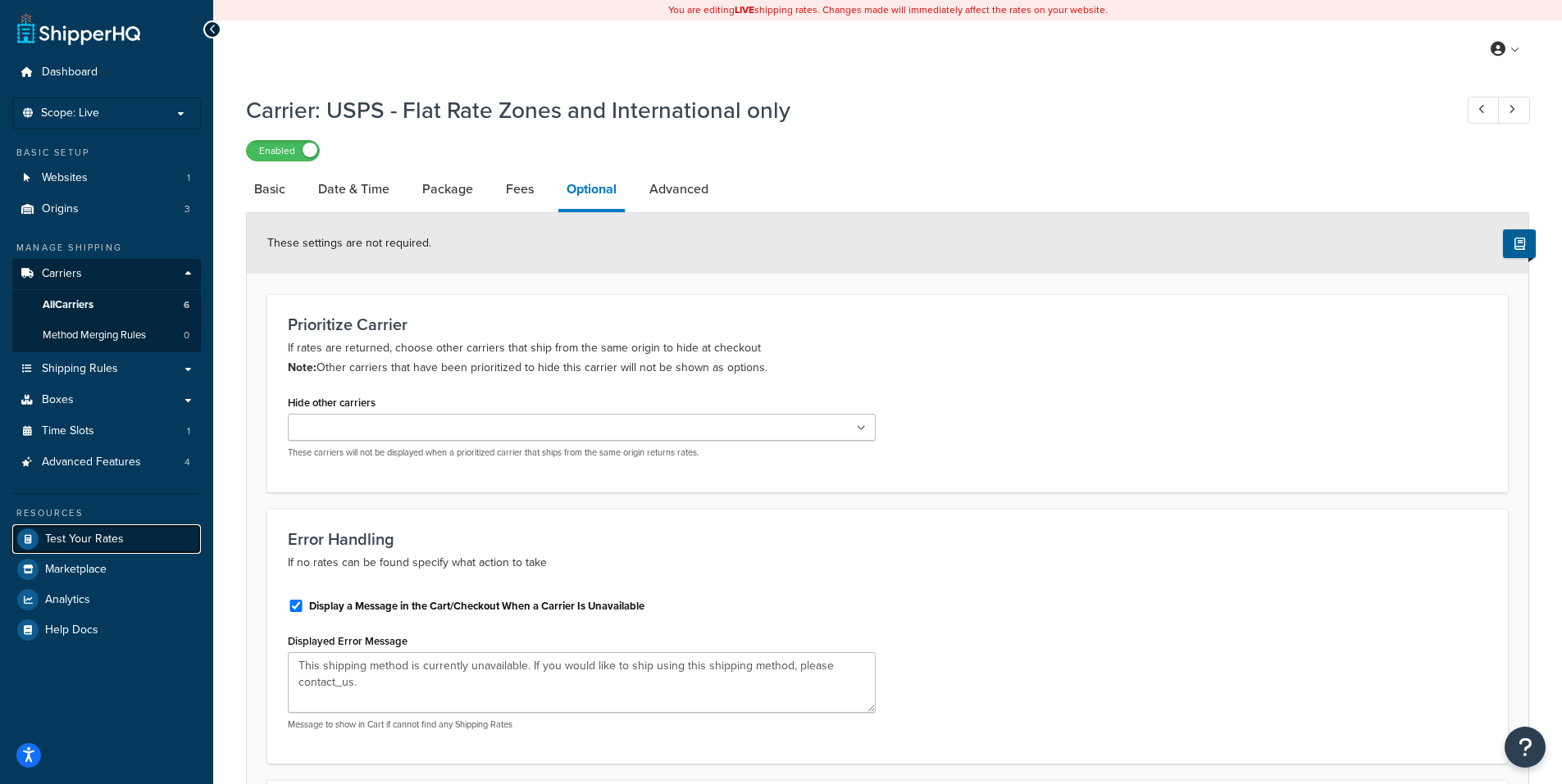
click at [74, 533] on span "Test Your Rates" at bounding box center [83, 540] width 78 height 14
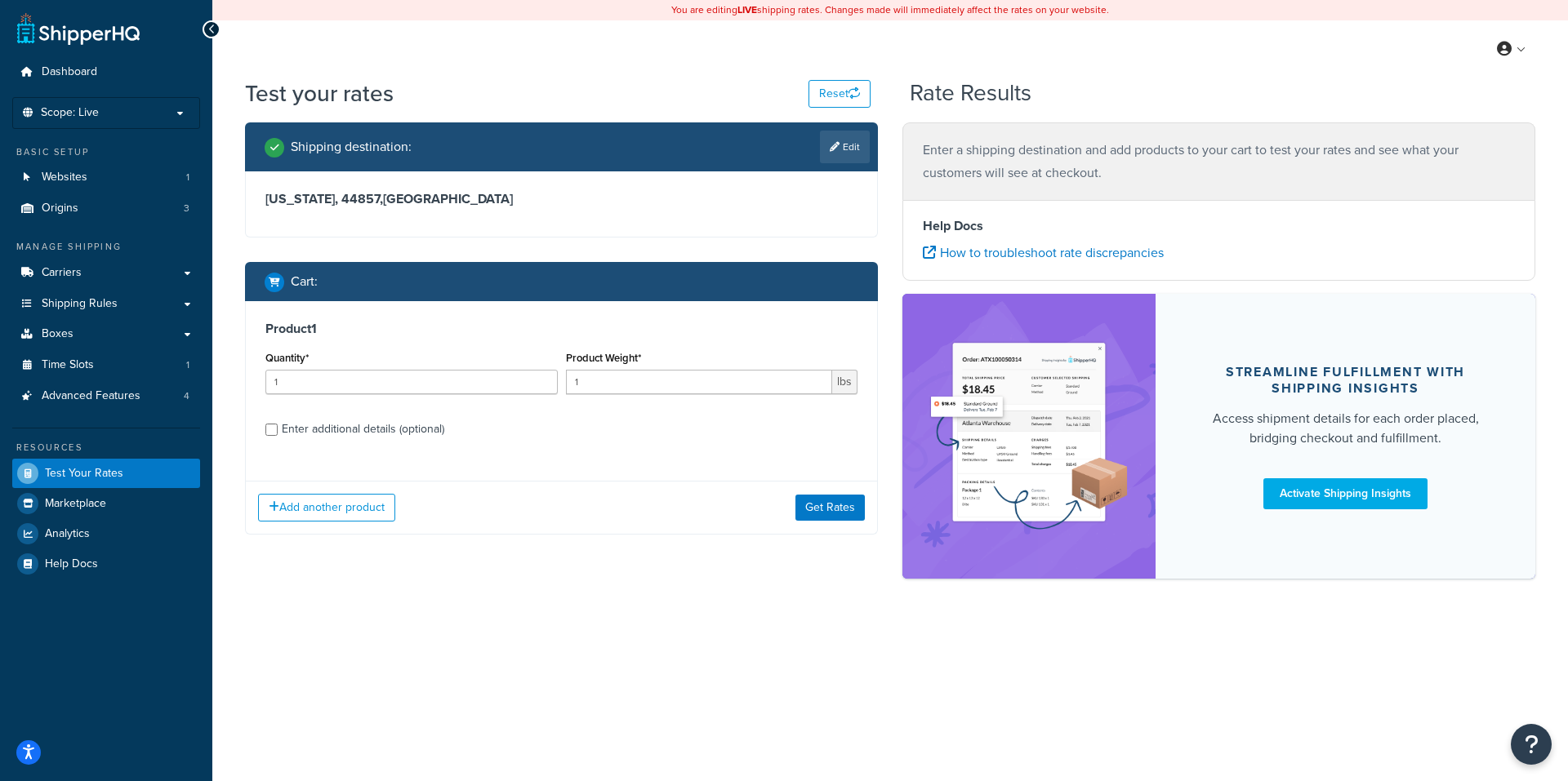
click at [322, 426] on div "Enter additional details (optional)" at bounding box center [362, 429] width 162 height 23
click at [277, 426] on input "Enter additional details (optional)" at bounding box center [271, 429] width 13 height 13
checkbox input "true"
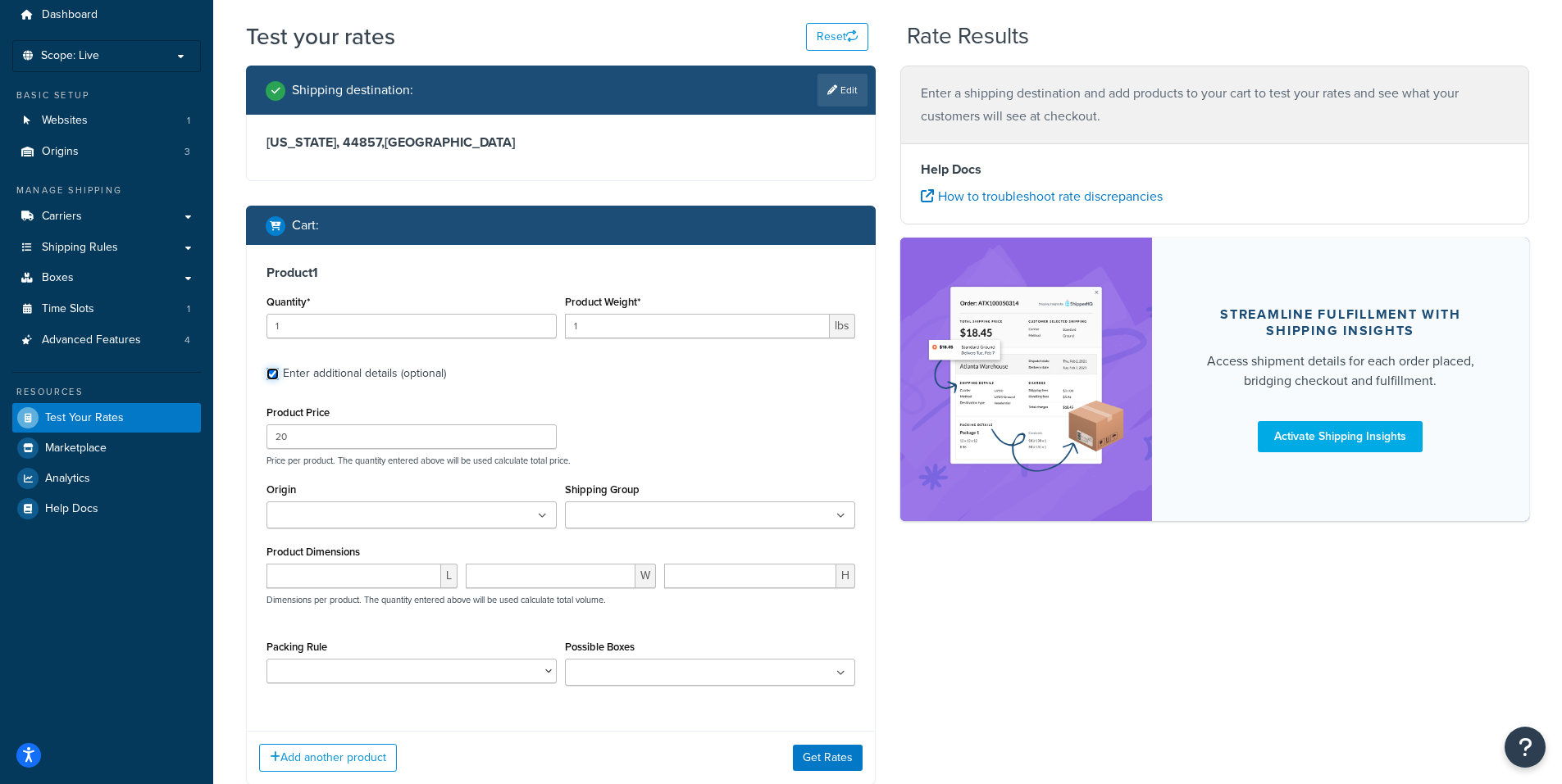
scroll to position [58, 0]
drag, startPoint x: 336, startPoint y: 435, endPoint x: 218, endPoint y: 435, distance: 118.0
click at [218, 435] on div "Test your rates Reset Rate Results Shipping destination : Edit Ohio, 44857 , Un…" at bounding box center [887, 434] width 1349 height 830
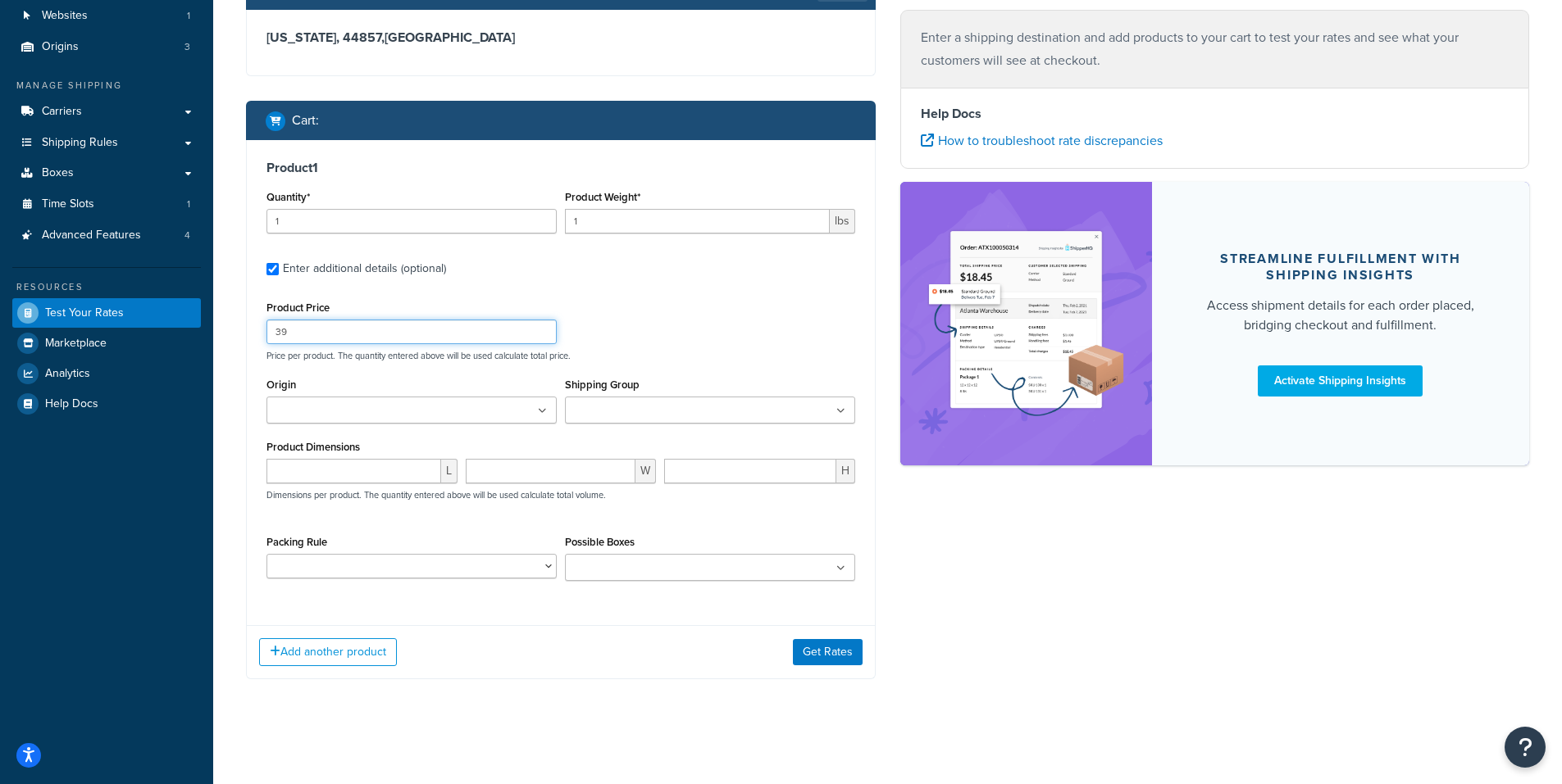
scroll to position [164, 0]
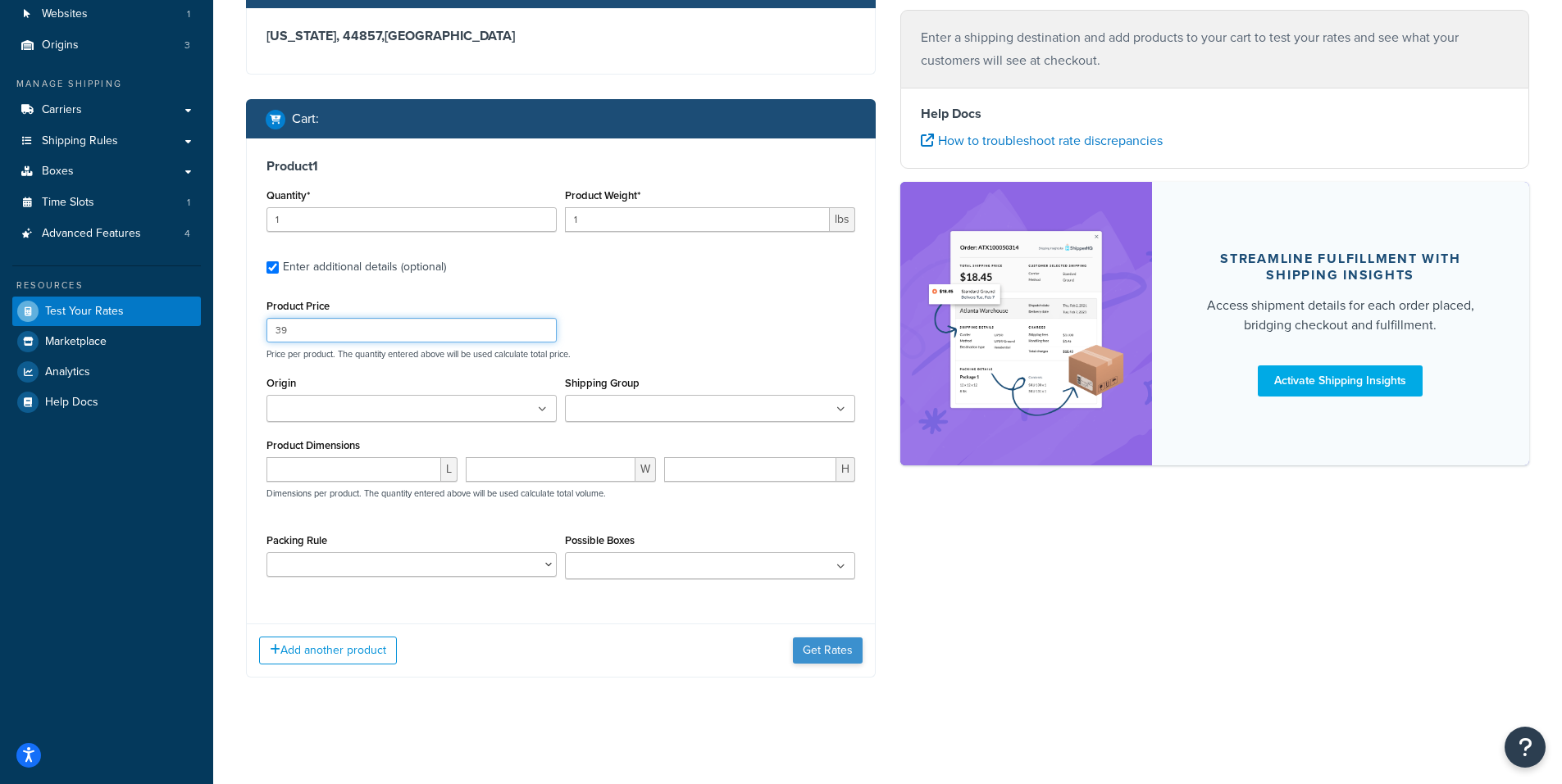
type input "39"
click at [828, 644] on button "Get Rates" at bounding box center [827, 650] width 70 height 26
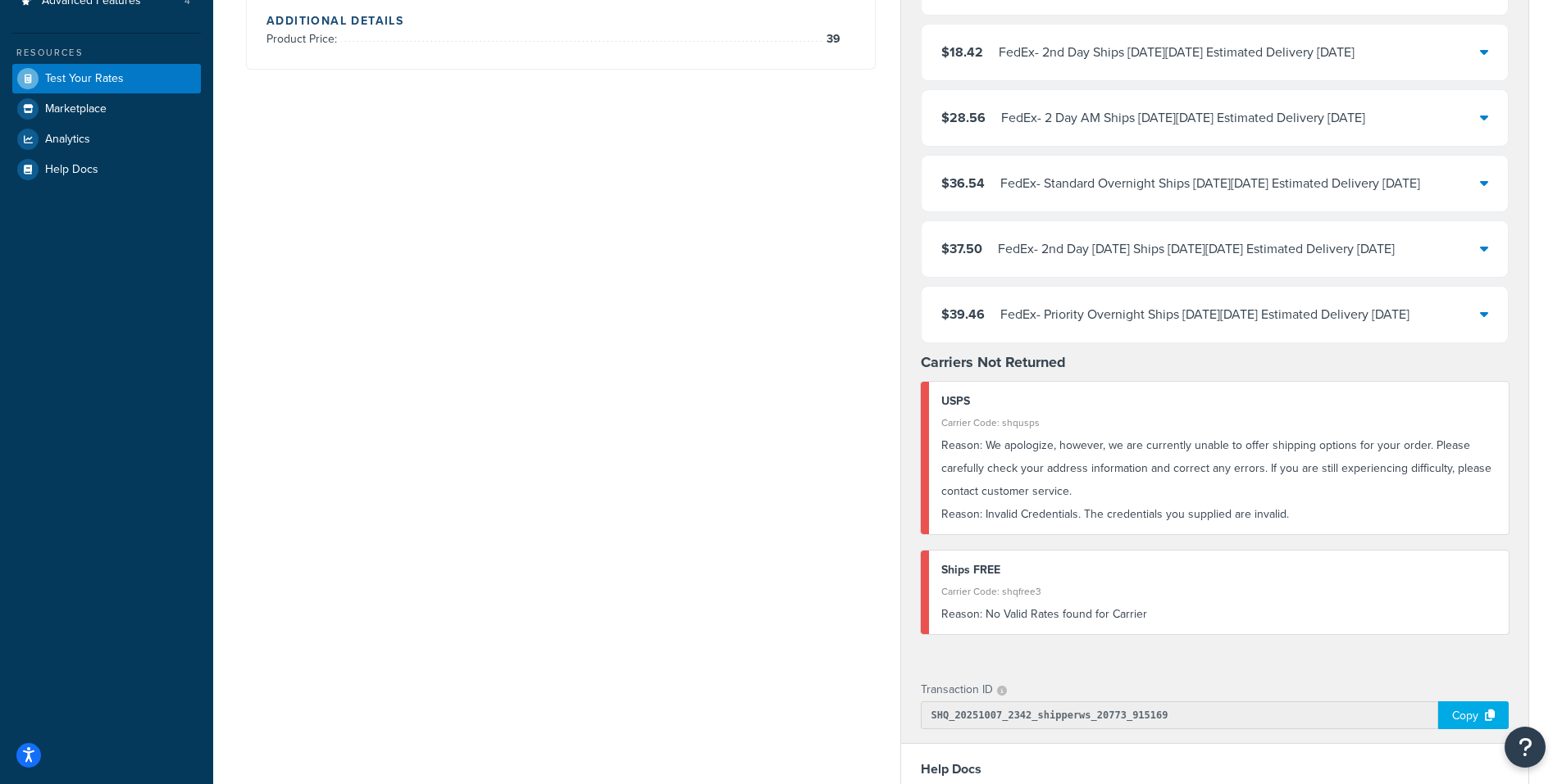
scroll to position [410, 0]
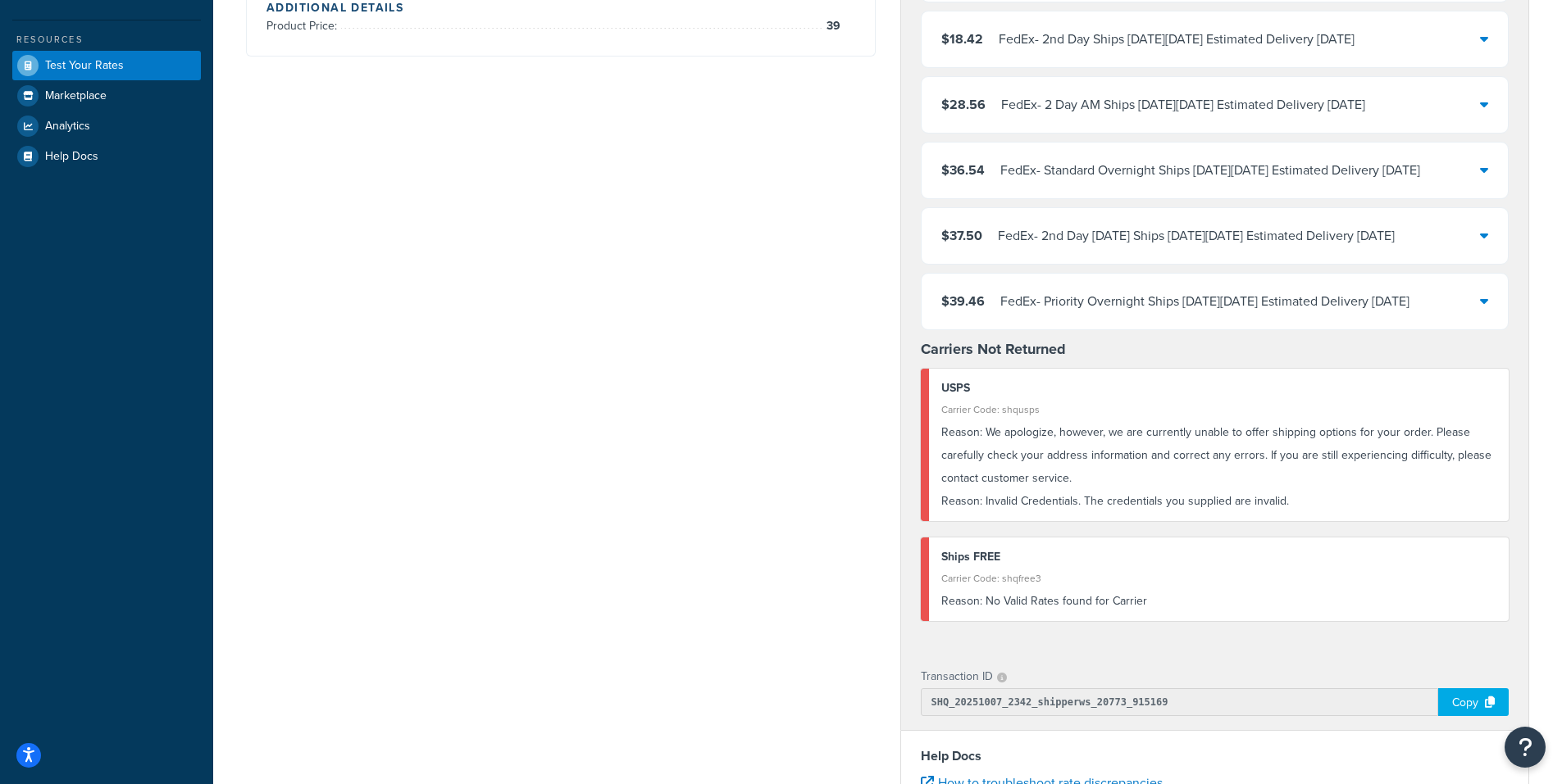
click at [1468, 696] on div "Copy" at bounding box center [1473, 701] width 71 height 28
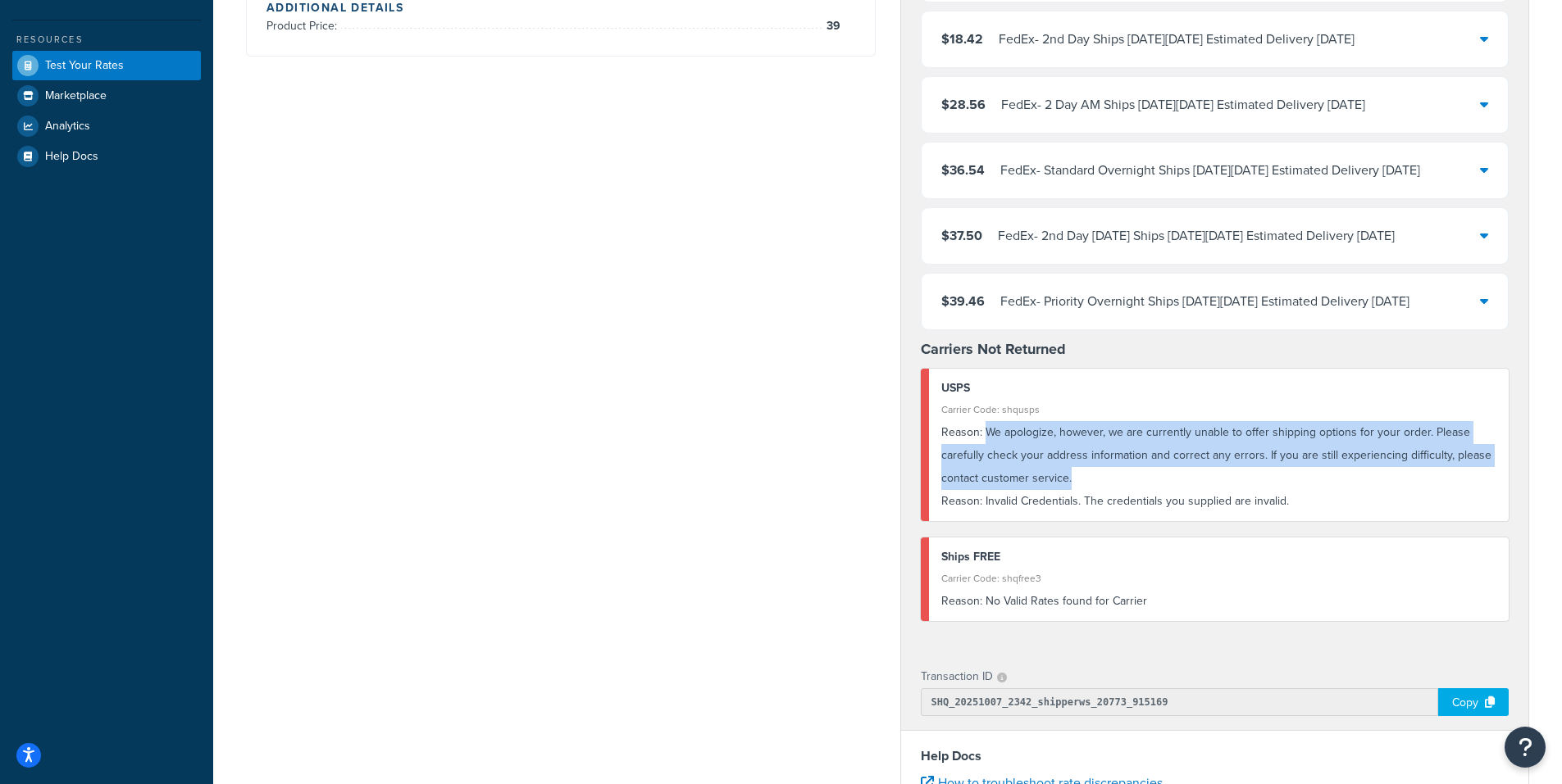
drag, startPoint x: 983, startPoint y: 433, endPoint x: 1118, endPoint y: 470, distance: 140.0
click at [1118, 470] on div "Reason: We apologize, however, we are currently unable to offer shipping option…" at bounding box center [1219, 456] width 556 height 69
copy div "We apologize, however, we are currently unable to offer shipping options for yo…"
click at [1115, 454] on div "Reason: We apologize, however, we are currently unable to offer shipping option…" at bounding box center [1219, 456] width 556 height 69
drag, startPoint x: 985, startPoint y: 429, endPoint x: 1084, endPoint y: 475, distance: 109.2
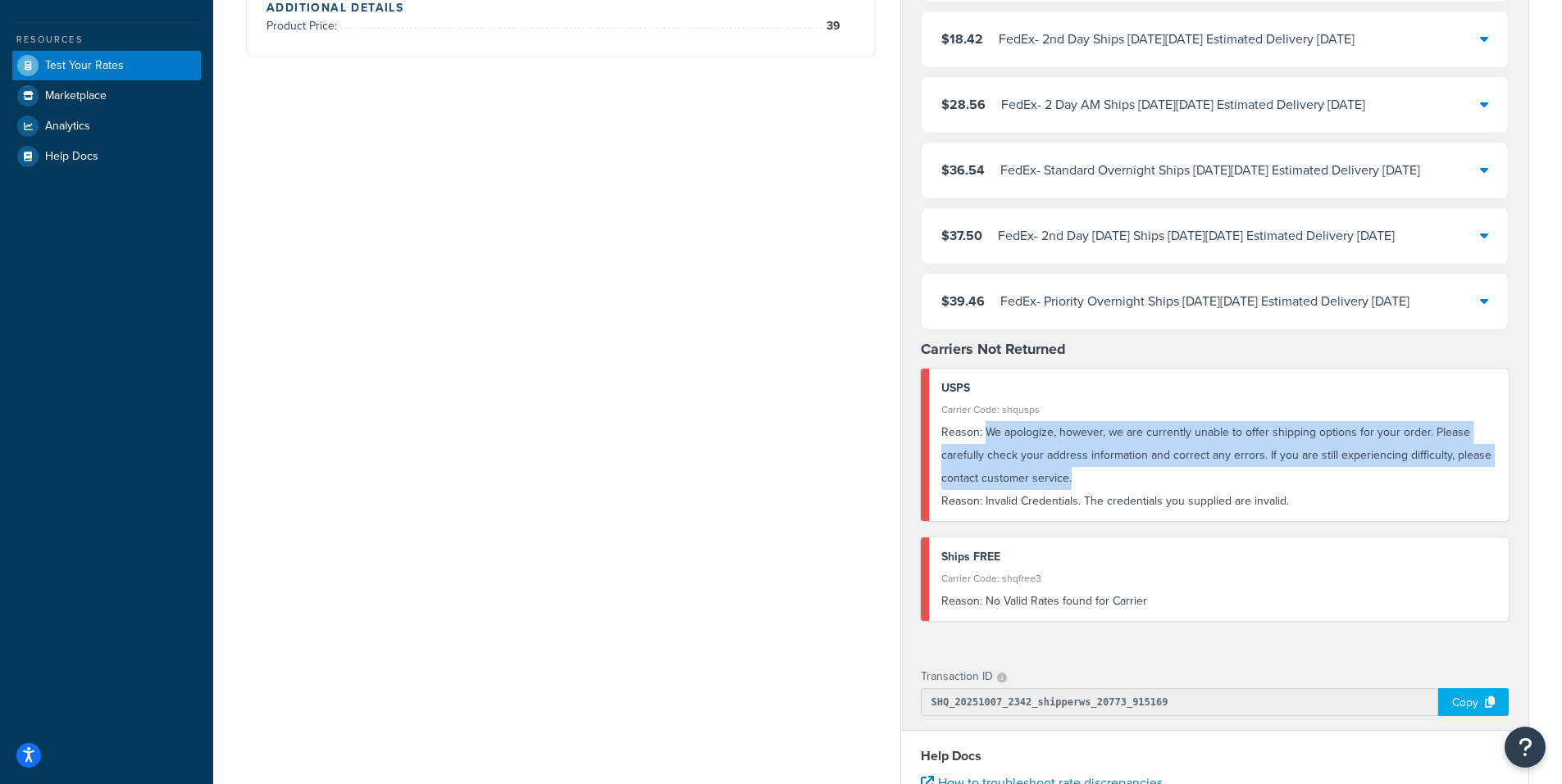
click at [1084, 475] on div "Reason: We apologize, however, we are currently unable to offer shipping option…" at bounding box center [1219, 456] width 556 height 69
copy div "We apologize, however, we are currently unable to offer shipping options for yo…"
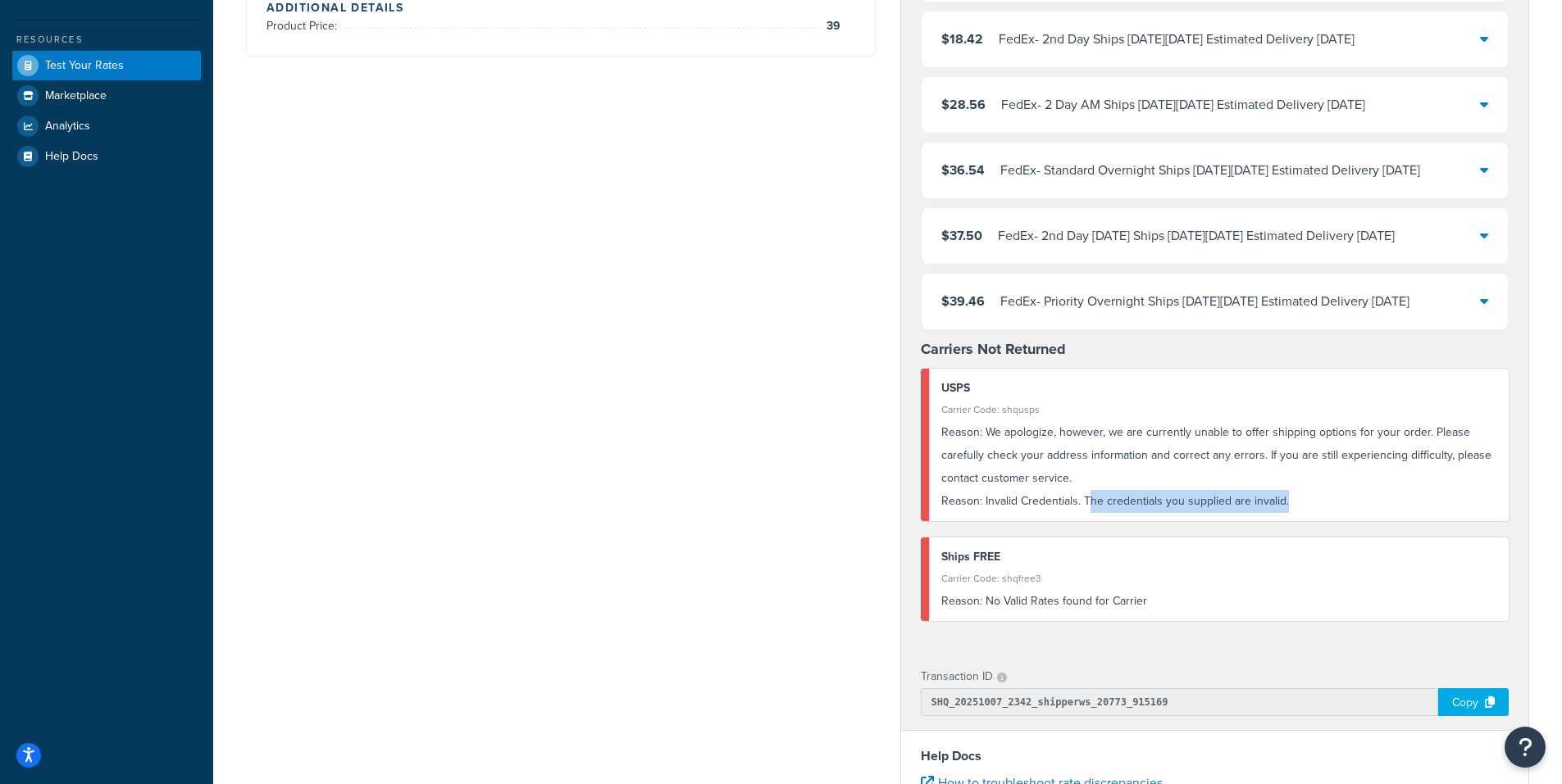
drag, startPoint x: 1285, startPoint y: 501, endPoint x: 1085, endPoint y: 503, distance: 200.0
click at [1085, 503] on div "Reason: Invalid Credentials. The credentials you supplied are invalid." at bounding box center [1219, 501] width 556 height 23
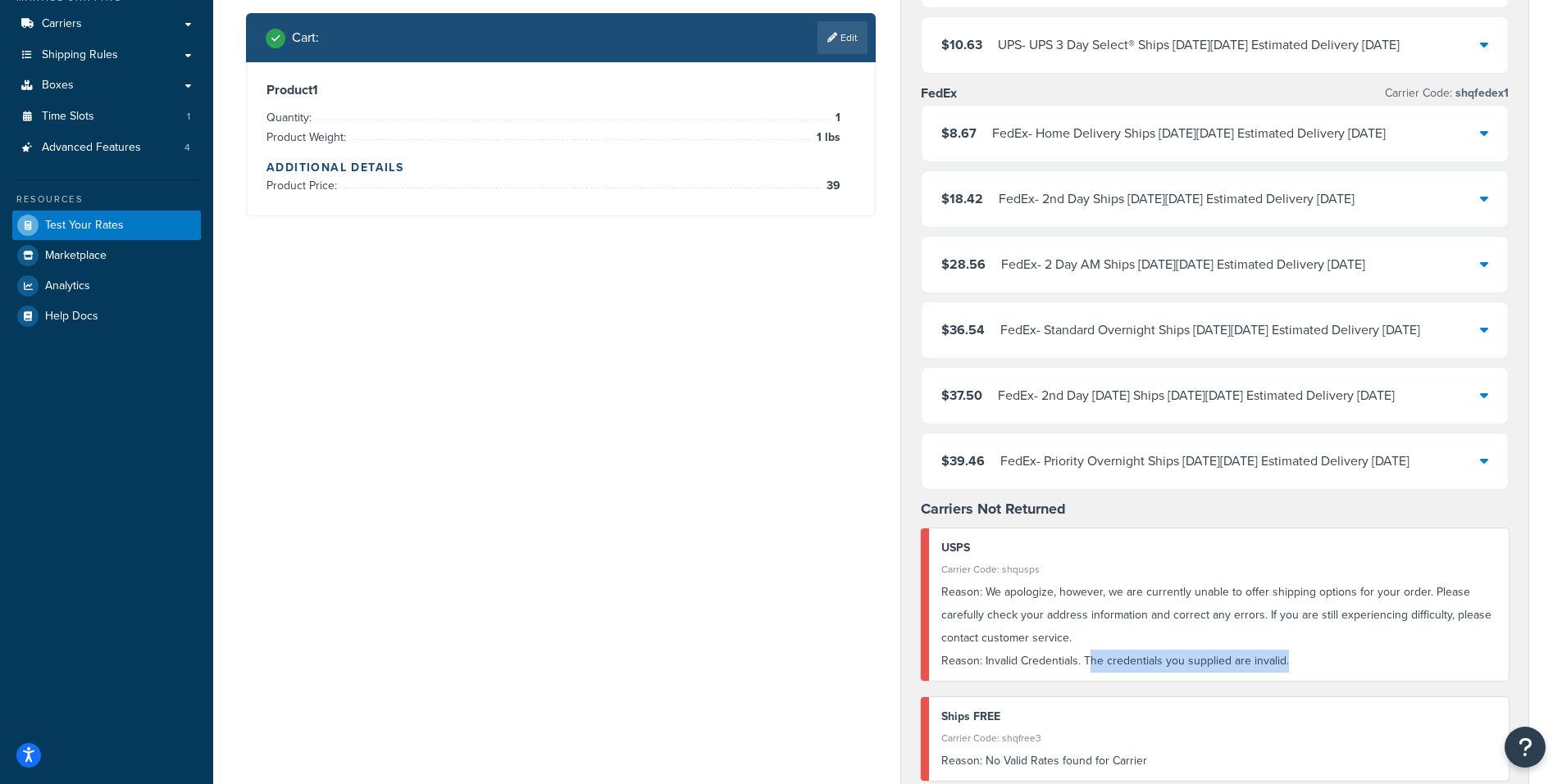
scroll to position [0, 0]
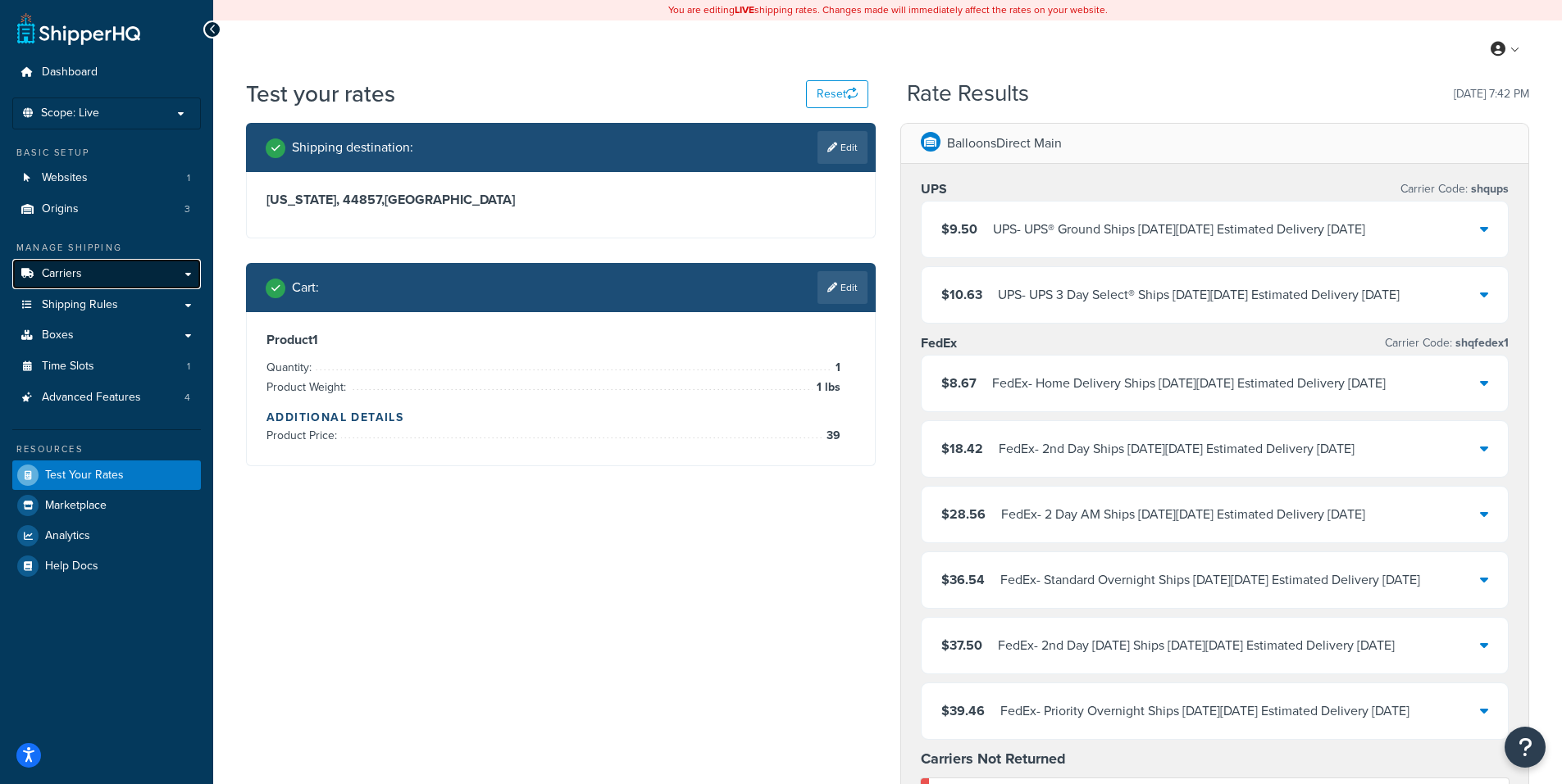
click at [52, 270] on span "Carriers" at bounding box center [62, 274] width 40 height 14
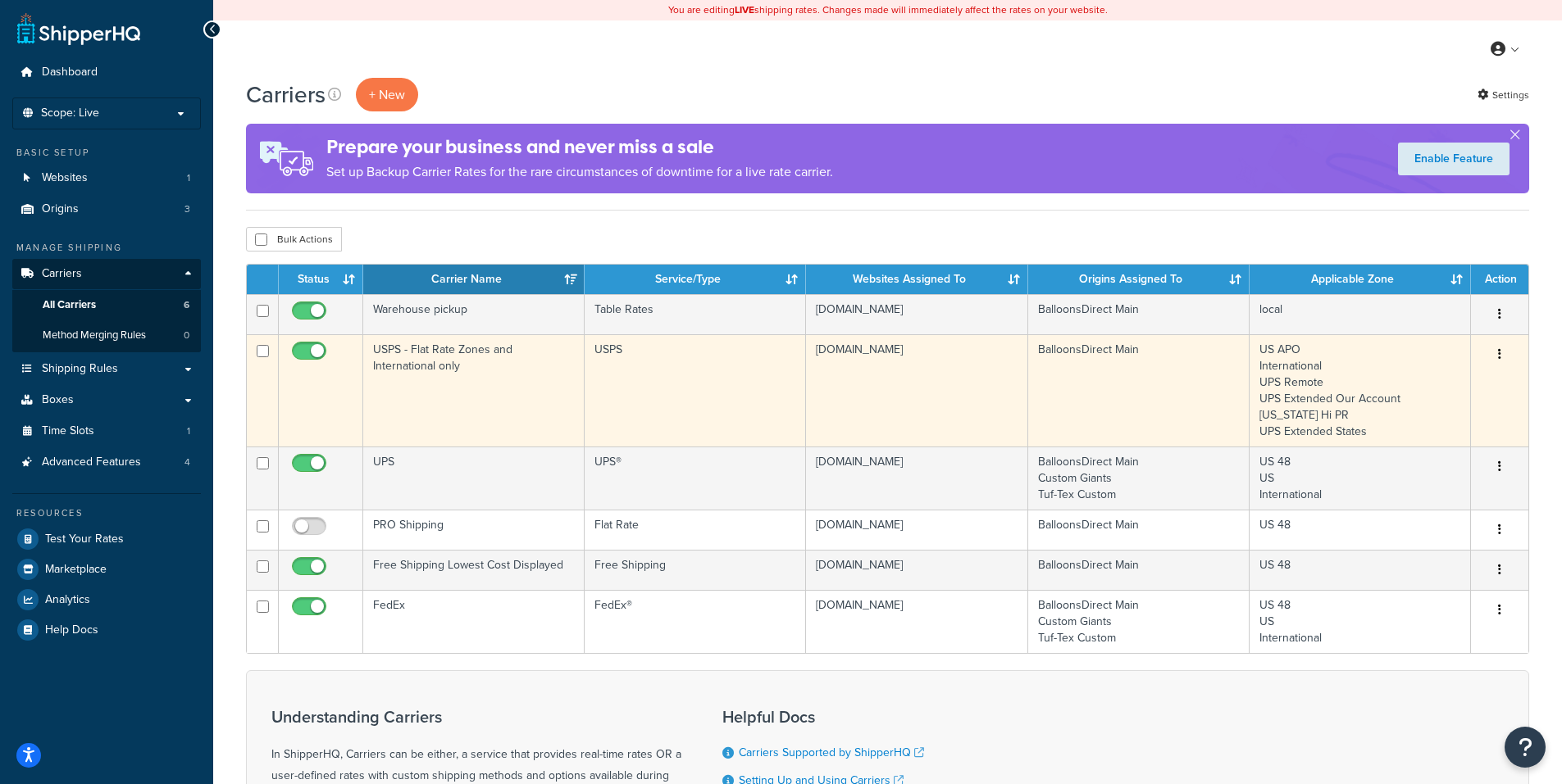
click at [1499, 351] on icon "button" at bounding box center [1500, 354] width 3 height 12
click at [1401, 384] on link "Edit" at bounding box center [1433, 388] width 130 height 34
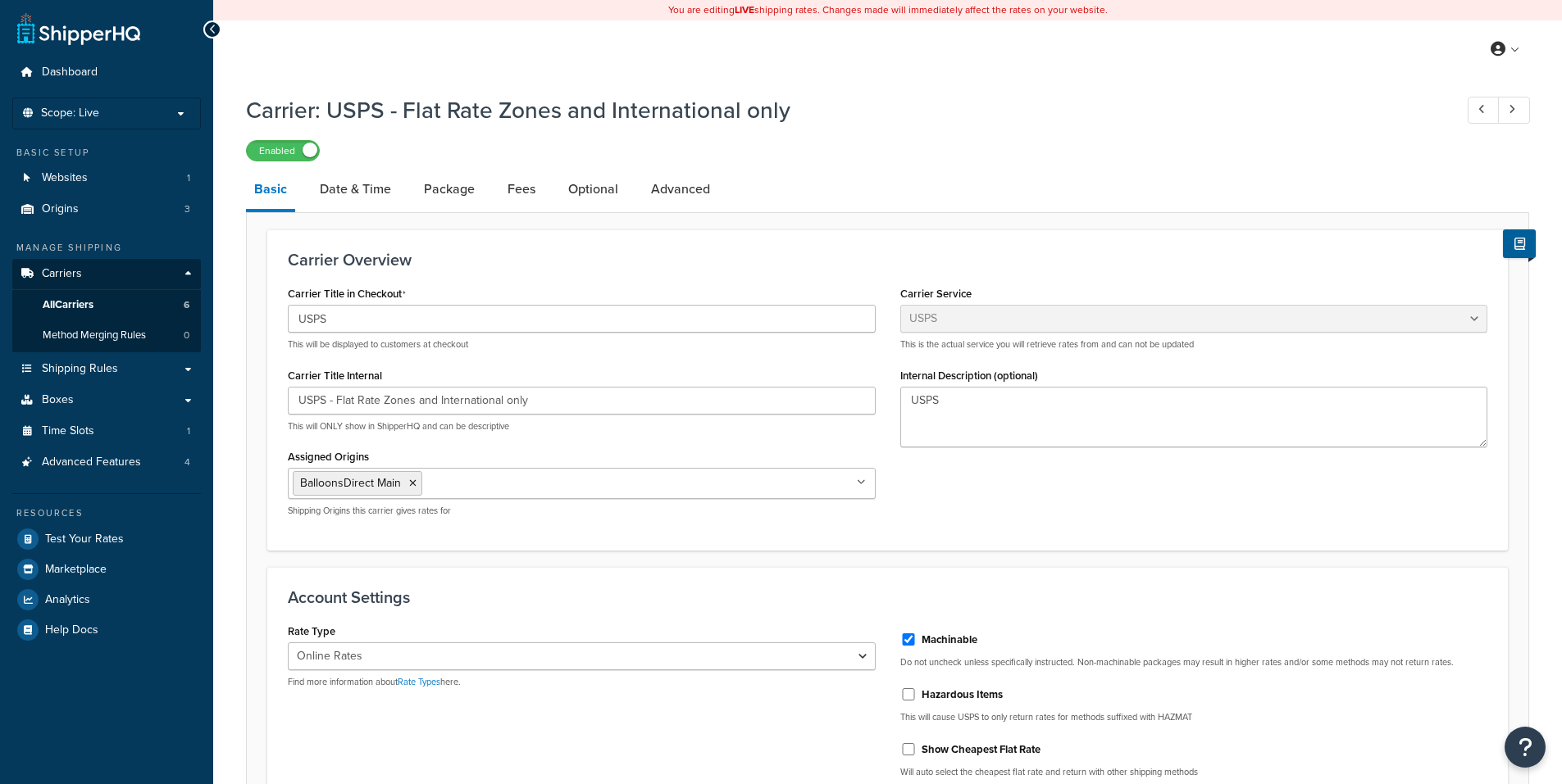
select select "usps"
click at [503, 647] on select "Retail Rates Online Rates Commercial Plus" at bounding box center [581, 656] width 588 height 28
click at [539, 576] on div "Account Settings Rate Type Retail Rates Online Rates Commercial Plus Find more …" at bounding box center [887, 690] width 1241 height 245
click at [521, 654] on select "Retail Rates Online Rates Commercial Plus" at bounding box center [581, 656] width 588 height 28
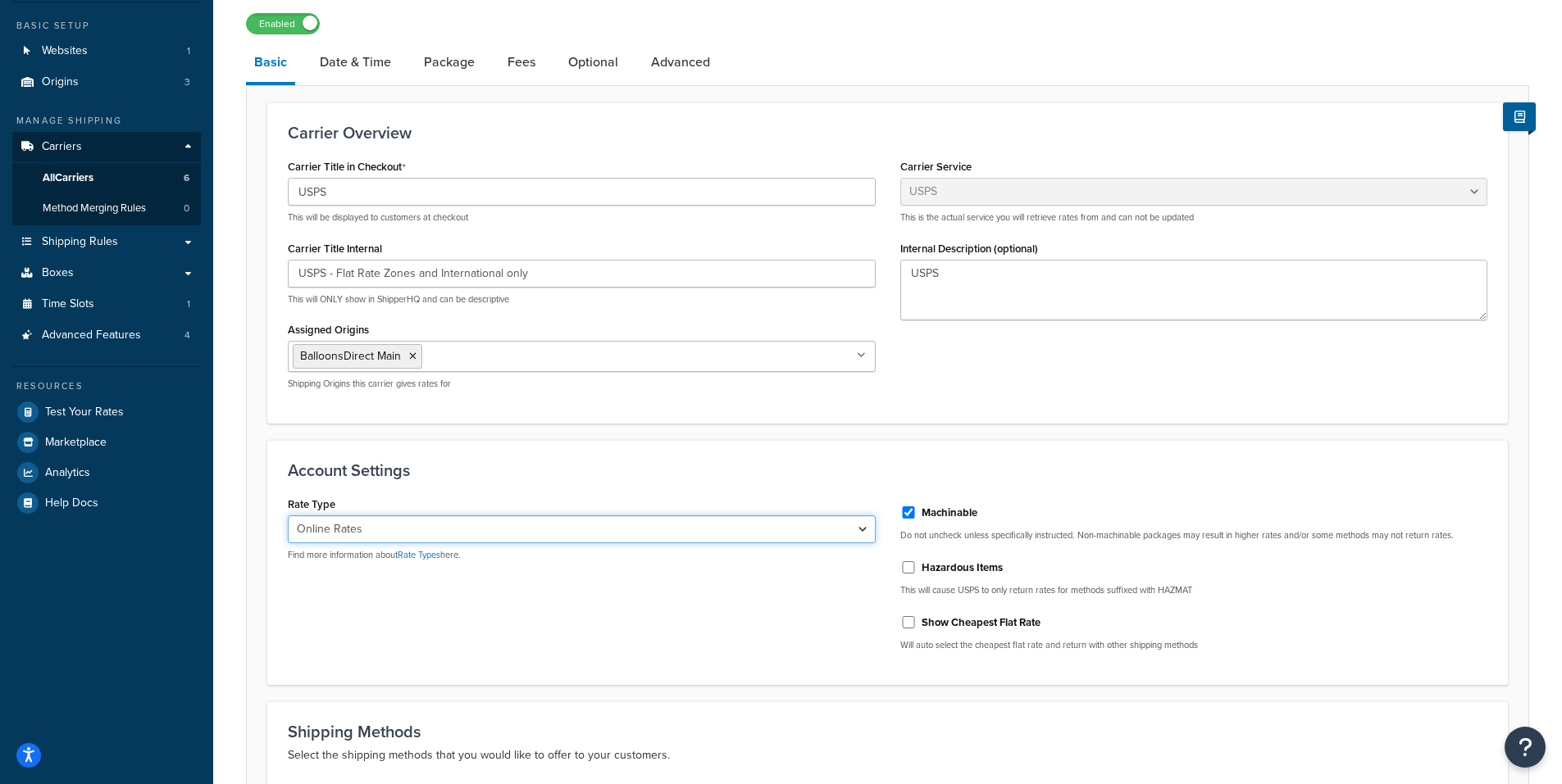
scroll to position [164, 0]
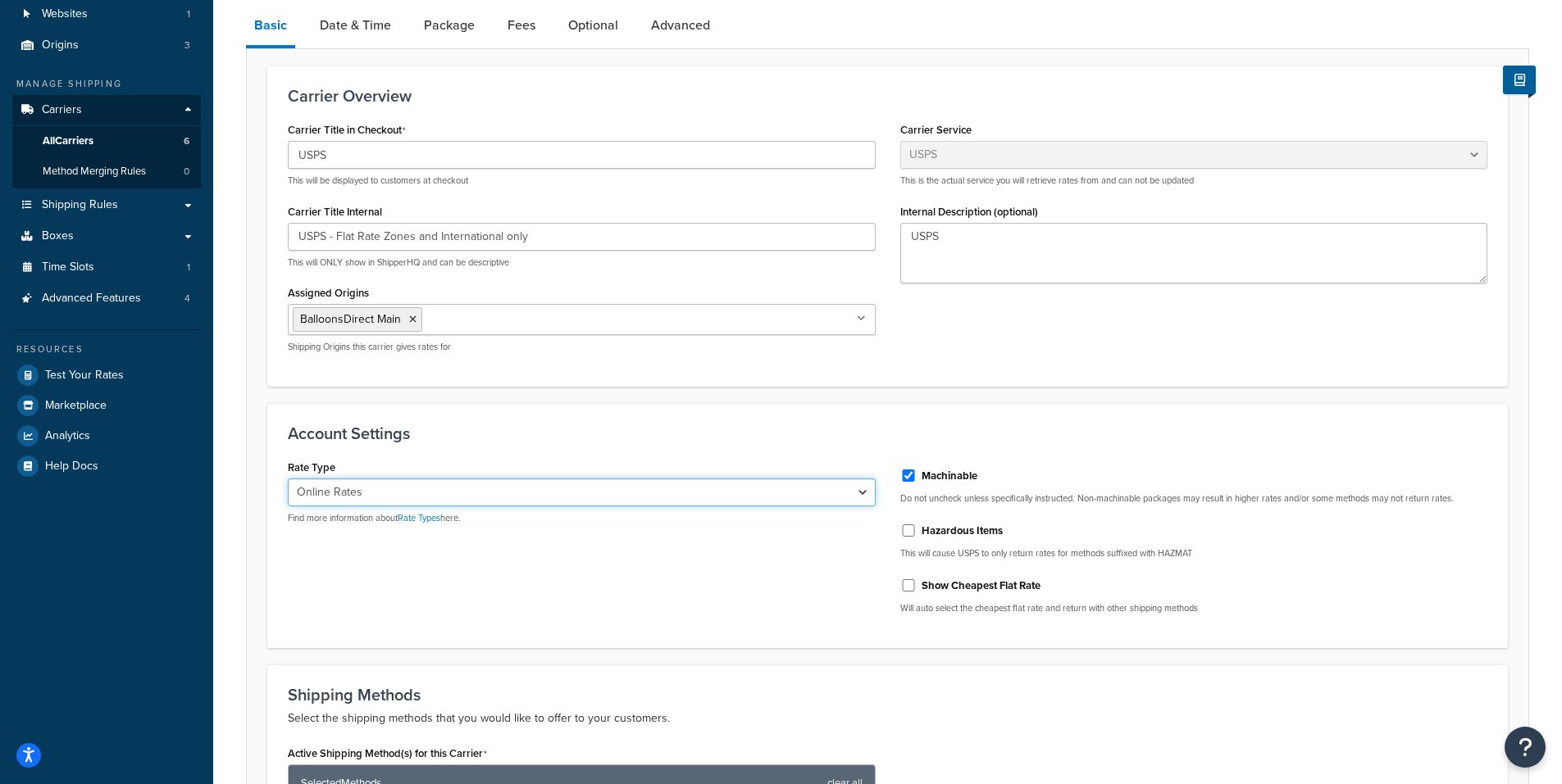
click at [535, 497] on select "Retail Rates Online Rates Commercial Plus" at bounding box center [581, 492] width 588 height 28
select select "ALL"
click at [288, 480] on select "Retail Rates Online Rates Commercial Plus" at bounding box center [581, 492] width 588 height 28
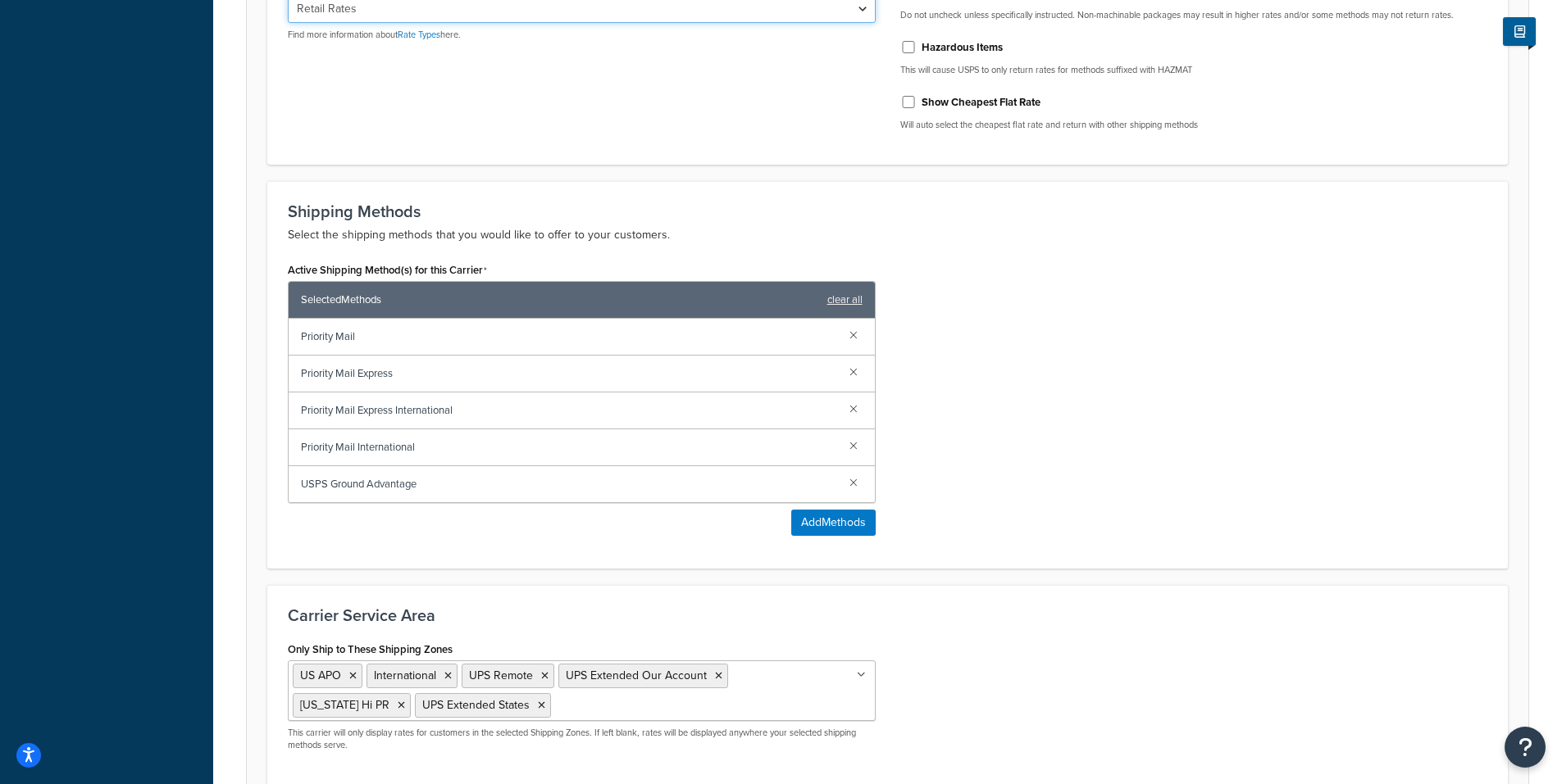
scroll to position [390, 0]
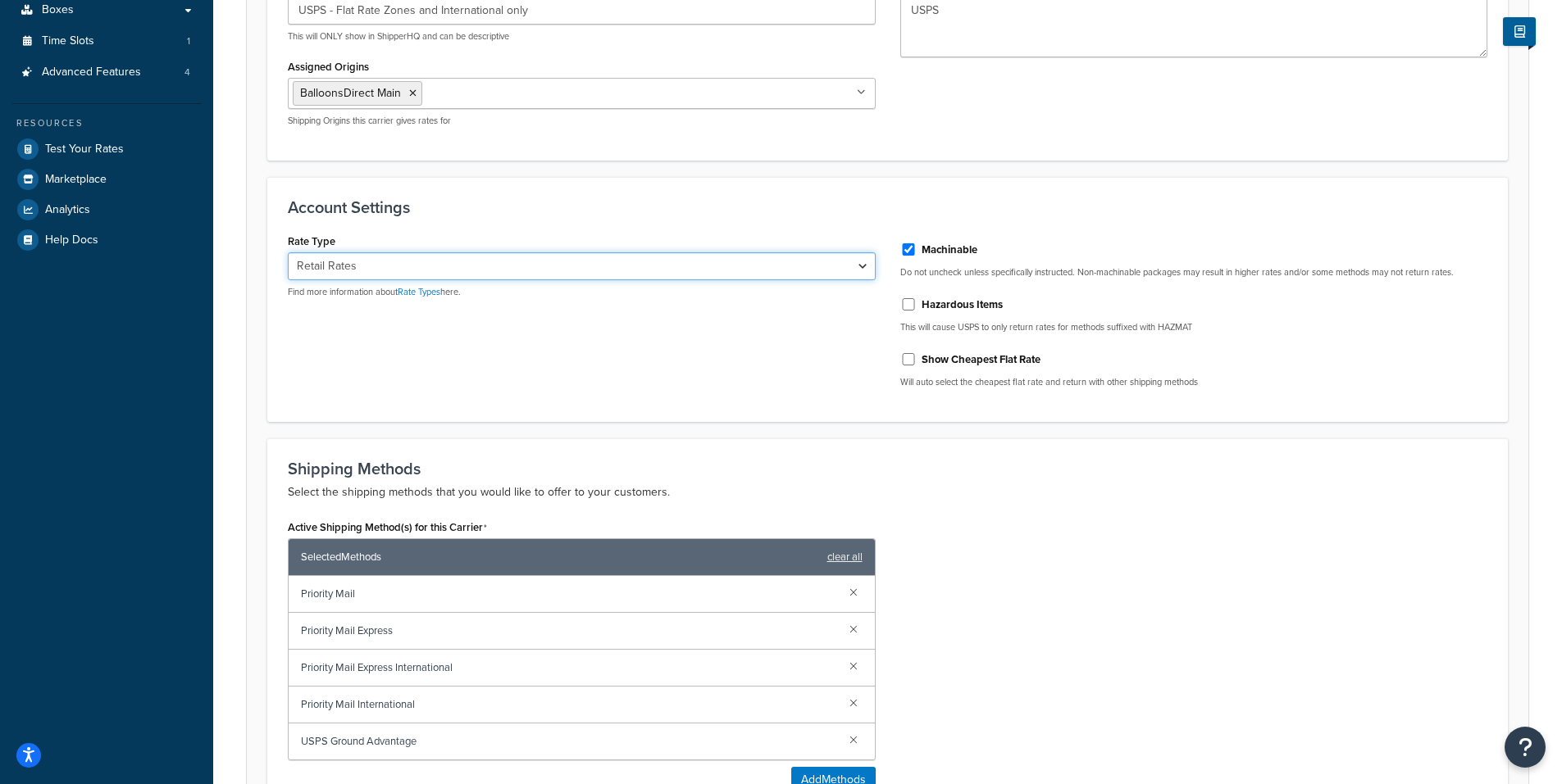
click at [513, 263] on select "Retail Rates Online Rates Commercial Plus" at bounding box center [581, 266] width 588 height 28
click at [512, 261] on select "Retail Rates Online Rates Commercial Plus" at bounding box center [581, 266] width 588 height 28
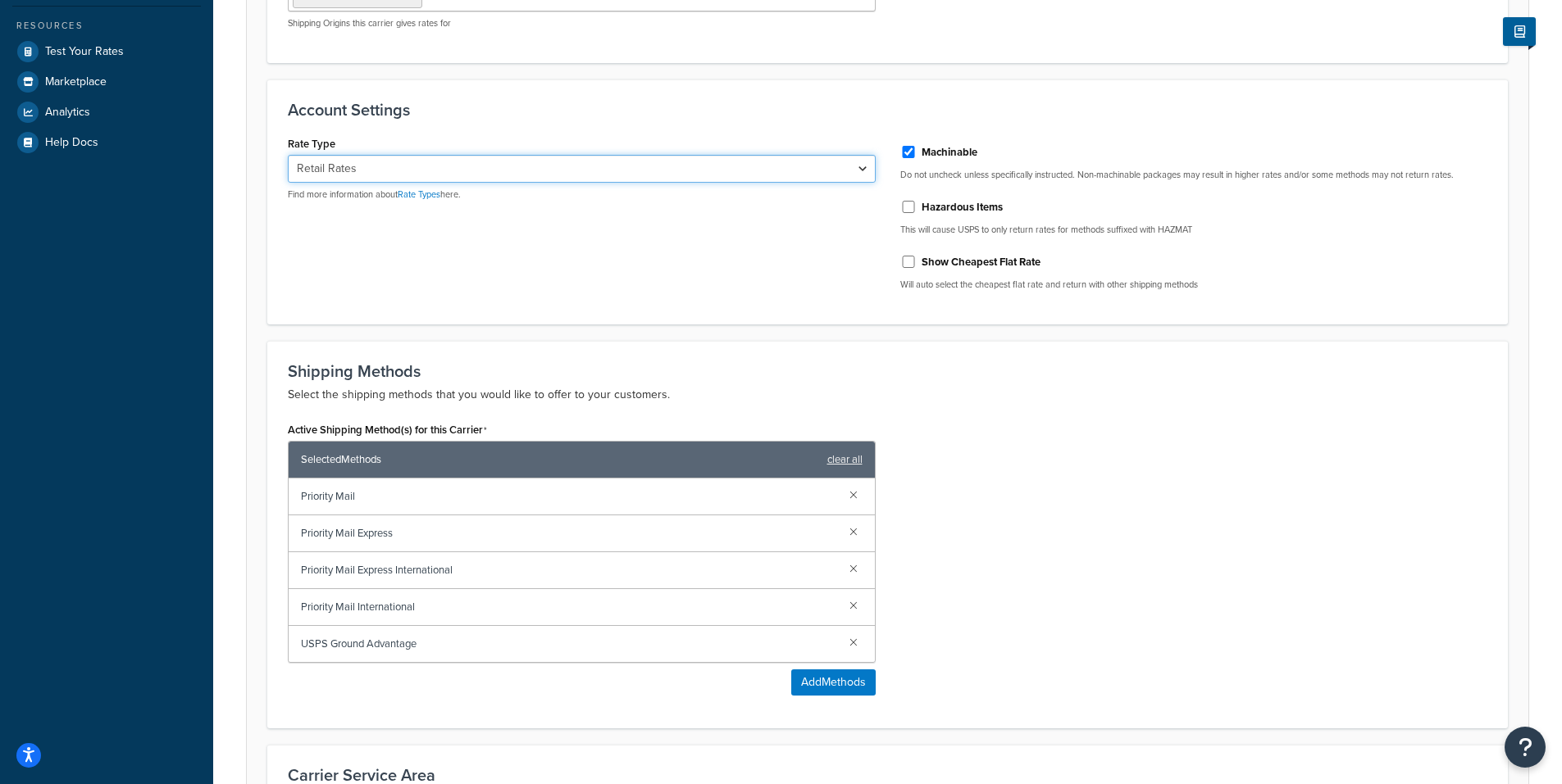
scroll to position [800, 0]
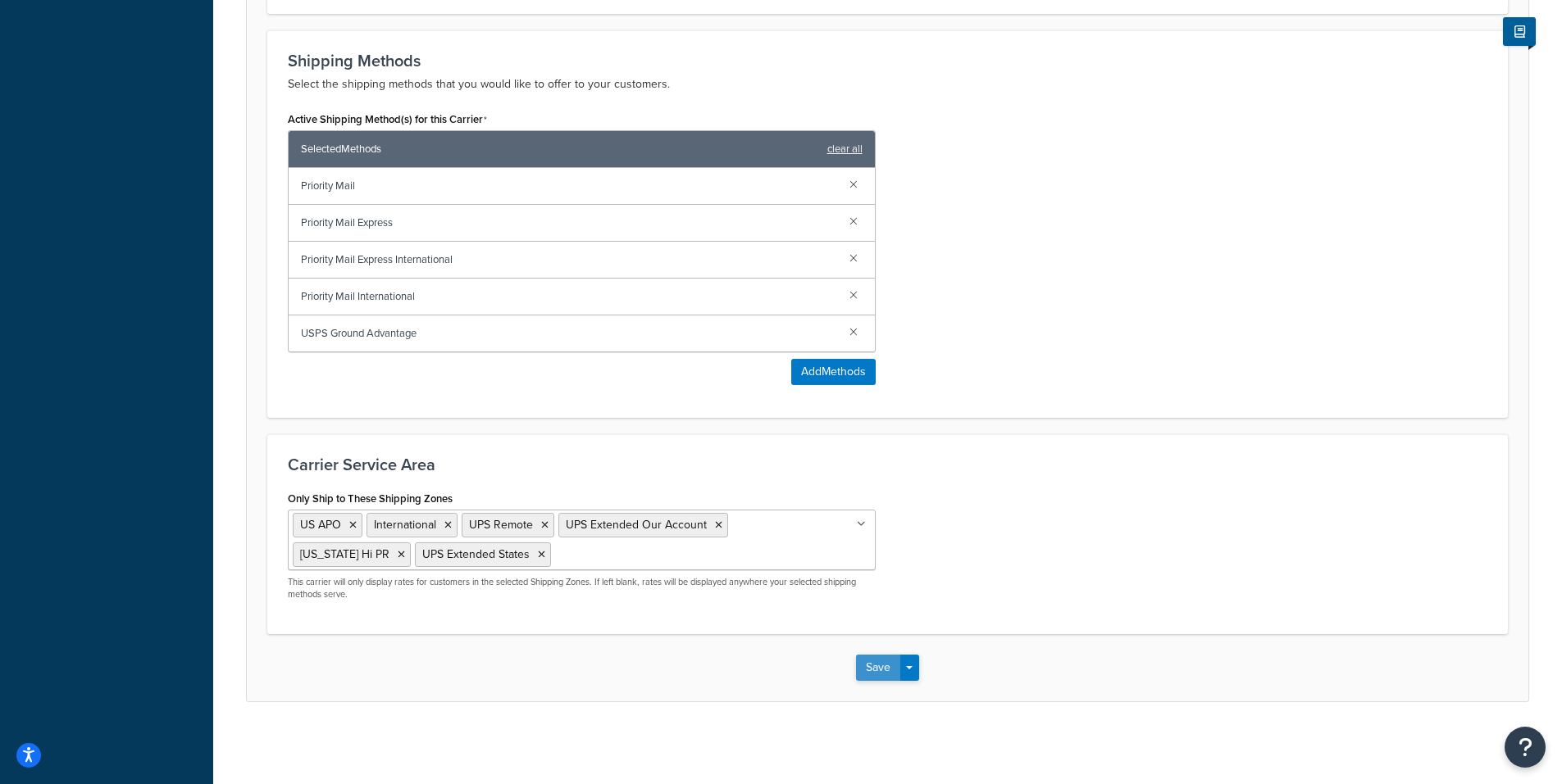
click at [881, 666] on button "Save" at bounding box center [878, 668] width 44 height 26
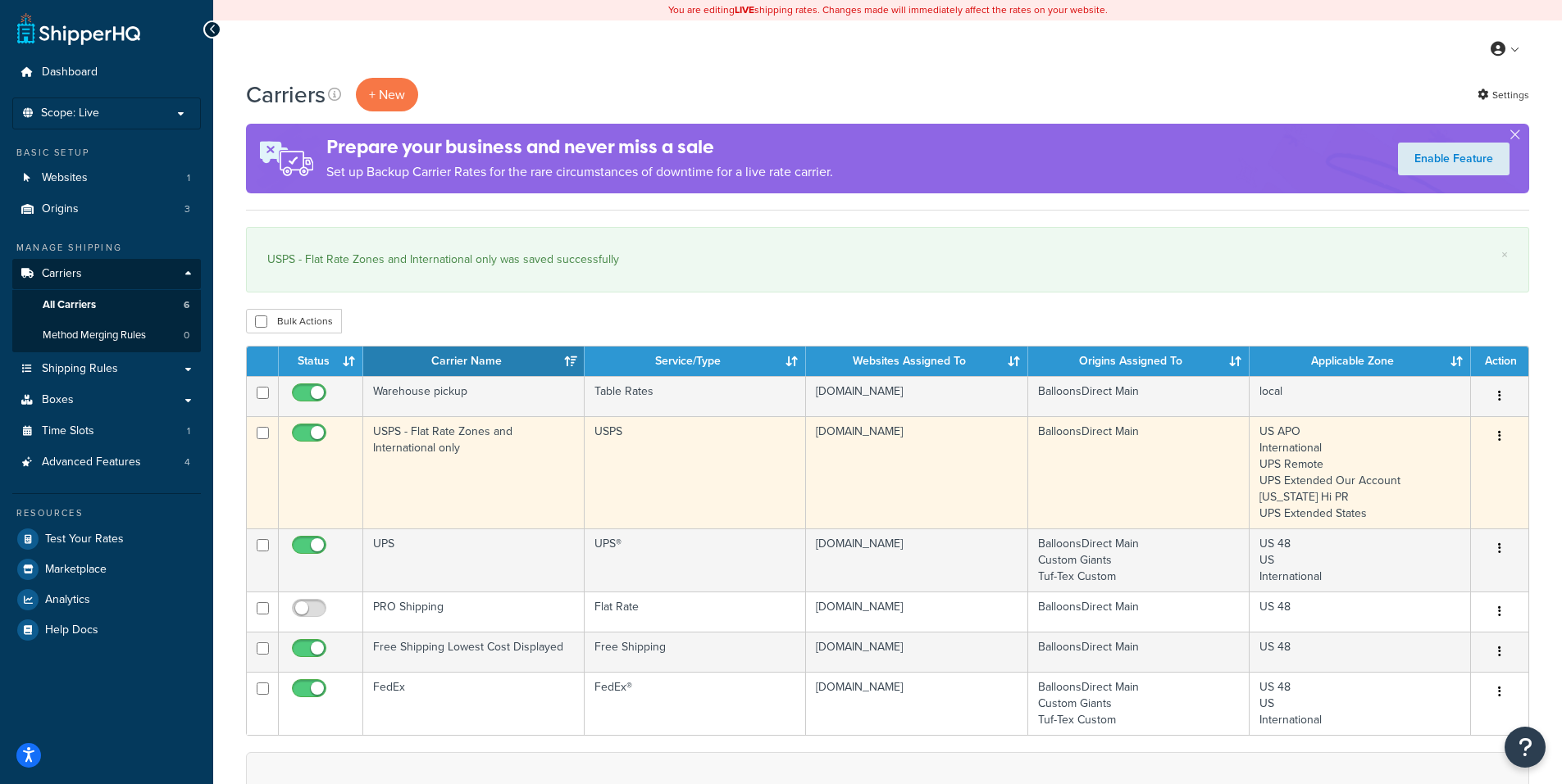
click at [1495, 434] on button "button" at bounding box center [1499, 437] width 23 height 26
click at [1409, 464] on link "Edit" at bounding box center [1433, 470] width 130 height 34
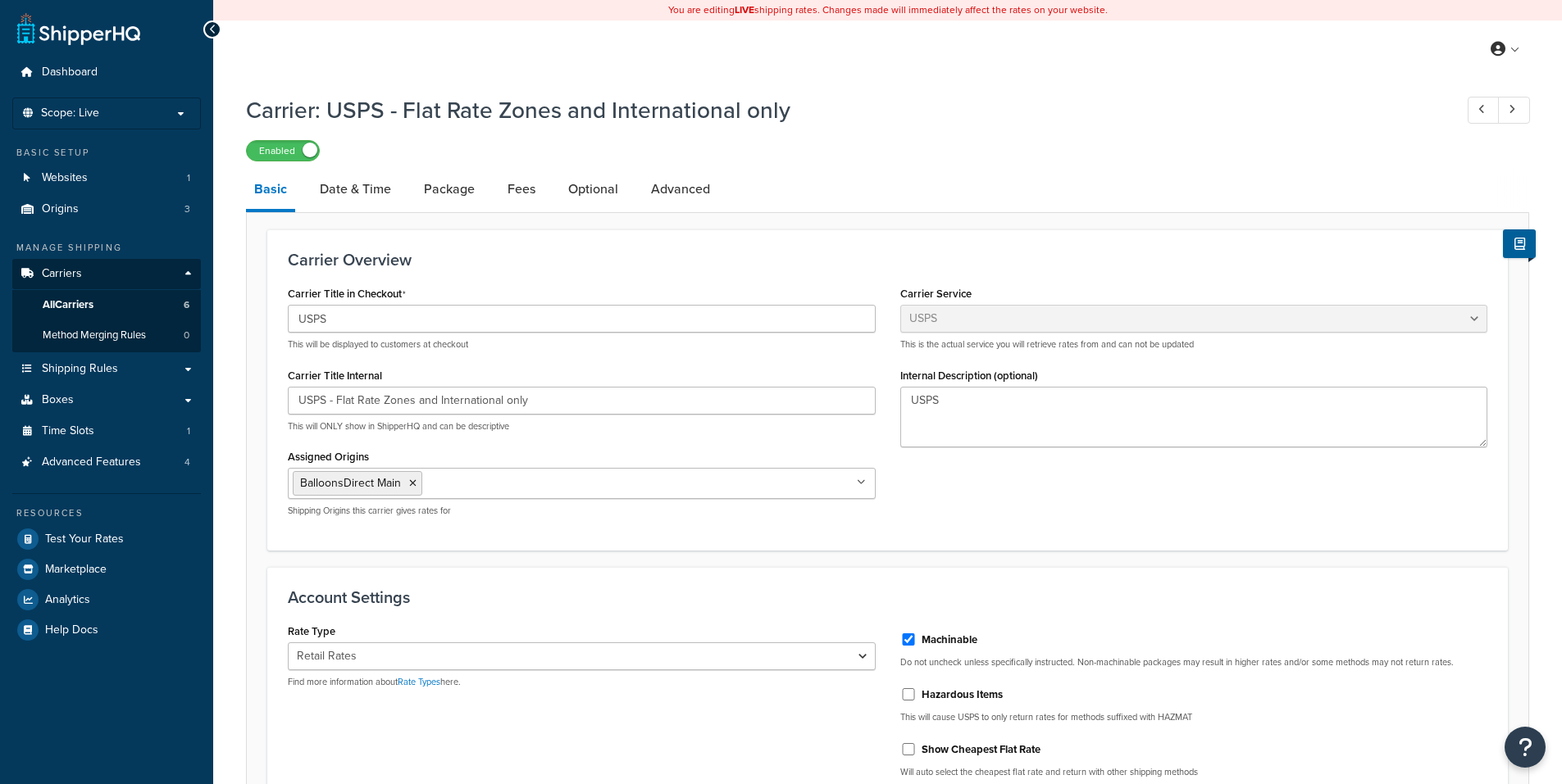
select select "usps"
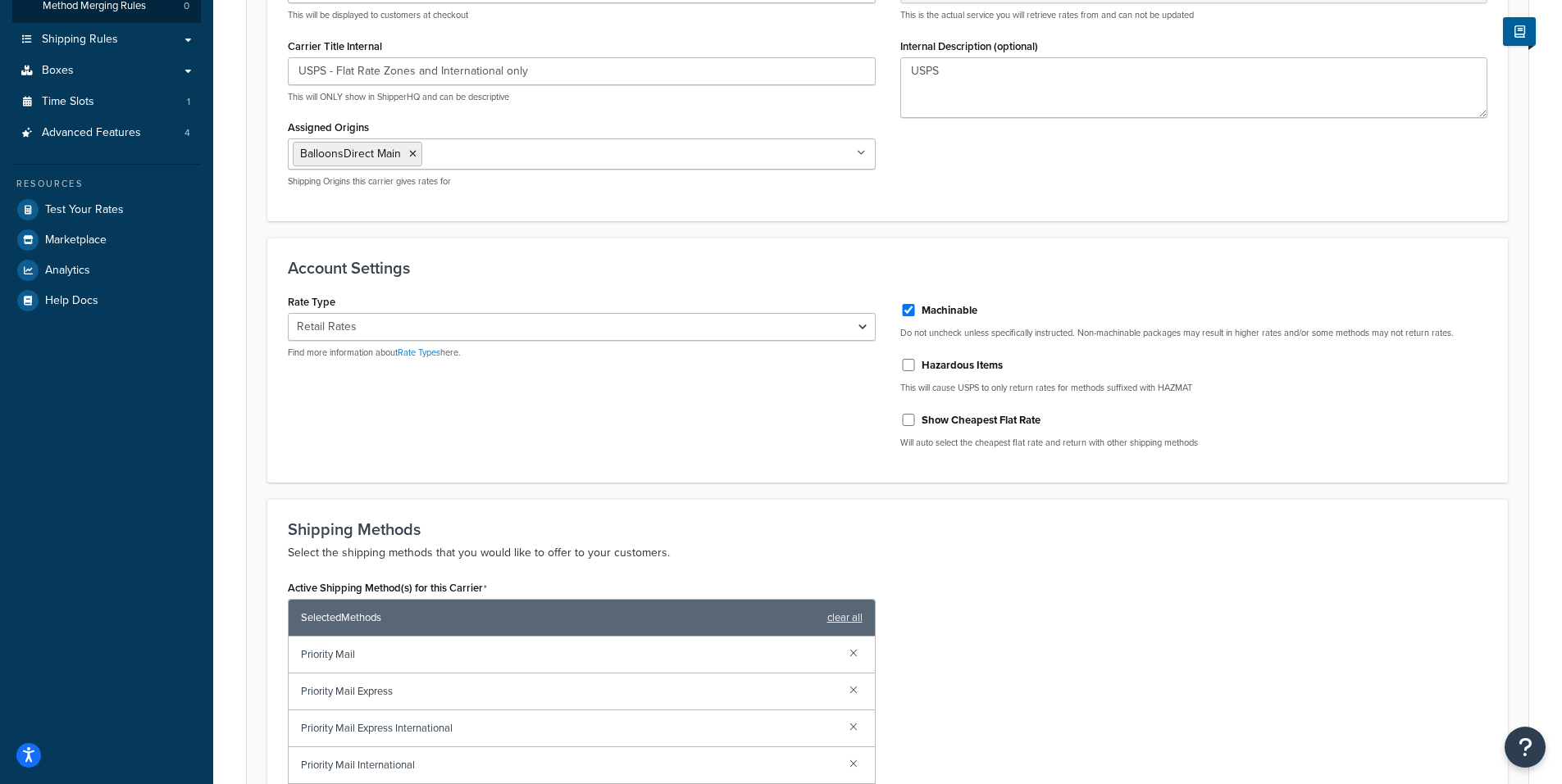
scroll to position [328, 0]
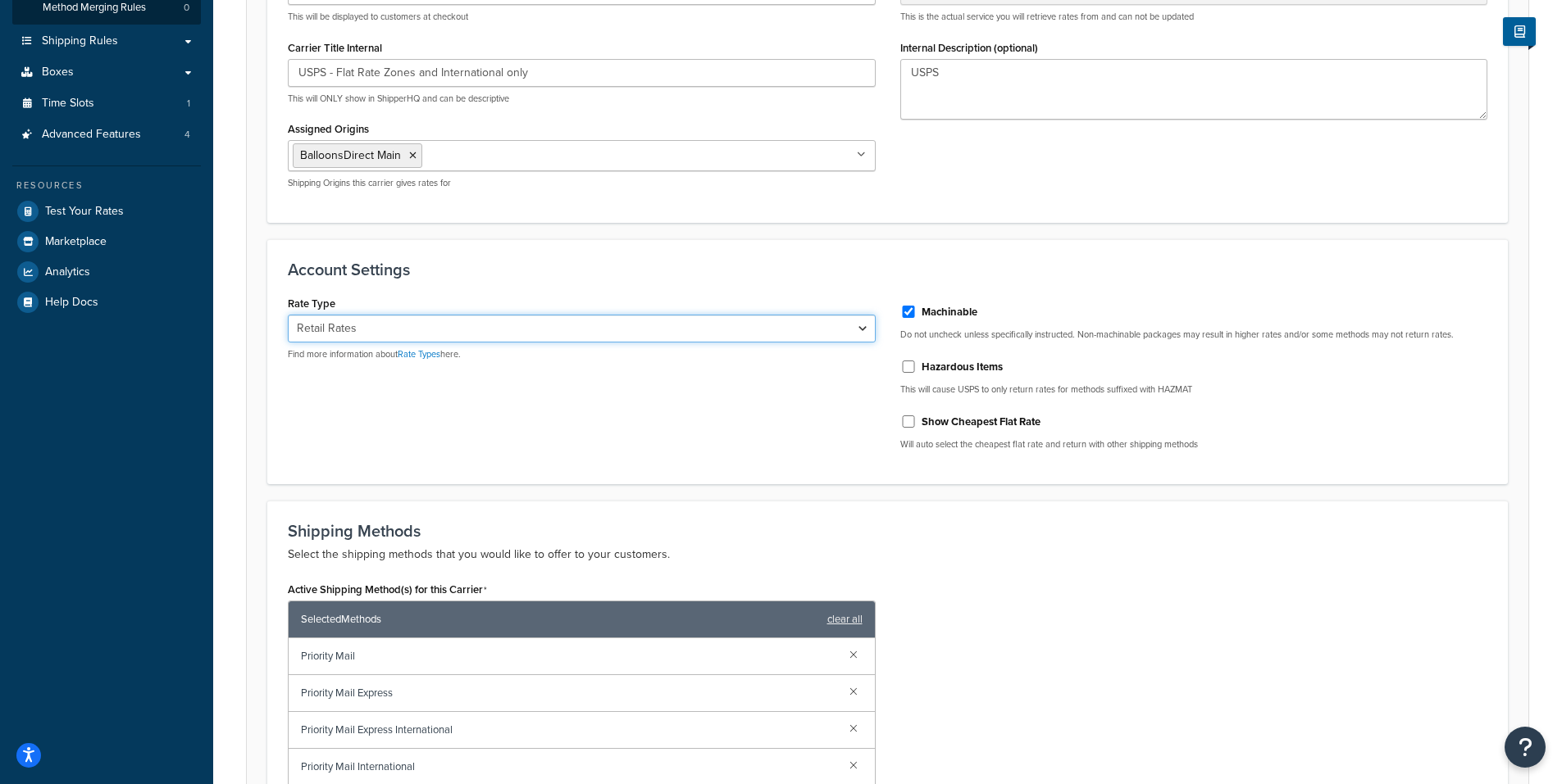
click at [863, 329] on select "Retail Rates Online Rates Commercial Plus" at bounding box center [581, 328] width 588 height 28
select select "ONLINE"
click at [288, 315] on select "Retail Rates Online Rates Commercial Plus" at bounding box center [581, 328] width 588 height 28
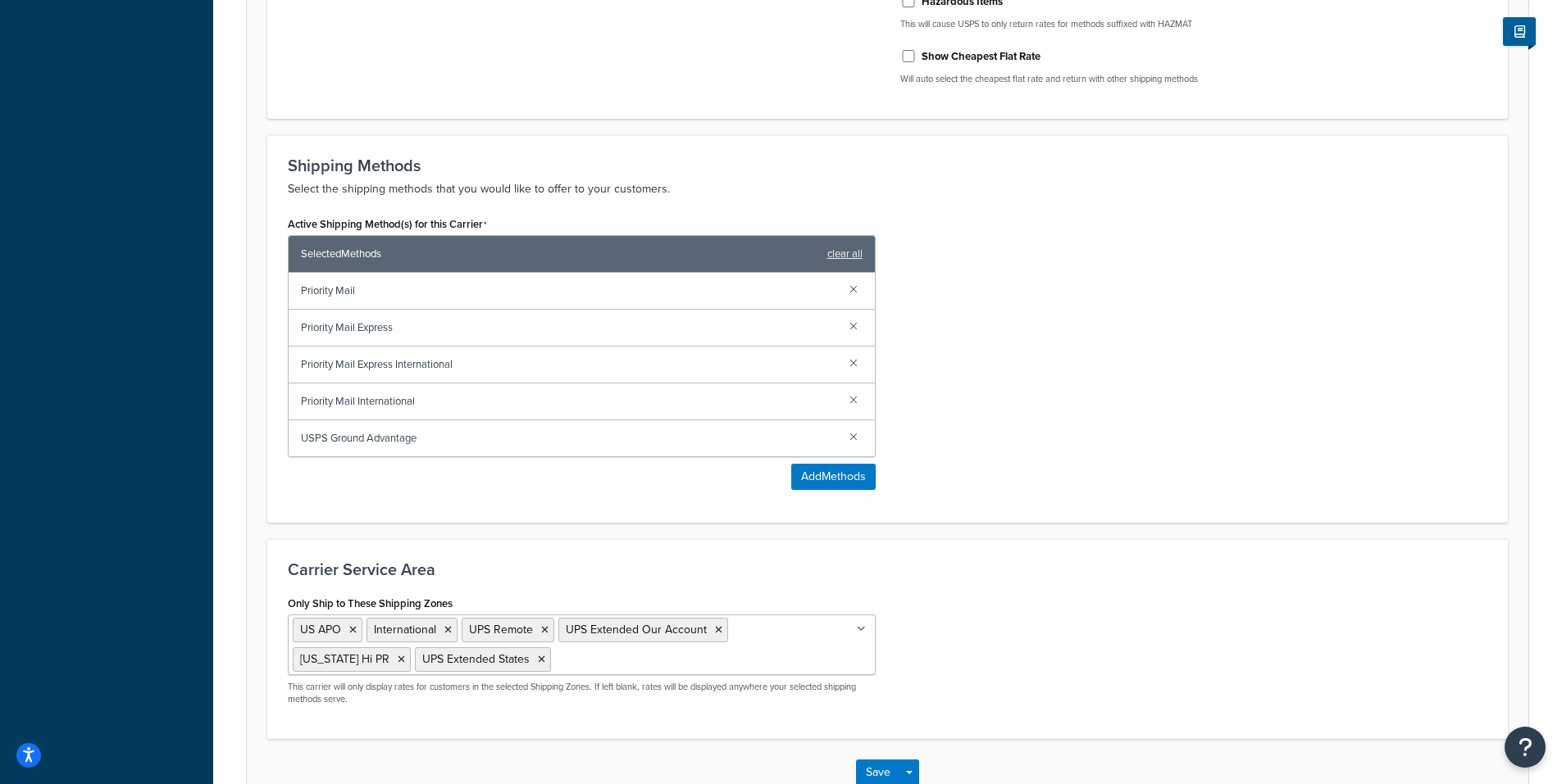
scroll to position [800, 0]
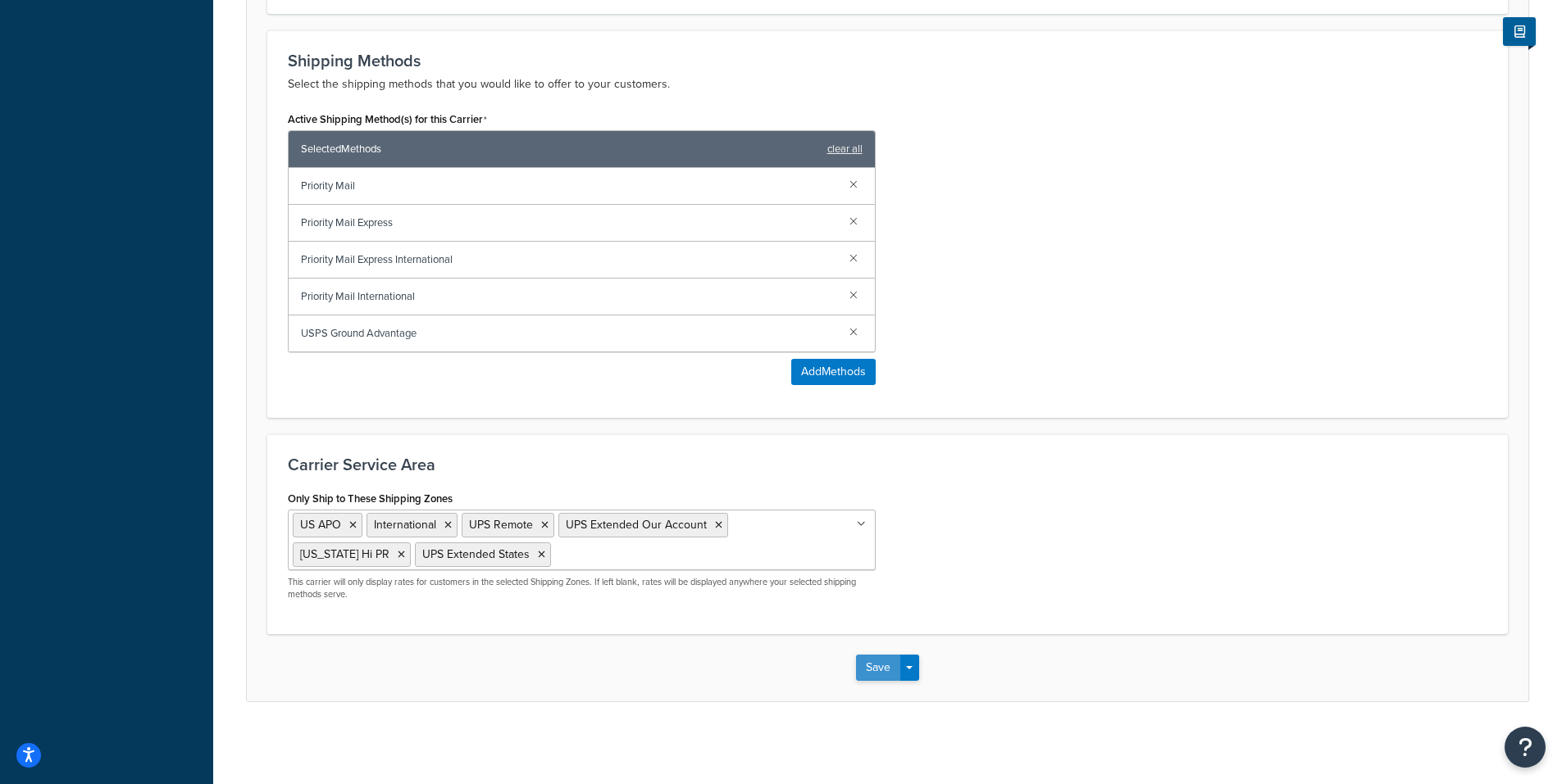
click at [875, 665] on button "Save" at bounding box center [878, 668] width 44 height 26
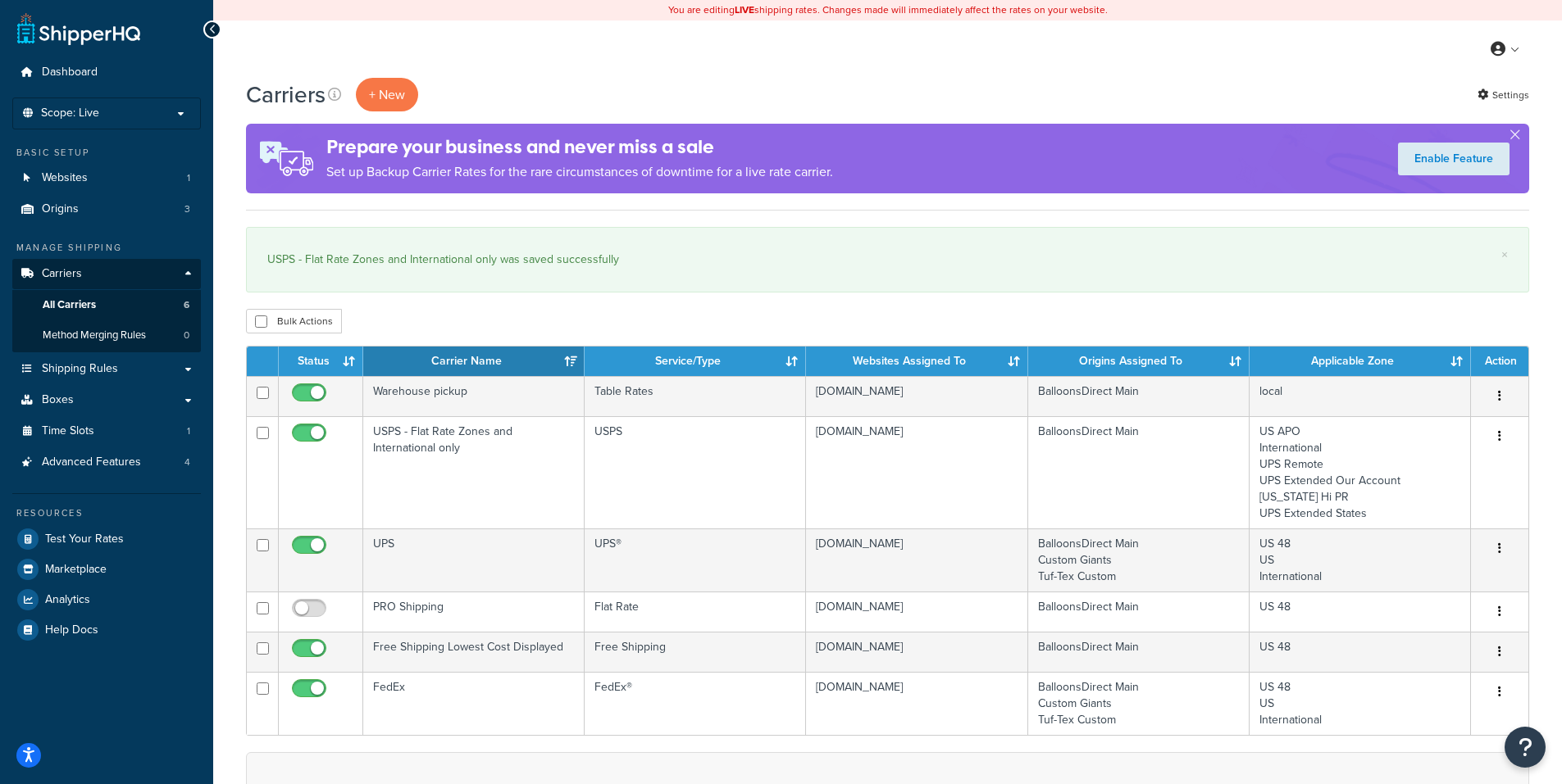
click at [1011, 134] on div "Prepare your business and never miss a sale Set up Backup Carrier Rates for the…" at bounding box center [887, 158] width 1283 height 70
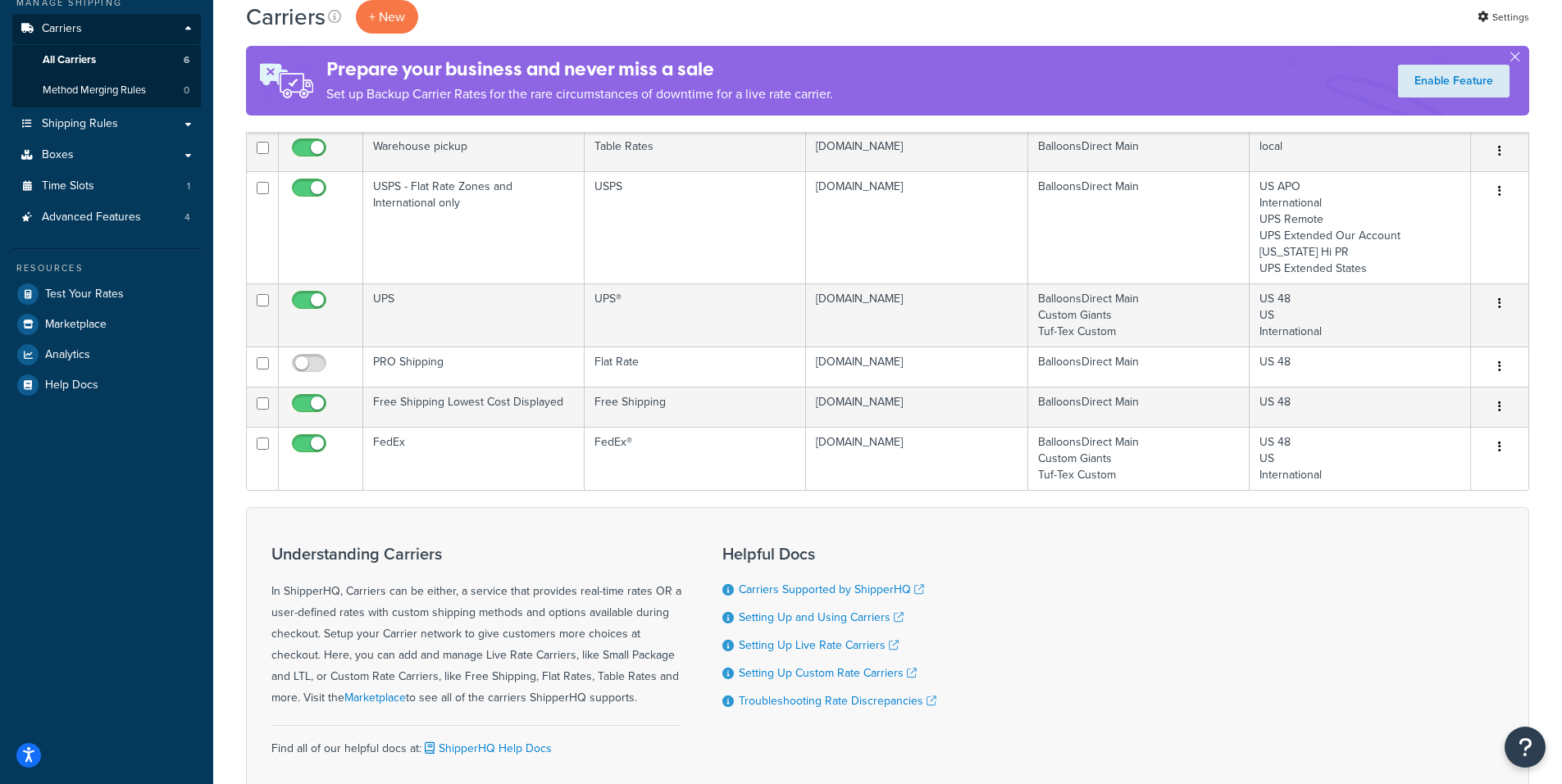
scroll to position [246, 0]
